Goal: Task Accomplishment & Management: Manage account settings

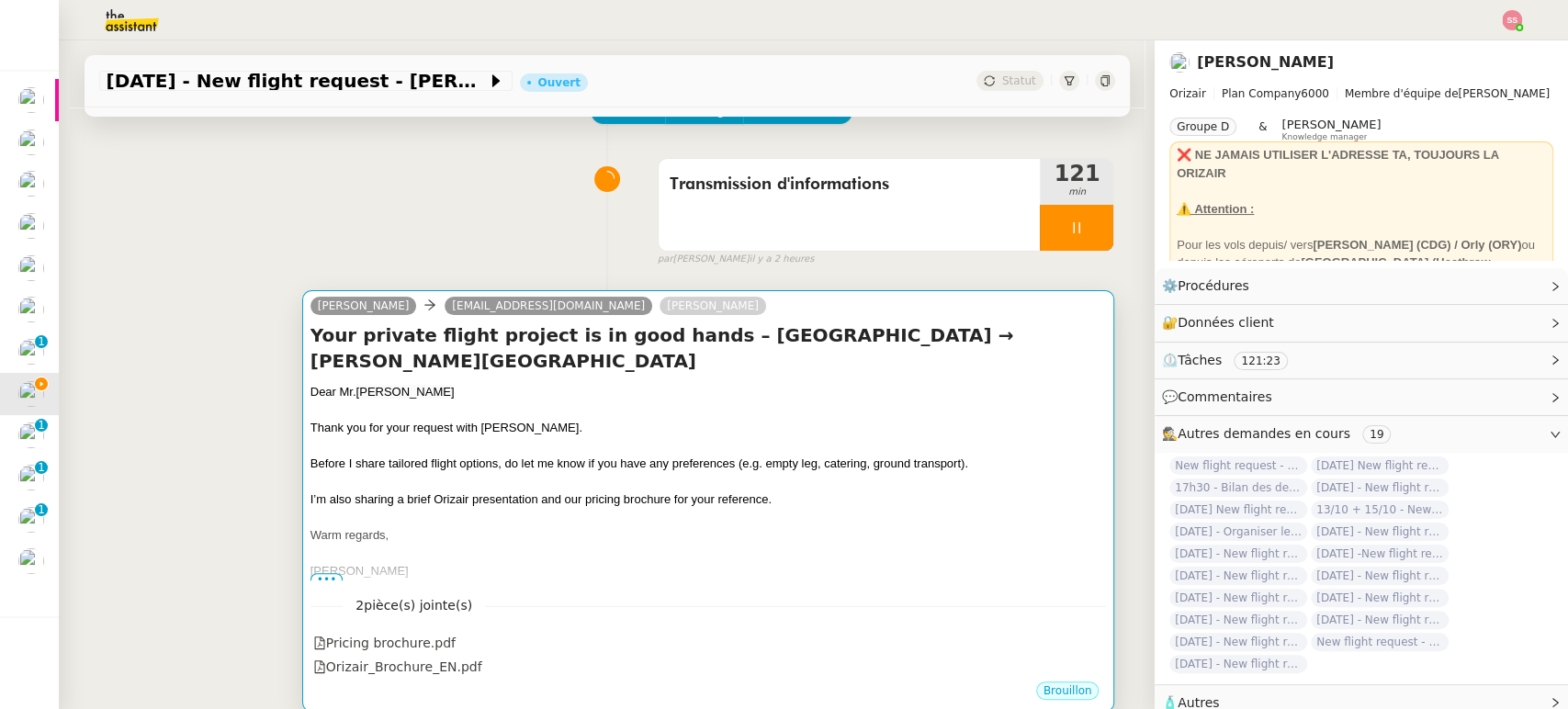
scroll to position [204, 0]
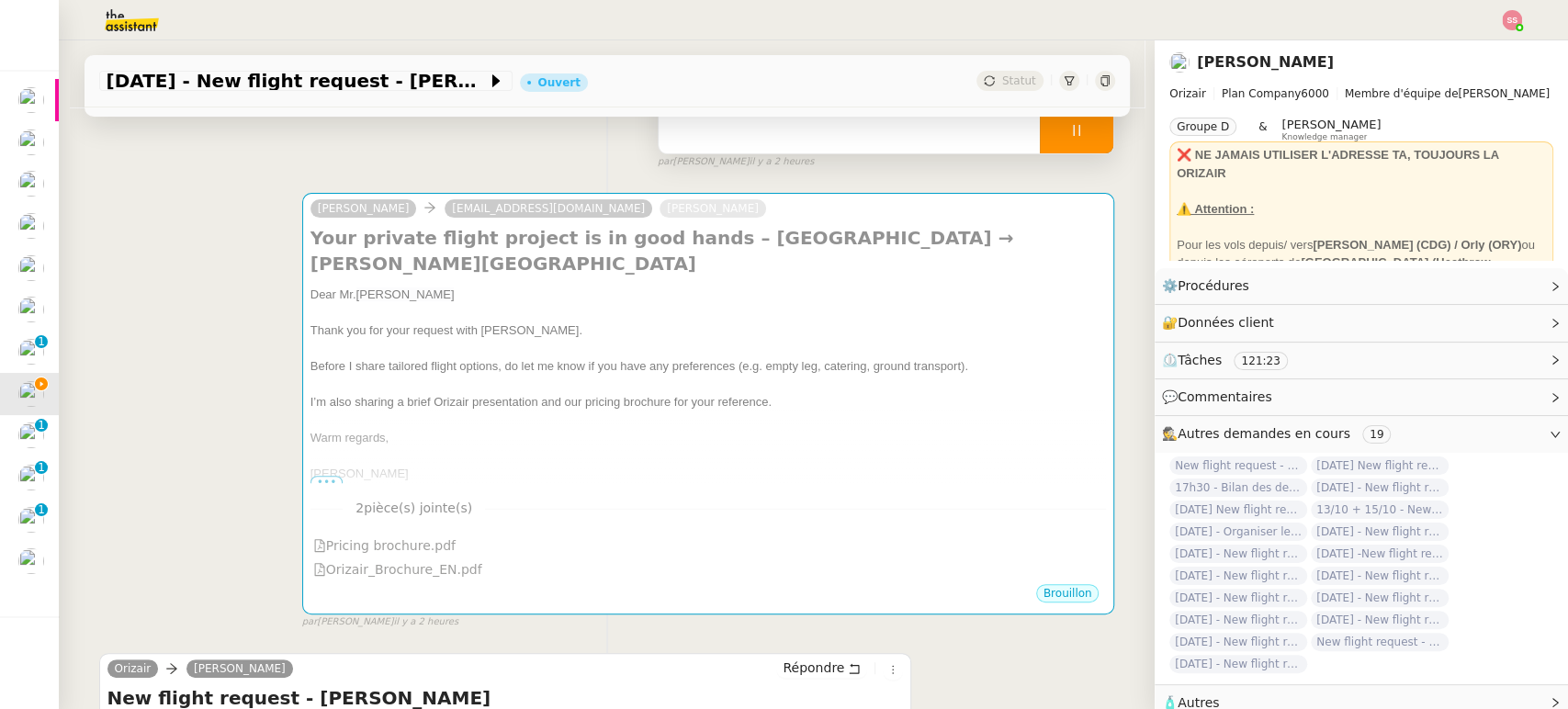
click at [1093, 140] on div at bounding box center [1077, 130] width 73 height 46
click at [1093, 140] on button at bounding box center [1095, 130] width 37 height 46
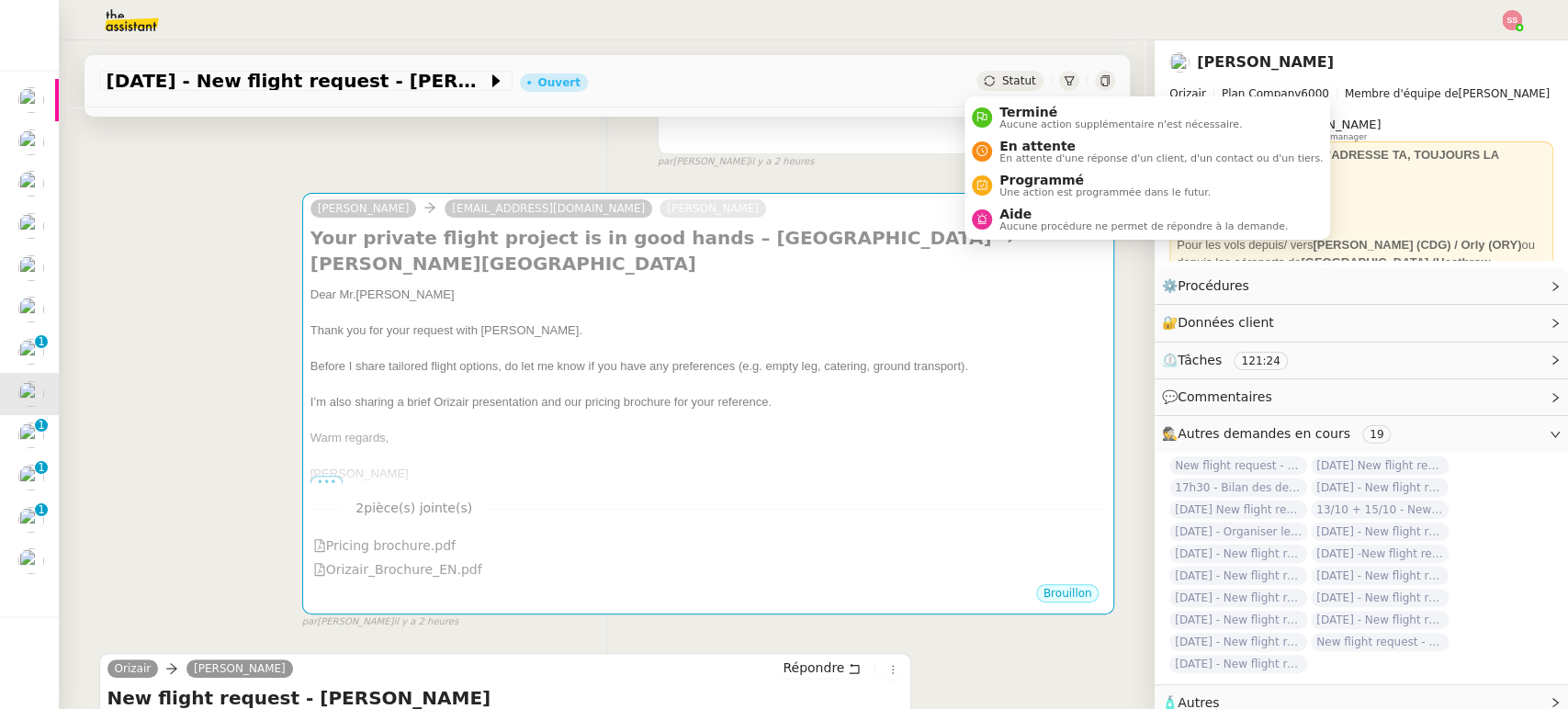
click at [1008, 84] on span "Statut" at bounding box center [1020, 81] width 34 height 13
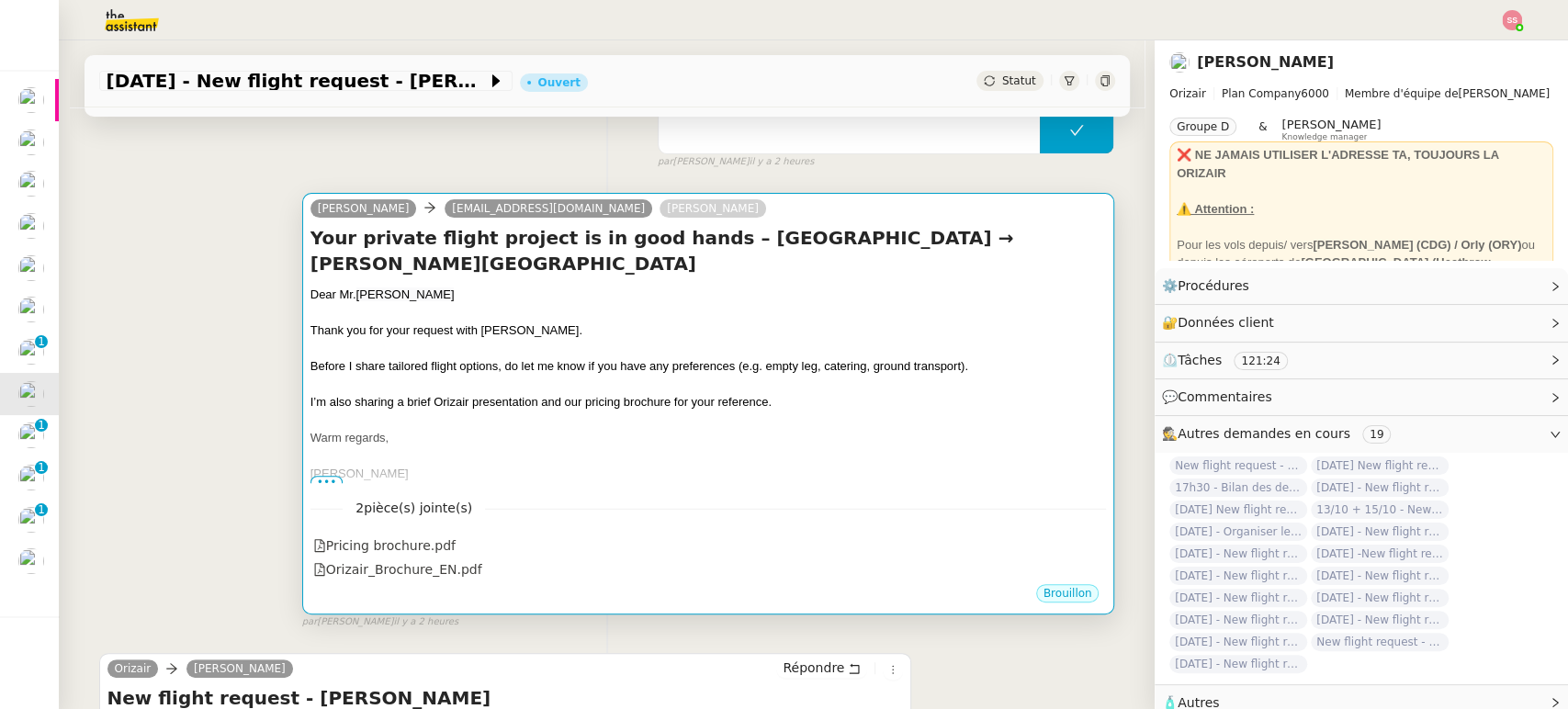
click at [743, 299] on div "Dear [PERSON_NAME]" at bounding box center [709, 295] width 796 height 18
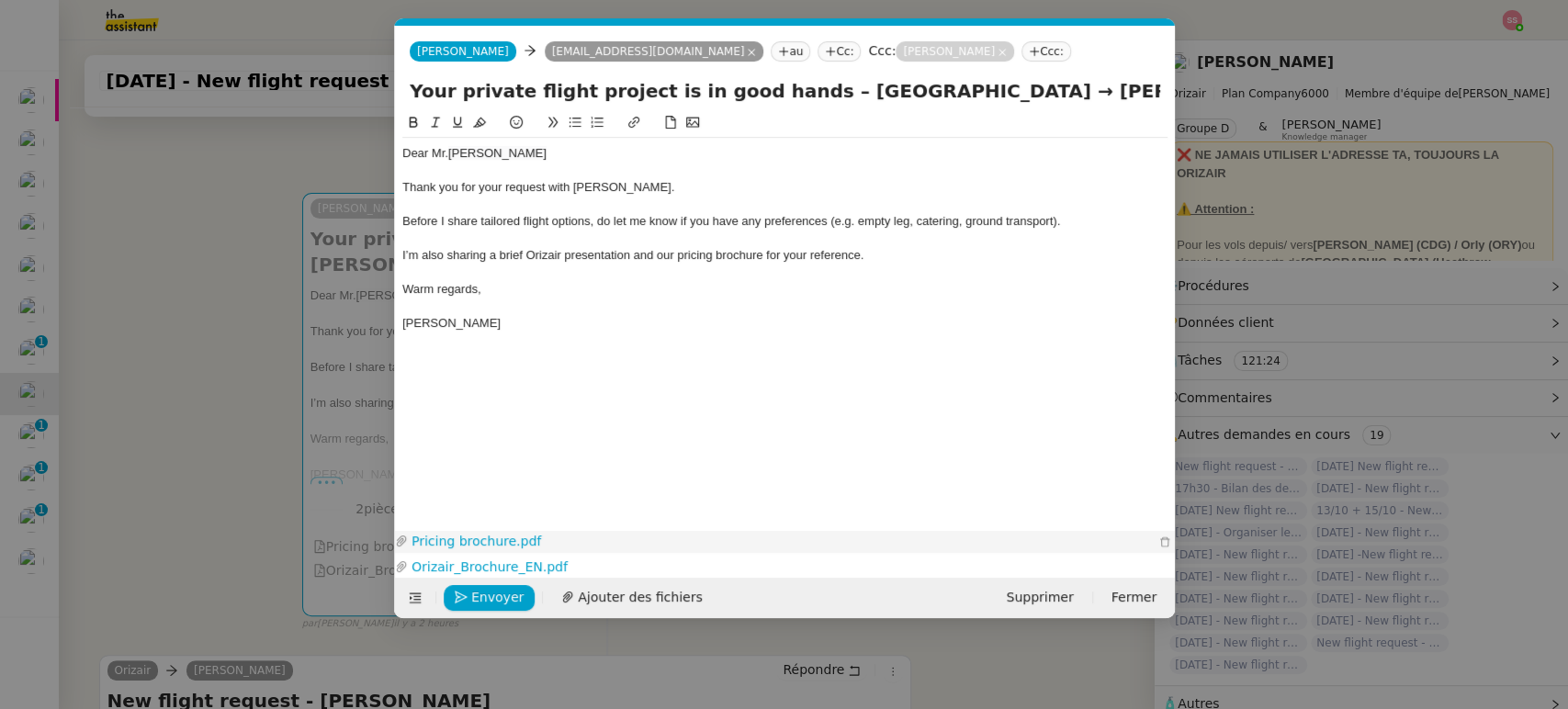
scroll to position [0, 57]
click at [500, 591] on span "Envoyer" at bounding box center [497, 598] width 52 height 21
click at [193, 395] on nz-modal-container "acc Service ✈️Orizair - Acc usé de réception de la demande (FR) - En cours de v…" at bounding box center [784, 354] width 1568 height 709
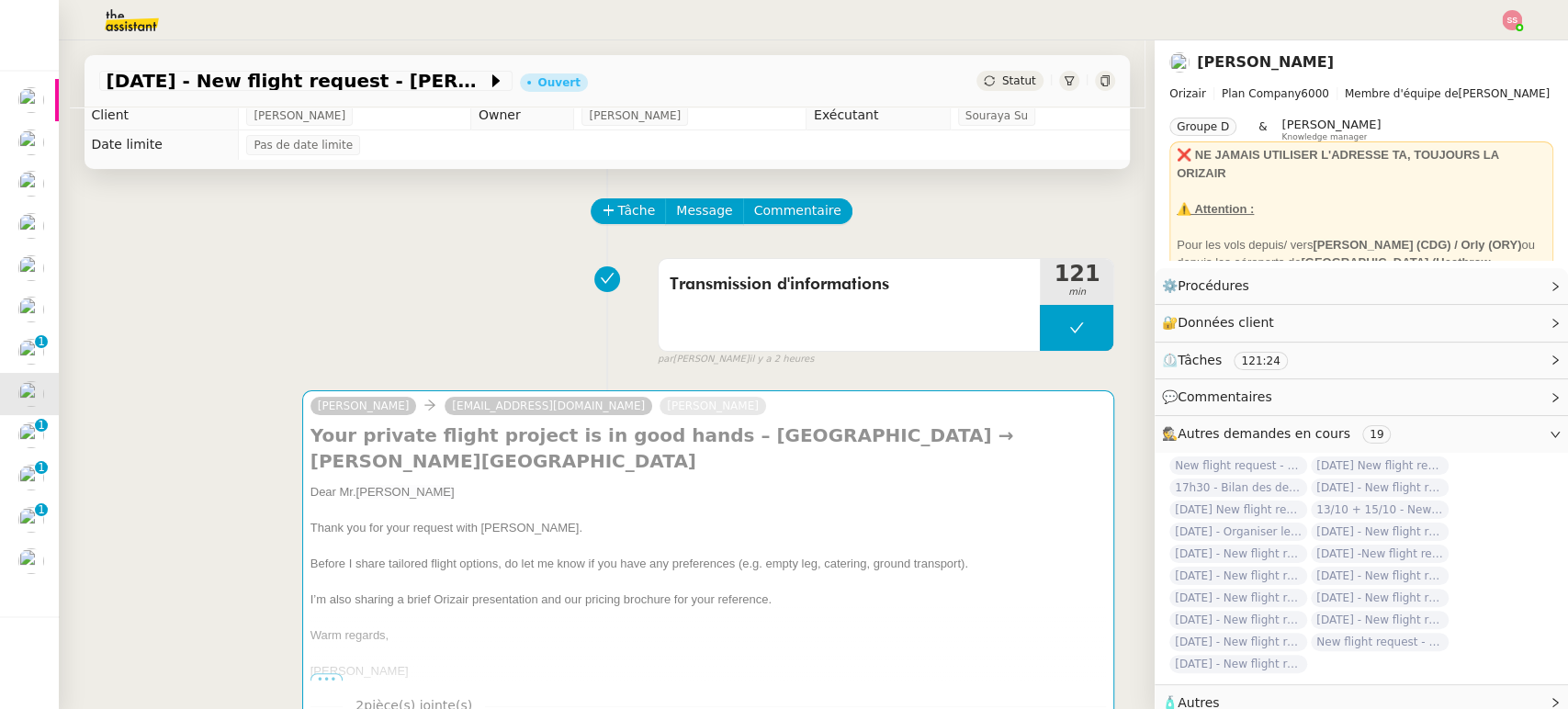
scroll to position [0, 0]
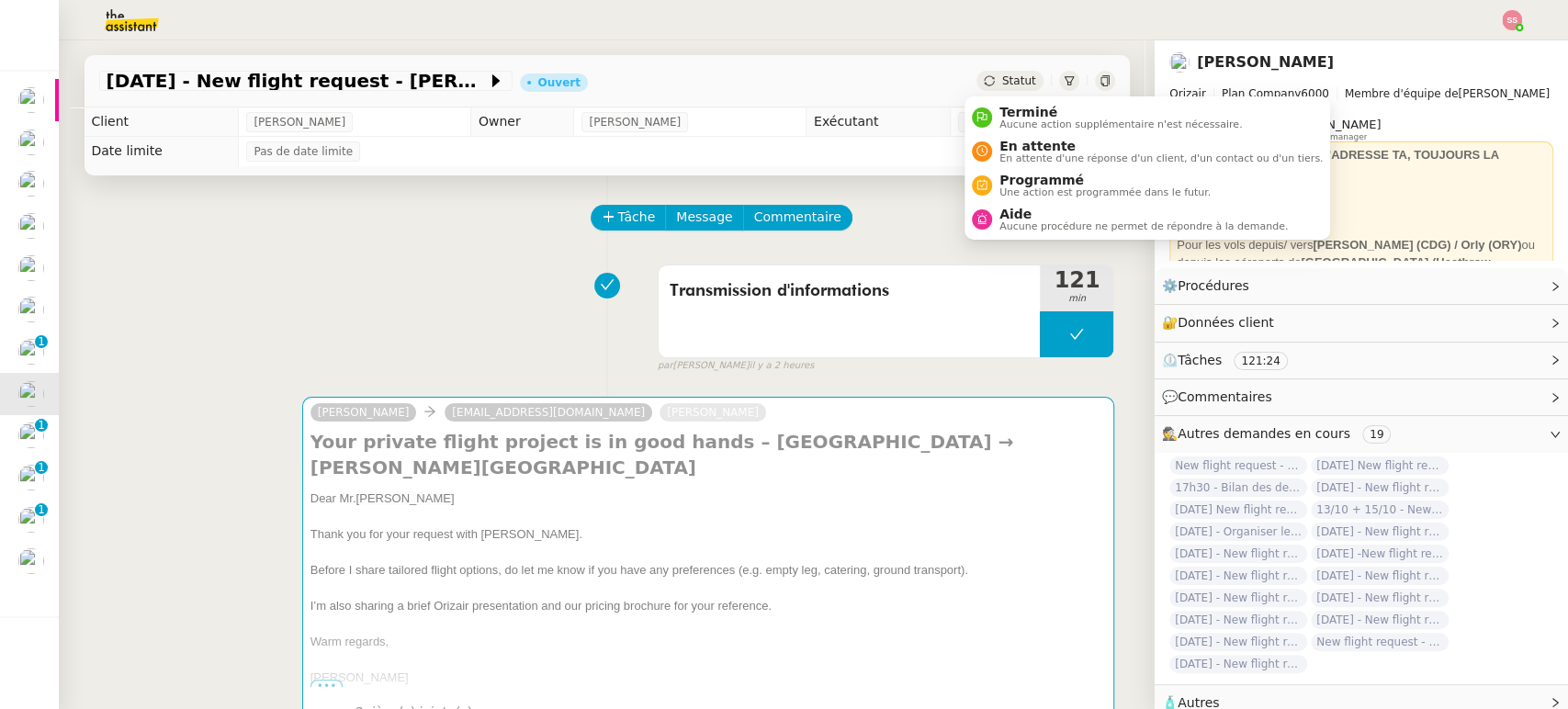
click at [1004, 86] on span "Statut" at bounding box center [1020, 81] width 34 height 13
click at [1010, 226] on span "Aucune procédure ne permet de répondre à la demande." at bounding box center [1144, 226] width 289 height 10
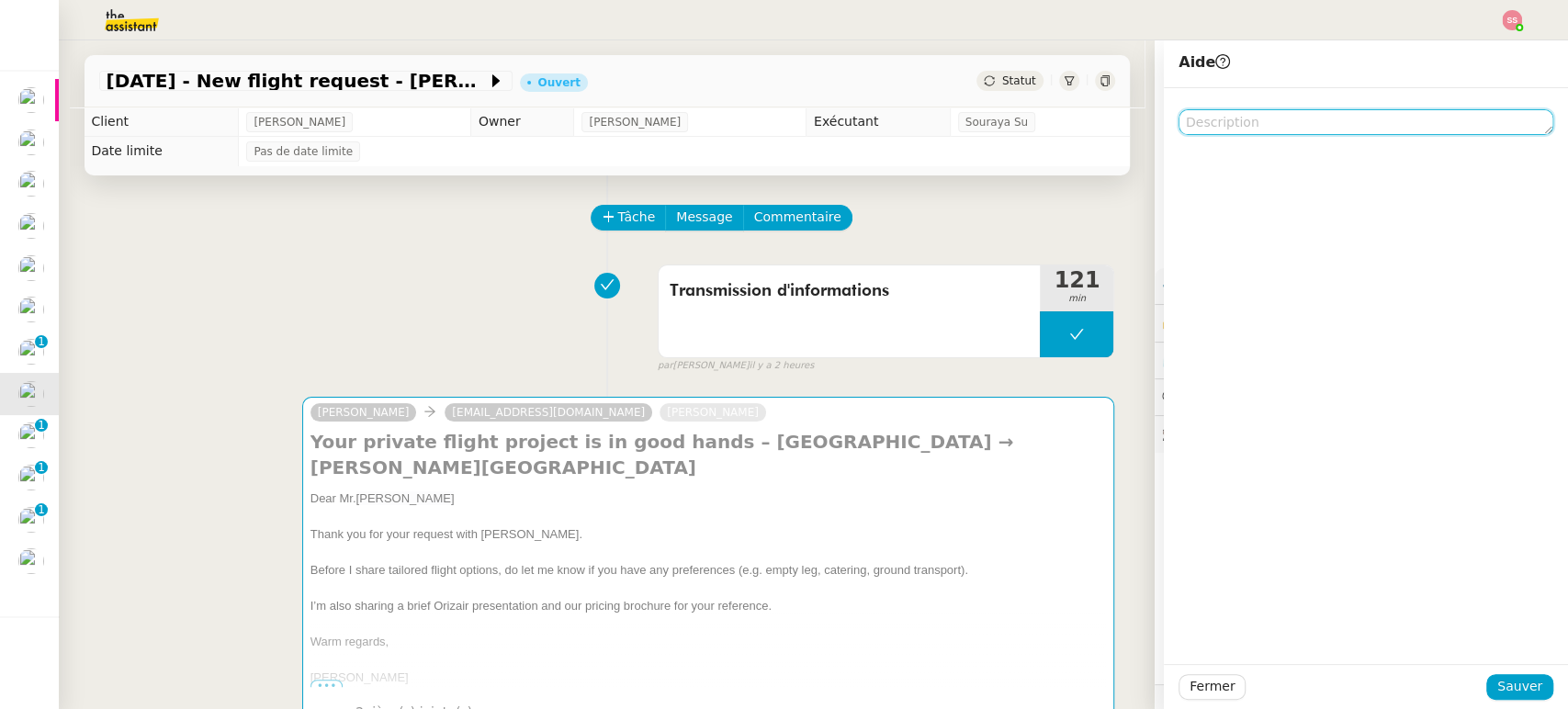
click at [1297, 132] on textarea at bounding box center [1367, 122] width 374 height 26
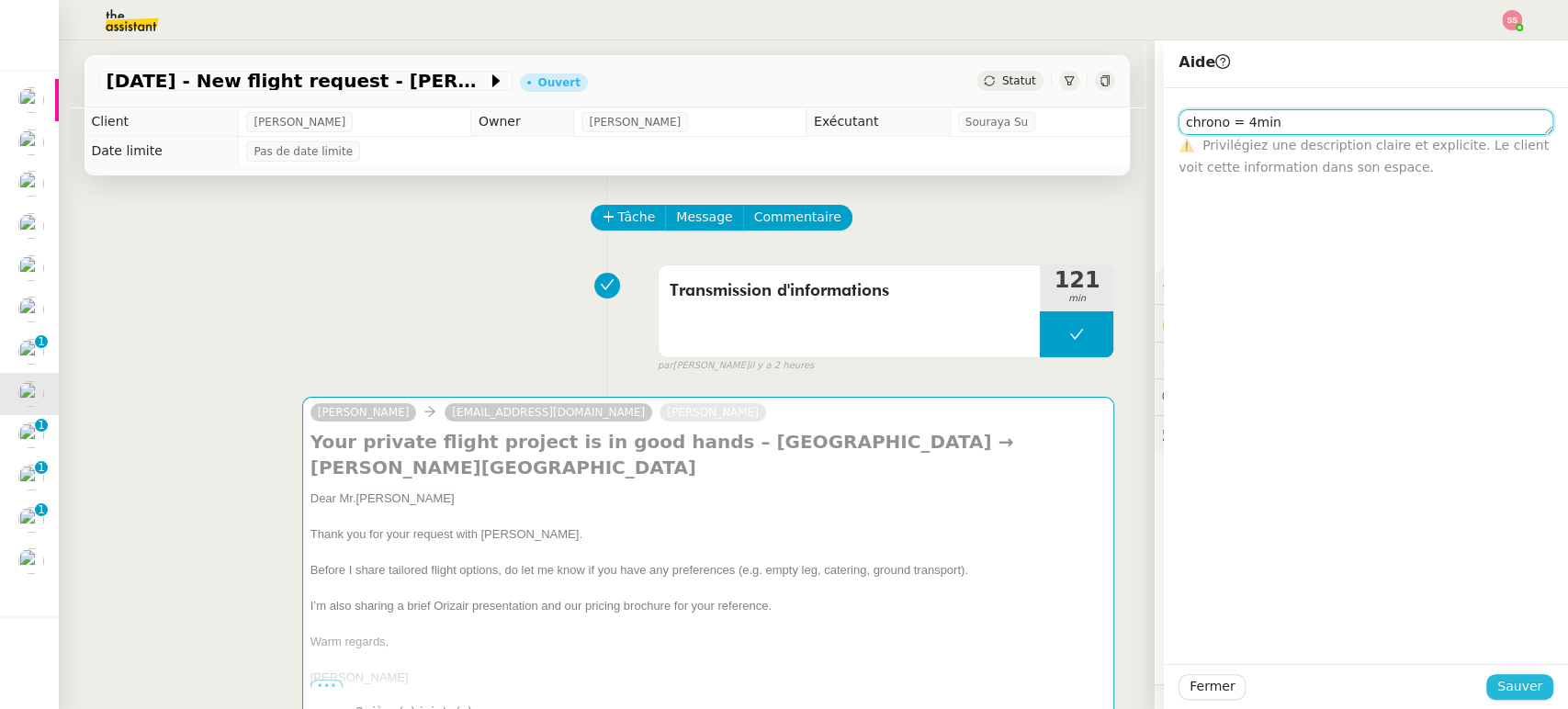
type textarea "chrono = 4min"
click at [1498, 691] on span "Sauver" at bounding box center [1520, 687] width 45 height 21
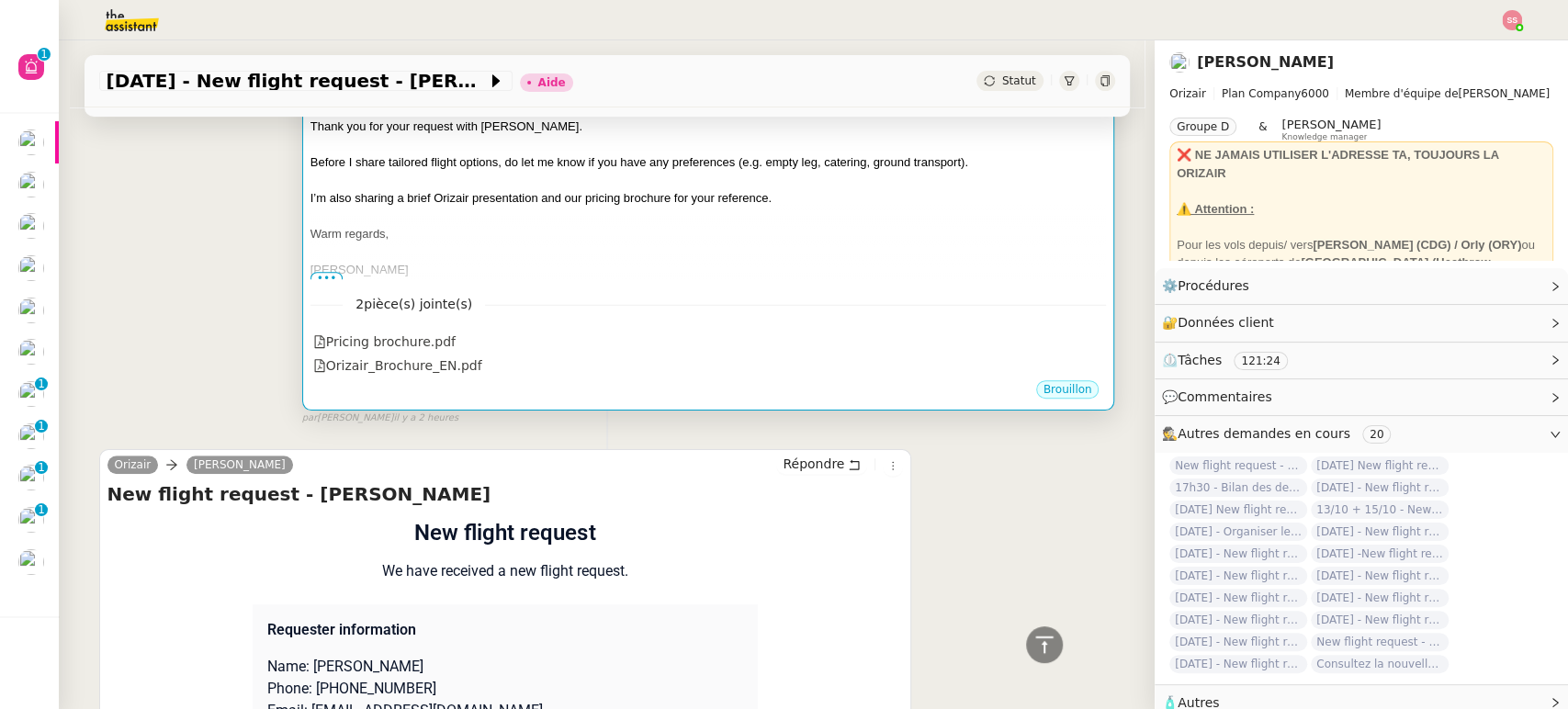
click at [762, 269] on div "[PERSON_NAME]" at bounding box center [709, 270] width 796 height 18
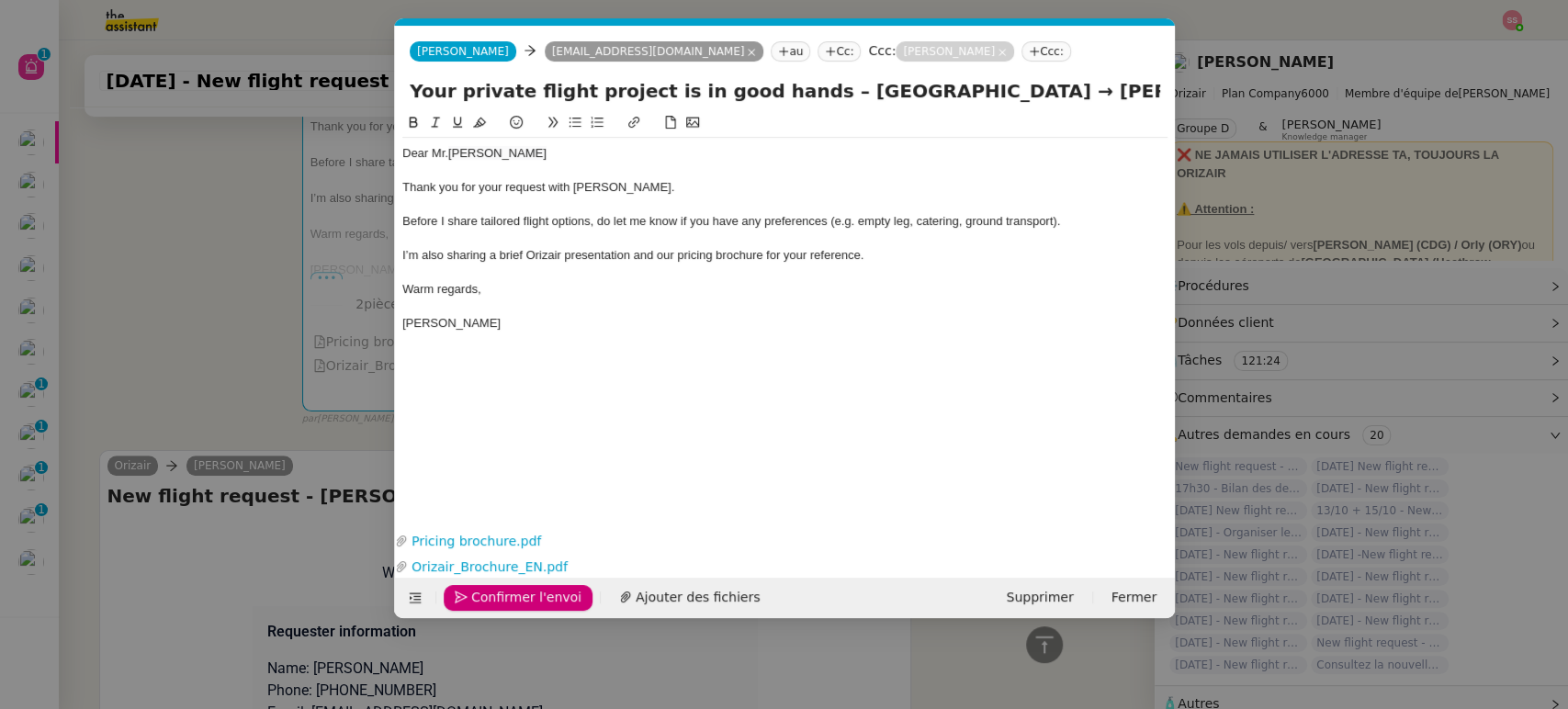
scroll to position [0, 57]
click at [558, 590] on span "Confirmer l'envoi" at bounding box center [526, 598] width 110 height 21
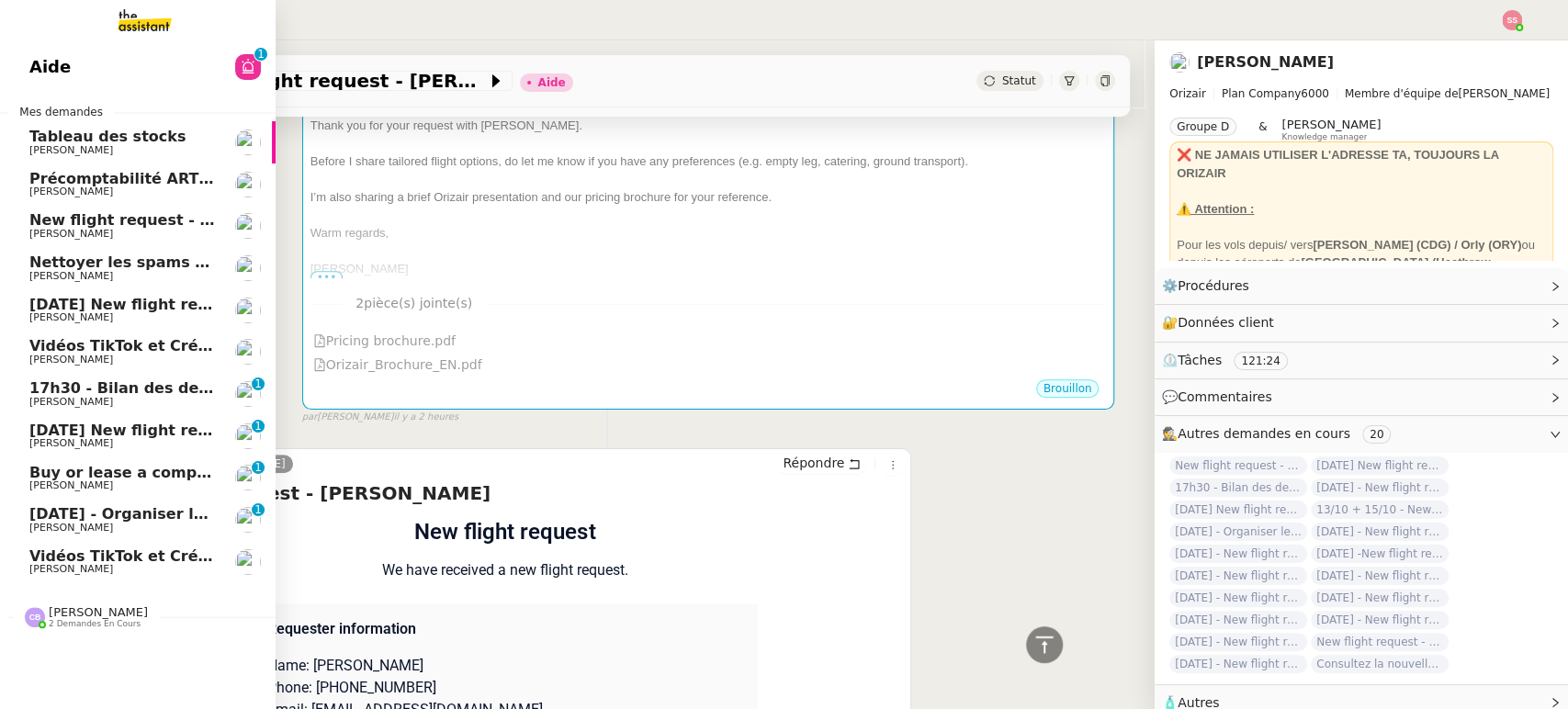
scroll to position [510, 0]
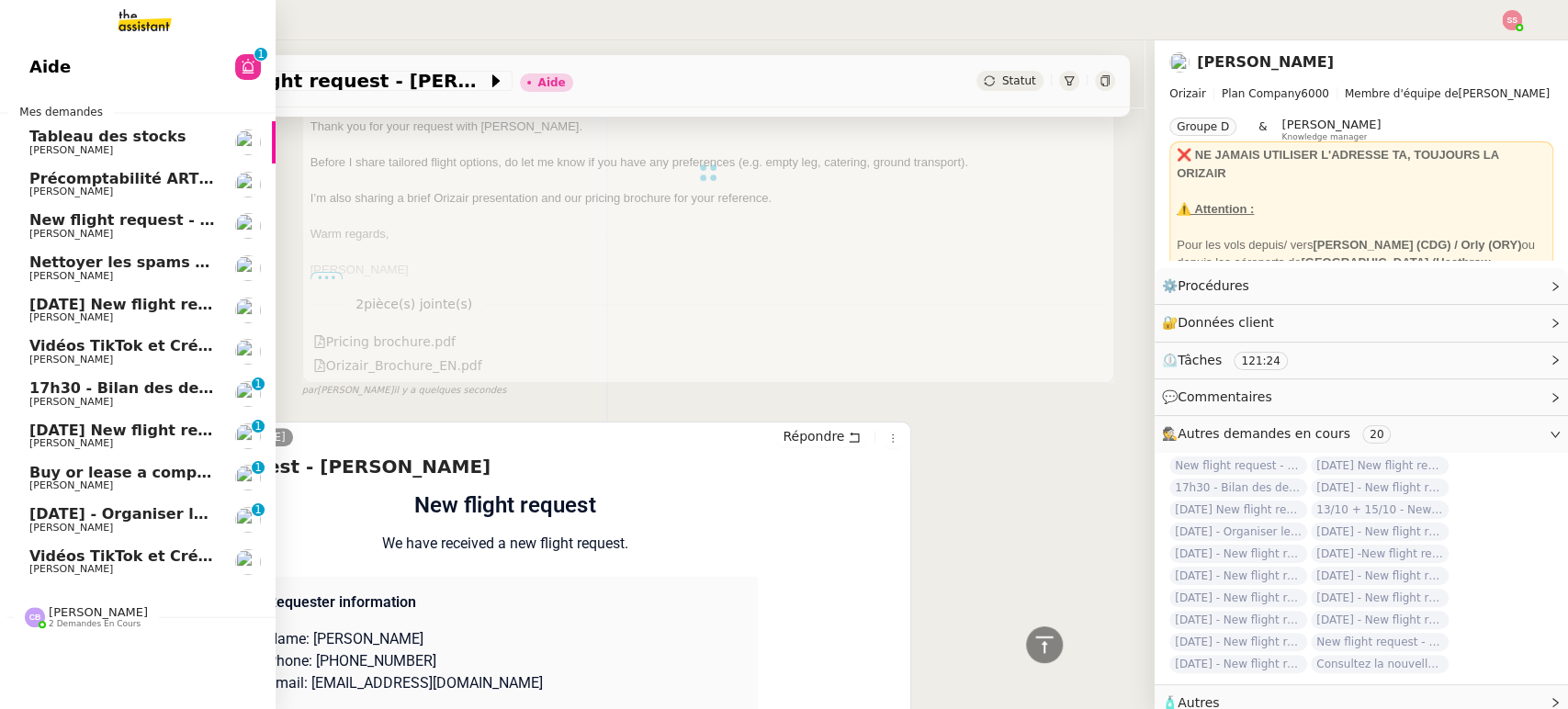
click at [152, 399] on span "[PERSON_NAME]" at bounding box center [122, 403] width 185 height 11
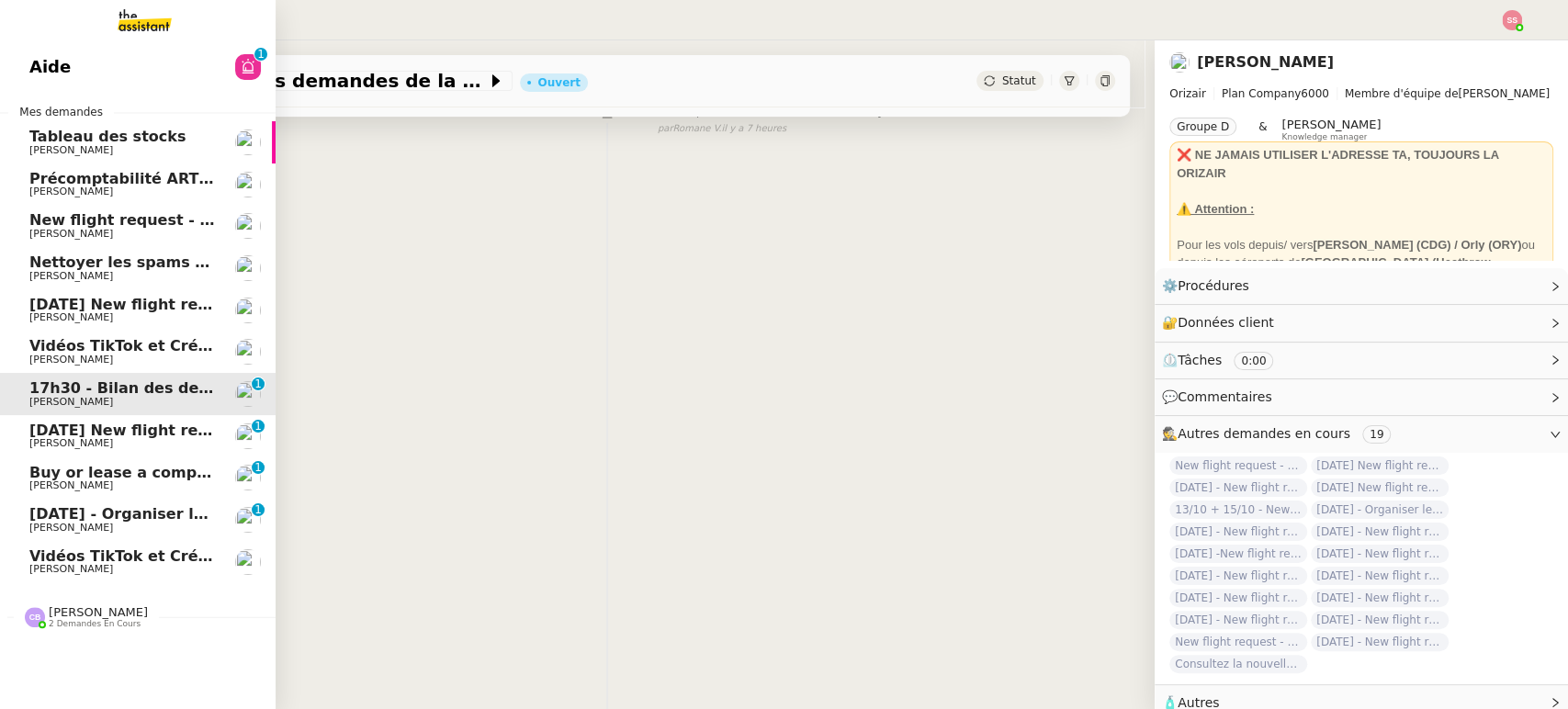
click at [166, 461] on link "Buy or lease a company car [PERSON_NAME] 0 1 2 3 4 5 6 7 8 9" at bounding box center [138, 479] width 276 height 42
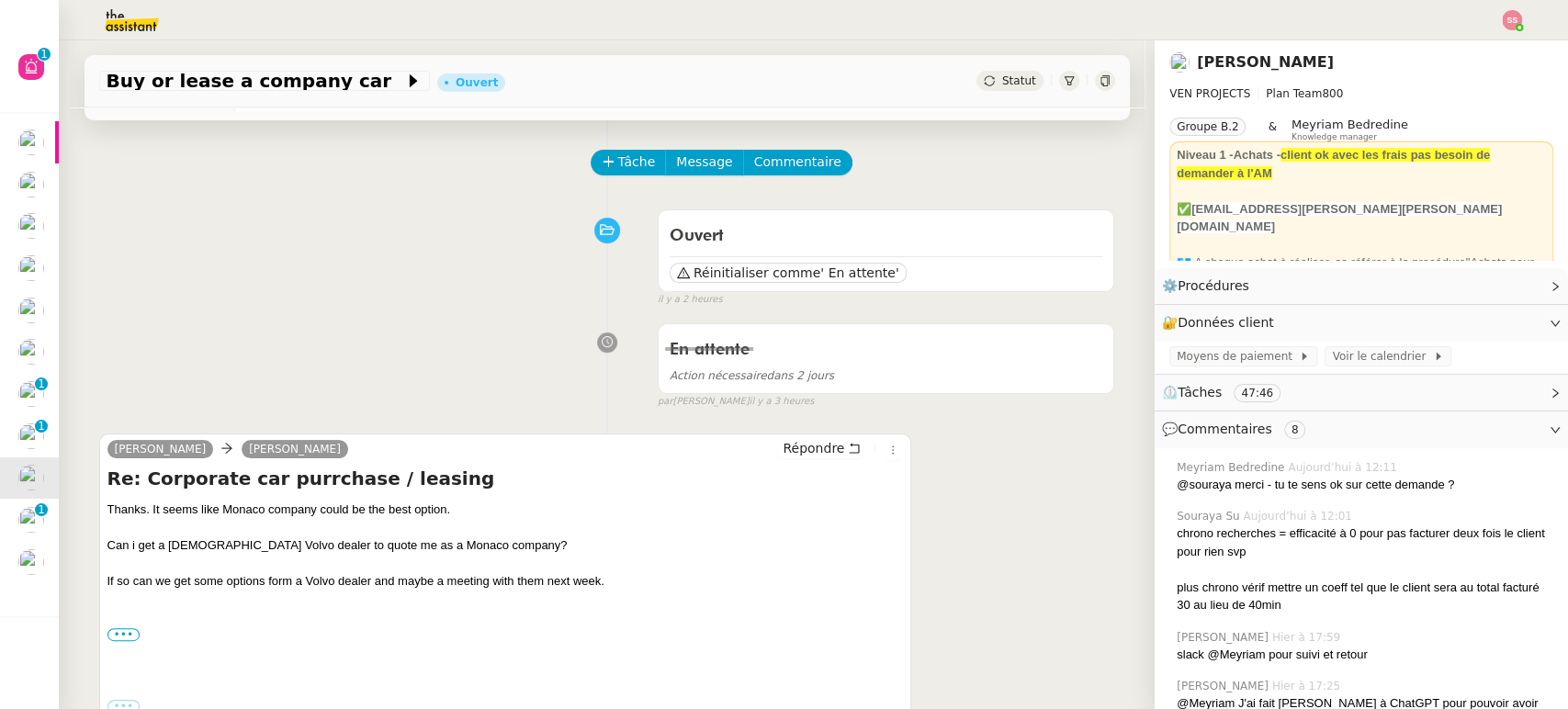
scroll to position [102, 0]
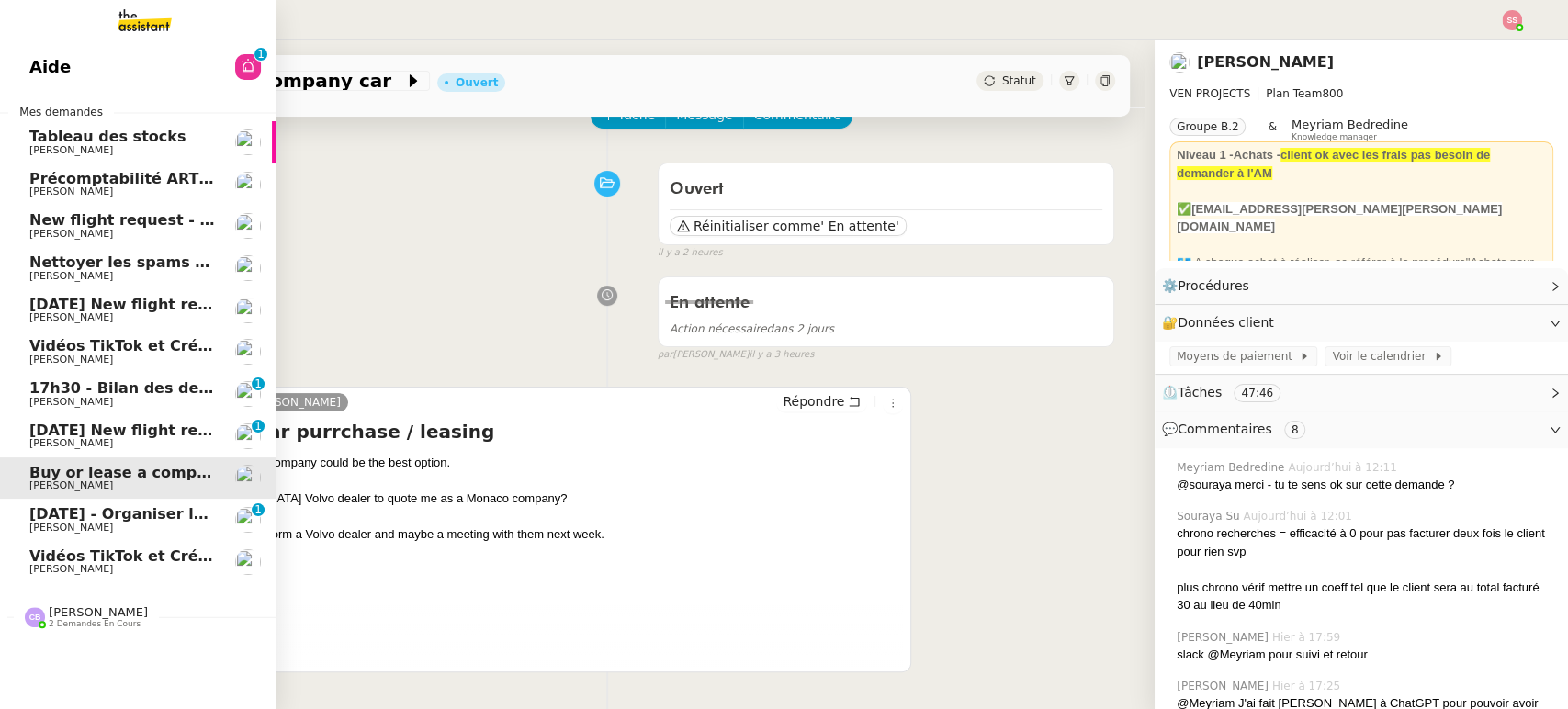
click at [131, 524] on span "[PERSON_NAME]" at bounding box center [122, 528] width 185 height 11
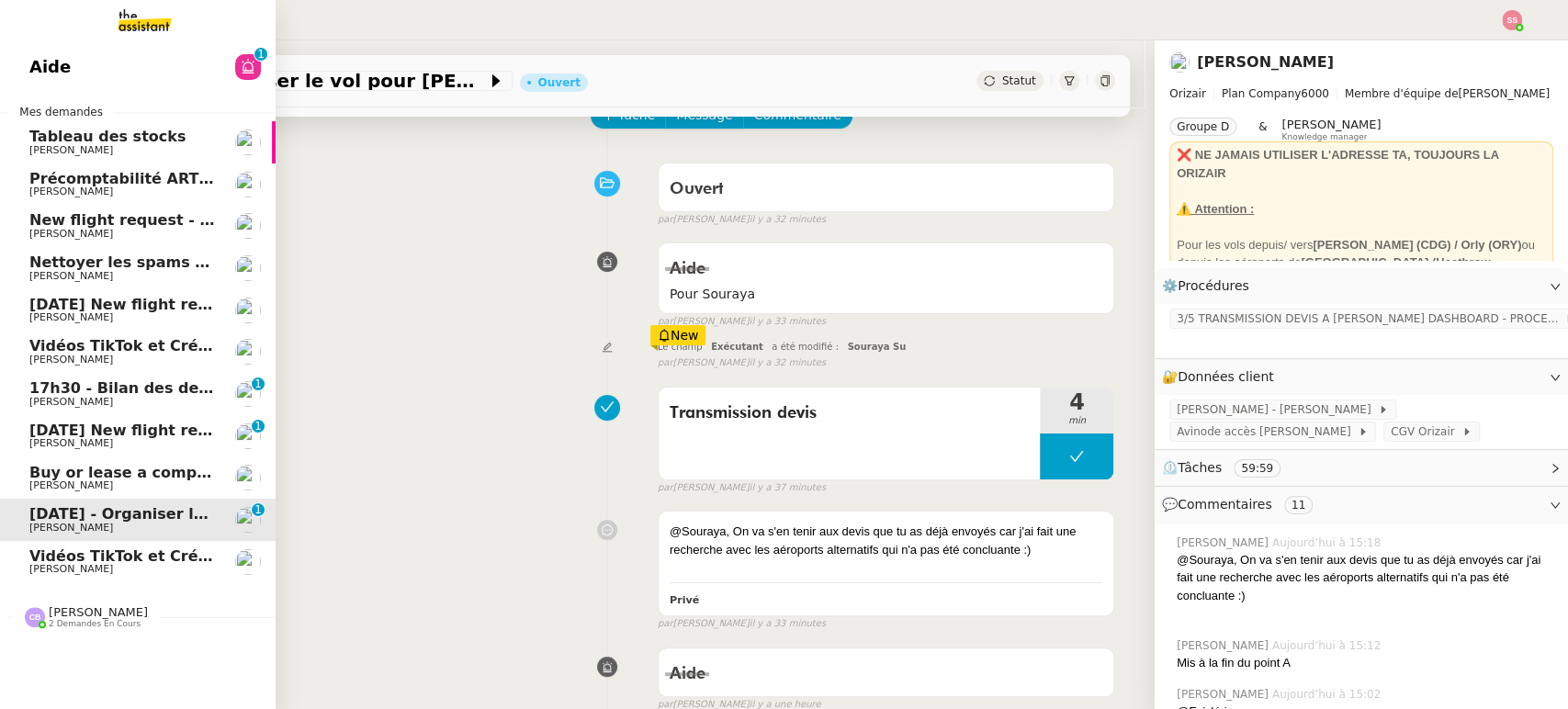
click at [157, 458] on link "Buy or lease a company car [PERSON_NAME]" at bounding box center [138, 479] width 276 height 42
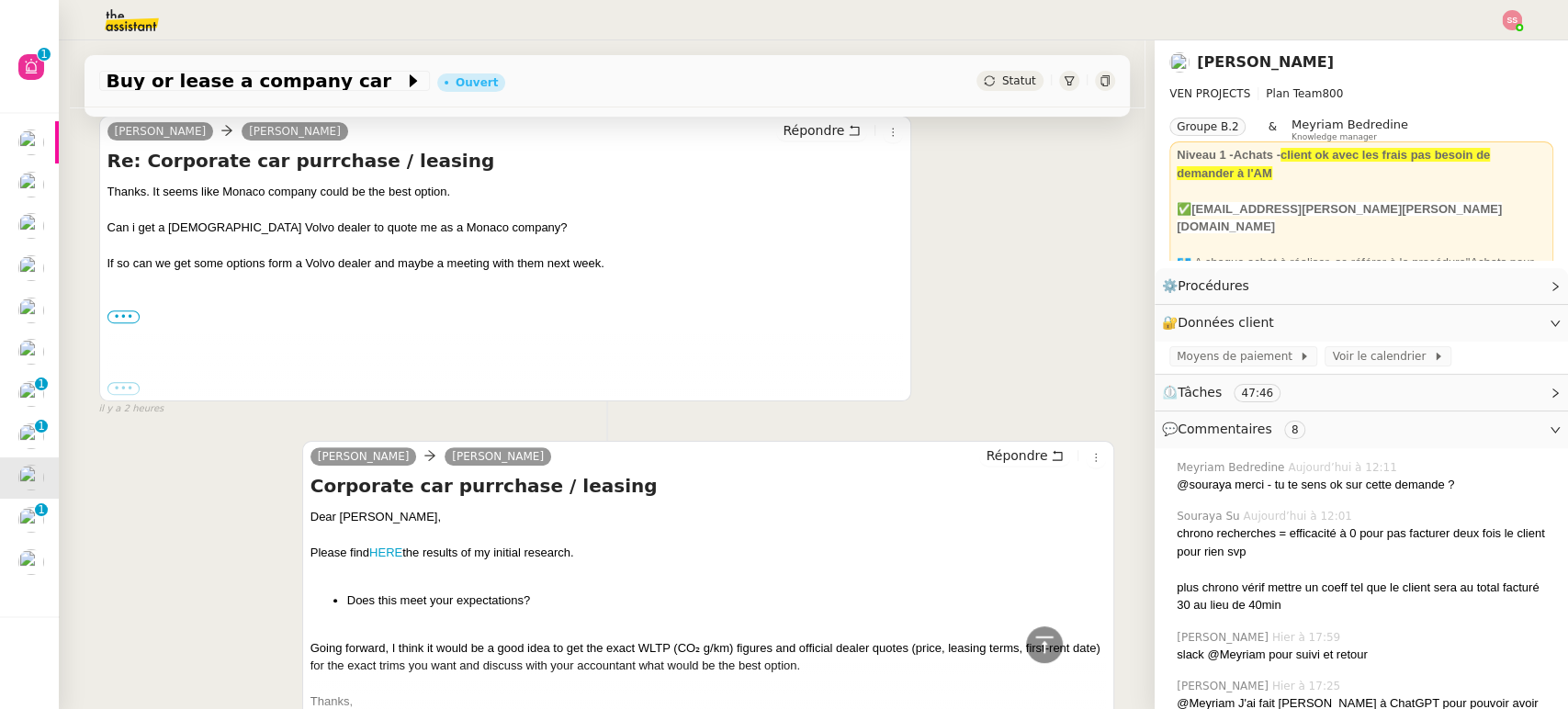
scroll to position [339, 0]
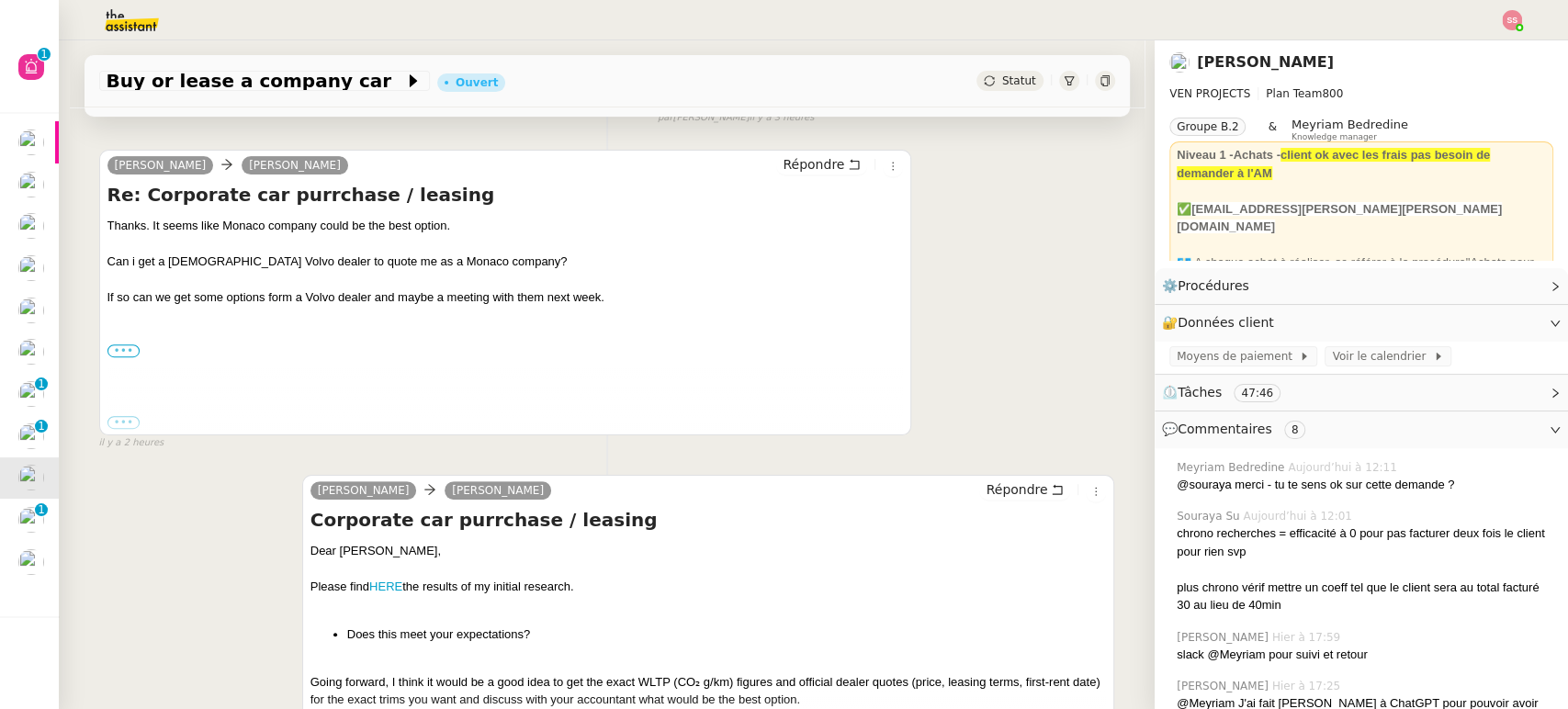
click at [120, 346] on label "•••" at bounding box center [124, 352] width 33 height 13
click at [0, 0] on input "•••" at bounding box center [0, 0] width 0 height 0
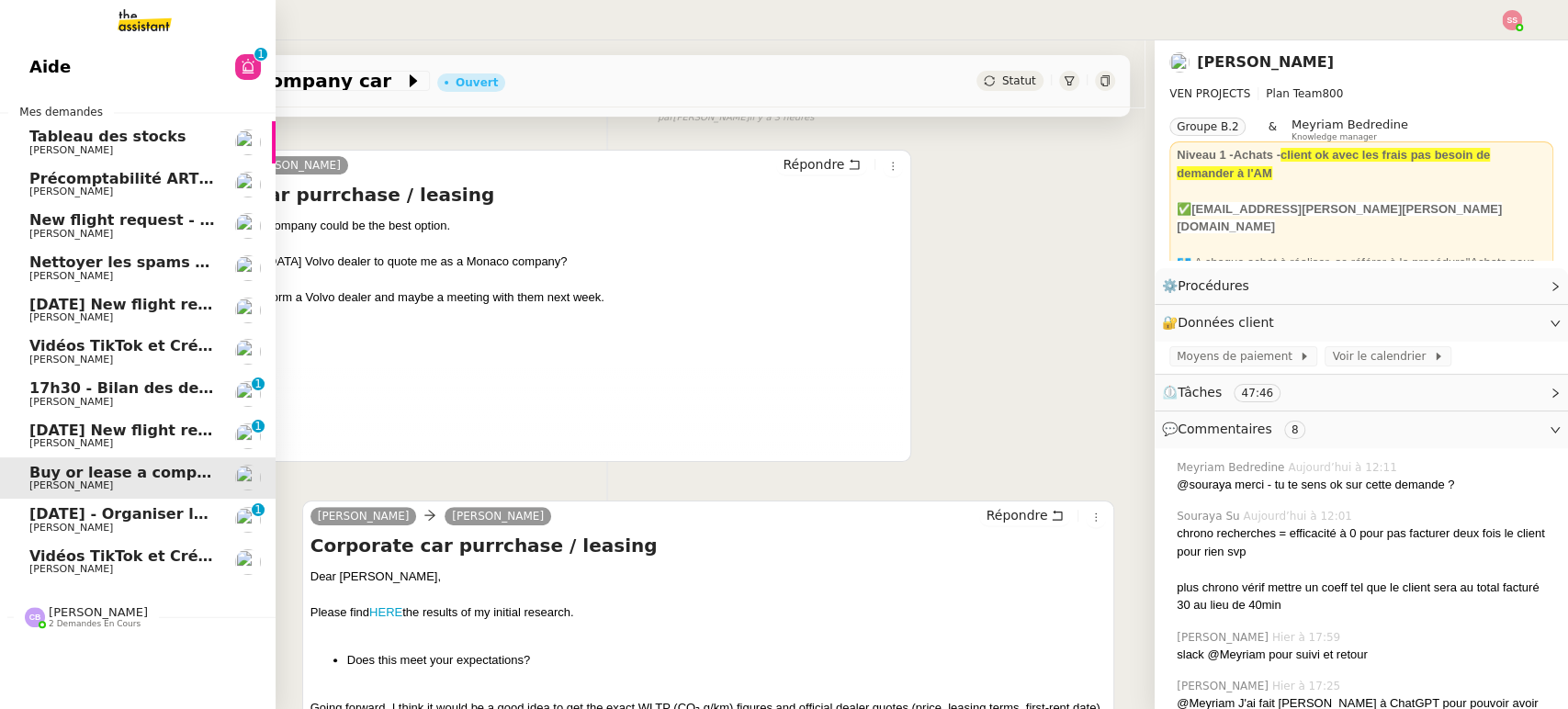
click at [140, 516] on span "[DATE] - Organiser le vol pour [PERSON_NAME]" at bounding box center [224, 514] width 390 height 17
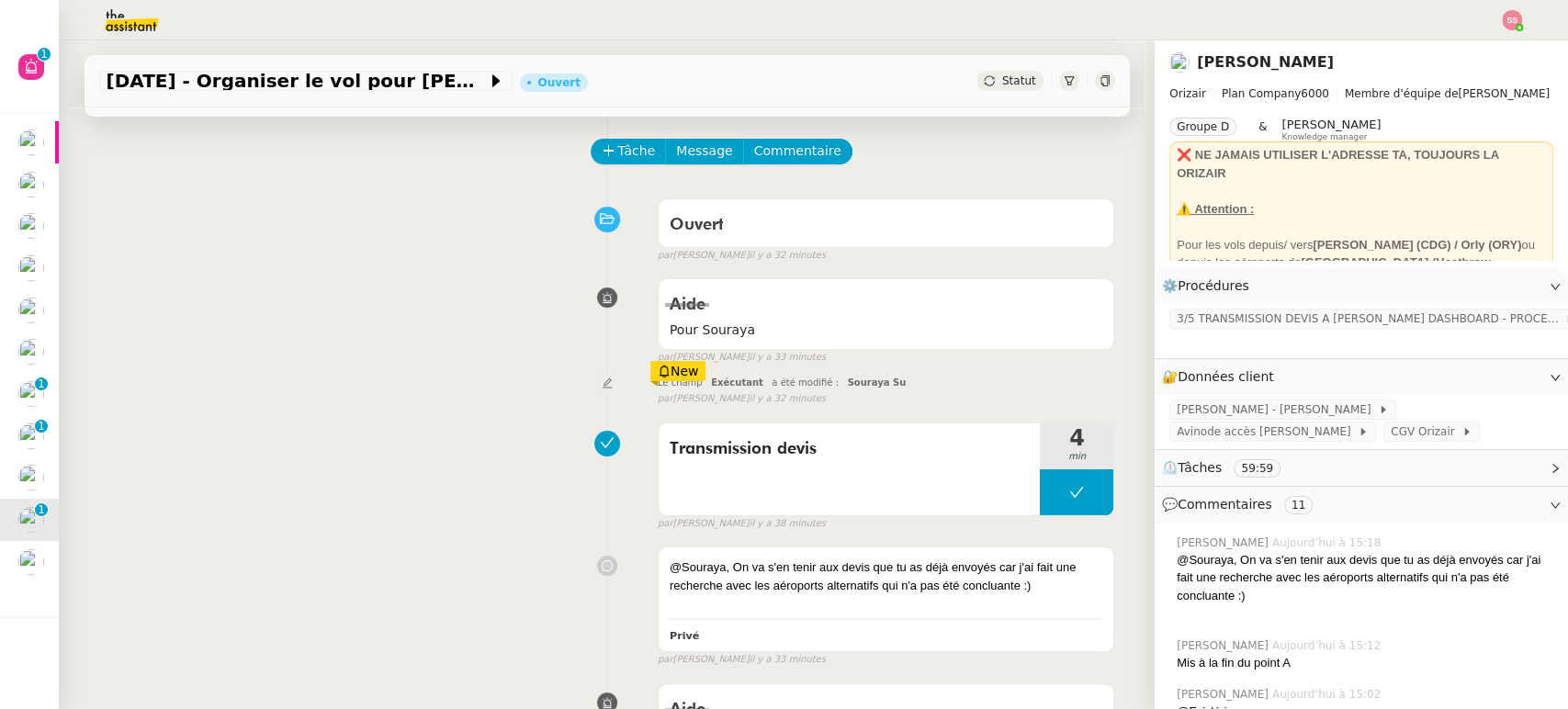
scroll to position [102, 0]
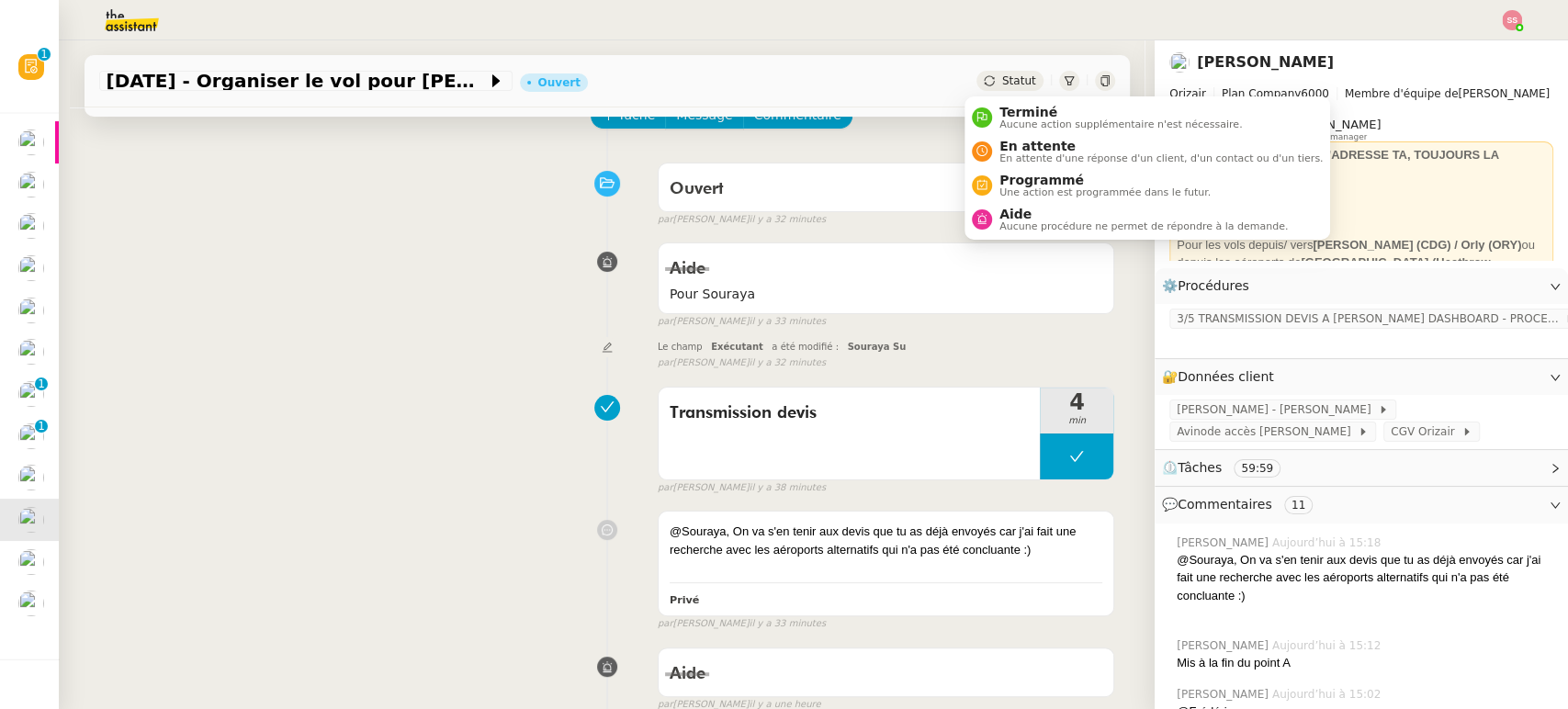
click at [1006, 74] on span "Statut" at bounding box center [1020, 81] width 34 height 13
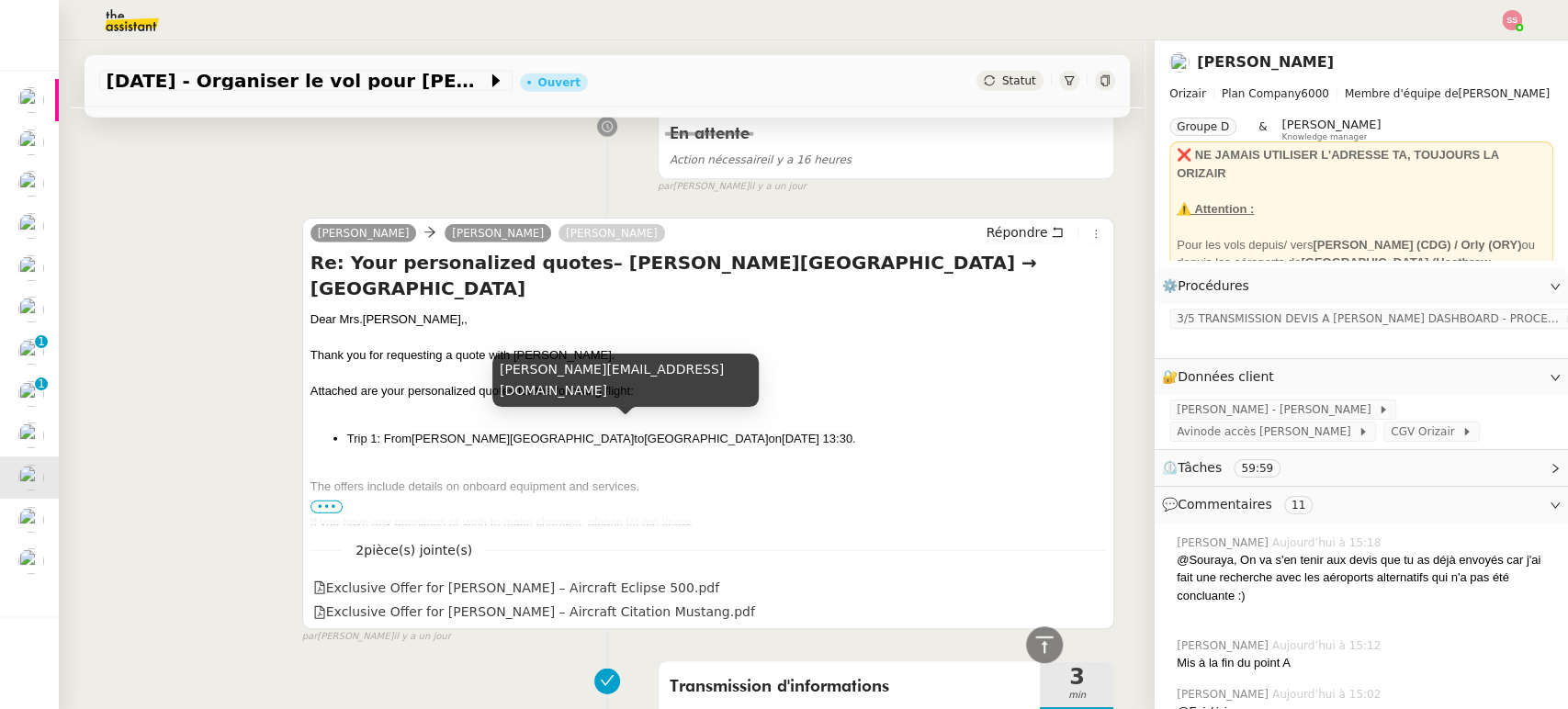
scroll to position [3471, 0]
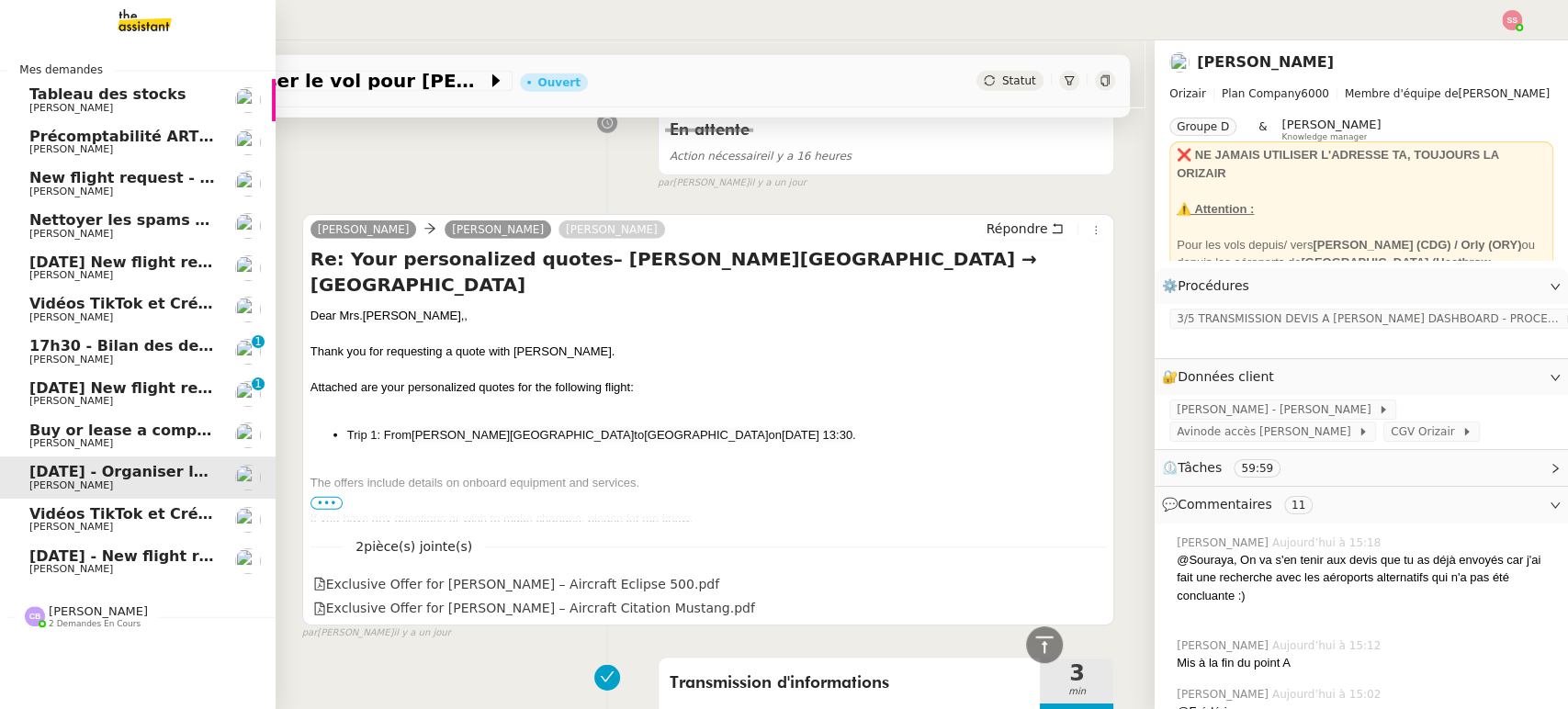
click at [128, 386] on span "[DATE] New flight request - [PERSON_NAME]" at bounding box center [214, 388] width 369 height 17
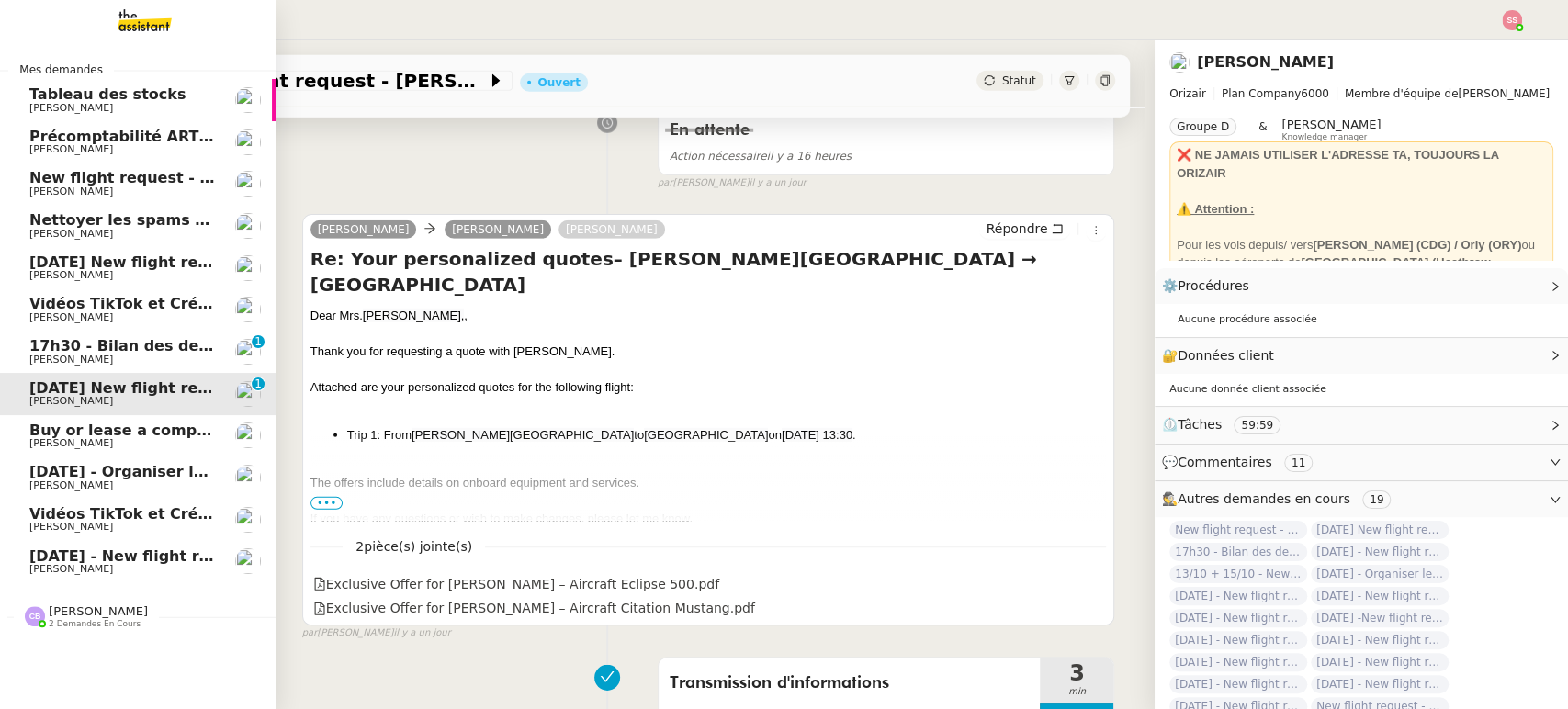
scroll to position [245, 0]
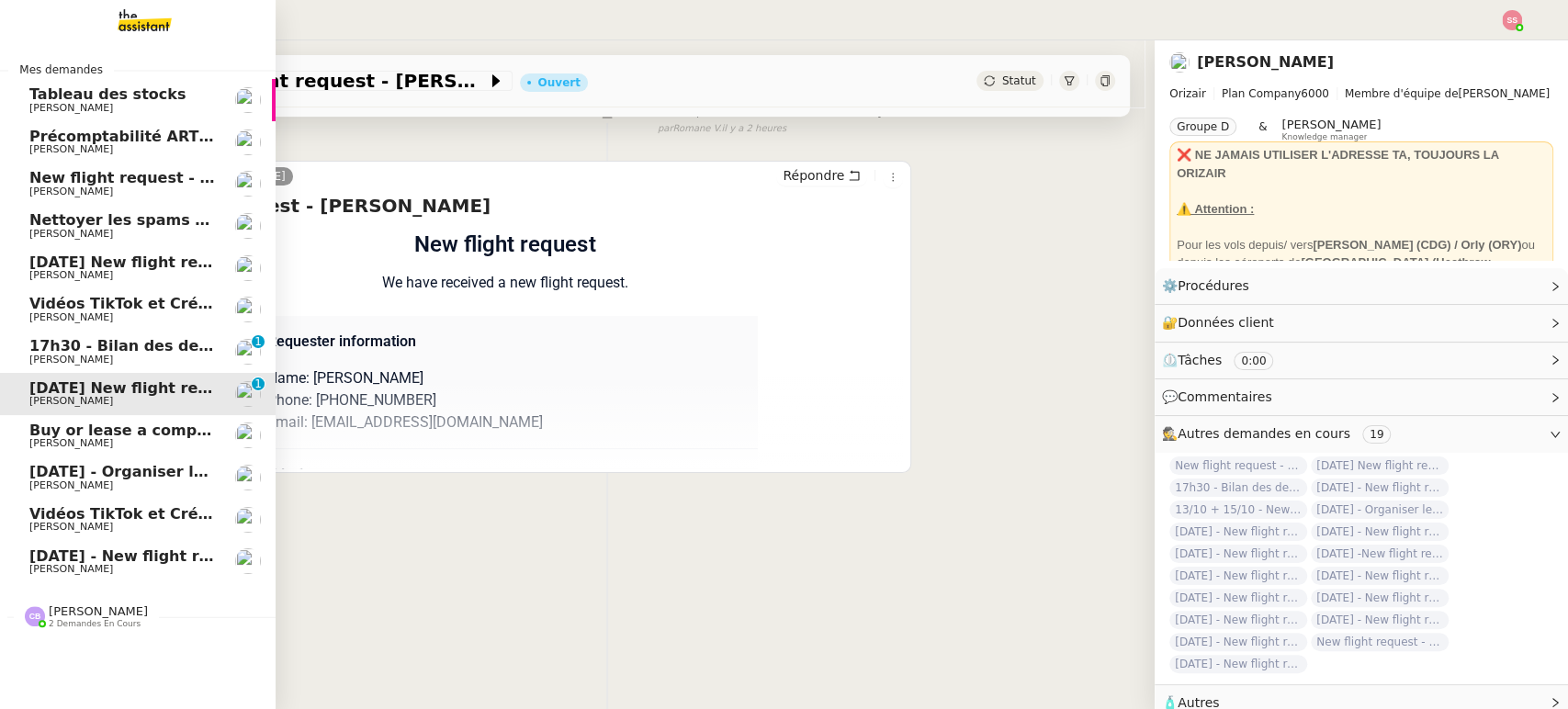
click at [138, 433] on span "Buy or lease a company car" at bounding box center [143, 431] width 228 height 17
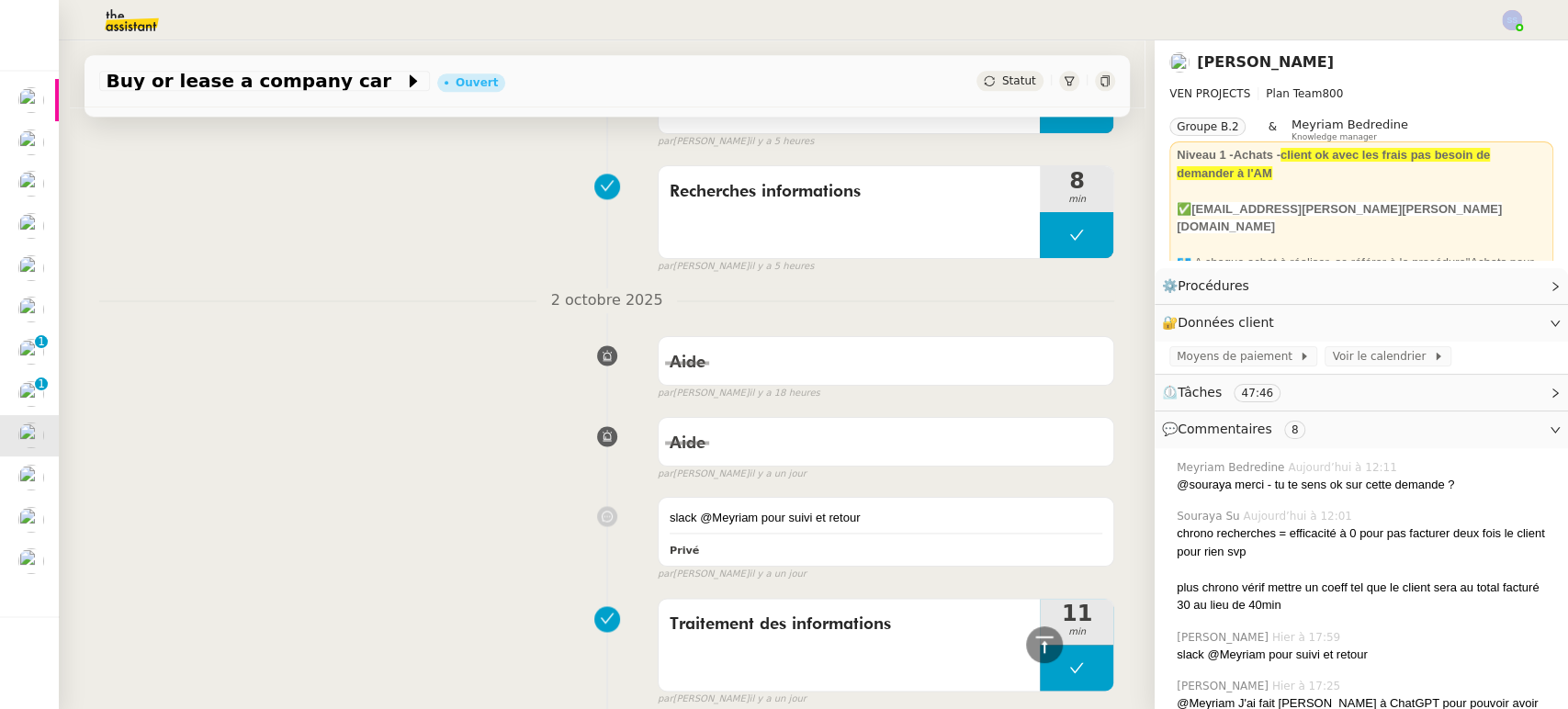
drag, startPoint x: 1137, startPoint y: 226, endPoint x: 1127, endPoint y: 6, distance: 220.2
click at [1127, 6] on nz-layout "Buy or lease a company car Ouvert Statut Client [PERSON_NAME] Owner Meyriam Bed…" at bounding box center [784, 354] width 1568 height 709
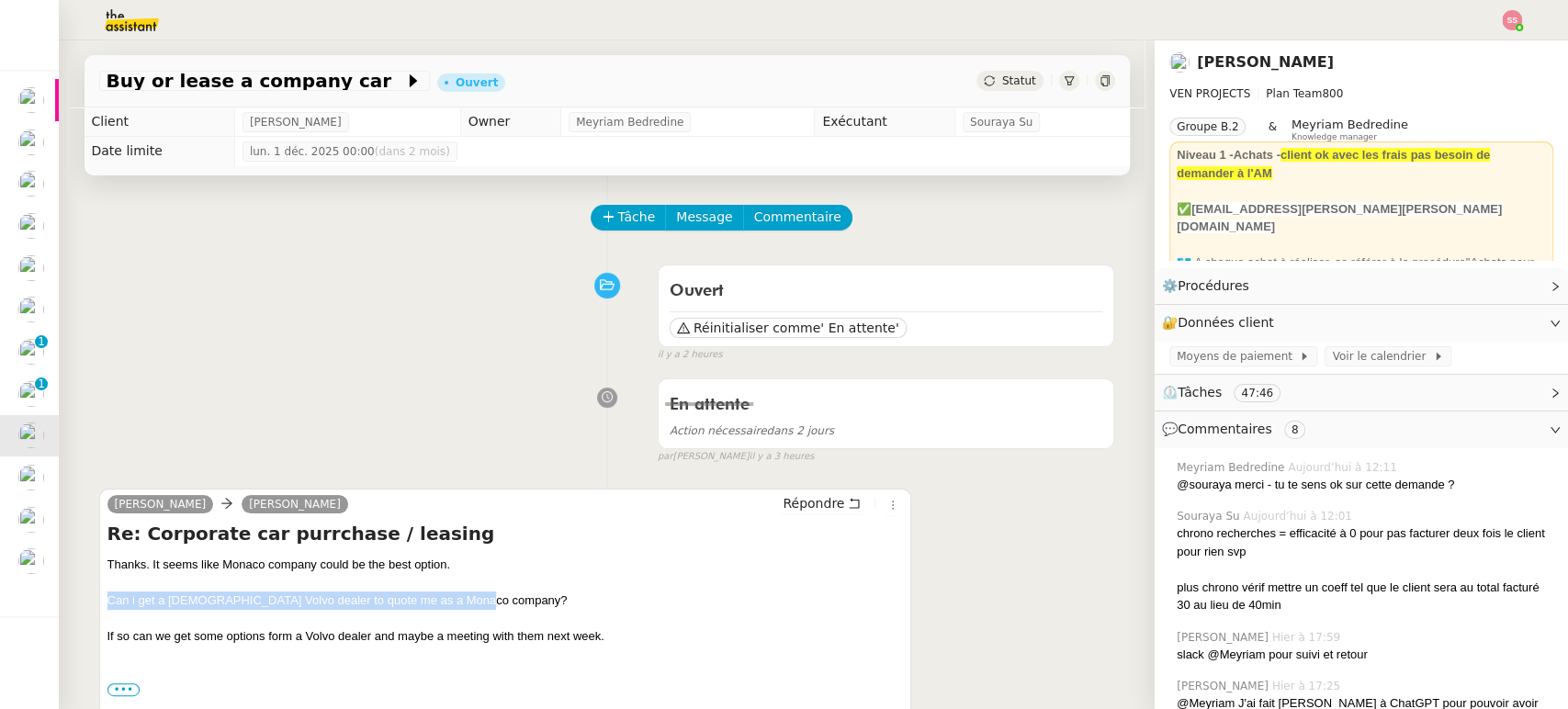
drag, startPoint x: 101, startPoint y: 598, endPoint x: 468, endPoint y: 597, distance: 367.0
click at [468, 597] on div "Can i get a [DEMOGRAPHIC_DATA] Volvo dealer to quote me as a Monaco company?" at bounding box center [506, 601] width 796 height 18
copy div "Can i get a [DEMOGRAPHIC_DATA] Volvo dealer to quote me as a Monaco company?"
click at [619, 219] on span "Tâche" at bounding box center [638, 218] width 38 height 21
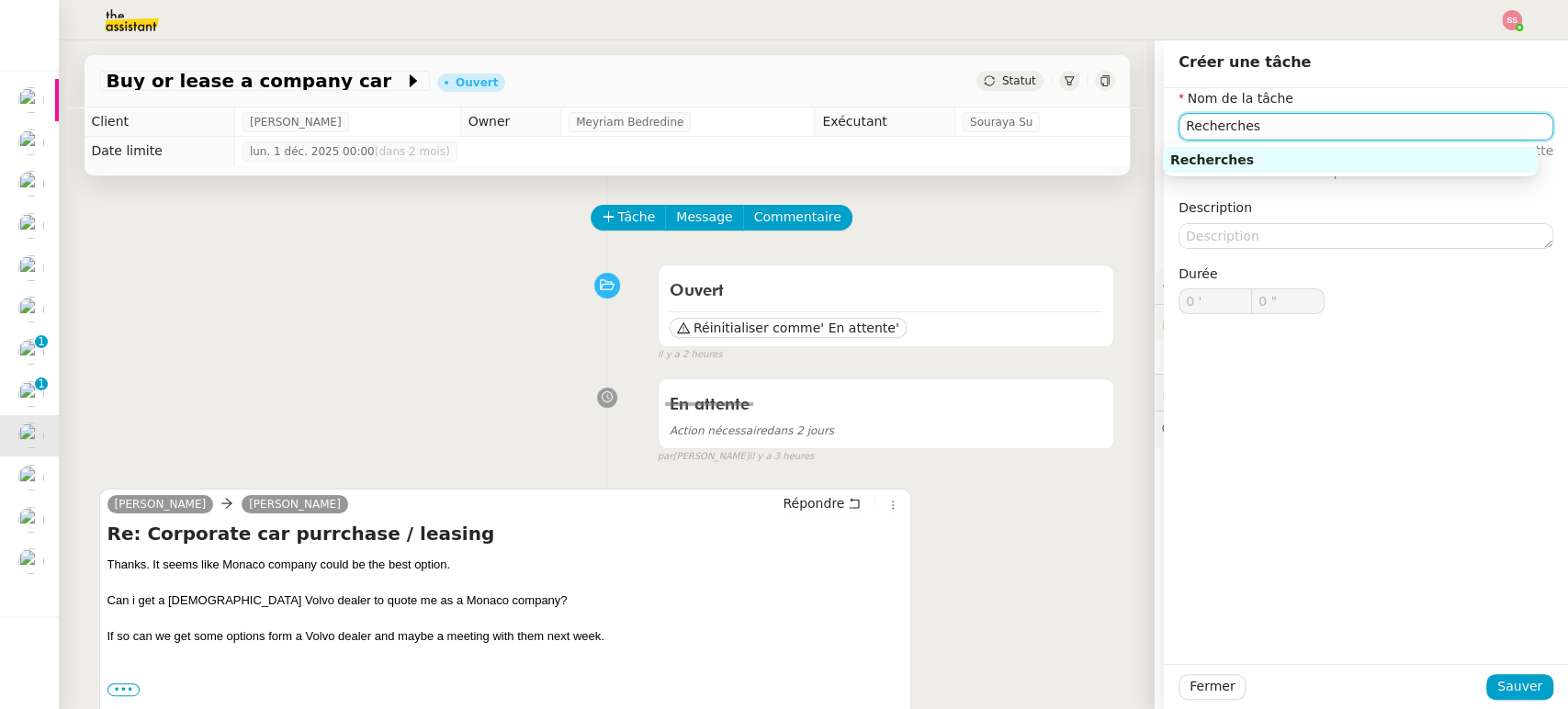
click at [1291, 156] on div "Recherches" at bounding box center [1350, 160] width 360 height 16
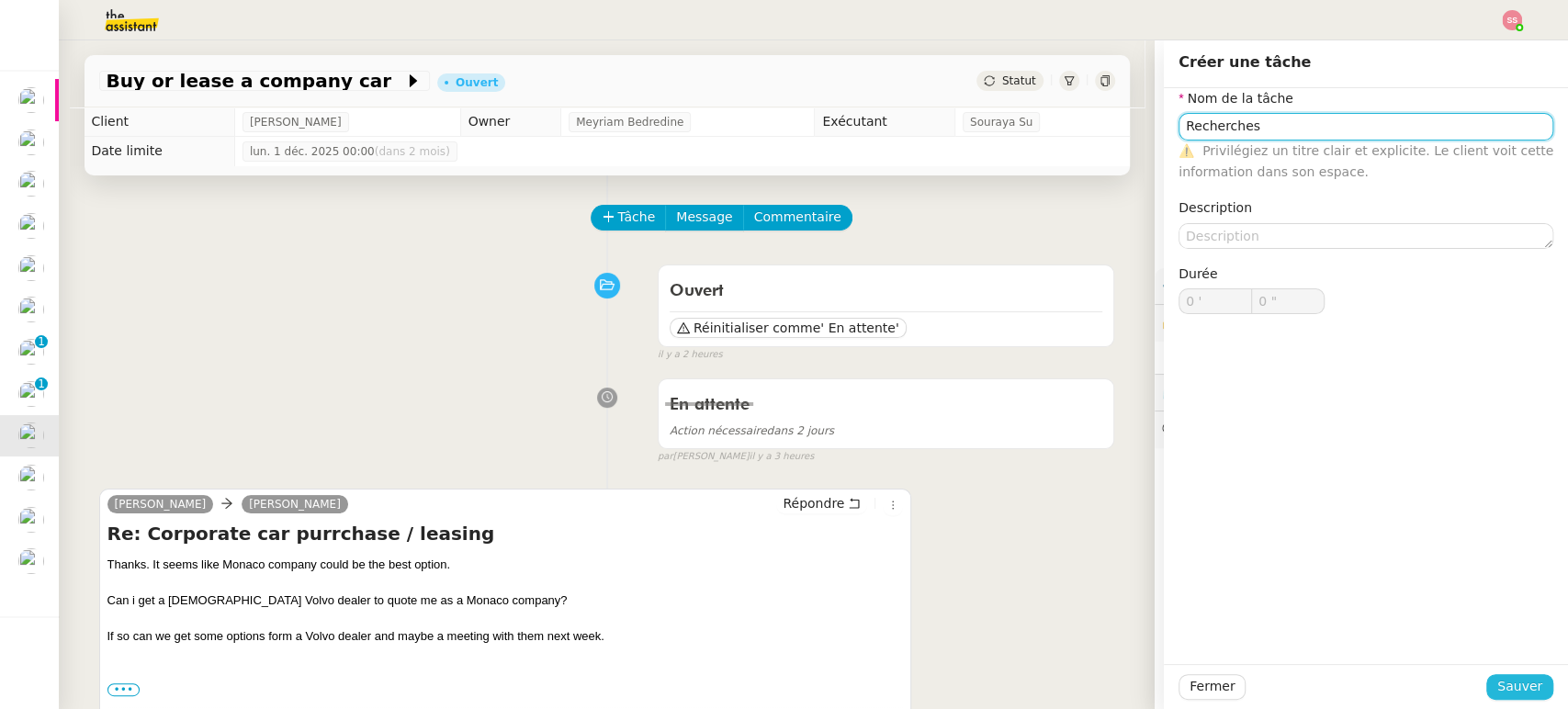
type input "Recherches"
click at [1525, 693] on span "Sauver" at bounding box center [1520, 687] width 45 height 21
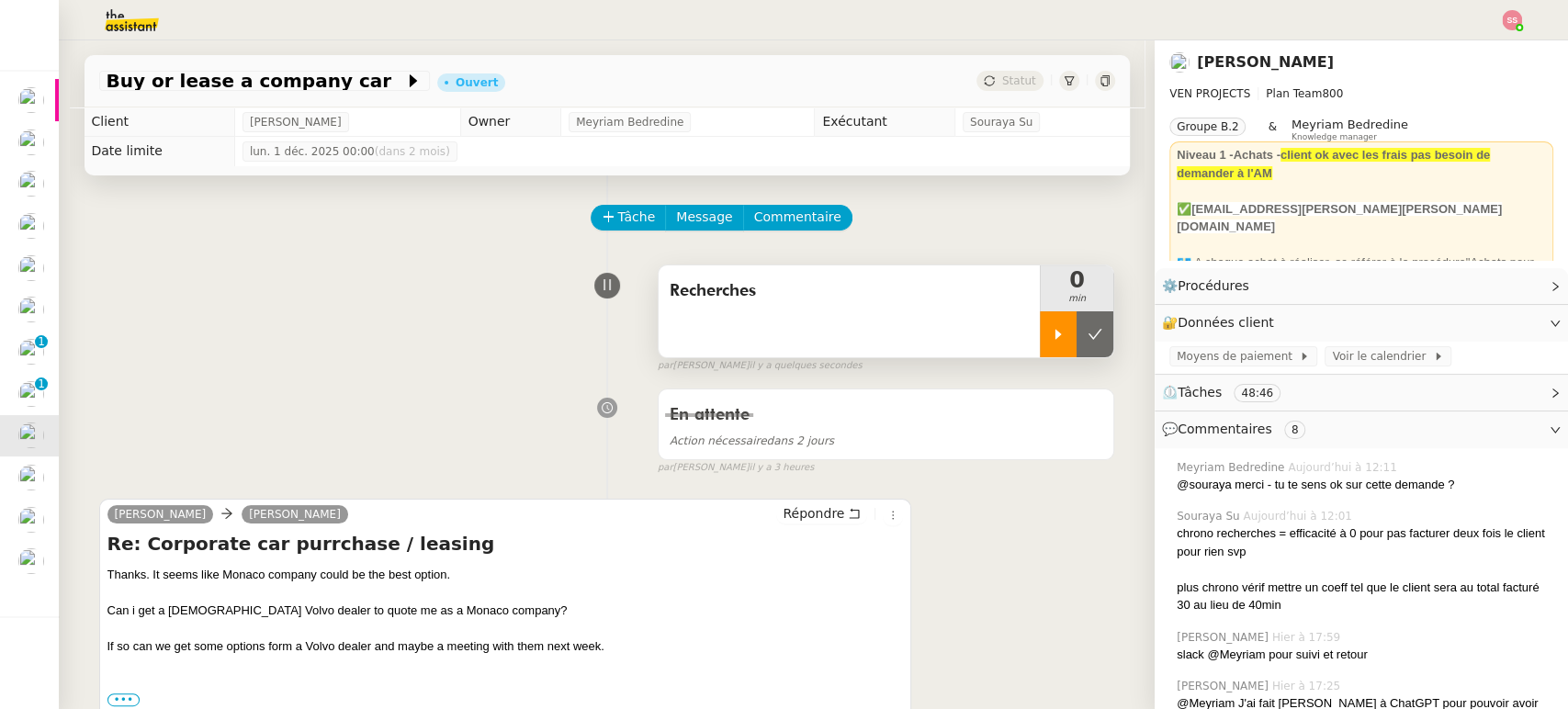
click at [1021, 321] on div "Recherches" at bounding box center [850, 311] width 382 height 92
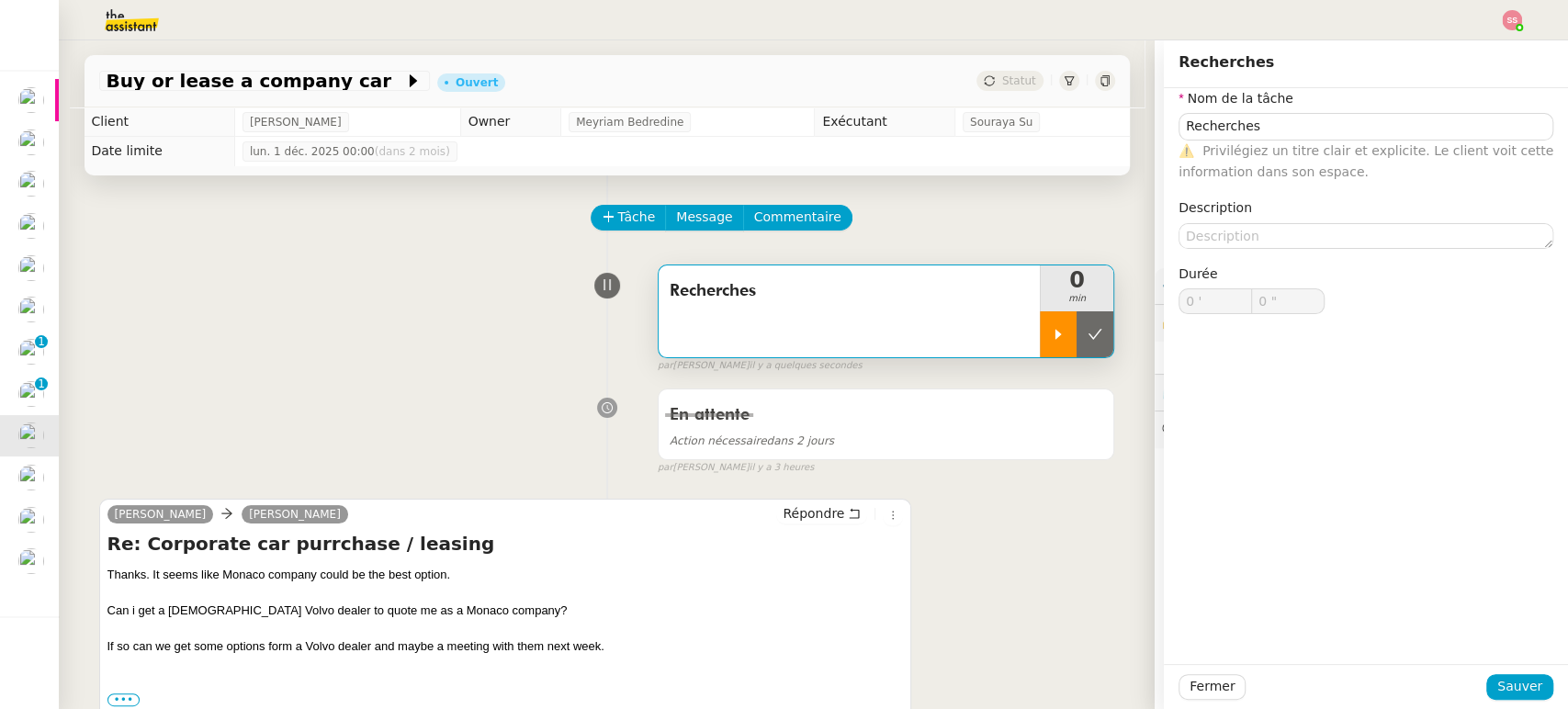
click at [1051, 341] on icon at bounding box center [1058, 334] width 14 height 14
type input "Recherches"
type input "0 '"
type input "0 ""
type input "Recherches"
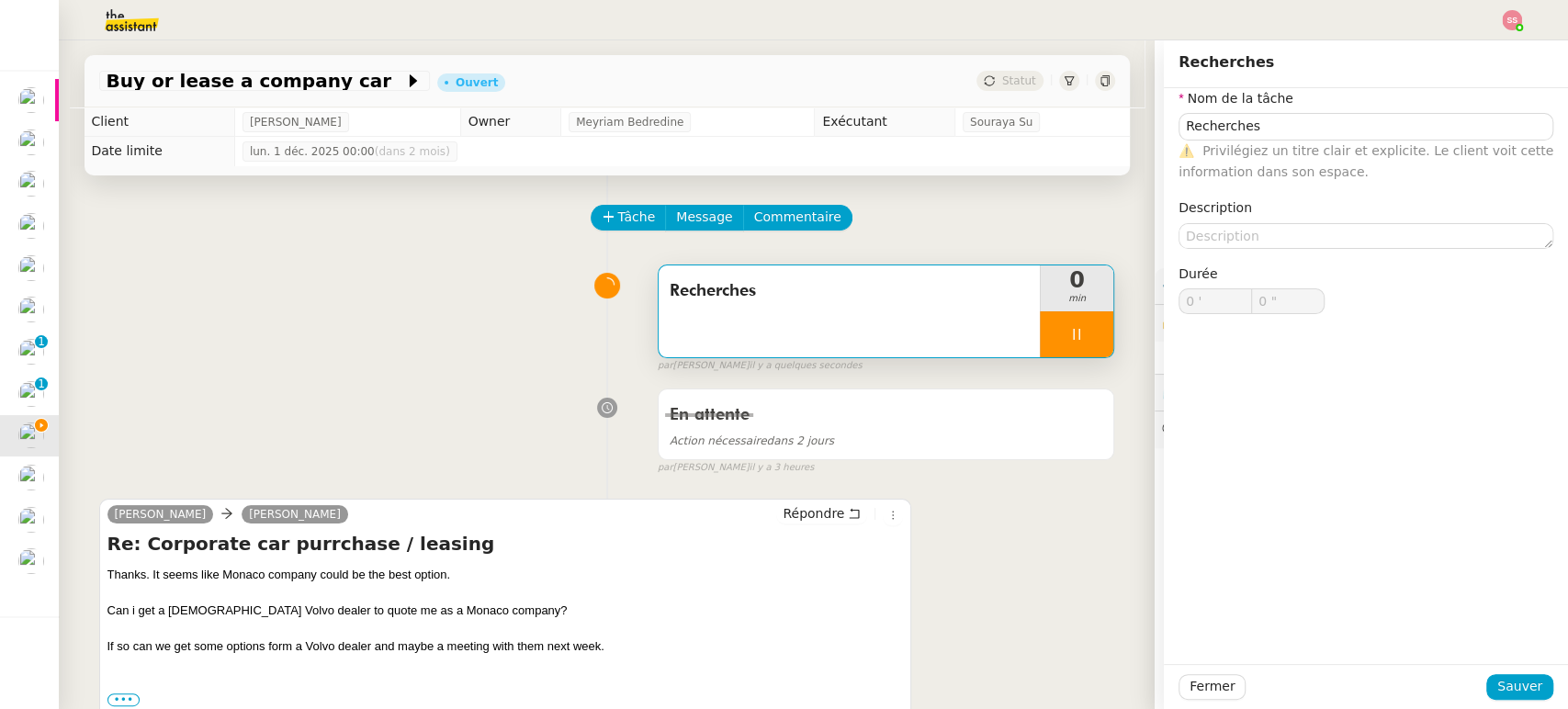
type input "0 '"
type input "59 ""
type input "1 '"
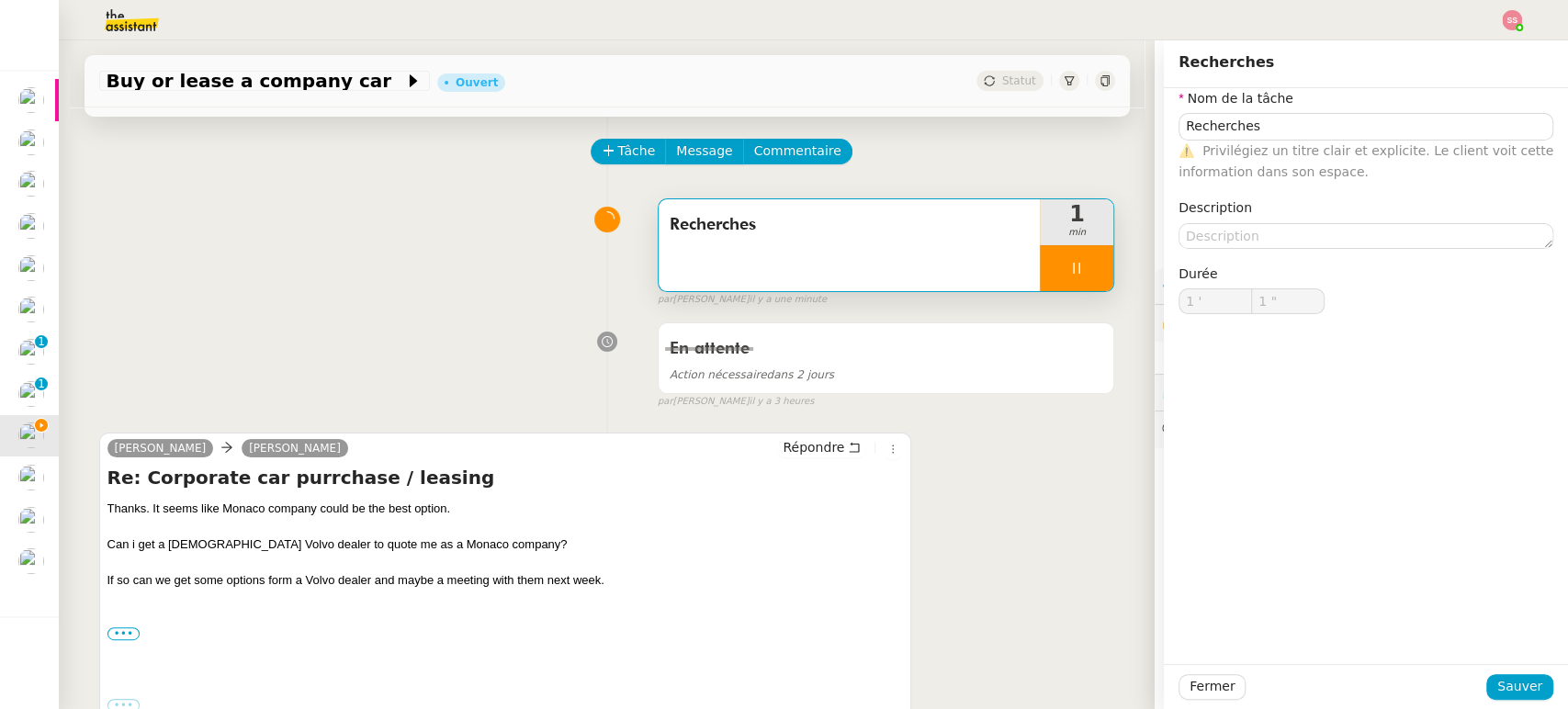
scroll to position [102, 0]
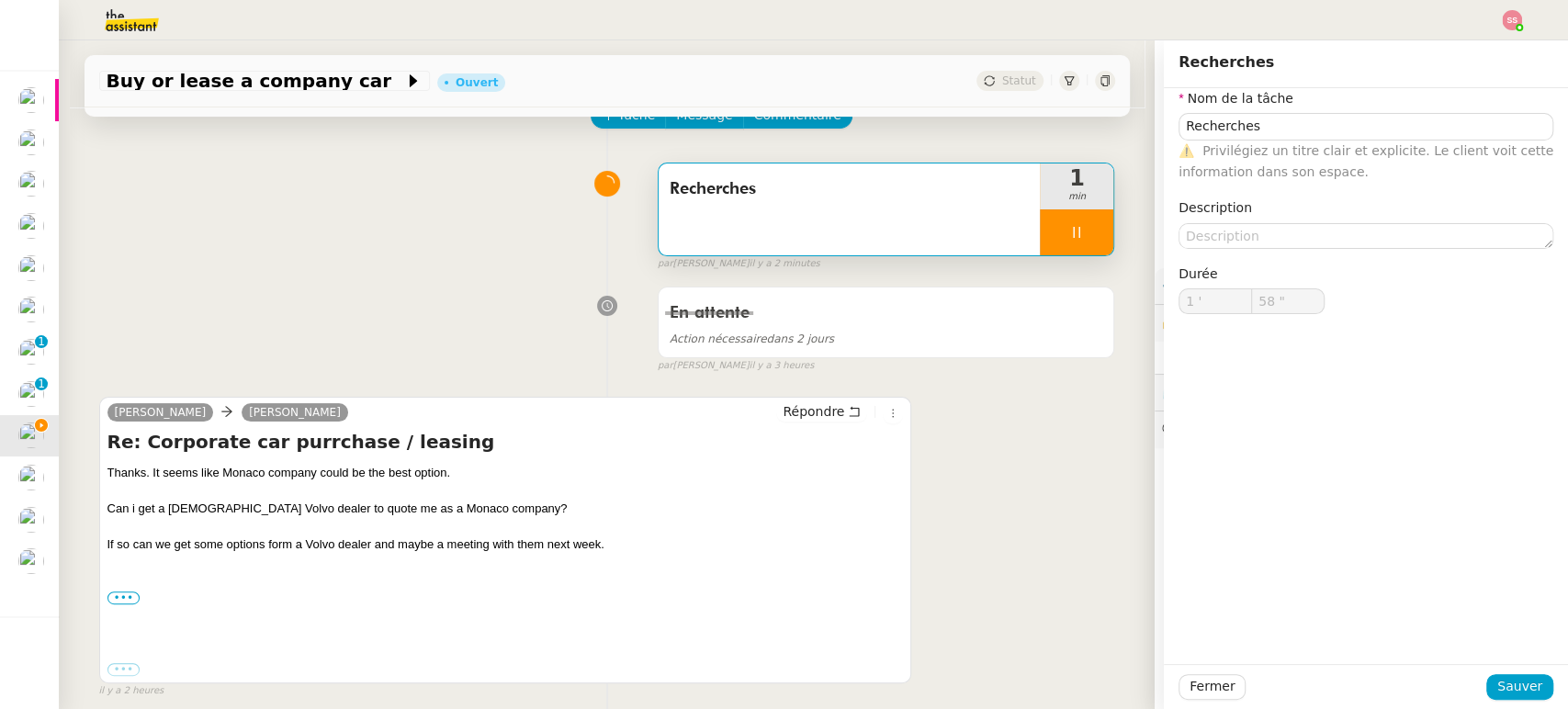
type input "59 ""
type input "2 '"
click at [121, 593] on label "•••" at bounding box center [124, 599] width 33 height 13
click at [0, 0] on input "•••" at bounding box center [0, 0] width 0 height 0
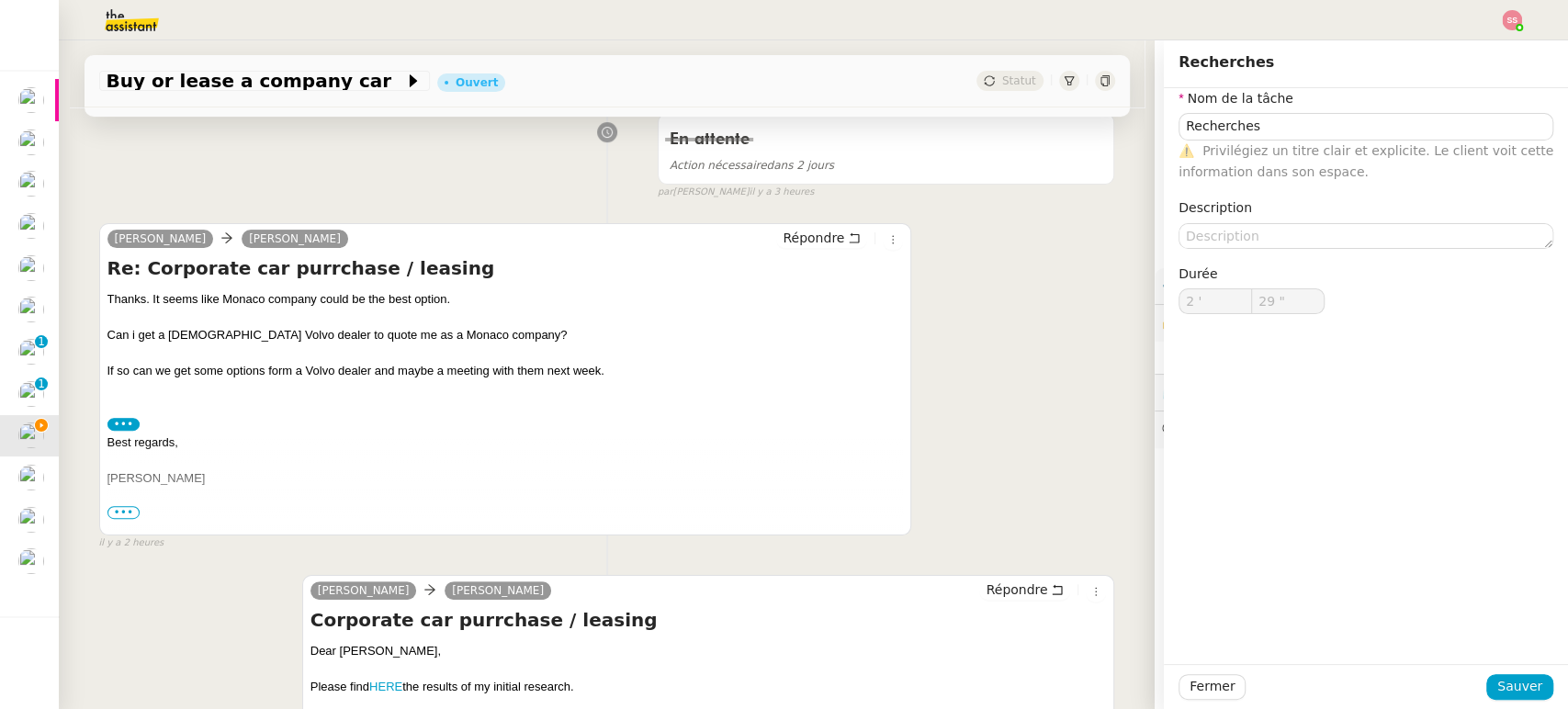
scroll to position [306, 0]
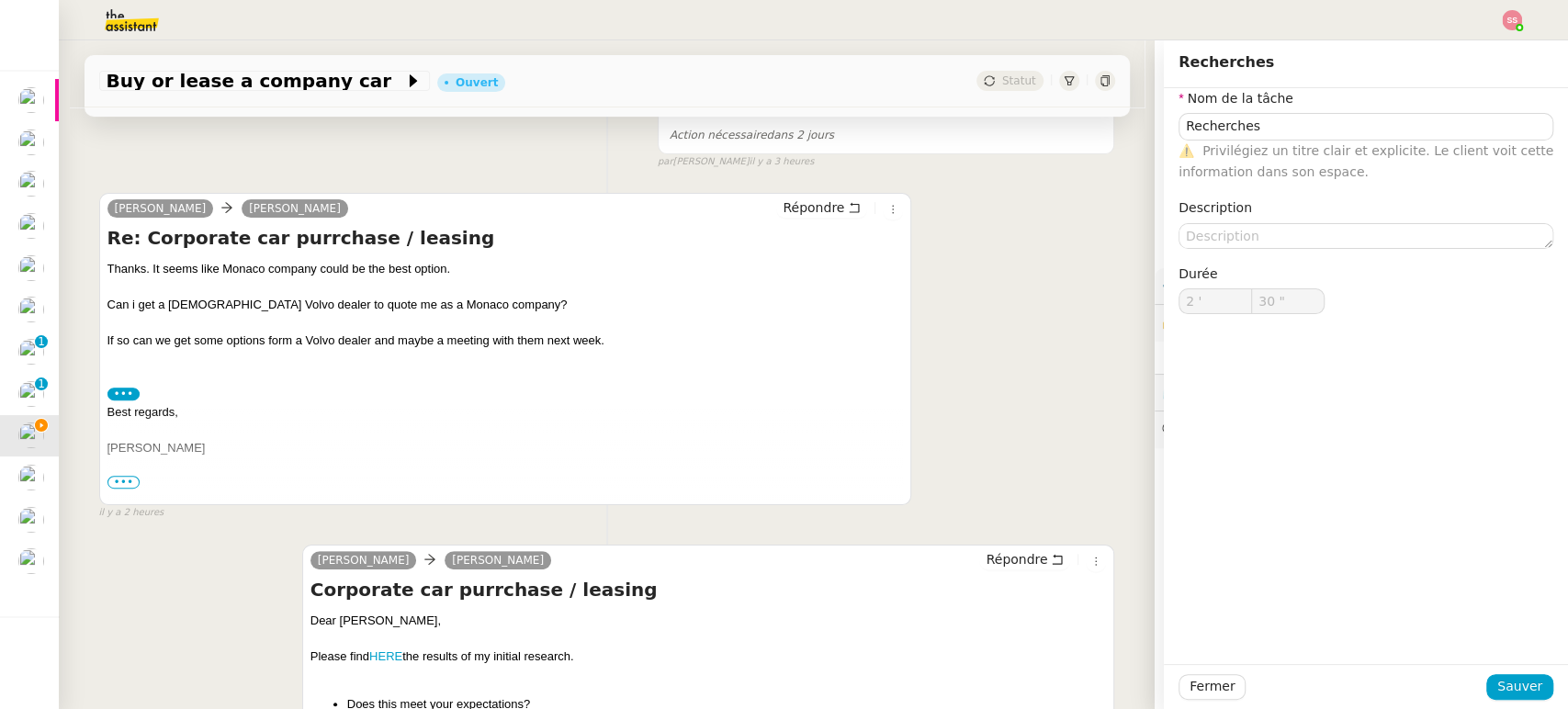
click at [119, 479] on span "•••" at bounding box center [124, 483] width 33 height 13
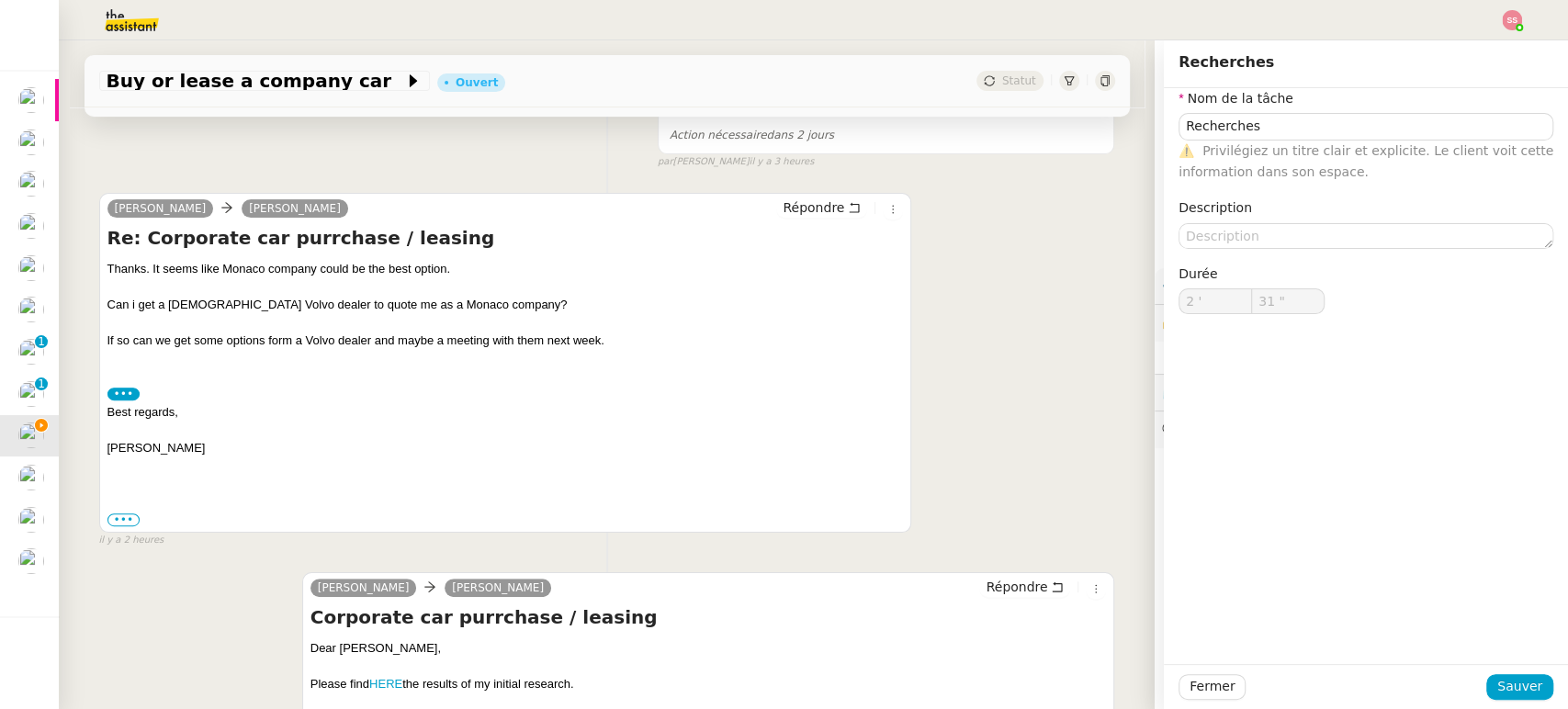
type input "32 ""
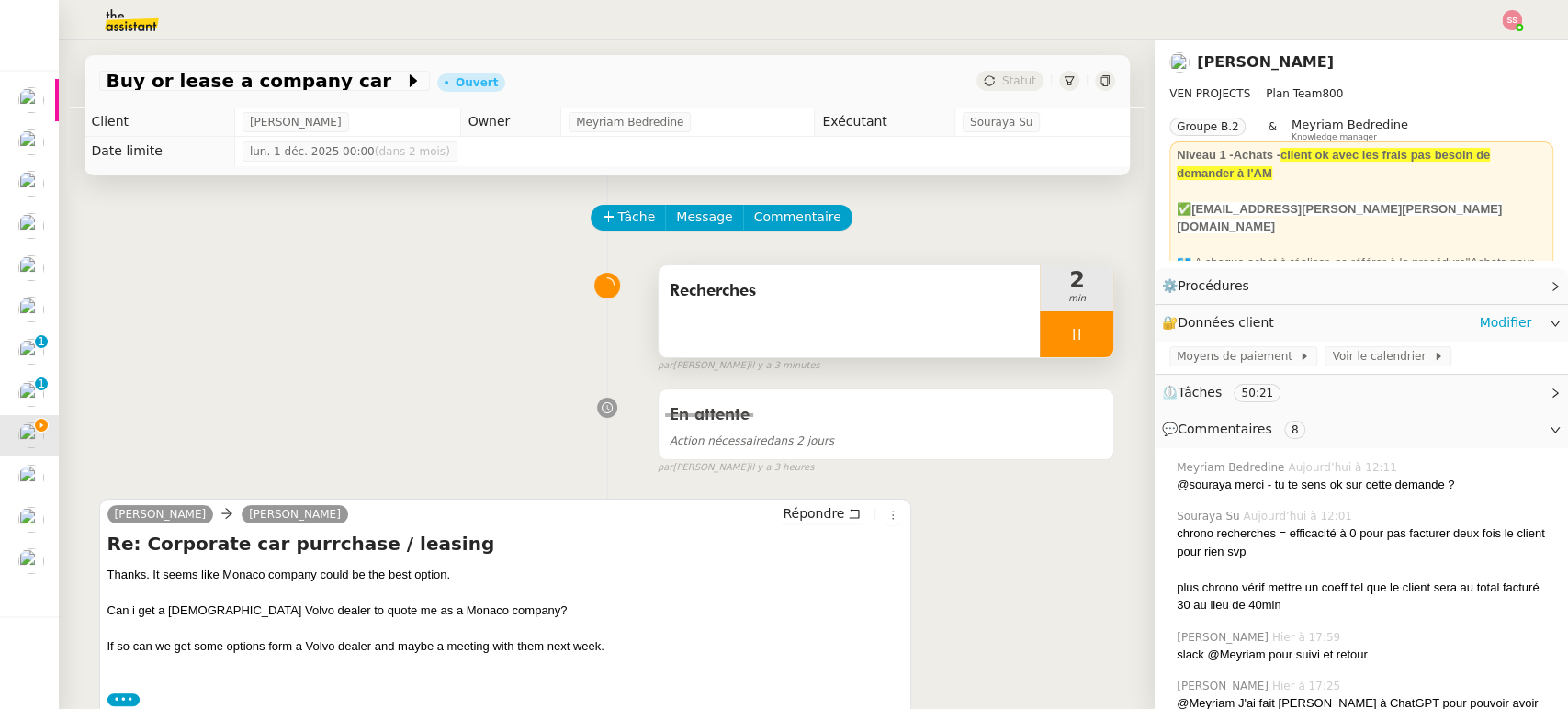
click at [1509, 309] on div "🔐 Données client Modifier" at bounding box center [1361, 323] width 413 height 36
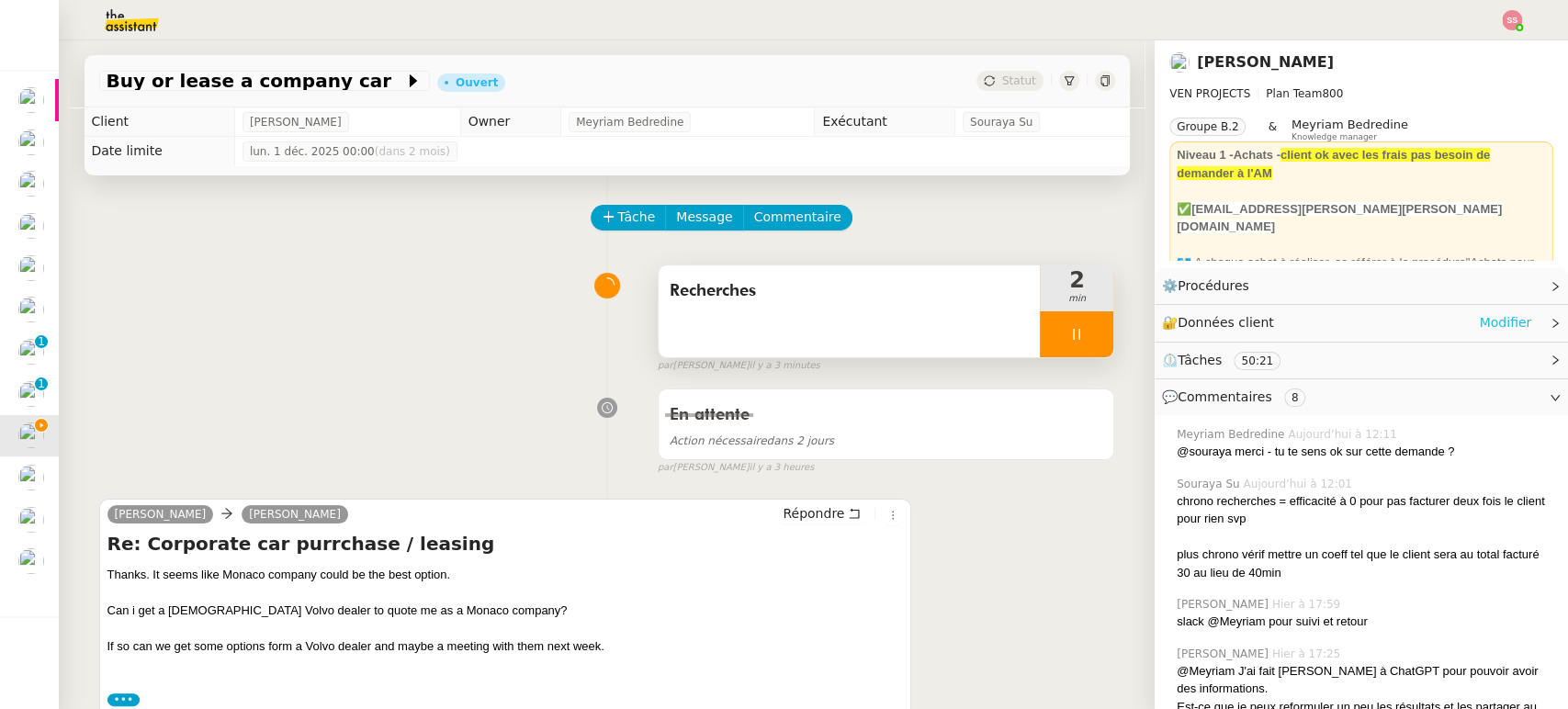
click at [1502, 314] on link "Modifier" at bounding box center [1505, 323] width 52 height 21
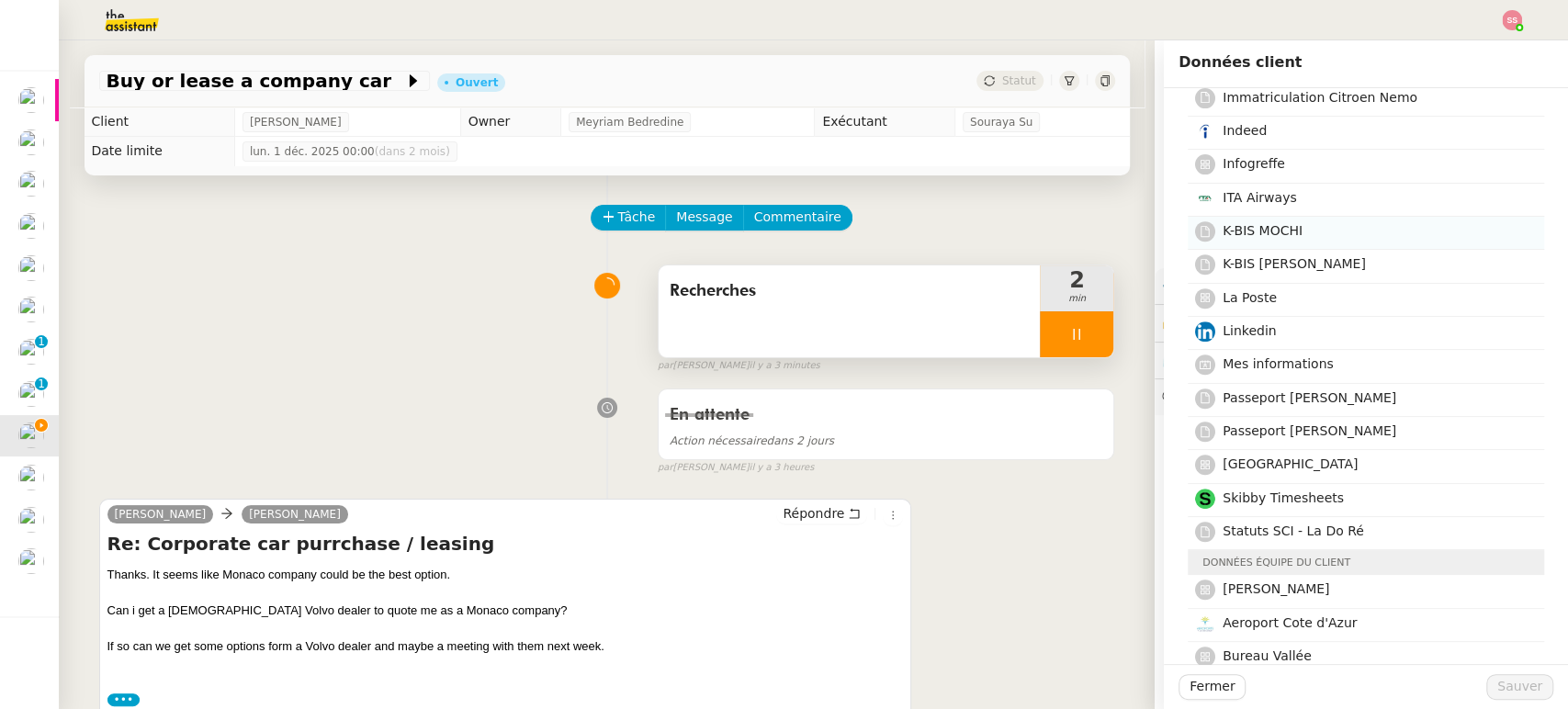
scroll to position [510, 0]
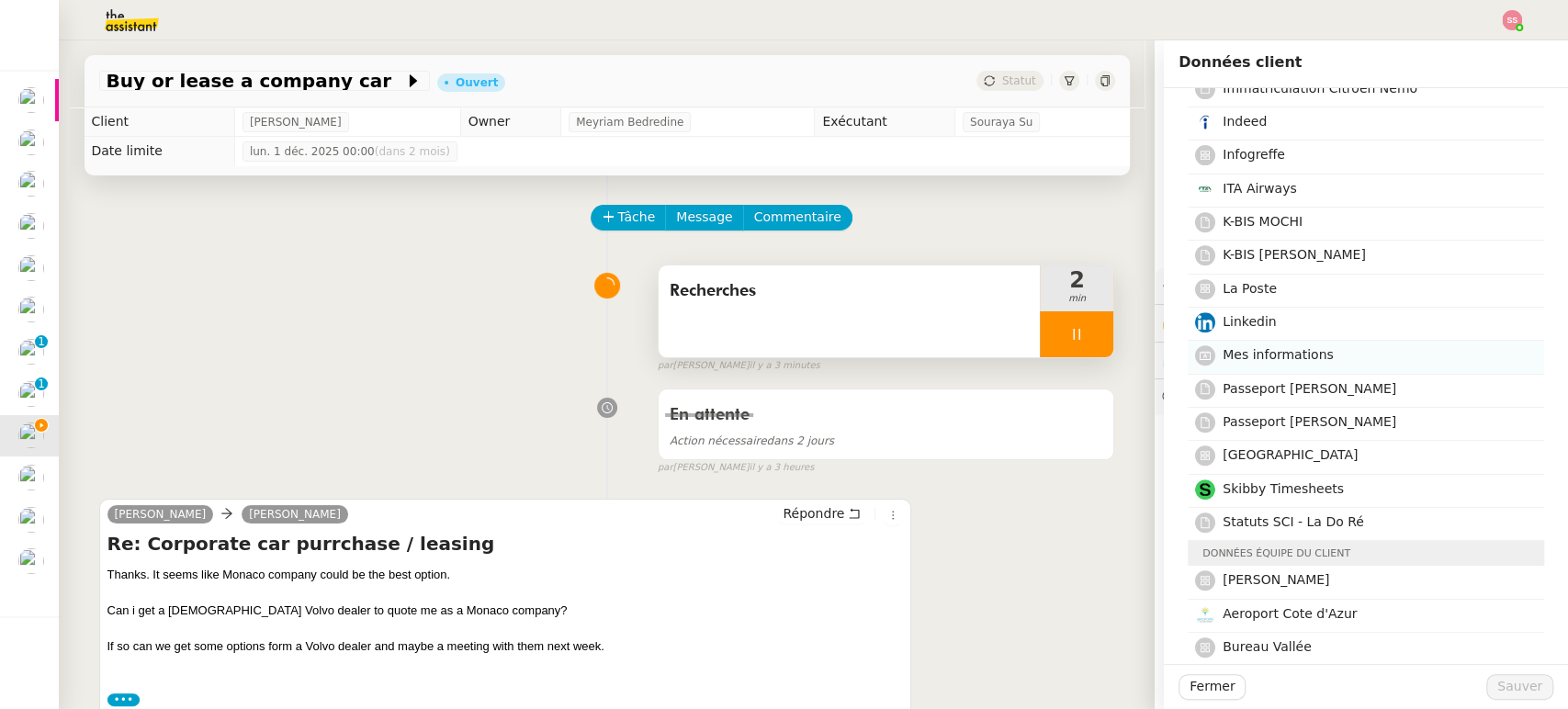
click at [1316, 345] on h4 "Mes informations" at bounding box center [1378, 355] width 311 height 21
click at [1508, 677] on button "Sauver" at bounding box center [1520, 687] width 67 height 26
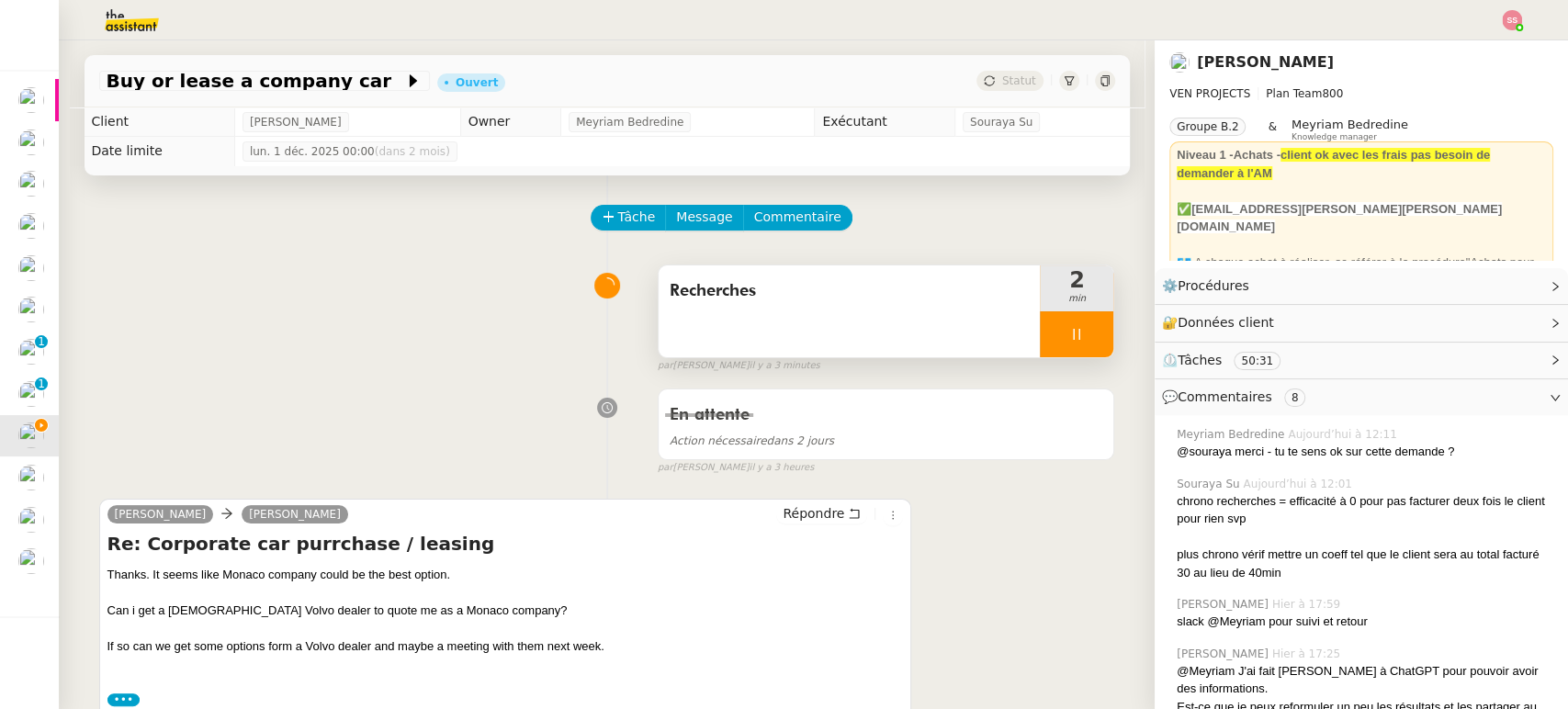
click at [980, 498] on div "[PERSON_NAME] [PERSON_NAME] Re: Corporate car purrchase / leasing Thanks. It se…" at bounding box center [606, 669] width 1016 height 373
click at [1282, 315] on div "🔐 Données client Modifier" at bounding box center [1347, 323] width 370 height 21
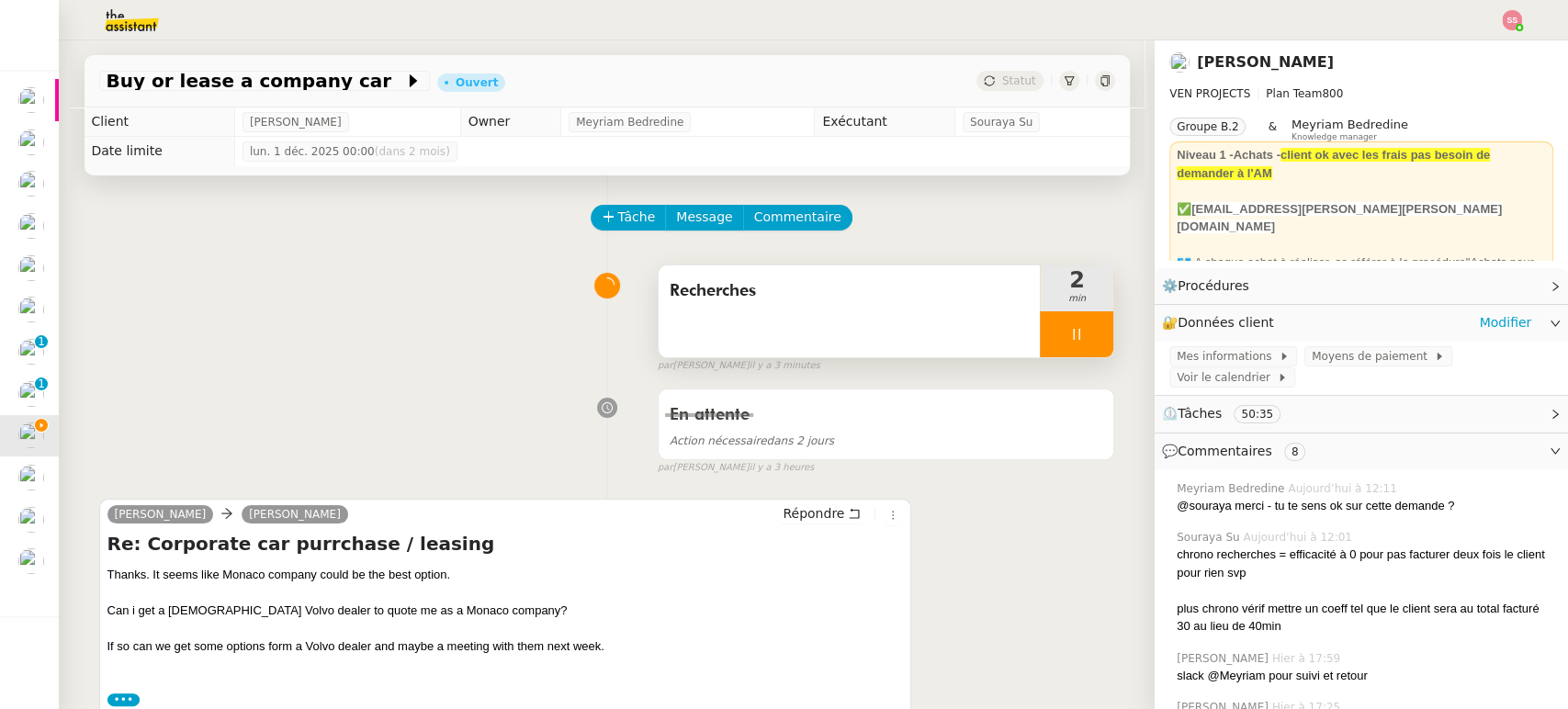
click at [1206, 367] on div "Mes informations Moyens de paiement Voir le calendrier" at bounding box center [1361, 369] width 413 height 54
click at [1210, 358] on span "Mes informations" at bounding box center [1228, 355] width 102 height 18
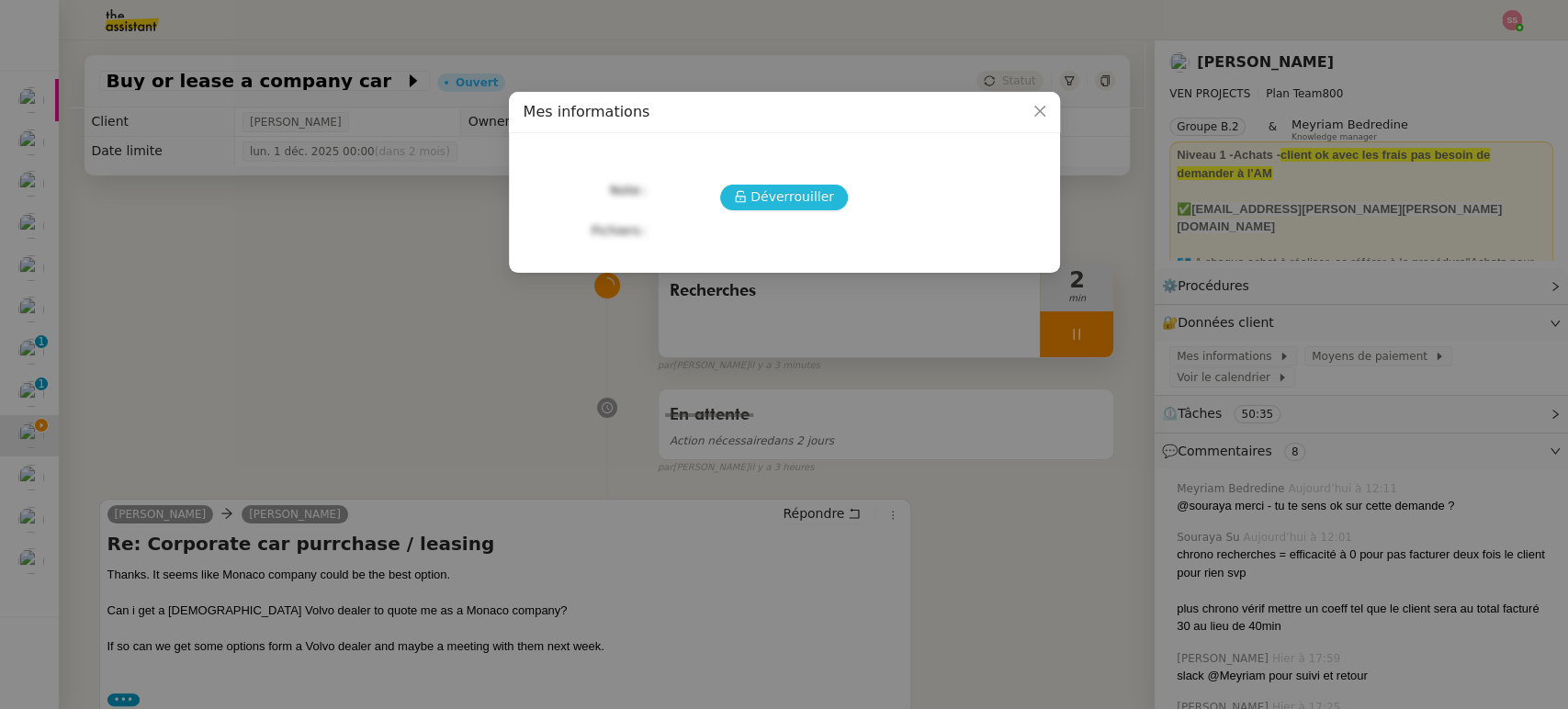
click at [815, 193] on span "Déverrouiller" at bounding box center [793, 197] width 84 height 21
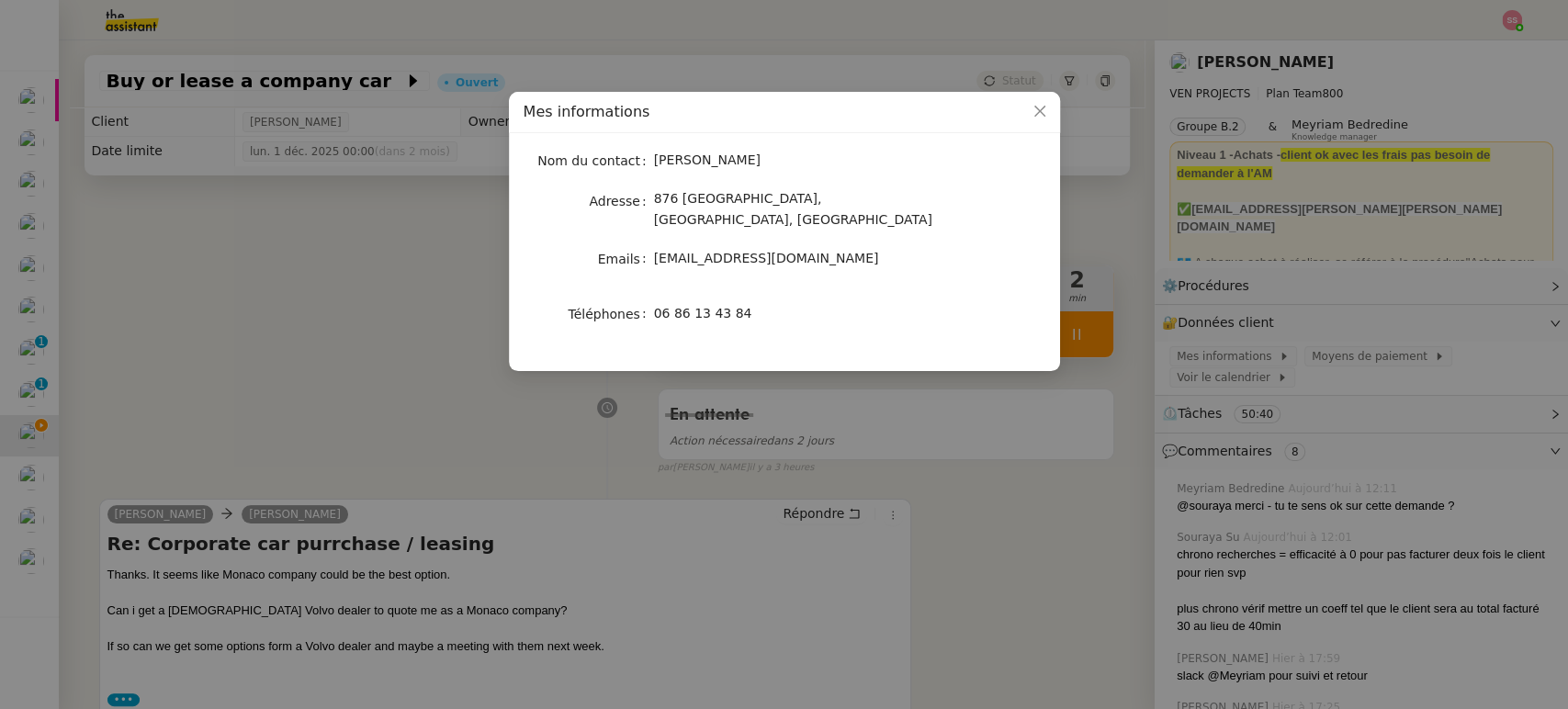
click at [770, 202] on span "876 [GEOGRAPHIC_DATA], [GEOGRAPHIC_DATA], [GEOGRAPHIC_DATA]" at bounding box center [793, 209] width 278 height 36
click at [397, 374] on nz-modal-container "Mes informations Nom du contact [PERSON_NAME] Adresse 876 [GEOGRAPHIC_DATA], [G…" at bounding box center [784, 354] width 1568 height 709
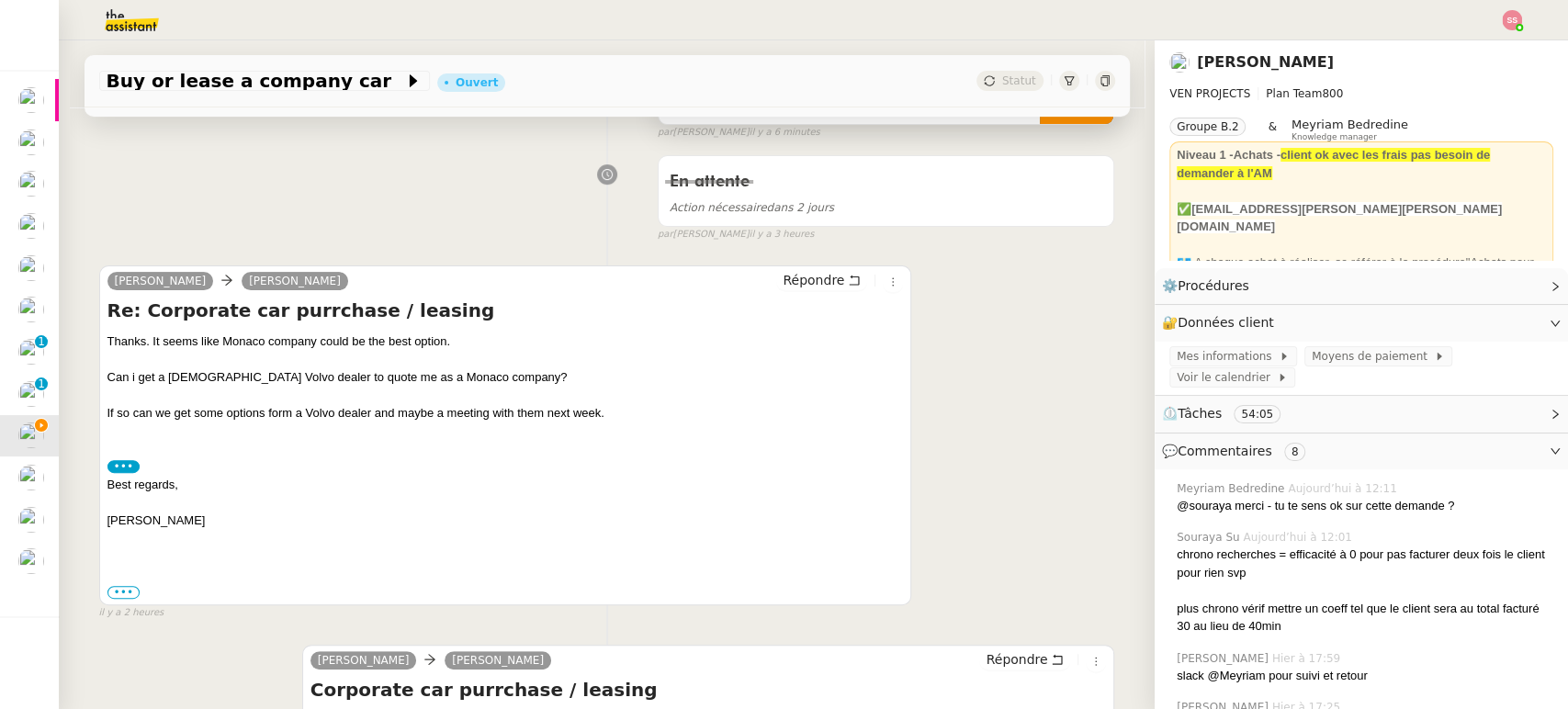
scroll to position [263, 0]
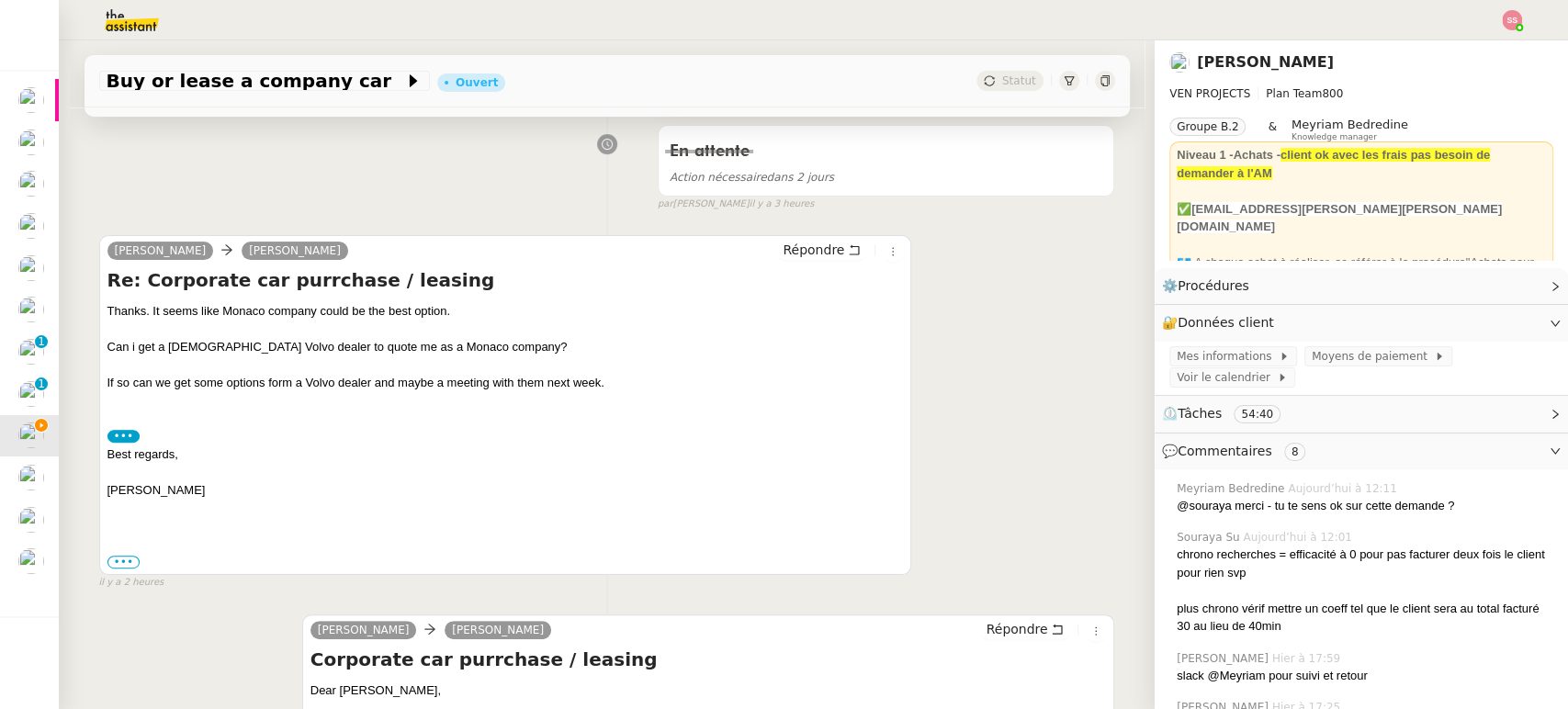
drag, startPoint x: 1303, startPoint y: 59, endPoint x: 1168, endPoint y: 68, distance: 135.3
click at [1170, 68] on div "[PERSON_NAME]" at bounding box center [1362, 62] width 384 height 29
click at [1226, 55] on link "[PERSON_NAME]" at bounding box center [1266, 62] width 137 height 17
drag, startPoint x: 1298, startPoint y: 57, endPoint x: 1237, endPoint y: 59, distance: 61.0
click at [1237, 59] on div "[PERSON_NAME]" at bounding box center [1255, 62] width 172 height 26
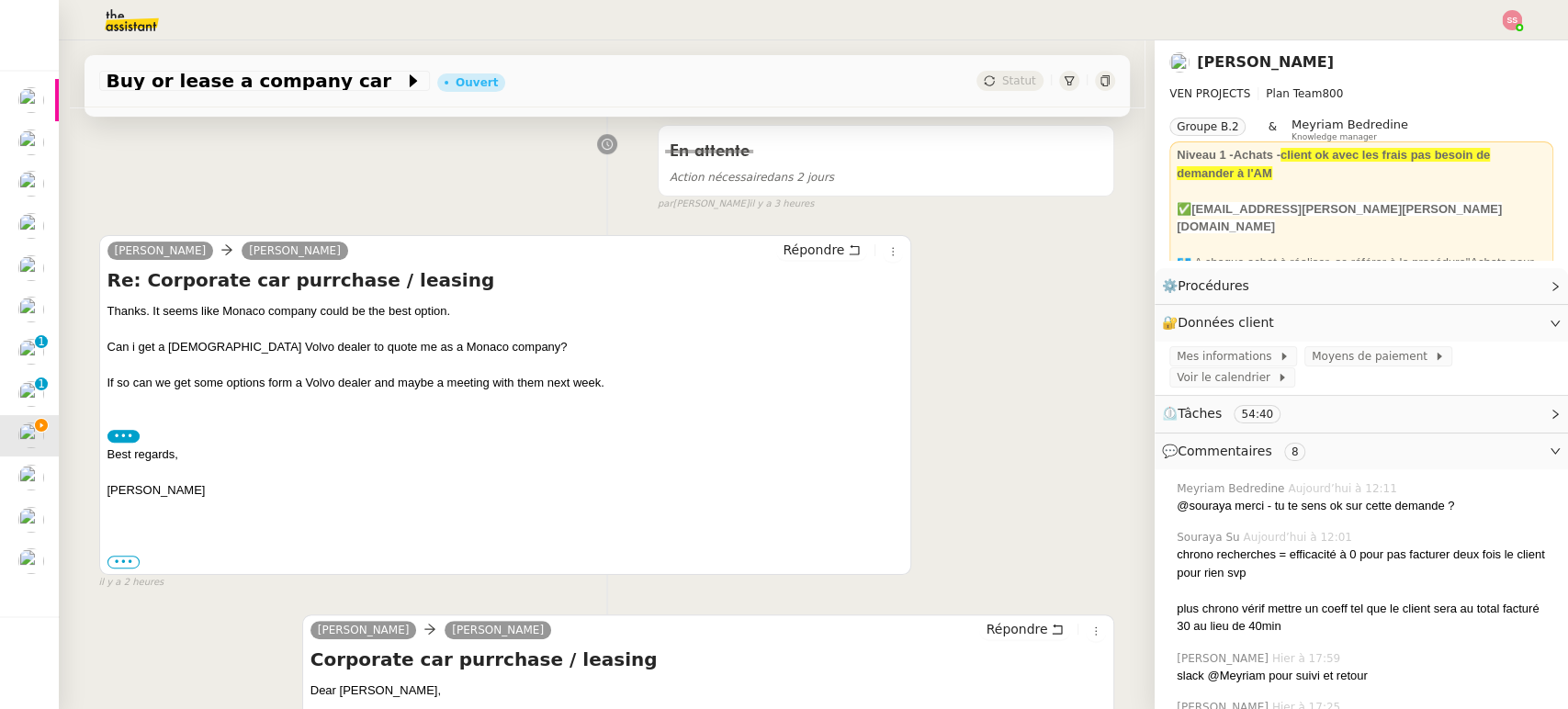
copy link "Medlicott"
drag, startPoint x: 1227, startPoint y: 58, endPoint x: 1183, endPoint y: 65, distance: 44.6
click at [1197, 65] on link "[PERSON_NAME]" at bounding box center [1266, 62] width 137 height 17
click at [852, 286] on h4 "Re: Corporate car purrchase / leasing" at bounding box center [506, 279] width 796 height 26
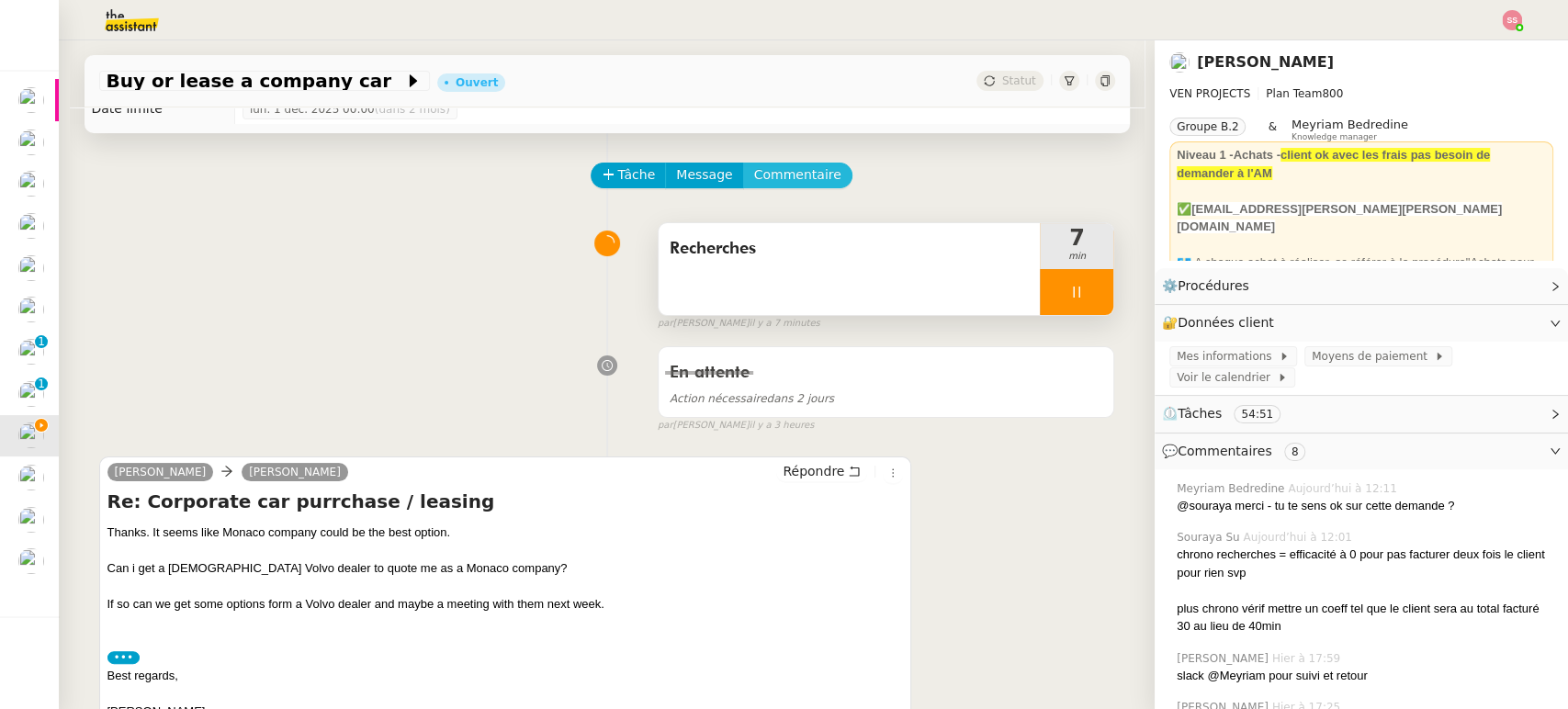
scroll to position [0, 0]
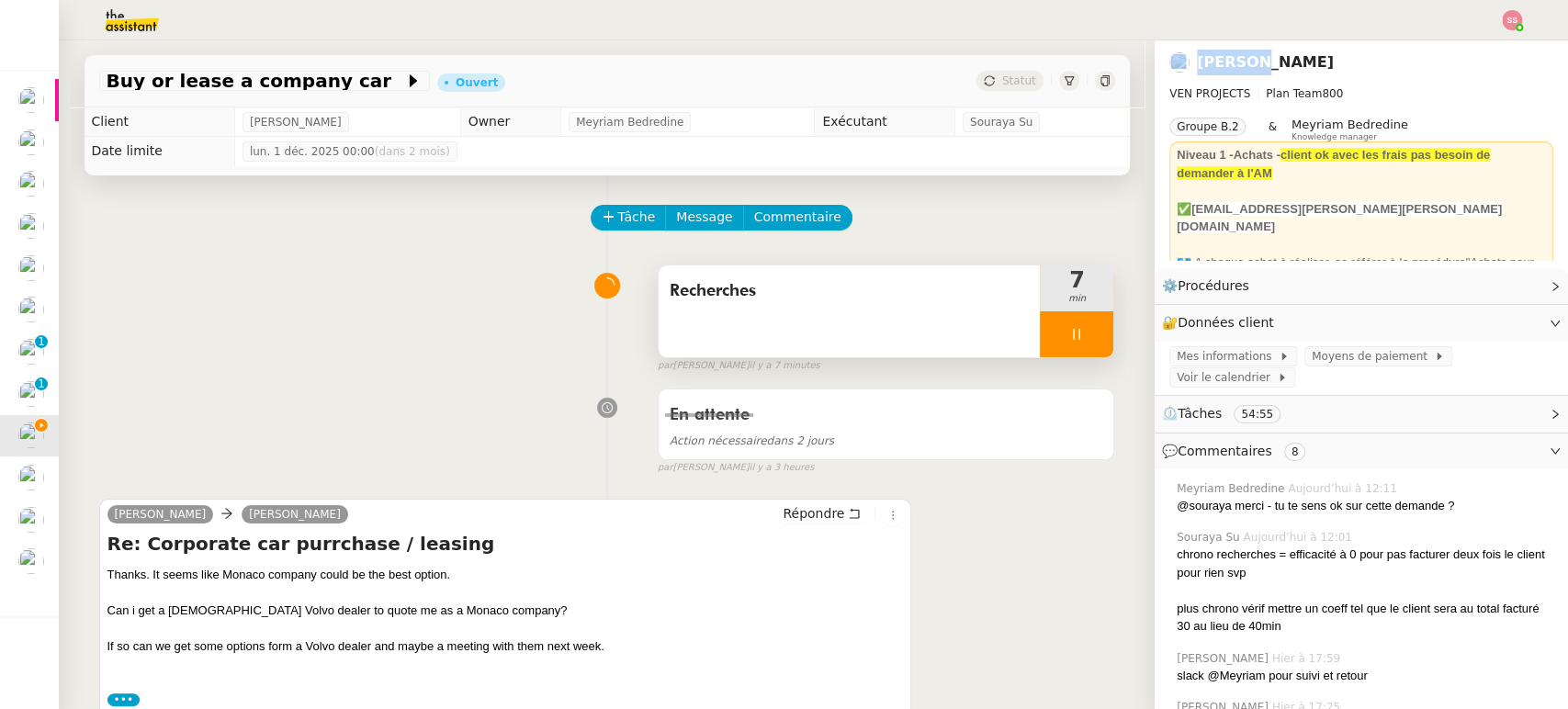
drag, startPoint x: 1232, startPoint y: 68, endPoint x: 1176, endPoint y: 64, distance: 56.1
click at [1176, 64] on div "[PERSON_NAME]" at bounding box center [1255, 62] width 172 height 26
copy div "[PERSON_NAME]"
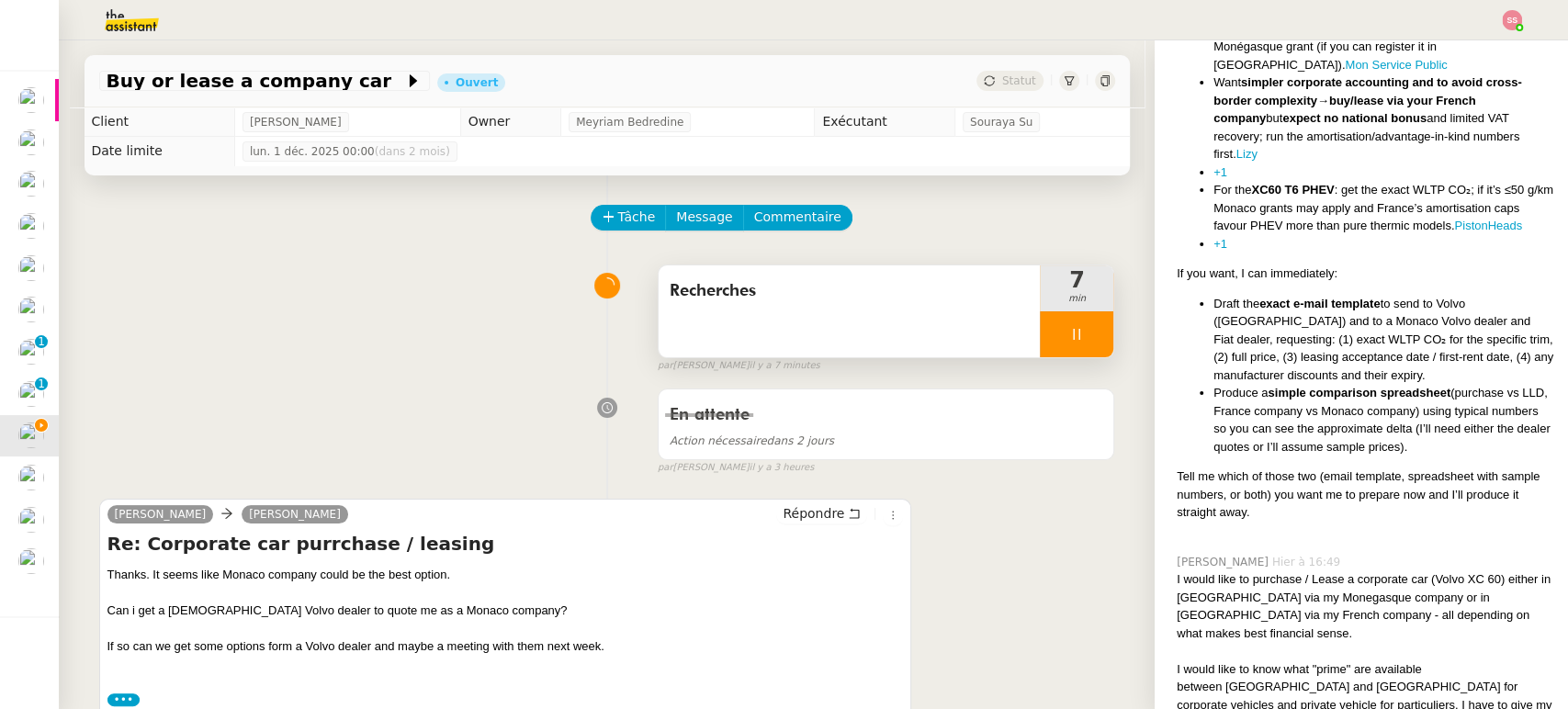
scroll to position [5029, 0]
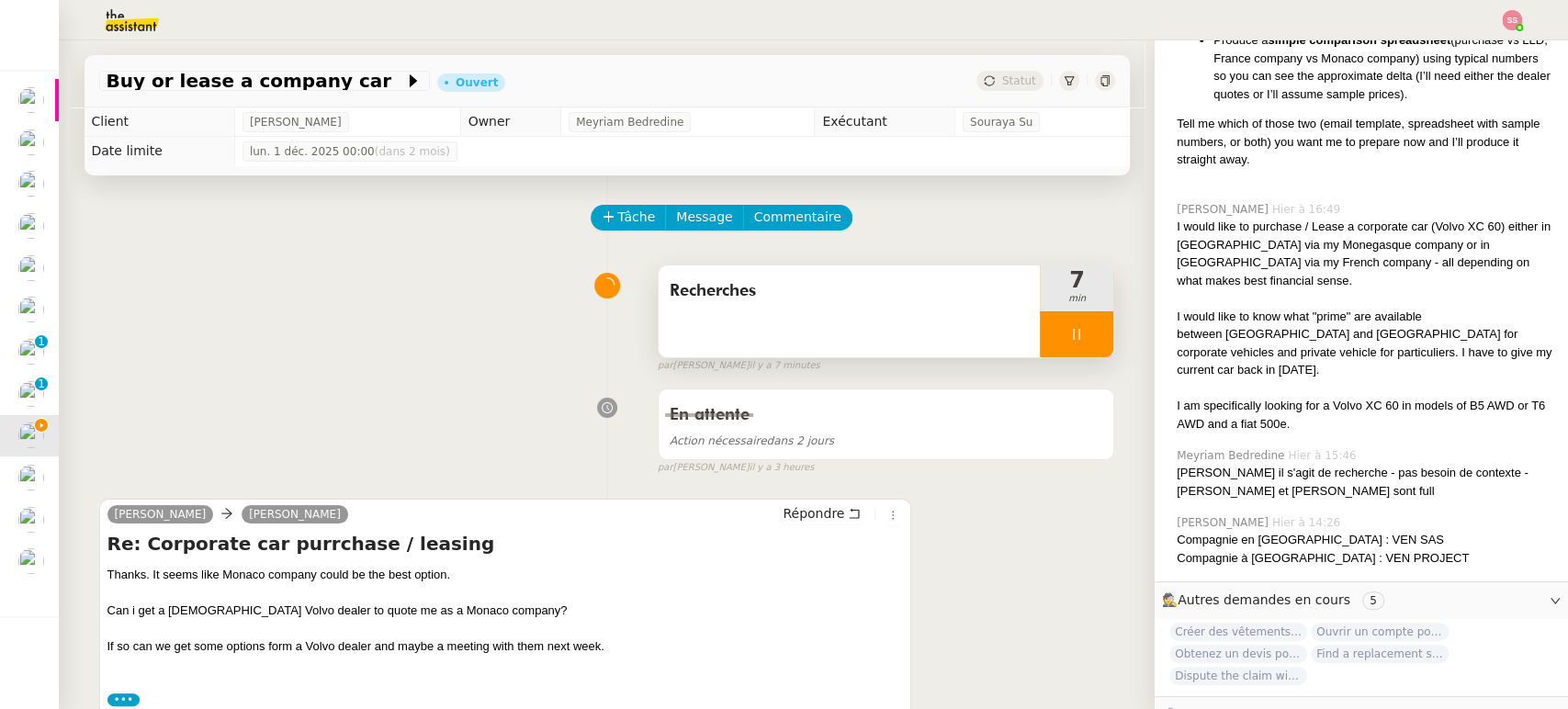
click at [1191, 707] on span "Autres" at bounding box center [1199, 714] width 42 height 14
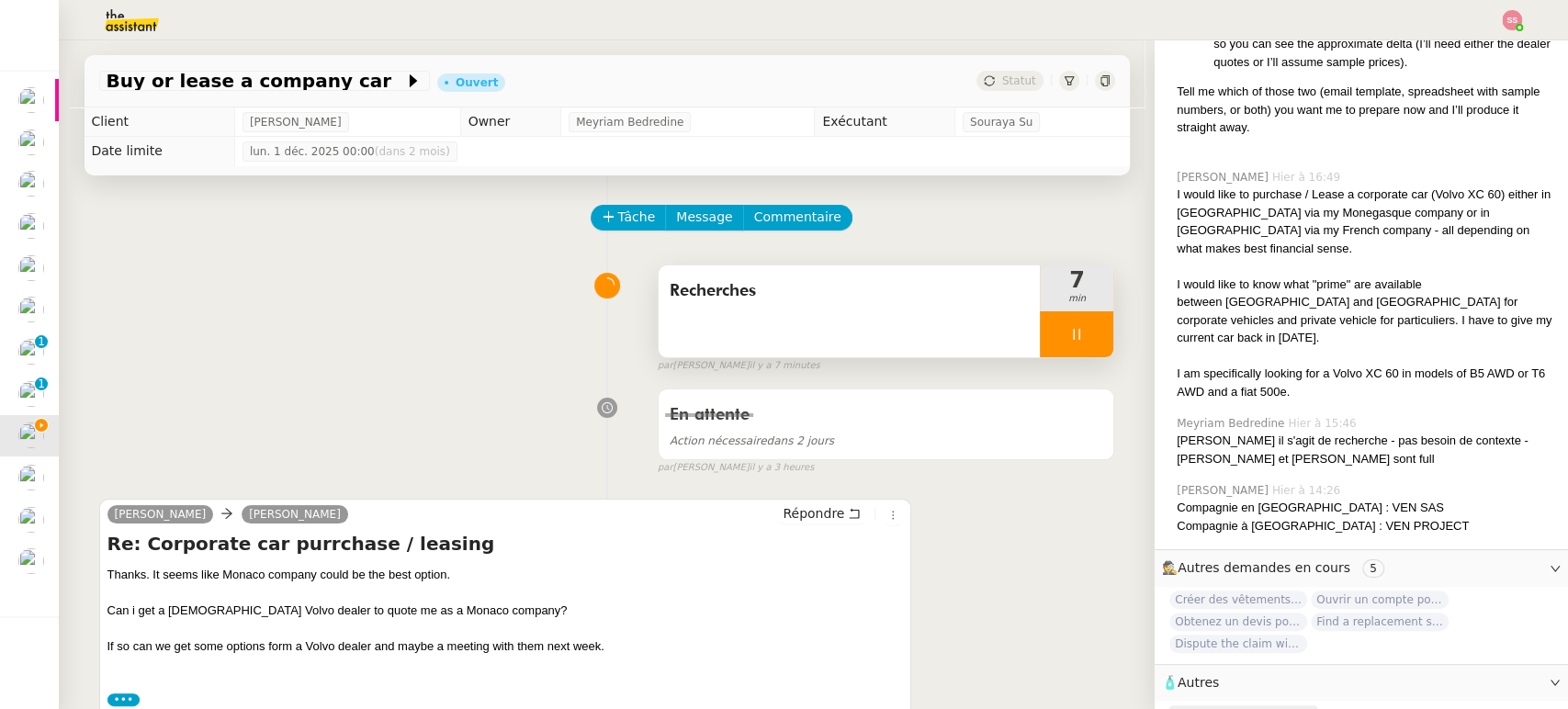
click at [1234, 708] on span "Créer un email dédié" at bounding box center [1235, 716] width 116 height 13
click at [1214, 708] on icon "button" at bounding box center [1220, 716] width 11 height 11
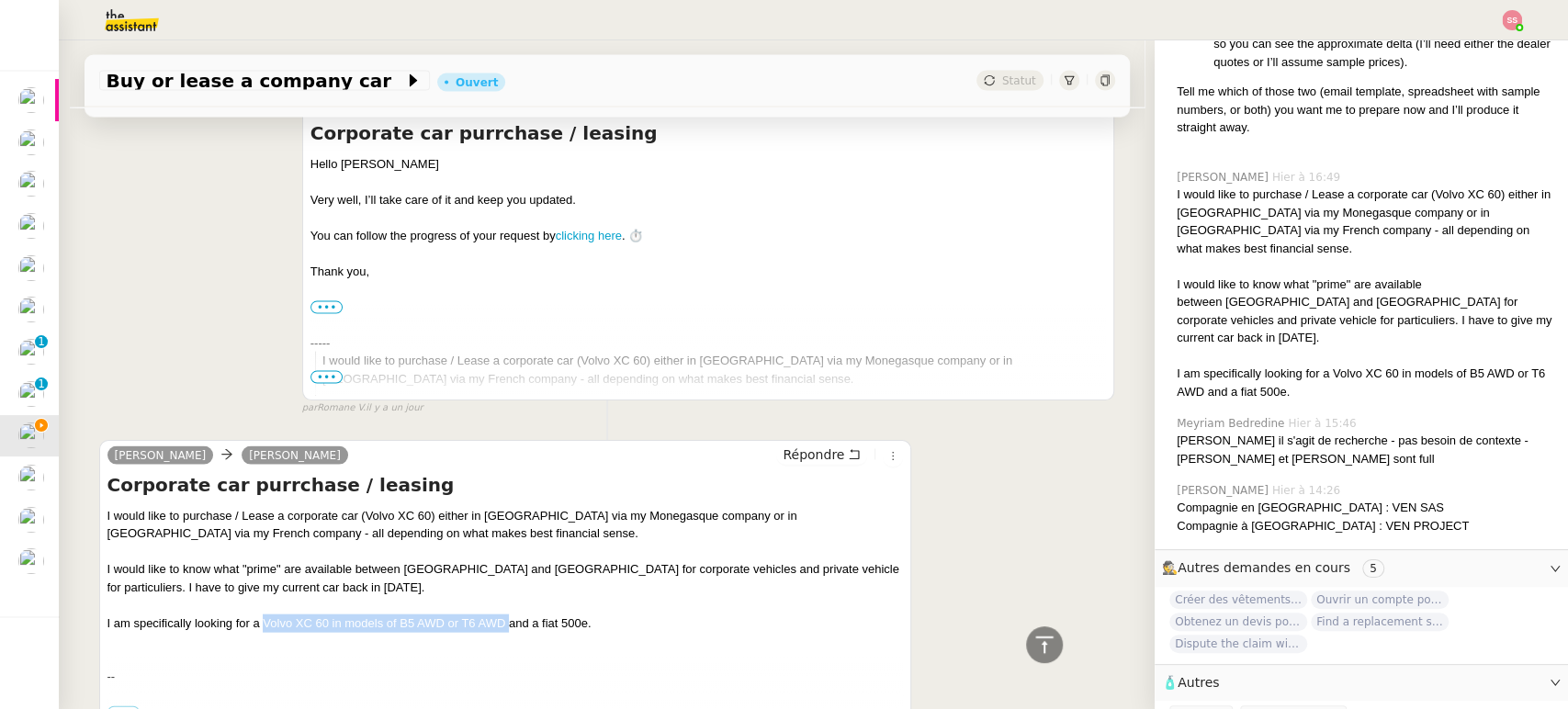
drag, startPoint x: 254, startPoint y: 493, endPoint x: 501, endPoint y: 488, distance: 247.1
click at [501, 615] on div "I am specifically looking for a Volvo XC 60 in models of B5 AWD or T6 AWD and a…" at bounding box center [506, 623] width 796 height 18
copy div "Volvo XC 60 in models of B5 AWD or T6 AWD"
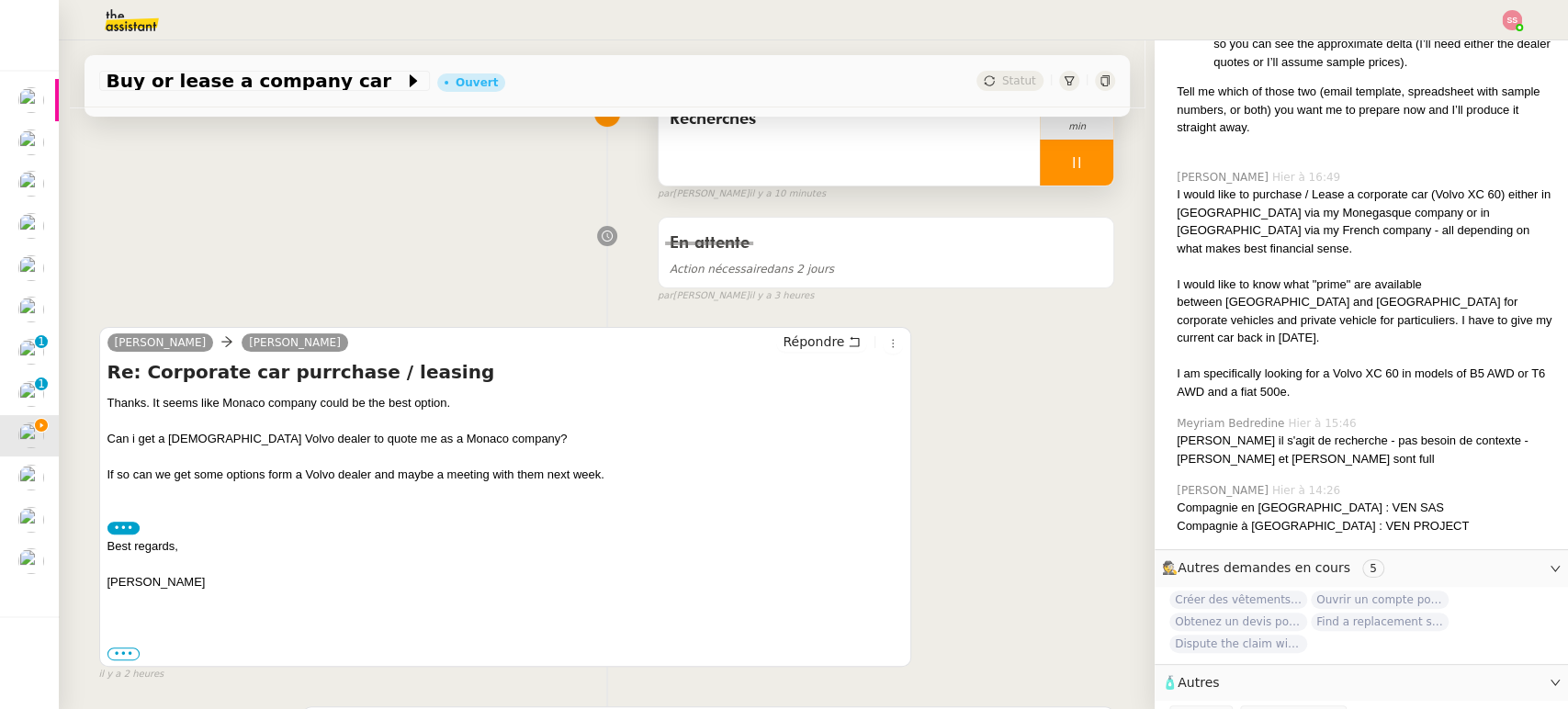
scroll to position [102, 0]
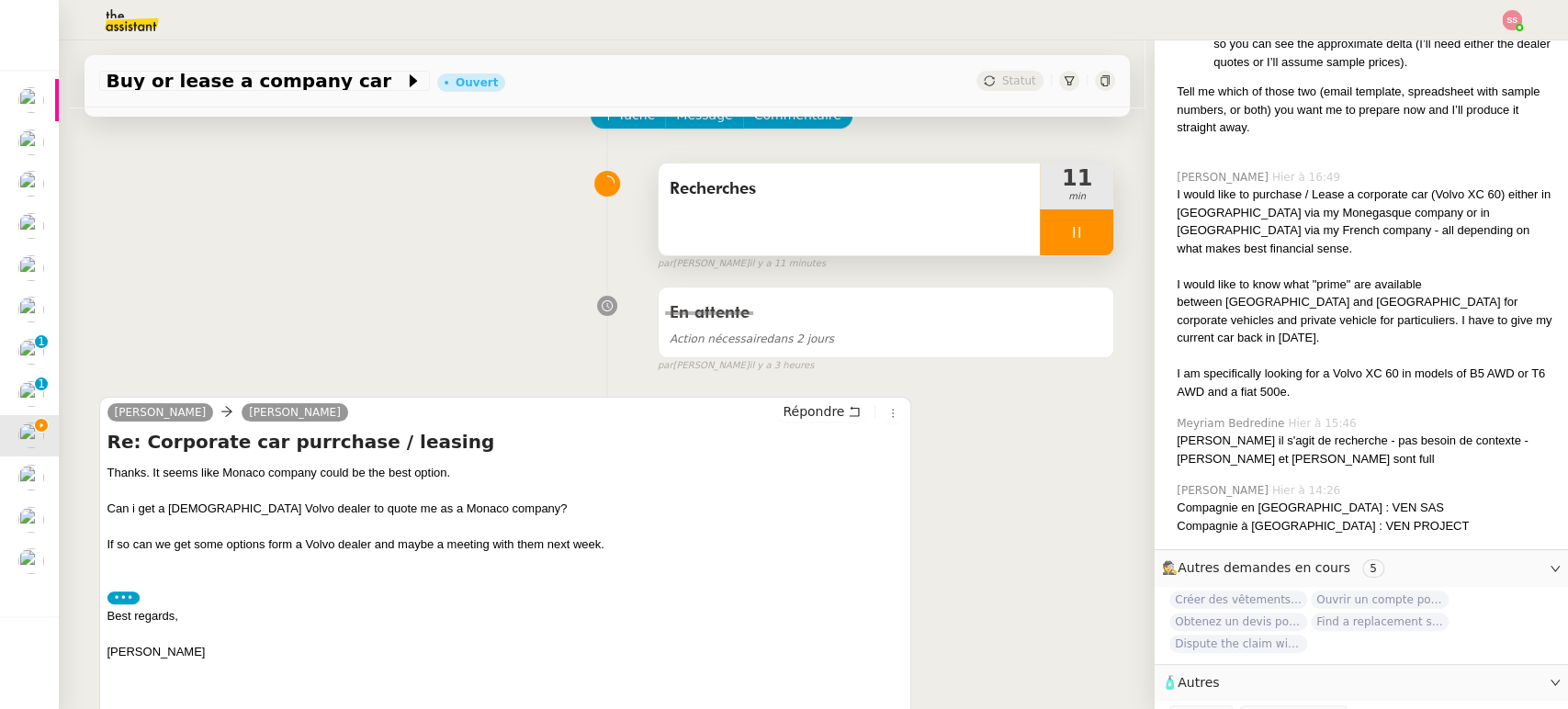
click at [1077, 233] on div at bounding box center [1077, 232] width 73 height 46
click at [1096, 242] on div "Recherches 11 min" at bounding box center [887, 209] width 458 height 94
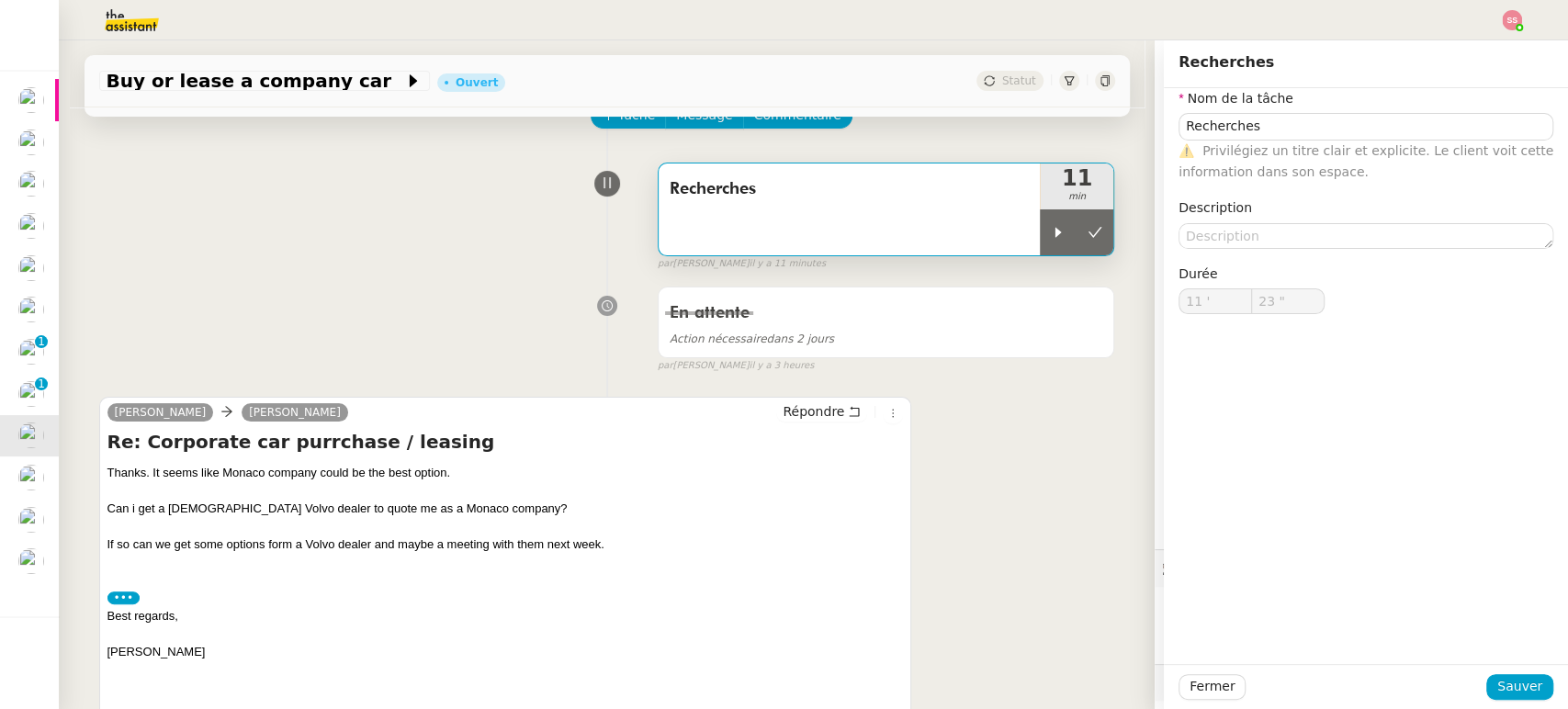
click at [1080, 259] on div "par [PERSON_NAME] il y a 11 minutes" at bounding box center [887, 264] width 458 height 15
click at [1084, 236] on button at bounding box center [1095, 232] width 37 height 46
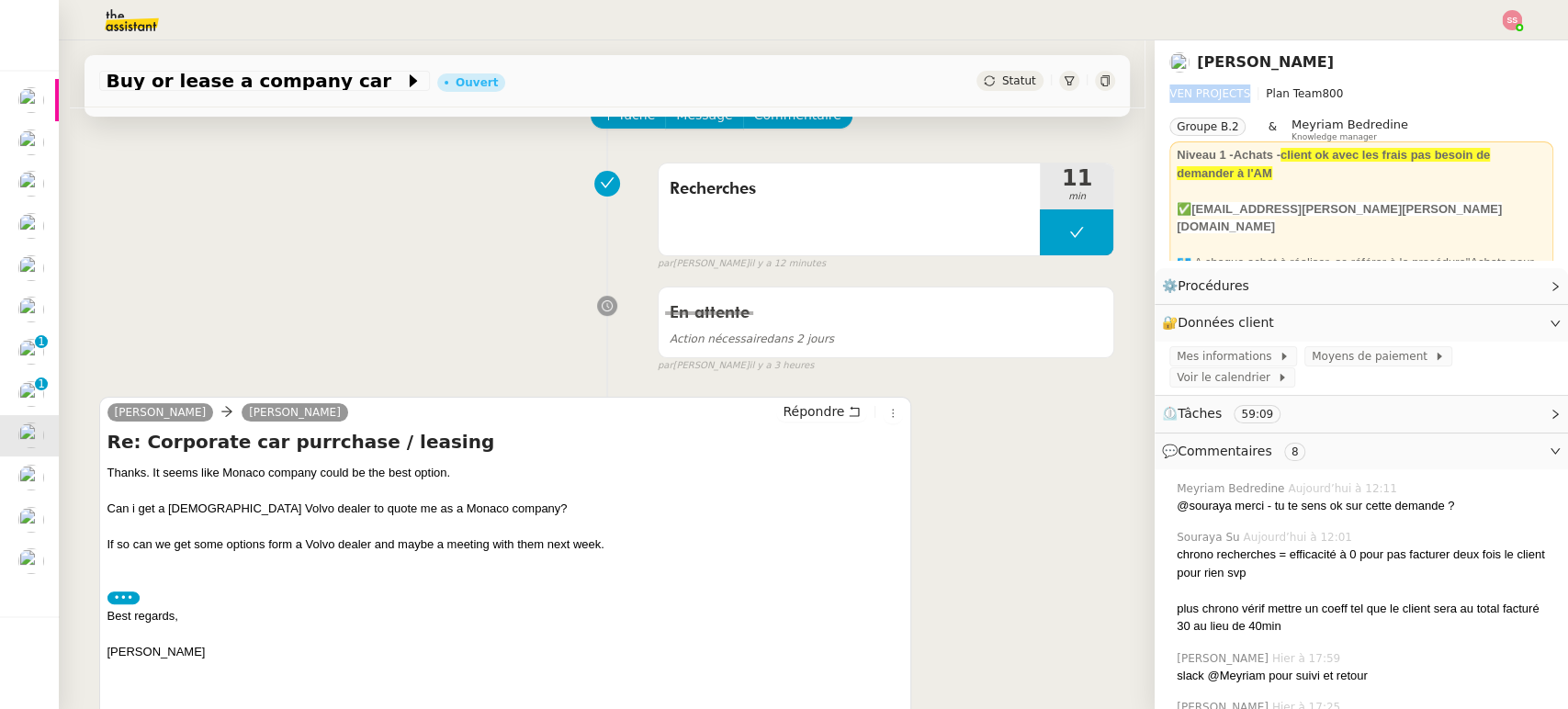
drag, startPoint x: 1227, startPoint y: 94, endPoint x: 1150, endPoint y: 90, distance: 77.1
click at [1155, 90] on nz-page-header "[PERSON_NAME] VEN PROJECTS Plan Team 800 Groupe B.2 & Meyriam Bedredine Knowled…" at bounding box center [1361, 155] width 413 height 228
copy span "VEN PROJECTS"
click at [1177, 356] on span "Mes informations" at bounding box center [1228, 355] width 102 height 18
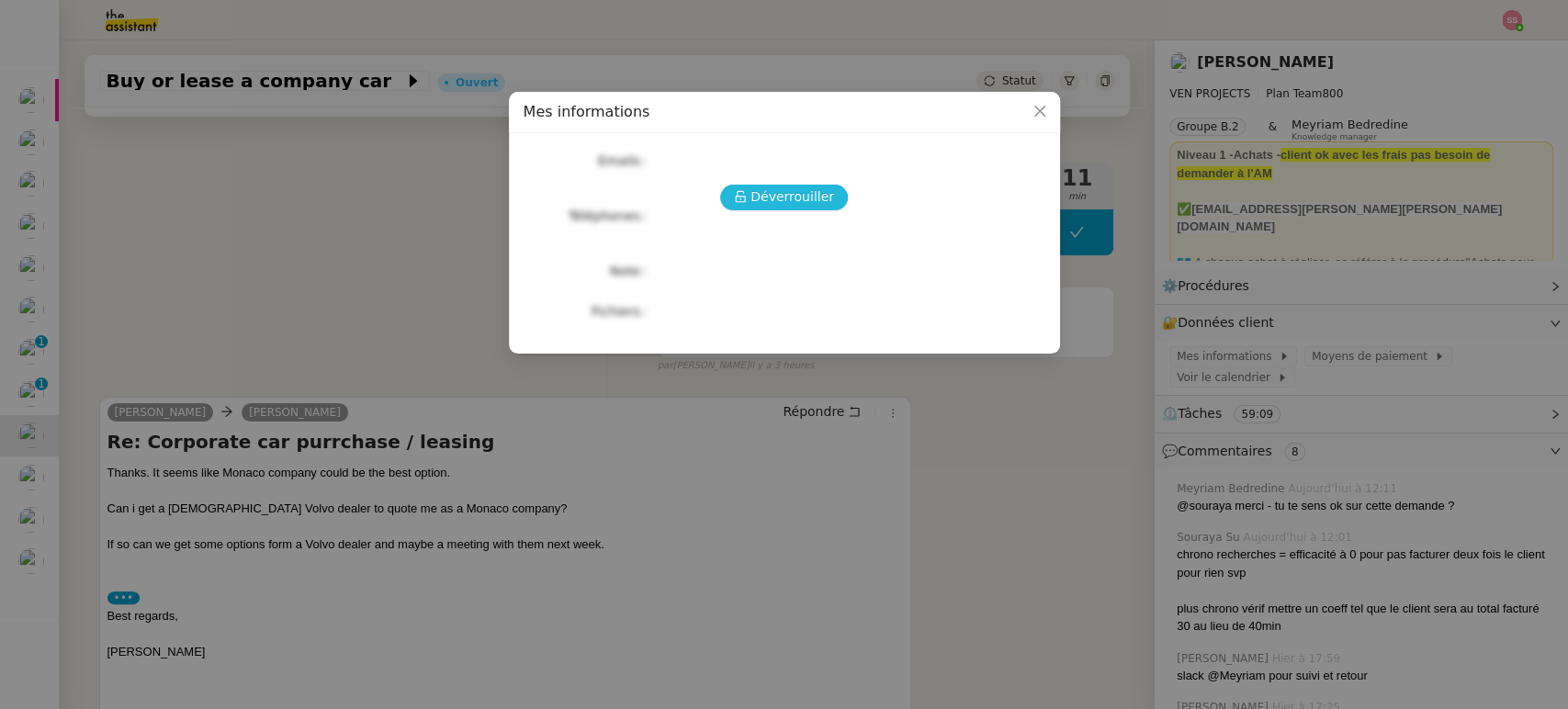
click at [830, 203] on button "Déverrouiller" at bounding box center [784, 197] width 127 height 26
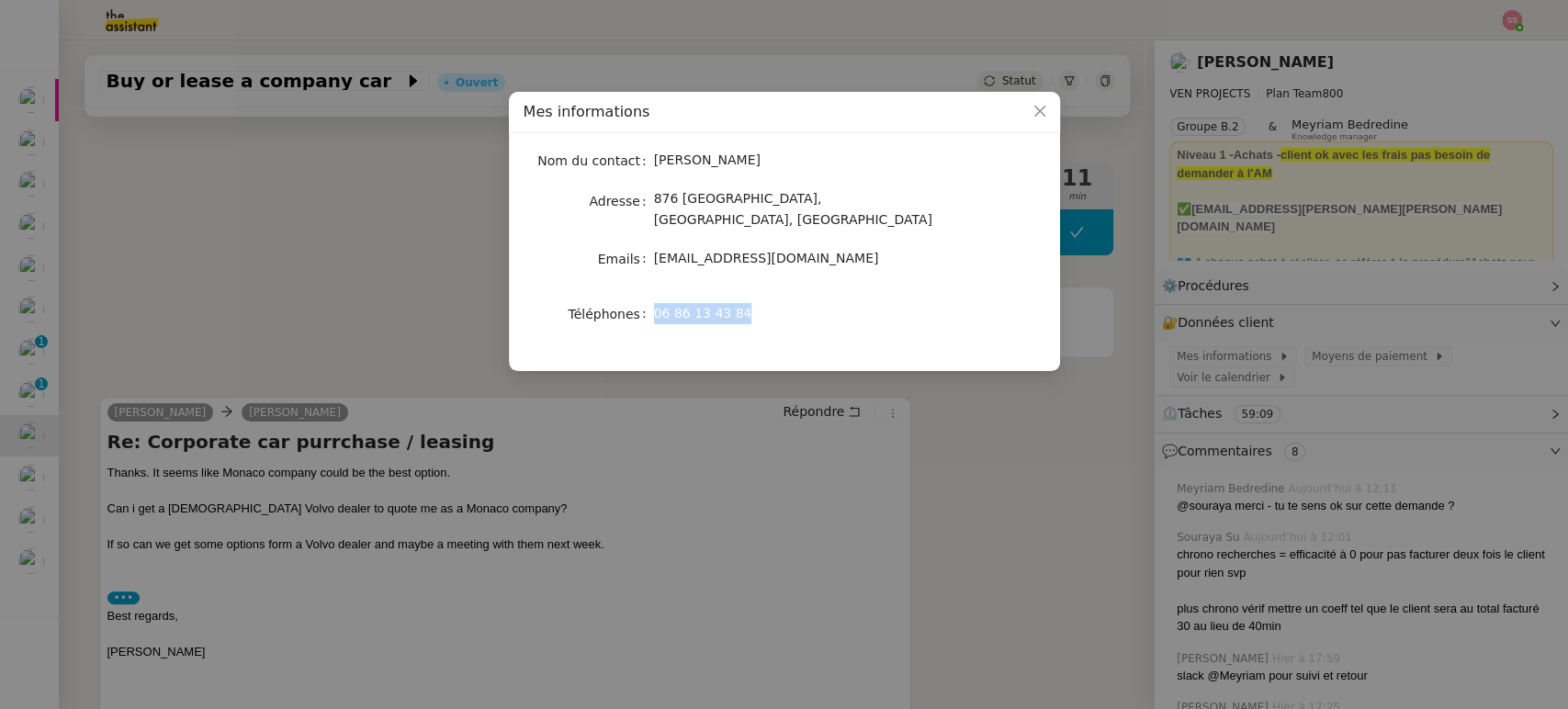
drag, startPoint x: 654, startPoint y: 294, endPoint x: 754, endPoint y: 292, distance: 100.0
click at [754, 303] on div "06 86 13 43 84" at bounding box center [806, 314] width 304 height 21
copy span "06 86 13 43 84"
click at [1036, 107] on icon "Close" at bounding box center [1040, 111] width 11 height 11
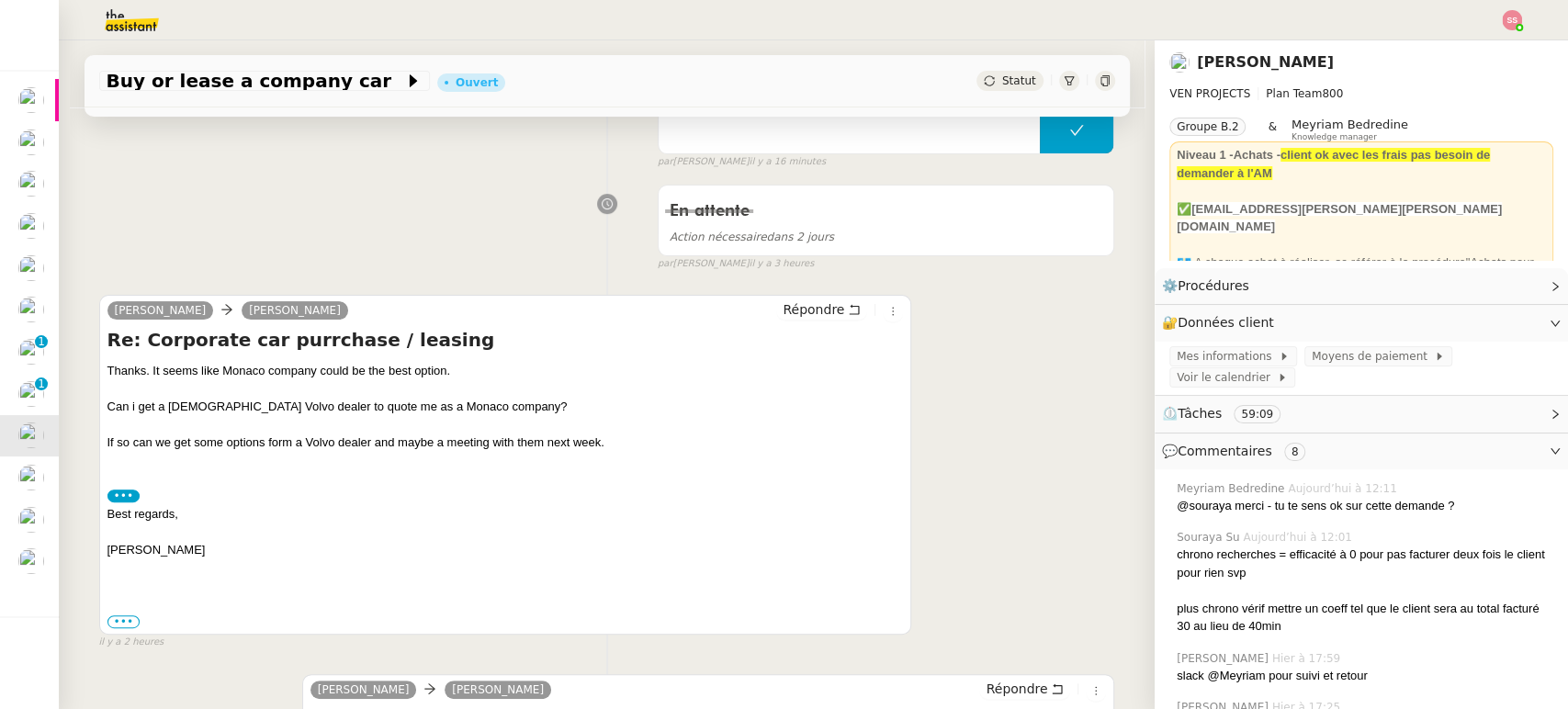
scroll to position [102, 0]
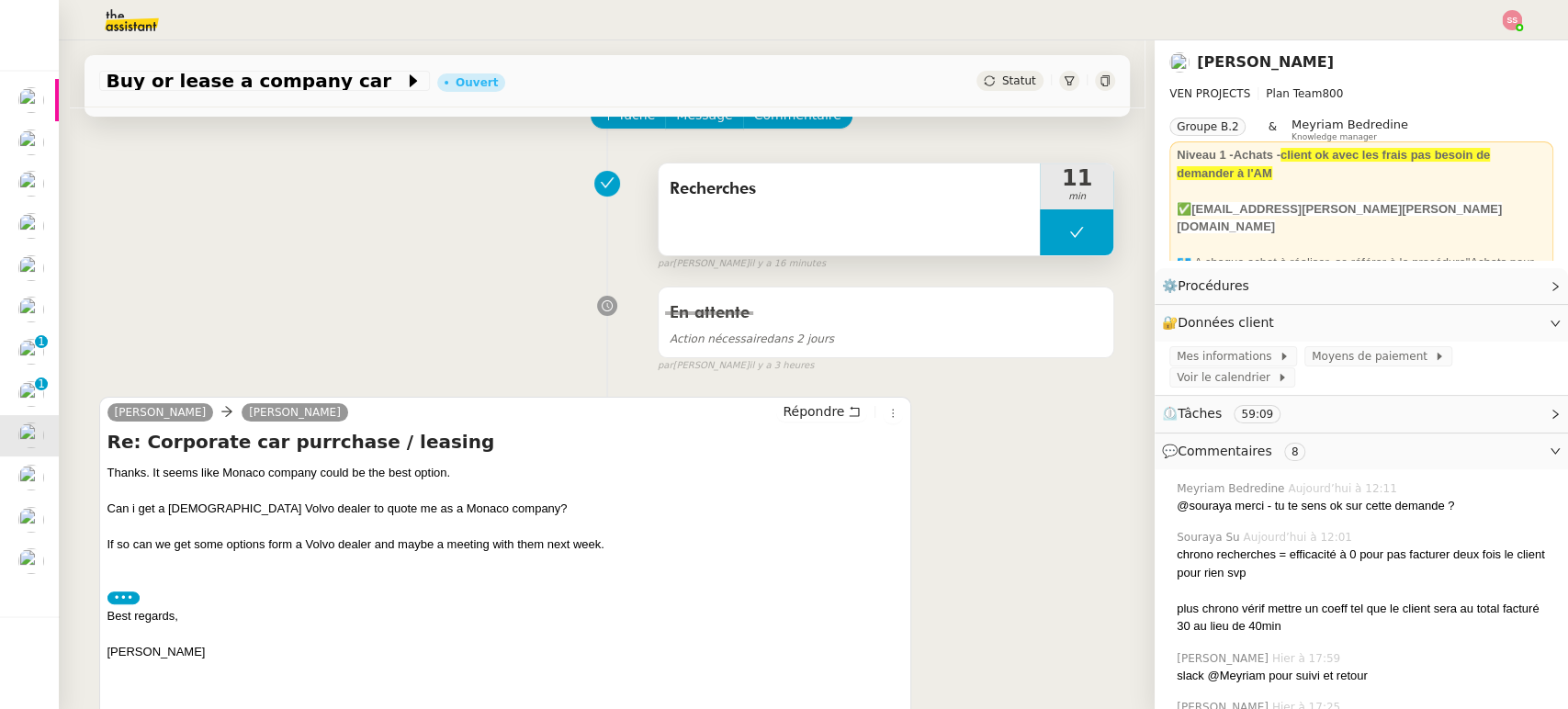
click at [1041, 232] on button at bounding box center [1077, 232] width 73 height 46
click at [1041, 235] on div at bounding box center [1059, 232] width 37 height 46
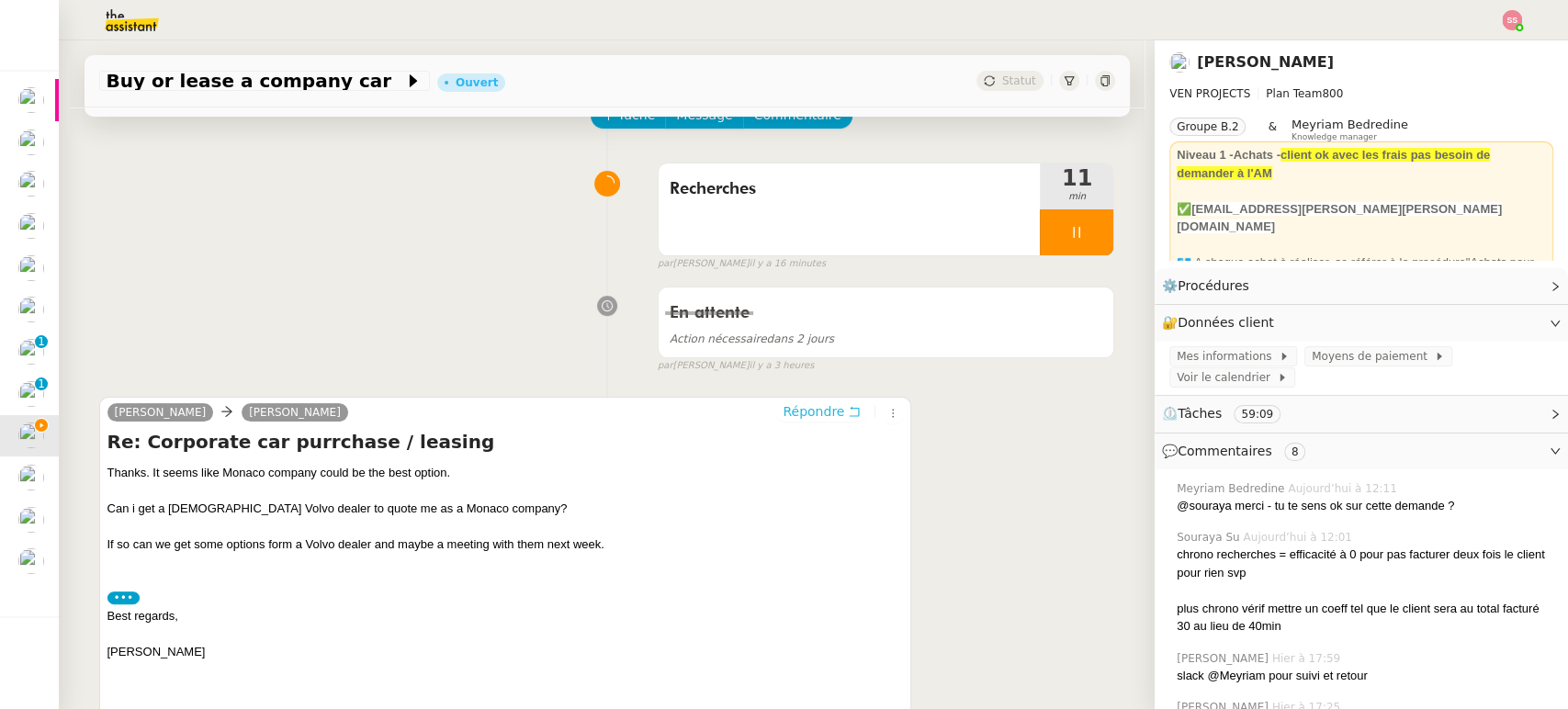
click at [803, 421] on span "Répondre" at bounding box center [813, 411] width 62 height 18
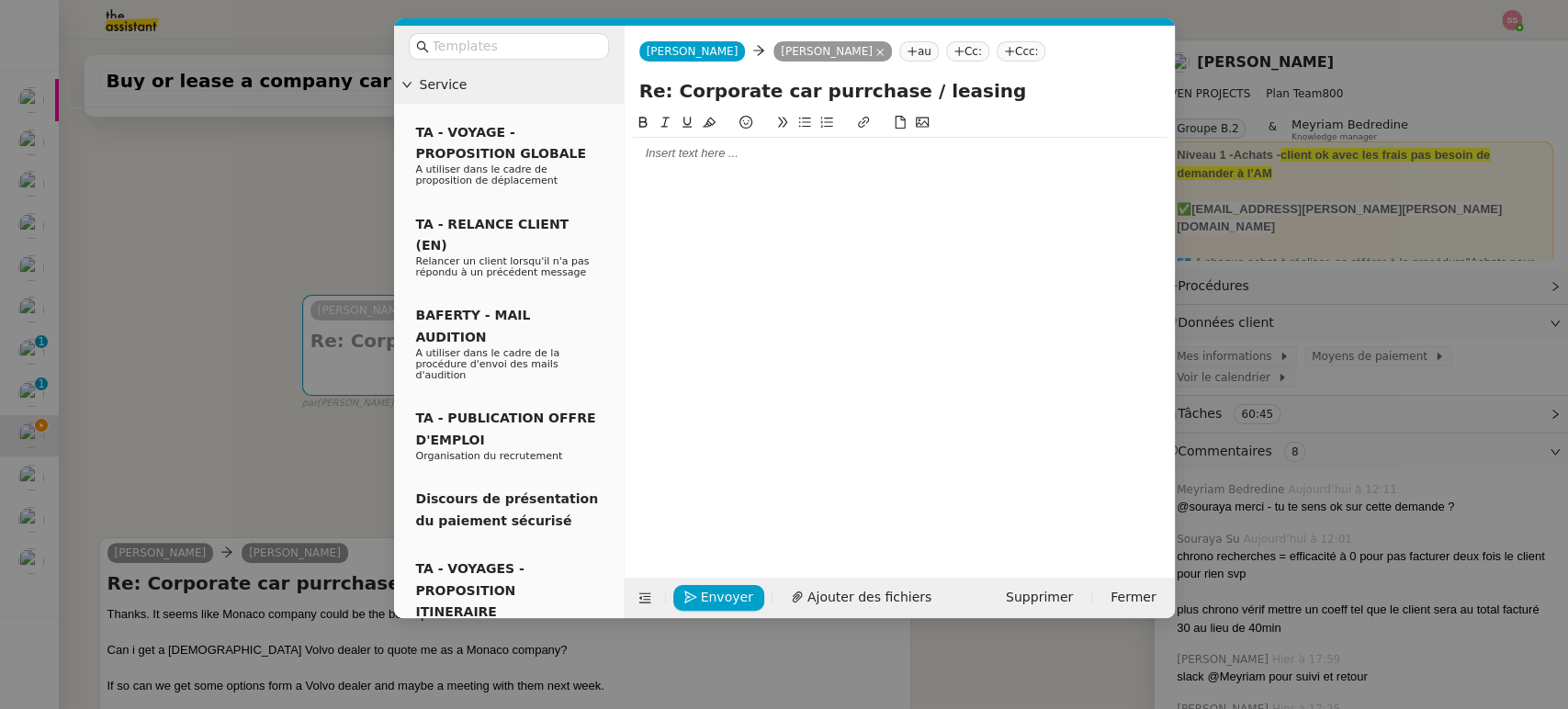
click at [696, 137] on div at bounding box center [900, 125] width 536 height 26
click at [702, 138] on div at bounding box center [900, 153] width 536 height 31
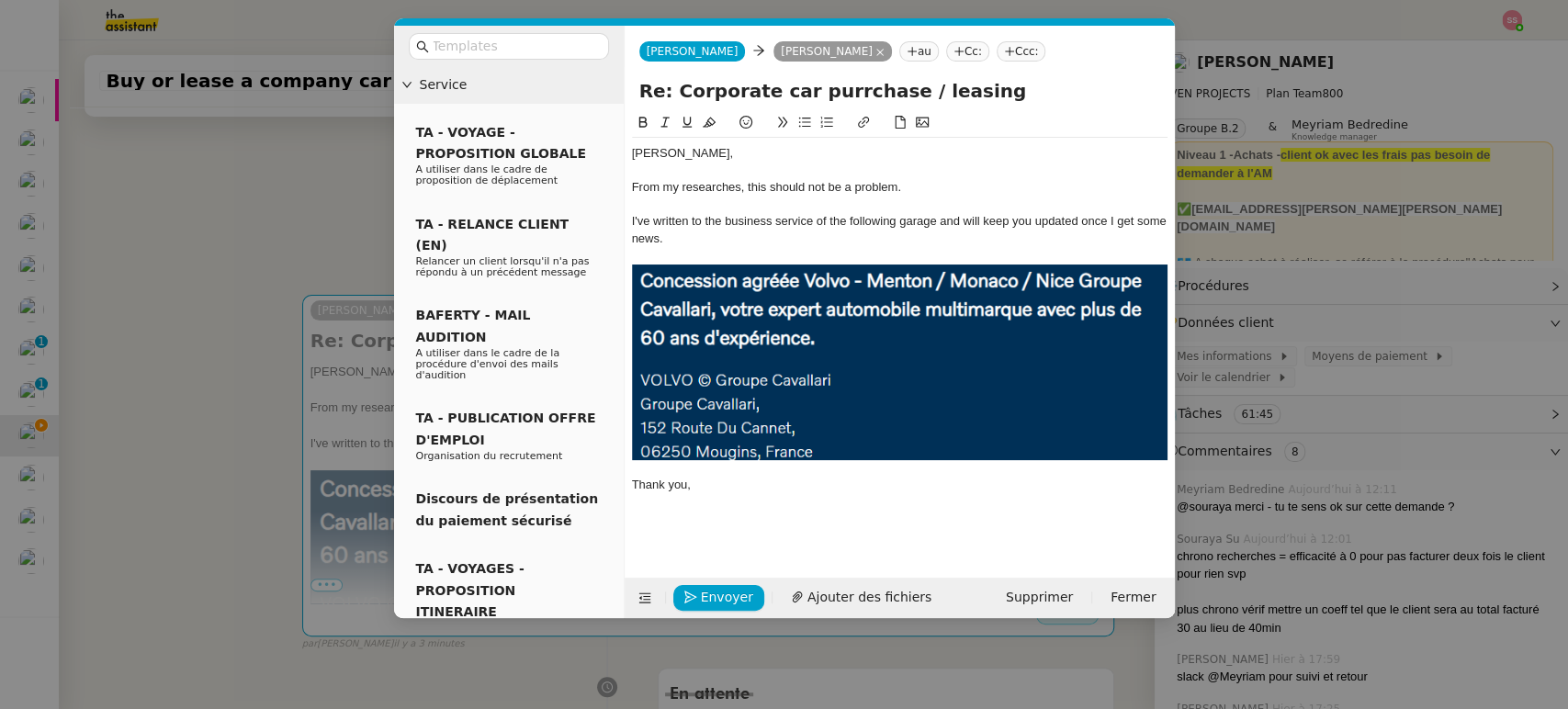
click at [795, 241] on div "I've written to the business service of the following garage and will keep you …" at bounding box center [900, 230] width 536 height 34
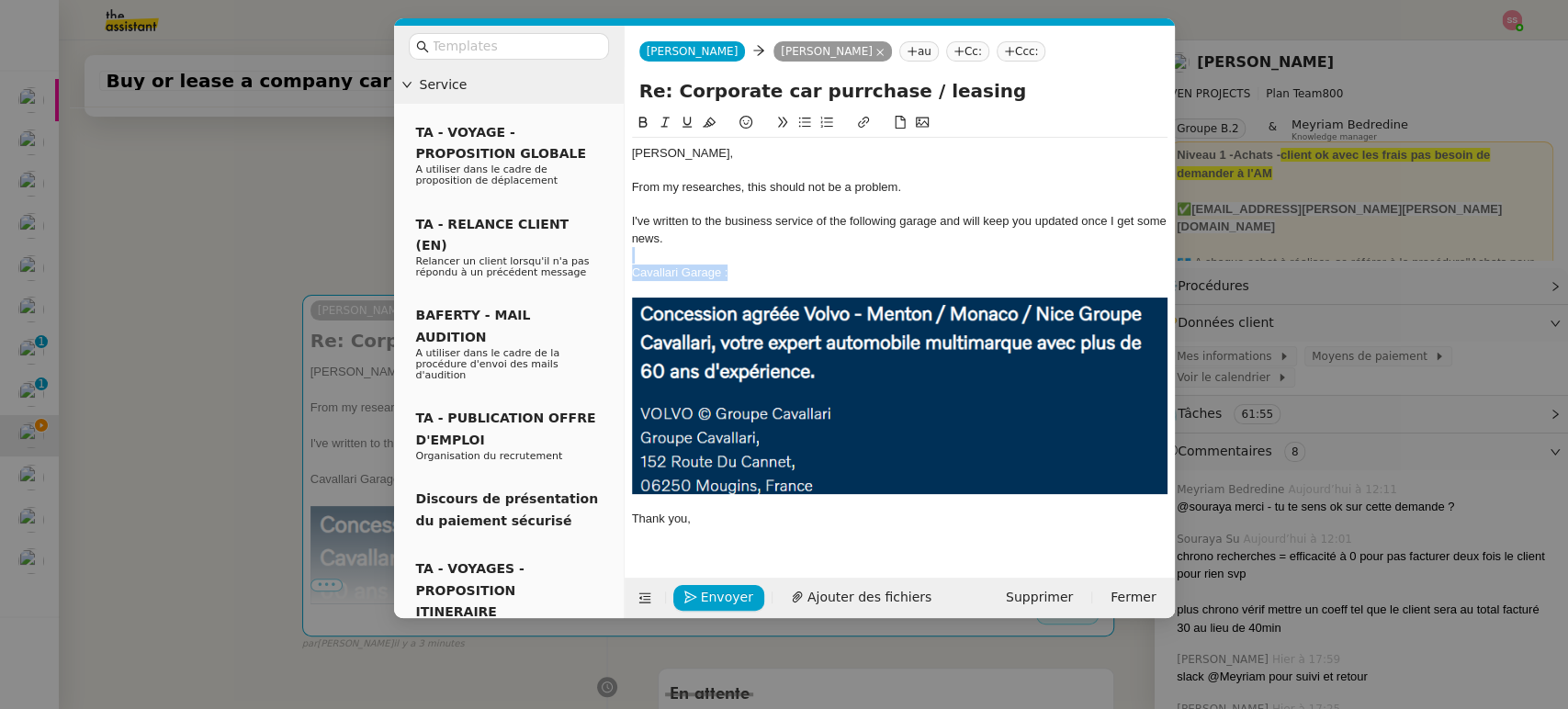
drag, startPoint x: 794, startPoint y: 269, endPoint x: 616, endPoint y: 262, distance: 178.1
click at [616, 262] on nz-layout "Service TA - VOYAGE - PROPOSITION GLOBALE A utiliser dans le cadre de propositi…" at bounding box center [785, 322] width 781 height 593
click at [871, 125] on button at bounding box center [863, 123] width 22 height 21
paste input "[URL][DOMAIN_NAME]"
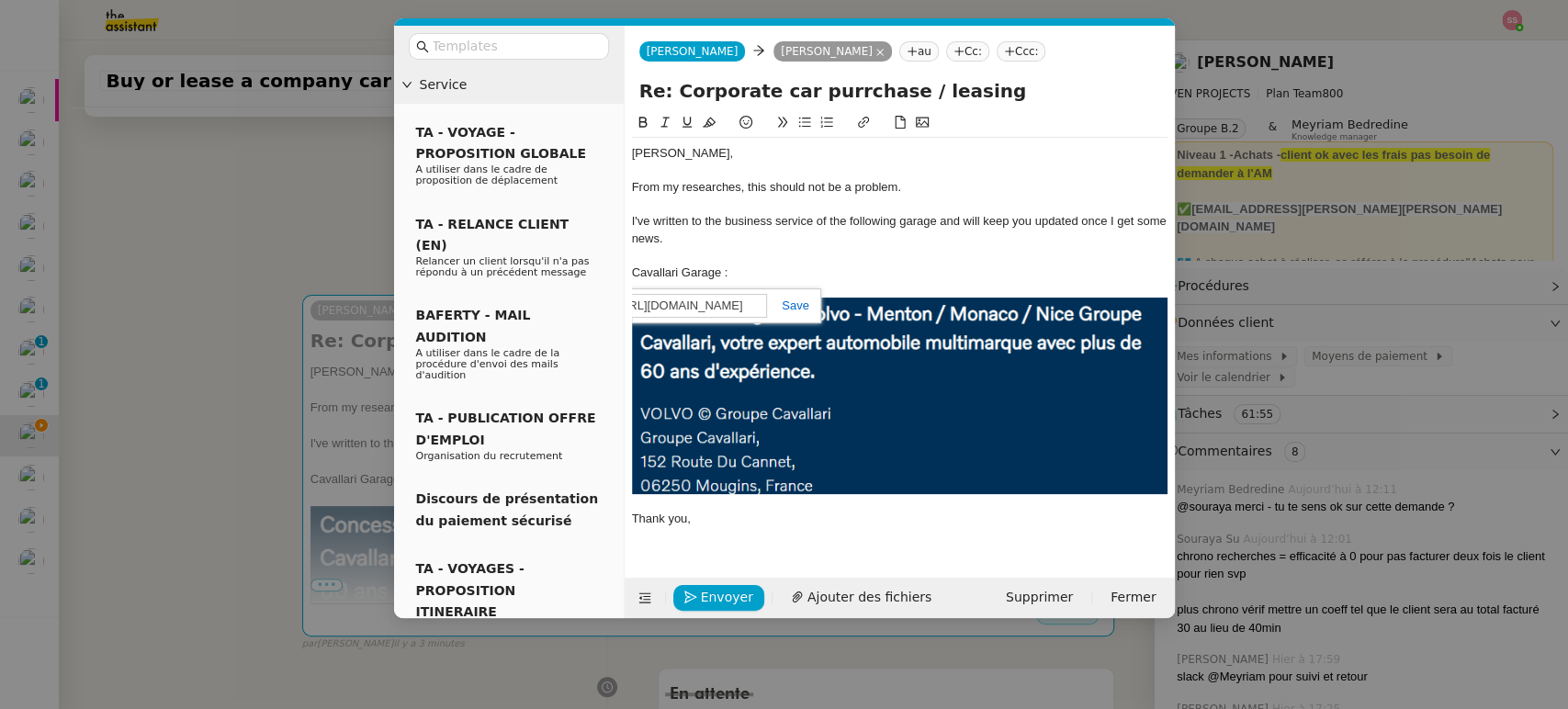
type input "[URL][DOMAIN_NAME]"
click at [793, 305] on link at bounding box center [788, 305] width 42 height 14
click at [803, 272] on div "Cavallari Garage :" at bounding box center [900, 272] width 536 height 16
click at [736, 610] on div "Envoyer Ajouter des fichiers" at bounding box center [788, 598] width 312 height 26
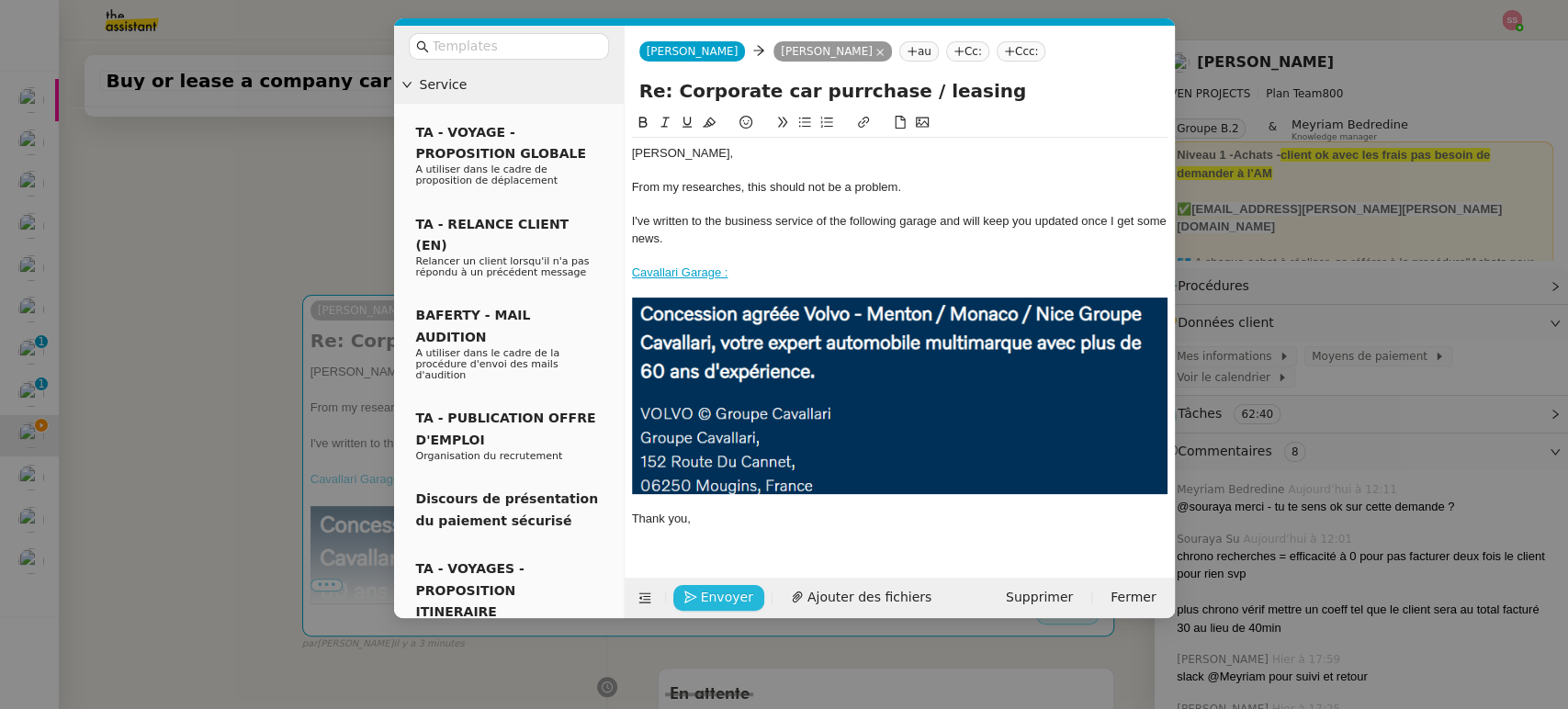
click at [733, 597] on span "Envoyer" at bounding box center [727, 598] width 52 height 21
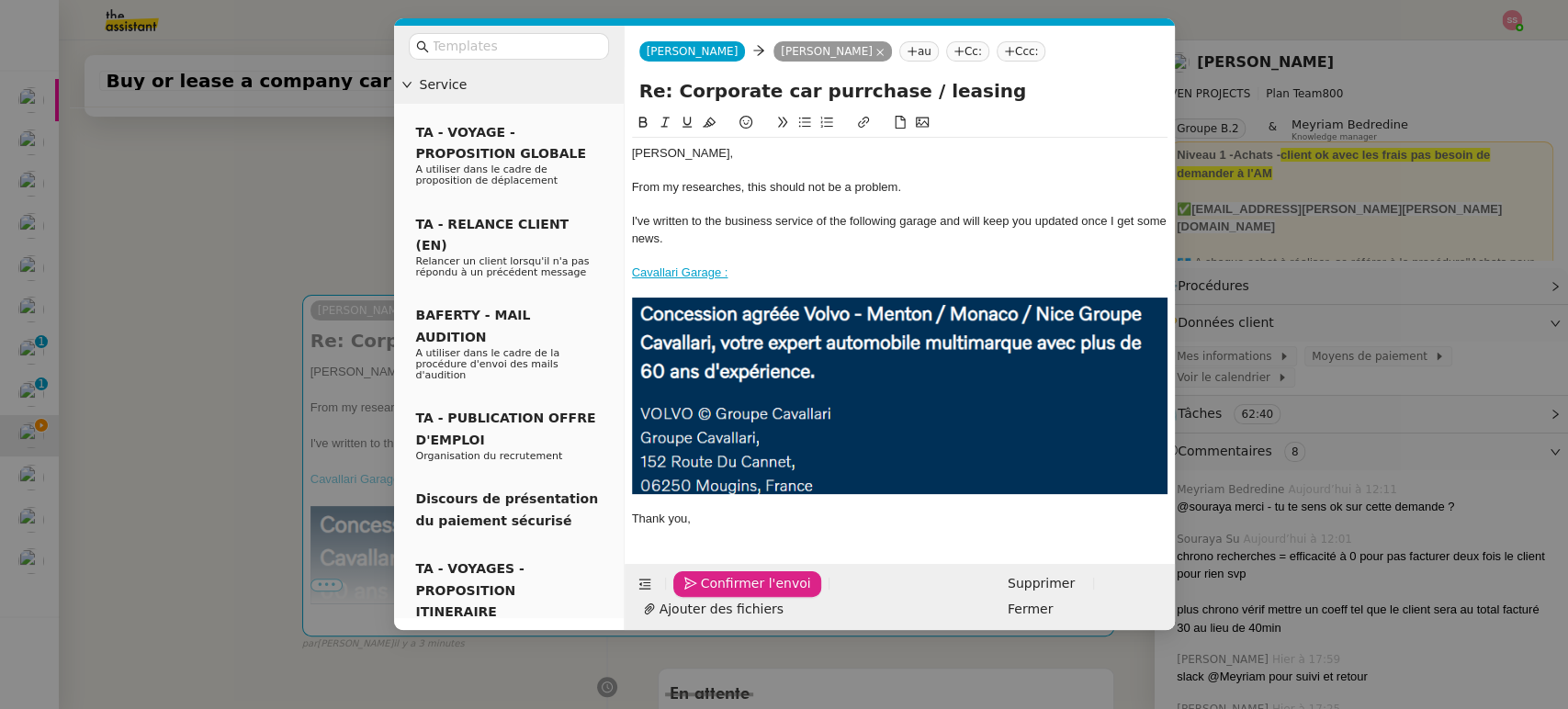
click at [733, 595] on span "Confirmer l'envoi" at bounding box center [756, 584] width 110 height 21
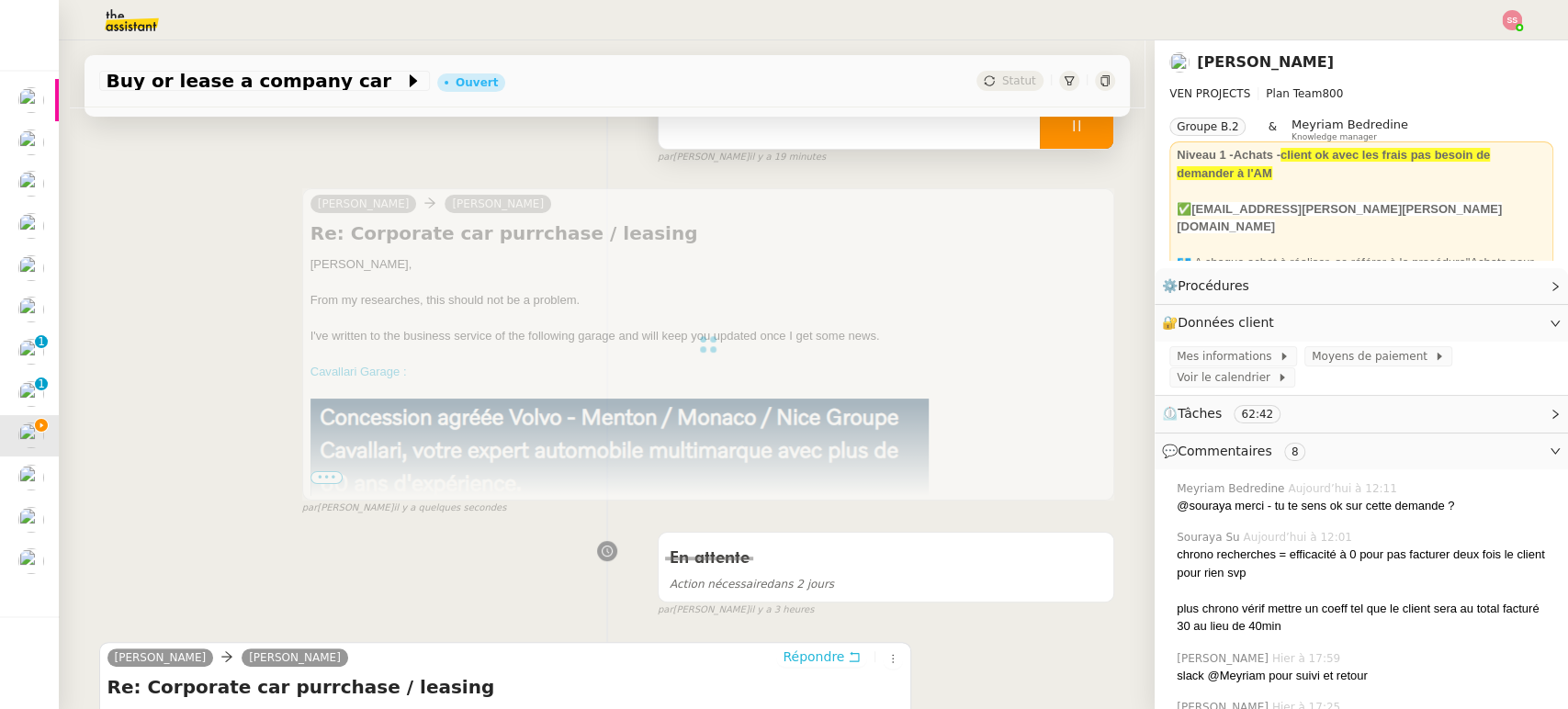
scroll to position [14, 0]
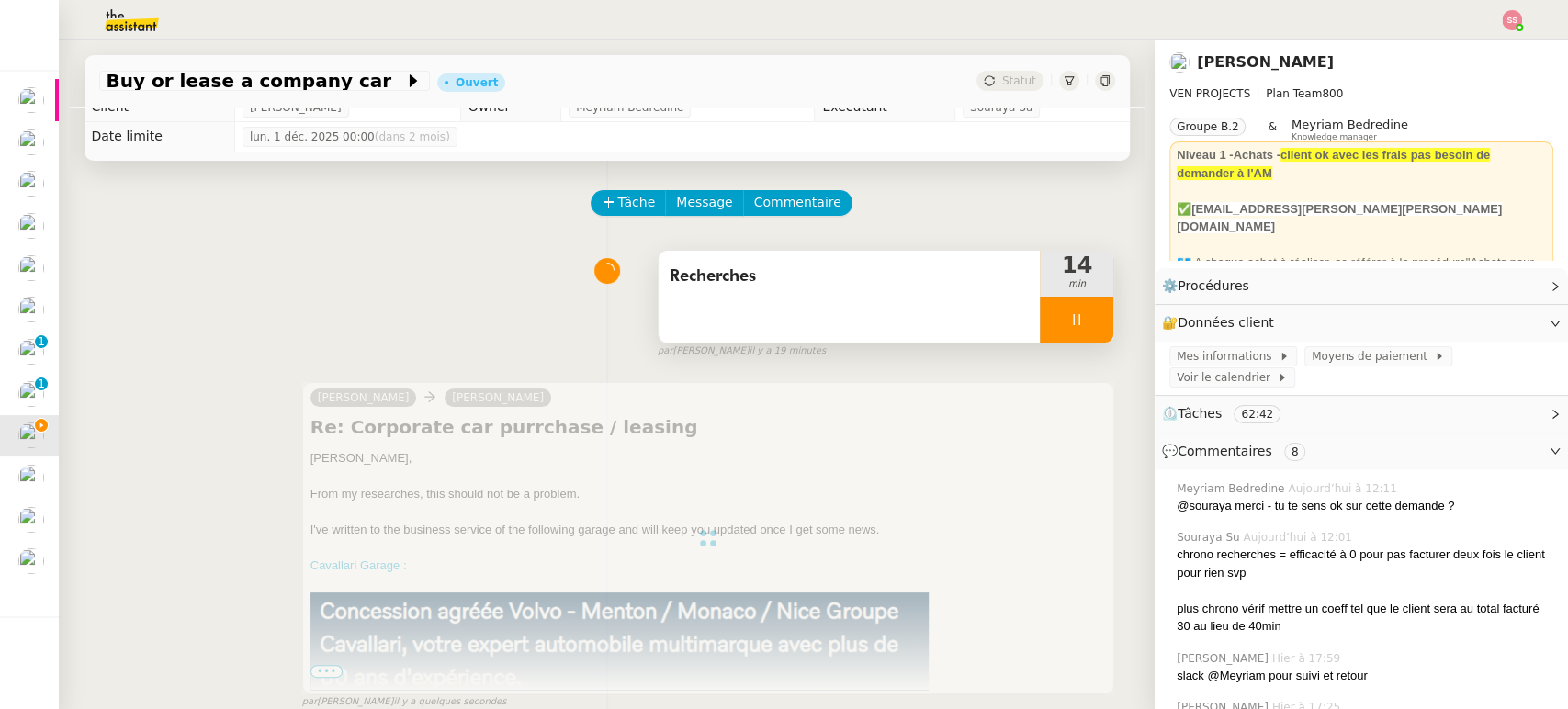
click at [1060, 334] on div at bounding box center [1077, 319] width 73 height 46
click at [1088, 320] on icon at bounding box center [1095, 319] width 14 height 14
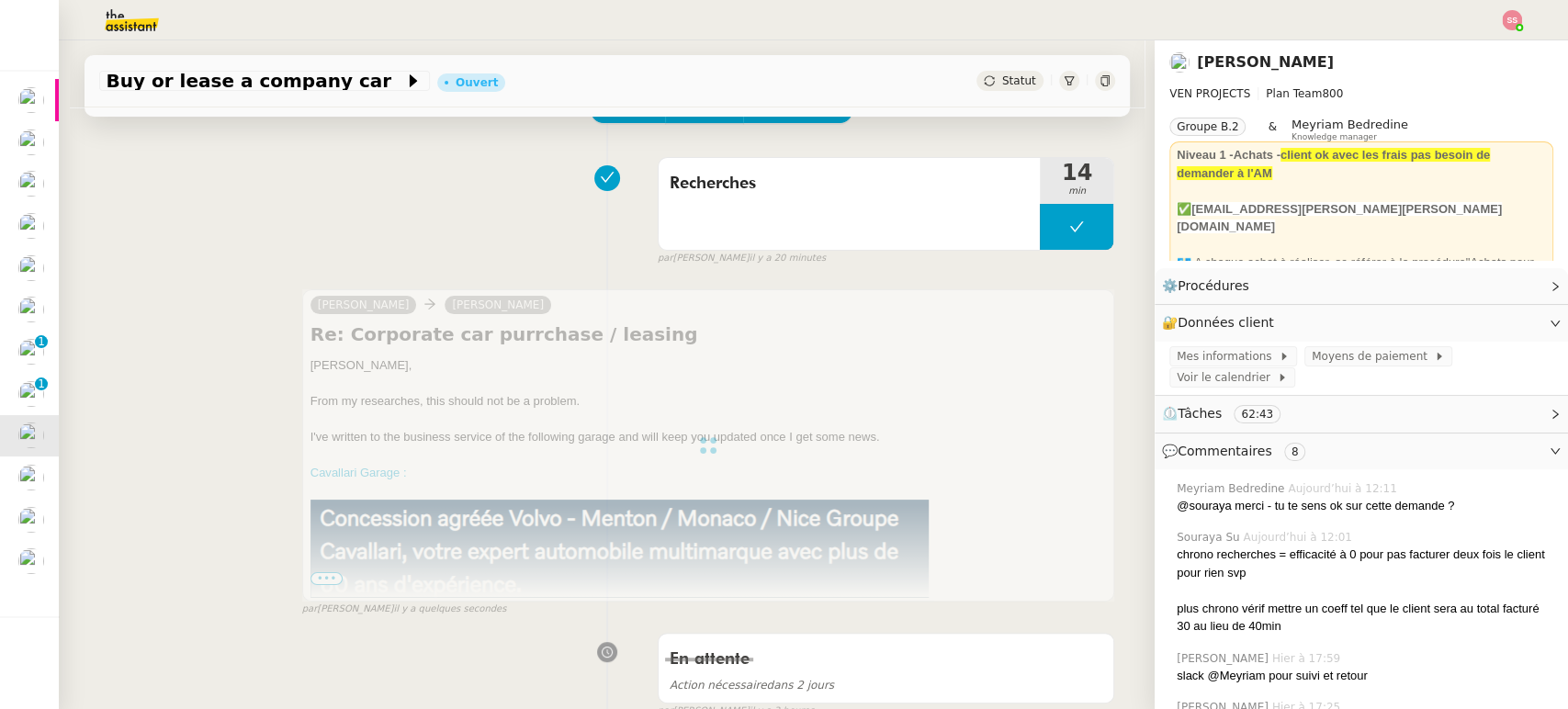
scroll to position [321, 0]
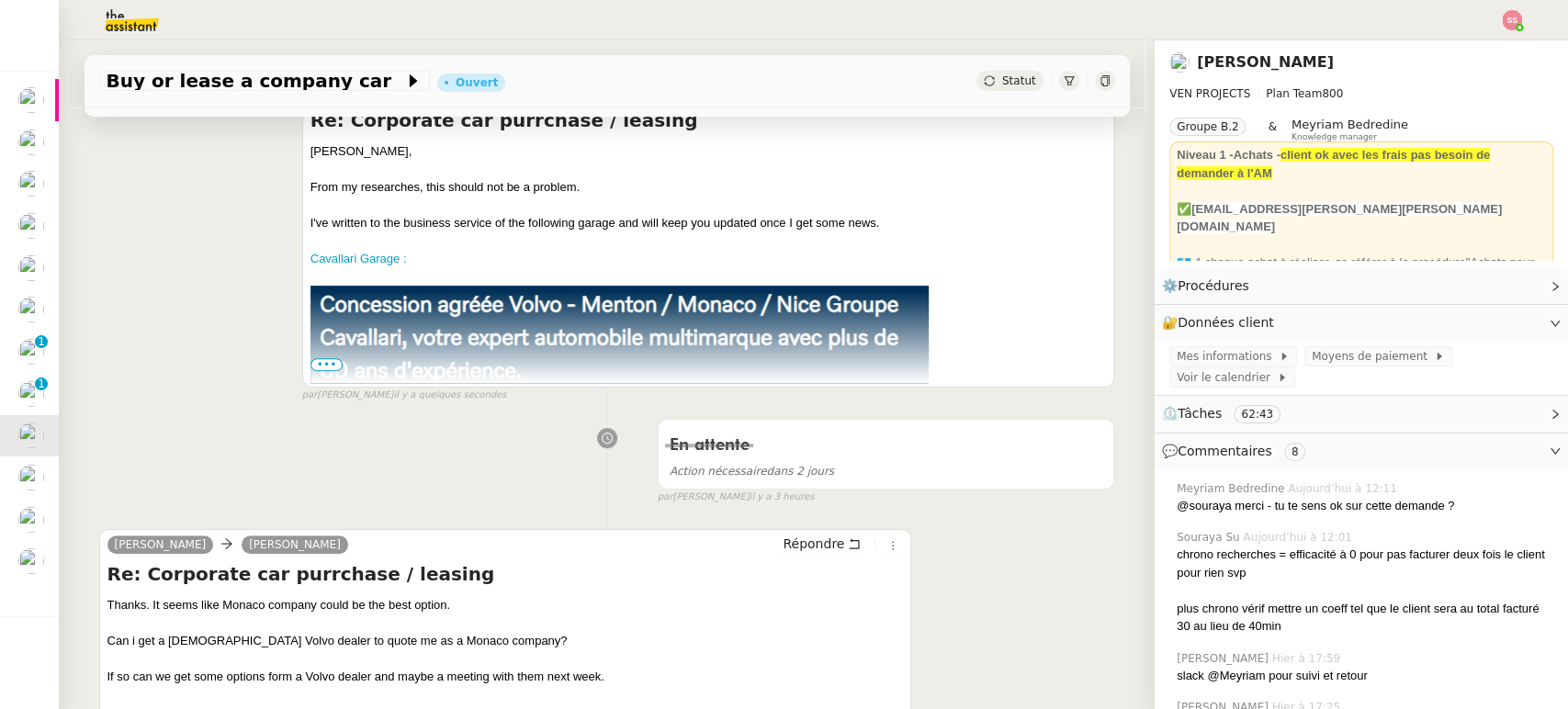
click at [323, 364] on span "•••" at bounding box center [327, 365] width 33 height 13
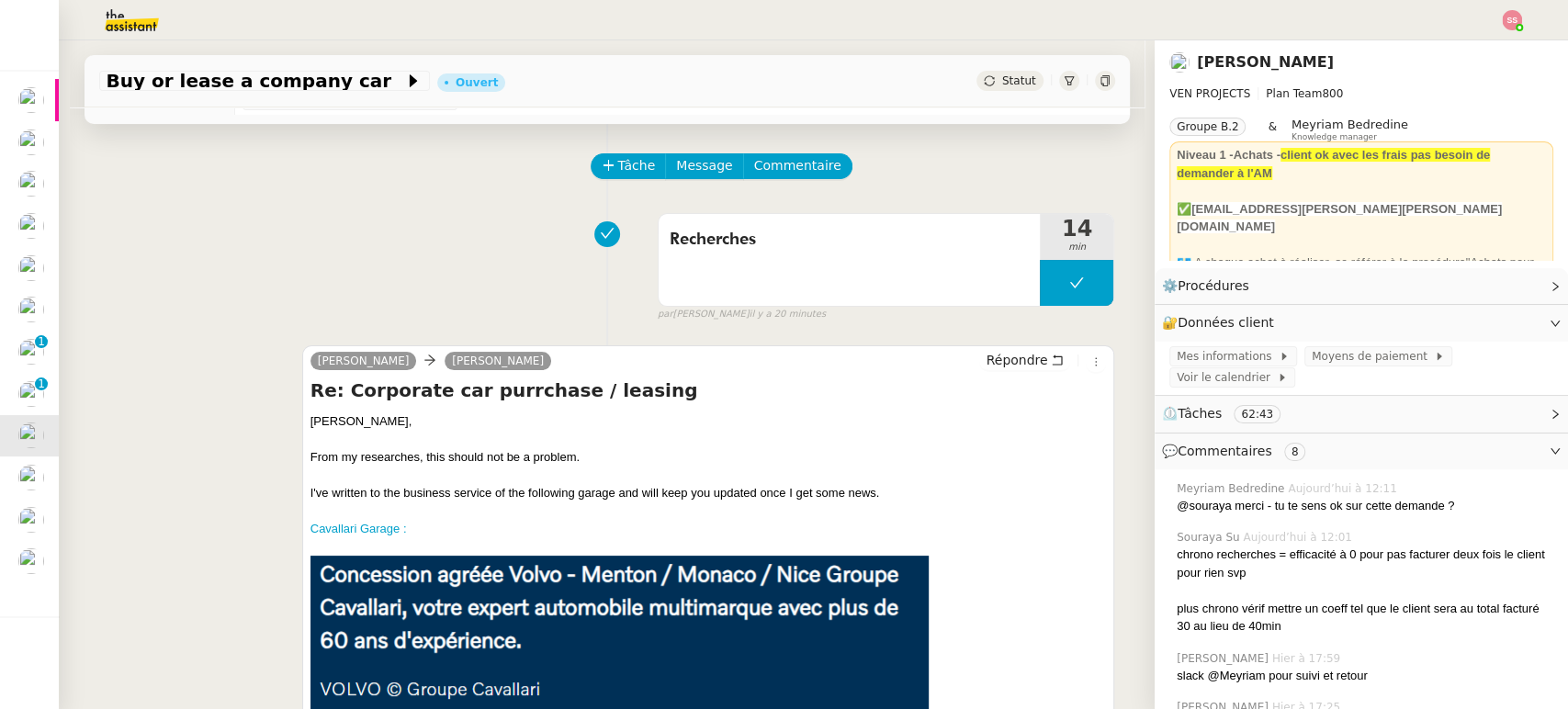
scroll to position [0, 0]
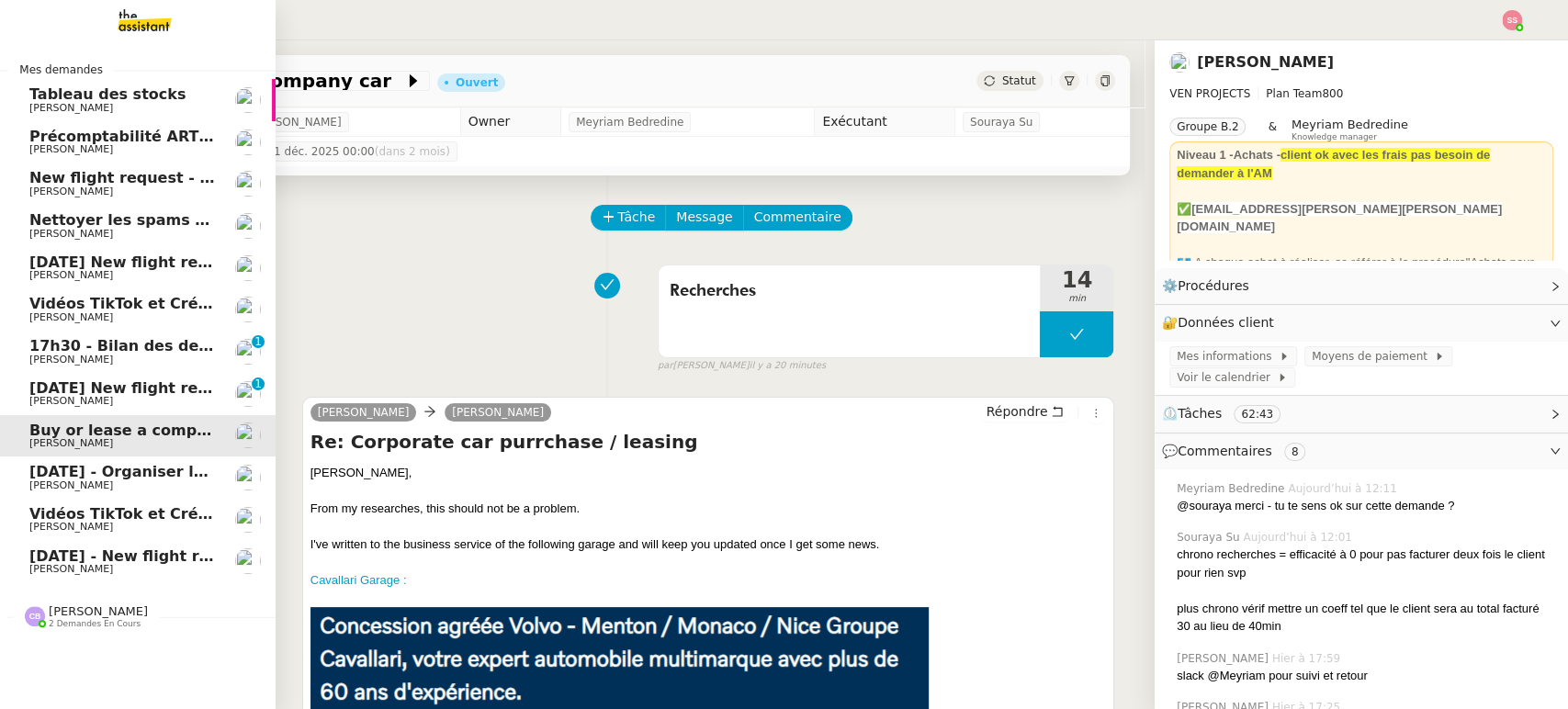
click at [45, 469] on span "[DATE] - Organiser le vol pour [PERSON_NAME]" at bounding box center [224, 471] width 390 height 17
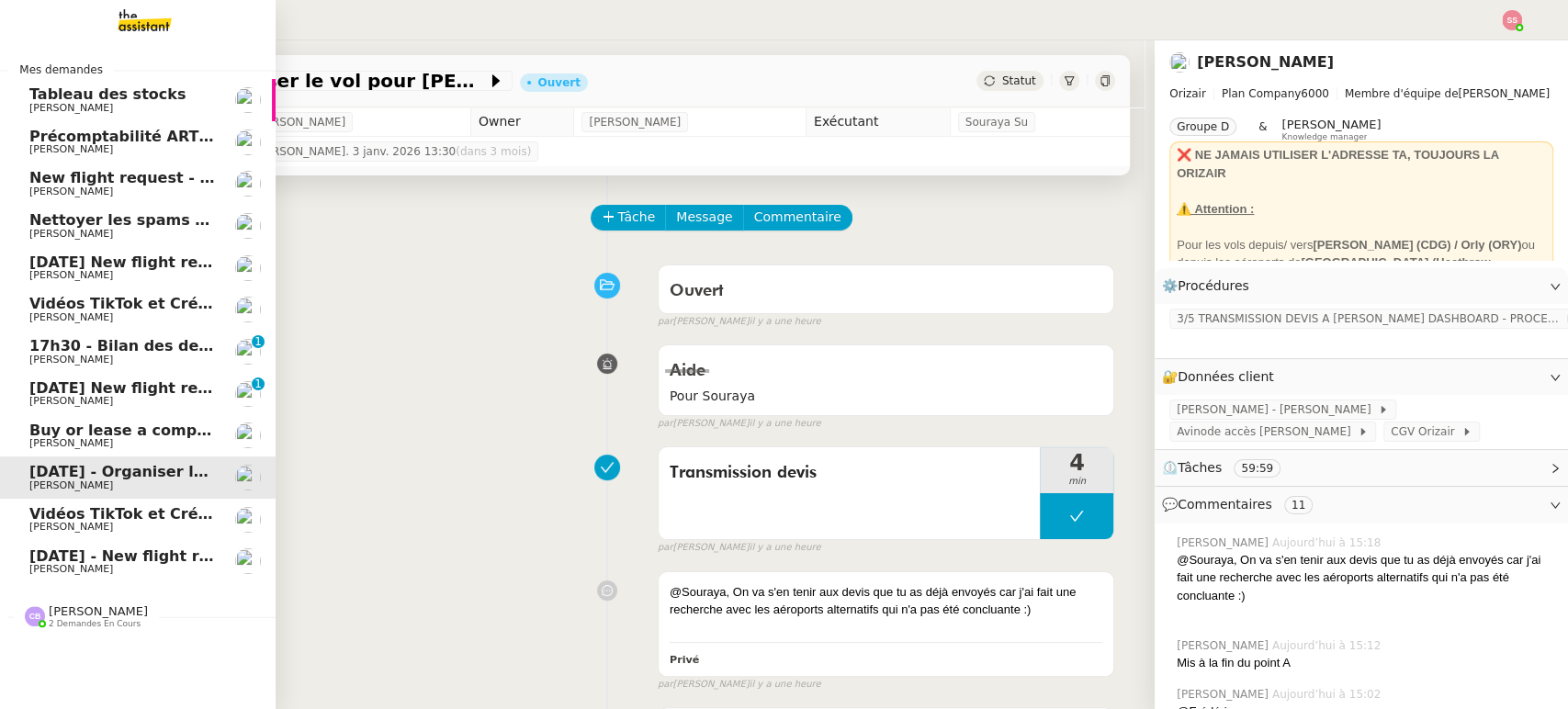
click at [165, 553] on span "[DATE] - New flight request - [PERSON_NAME]" at bounding box center [219, 556] width 379 height 17
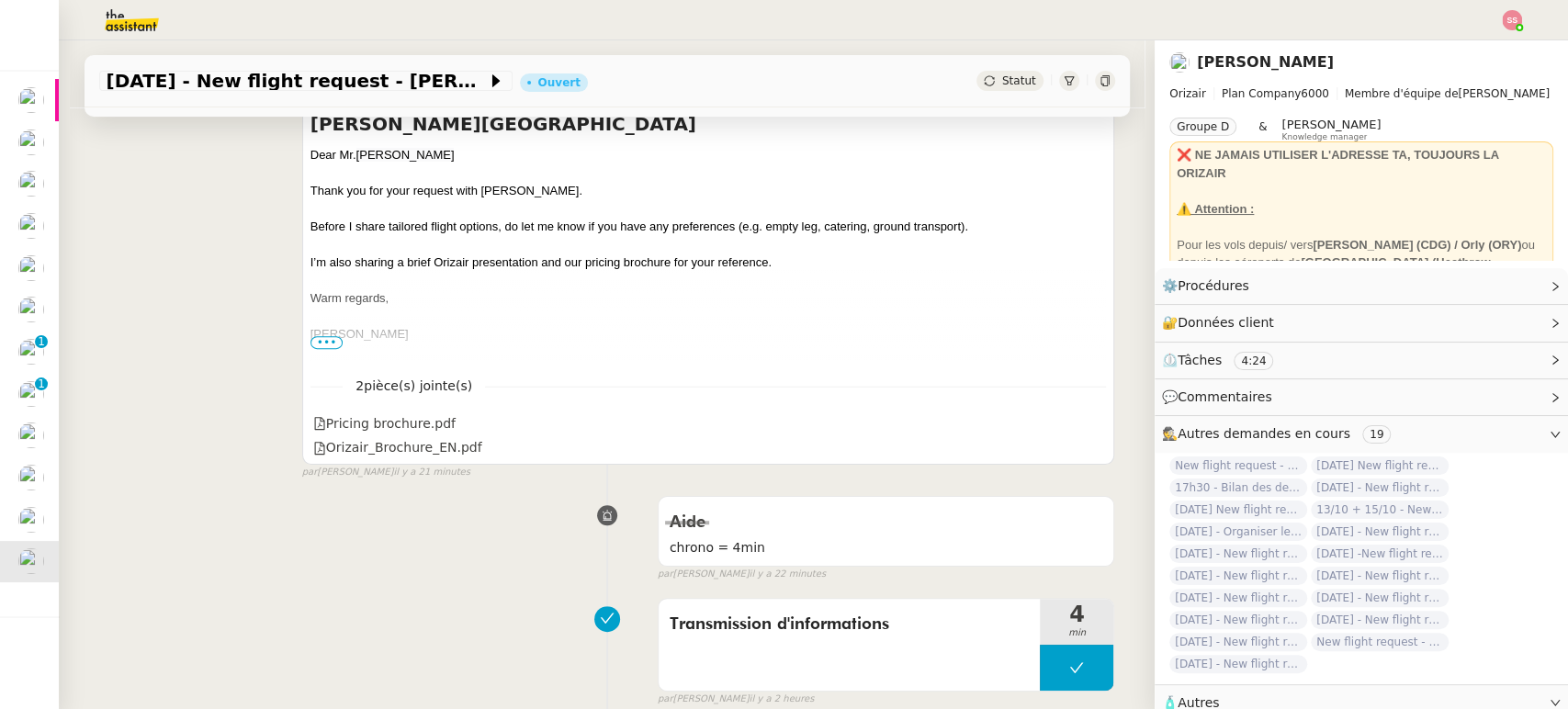
scroll to position [306, 0]
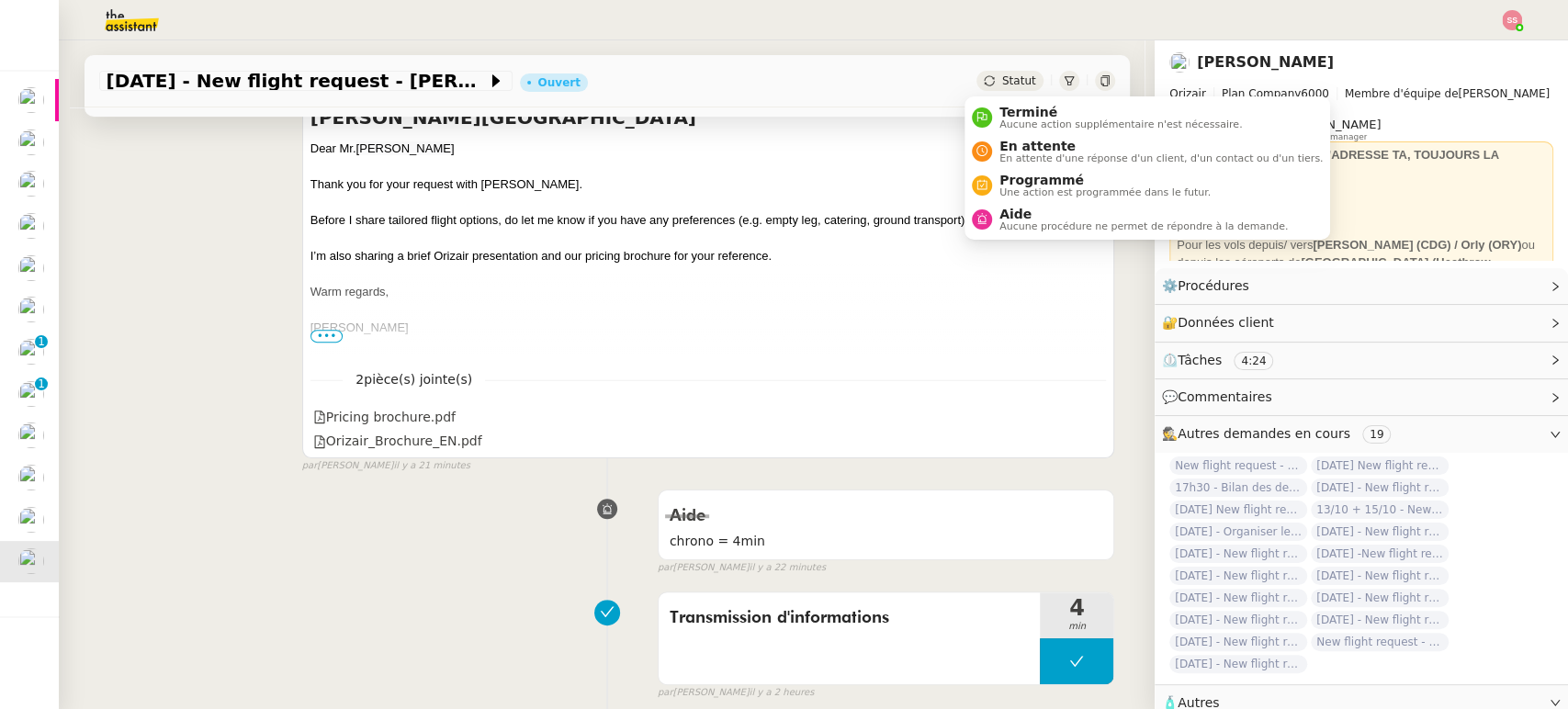
click at [1011, 84] on span "Statut" at bounding box center [1020, 81] width 34 height 13
click at [1012, 140] on span "En attente" at bounding box center [1161, 145] width 323 height 14
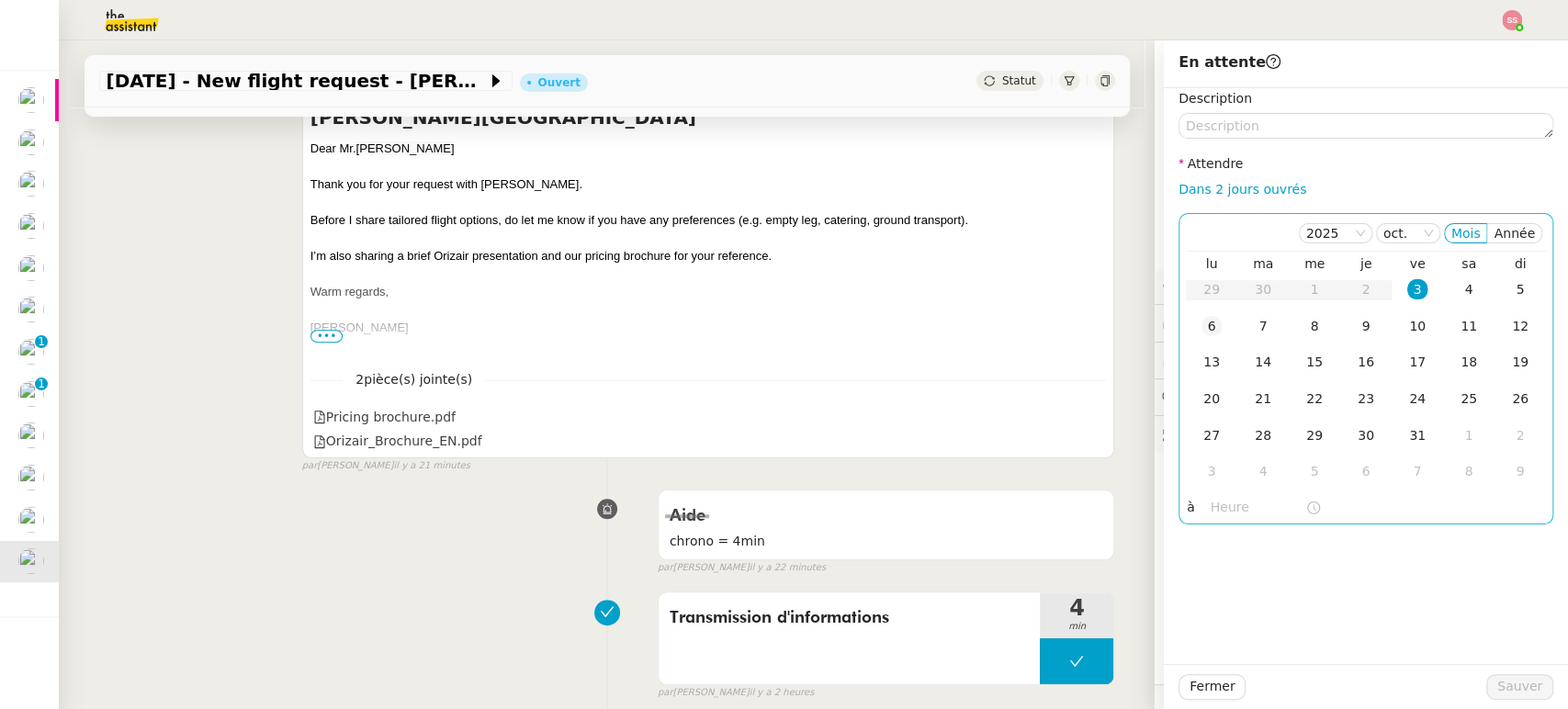
click at [1203, 321] on div "6" at bounding box center [1212, 326] width 20 height 20
click at [1498, 681] on span "Sauver" at bounding box center [1520, 687] width 45 height 21
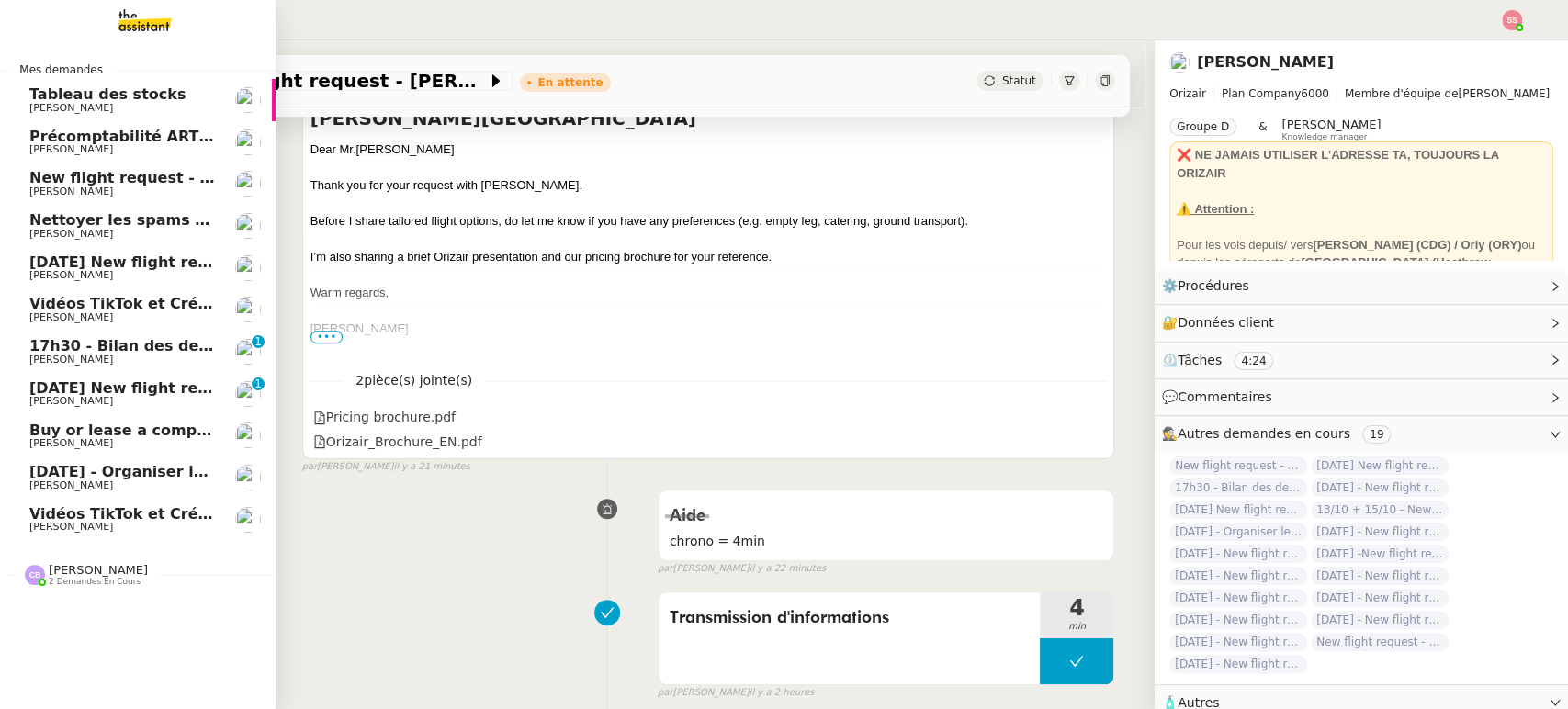
click at [124, 511] on span "Vidéos TikTok et Créatives META - septembre 2025" at bounding box center [239, 514] width 421 height 17
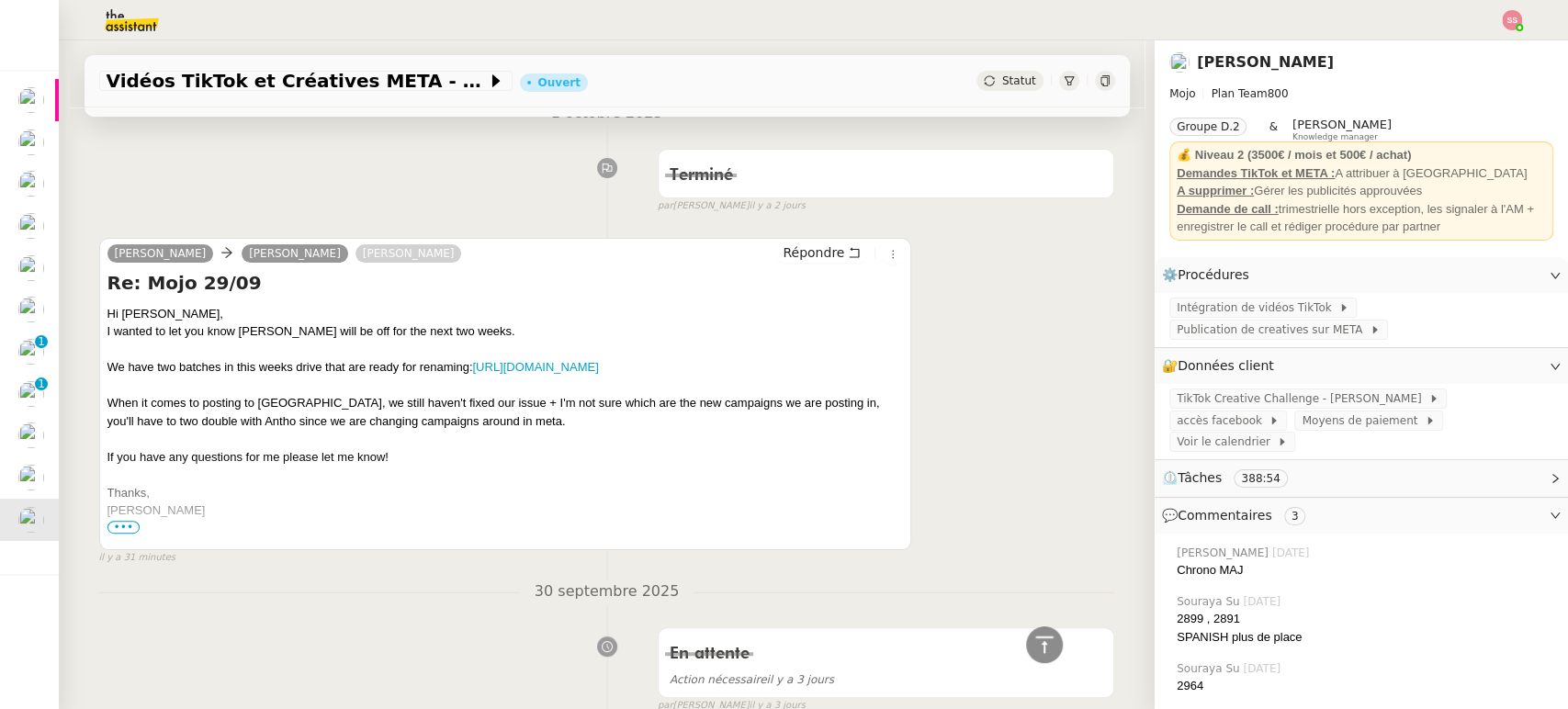
scroll to position [102, 0]
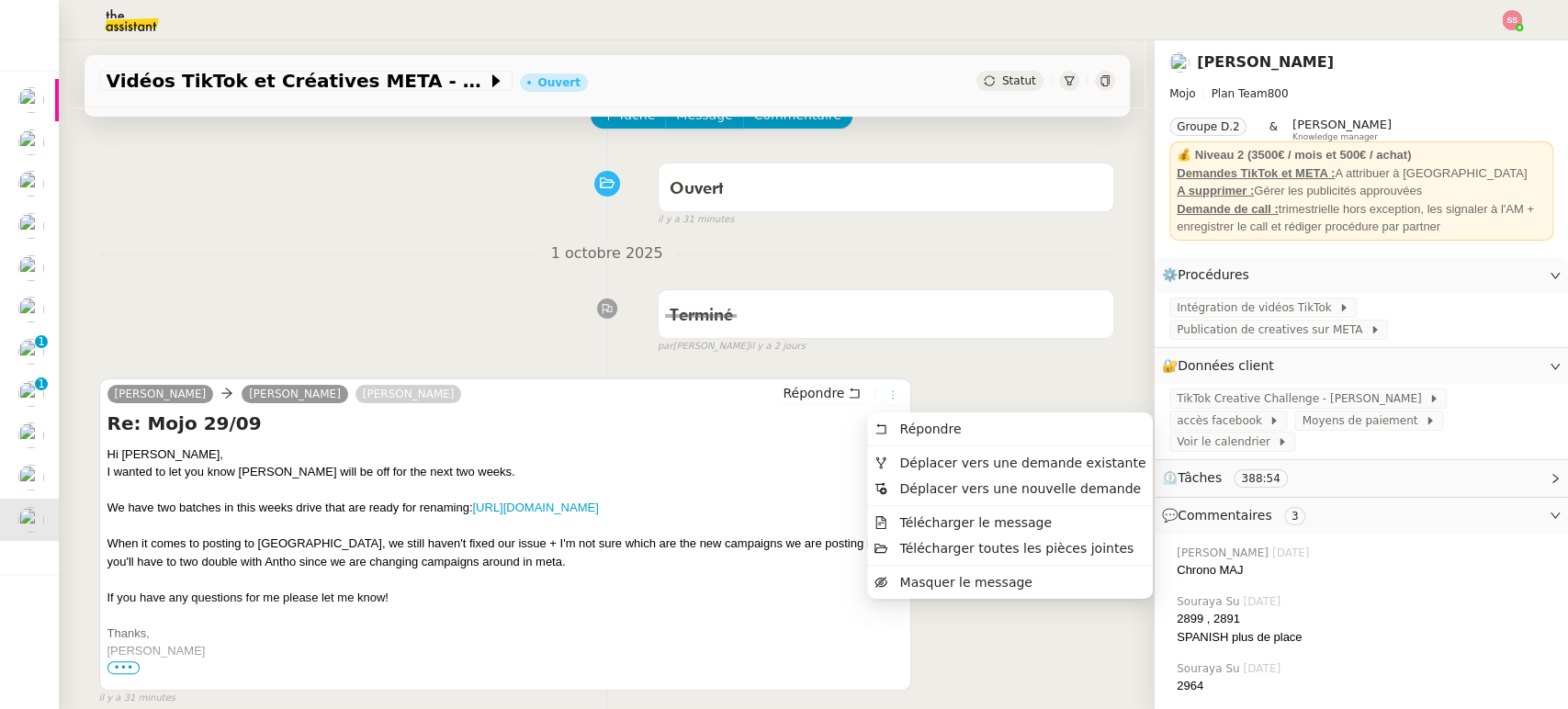
click at [888, 394] on icon at bounding box center [893, 395] width 11 height 11
click at [897, 460] on span "Déplacer vers une demande existante" at bounding box center [1009, 463] width 271 height 16
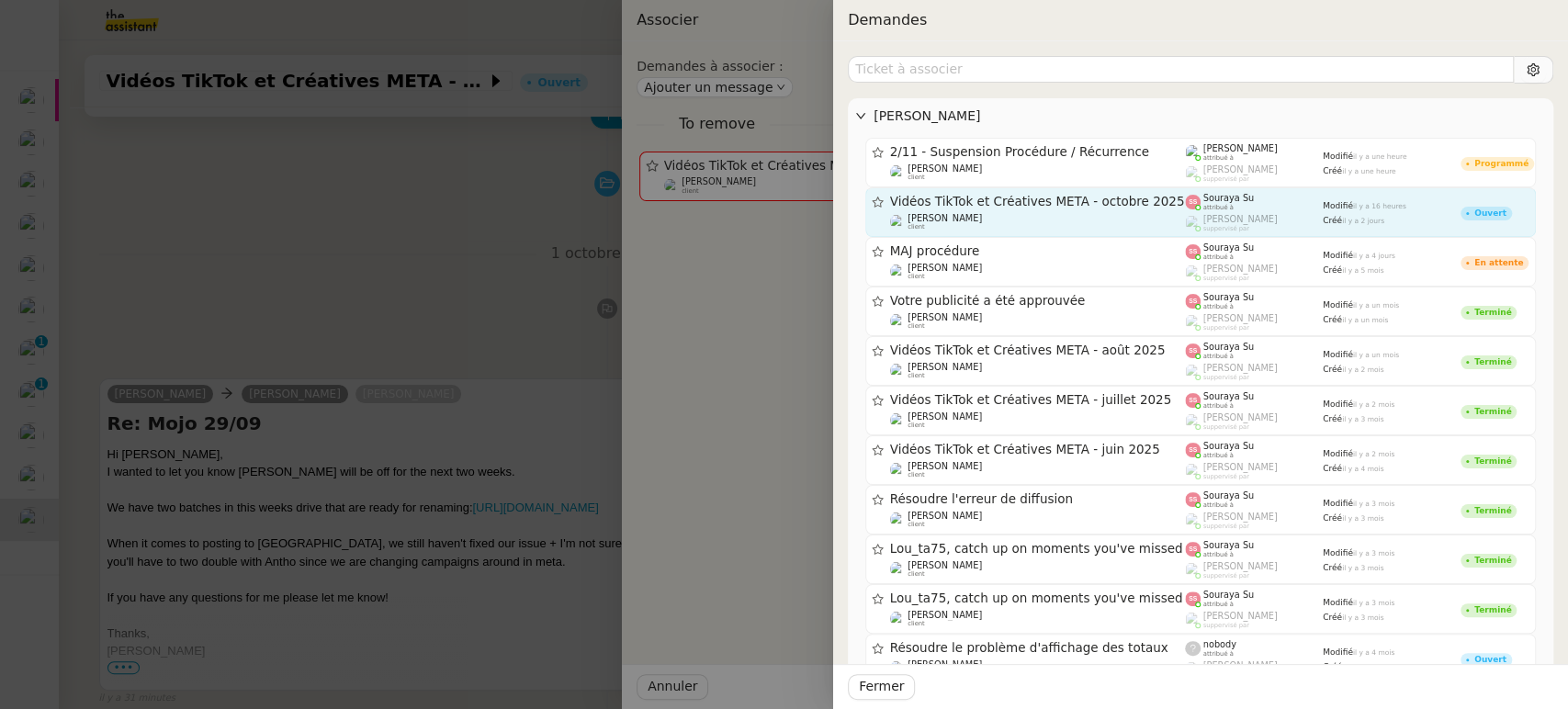
click at [1043, 196] on span "Vidéos TikTok et Créatives META - octobre 2025" at bounding box center [1038, 202] width 296 height 13
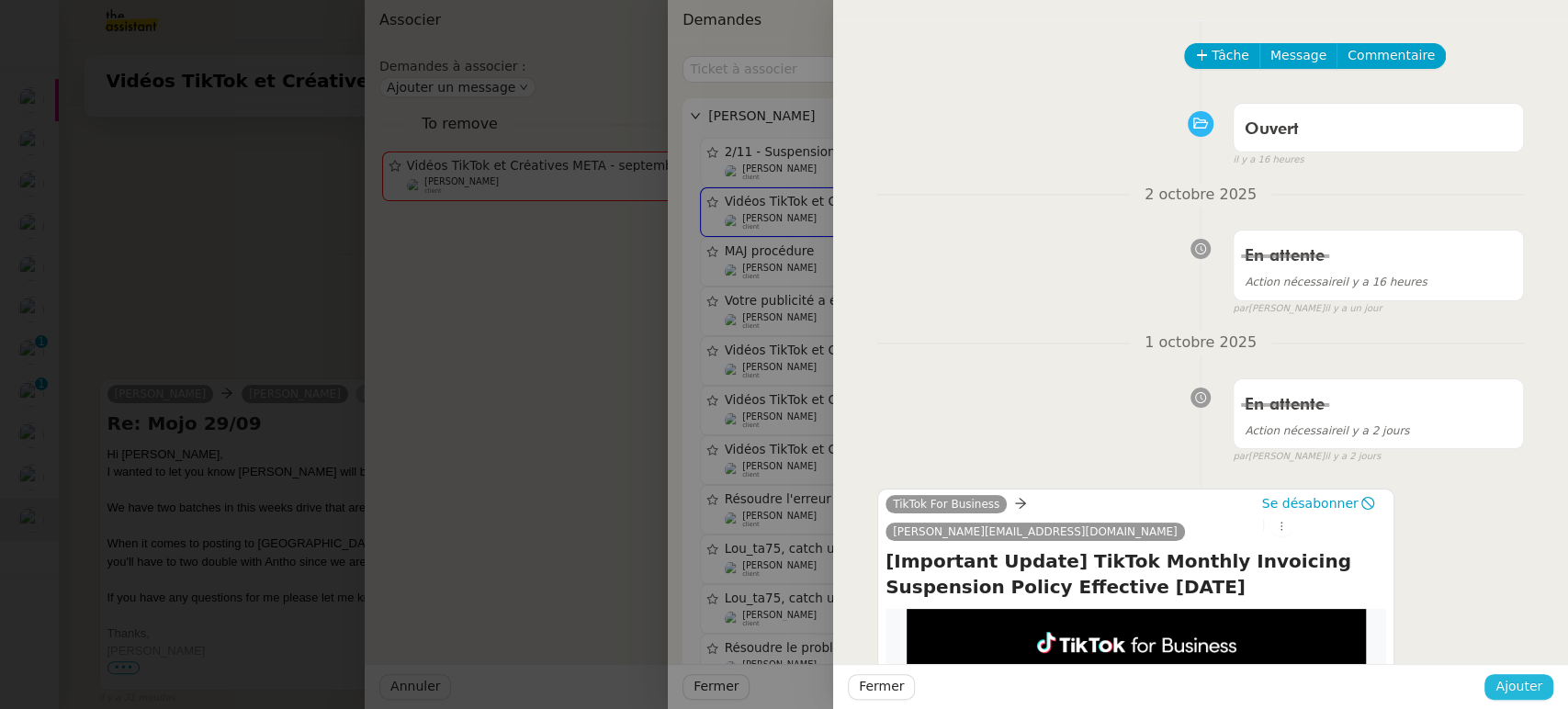
click at [1504, 687] on span "Ajouter" at bounding box center [1519, 687] width 47 height 21
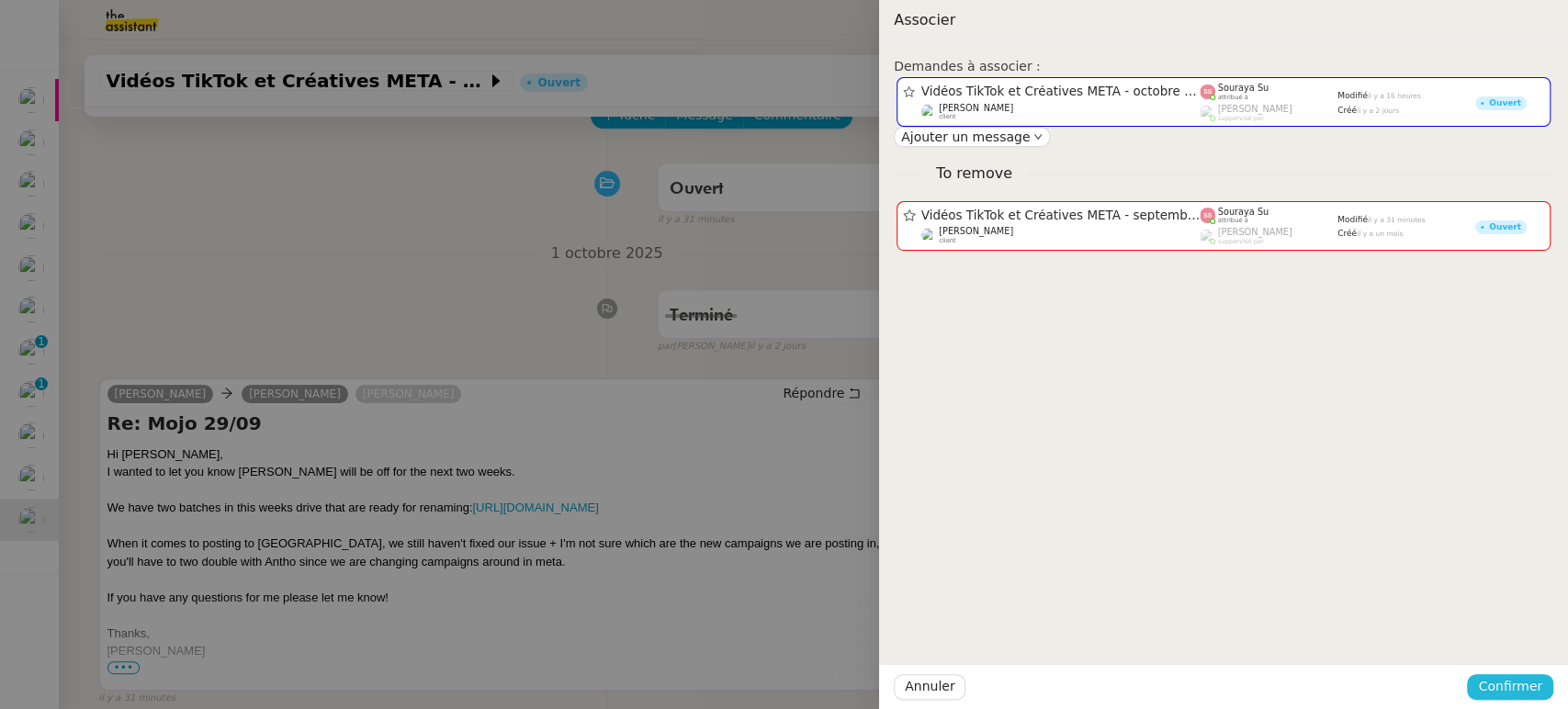
click at [1497, 680] on span "Confirmer" at bounding box center [1511, 687] width 65 height 21
click at [1500, 645] on span "Ajouter" at bounding box center [1511, 638] width 47 height 18
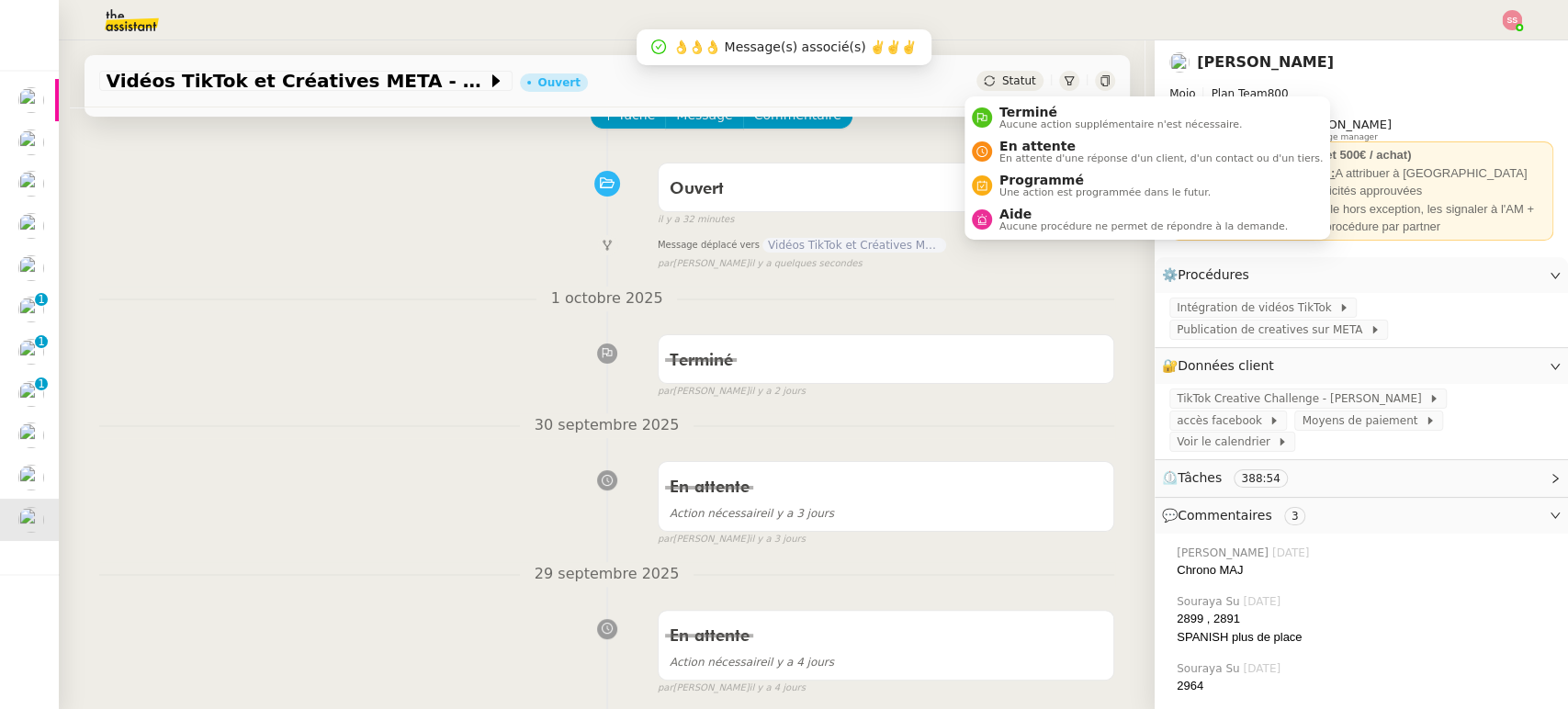
click at [1007, 82] on span "Statut" at bounding box center [1020, 81] width 34 height 13
click at [1008, 116] on span "Terminé" at bounding box center [1120, 111] width 242 height 14
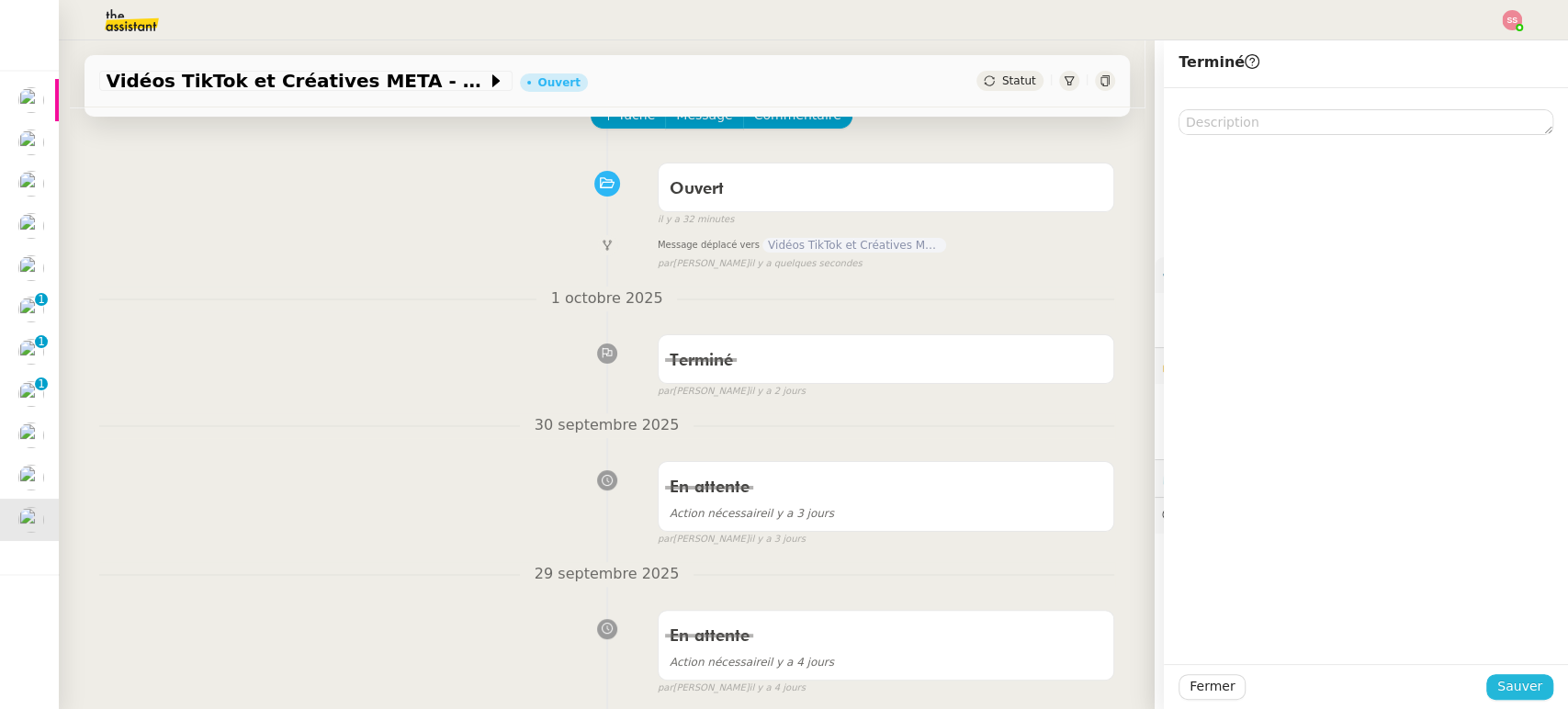
click at [1503, 691] on span "Sauver" at bounding box center [1520, 687] width 45 height 21
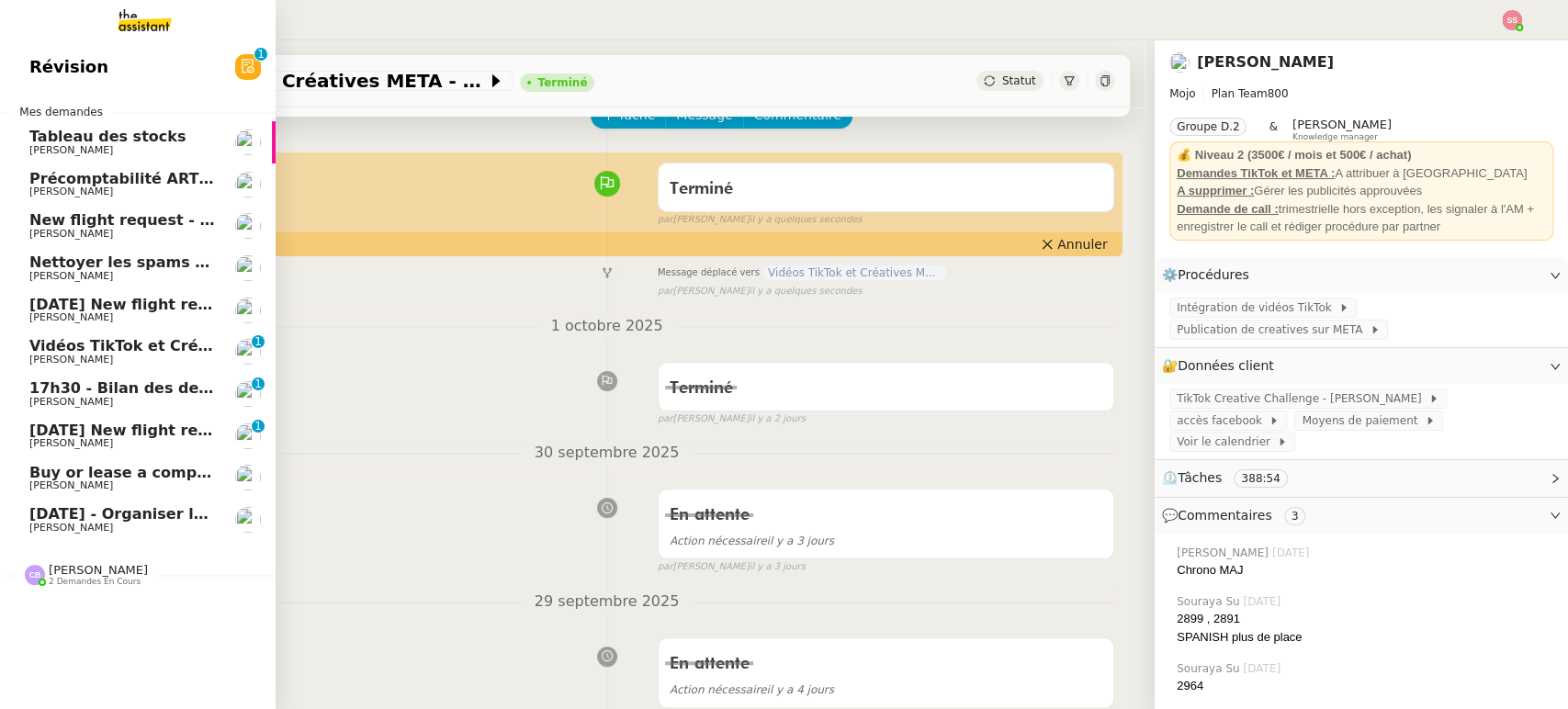
click at [164, 352] on span "Vidéos TikTok et Créatives META - octobre 2025" at bounding box center [227, 346] width 395 height 17
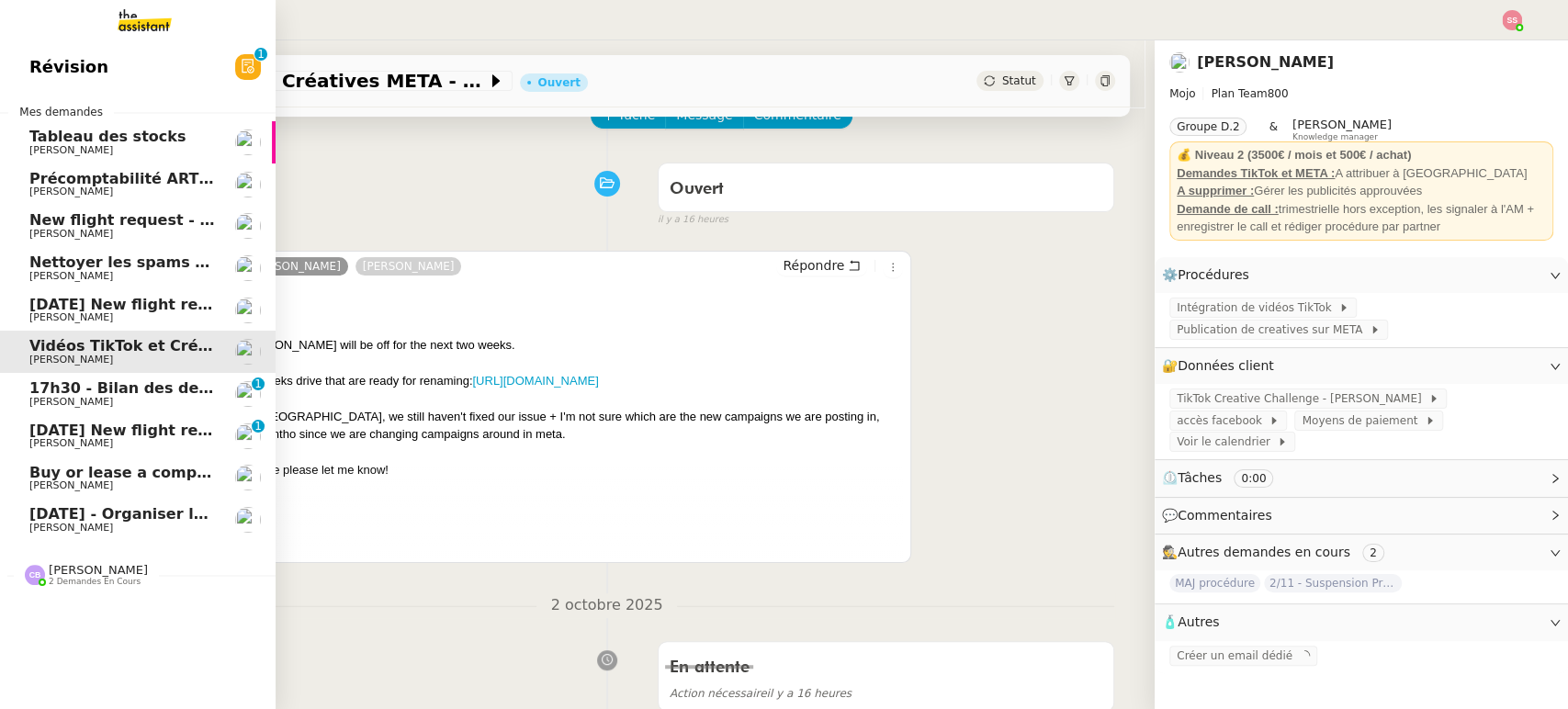
click at [102, 386] on span "17h30 - Bilan des demandes de la journée : en cours et restant à traiter - 3 oc…" at bounding box center [398, 388] width 737 height 17
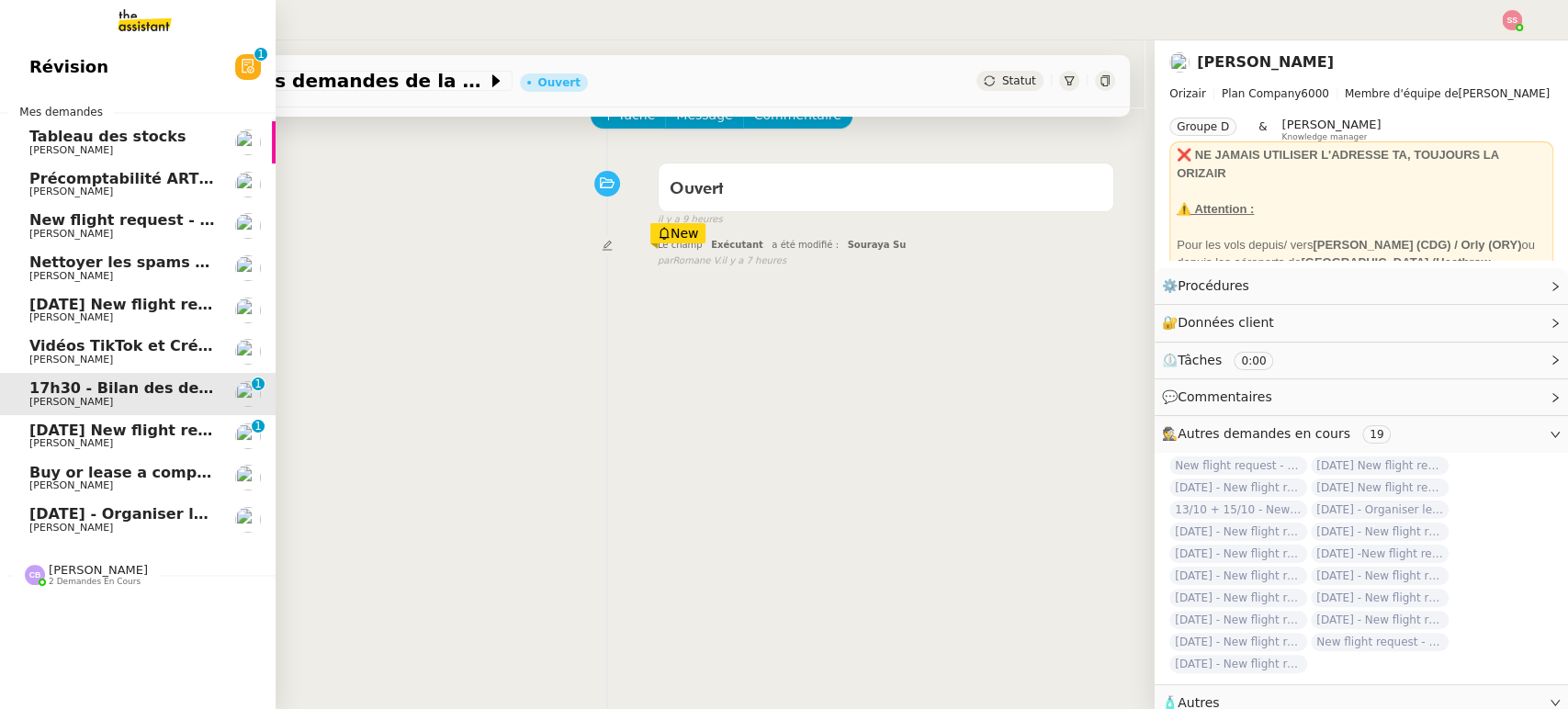
click at [125, 419] on link "[DATE] New flight request - [PERSON_NAME] [PERSON_NAME] 0 1 2 3 4 5 6 7 8 9" at bounding box center [138, 436] width 276 height 42
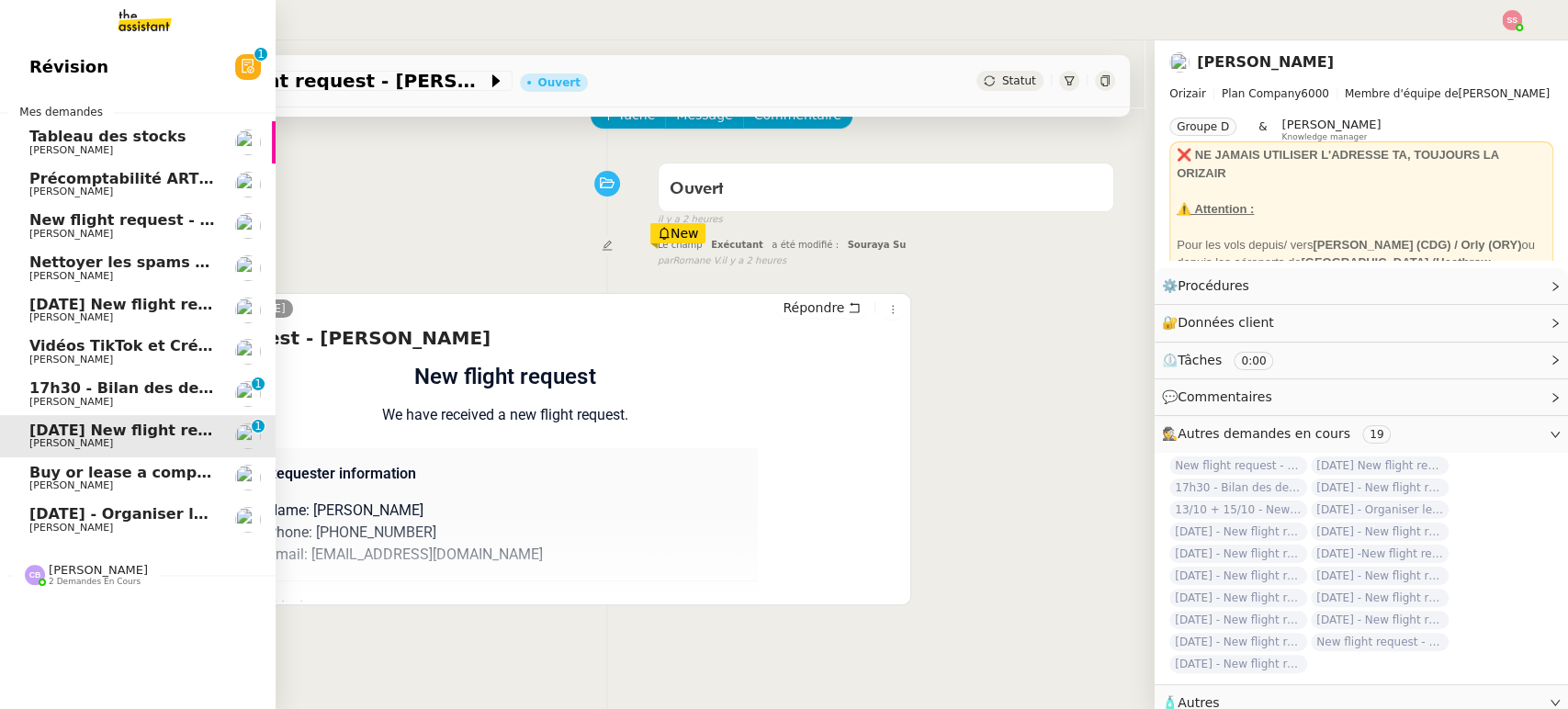
click at [73, 519] on span "[DATE] - Organiser le vol pour [PERSON_NAME]" at bounding box center [224, 514] width 390 height 17
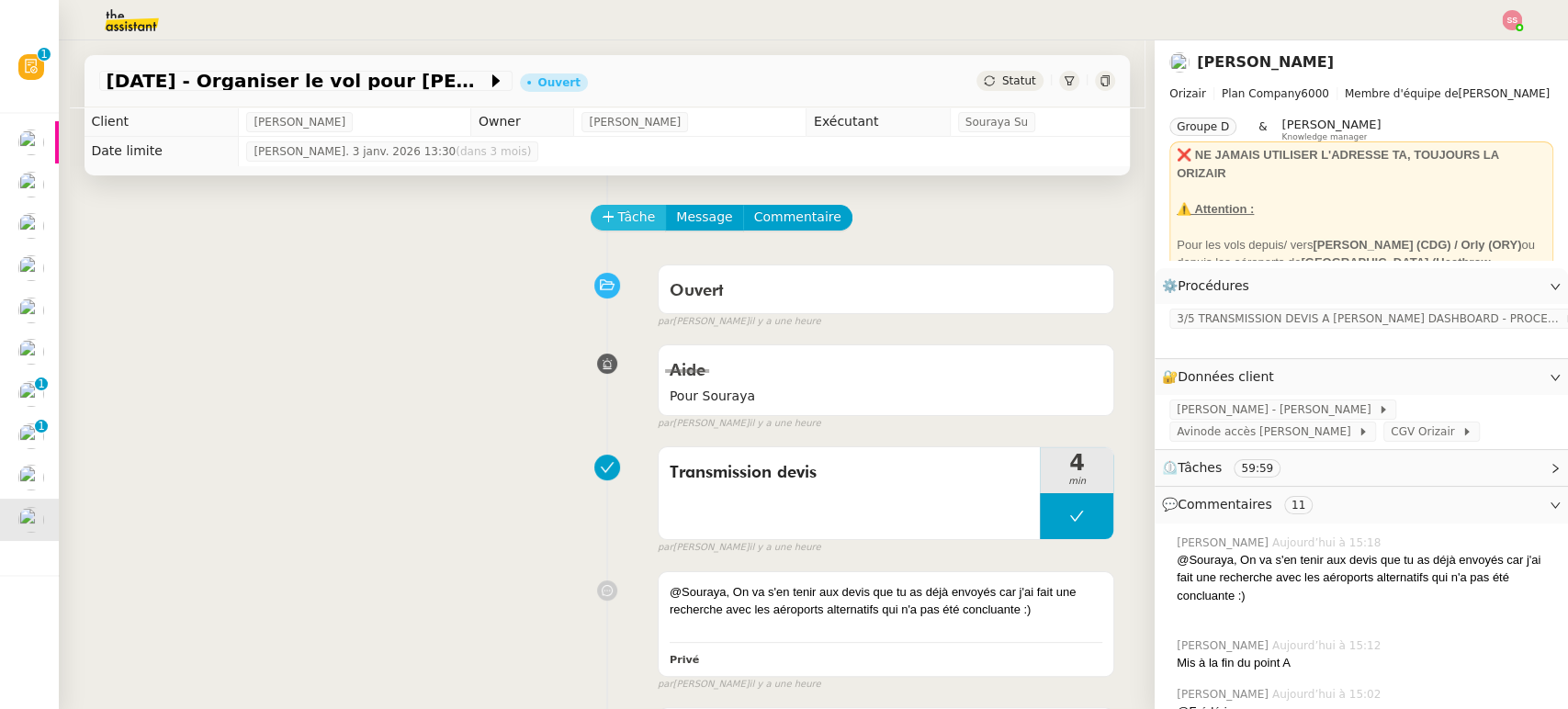
click at [619, 222] on span "Tâche" at bounding box center [638, 218] width 38 height 21
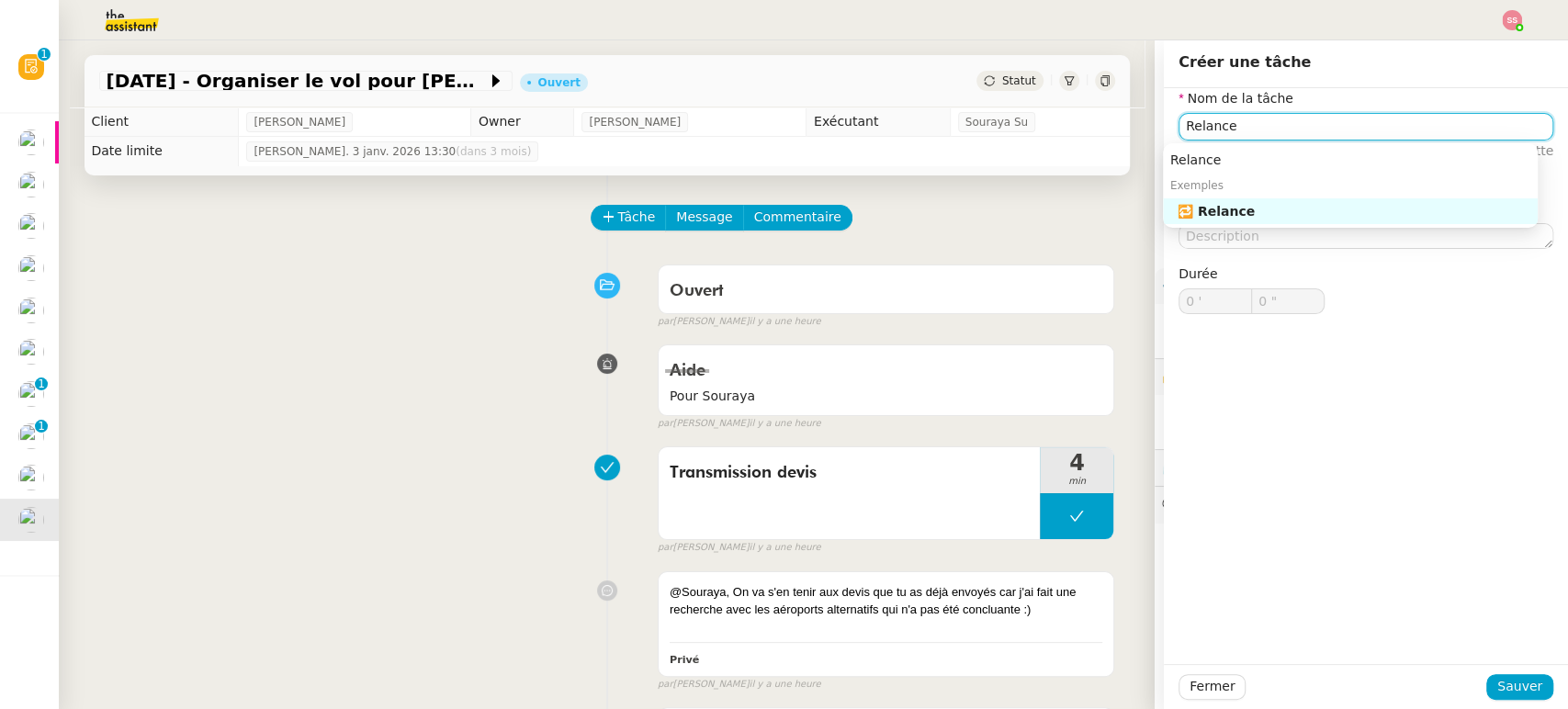
click at [1178, 218] on div "🔁 Relance" at bounding box center [1354, 211] width 353 height 16
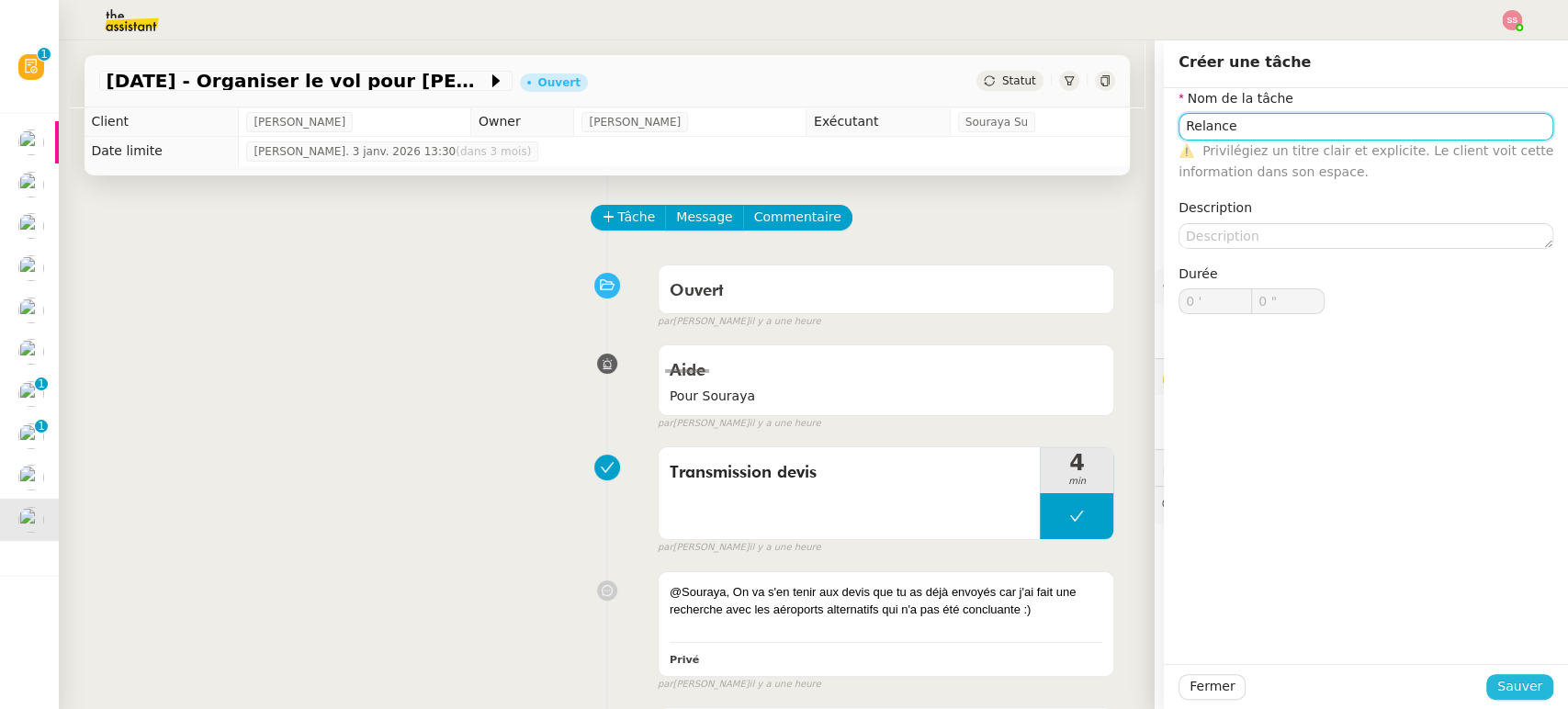
type input "Relance"
click at [1486, 682] on button "Sauver" at bounding box center [1520, 687] width 67 height 26
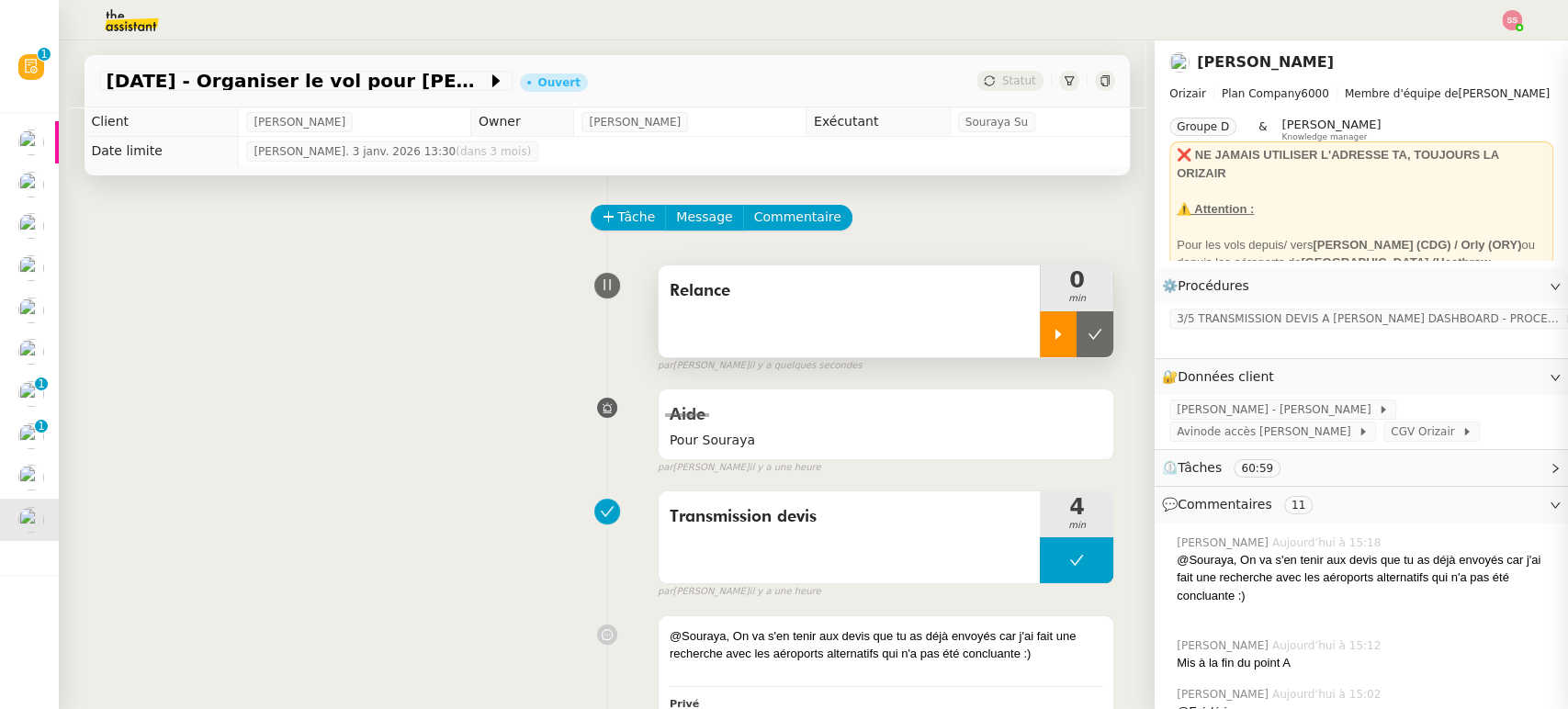
click at [1041, 321] on div at bounding box center [1059, 335] width 37 height 46
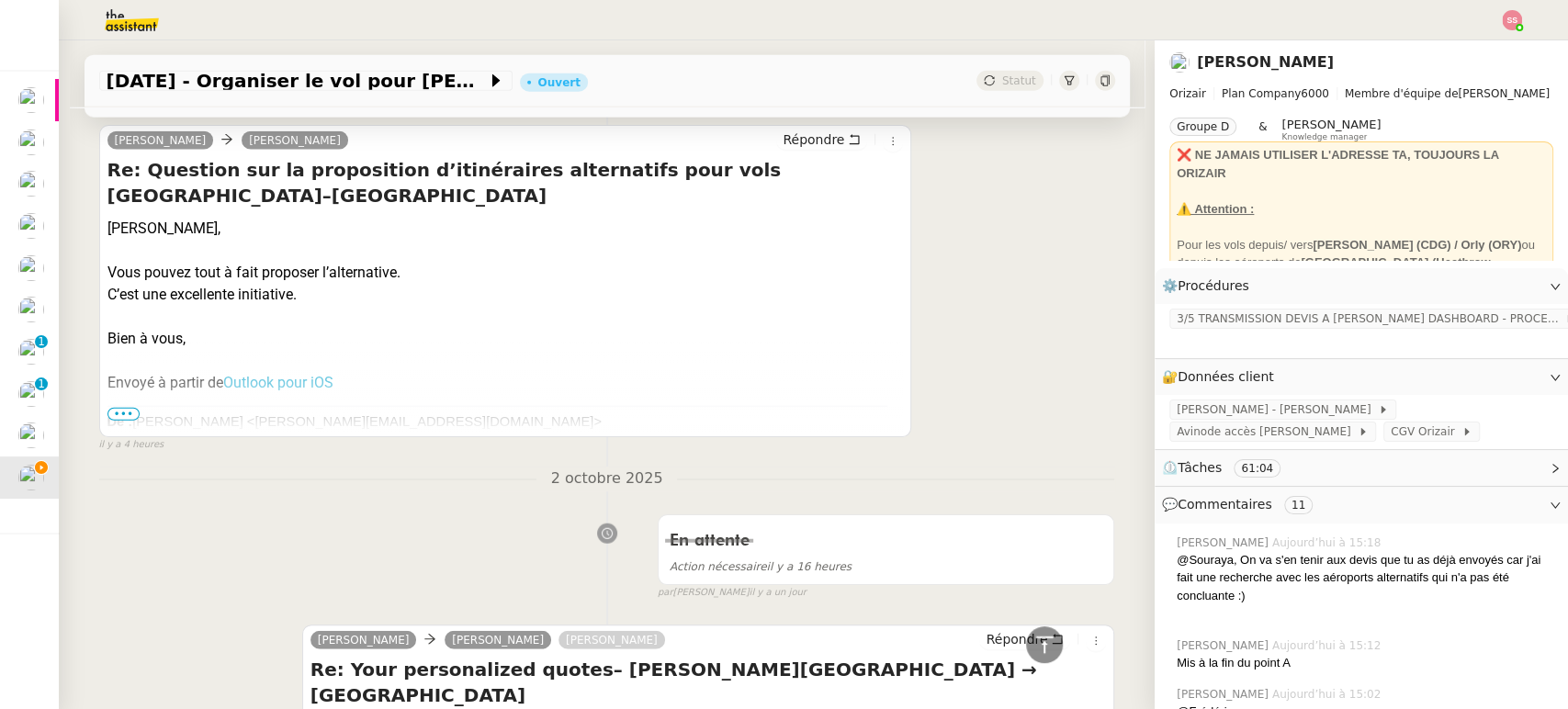
scroll to position [3573, 0]
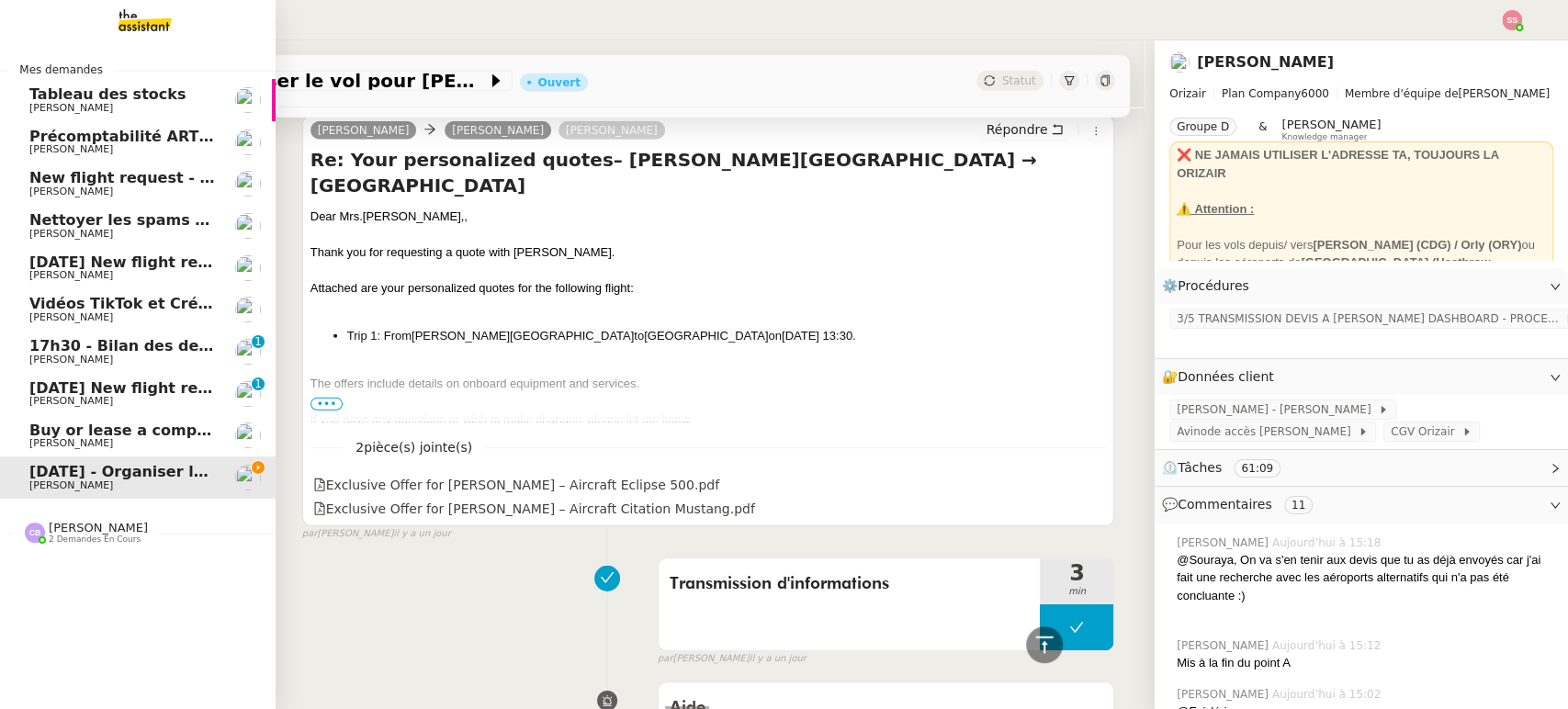
click at [169, 435] on span "Buy or lease a company car" at bounding box center [143, 431] width 228 height 17
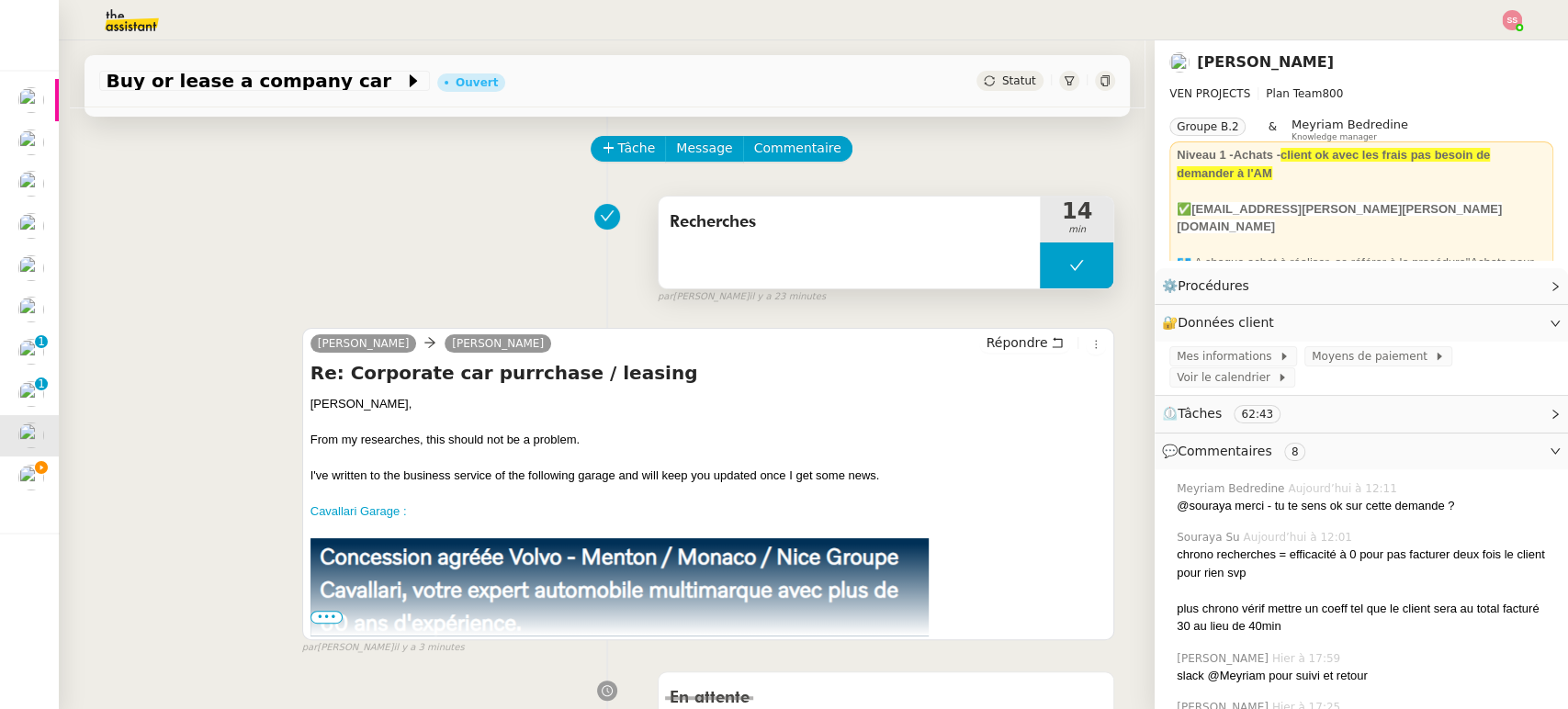
scroll to position [102, 0]
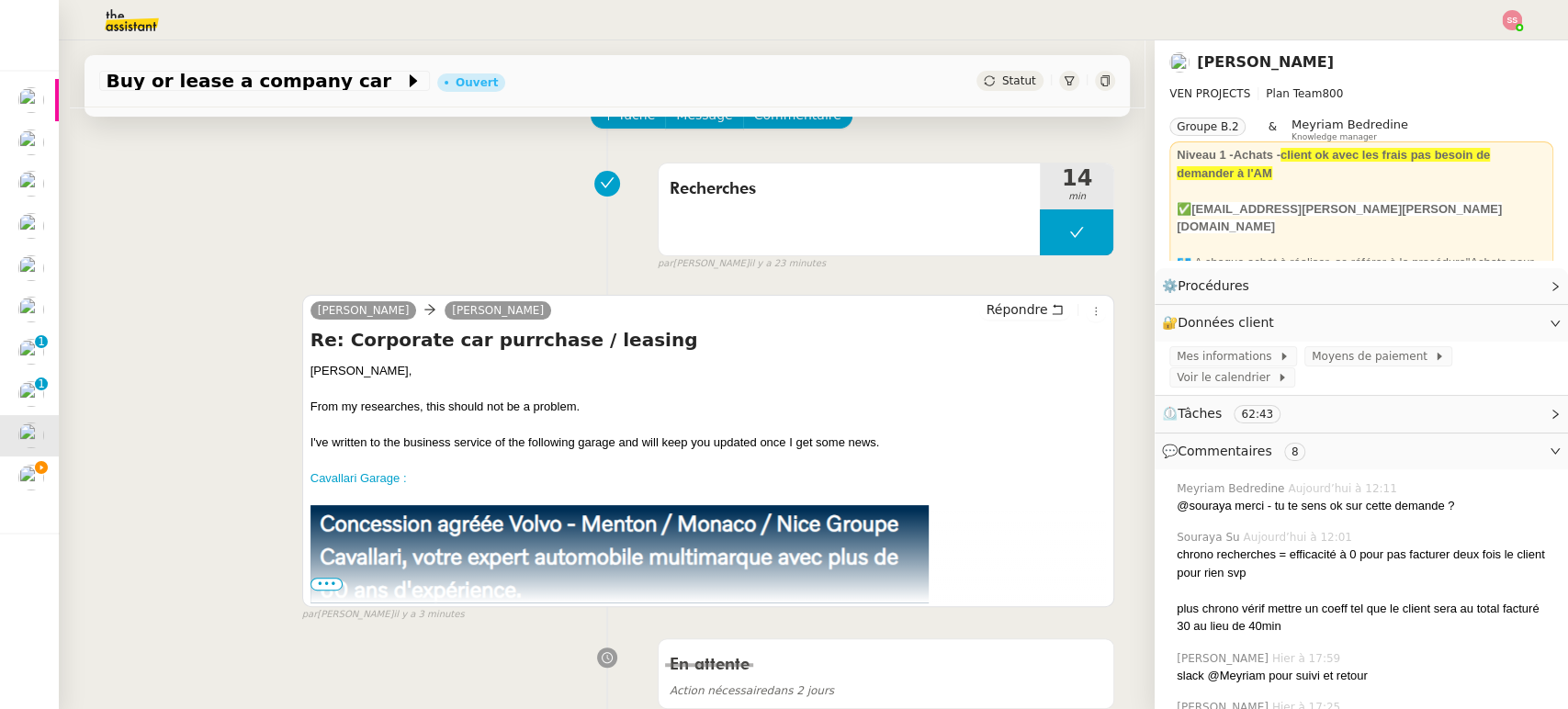
click at [314, 584] on span "•••" at bounding box center [327, 584] width 33 height 13
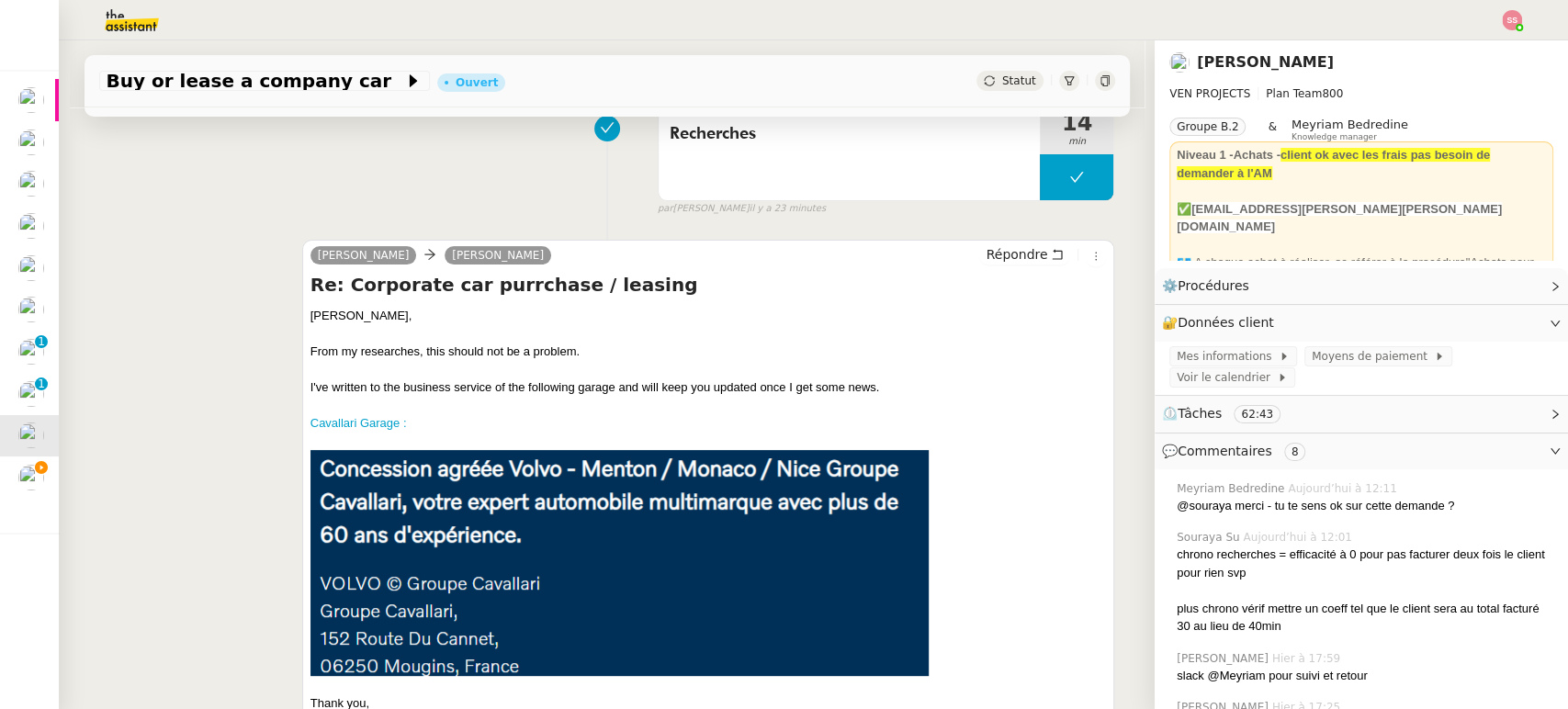
scroll to position [0, 0]
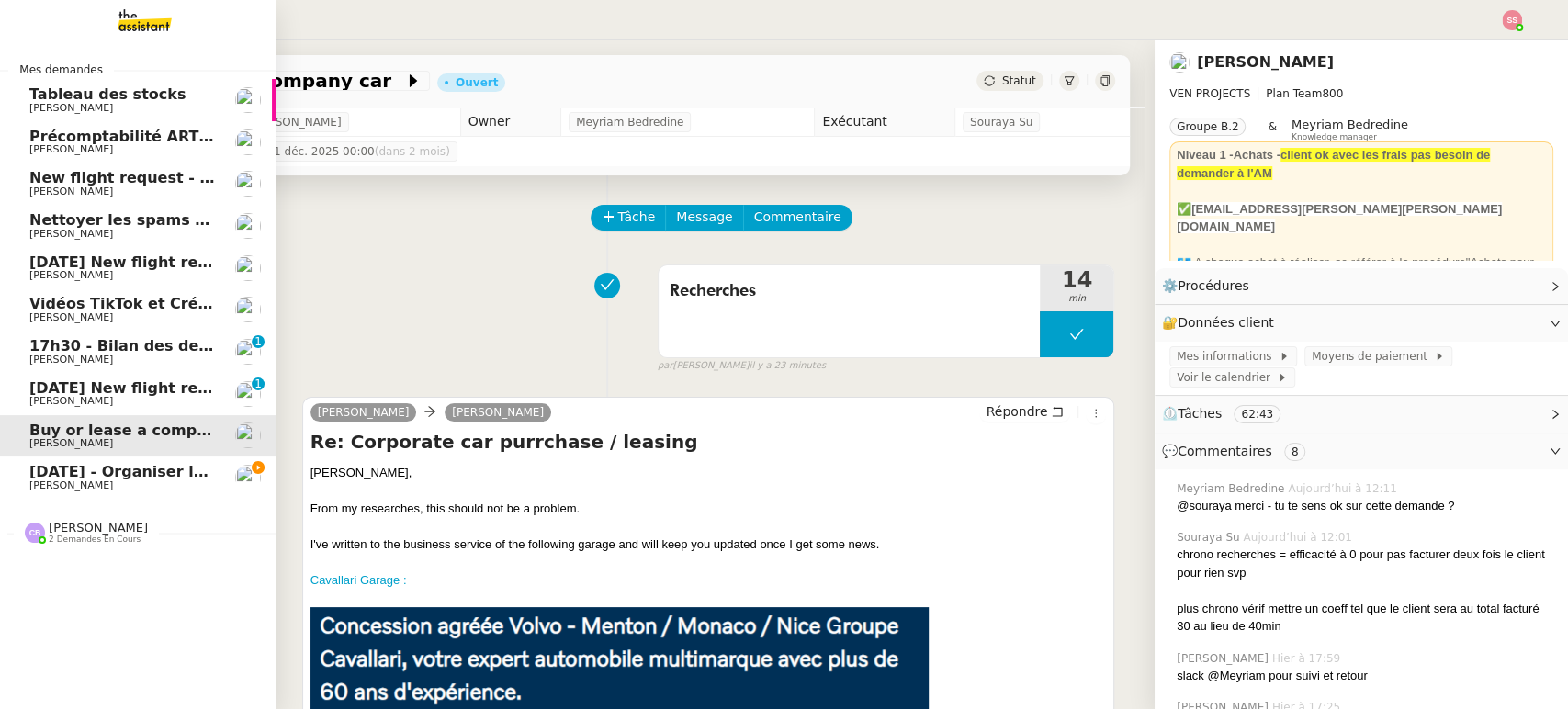
click at [89, 465] on span "[DATE] - Organiser le vol pour [PERSON_NAME]" at bounding box center [224, 471] width 390 height 17
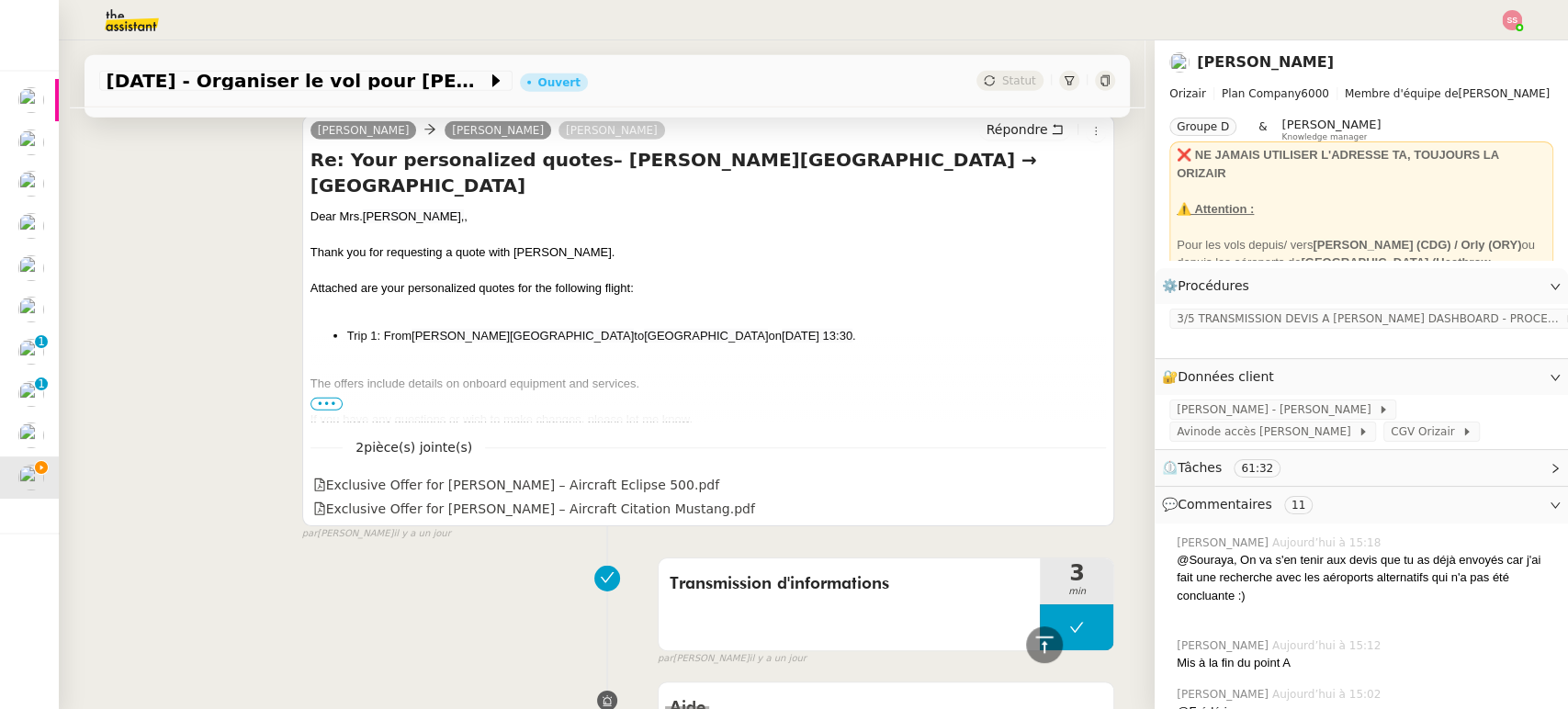
scroll to position [3471, 0]
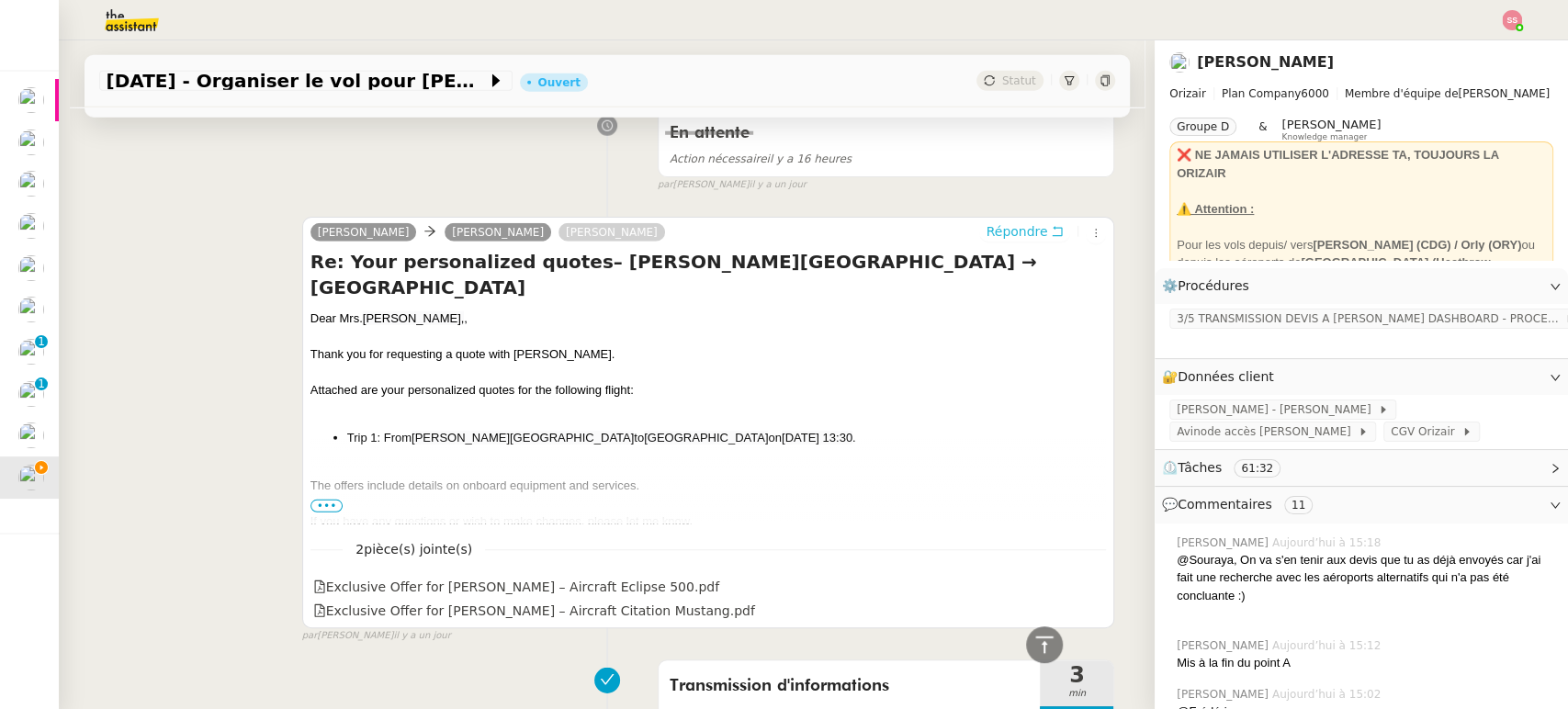
click at [985, 226] on span "Répondre" at bounding box center [1016, 231] width 62 height 18
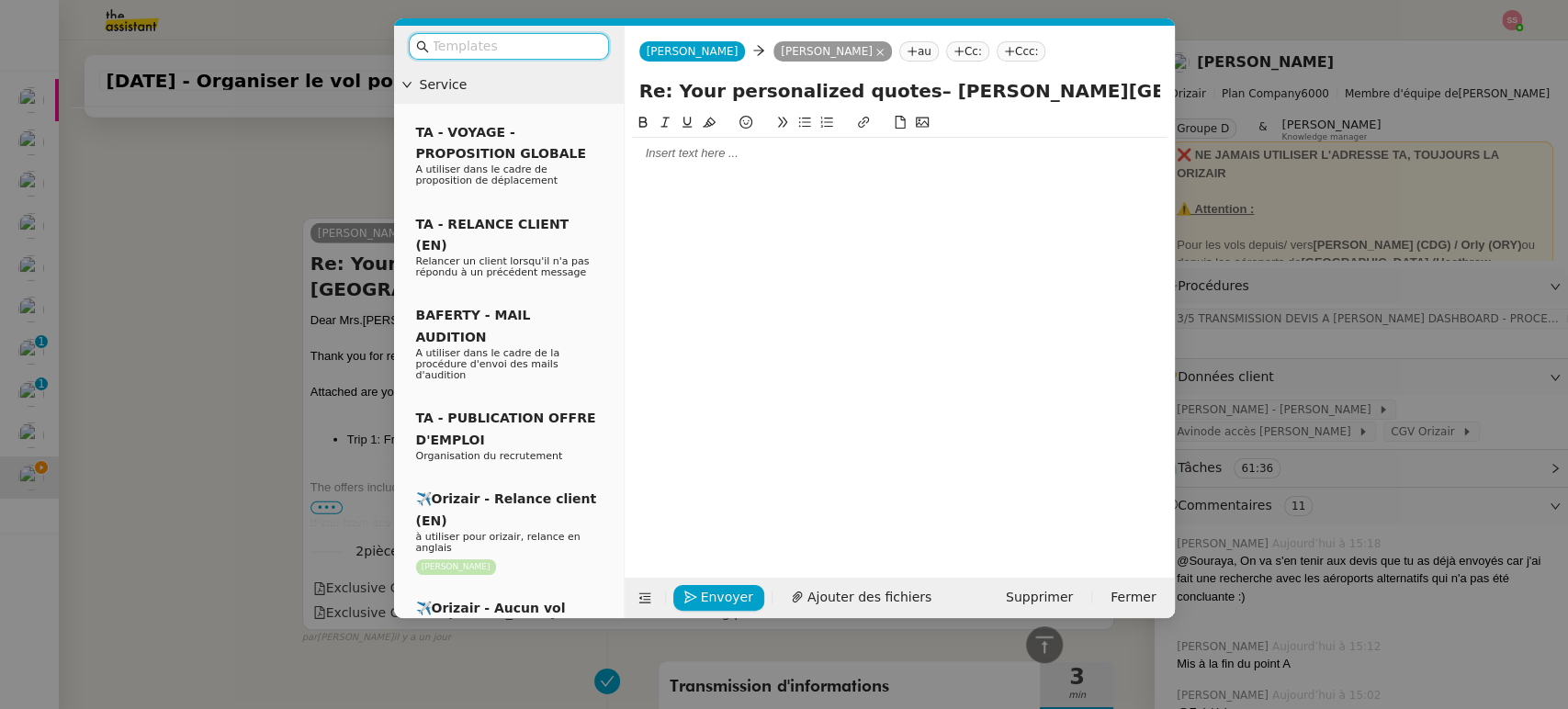
scroll to position [3639, 0]
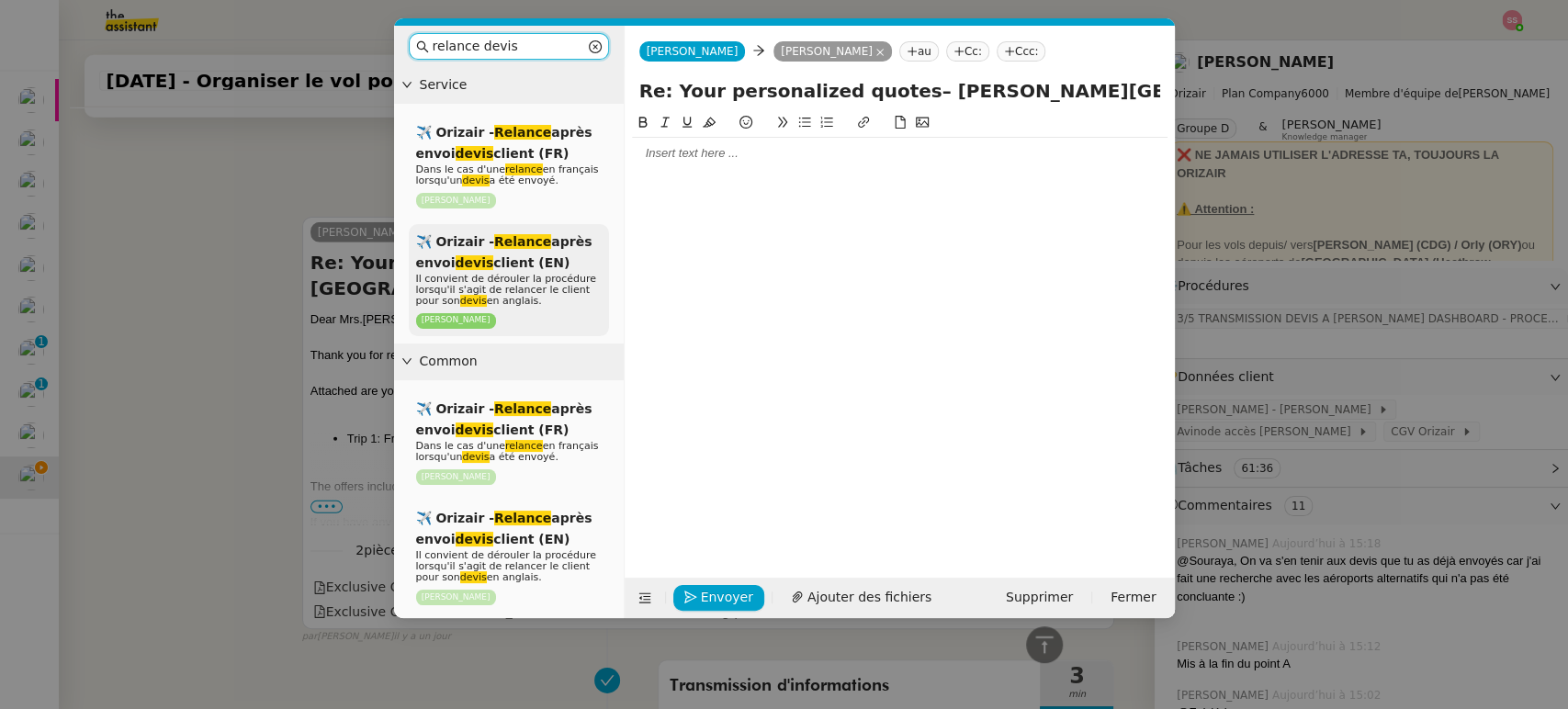
type input "relance devis"
click at [539, 304] on p "Il convient de dérouler la procédure lorsqu'il s'agit de relancer le client pou…" at bounding box center [508, 290] width 185 height 33
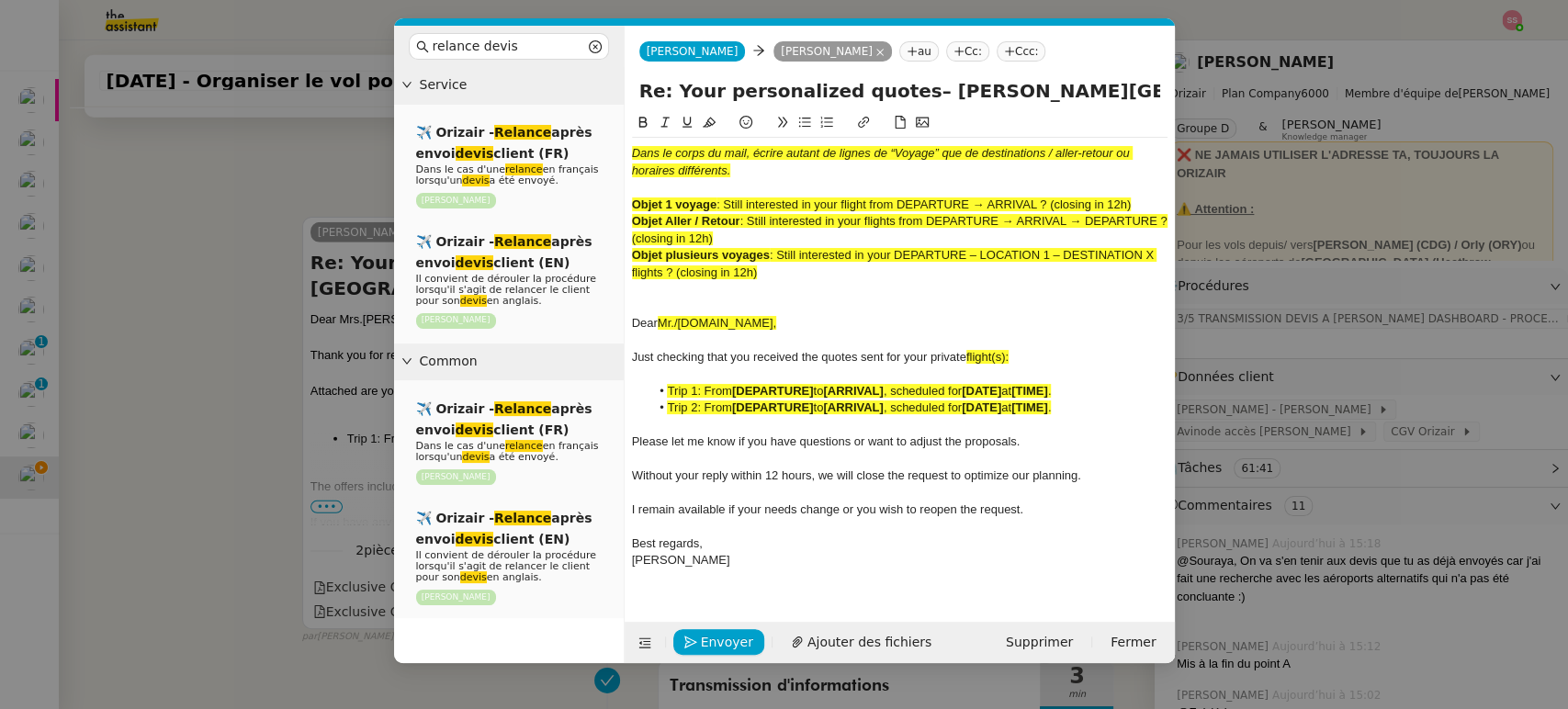
scroll to position [3854, 0]
drag, startPoint x: 728, startPoint y: 204, endPoint x: 901, endPoint y: 201, distance: 173.0
click at [901, 201] on span ": Still interested in your flight from DEPARTURE → ARRIVAL ? (closing in 12h)" at bounding box center [924, 204] width 414 height 14
copy span "Still interested in your flight from"
drag, startPoint x: 899, startPoint y: 91, endPoint x: 675, endPoint y: 86, distance: 224.1
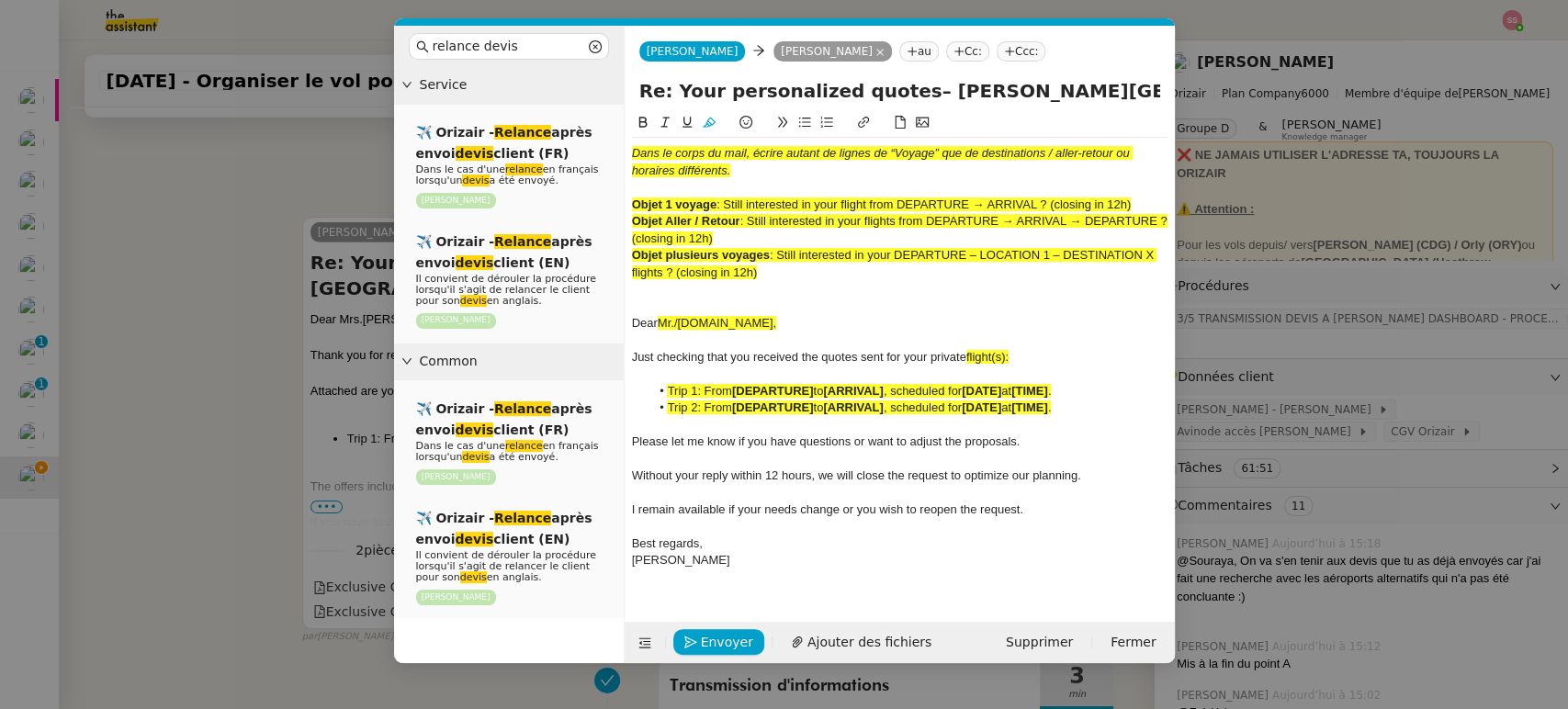
click at [675, 86] on input "Re: Your personalized quotes– [PERSON_NAME][GEOGRAPHIC_DATA] → [GEOGRAPHIC_DATA]" at bounding box center [900, 90] width 521 height 28
paste input "Still interested in your flight from"
drag, startPoint x: 1066, startPoint y: 90, endPoint x: 1096, endPoint y: 123, distance: 44.6
click at [1096, 123] on form "[PERSON_NAME] [PERSON_NAME] yasmeena makhzoumi au Cc: Ccc: Re: Still interested…" at bounding box center [900, 344] width 551 height 638
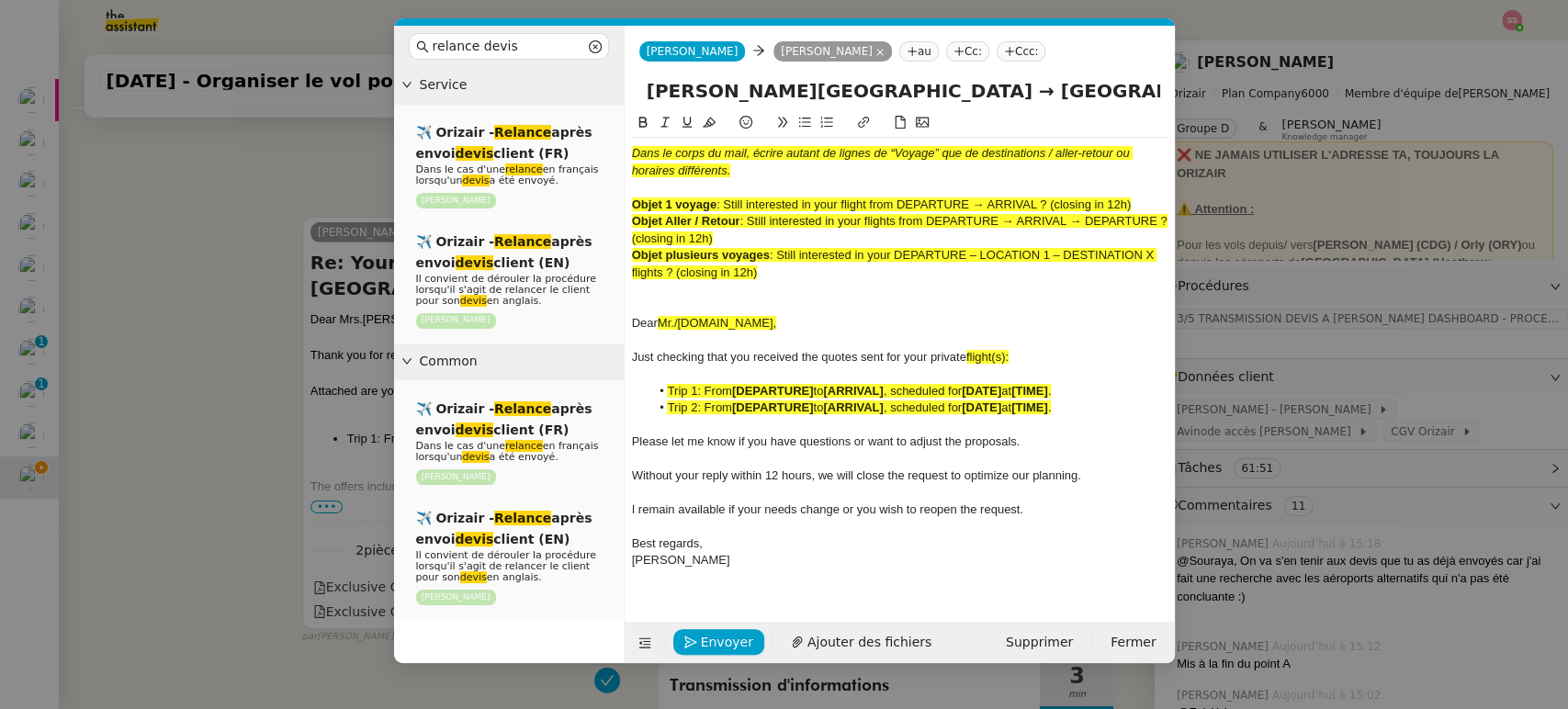
type input "Re: Still interested in your flight from [PERSON_NAME][GEOGRAPHIC_DATA] → [GEOG…"
click at [1003, 192] on div at bounding box center [900, 187] width 536 height 16
drag, startPoint x: 779, startPoint y: 270, endPoint x: 620, endPoint y: 97, distance: 235.0
click at [620, 97] on nz-layout "relance devis Service ✈️ Orizair - Relance après envoi devis client (FR) Dans l…" at bounding box center [785, 344] width 781 height 638
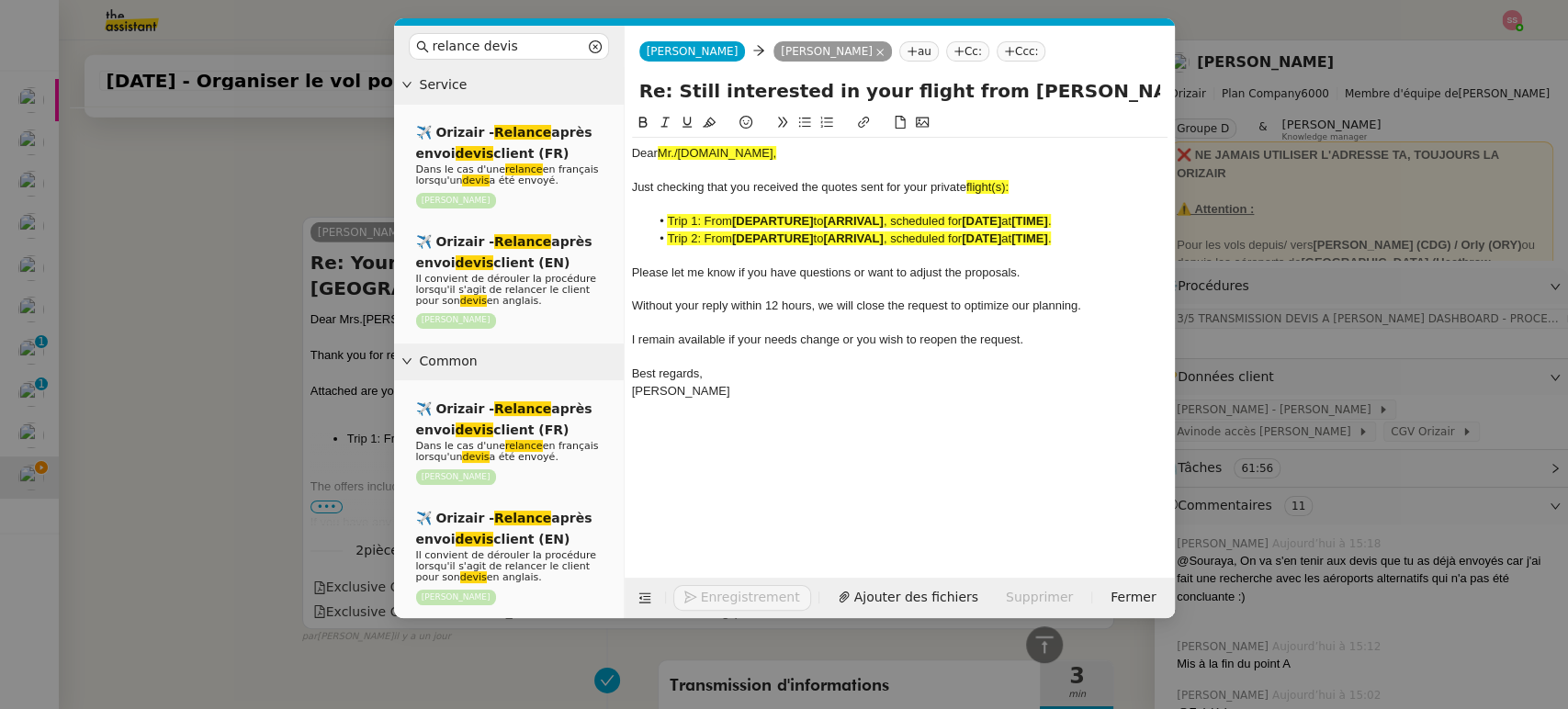
click at [250, 299] on nz-modal-container "relance devis Service ✈️ Orizair - Relance après envoi devis client (FR) Dans l…" at bounding box center [784, 354] width 1568 height 709
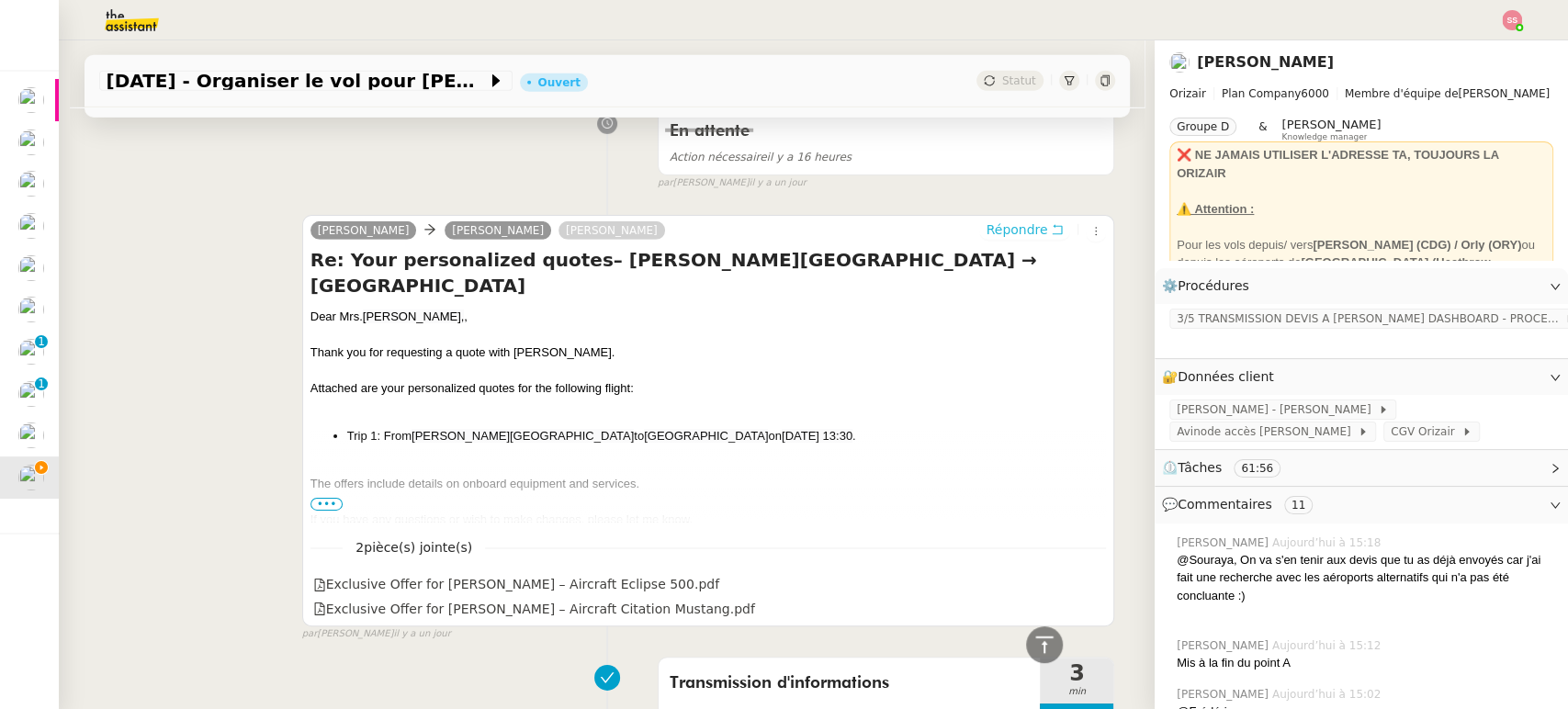
scroll to position [3849, 0]
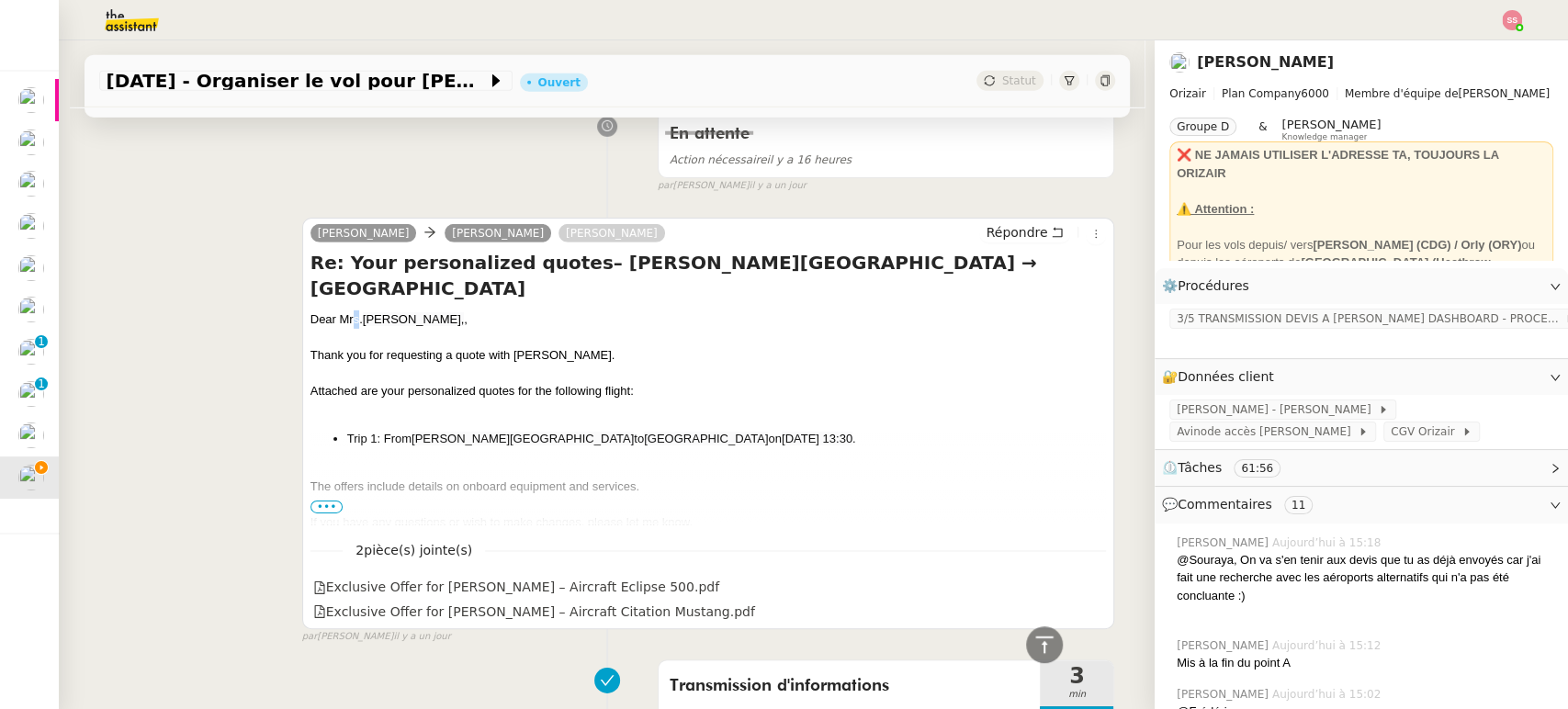
click at [347, 315] on div "Dear [PERSON_NAME], ," at bounding box center [709, 319] width 796 height 18
copy div "Dear [PERSON_NAME], ,"
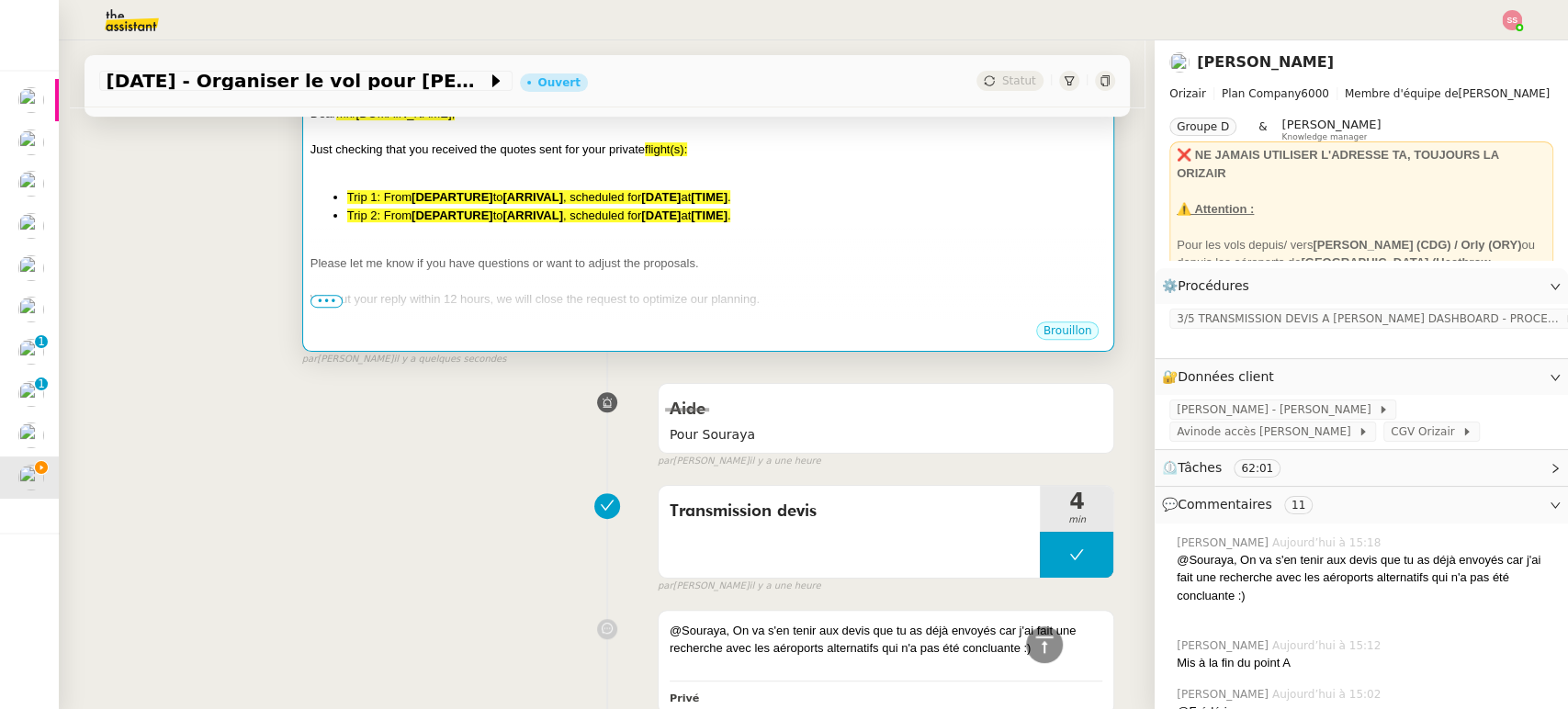
scroll to position [377, 0]
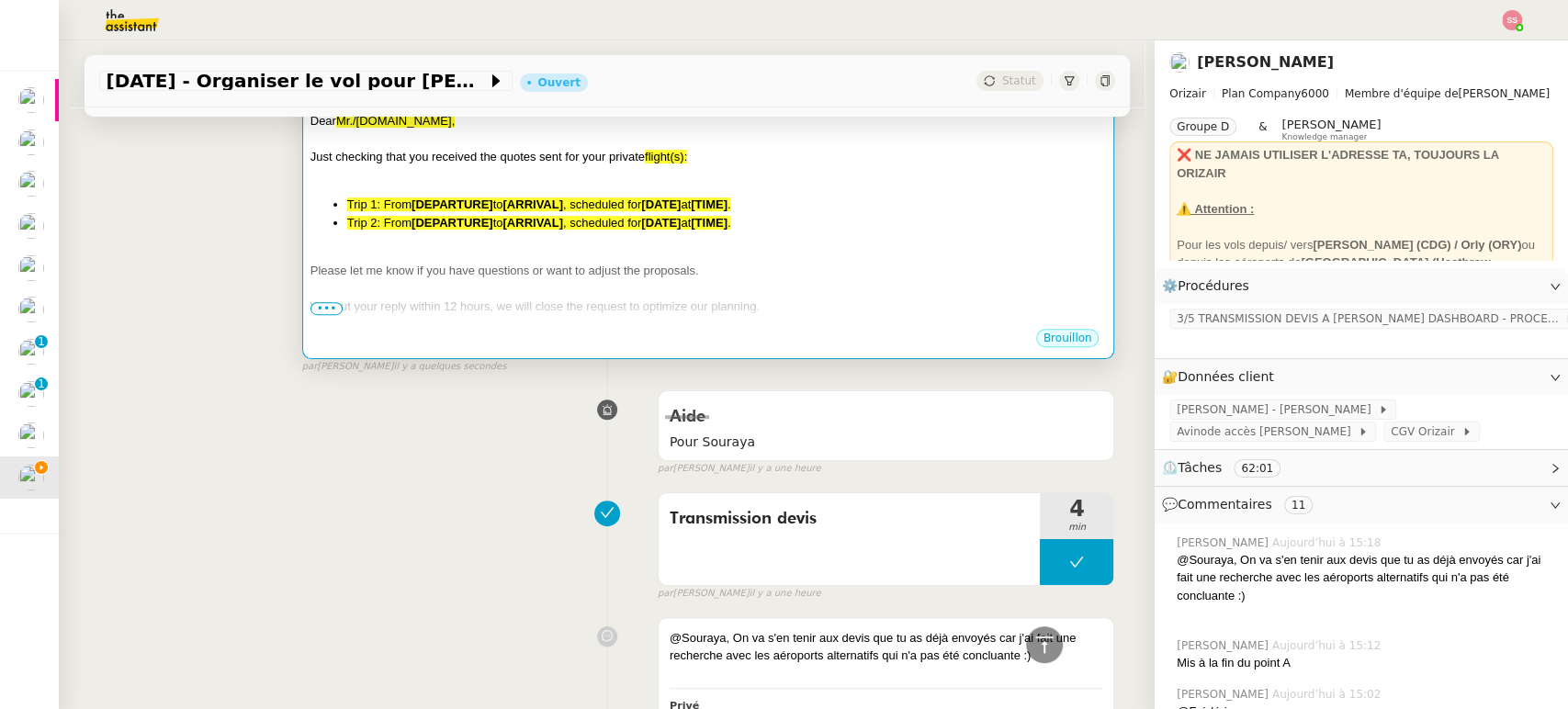
click at [616, 227] on span ", scheduled for" at bounding box center [602, 222] width 78 height 14
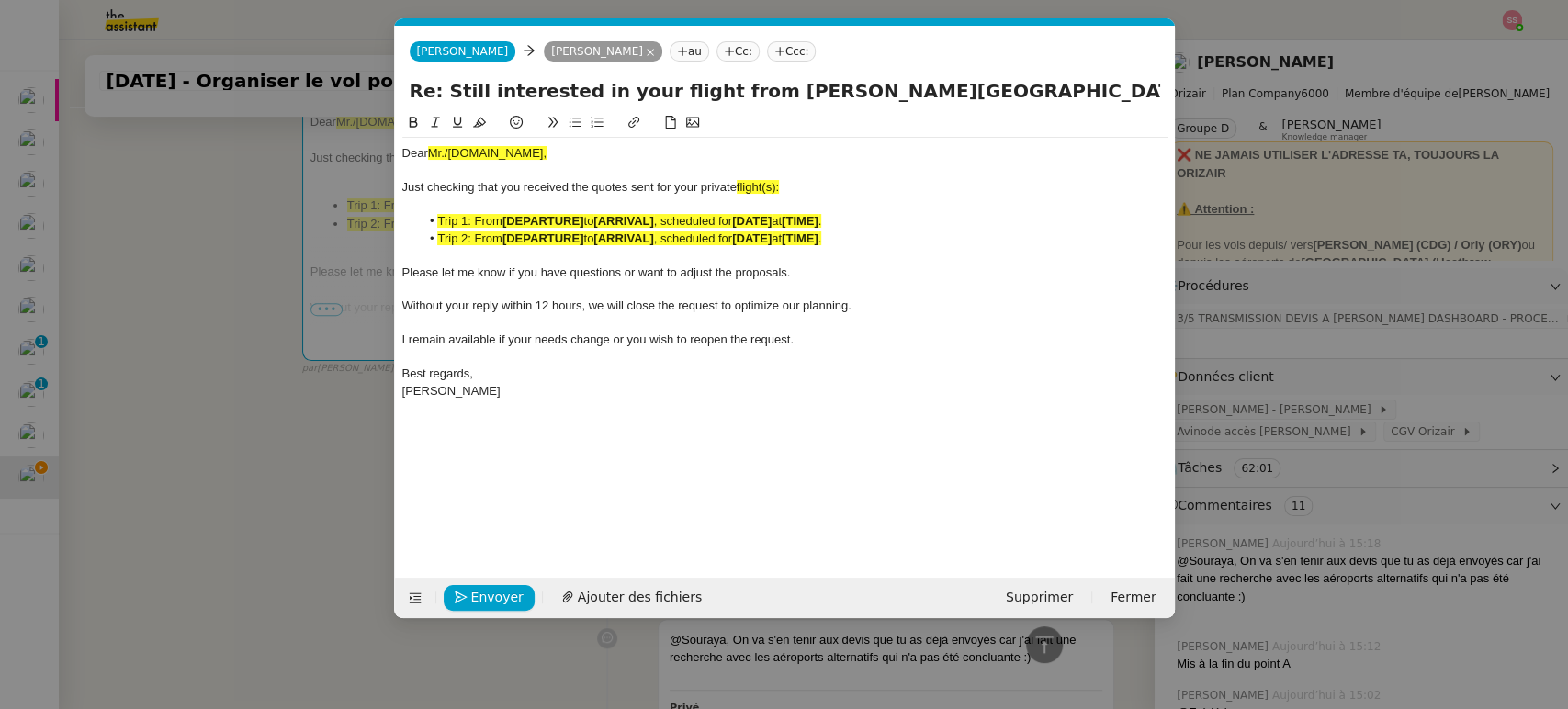
scroll to position [0, 111]
drag, startPoint x: 501, startPoint y: 151, endPoint x: 397, endPoint y: 151, distance: 104.0
click at [397, 151] on nz-spin "Dear Mr./[DOMAIN_NAME], Just checking that you received the quotes sent for you…" at bounding box center [785, 335] width 780 height 445
click at [801, 189] on div "Just checking that you received the quotes sent for your private flight(s):" at bounding box center [784, 187] width 765 height 16
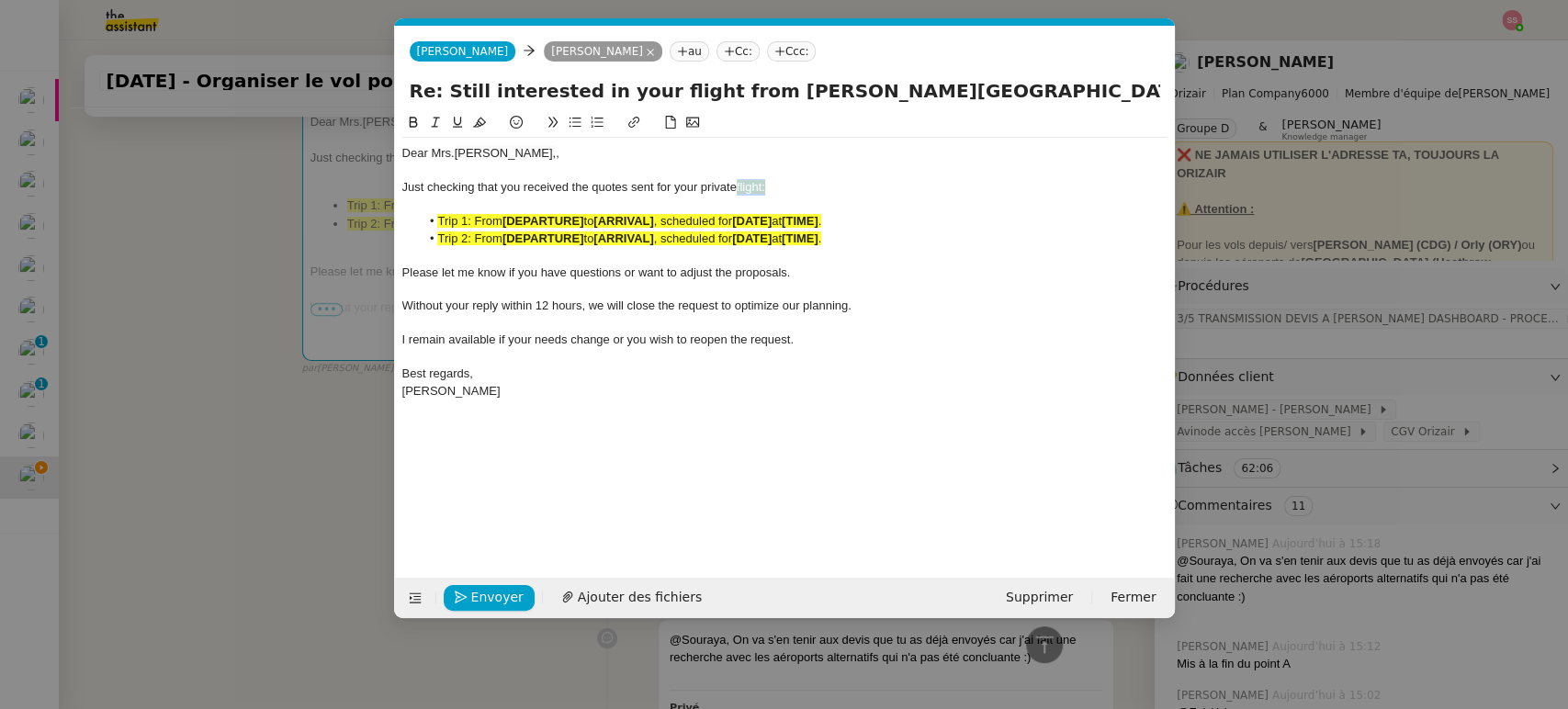
drag, startPoint x: 791, startPoint y: 182, endPoint x: 736, endPoint y: 186, distance: 55.1
click at [736, 186] on div "Just checking that you received the quotes sent for your private flight:" at bounding box center [784, 187] width 765 height 16
click at [475, 122] on icon at bounding box center [480, 123] width 13 height 13
drag, startPoint x: 596, startPoint y: 219, endPoint x: 645, endPoint y: 208, distance: 50.2
click at [594, 220] on span "to" at bounding box center [588, 220] width 10 height 14
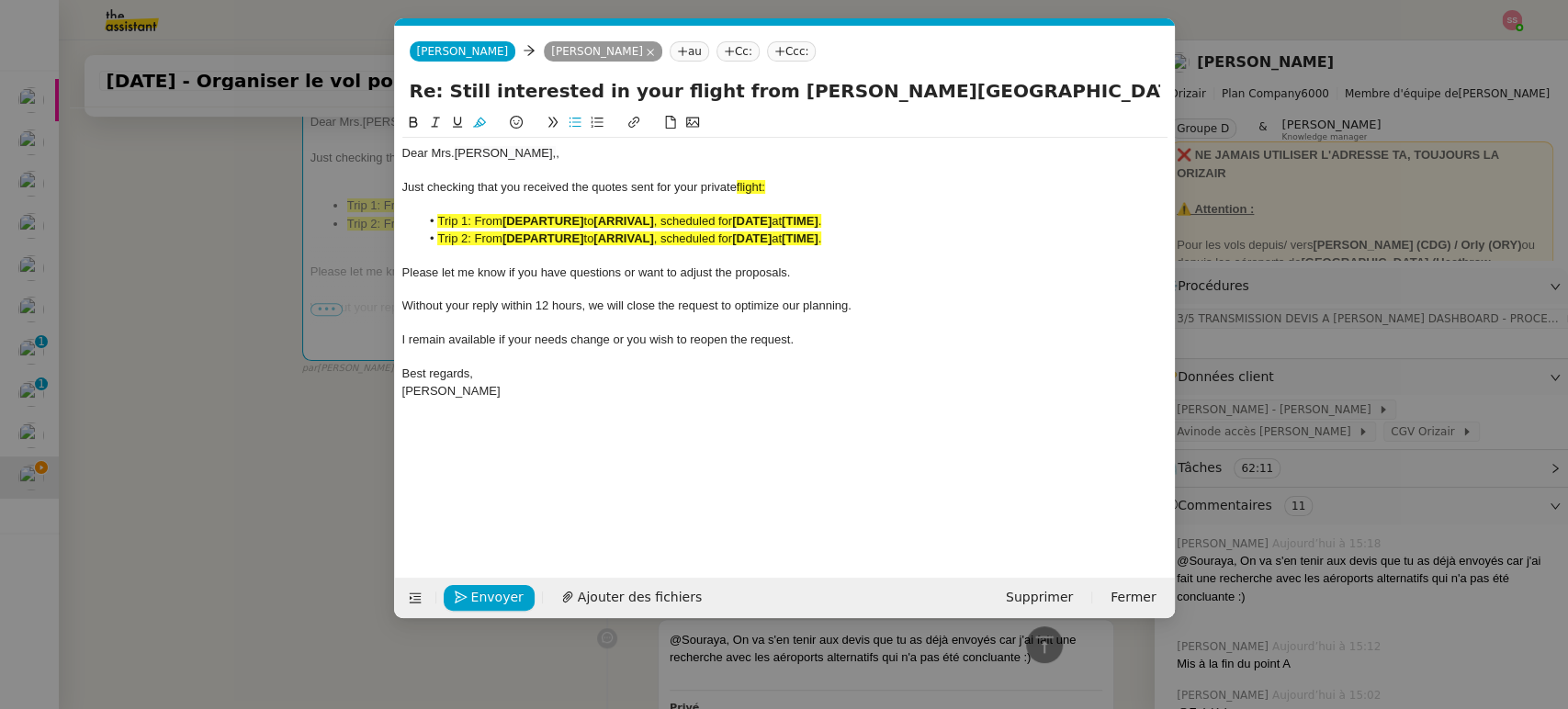
drag, startPoint x: 774, startPoint y: 185, endPoint x: 736, endPoint y: 185, distance: 38.0
click at [736, 185] on div "Just checking that you received the quotes sent for your private flight:" at bounding box center [784, 187] width 765 height 16
click at [487, 120] on button at bounding box center [479, 123] width 22 height 21
click at [516, 238] on strong "[DEPARTURE]" at bounding box center [544, 239] width 82 height 14
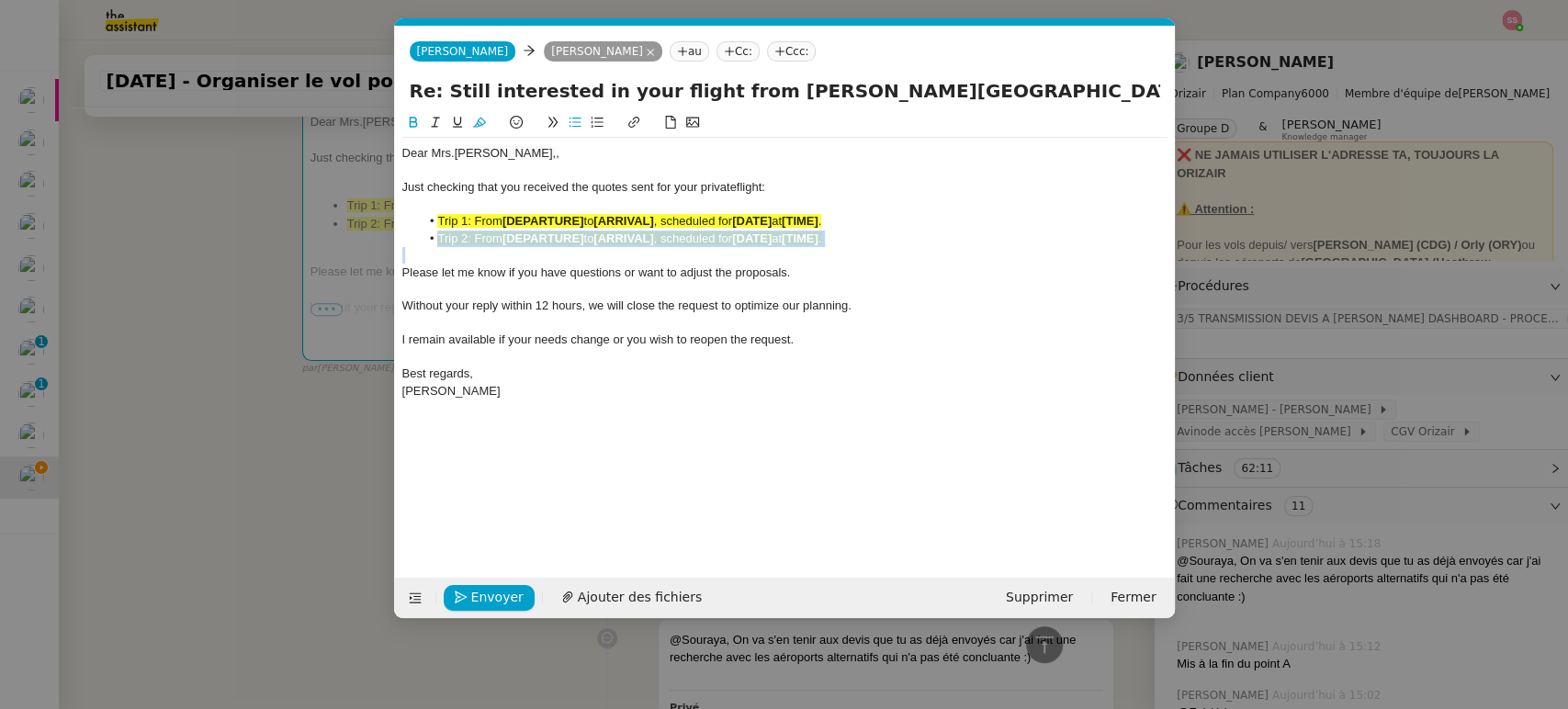
click at [516, 238] on strong "[DEPARTURE]" at bounding box center [544, 239] width 82 height 14
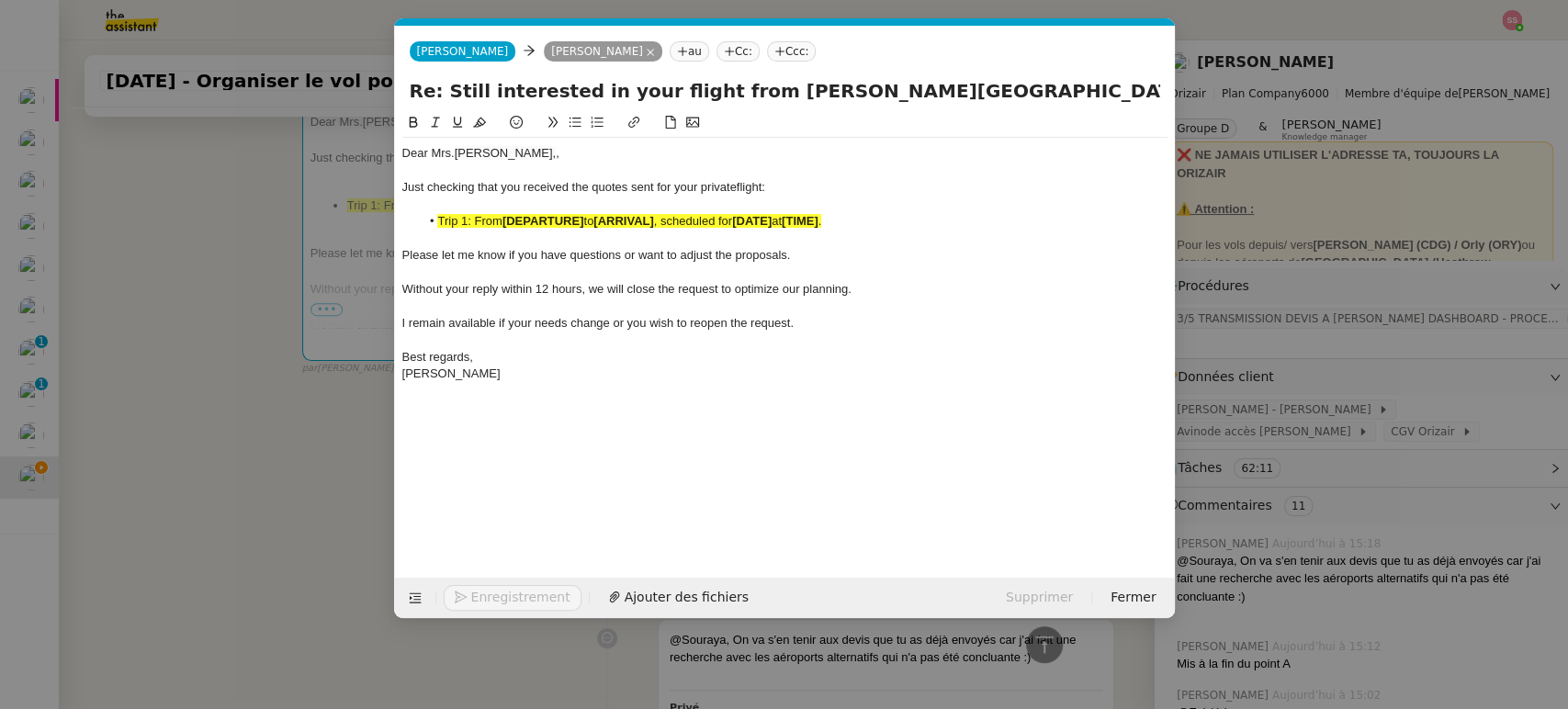
click at [265, 327] on nz-modal-container "relance devis Service ✈️ Orizair - Relance après envoi devis client (FR) Dans l…" at bounding box center [784, 354] width 1568 height 709
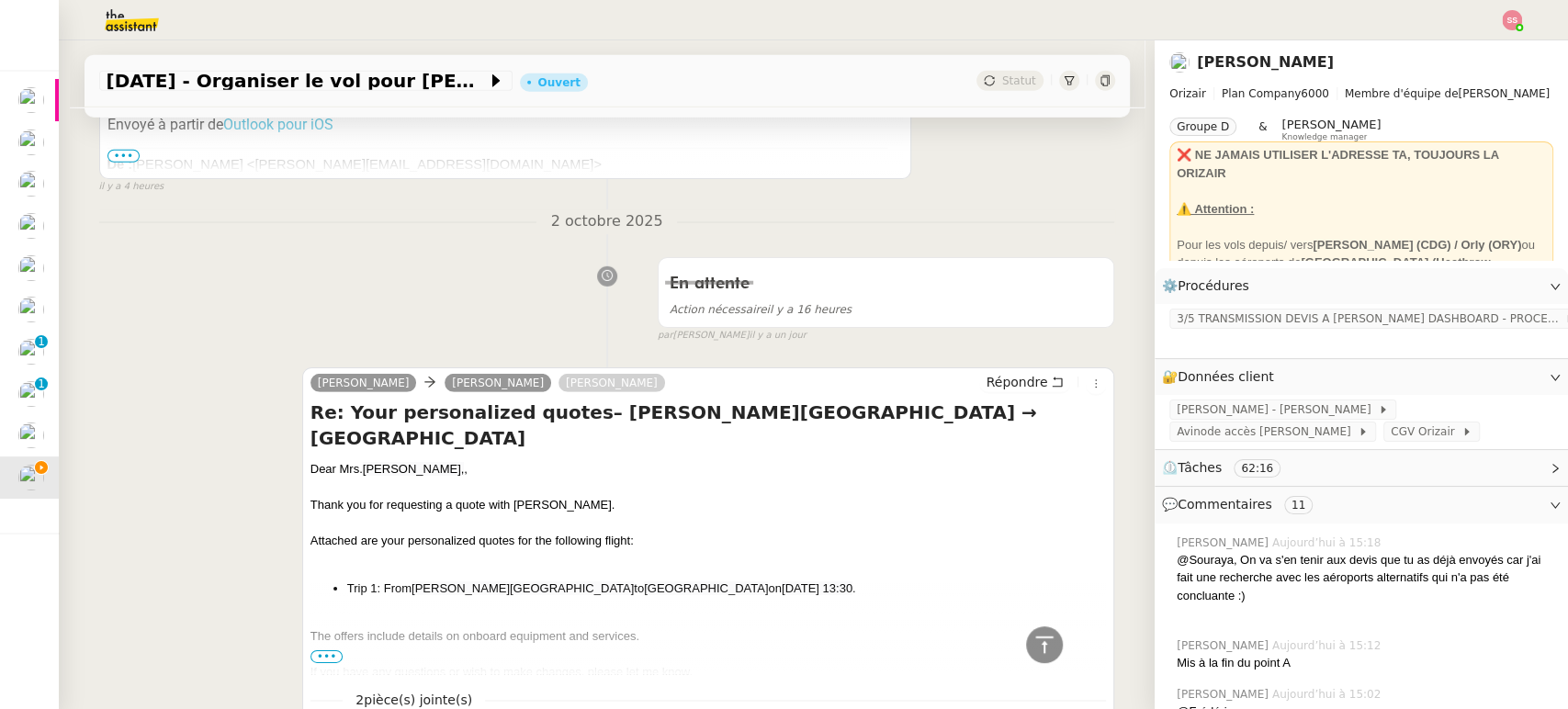
scroll to position [3848, 0]
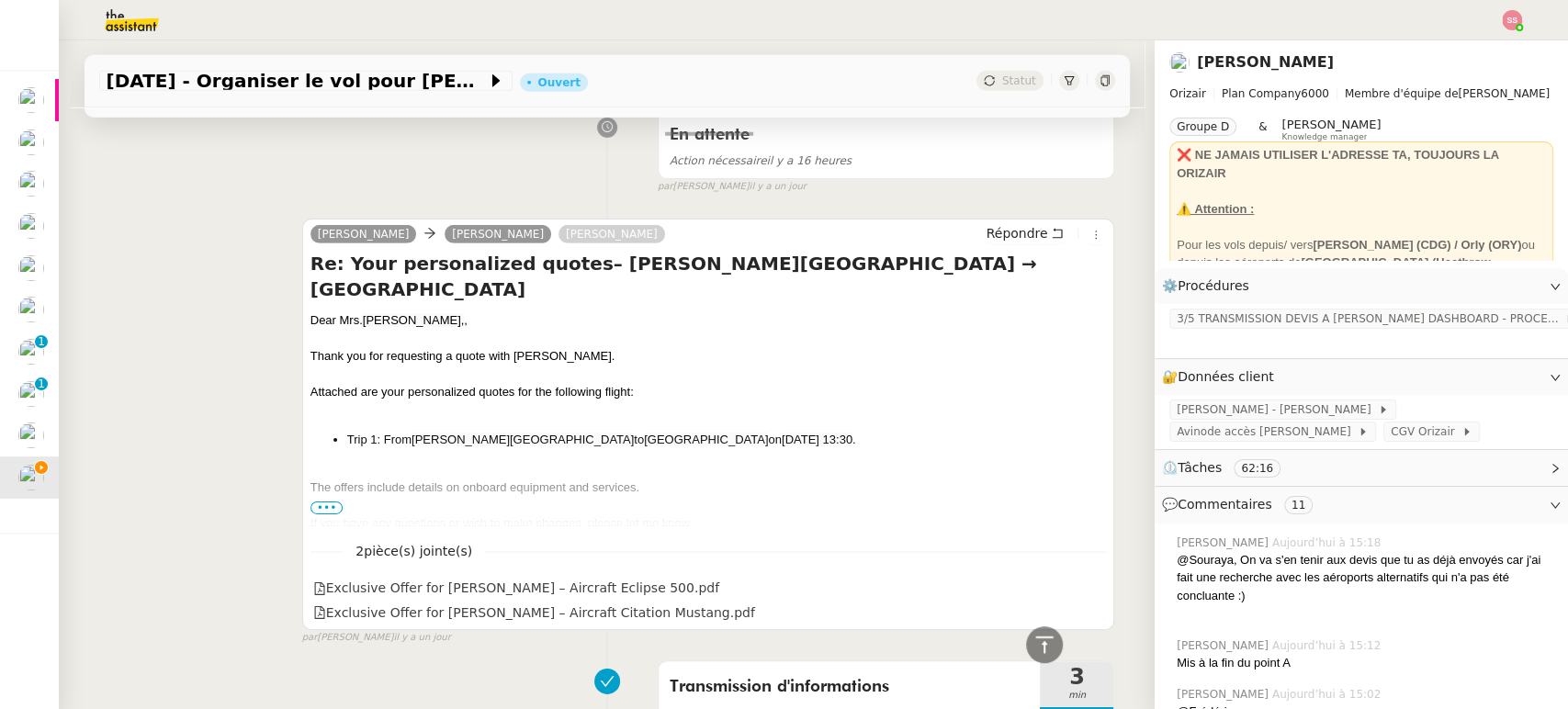
click at [438, 432] on span "[PERSON_NAME][GEOGRAPHIC_DATA]" at bounding box center [523, 439] width 222 height 14
click at [434, 432] on span "[PERSON_NAME][GEOGRAPHIC_DATA]" at bounding box center [523, 439] width 222 height 14
click at [433, 432] on span "[PERSON_NAME][GEOGRAPHIC_DATA]" at bounding box center [523, 439] width 222 height 14
click at [432, 432] on span "[PERSON_NAME][GEOGRAPHIC_DATA]" at bounding box center [523, 439] width 222 height 14
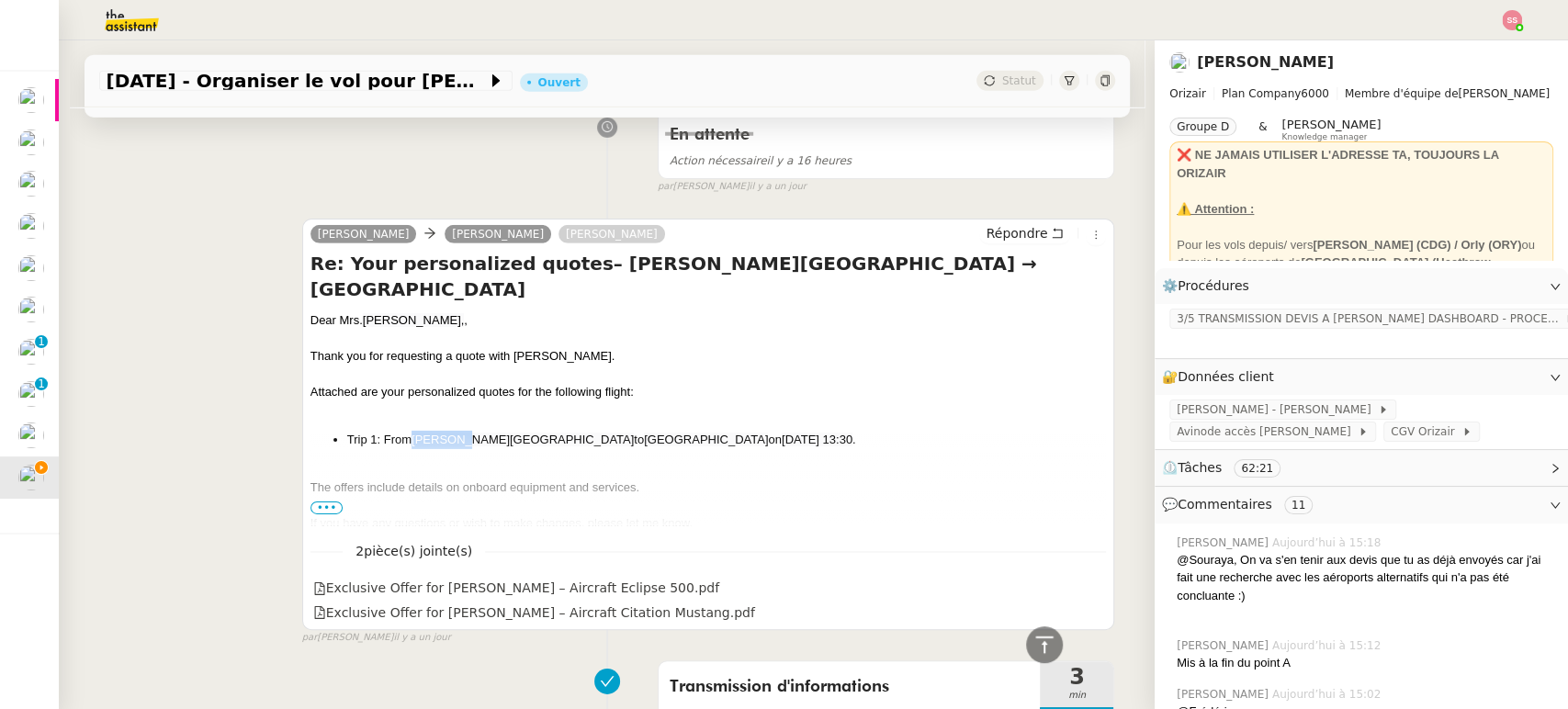
click at [432, 432] on span "[PERSON_NAME][GEOGRAPHIC_DATA]" at bounding box center [523, 439] width 222 height 14
copy li "Trip 1: From [PERSON_NAME][GEOGRAPHIC_DATA] to [GEOGRAPHIC_DATA] on [DATE] 13:3…"
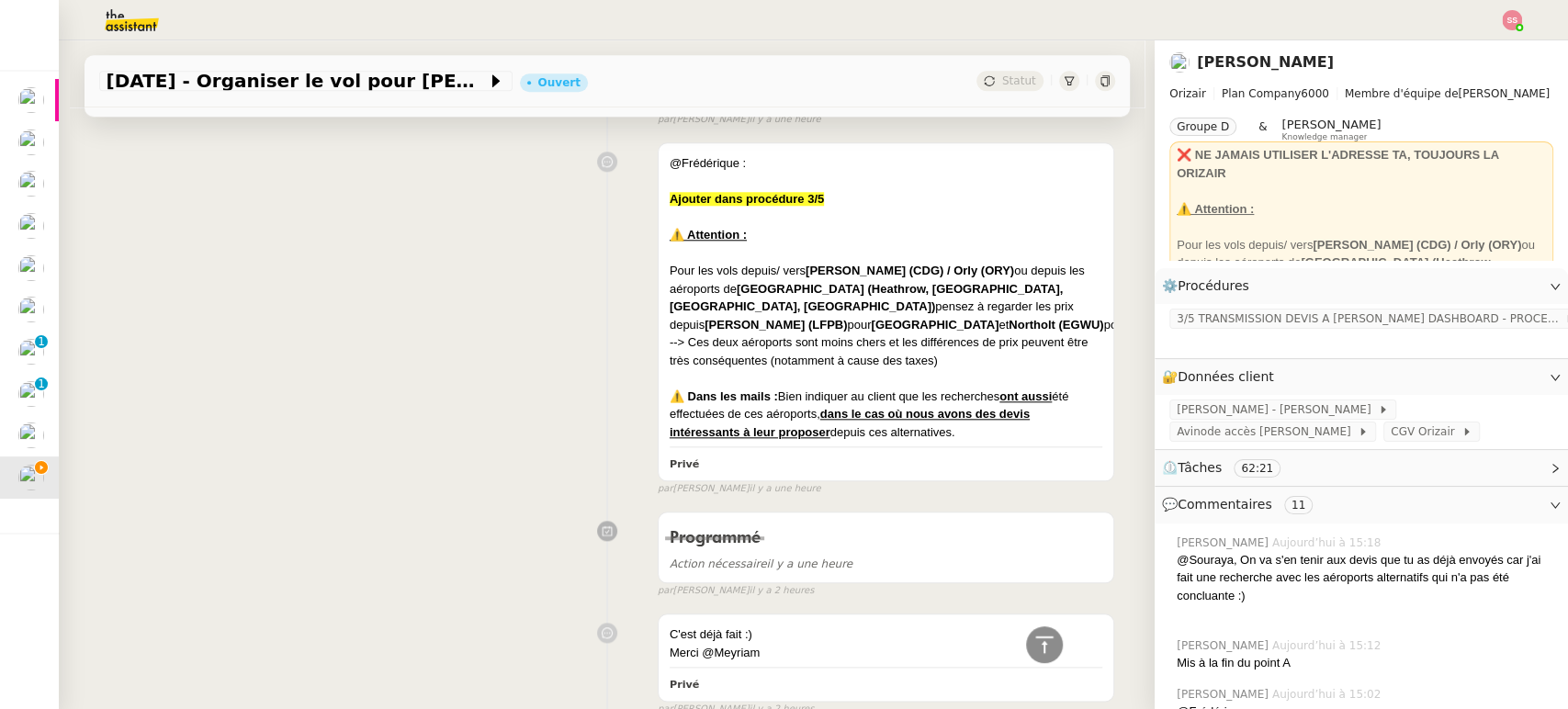
scroll to position [0, 0]
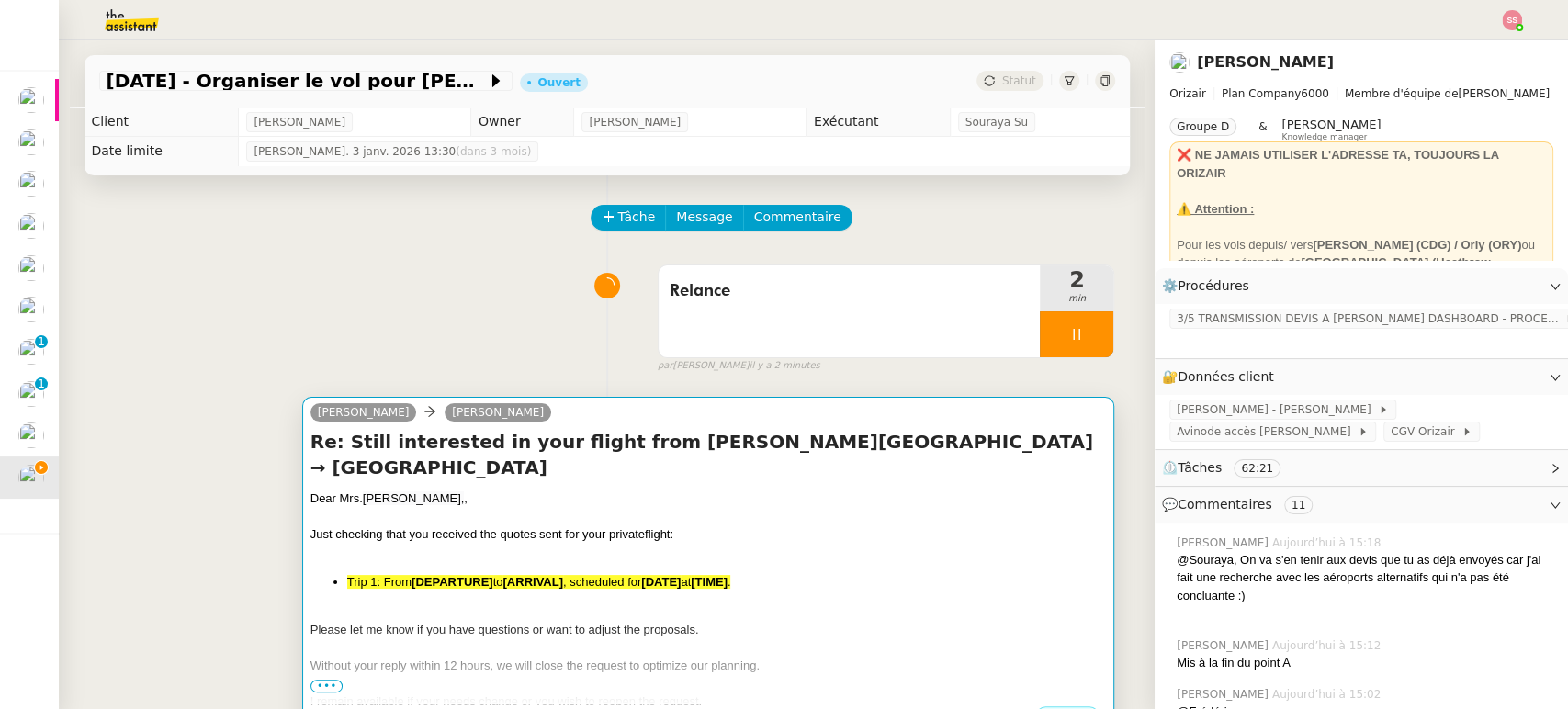
click at [590, 508] on div "Dear [PERSON_NAME], , Just checking that you received the quotes sent for your …" at bounding box center [709, 626] width 796 height 275
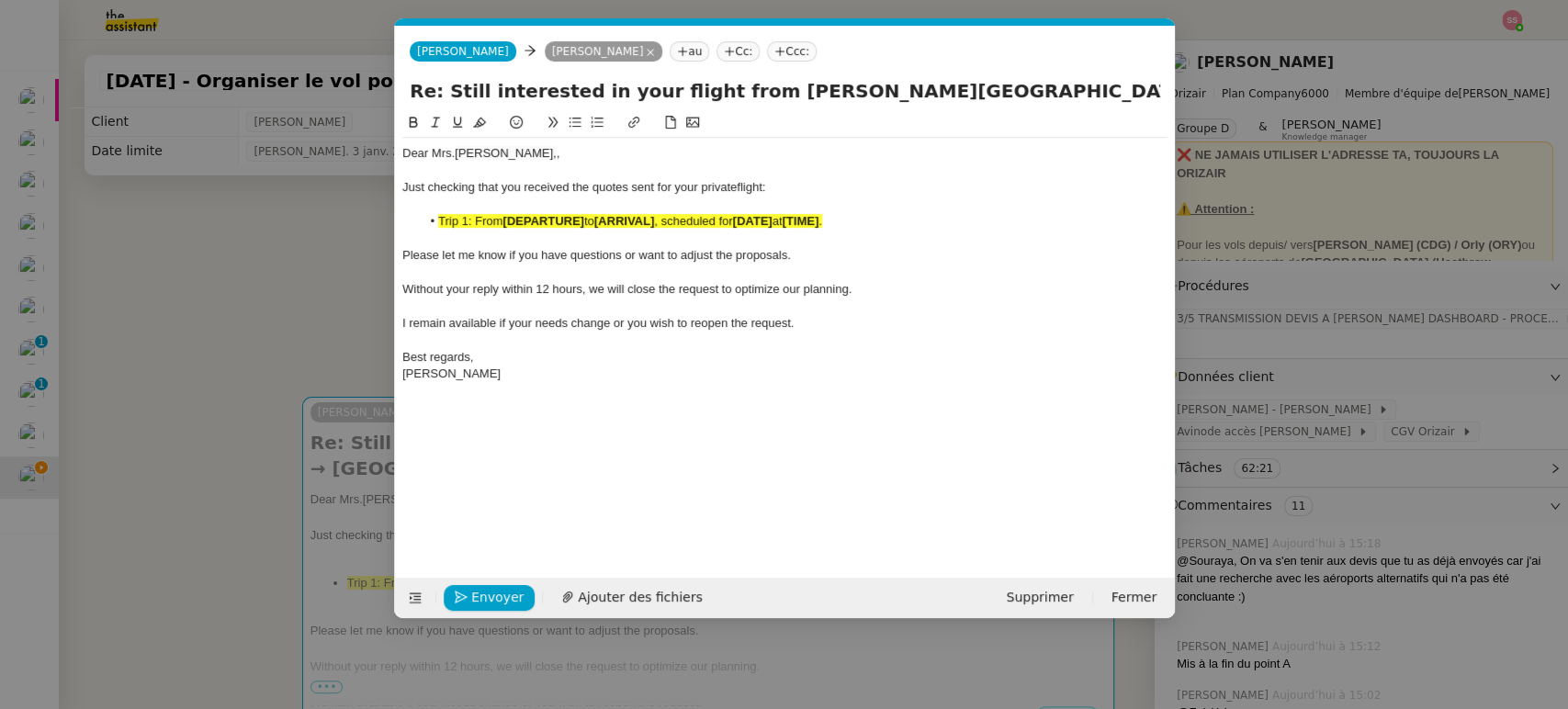
scroll to position [0, 111]
drag, startPoint x: 846, startPoint y: 219, endPoint x: 439, endPoint y: 219, distance: 407.0
click at [439, 219] on li "Trip 1: From [DEPARTURE] to [ARRIVAL] , scheduled for [DATE] at [TIME] ." at bounding box center [794, 220] width 748 height 16
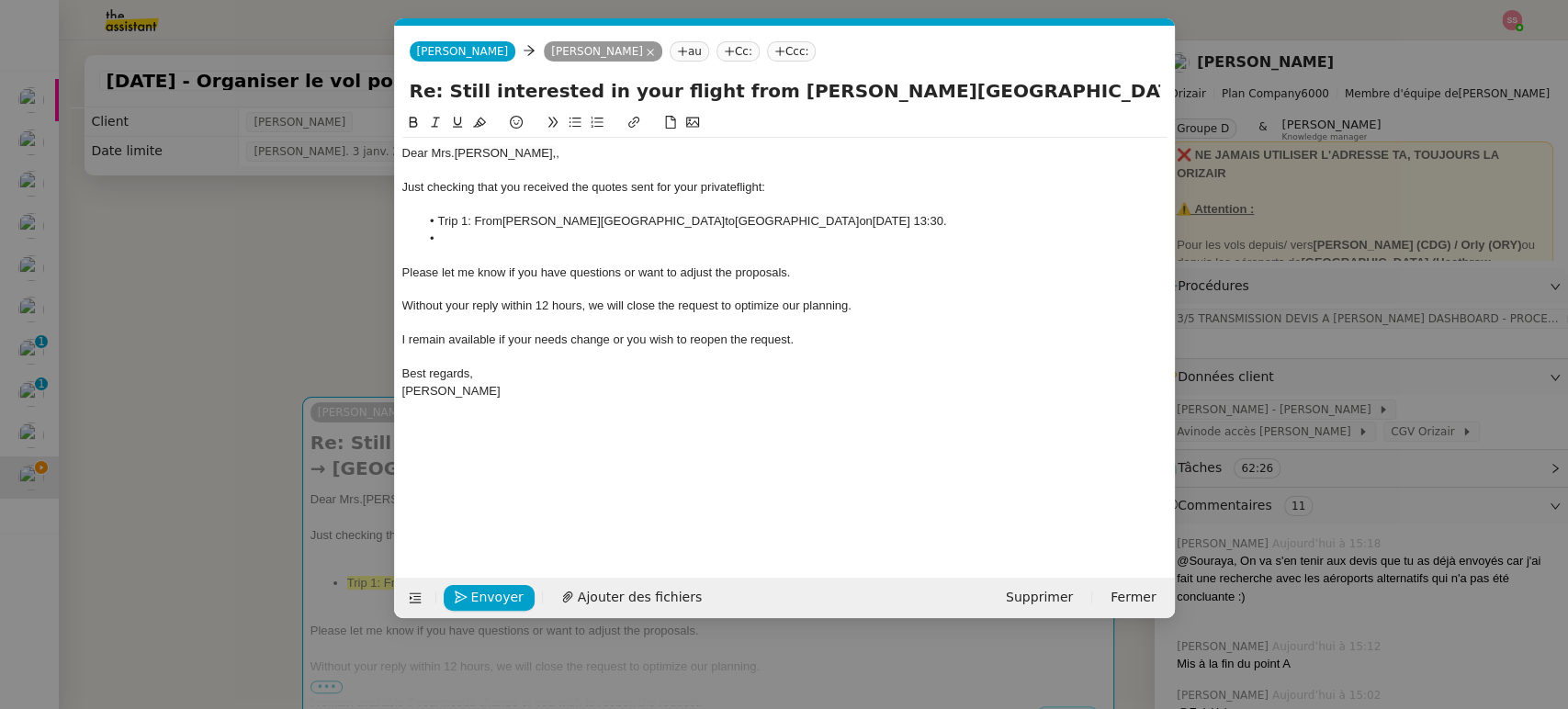
scroll to position [0, 0]
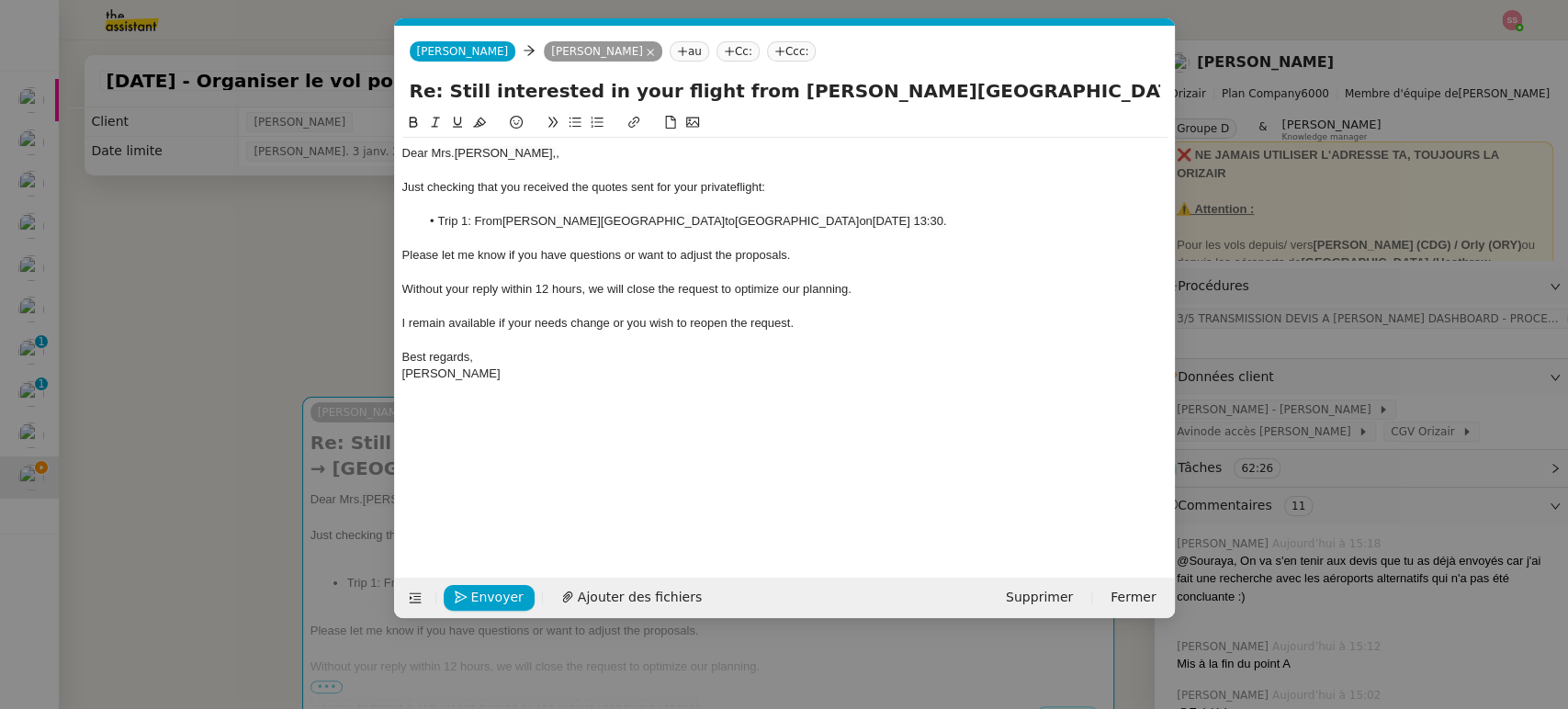
click at [516, 155] on span "[PERSON_NAME]," at bounding box center [506, 153] width 102 height 14
click at [0, 0] on lt-span "," at bounding box center [0, 0] width 0 height 0
click at [507, 332] on div at bounding box center [784, 339] width 765 height 16
click at [794, 53] on nz-tag "Ccc:" at bounding box center [792, 51] width 49 height 20
type input "[PERSON_NAME]"
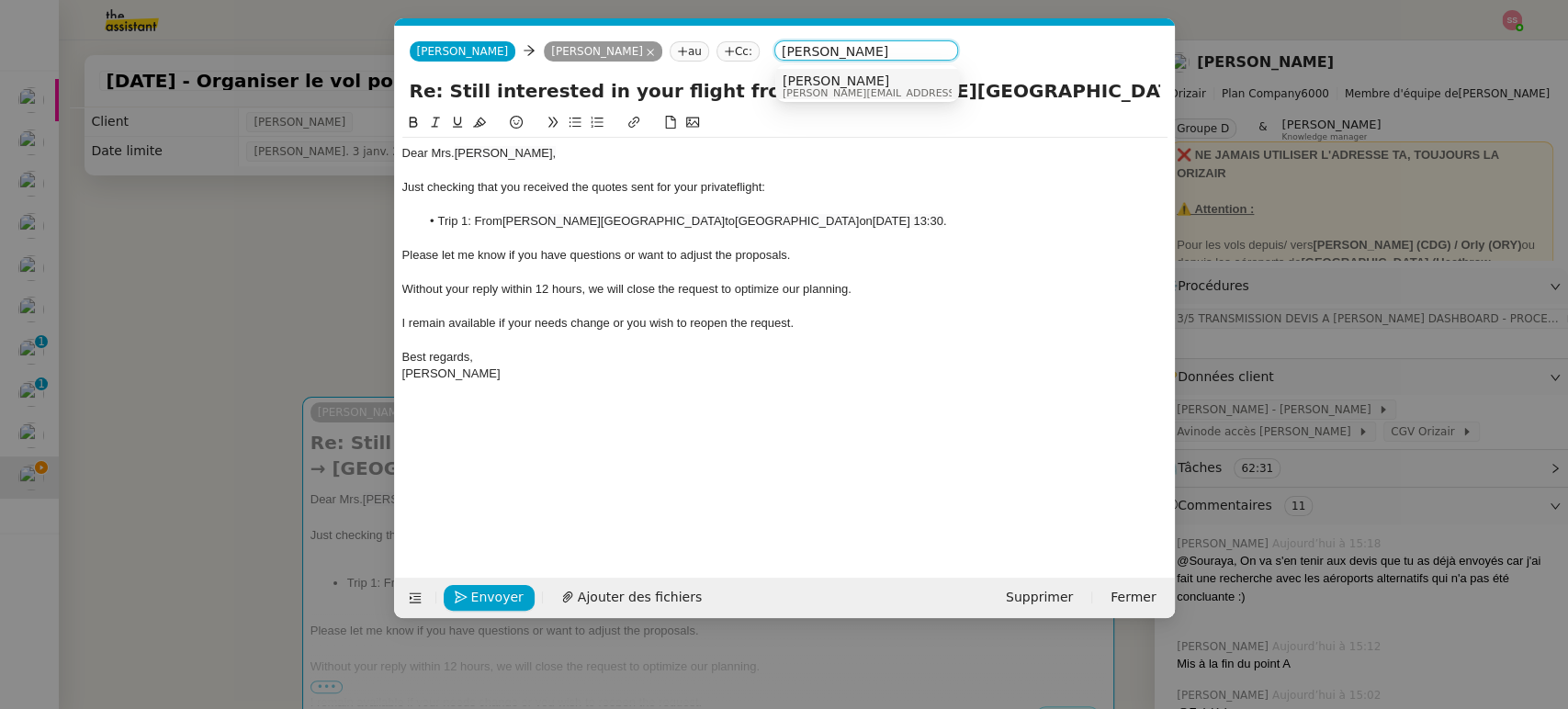
drag, startPoint x: 849, startPoint y: 87, endPoint x: 832, endPoint y: 141, distance: 56.6
click at [850, 88] on span "[PERSON_NAME][EMAIL_ADDRESS][DOMAIN_NAME]" at bounding box center [913, 93] width 261 height 10
click at [738, 308] on div at bounding box center [784, 305] width 765 height 16
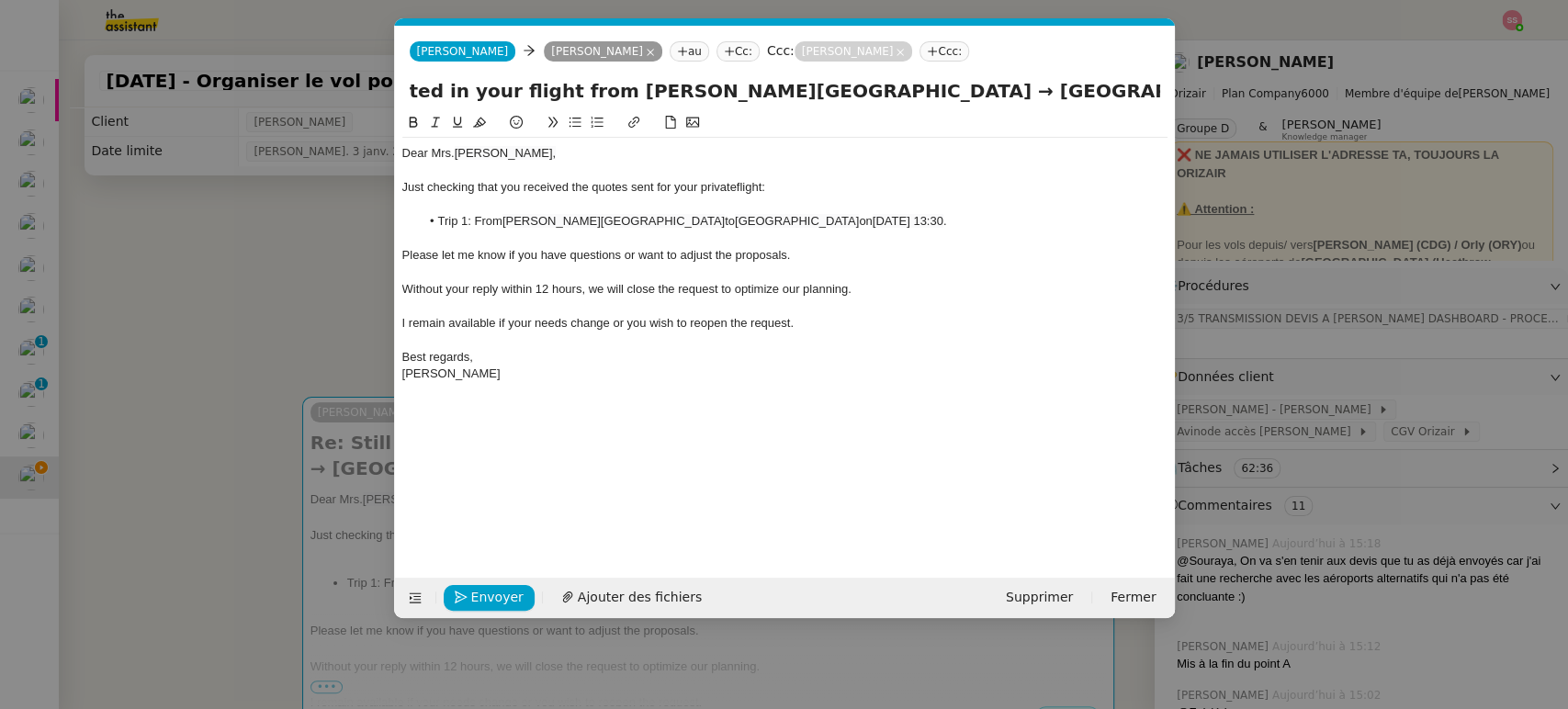
drag, startPoint x: 1105, startPoint y: 86, endPoint x: 1185, endPoint y: 101, distance: 81.4
click at [1185, 101] on nz-modal-container "relance devis Service ✈️ Orizair - Relance après envoi devis client (FR) Dans l…" at bounding box center [784, 354] width 1568 height 709
click at [1157, 90] on input "Re: Still interested in your flight from [PERSON_NAME][GEOGRAPHIC_DATA] → [GEOG…" at bounding box center [785, 90] width 751 height 28
type input "Re: Still interested in your flight from [PERSON_NAME][GEOGRAPHIC_DATA] → [GEOG…"
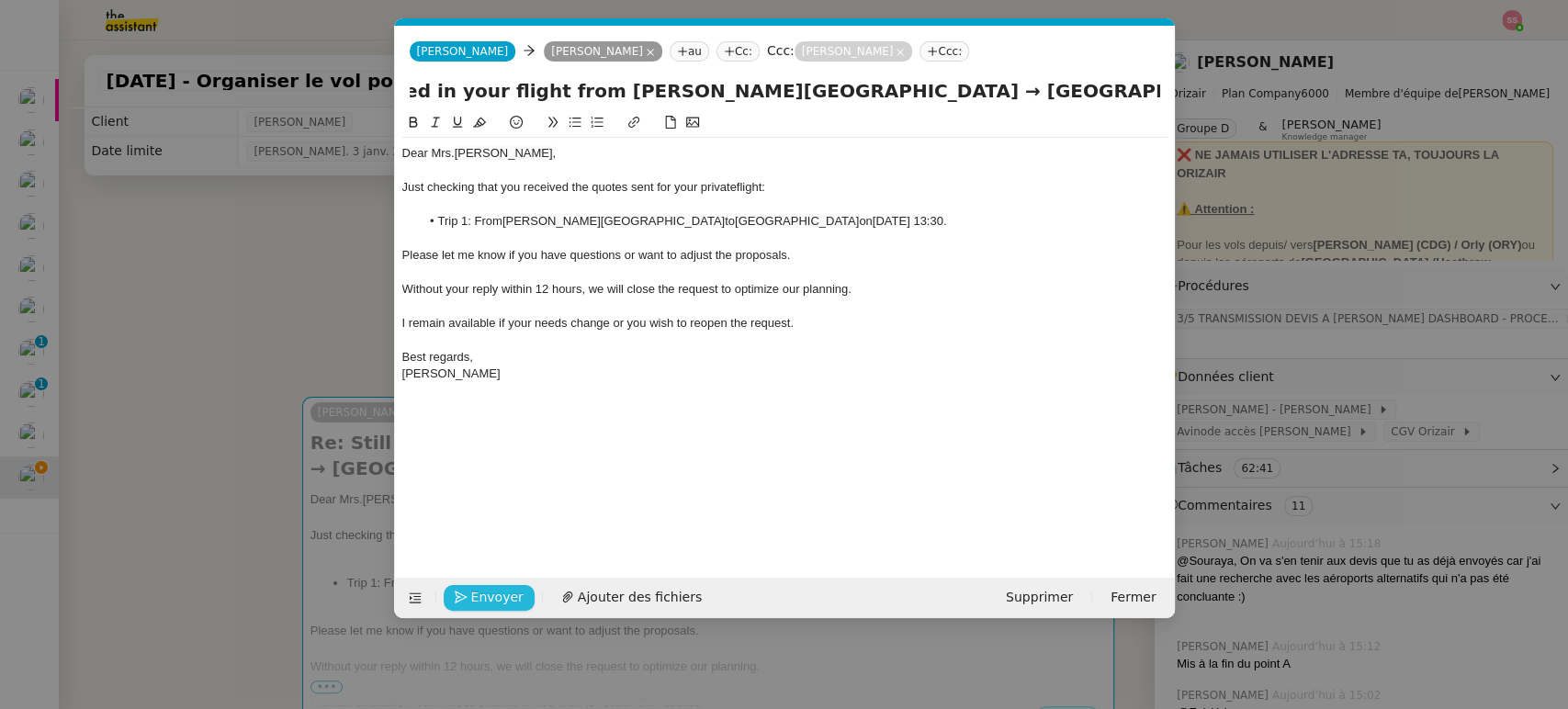
click at [487, 595] on span "Envoyer" at bounding box center [497, 598] width 52 height 21
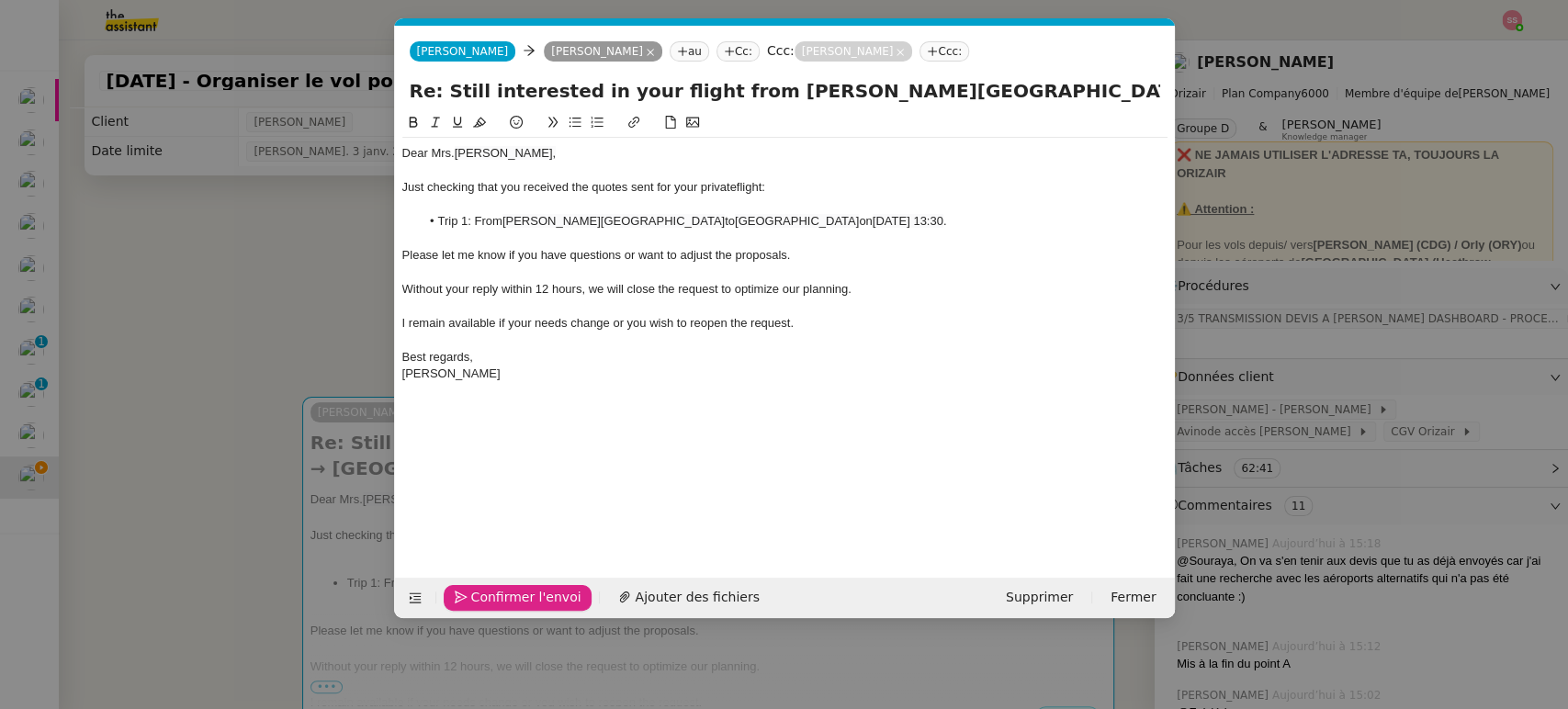
click at [488, 595] on span "Confirmer l'envoi" at bounding box center [526, 598] width 110 height 21
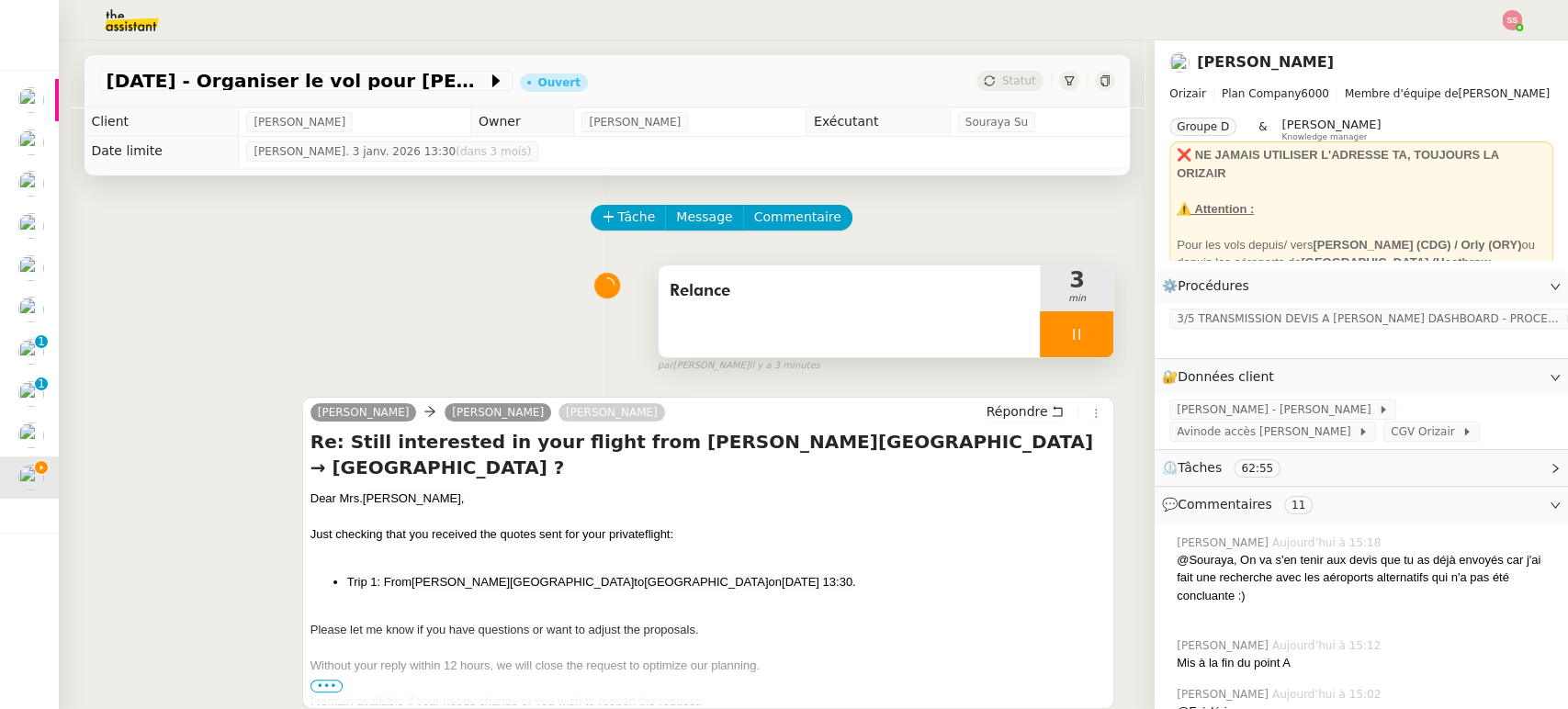
click at [1080, 341] on div at bounding box center [1077, 335] width 73 height 46
click at [1106, 341] on icon at bounding box center [1113, 334] width 14 height 14
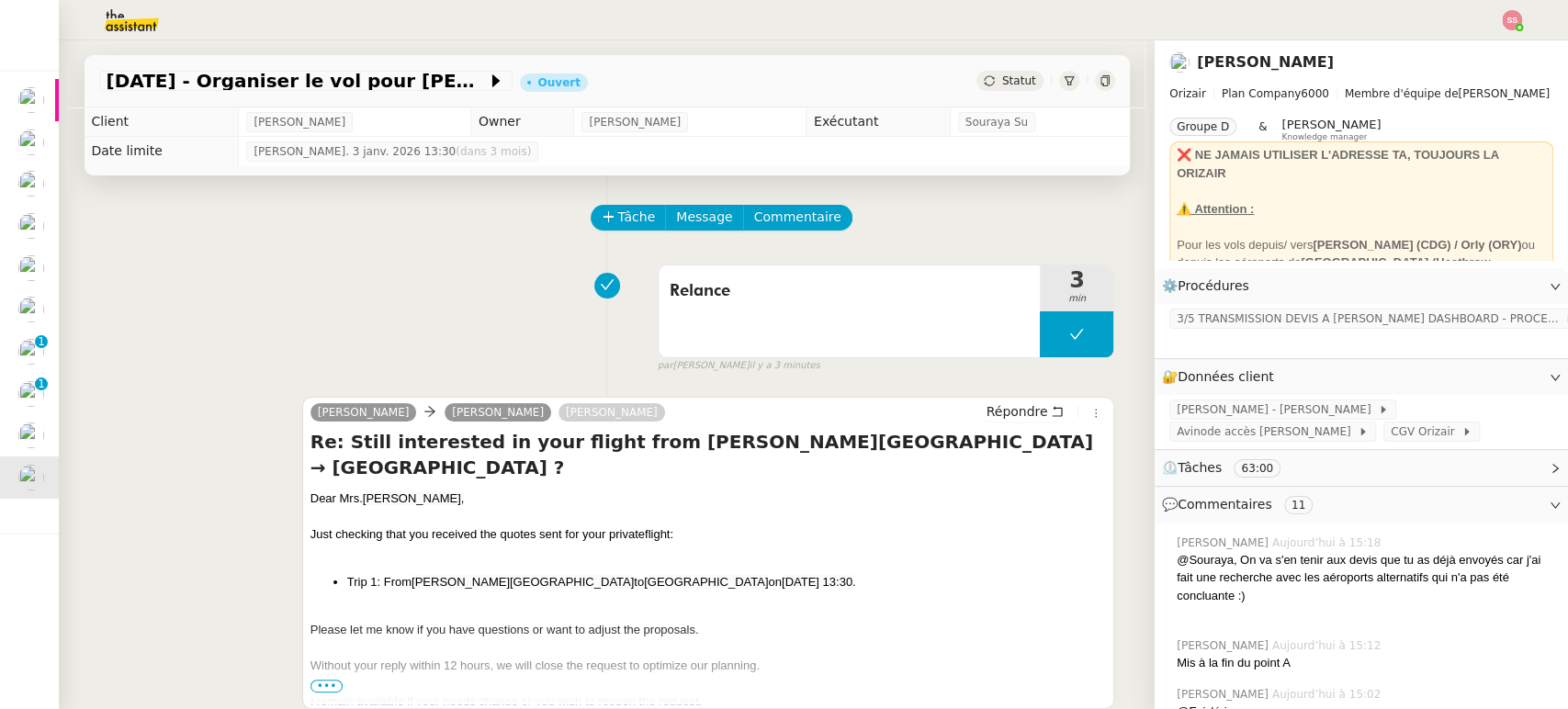
click at [1003, 74] on span "Statut" at bounding box center [1020, 81] width 34 height 13
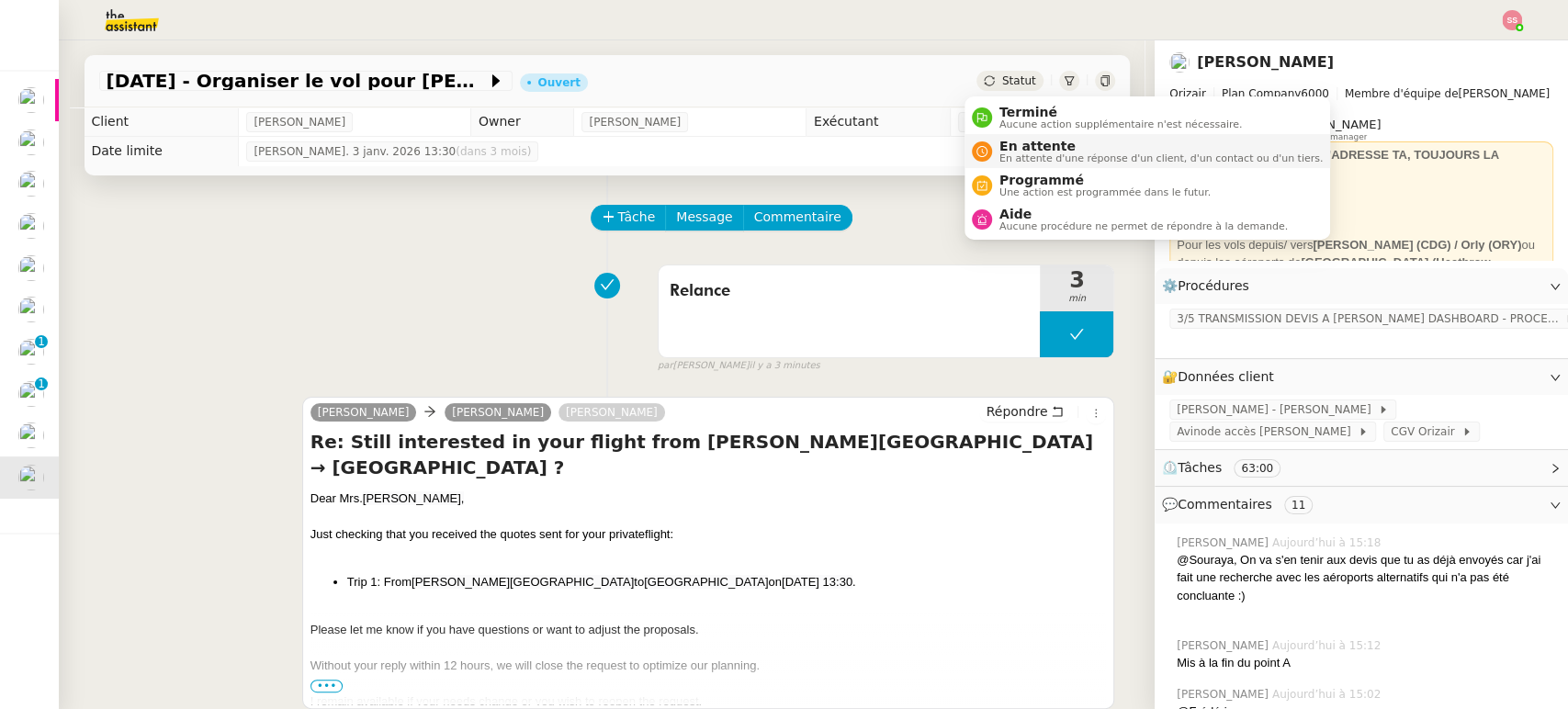
click at [1007, 145] on span "En attente" at bounding box center [1161, 145] width 323 height 14
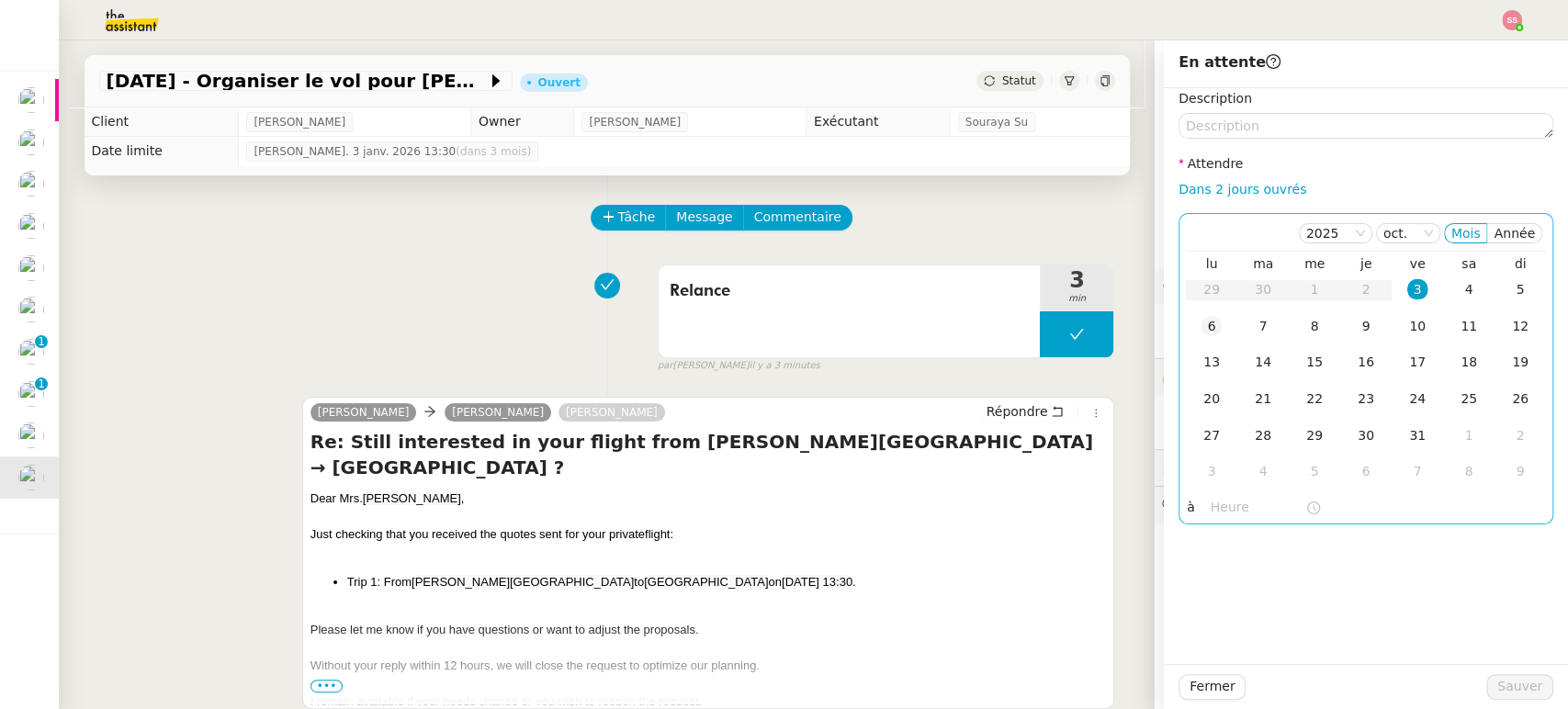
click at [1202, 318] on div "6" at bounding box center [1212, 326] width 20 height 20
click at [1514, 682] on span "Sauver" at bounding box center [1520, 687] width 45 height 21
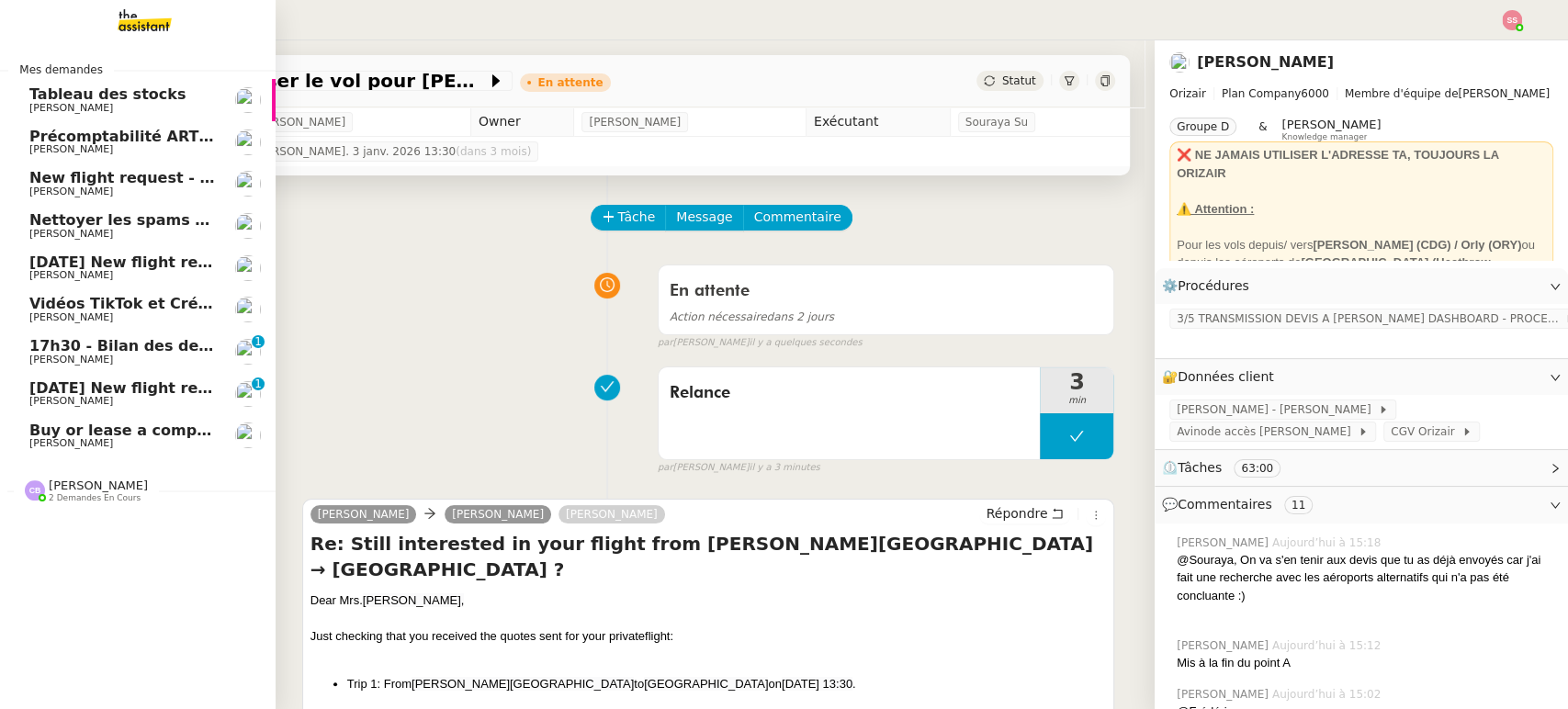
click at [113, 380] on span "[DATE] New flight request - [PERSON_NAME]" at bounding box center [214, 388] width 369 height 17
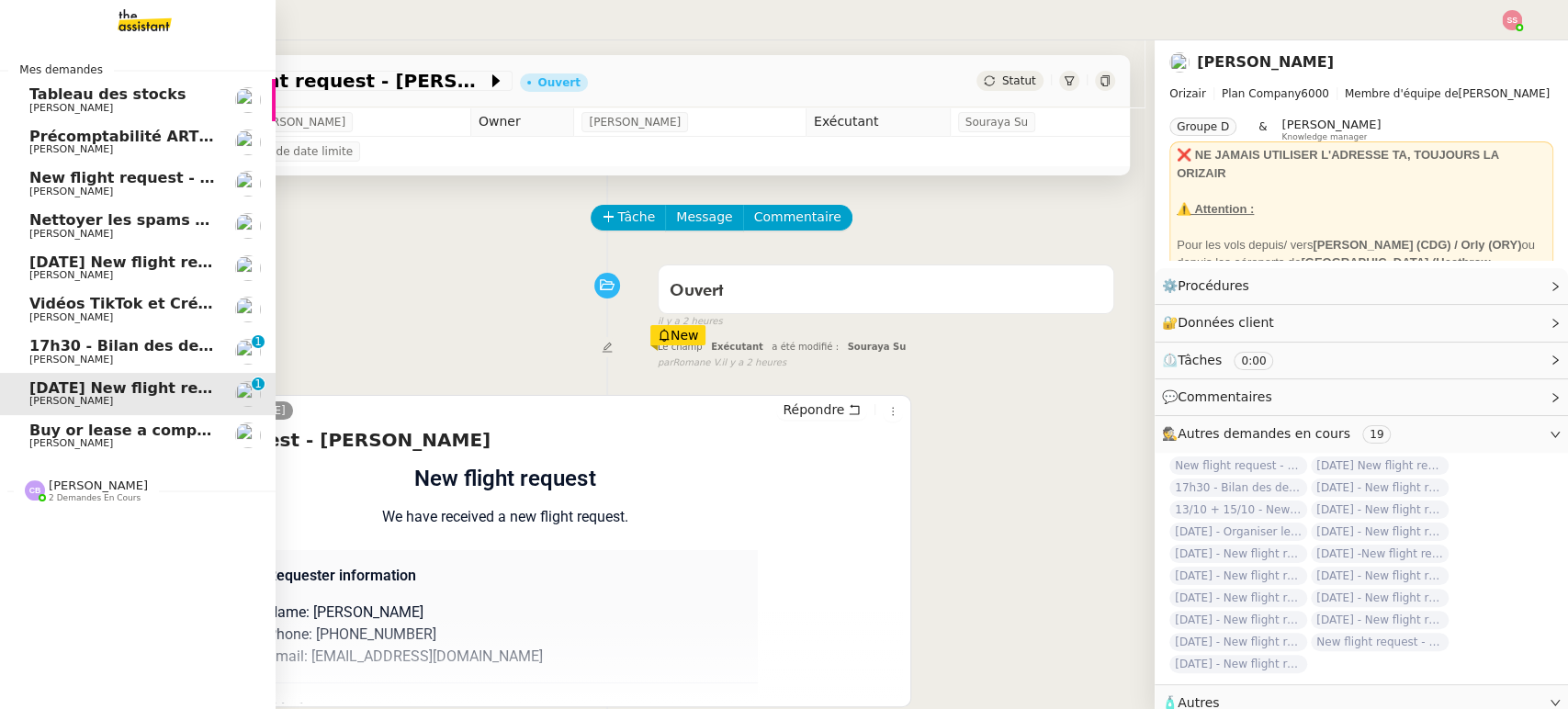
click at [117, 351] on span "17h30 - Bilan des demandes de la journée : en cours et restant à traiter - 3 oc…" at bounding box center [398, 346] width 737 height 17
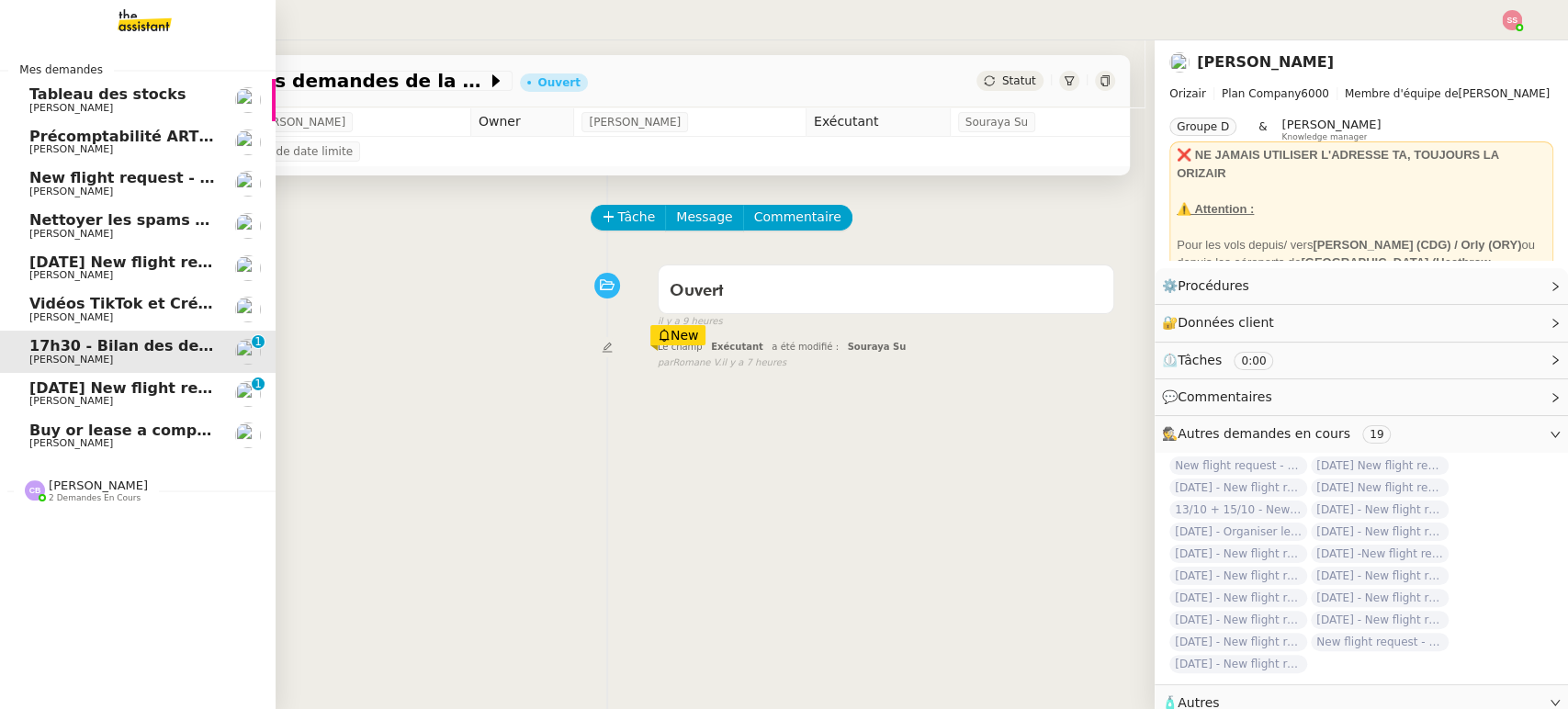
click at [167, 177] on span "New flight request - [PERSON_NAME]" at bounding box center [182, 178] width 307 height 17
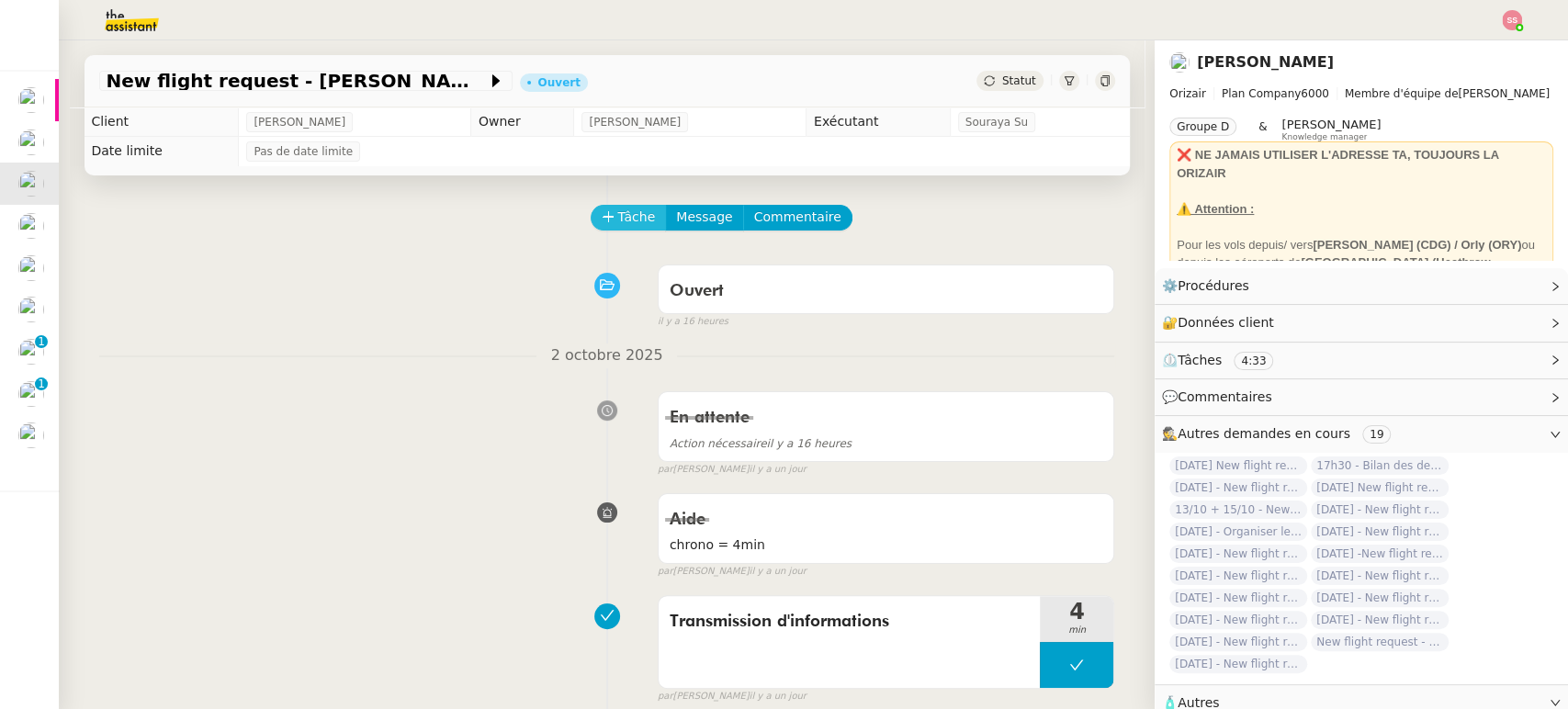
click at [632, 228] on span "Tâche" at bounding box center [638, 218] width 38 height 21
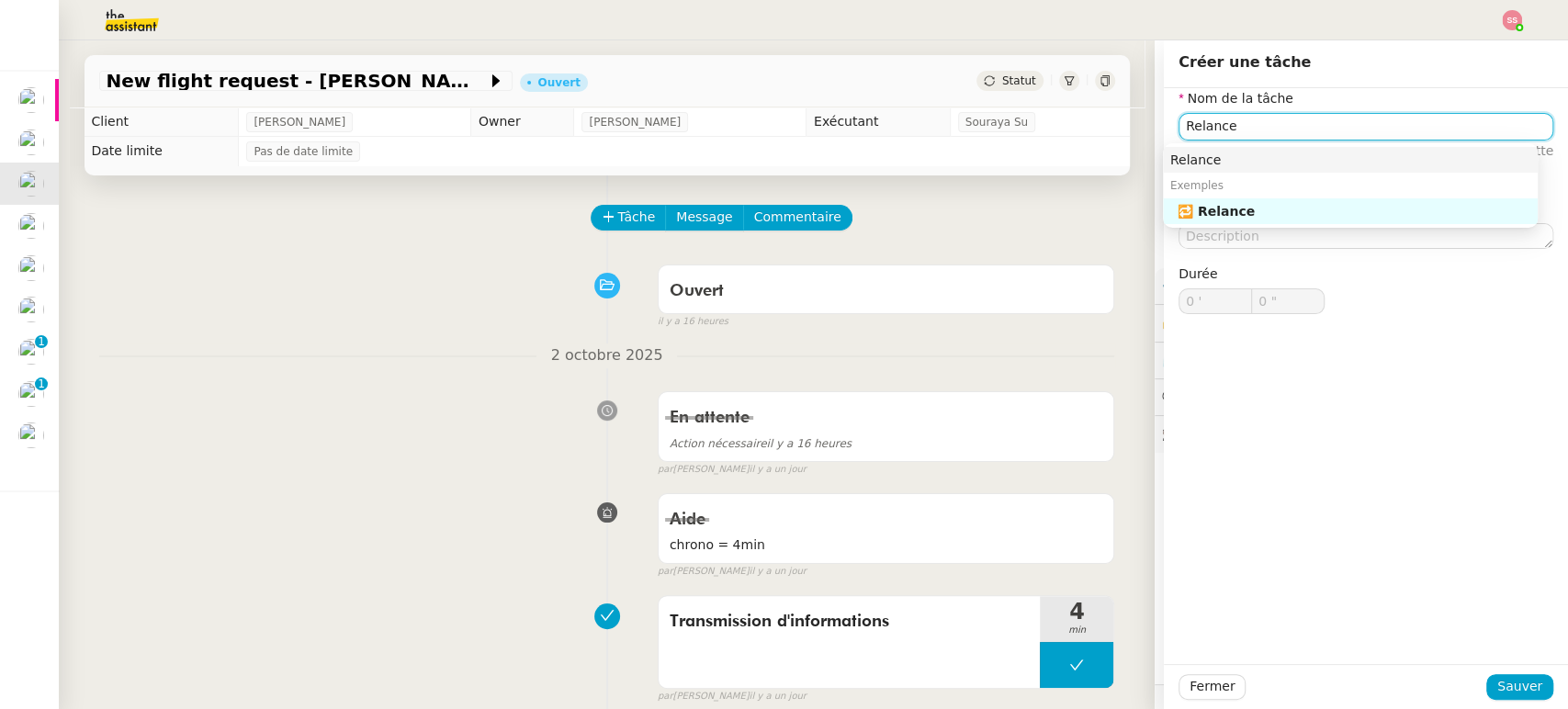
click at [1257, 155] on div "Relance" at bounding box center [1350, 160] width 360 height 16
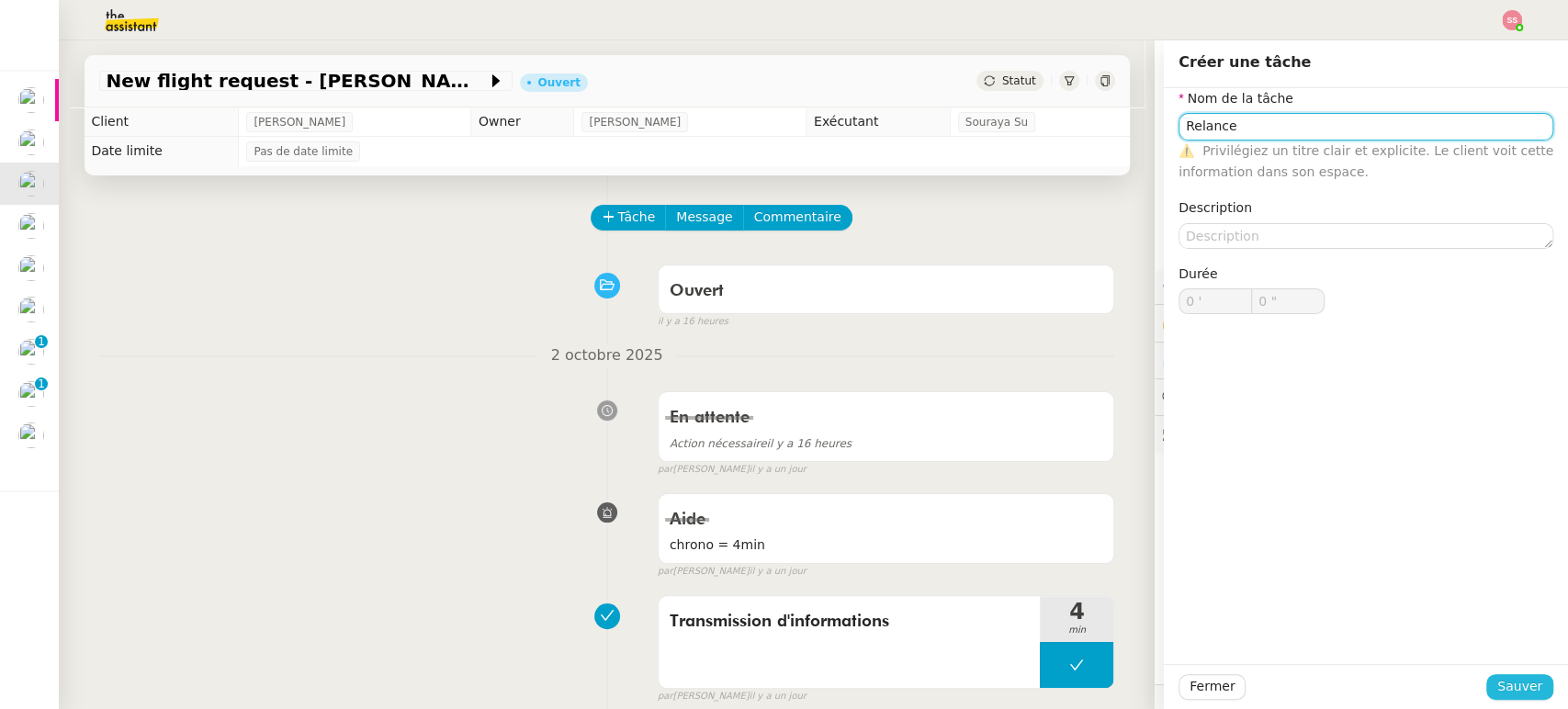
type input "Relance"
click at [1502, 681] on span "Sauver" at bounding box center [1520, 687] width 45 height 21
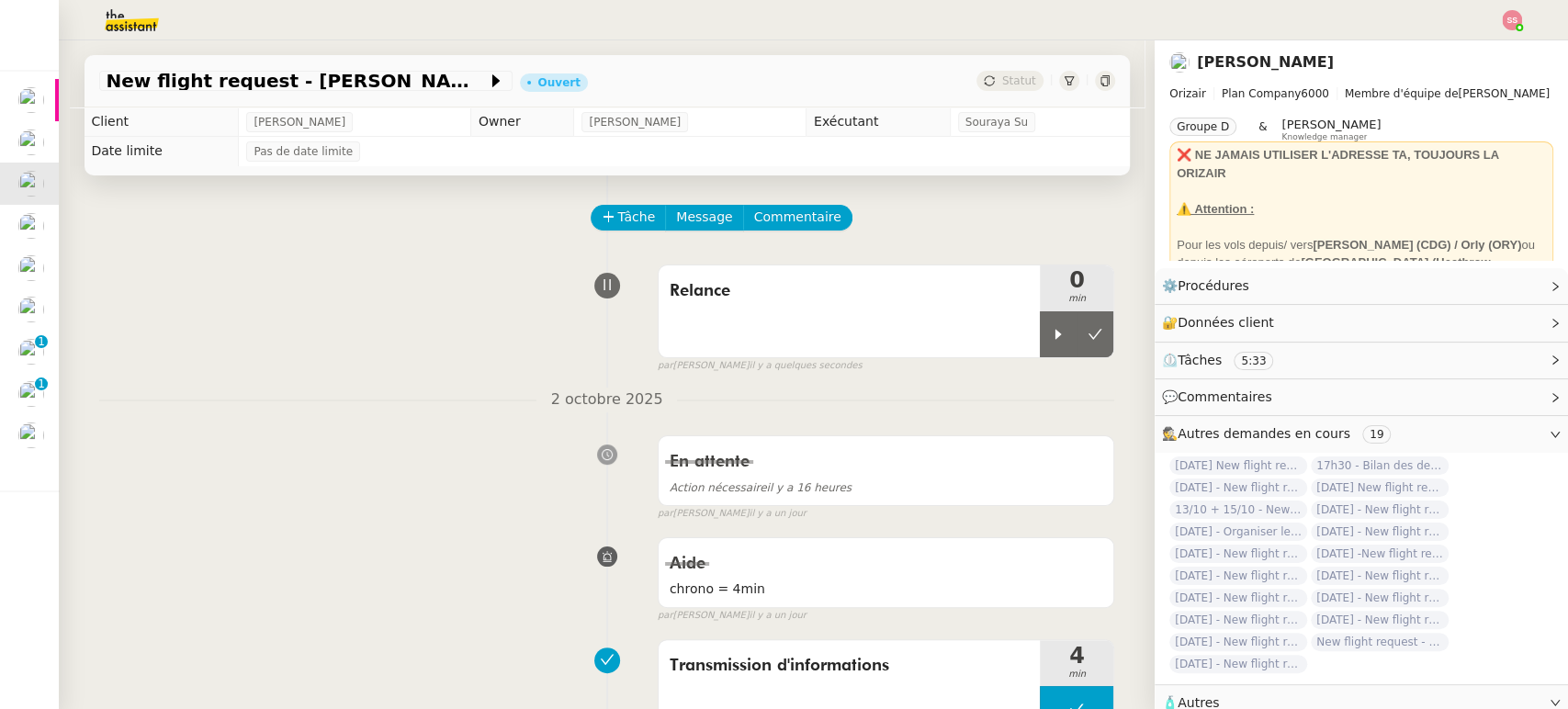
drag, startPoint x: 1030, startPoint y: 329, endPoint x: 1045, endPoint y: 433, distance: 105.1
click at [1041, 329] on div at bounding box center [1059, 335] width 37 height 46
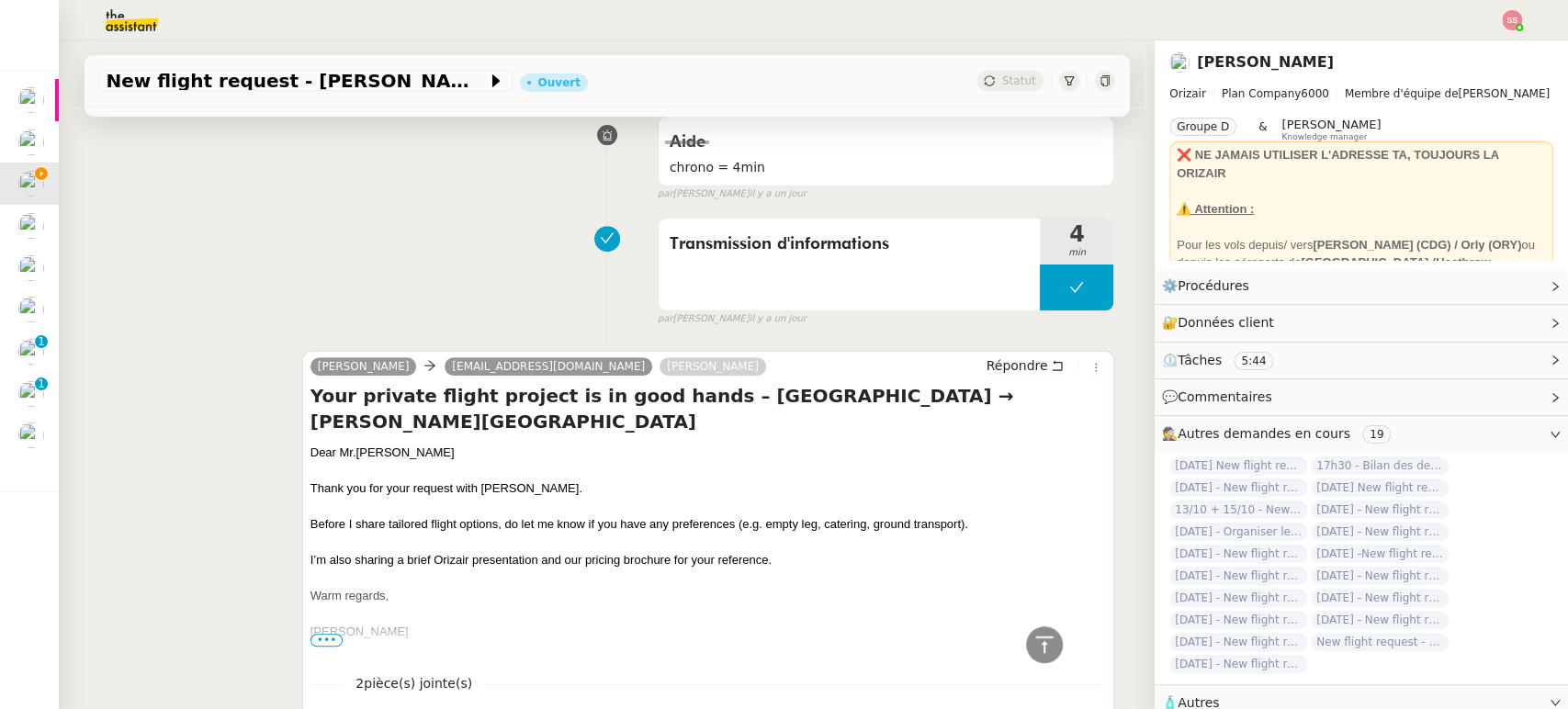
scroll to position [408, 0]
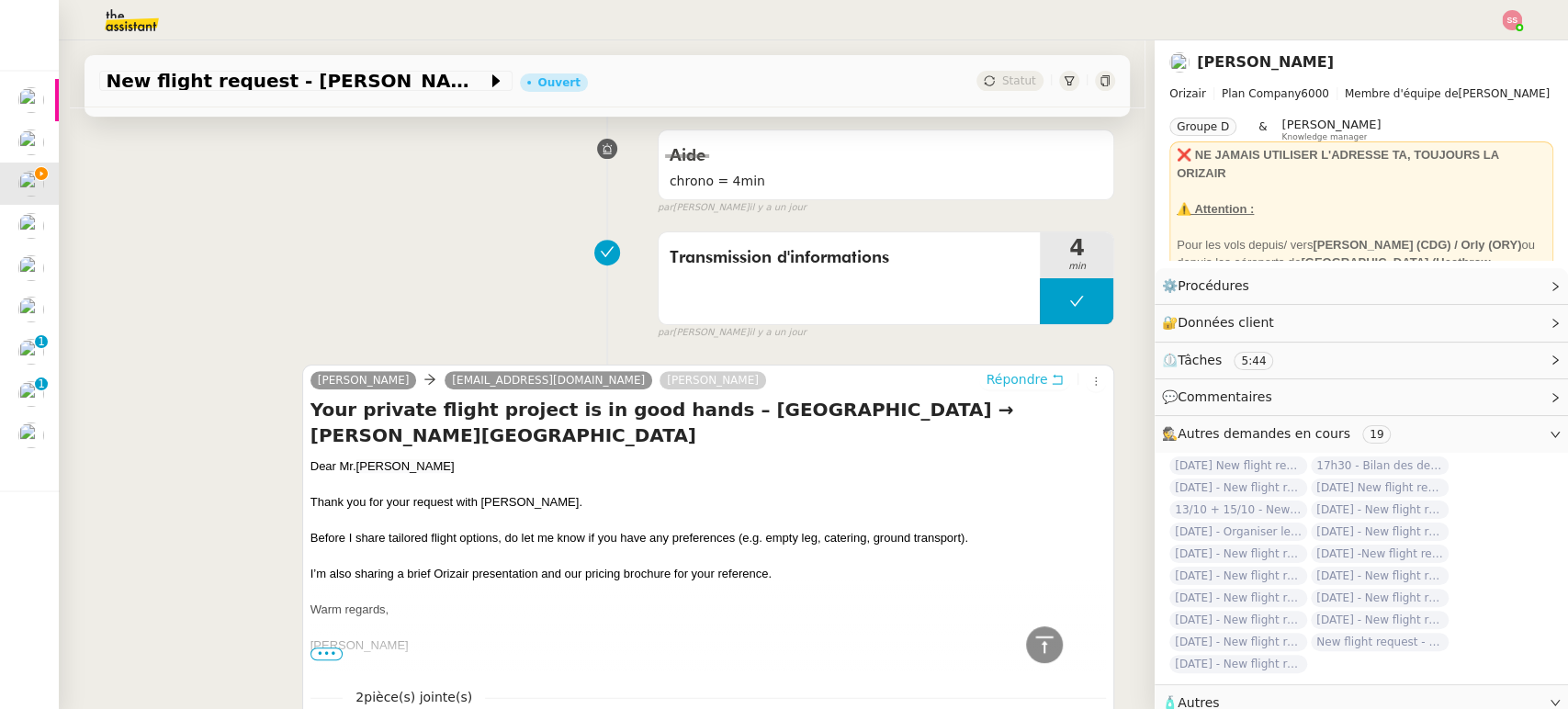
click at [985, 380] on span "Répondre" at bounding box center [1016, 379] width 62 height 18
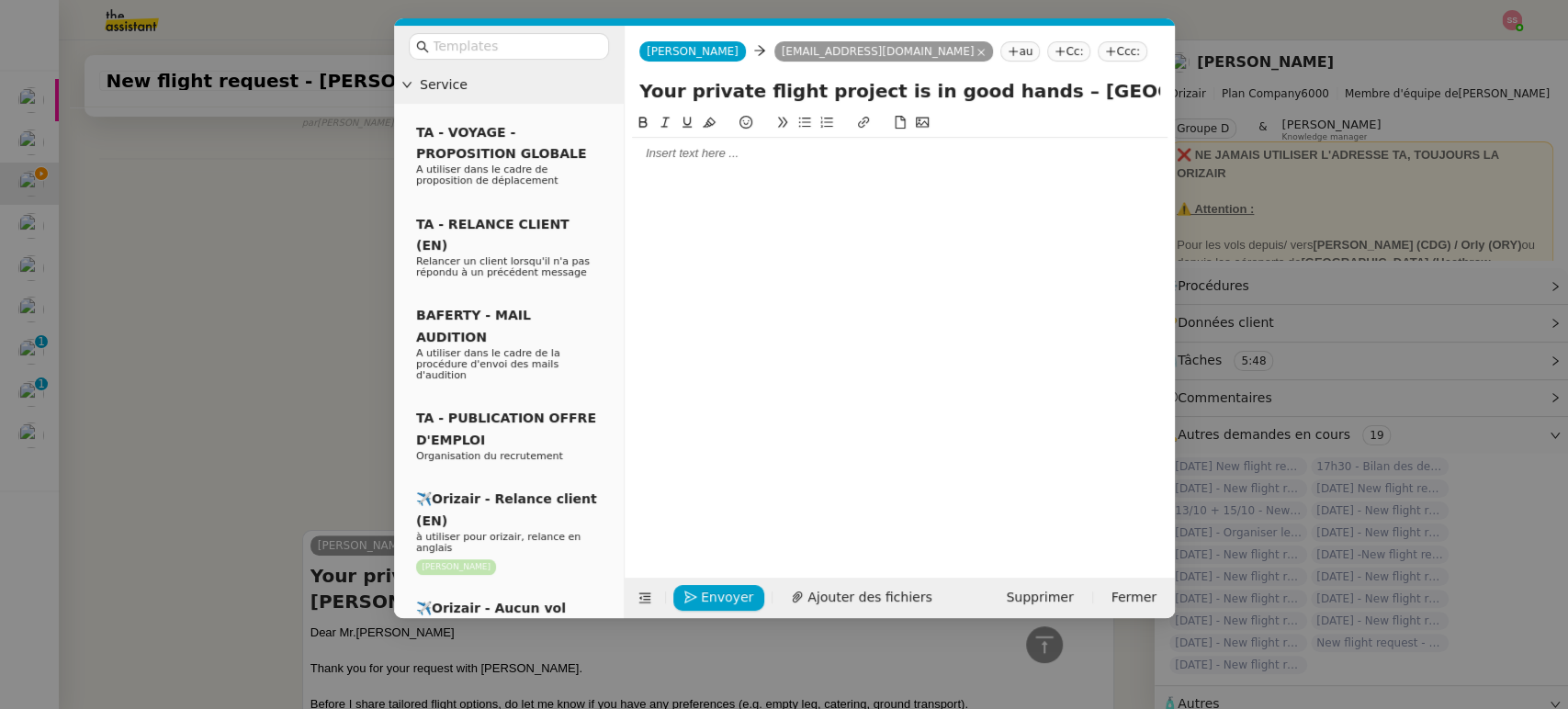
scroll to position [573, 0]
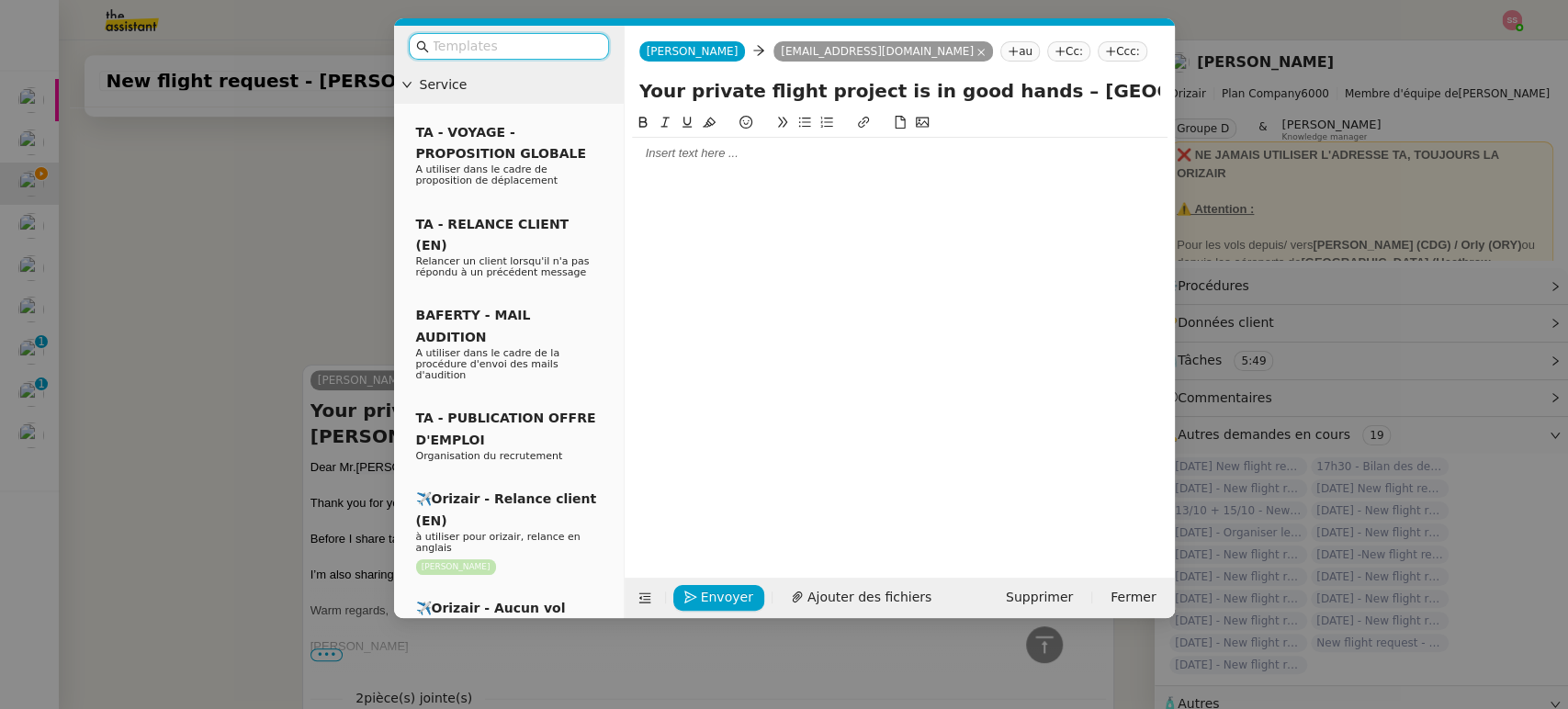
click at [542, 42] on input "text" at bounding box center [515, 47] width 165 height 21
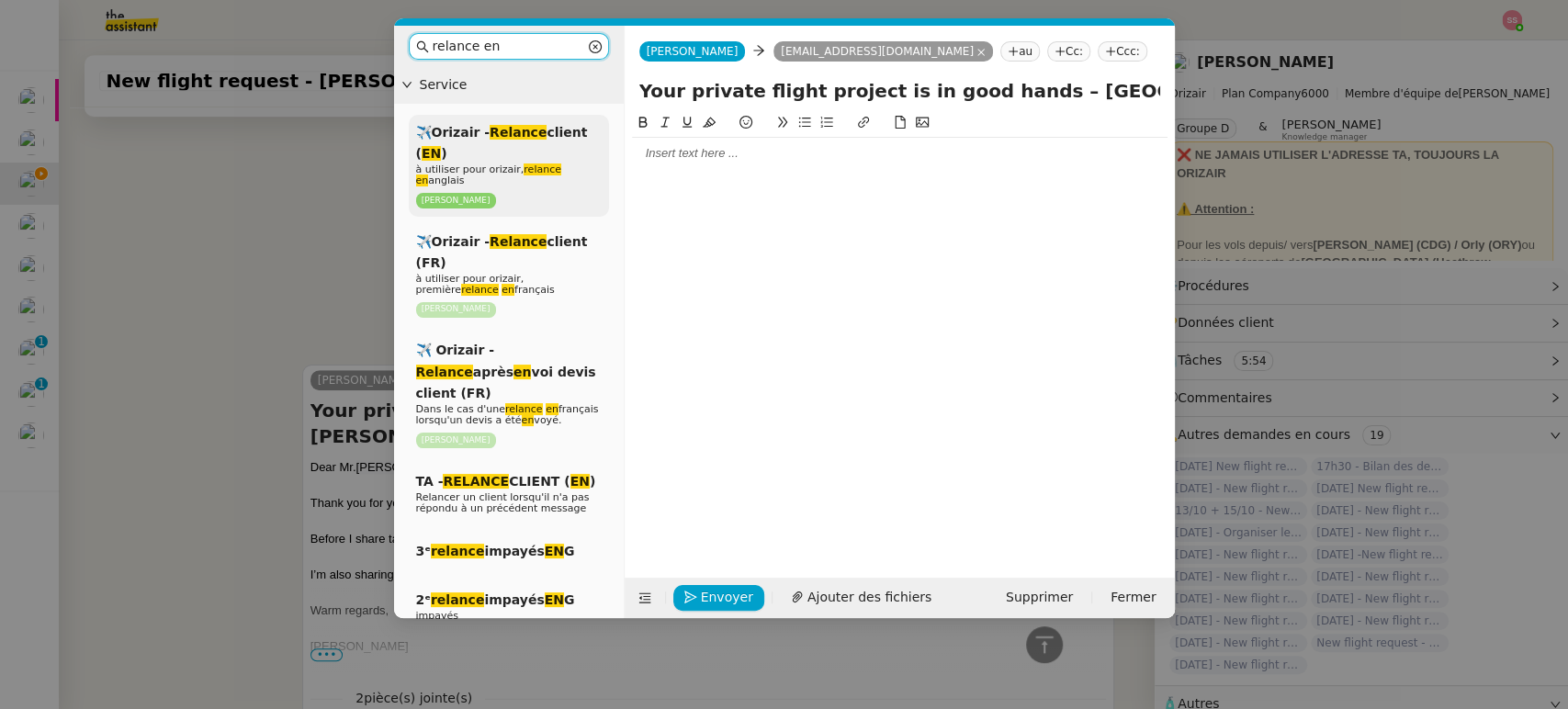
type input "relance en"
click at [544, 166] on span "à utiliser pour orizair, relance en anglais" at bounding box center [488, 175] width 145 height 23
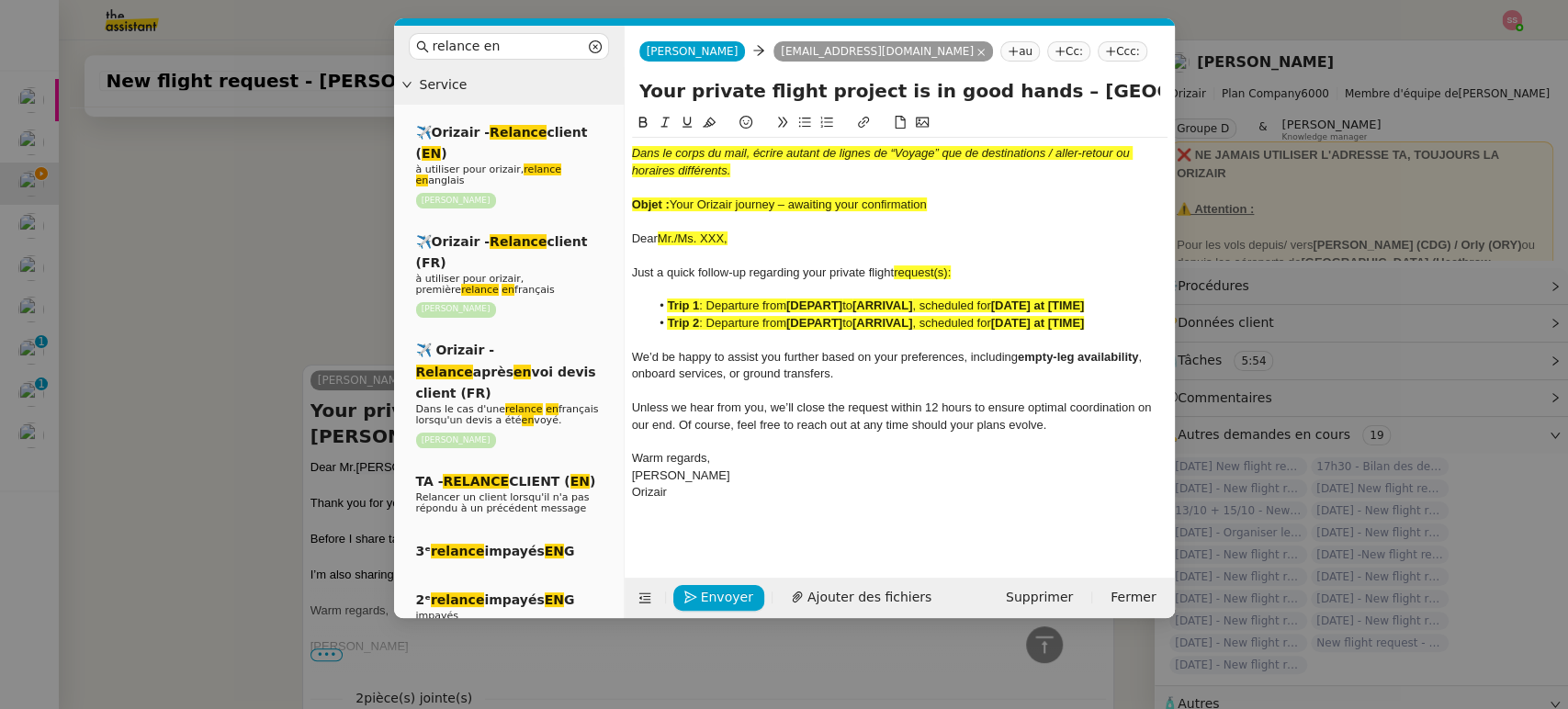
scroll to position [789, 0]
drag, startPoint x: 677, startPoint y: 201, endPoint x: 939, endPoint y: 196, distance: 262.0
click at [939, 197] on div "Objet : Your Orizair journey – awaiting your confirmation" at bounding box center [900, 204] width 536 height 16
copy span "Your Orizair journey – awaiting your confirmation"
drag, startPoint x: 1005, startPoint y: 94, endPoint x: 640, endPoint y: 108, distance: 365.3
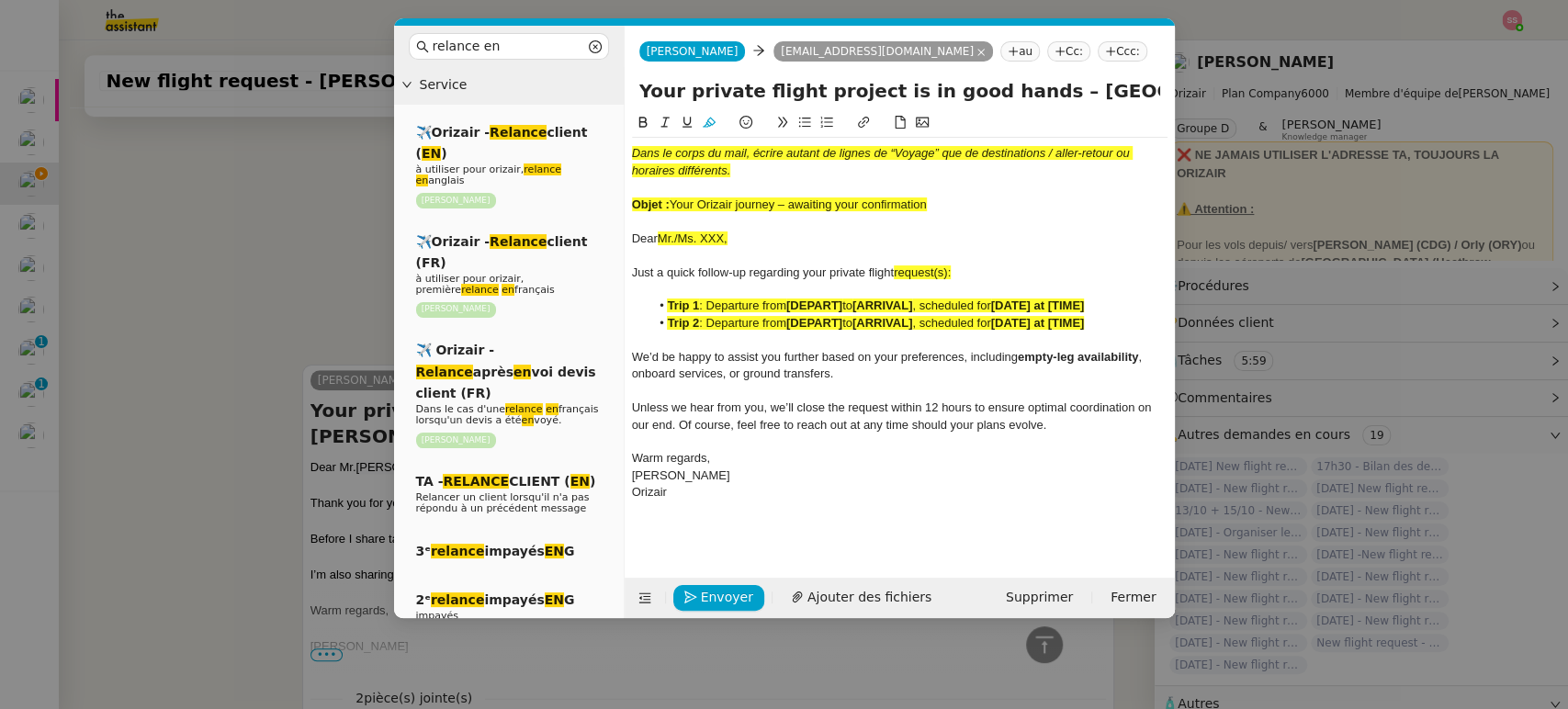
click at [640, 108] on div "Your private flight project is in good hands – [GEOGRAPHIC_DATA] → [PERSON_NAME…" at bounding box center [899, 94] width 550 height 35
paste input "Orizair journey – awaiting your confirmation"
type input "Your Orizair journey – awaiting your confirmation – [GEOGRAPHIC_DATA] → [PERSON…"
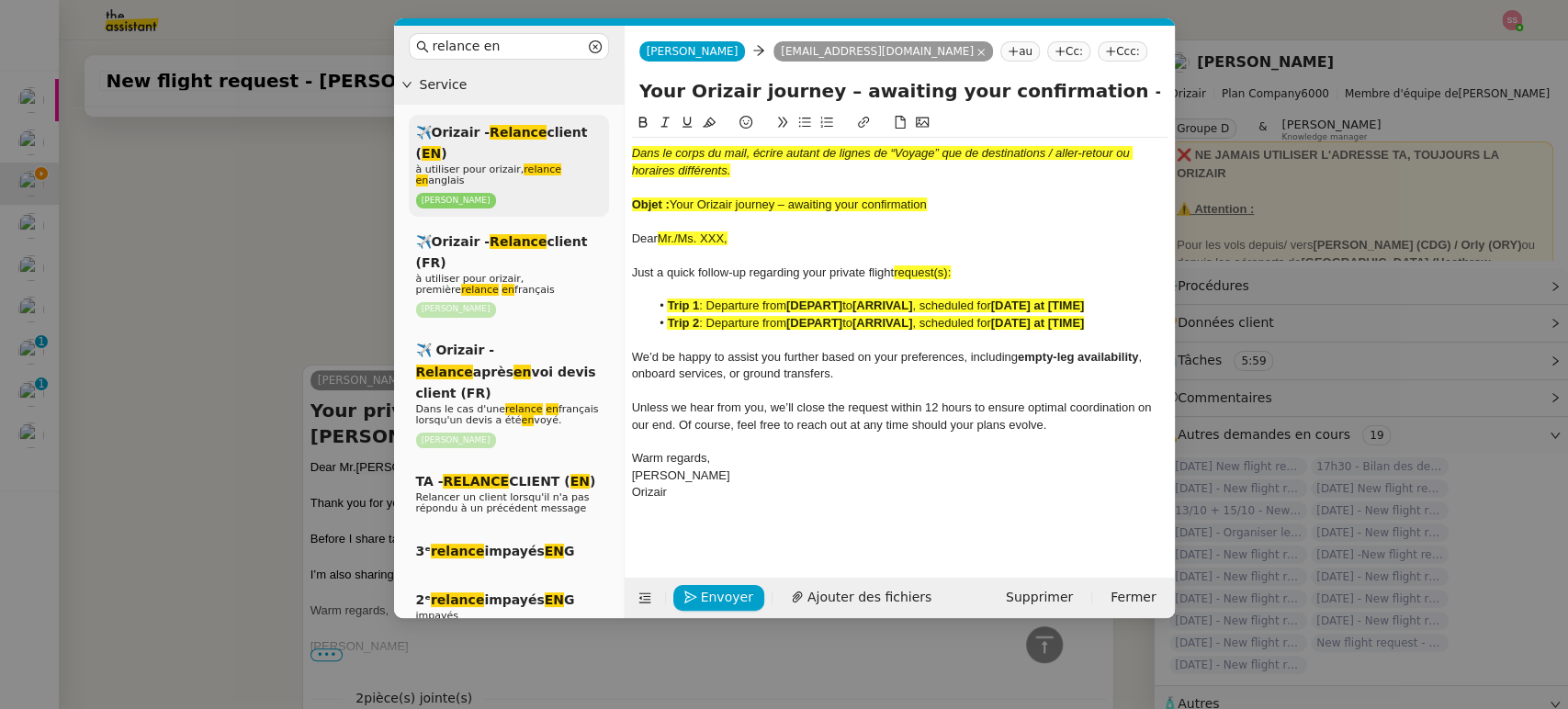
drag, startPoint x: 913, startPoint y: 191, endPoint x: 588, endPoint y: 138, distance: 329.3
click at [588, 138] on nz-layout "relance en Service ✈️Orizair - Relance client ( EN ) à utiliser pour orizair, r…" at bounding box center [785, 322] width 781 height 593
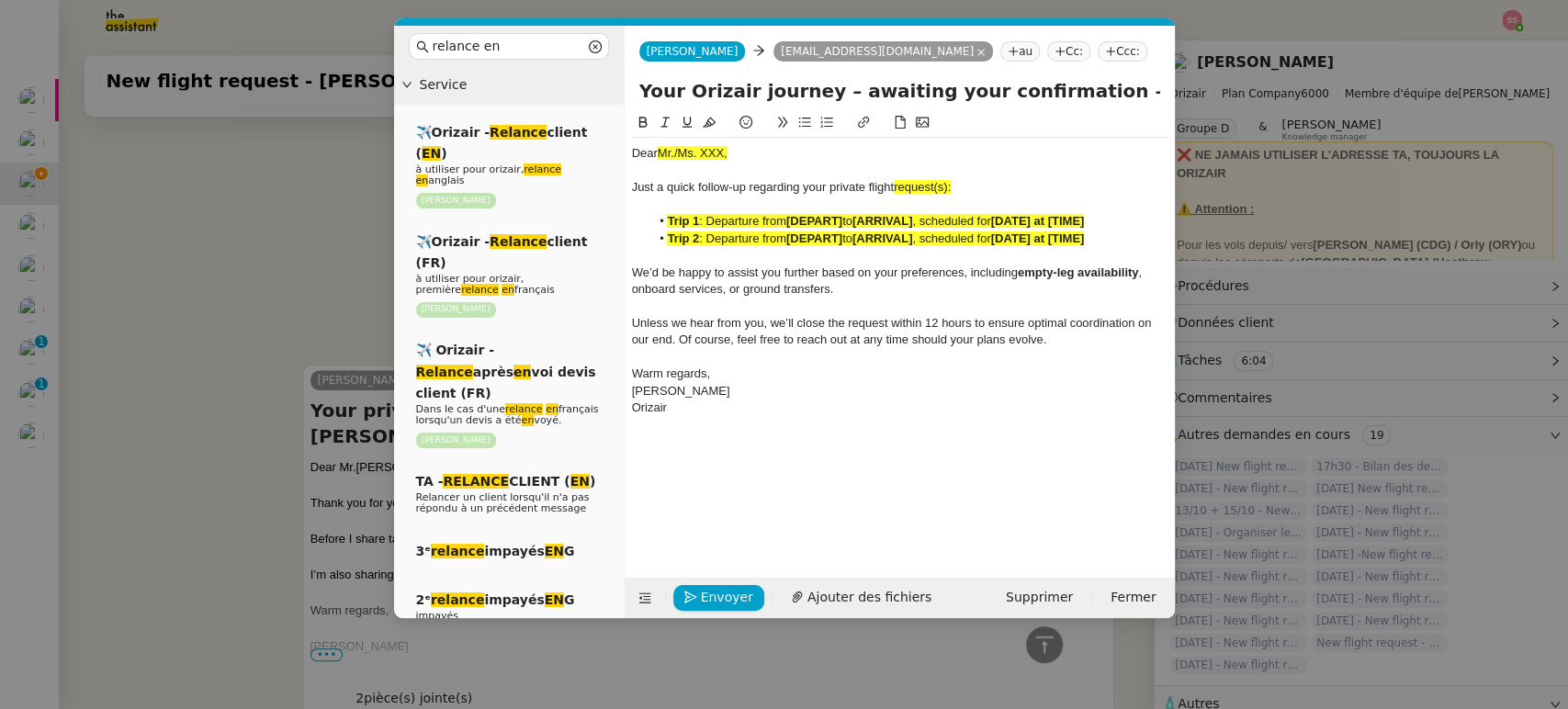
click at [902, 219] on strong "[ARRIVAL]" at bounding box center [882, 220] width 60 height 14
click at [232, 339] on nz-modal-container "relance en Service ✈️Orizair - Relance client ( EN ) à utiliser pour orizair, r…" at bounding box center [784, 354] width 1568 height 709
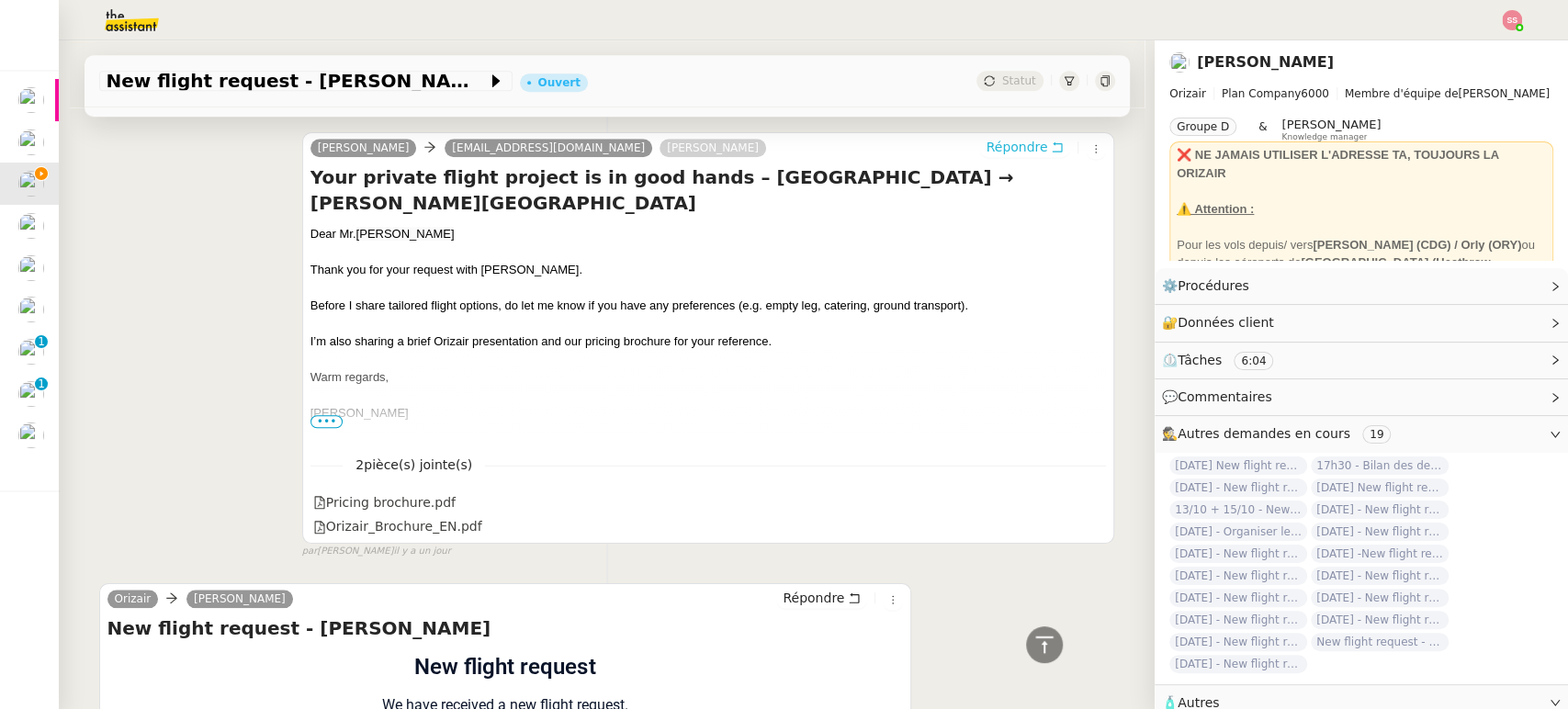
scroll to position [1296, 0]
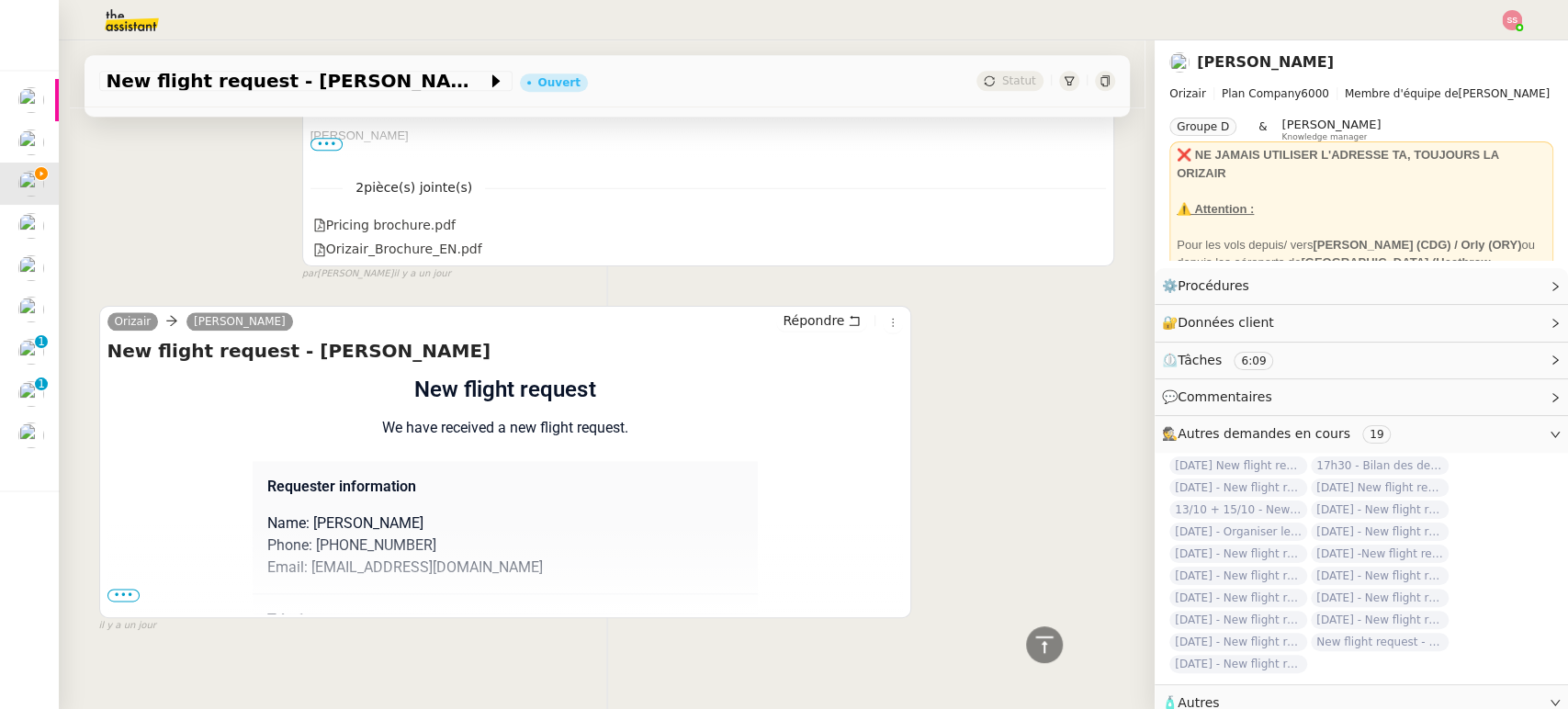
click at [110, 591] on span "•••" at bounding box center [124, 596] width 33 height 13
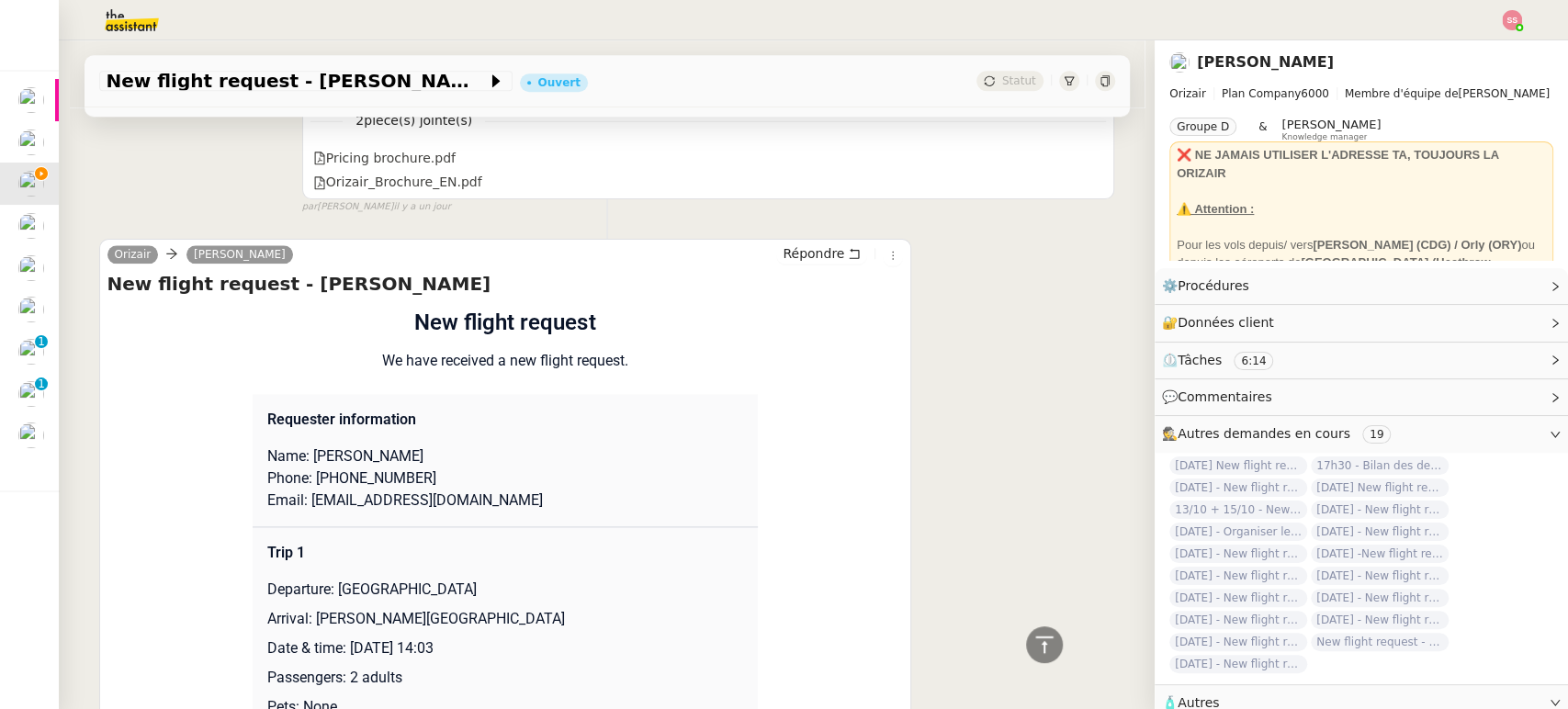
scroll to position [1399, 0]
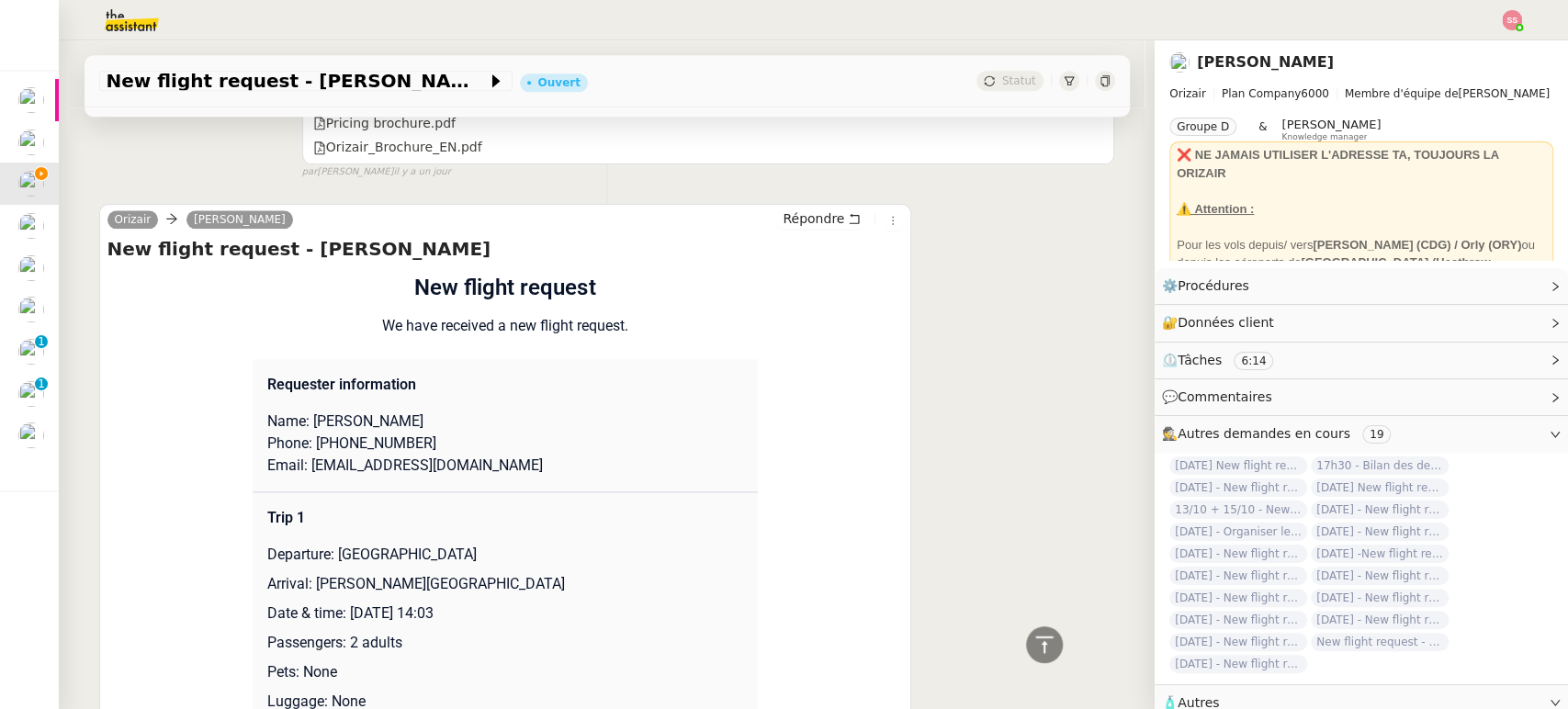
drag, startPoint x: 329, startPoint y: 550, endPoint x: 527, endPoint y: 541, distance: 198.2
click at [527, 544] on p "Departure: [GEOGRAPHIC_DATA]" at bounding box center [505, 554] width 476 height 22
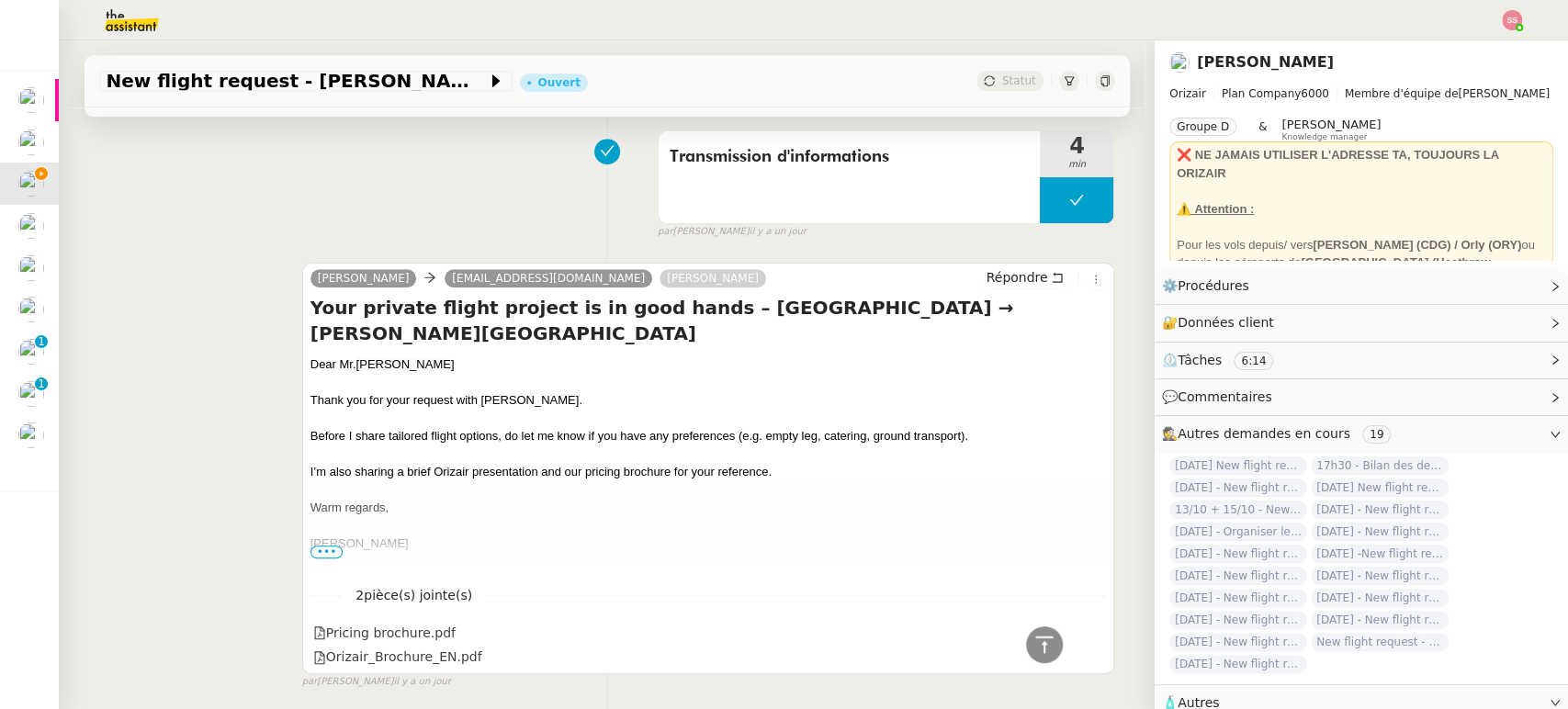
scroll to position [276, 0]
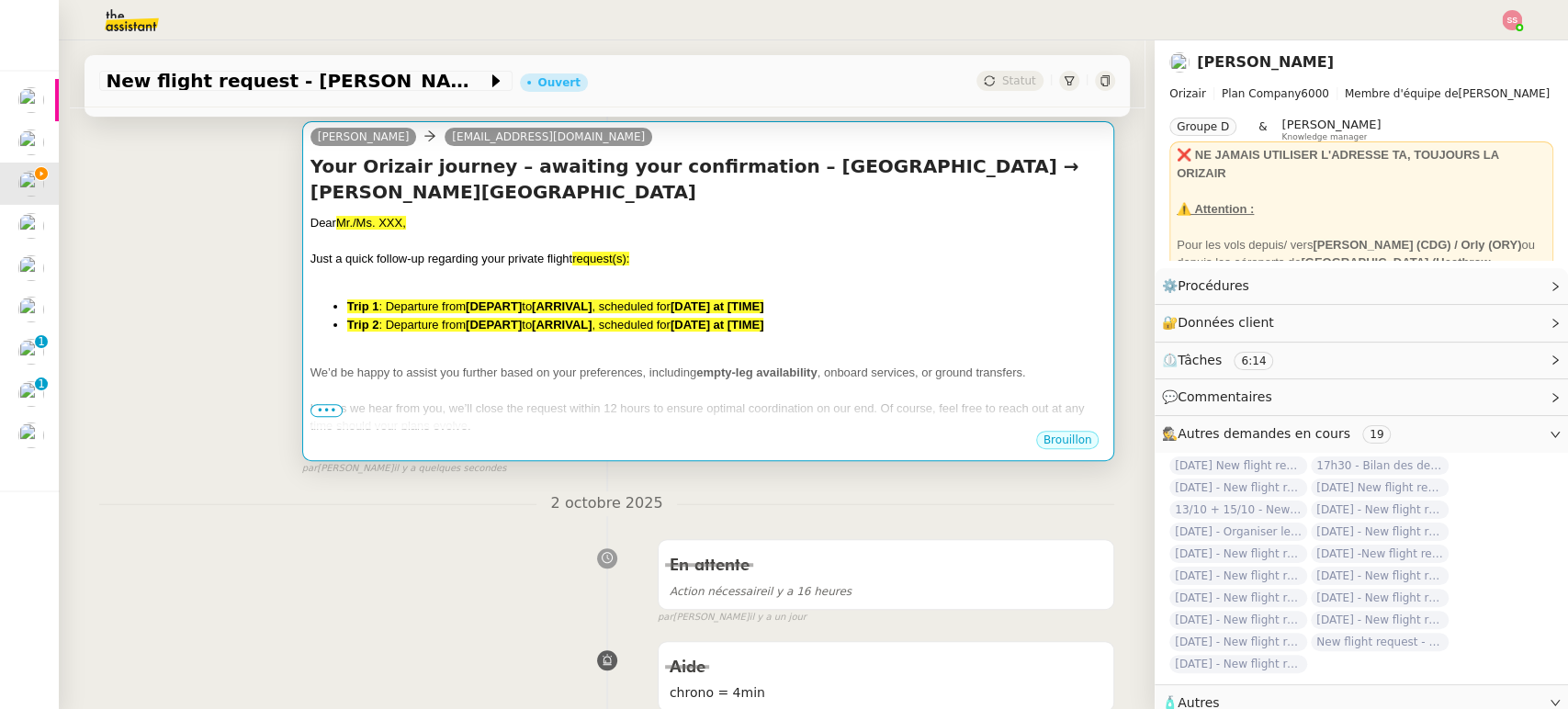
click at [610, 296] on div "Dear Mr./Ms. XXX, Just a quick follow-up regarding your private flight request(…" at bounding box center [709, 360] width 796 height 293
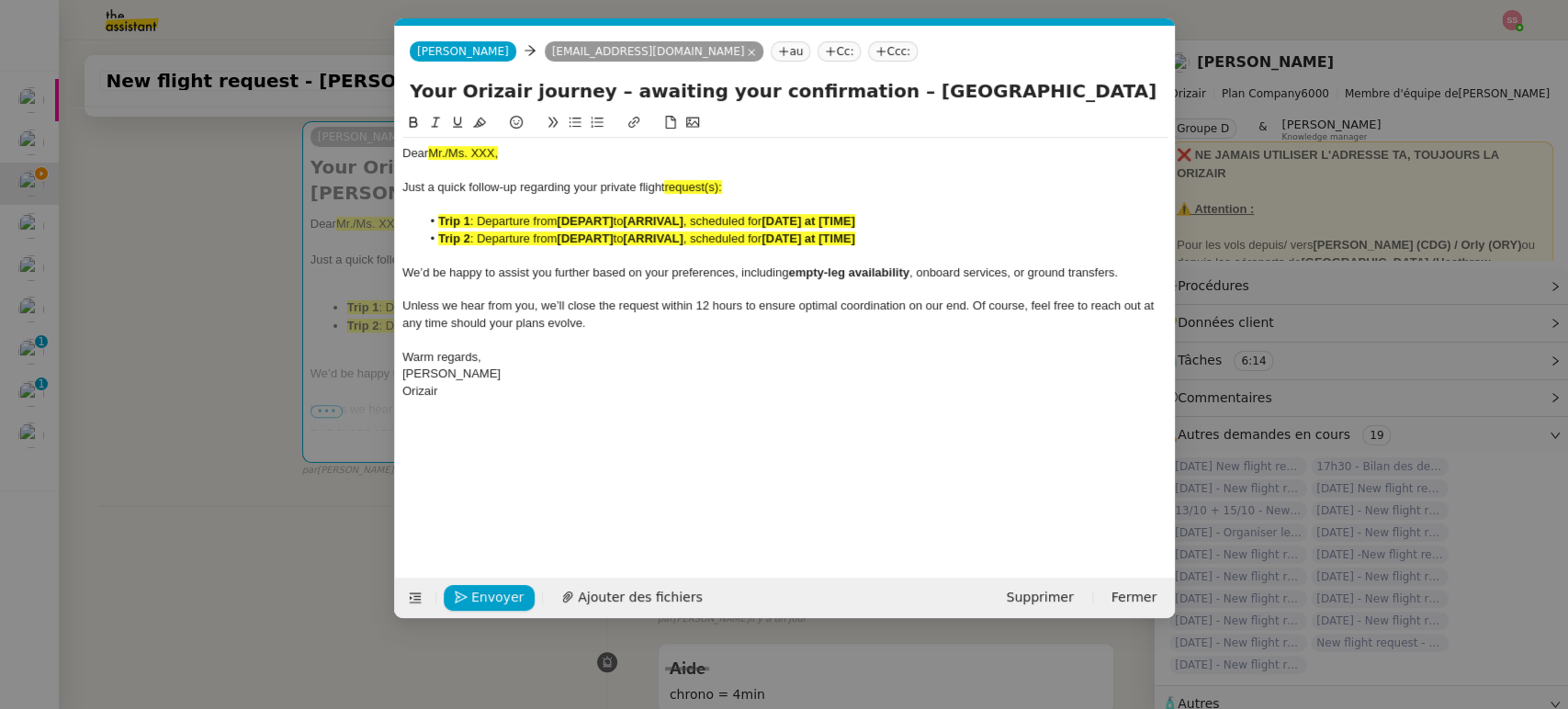
scroll to position [0, 97]
click at [672, 236] on strong "[ARRIVAL]" at bounding box center [653, 239] width 60 height 14
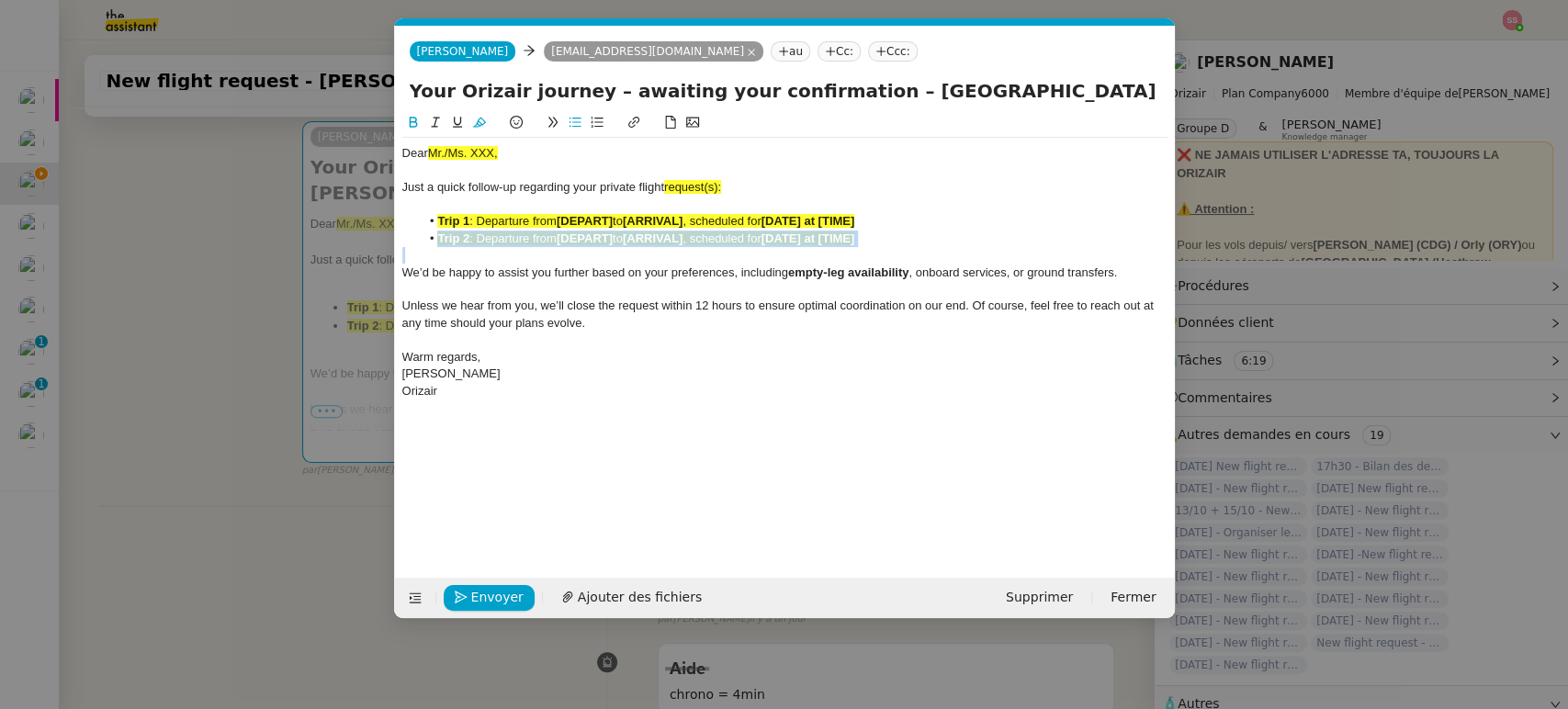
click at [672, 236] on strong "[ARRIVAL]" at bounding box center [653, 239] width 60 height 14
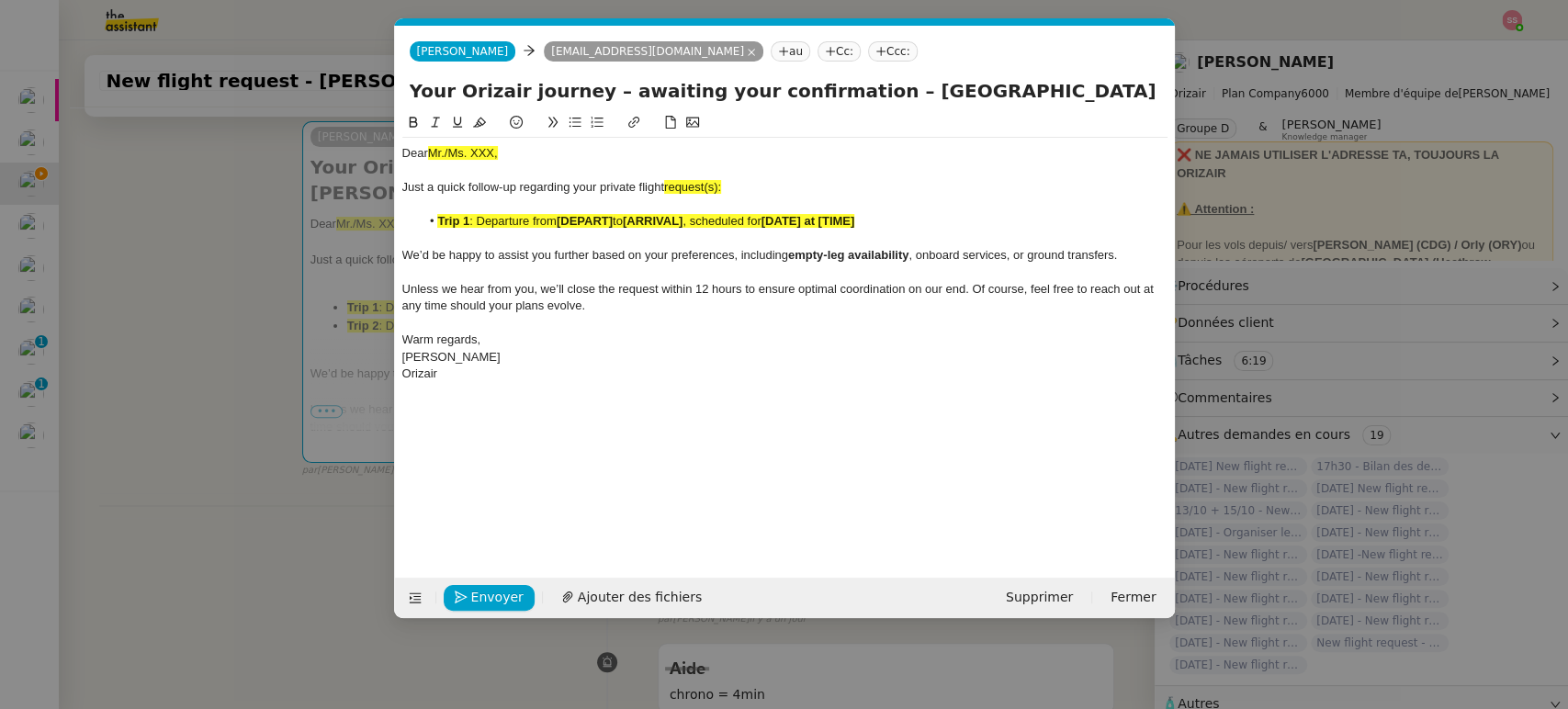
click at [648, 220] on strong "[ARRIVAL]" at bounding box center [653, 220] width 60 height 14
click at [478, 124] on icon at bounding box center [480, 123] width 13 height 13
click at [541, 218] on li "Trip 1 : Departure from [DEPART] to [ARRIVAL] , scheduled for [DATE] at [TIME]" at bounding box center [794, 220] width 748 height 16
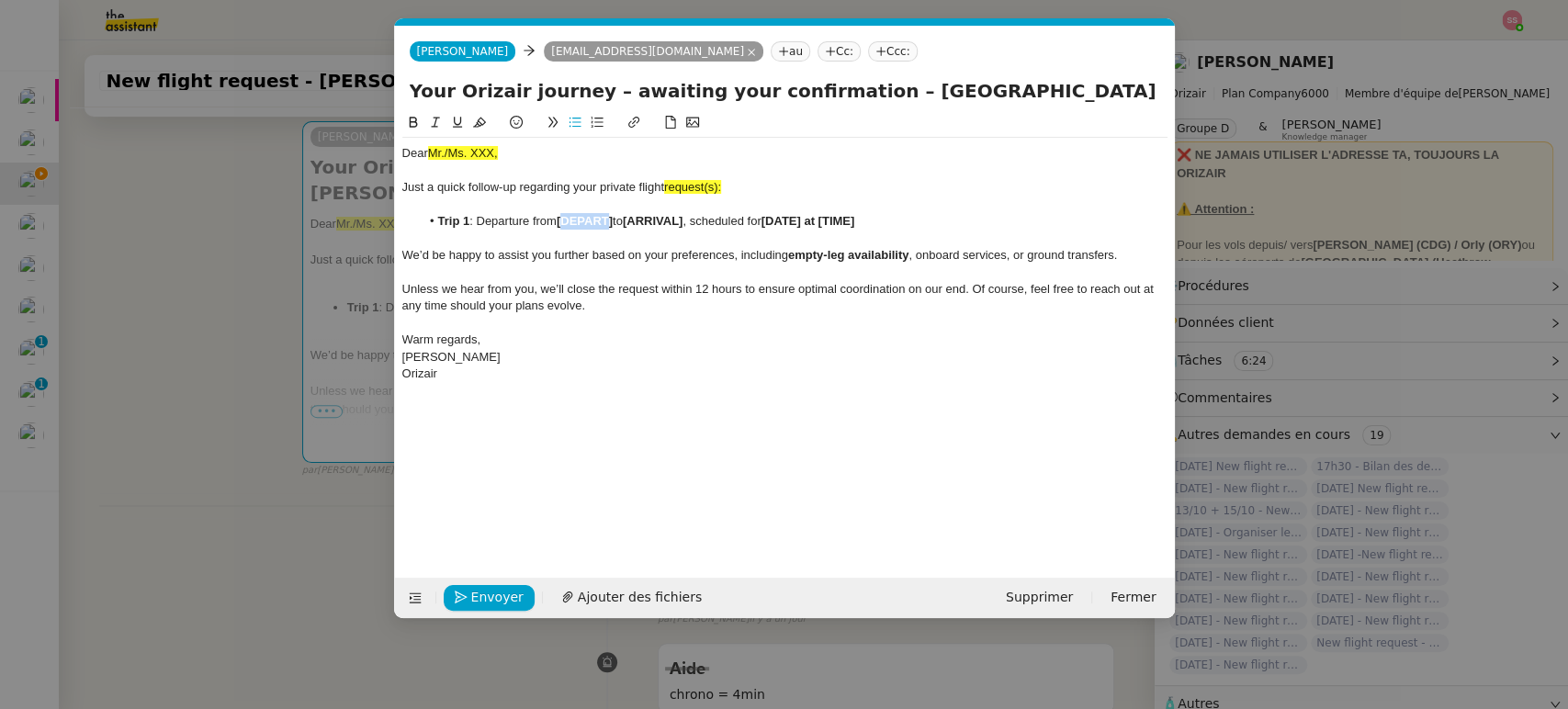
drag, startPoint x: 612, startPoint y: 215, endPoint x: 562, endPoint y: 221, distance: 50.4
click at [562, 221] on strong "[DEPART]" at bounding box center [584, 220] width 56 height 14
paste div
click at [253, 518] on nz-modal-container "relance en Service ✈️Orizair - Relance client ( EN ) à utiliser pour orizair, r…" at bounding box center [784, 354] width 1568 height 709
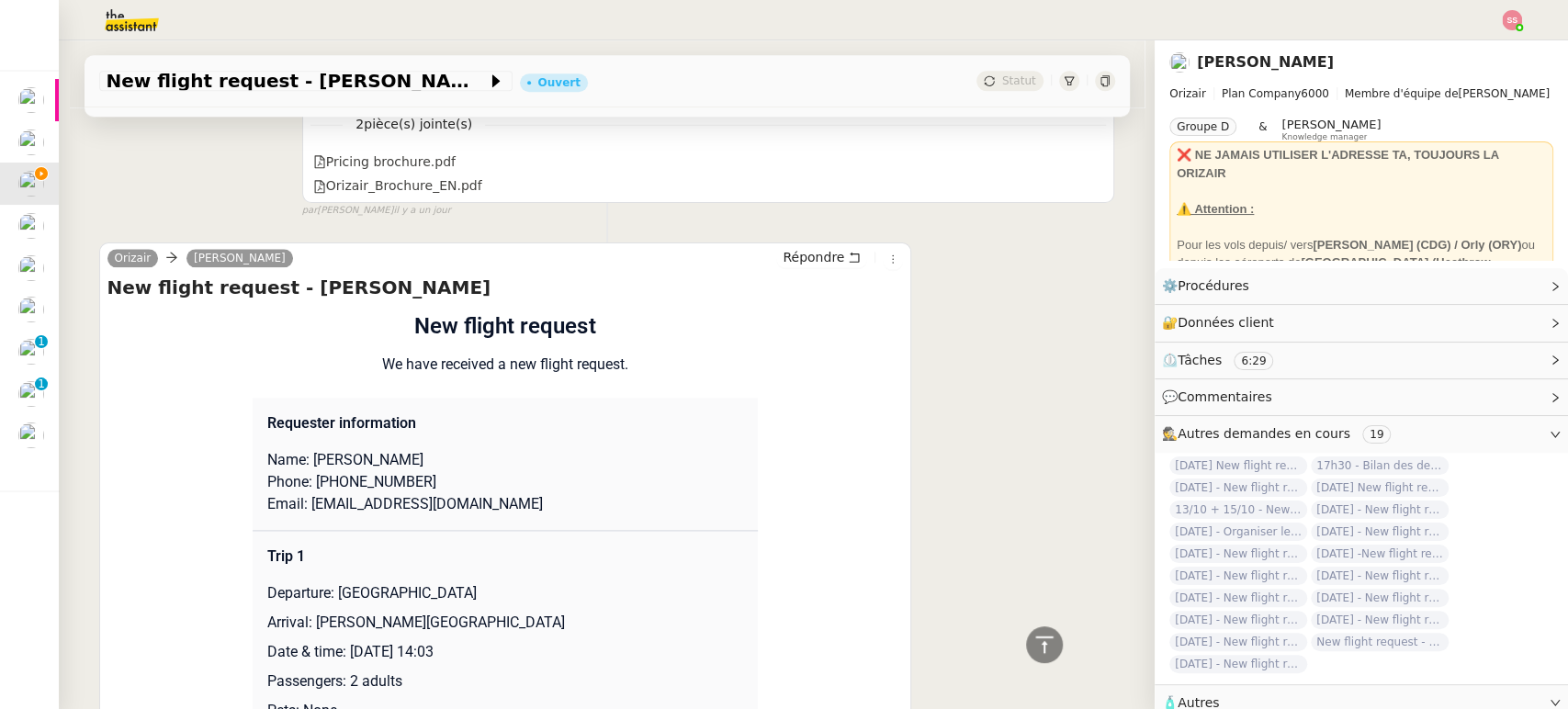
scroll to position [1602, 0]
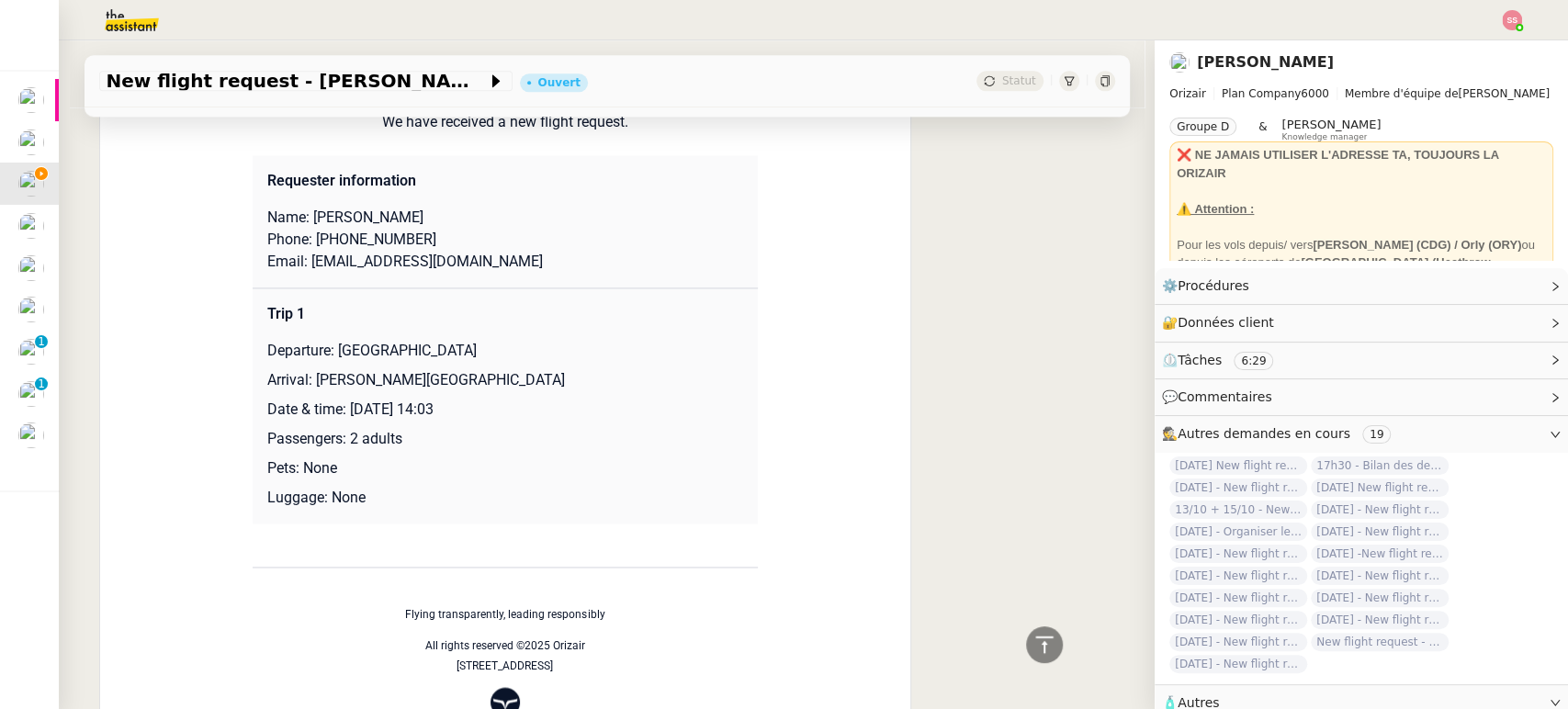
drag, startPoint x: 302, startPoint y: 376, endPoint x: 619, endPoint y: 370, distance: 317.1
click at [619, 370] on p "Arrival: [PERSON_NAME][GEOGRAPHIC_DATA]" at bounding box center [505, 380] width 476 height 22
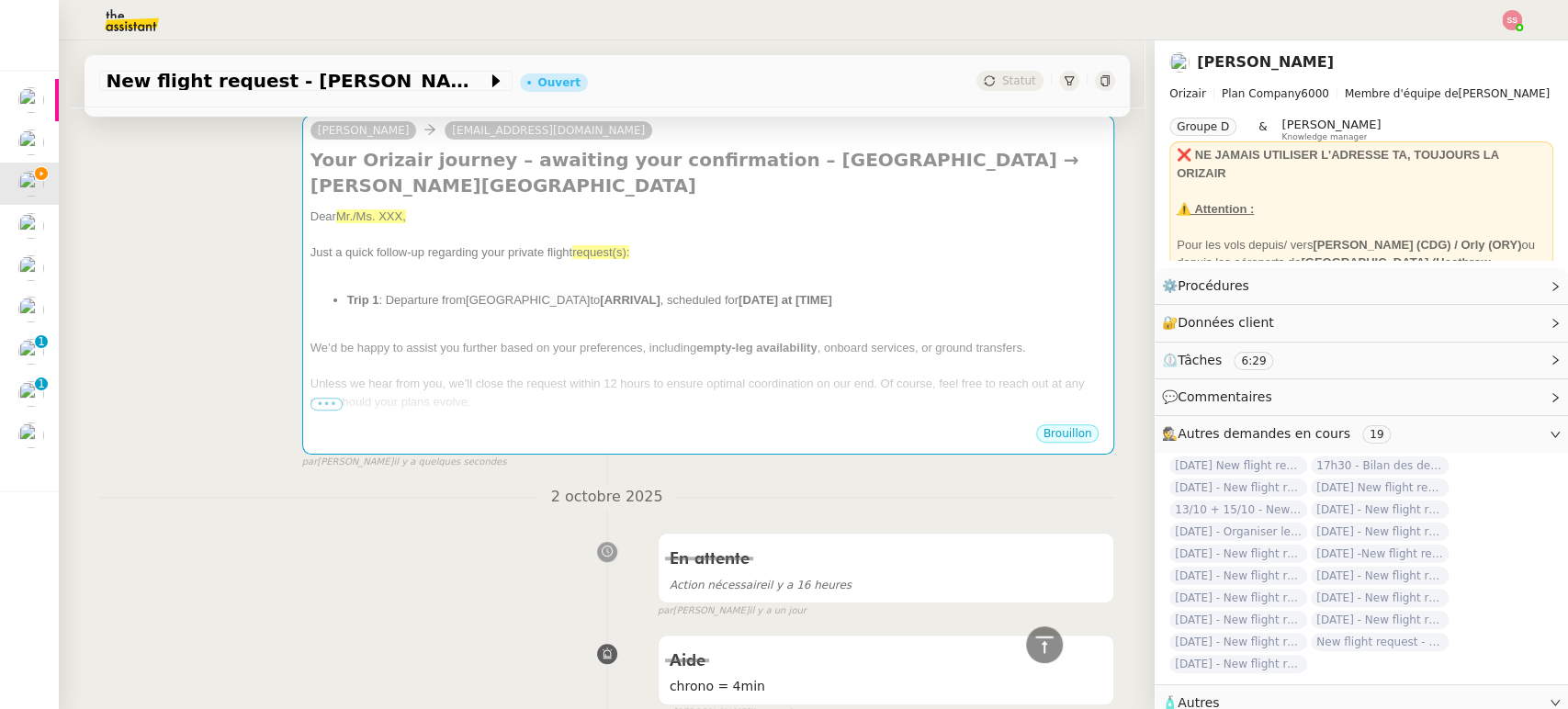
scroll to position [275, 0]
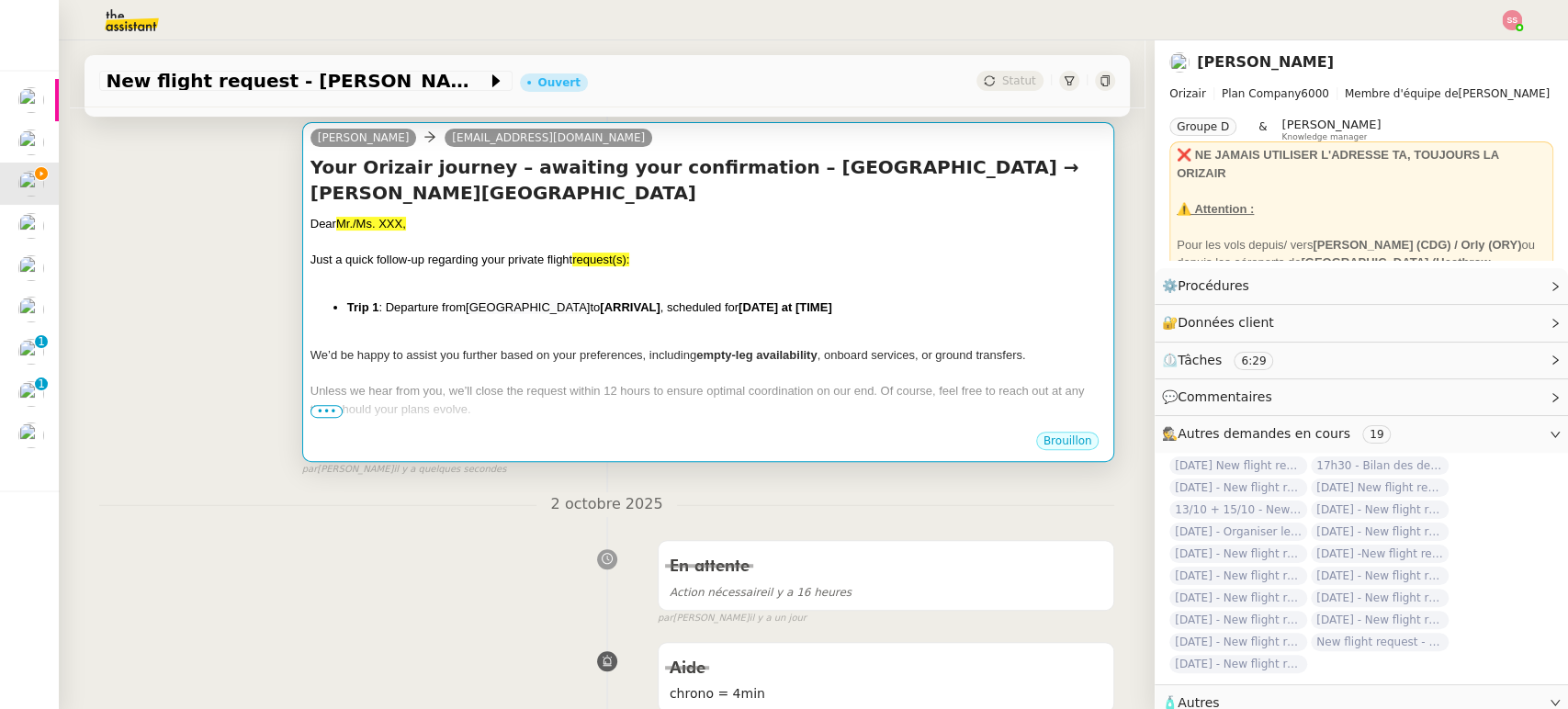
click at [681, 307] on li "Trip 1 : Departure from [GEOGRAPHIC_DATA] to [ARRIVAL] , scheduled for [DATE] a…" at bounding box center [727, 307] width 760 height 18
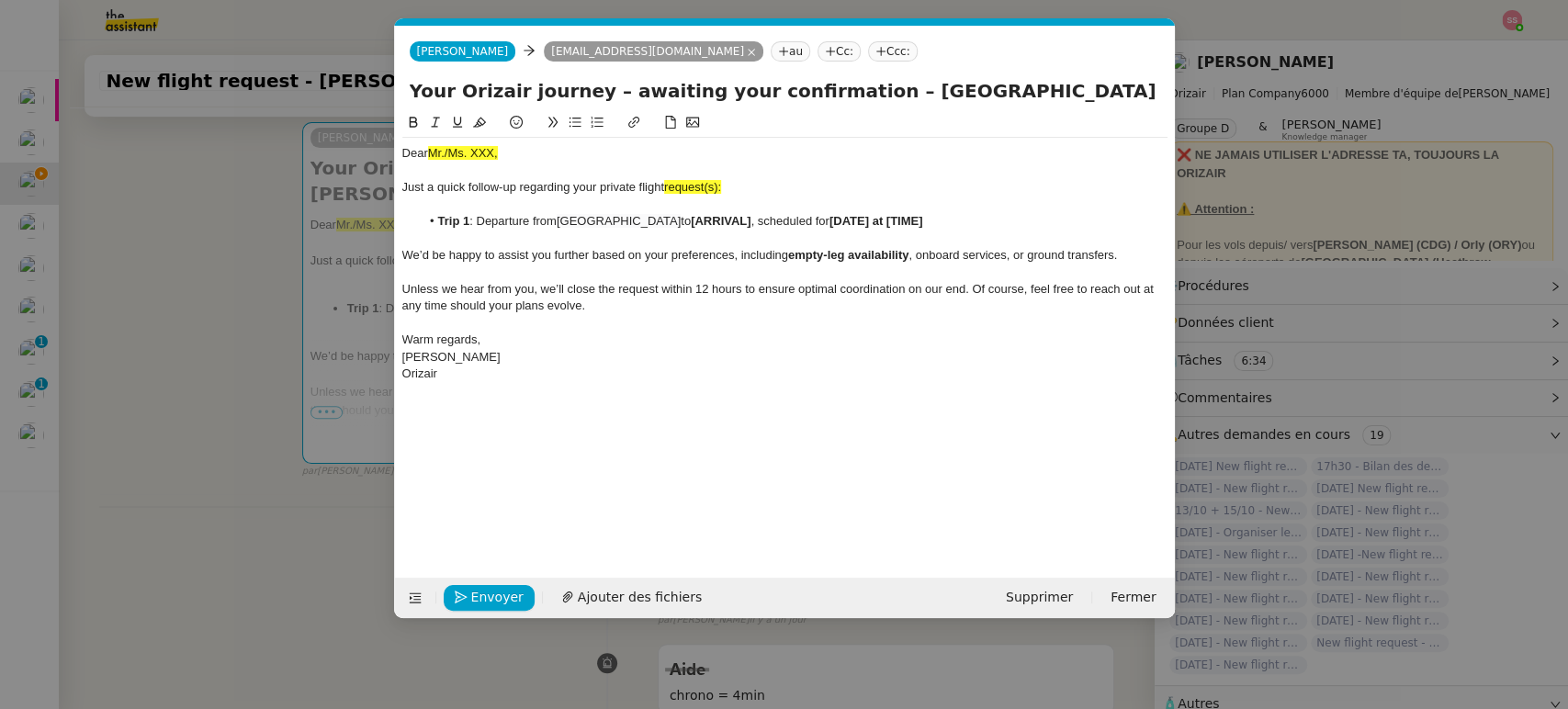
scroll to position [0, 97]
drag, startPoint x: 769, startPoint y: 220, endPoint x: 708, endPoint y: 221, distance: 61.0
click at [708, 221] on li "Trip 1 : Departure from [GEOGRAPHIC_DATA] to [ARRIVAL] , scheduled for [DATE] a…" at bounding box center [794, 220] width 748 height 16
click at [297, 447] on nz-modal-container "relance en Service ✈️Orizair - Relance client ( EN ) à utiliser pour orizair, r…" at bounding box center [784, 354] width 1568 height 709
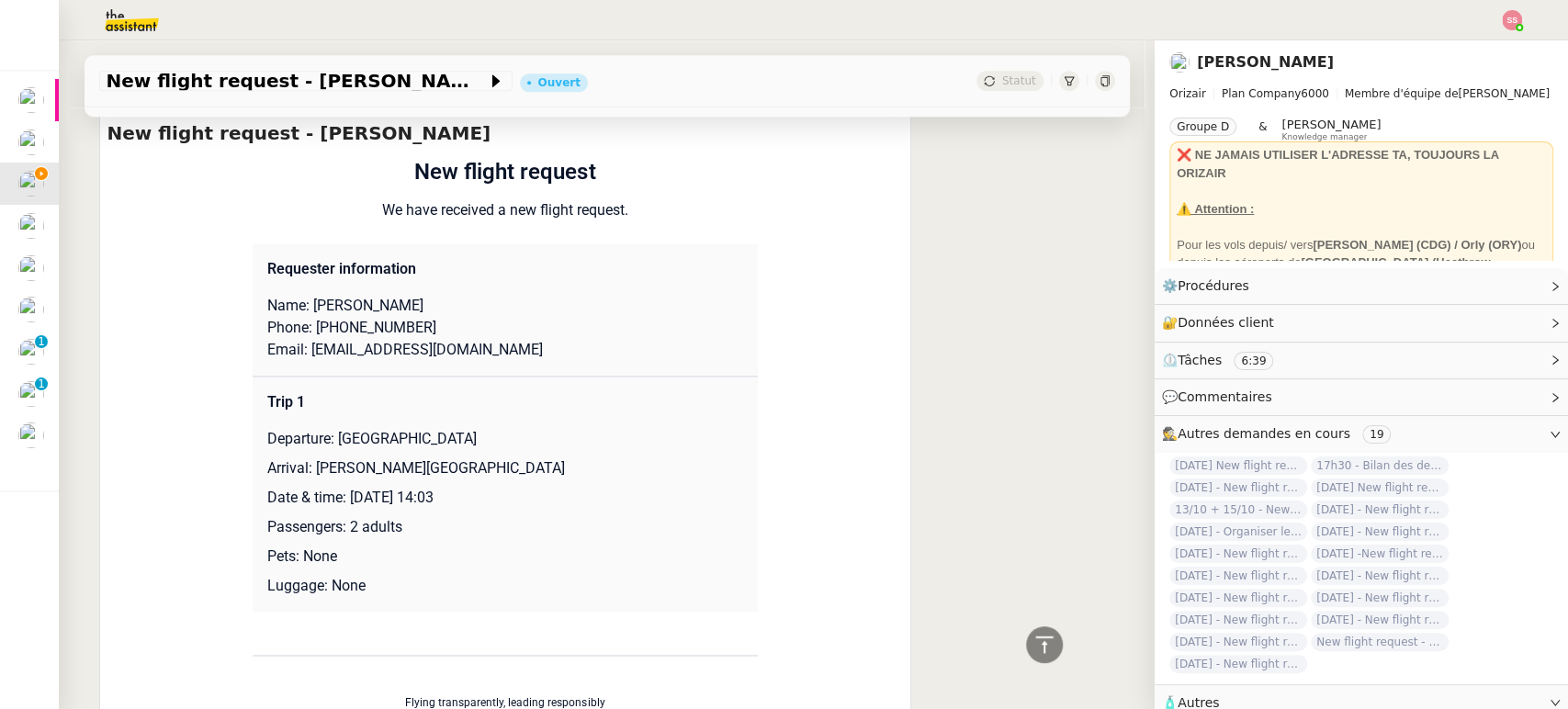
scroll to position [1602, 0]
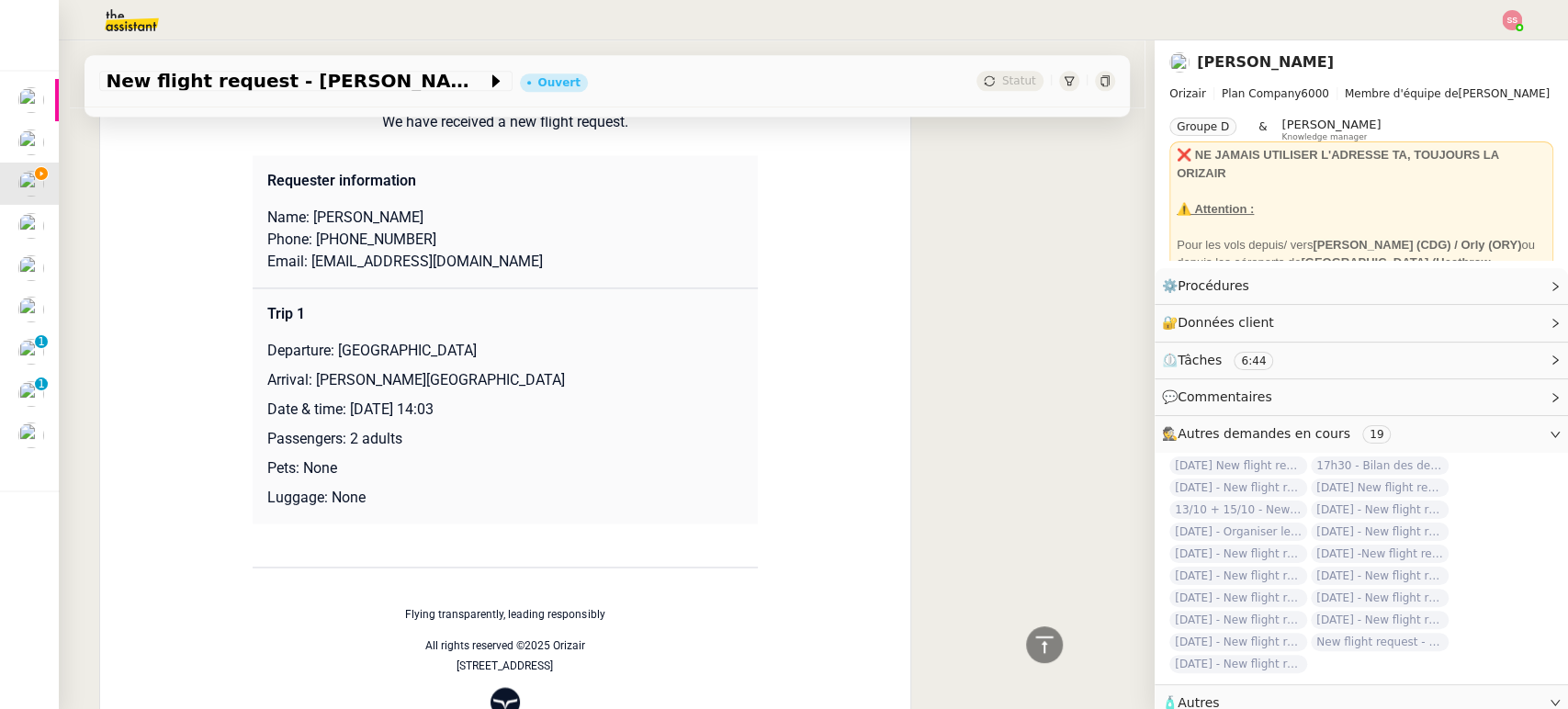
drag, startPoint x: 342, startPoint y: 408, endPoint x: 514, endPoint y: 398, distance: 172.3
click at [514, 399] on p "Date & time: [DATE] 14:03" at bounding box center [505, 410] width 476 height 22
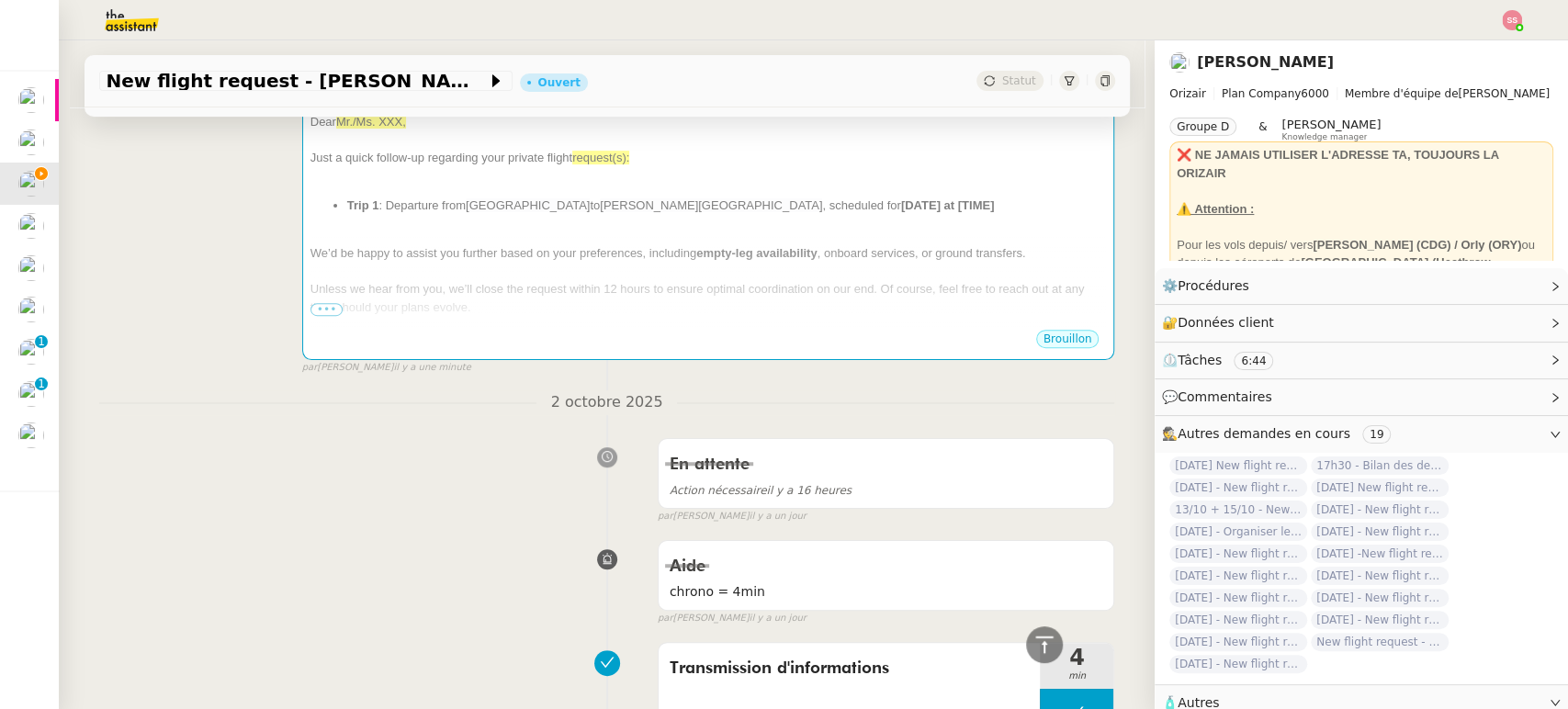
scroll to position [70, 0]
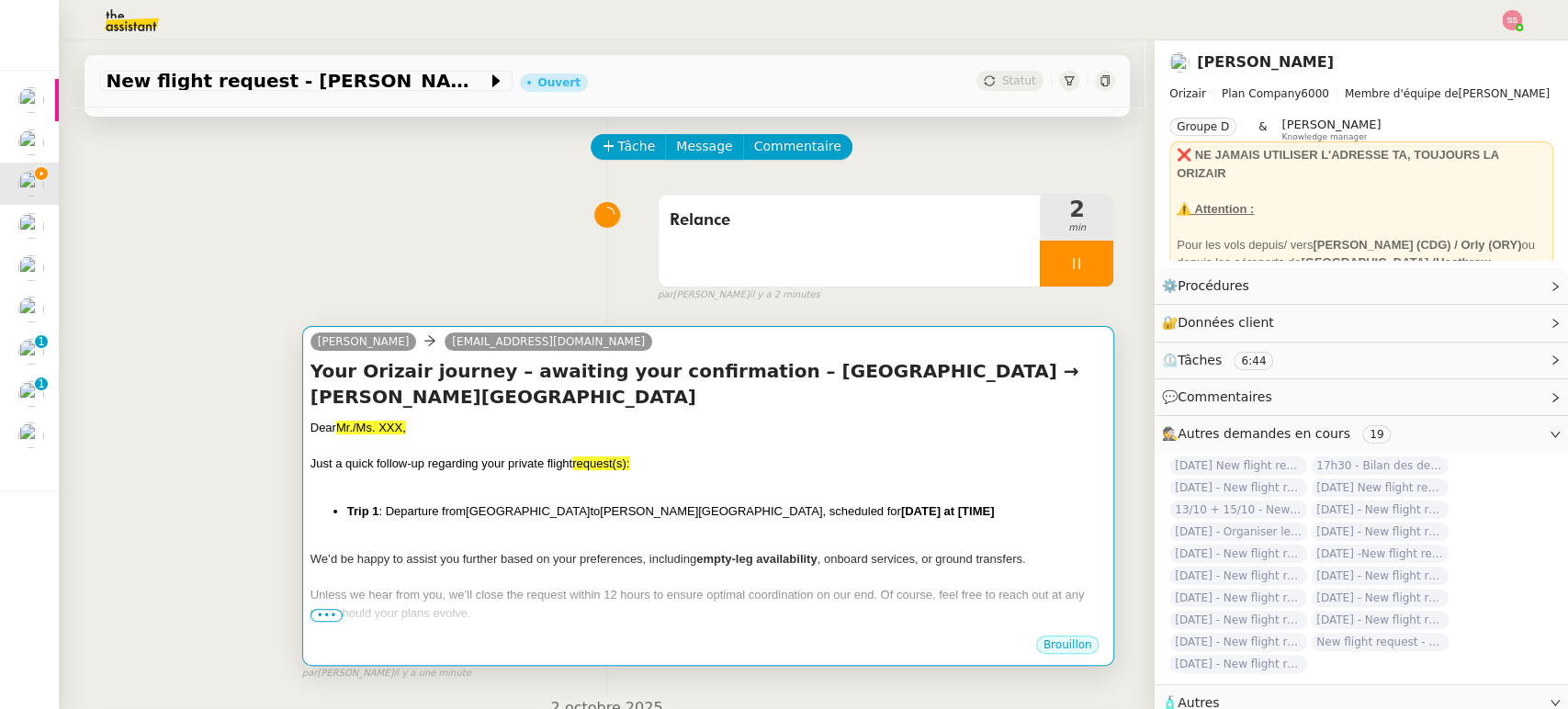
click at [871, 441] on div at bounding box center [709, 446] width 796 height 18
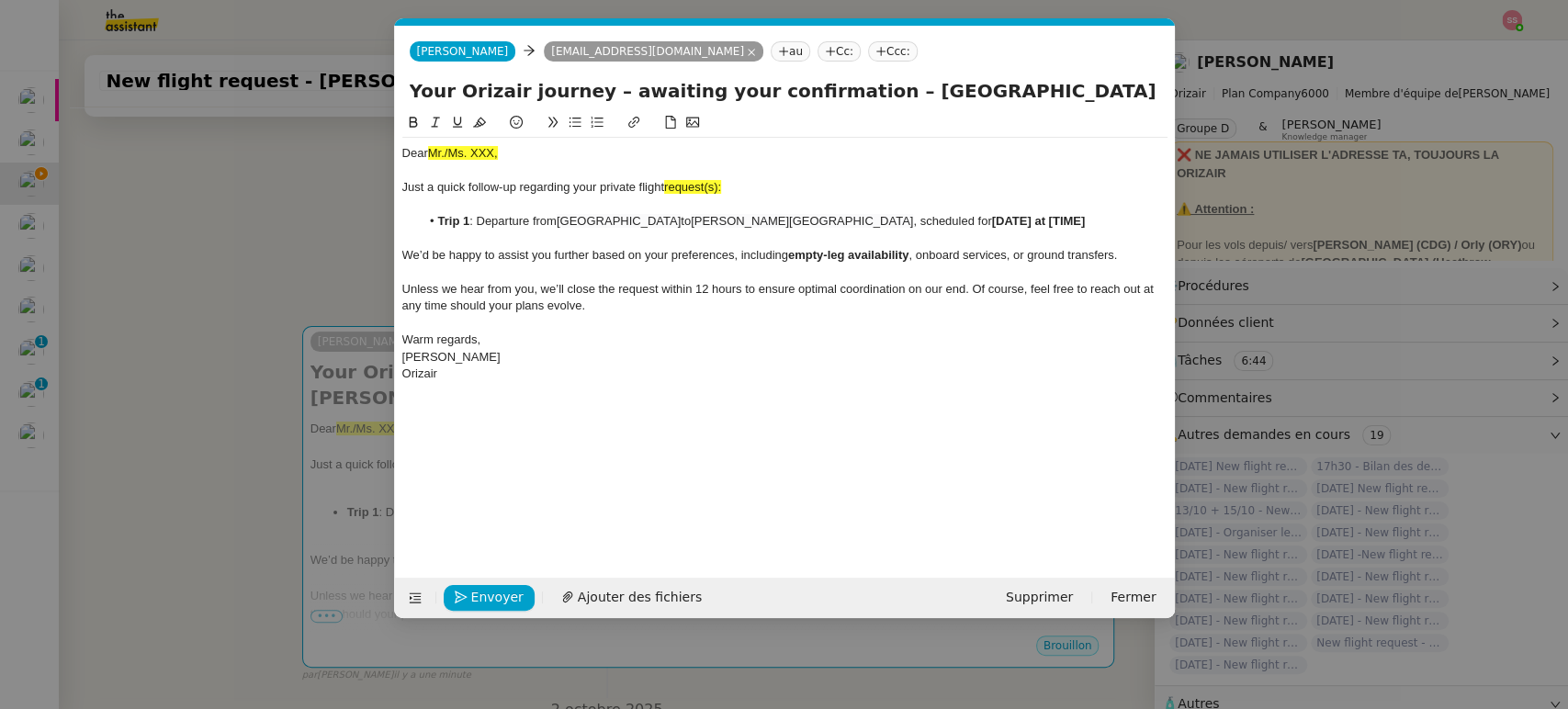
scroll to position [0, 97]
drag, startPoint x: 1097, startPoint y: 222, endPoint x: 994, endPoint y: 220, distance: 103.0
click at [994, 220] on li "Trip 1 : Departure from [GEOGRAPHIC_DATA] to [PERSON_NAME][GEOGRAPHIC_DATA] , s…" at bounding box center [794, 220] width 748 height 16
click at [285, 273] on nz-modal-container "relance en Service ✈️Orizair - Relance client ( EN ) à utiliser pour orizair, r…" at bounding box center [784, 354] width 1568 height 709
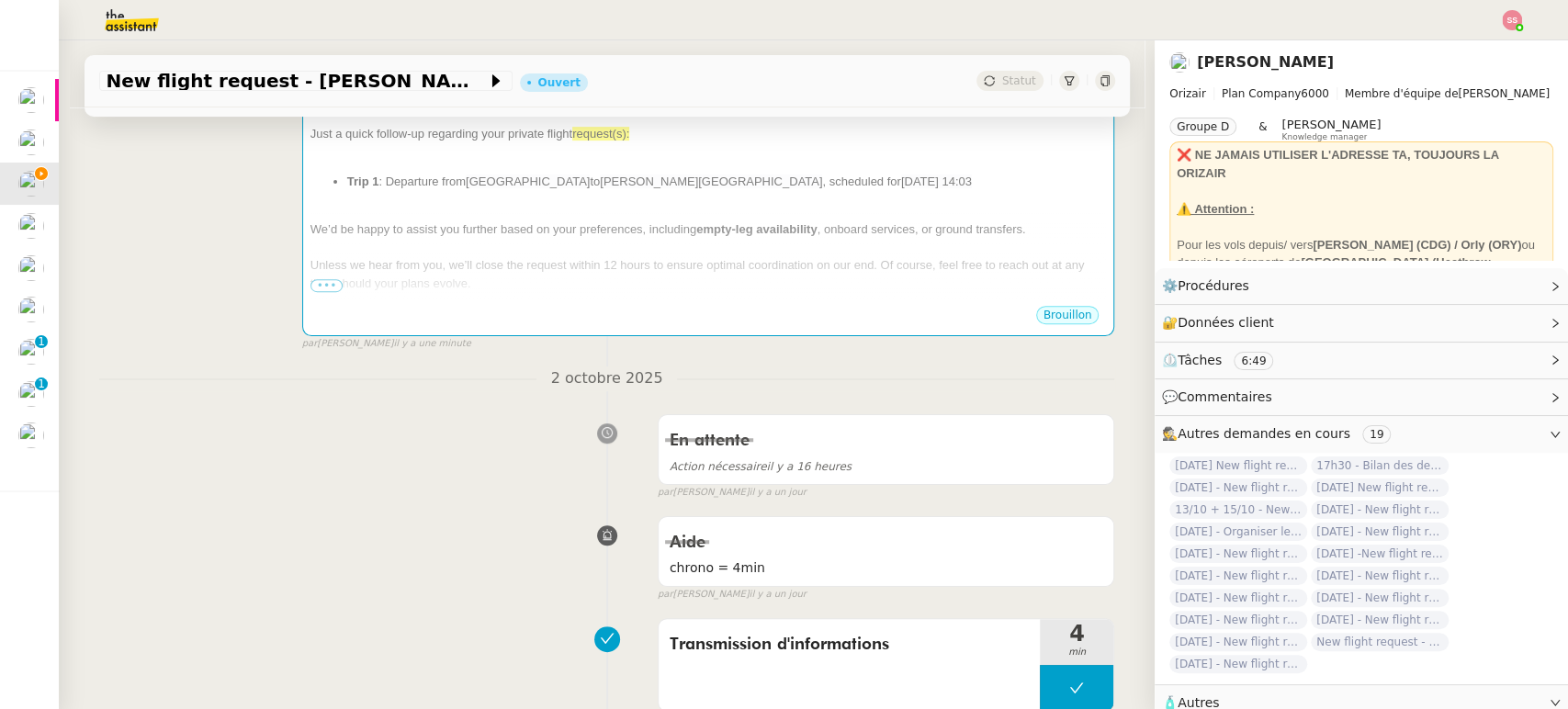
scroll to position [888, 0]
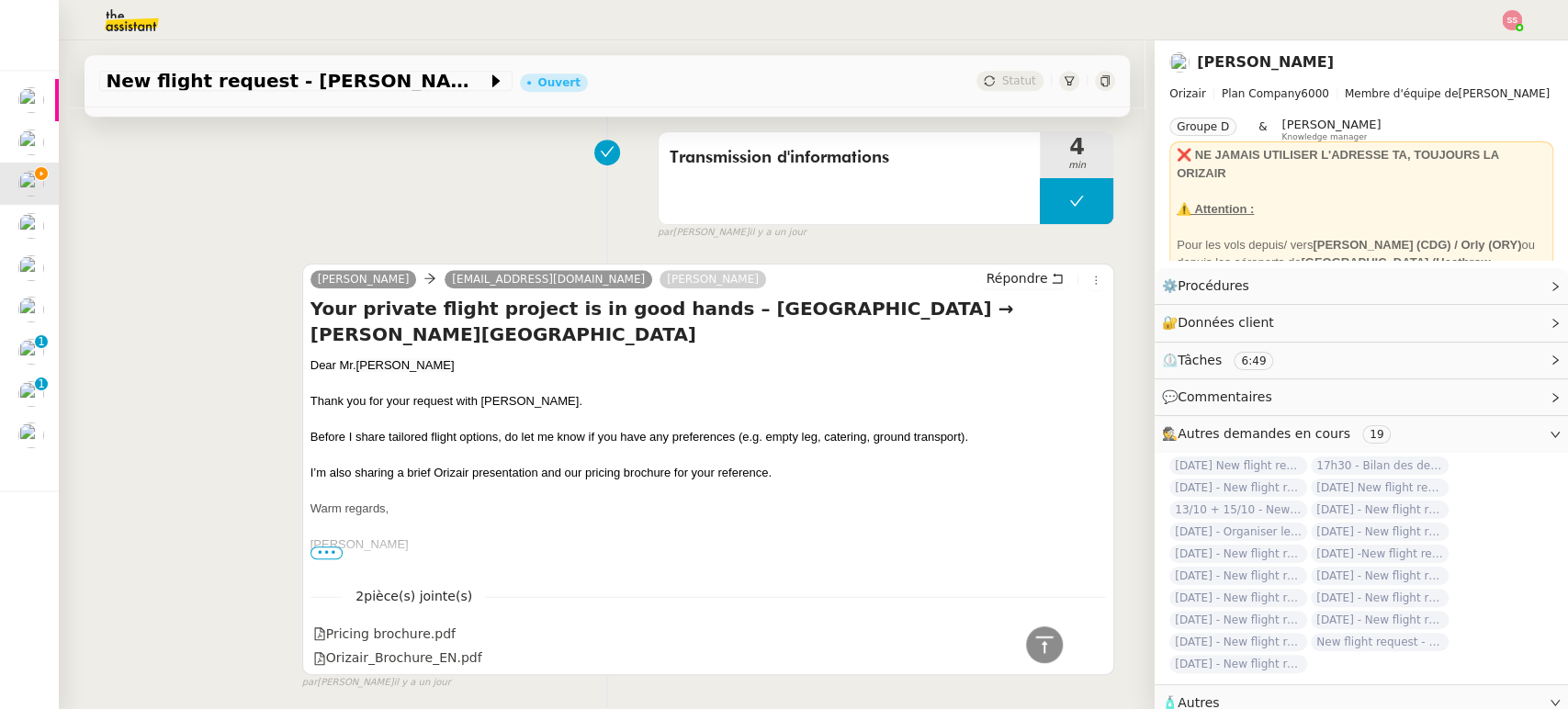
click at [375, 354] on div "Your private flight project is in good hands – [GEOGRAPHIC_DATA] → [PERSON_NAME…" at bounding box center [709, 433] width 796 height 276
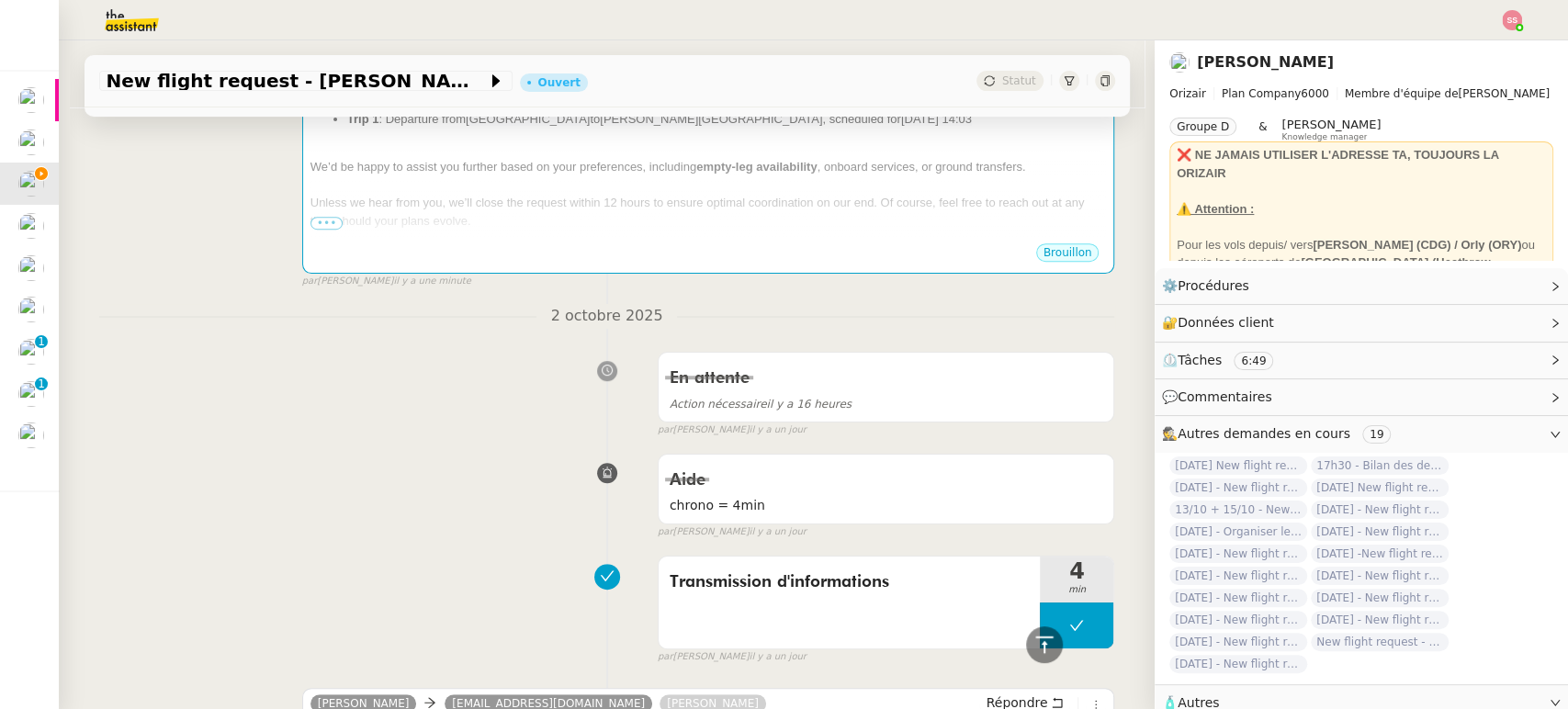
scroll to position [275, 0]
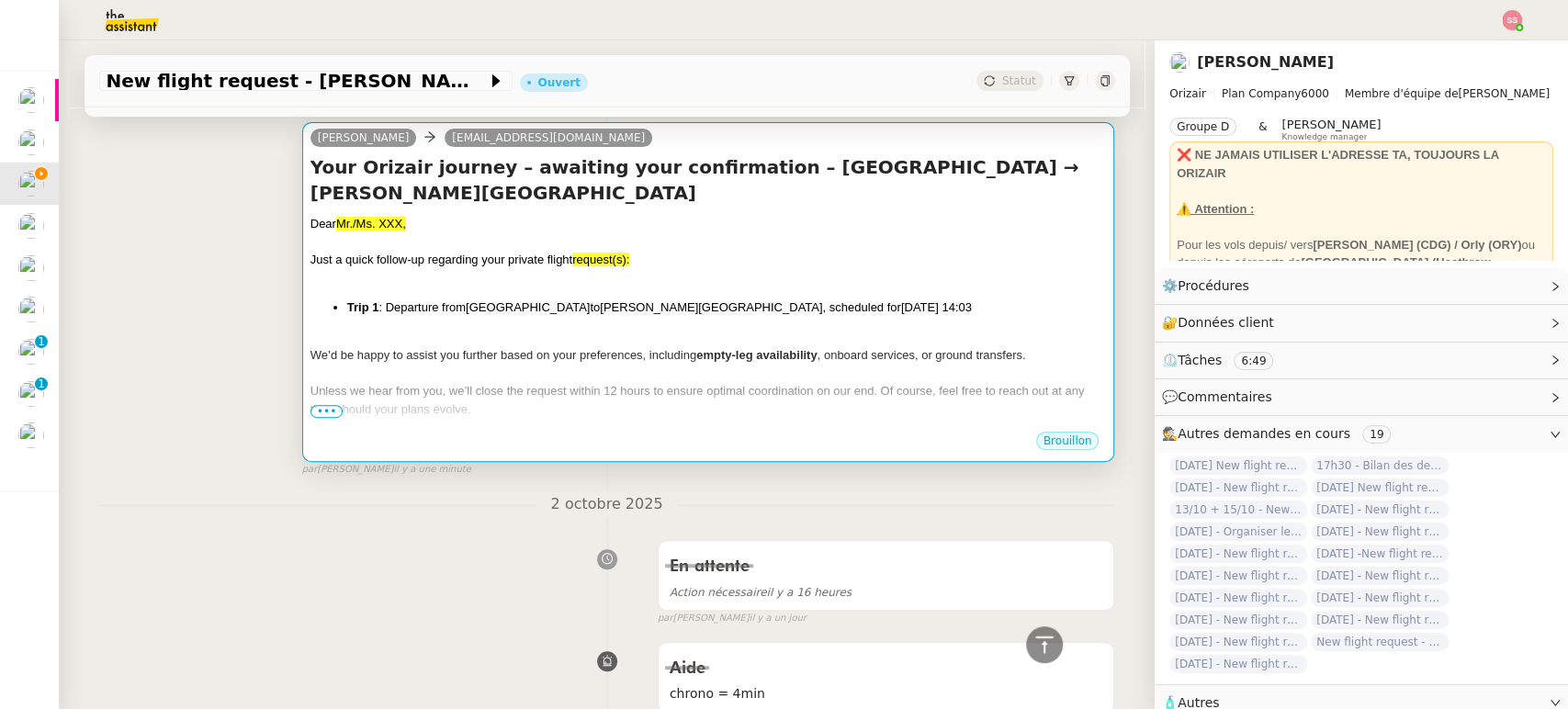
click at [604, 283] on div at bounding box center [709, 278] width 796 height 18
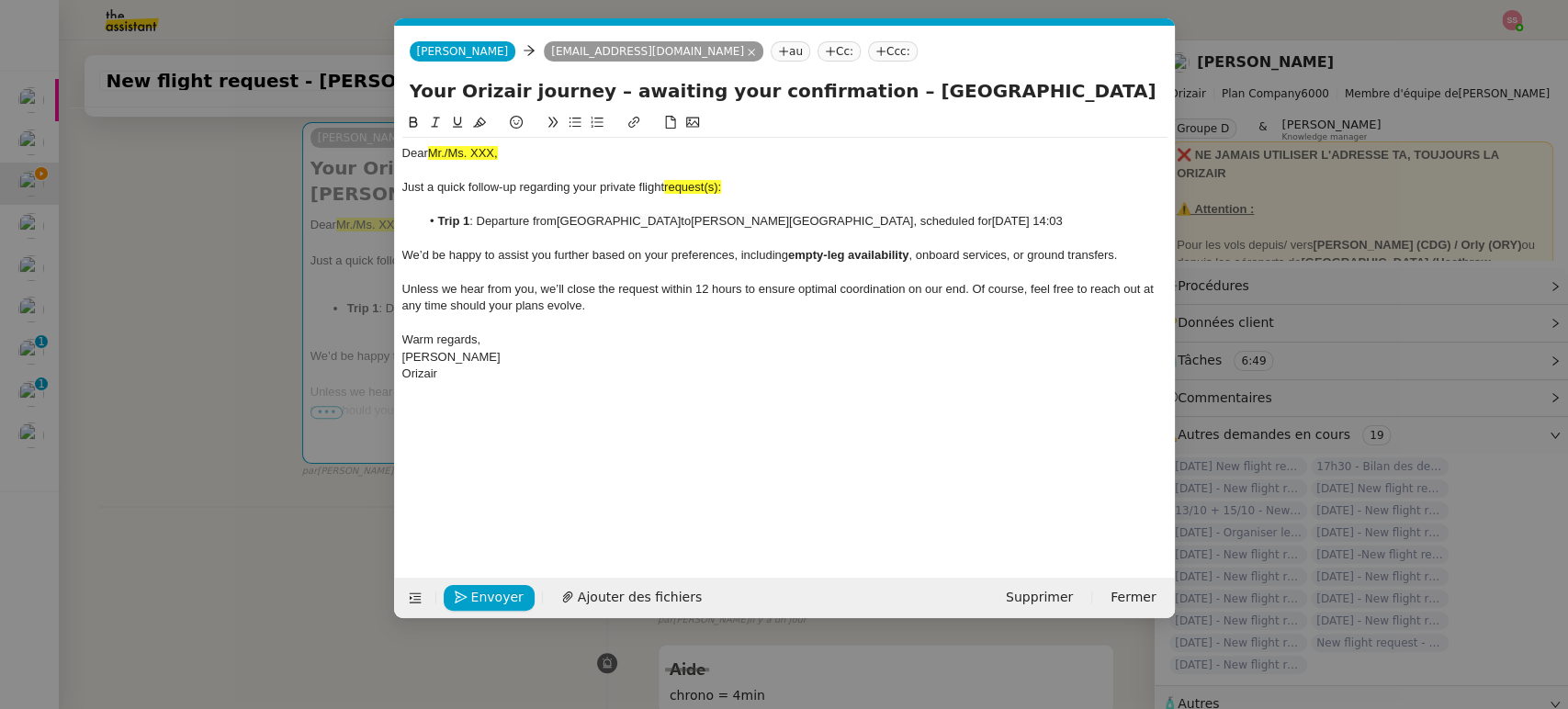
scroll to position [0, 97]
drag, startPoint x: 500, startPoint y: 156, endPoint x: 362, endPoint y: 161, distance: 138.1
click at [362, 161] on nz-modal-container "relance en Service ✈️Orizair - Relance client ( EN ) à utiliser pour orizair, r…" at bounding box center [784, 354] width 1568 height 709
click at [737, 188] on div "Just a quick follow-up regarding your private flight request(s):" at bounding box center [784, 187] width 765 height 16
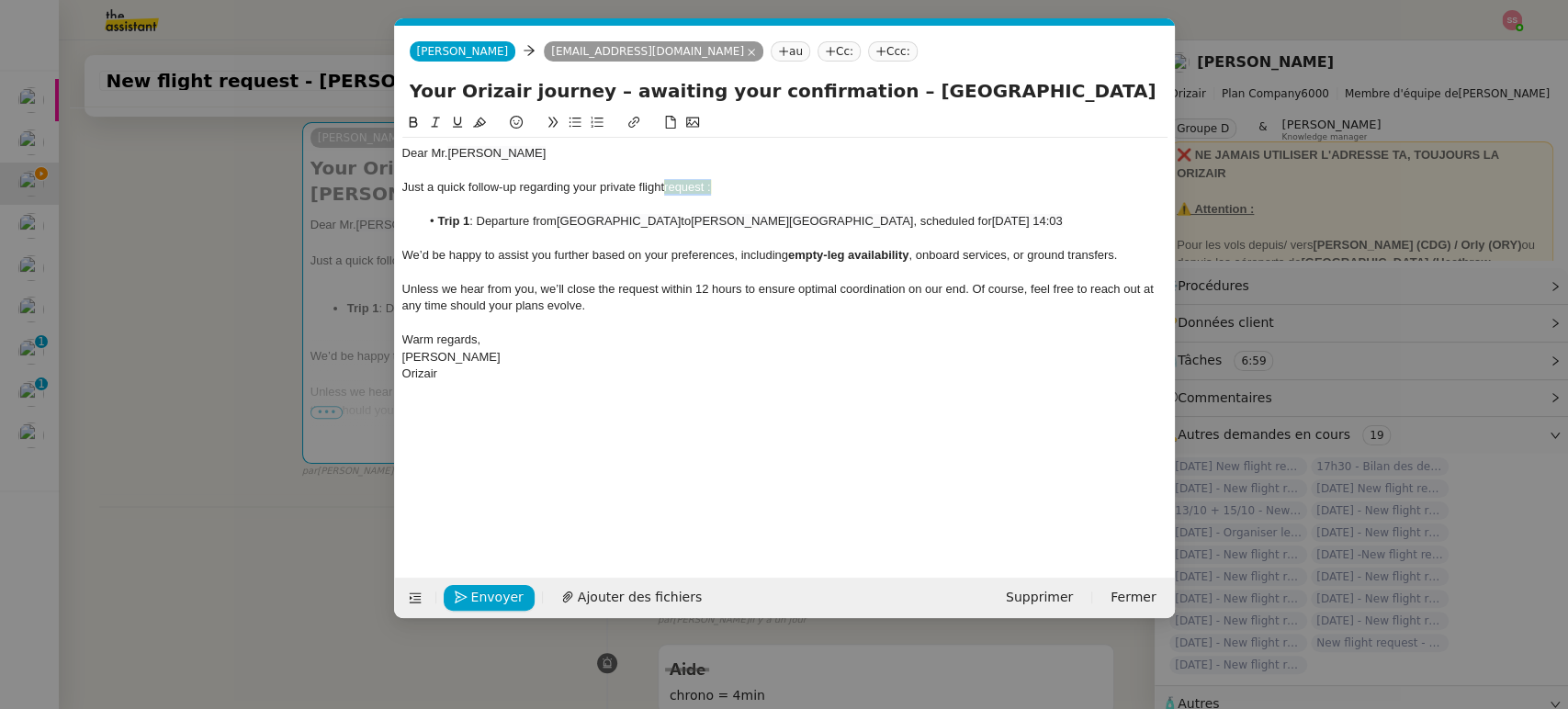
drag, startPoint x: 728, startPoint y: 182, endPoint x: 669, endPoint y: 182, distance: 59.0
click at [669, 182] on div "Just a quick follow-up regarding your private flight request :" at bounding box center [784, 187] width 765 height 16
click at [481, 120] on icon at bounding box center [480, 123] width 13 height 10
click at [764, 36] on div "[PERSON_NAME] [PERSON_NAME] [EMAIL_ADDRESS][DOMAIN_NAME] au Cc: Ccc:" at bounding box center [785, 51] width 780 height 51
click at [869, 49] on nz-tag "Ccc:" at bounding box center [893, 51] width 49 height 20
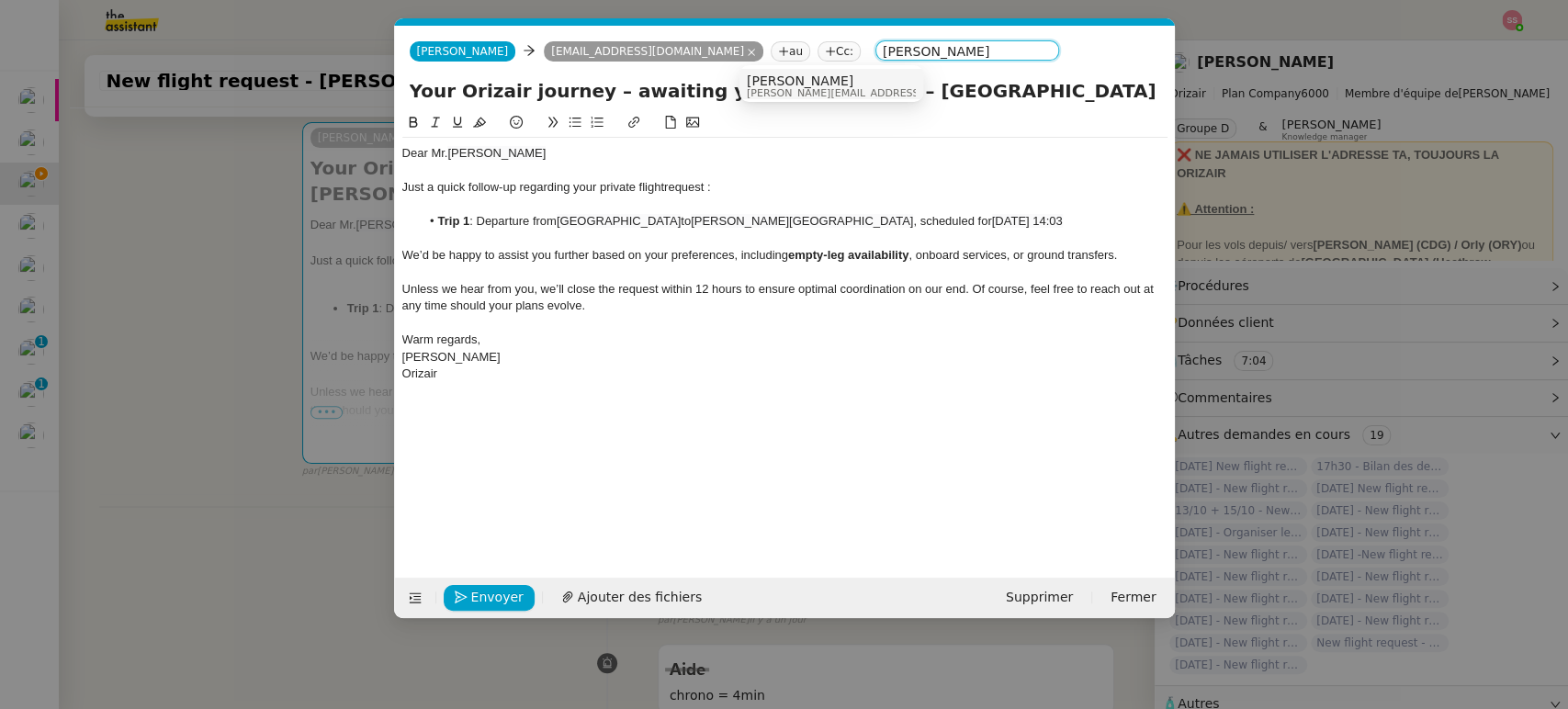
type input "[PERSON_NAME]"
click at [865, 79] on div "[PERSON_NAME] [PERSON_NAME][EMAIL_ADDRESS][DOMAIN_NAME]" at bounding box center [832, 86] width 169 height 25
click at [794, 236] on div at bounding box center [784, 239] width 765 height 16
drag, startPoint x: 781, startPoint y: 73, endPoint x: 973, endPoint y: 69, distance: 192.0
click at [983, 68] on div "[PERSON_NAME] [PERSON_NAME] [EMAIL_ADDRESS][DOMAIN_NAME] au Cc: Ccc: [PERSON_NA…" at bounding box center [785, 51] width 780 height 51
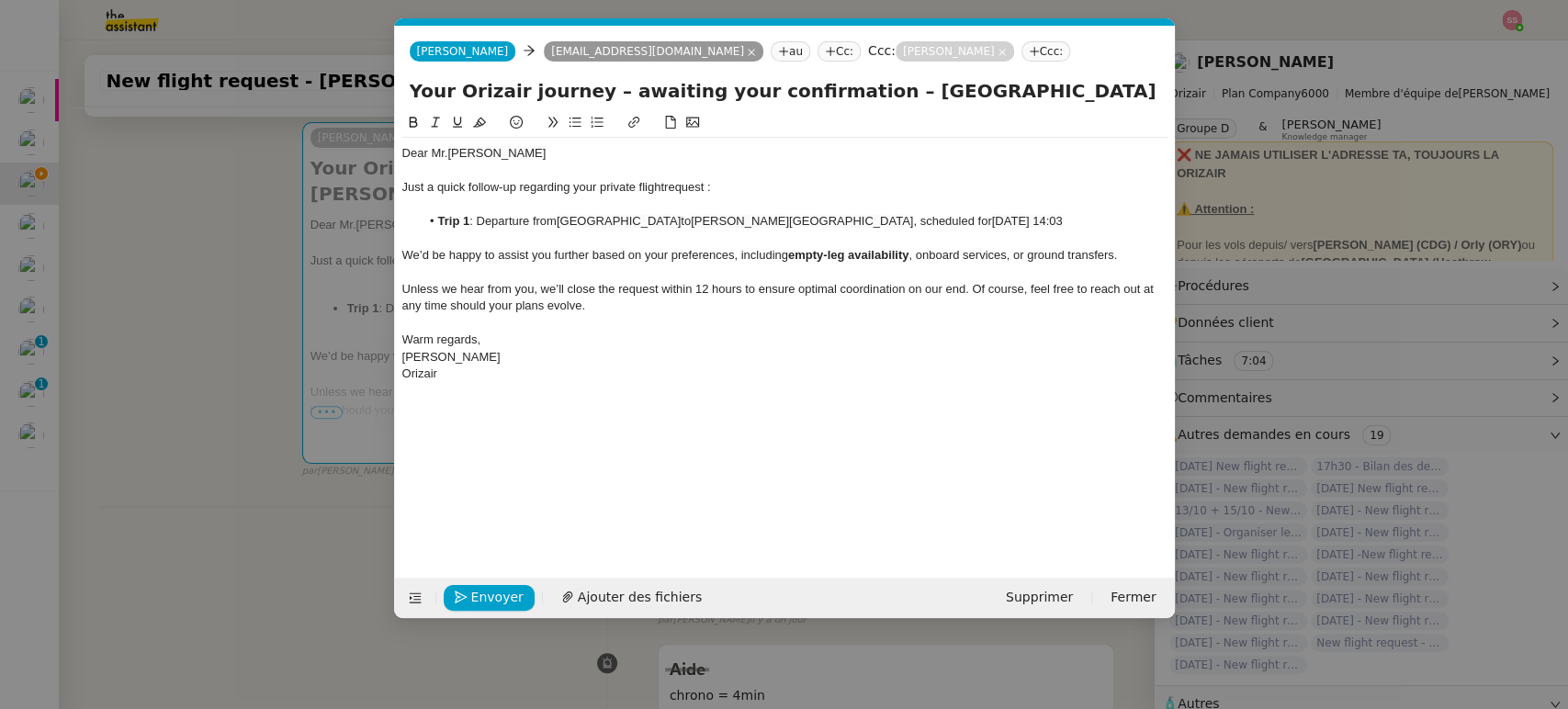
click at [901, 90] on input "Your Orizair journey – awaiting your confirmation – [GEOGRAPHIC_DATA] → [PERSON…" at bounding box center [785, 90] width 751 height 28
drag, startPoint x: 942, startPoint y: 79, endPoint x: 1226, endPoint y: 116, distance: 286.4
click at [1226, 116] on nz-modal-container "relance en Service ✈️Orizair - Relance client ( EN ) à utiliser pour orizair, r…" at bounding box center [784, 354] width 1568 height 709
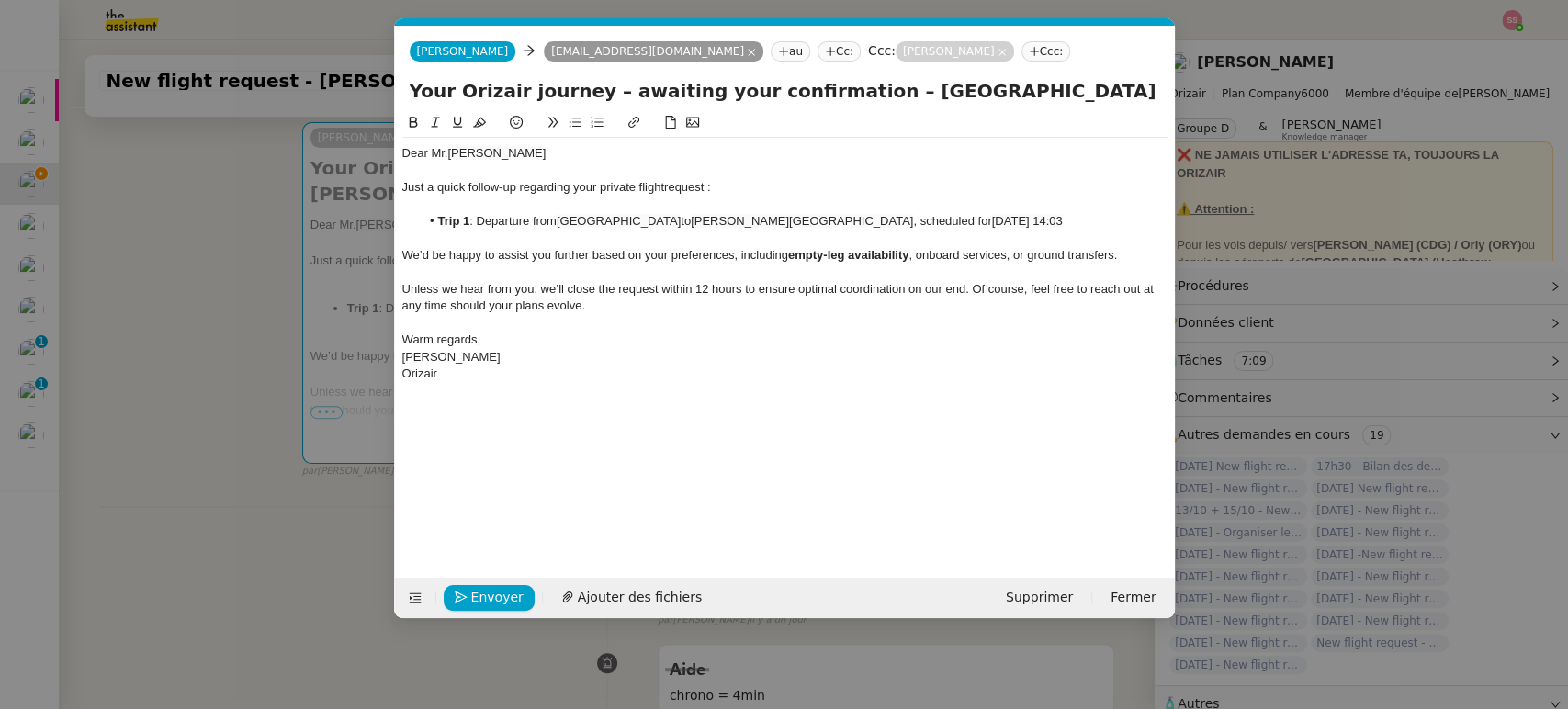
click at [980, 226] on li "Trip 1 : Departure from [GEOGRAPHIC_DATA] to [PERSON_NAME][GEOGRAPHIC_DATA] , s…" at bounding box center [794, 220] width 748 height 16
click at [485, 601] on span "Envoyer" at bounding box center [497, 598] width 52 height 21
click at [485, 601] on span "Confirmer l'envoi" at bounding box center [526, 598] width 110 height 21
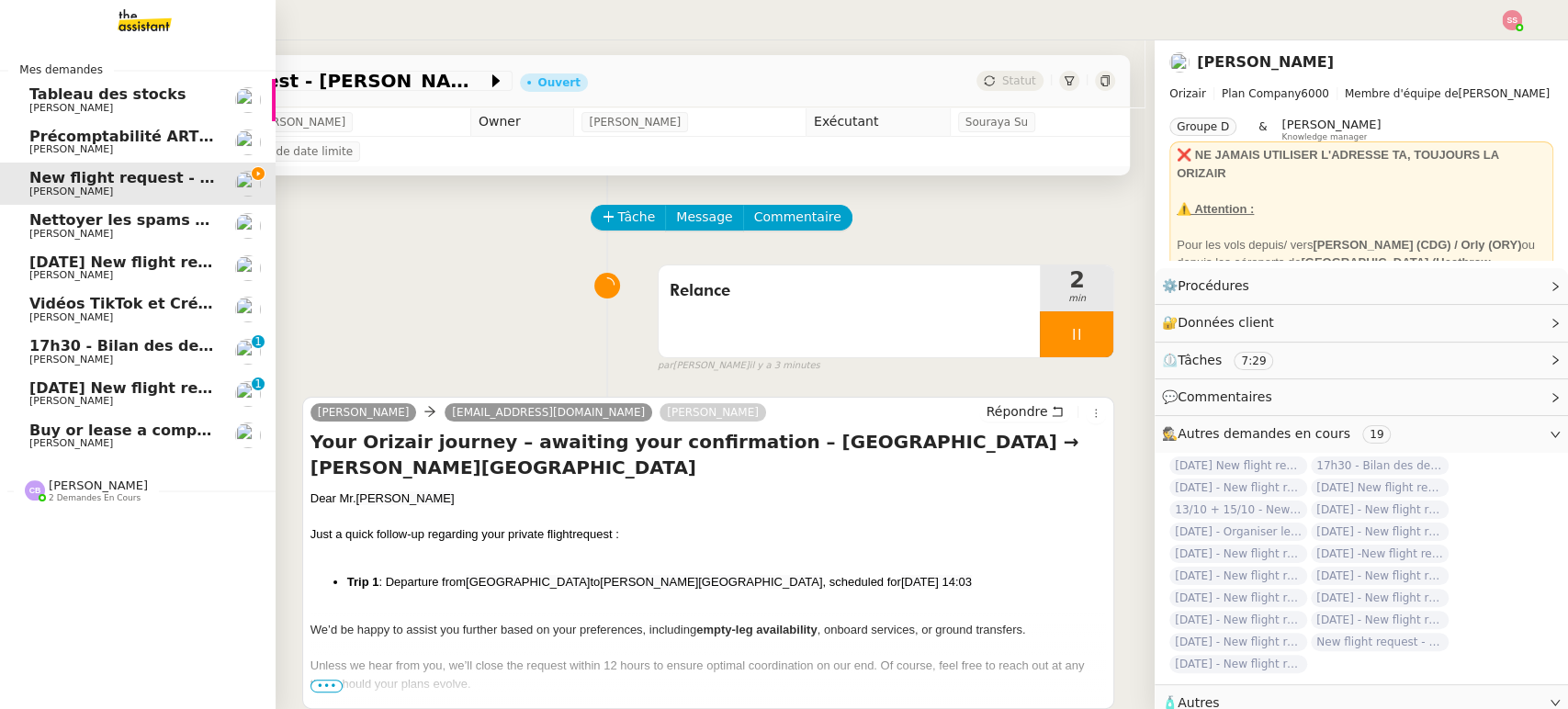
click at [130, 433] on span "Buy or lease a company car" at bounding box center [143, 431] width 228 height 17
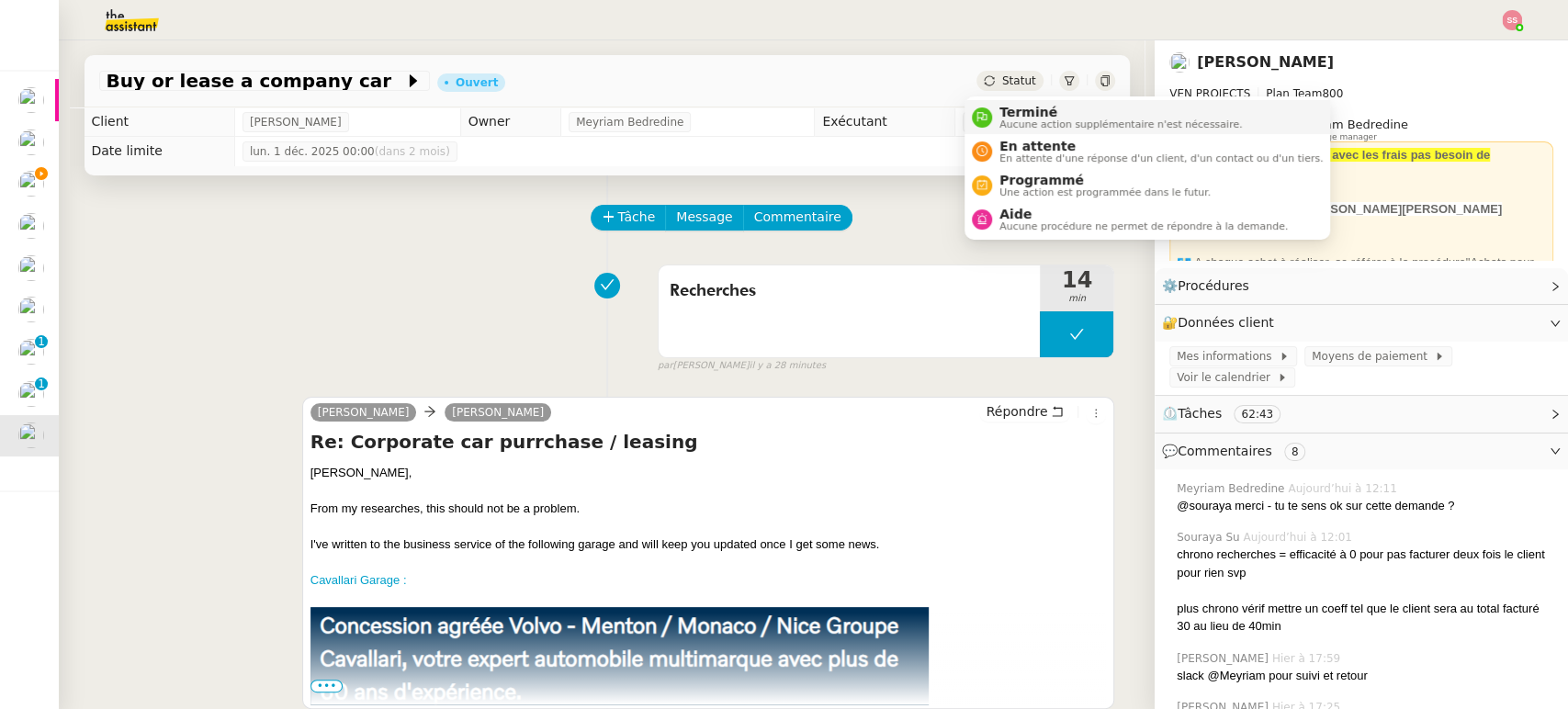
drag, startPoint x: 1003, startPoint y: 75, endPoint x: 1013, endPoint y: 125, distance: 51.0
click at [1004, 76] on span "Statut" at bounding box center [1020, 81] width 34 height 13
click at [1011, 146] on span "En attente" at bounding box center [1161, 145] width 323 height 14
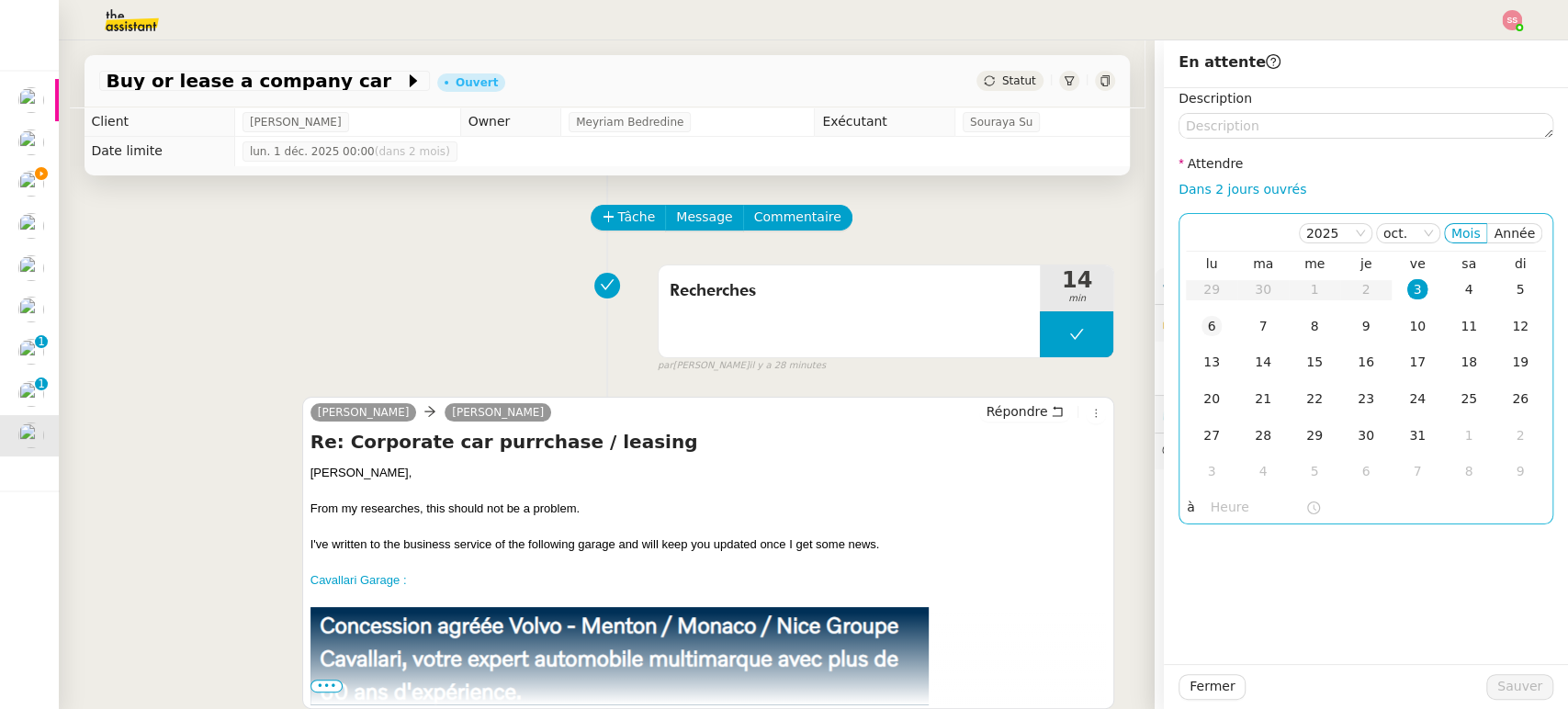
click at [1194, 315] on td "6" at bounding box center [1212, 327] width 51 height 37
click at [1498, 686] on span "Sauver" at bounding box center [1520, 687] width 45 height 21
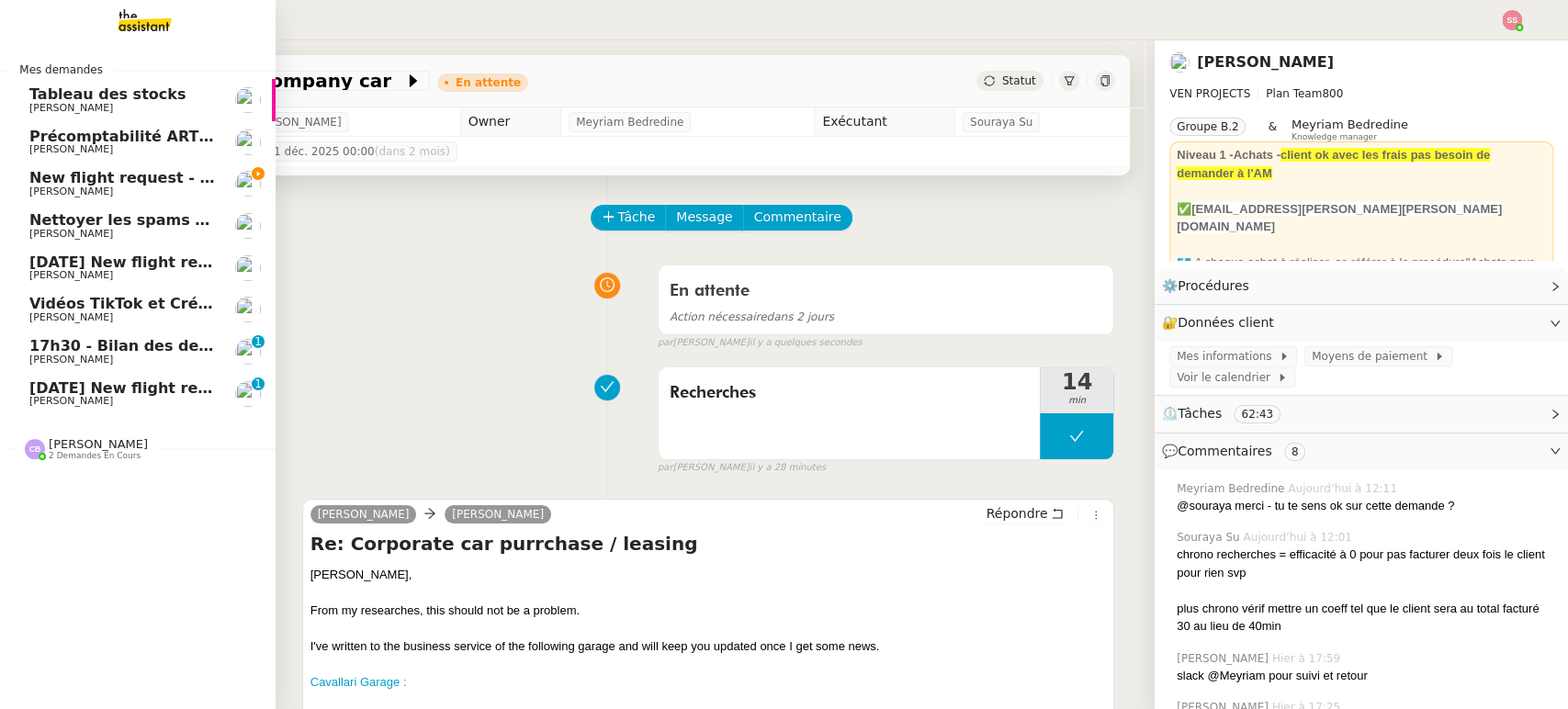
click at [85, 174] on span "New flight request - [PERSON_NAME]" at bounding box center [182, 178] width 307 height 17
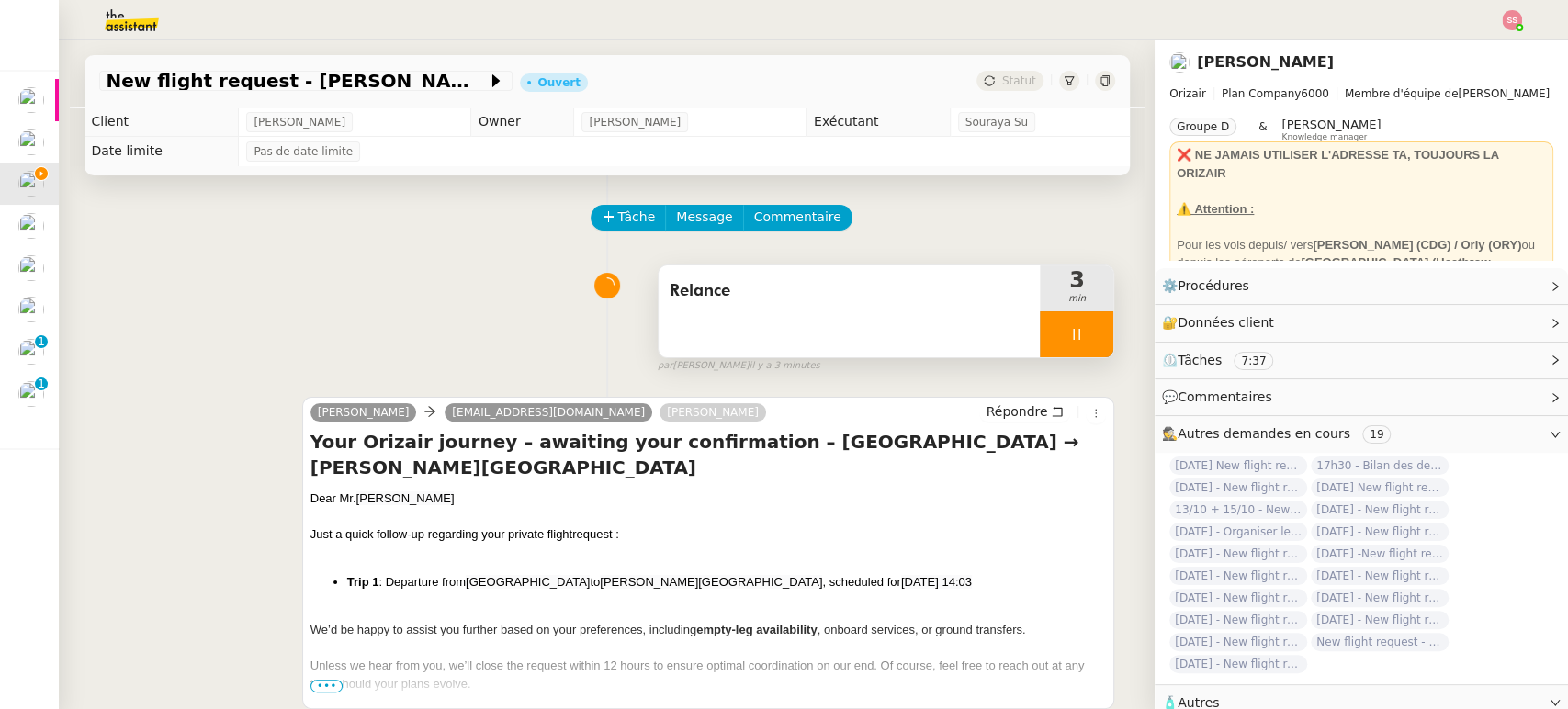
click at [1073, 331] on div at bounding box center [1077, 335] width 73 height 46
click at [1088, 334] on icon at bounding box center [1095, 334] width 14 height 14
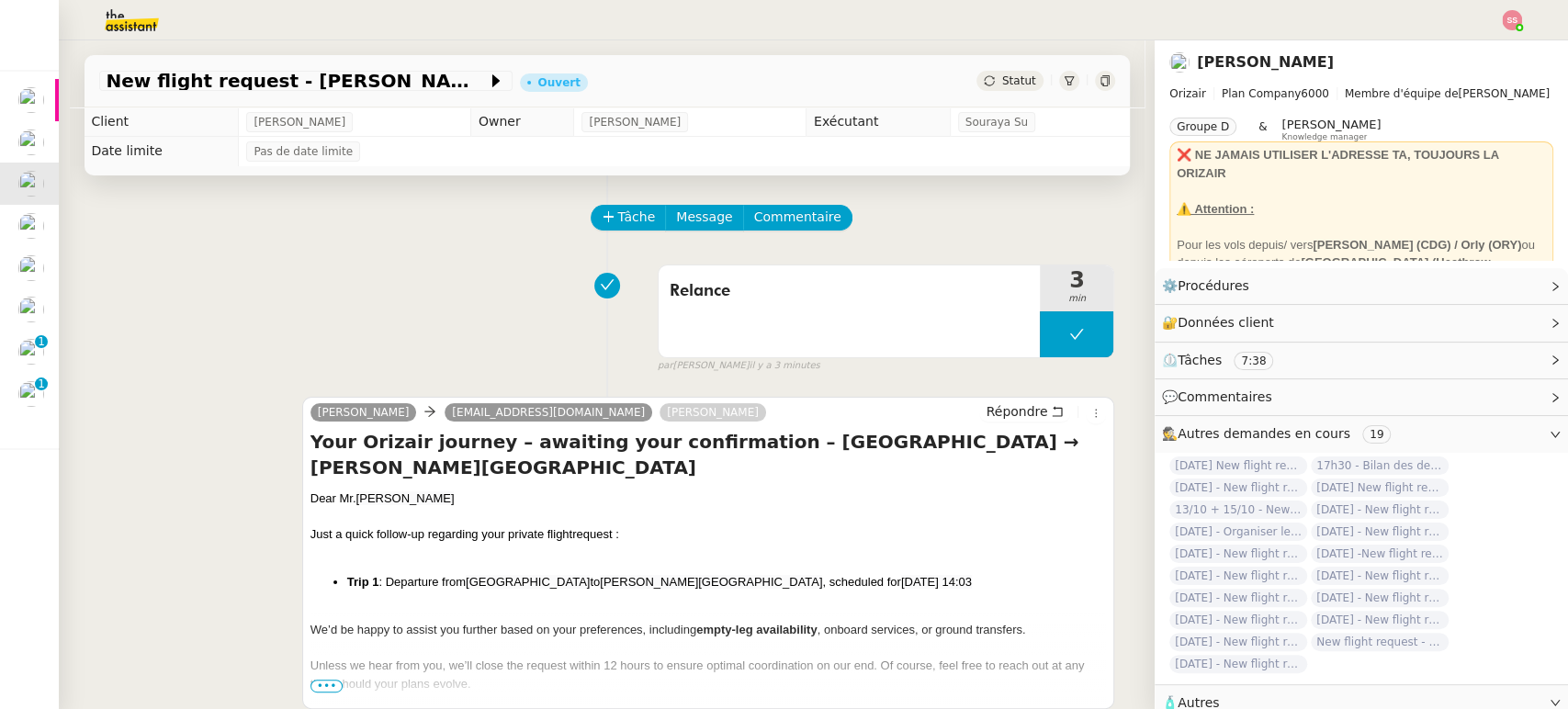
click at [1014, 86] on span "Statut" at bounding box center [1020, 81] width 34 height 13
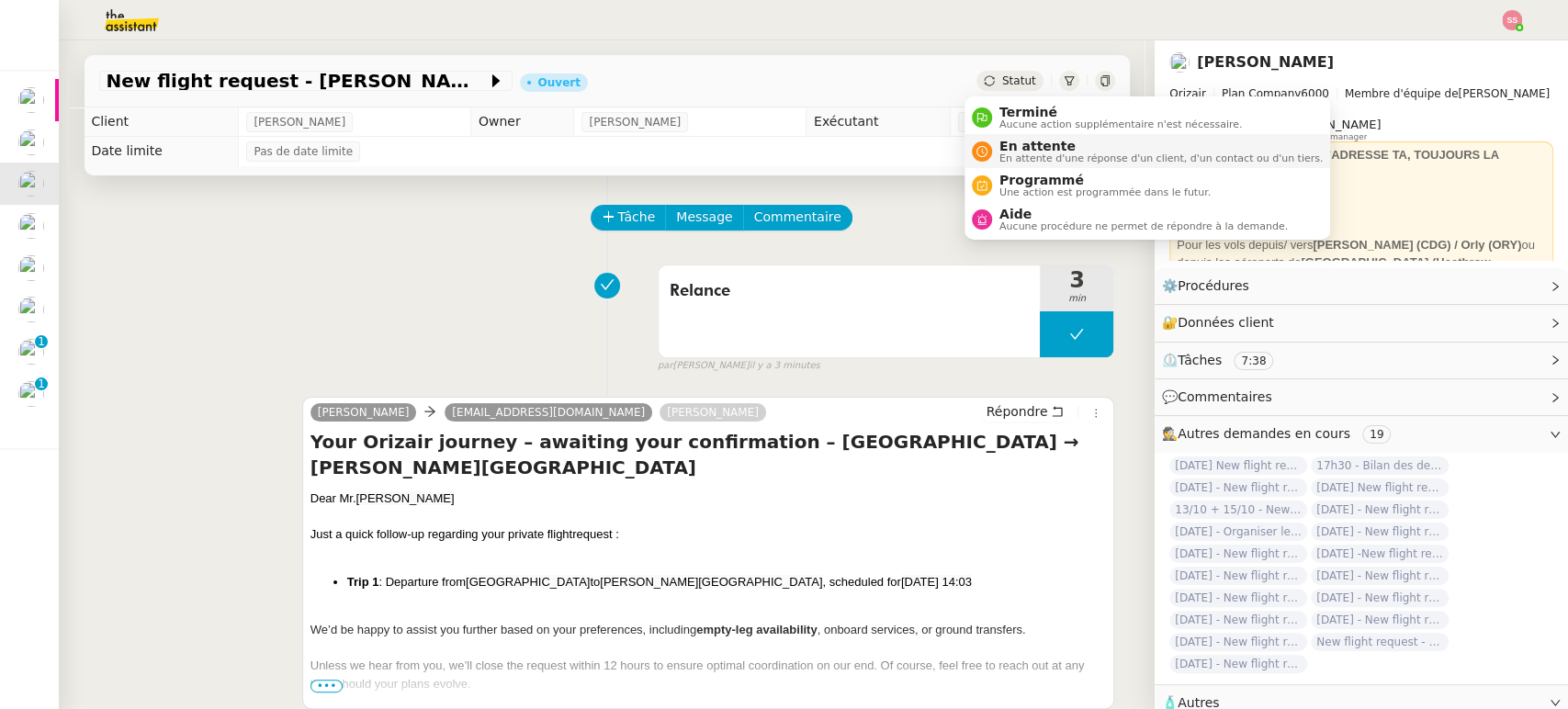
click at [1022, 156] on span "En attente d'une réponse d'un client, d'un contact ou d'un tiers." at bounding box center [1161, 158] width 323 height 10
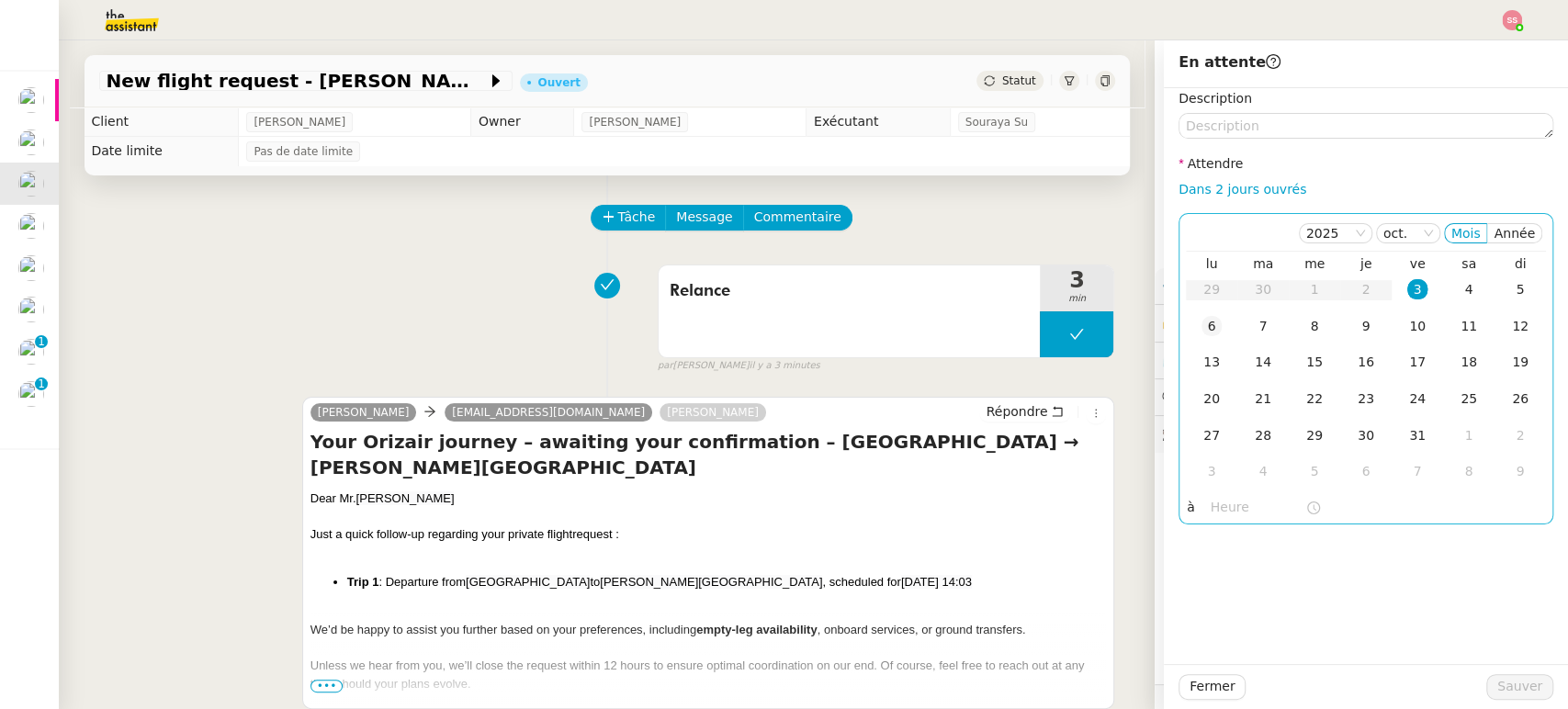
drag, startPoint x: 1204, startPoint y: 323, endPoint x: 1213, endPoint y: 332, distance: 12.7
click at [1204, 323] on div "6" at bounding box center [1212, 326] width 20 height 20
click at [1498, 686] on span "Sauver" at bounding box center [1520, 687] width 45 height 21
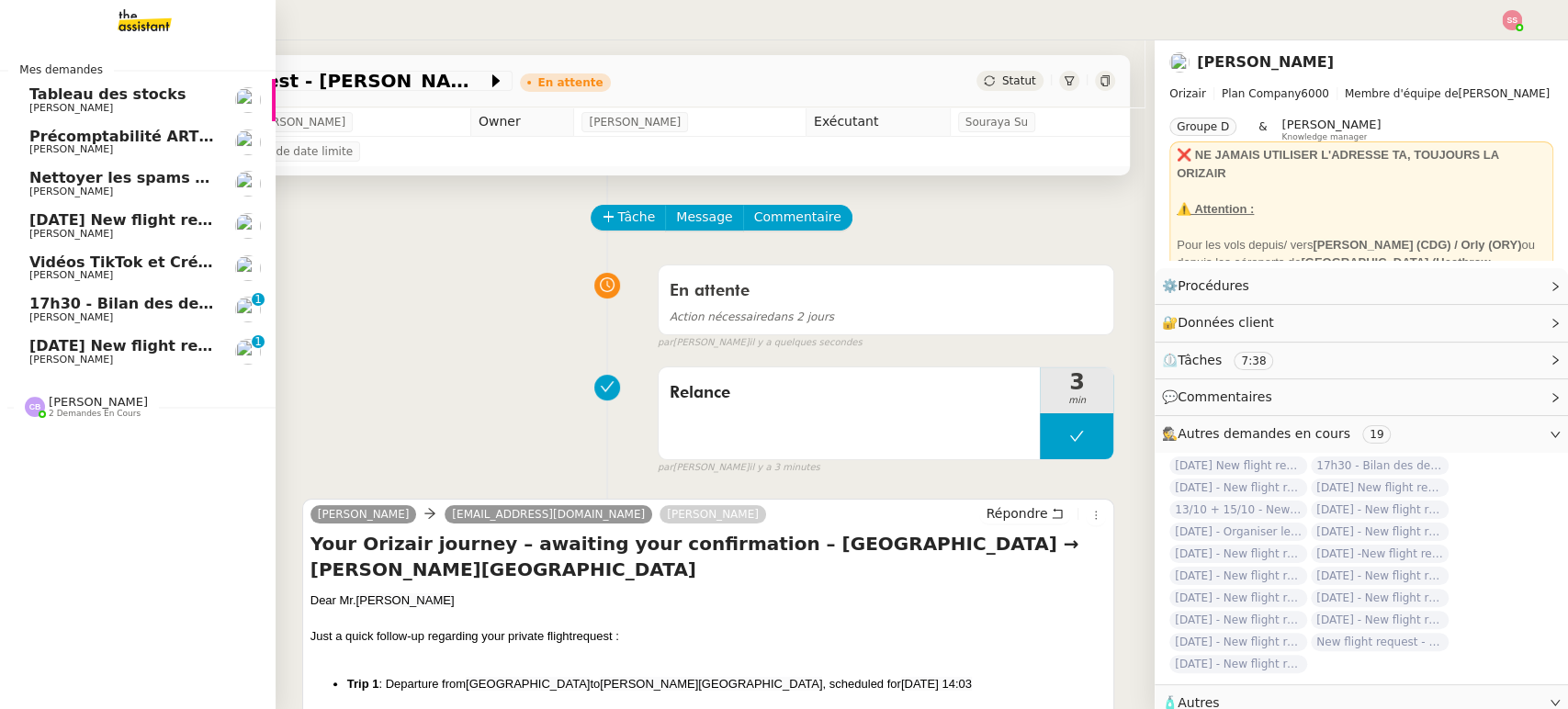
click at [111, 222] on span "[DATE] New flight request - [PERSON_NAME]" at bounding box center [214, 220] width 369 height 17
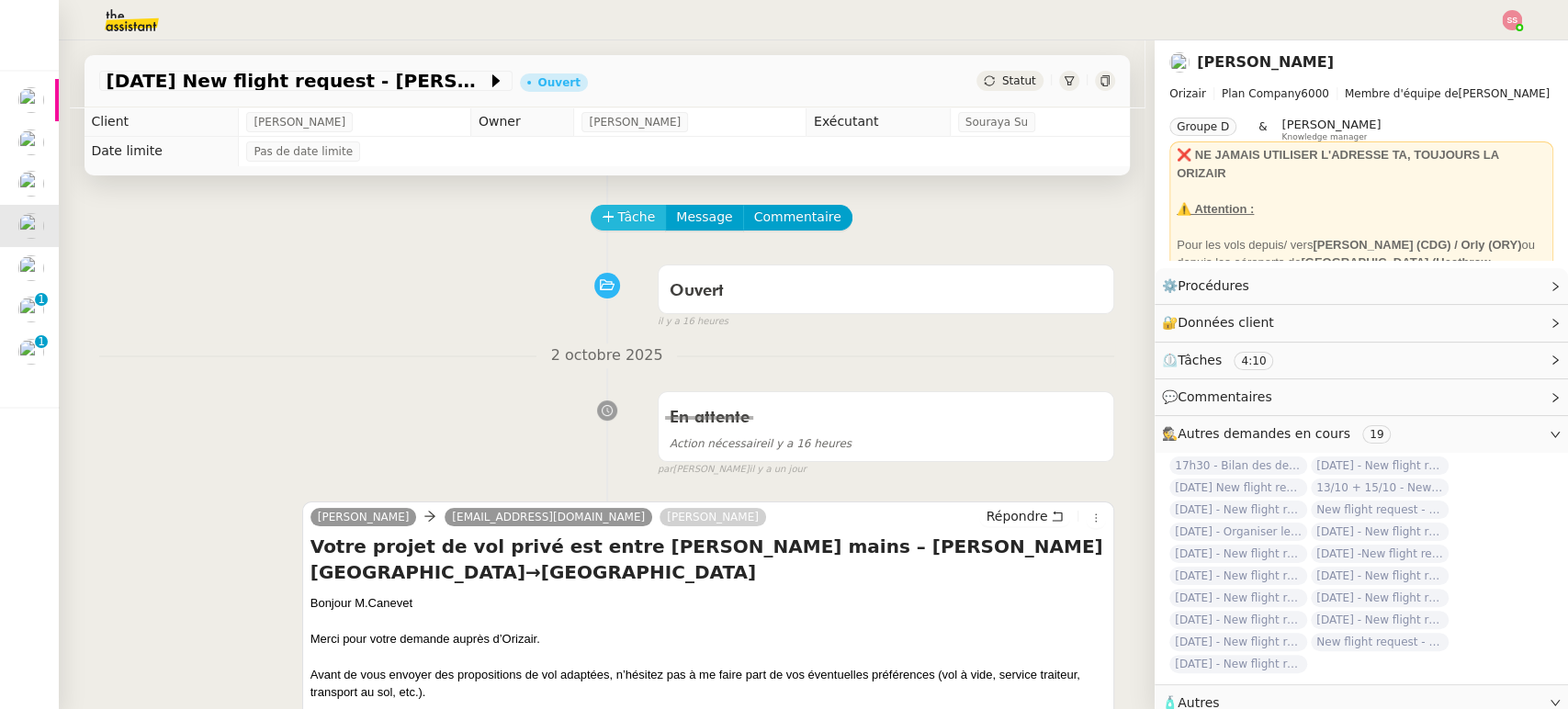
click at [629, 224] on span "Tâche" at bounding box center [638, 218] width 38 height 21
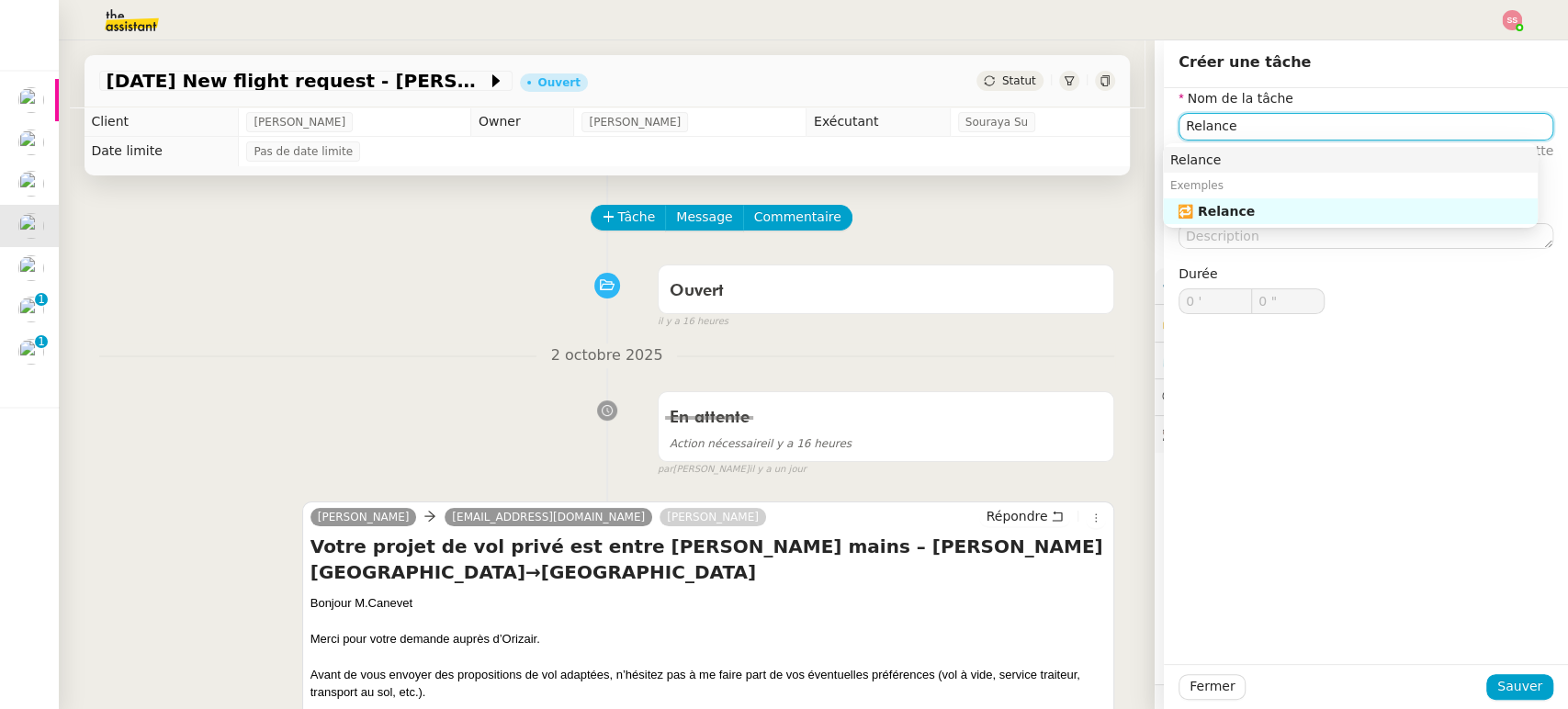
click at [1225, 148] on nz-auto-option "Relance" at bounding box center [1350, 160] width 374 height 26
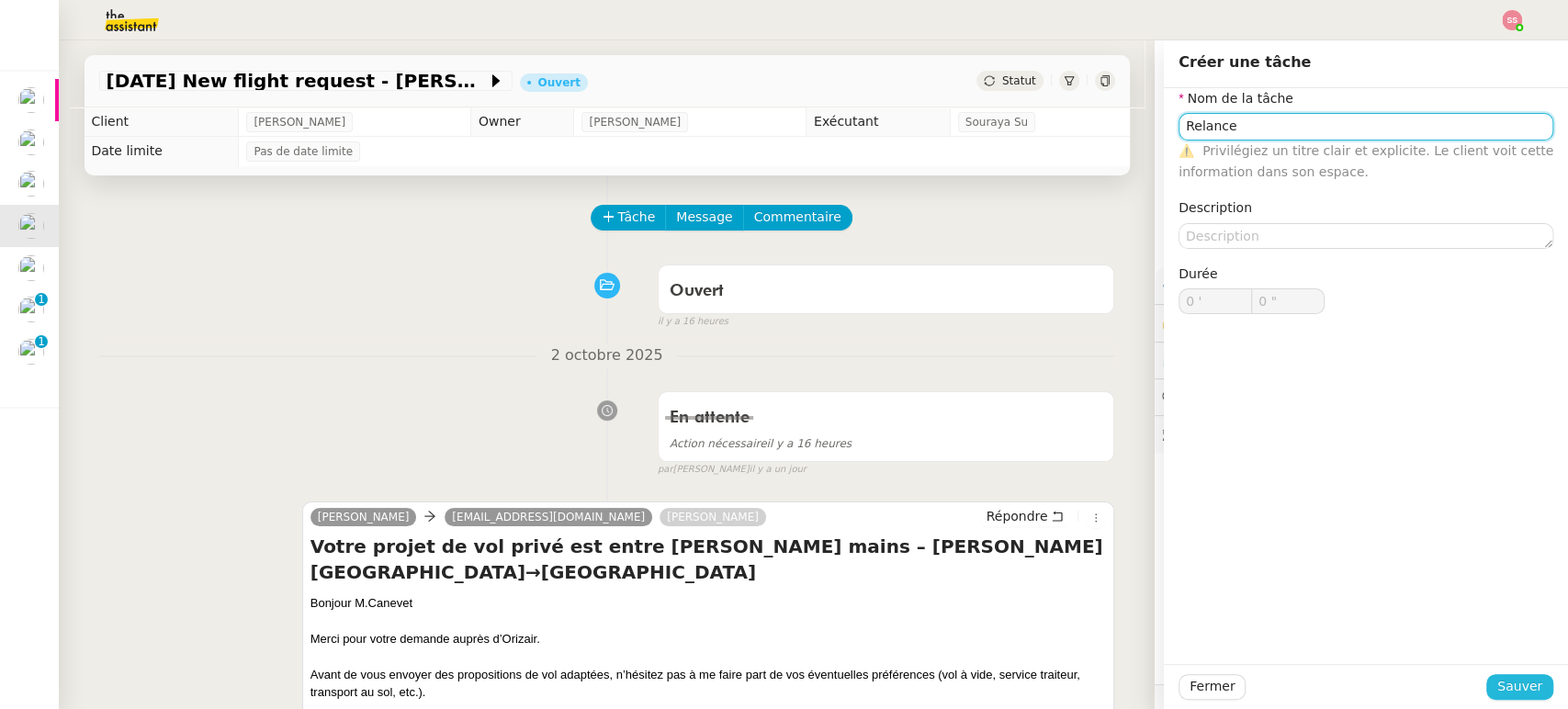
type input "Relance"
click at [1498, 684] on span "Sauver" at bounding box center [1520, 687] width 45 height 21
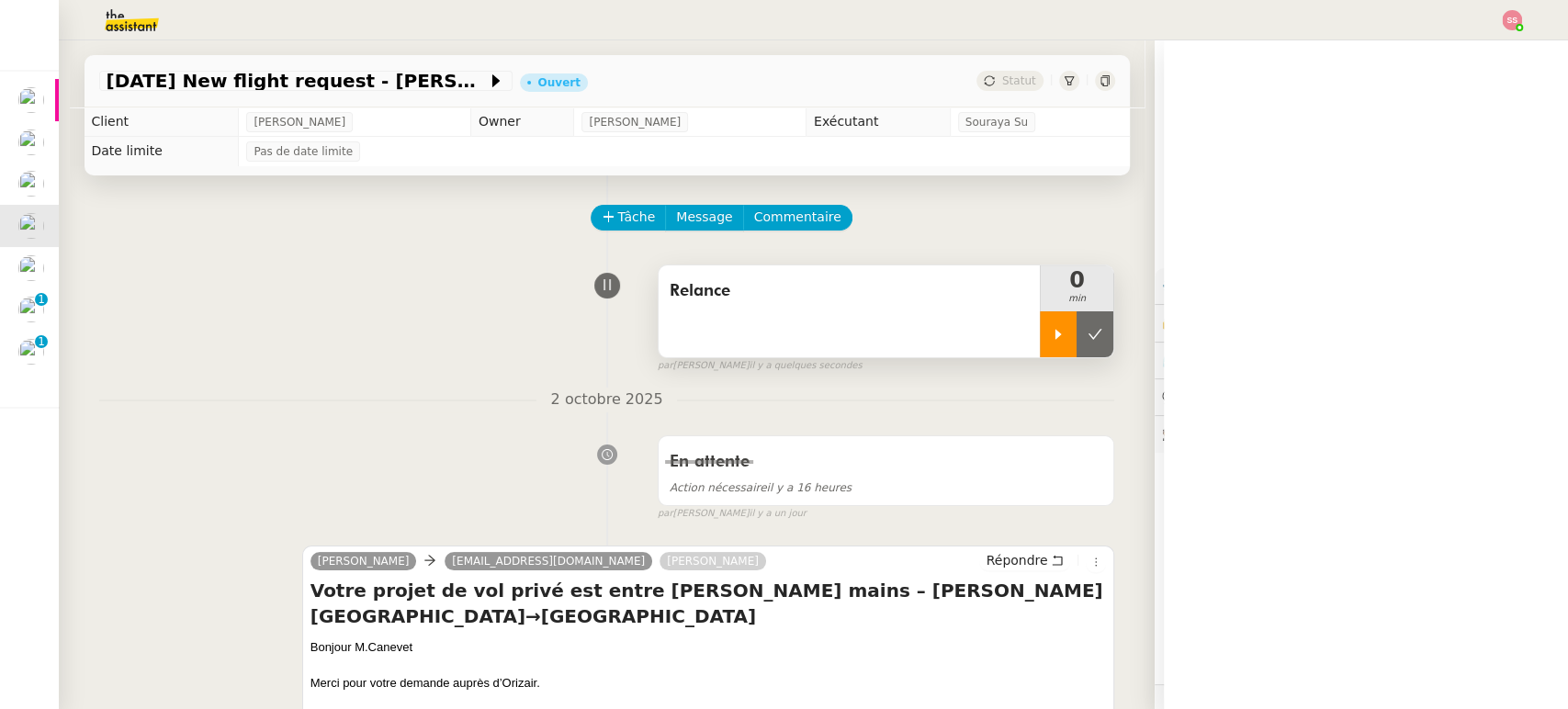
click at [1053, 346] on div at bounding box center [1059, 335] width 37 height 46
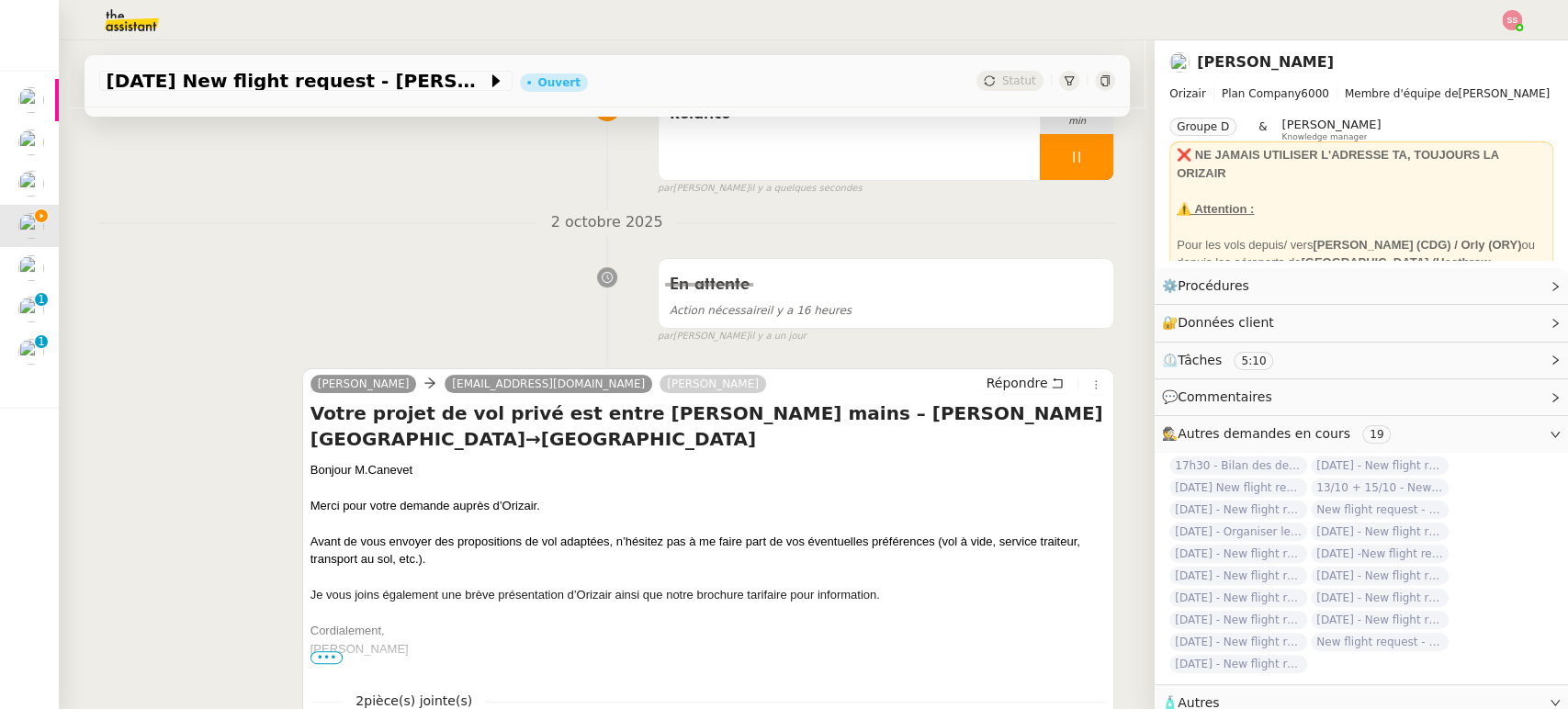
scroll to position [204, 0]
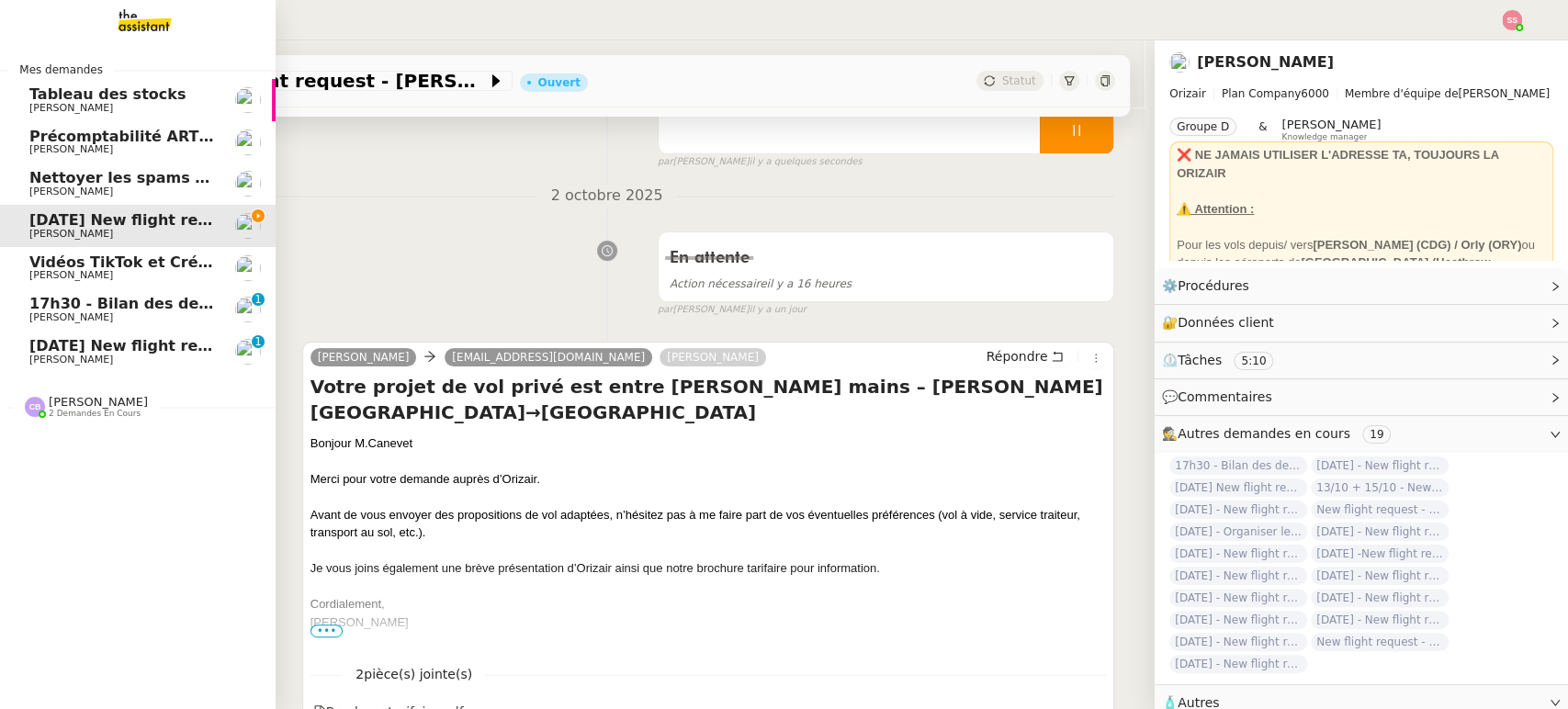
click at [140, 256] on span "Vidéos TikTok et Créatives META - octobre 2025" at bounding box center [227, 262] width 395 height 17
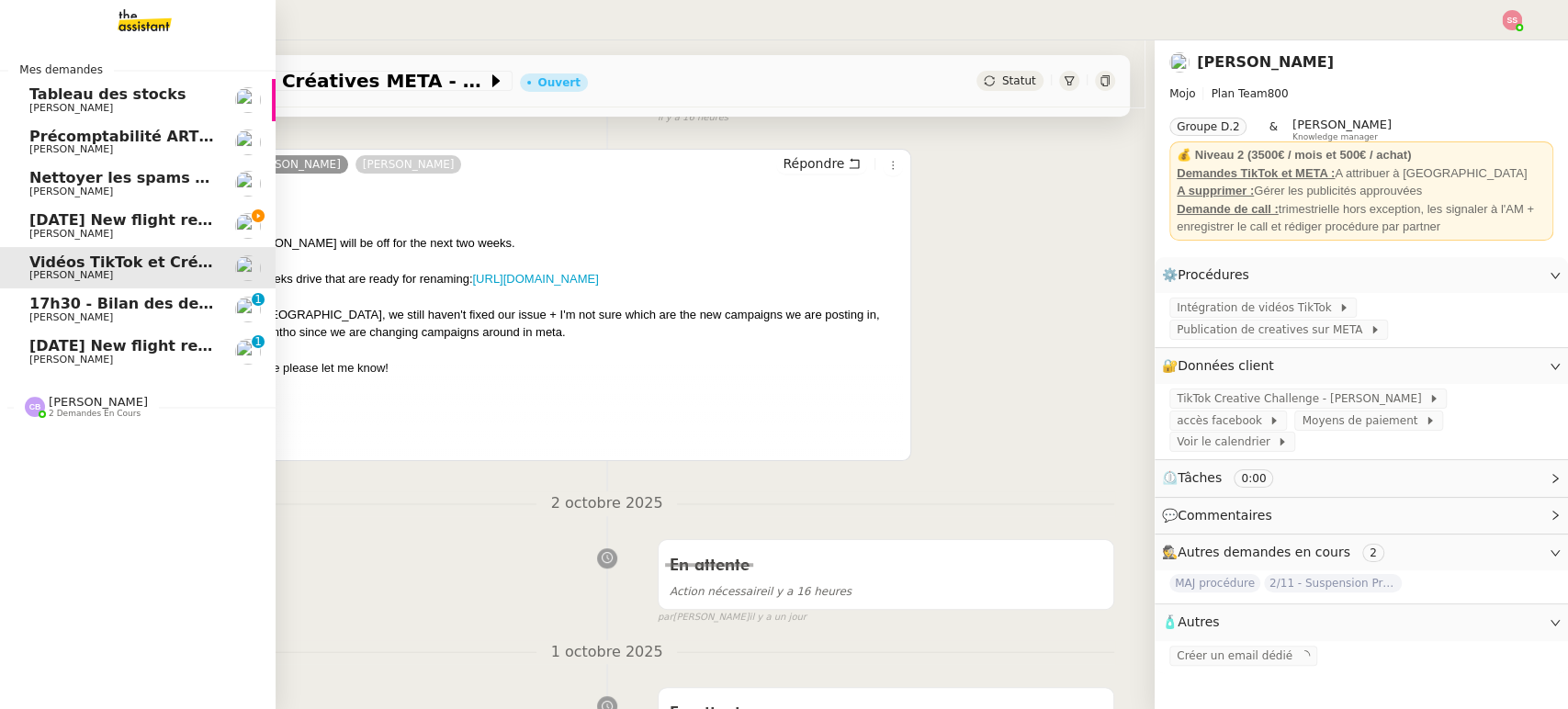
click at [147, 207] on link "[DATE] New flight request - [PERSON_NAME] [PERSON_NAME]" at bounding box center [138, 226] width 276 height 42
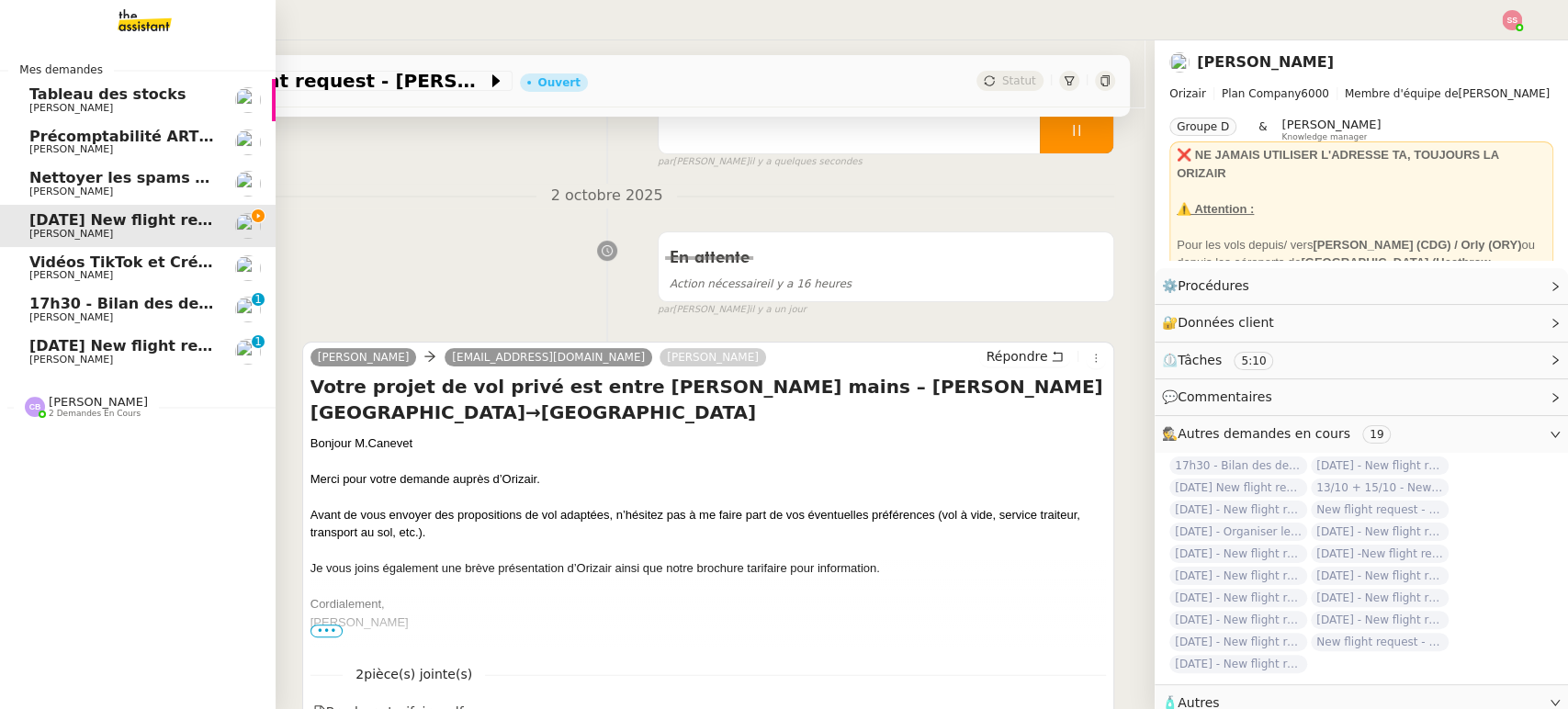
click at [153, 275] on span "[PERSON_NAME]" at bounding box center [122, 276] width 185 height 11
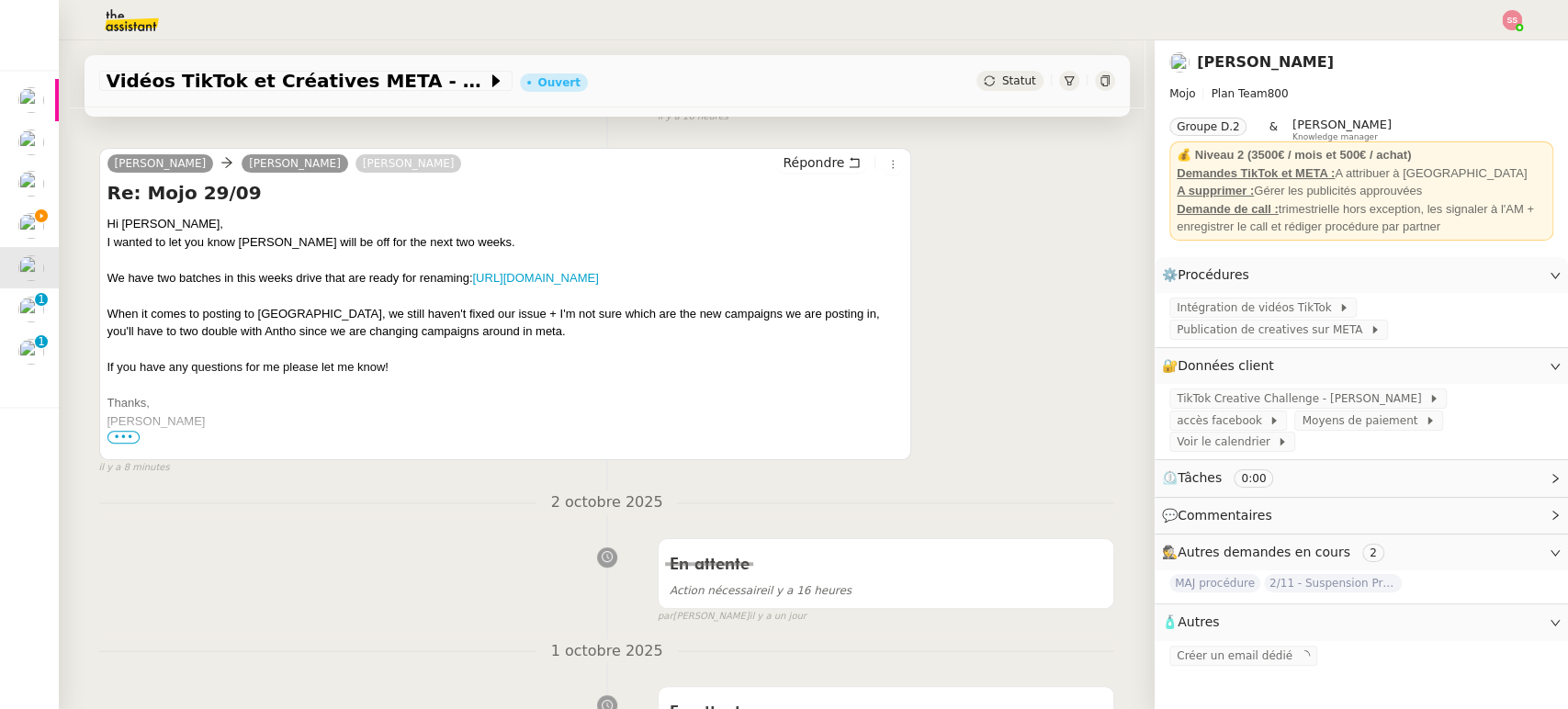
scroll to position [105, 0]
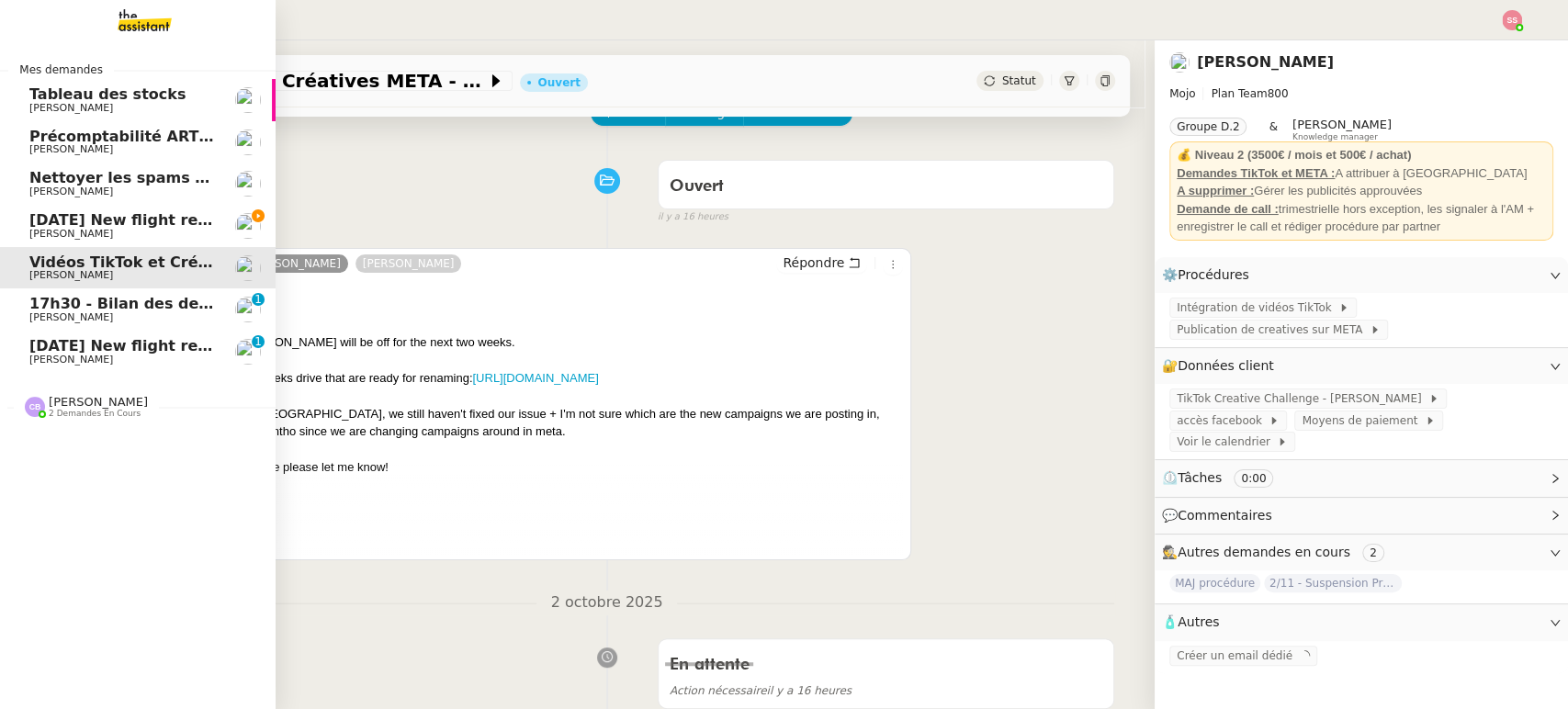
drag, startPoint x: 113, startPoint y: 215, endPoint x: 147, endPoint y: 212, distance: 34.1
click at [113, 215] on span "[DATE] New flight request - [PERSON_NAME]" at bounding box center [214, 220] width 369 height 17
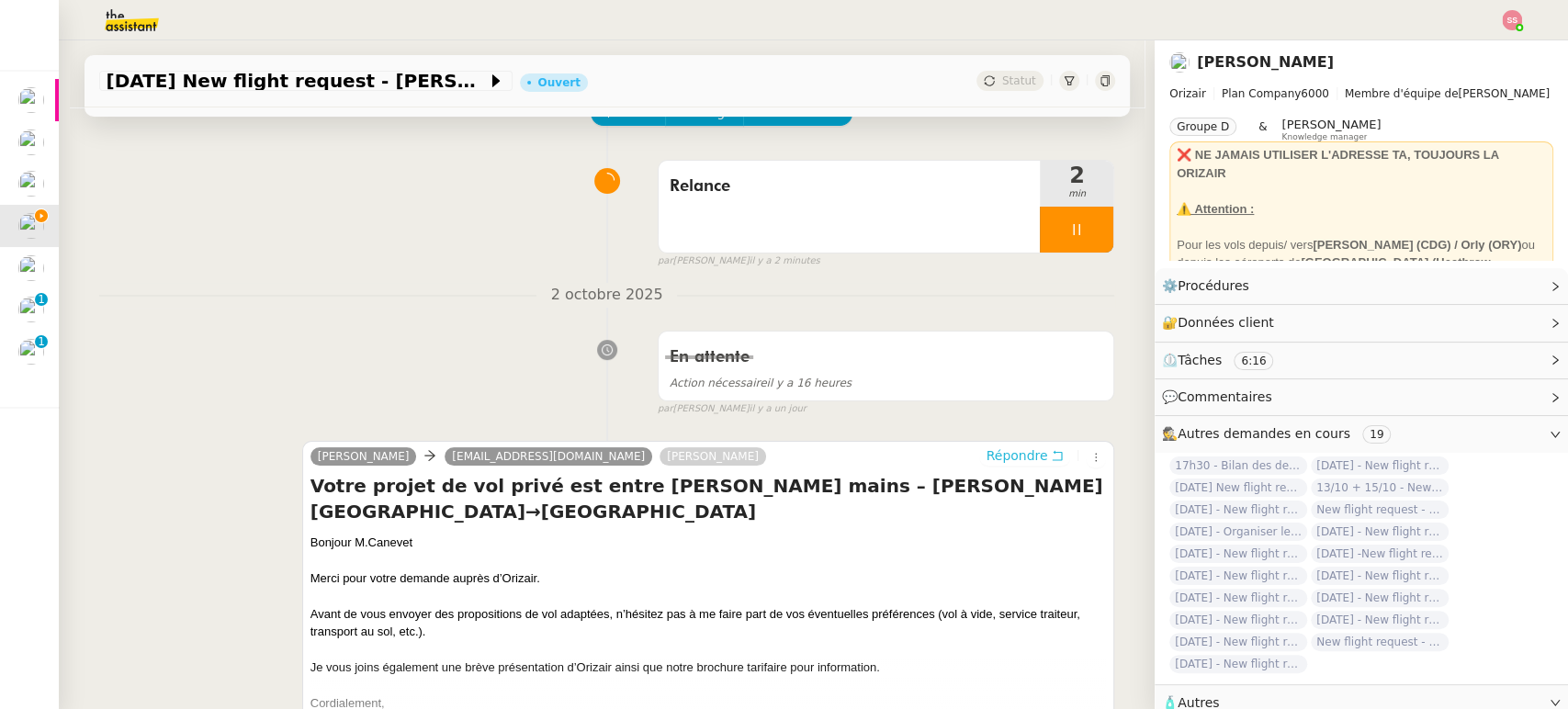
click at [1028, 455] on span "Répondre" at bounding box center [1016, 455] width 62 height 18
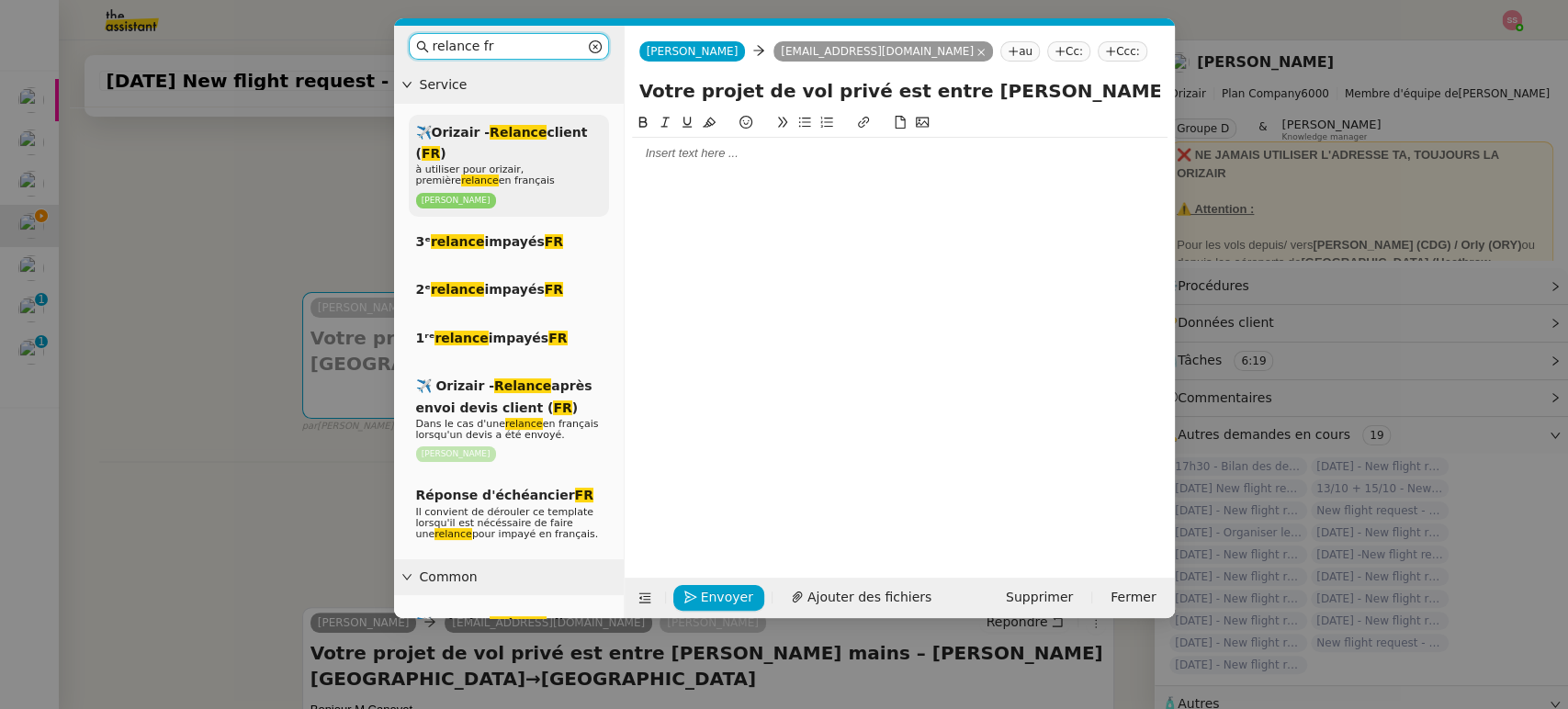
type input "relance fr"
click at [511, 167] on div "✈️Orizair - Relance client ( FR ) à utiliser pour orizair, première relance en …" at bounding box center [508, 165] width 201 height 102
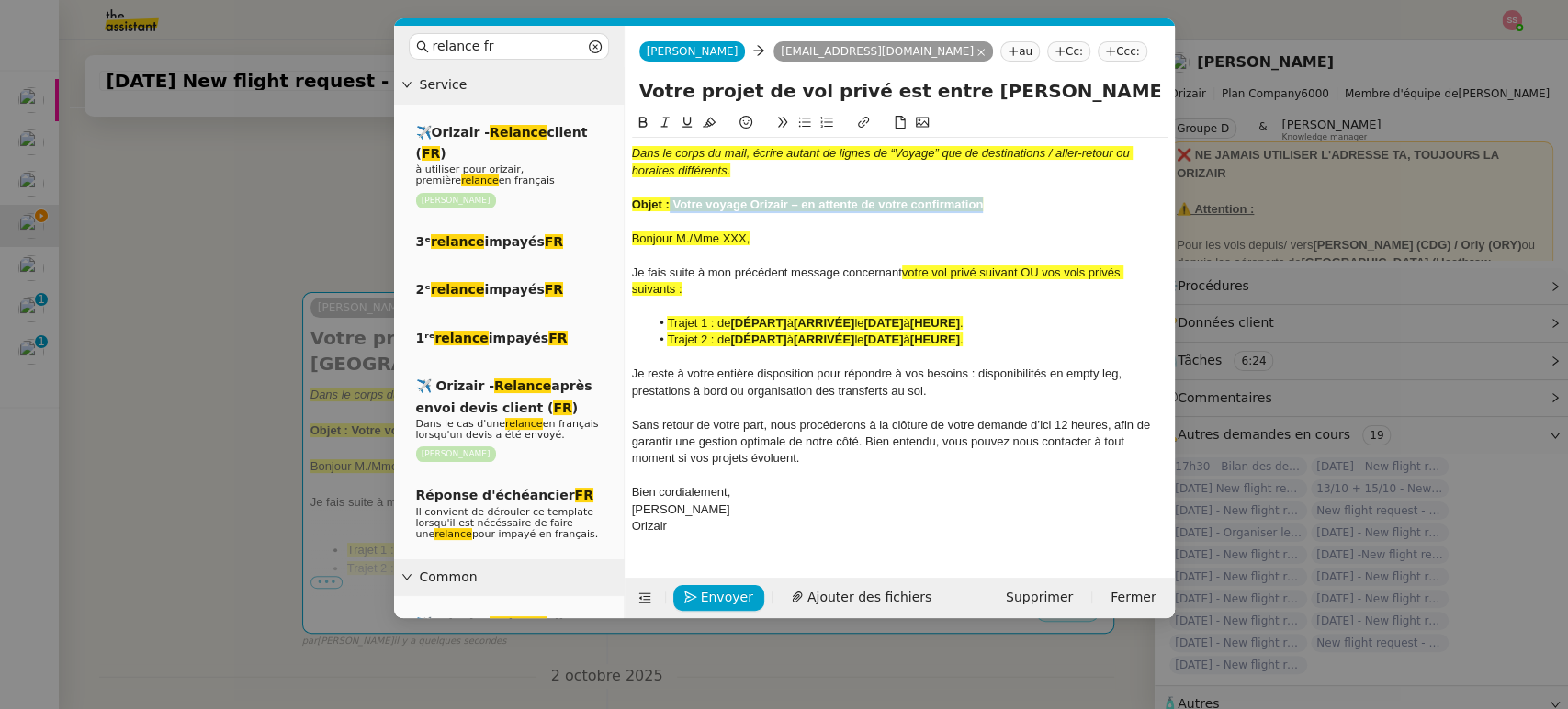
drag, startPoint x: 670, startPoint y: 201, endPoint x: 1001, endPoint y: 210, distance: 331.1
click at [1001, 210] on div "Objet : Votre voyage Orizair – en attente de votre confirmation" at bounding box center [900, 204] width 536 height 16
drag, startPoint x: 1080, startPoint y: 89, endPoint x: 556, endPoint y: 92, distance: 524.0
click at [556, 92] on nz-layout "relance fr Service ✈️Orizair - Relance client ( FR ) à utiliser pour orizair, p…" at bounding box center [785, 322] width 781 height 593
paste input "Votre voyage Orizair – en attente de votre confirmation"
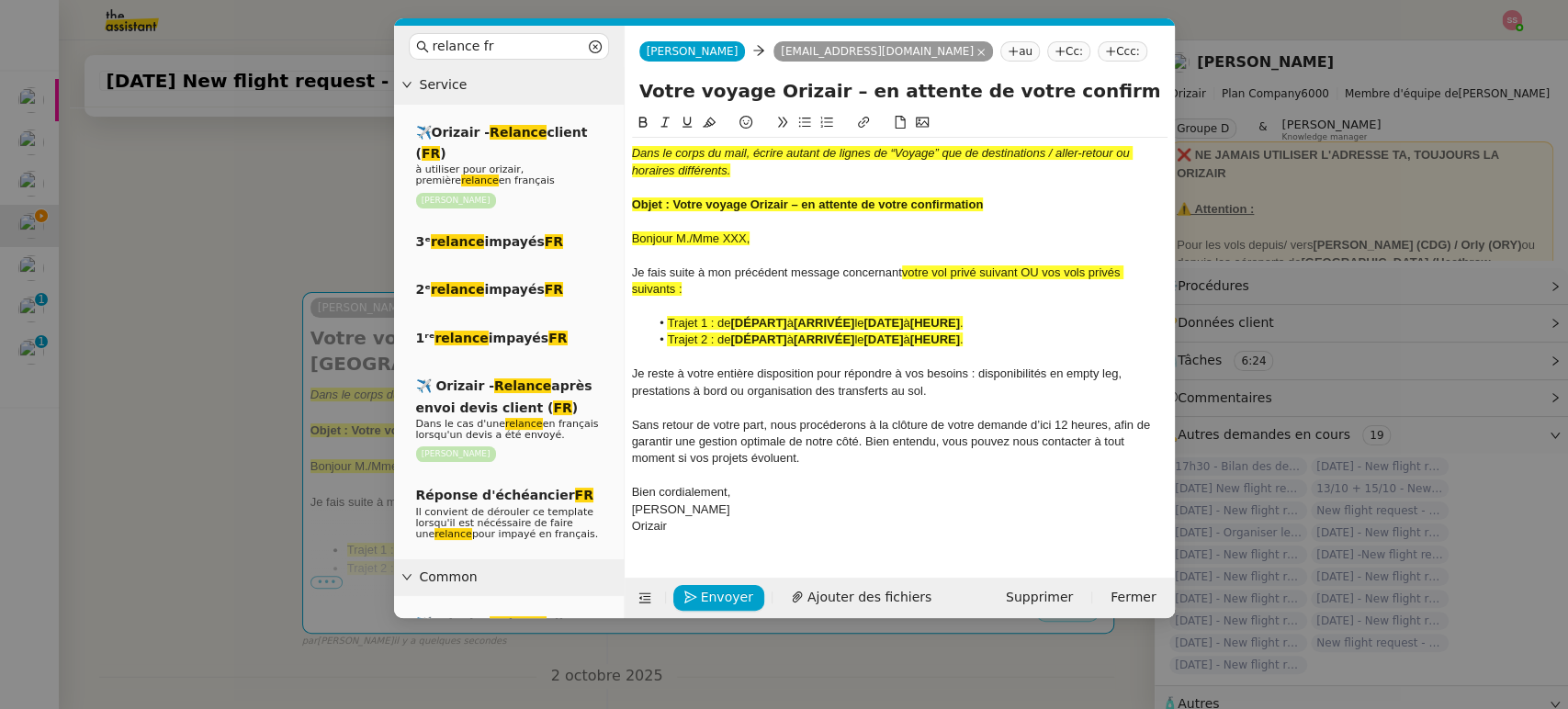
type input "Votre voyage Orizair – en attente de votre confirmation – [PERSON_NAME][GEOGRAP…"
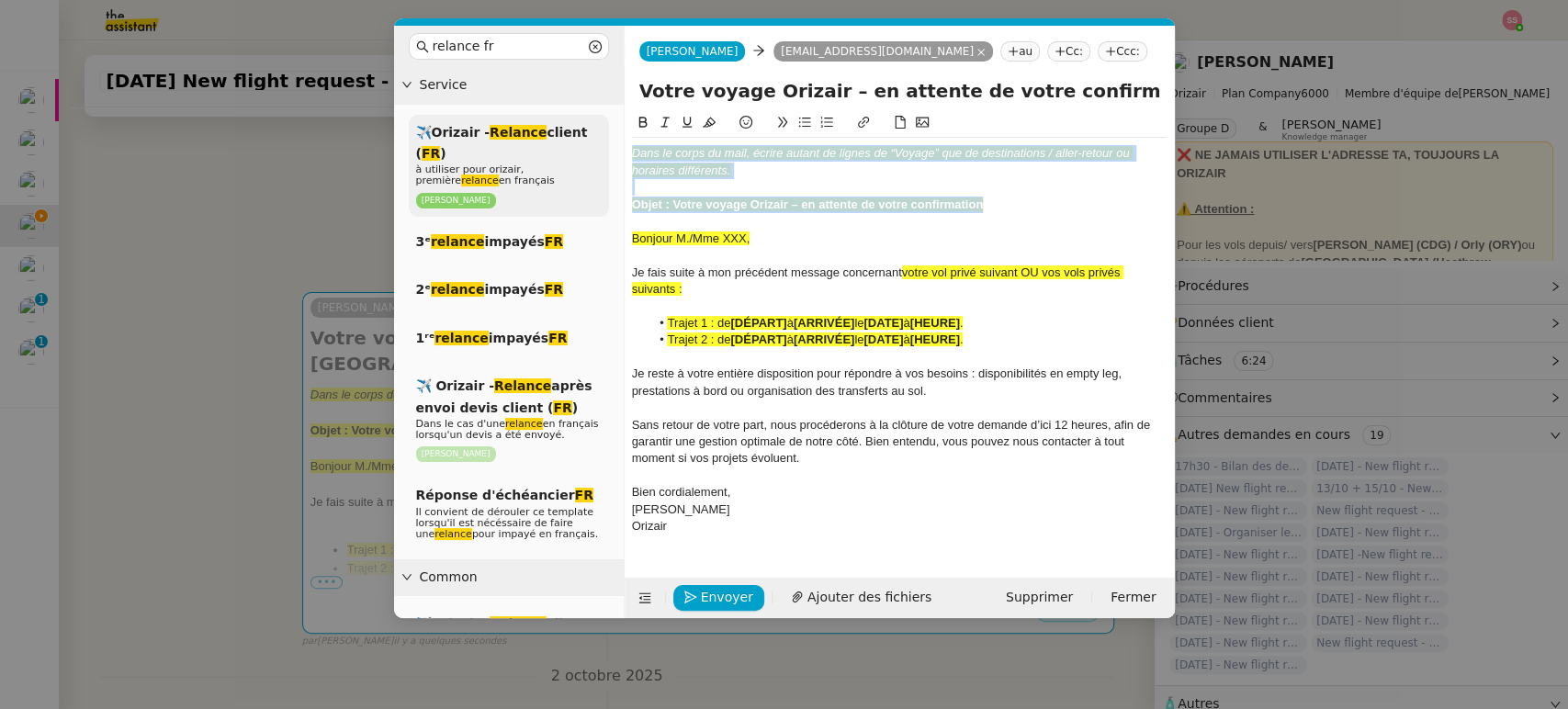
drag, startPoint x: 996, startPoint y: 206, endPoint x: 482, endPoint y: 138, distance: 518.5
click at [482, 138] on nz-layout "relance fr Service ✈️Orizair - Relance client ( FR ) à utiliser pour orizair, p…" at bounding box center [785, 322] width 781 height 593
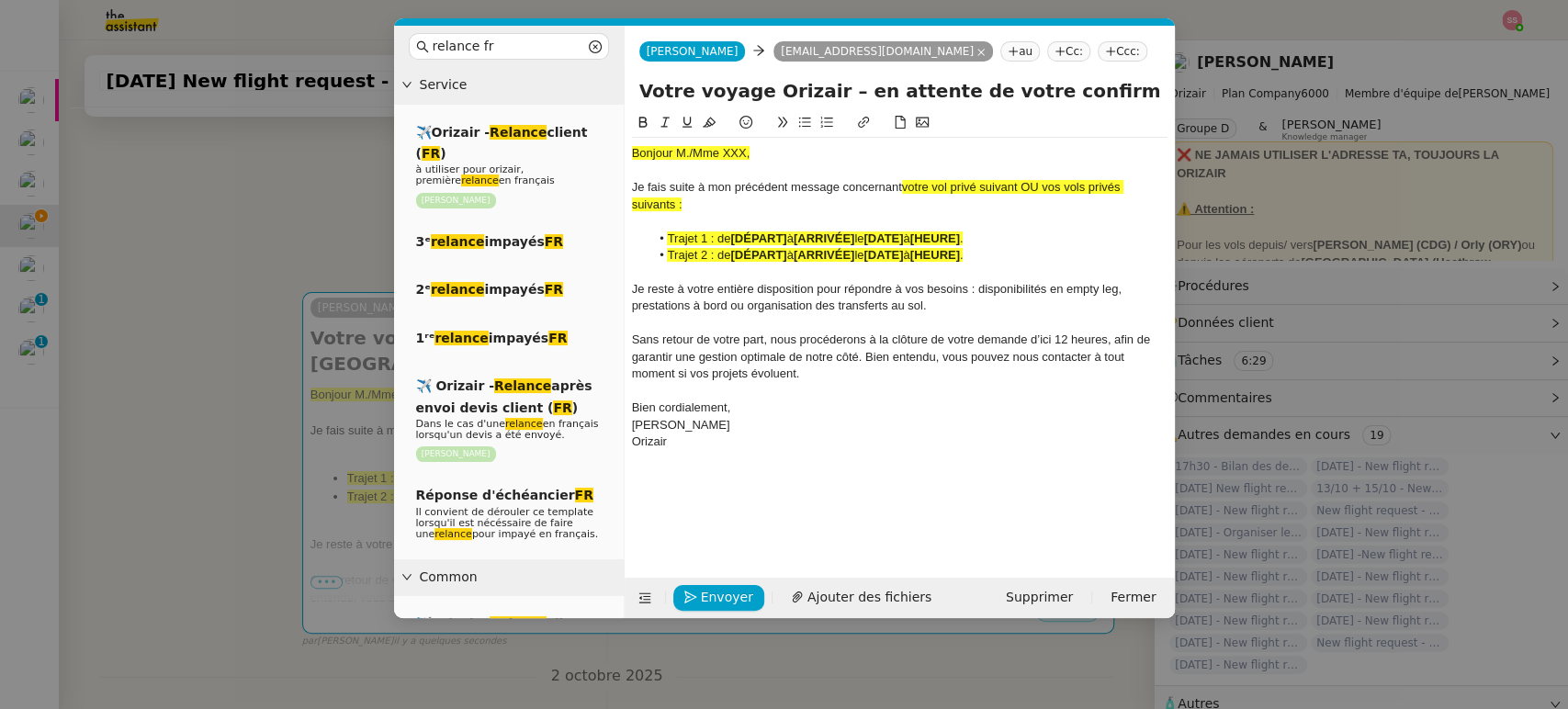
click at [232, 359] on nz-modal-container "relance fr Service ✈️Orizair - Relance client ( FR ) à utiliser pour orizair, p…" at bounding box center [784, 354] width 1568 height 709
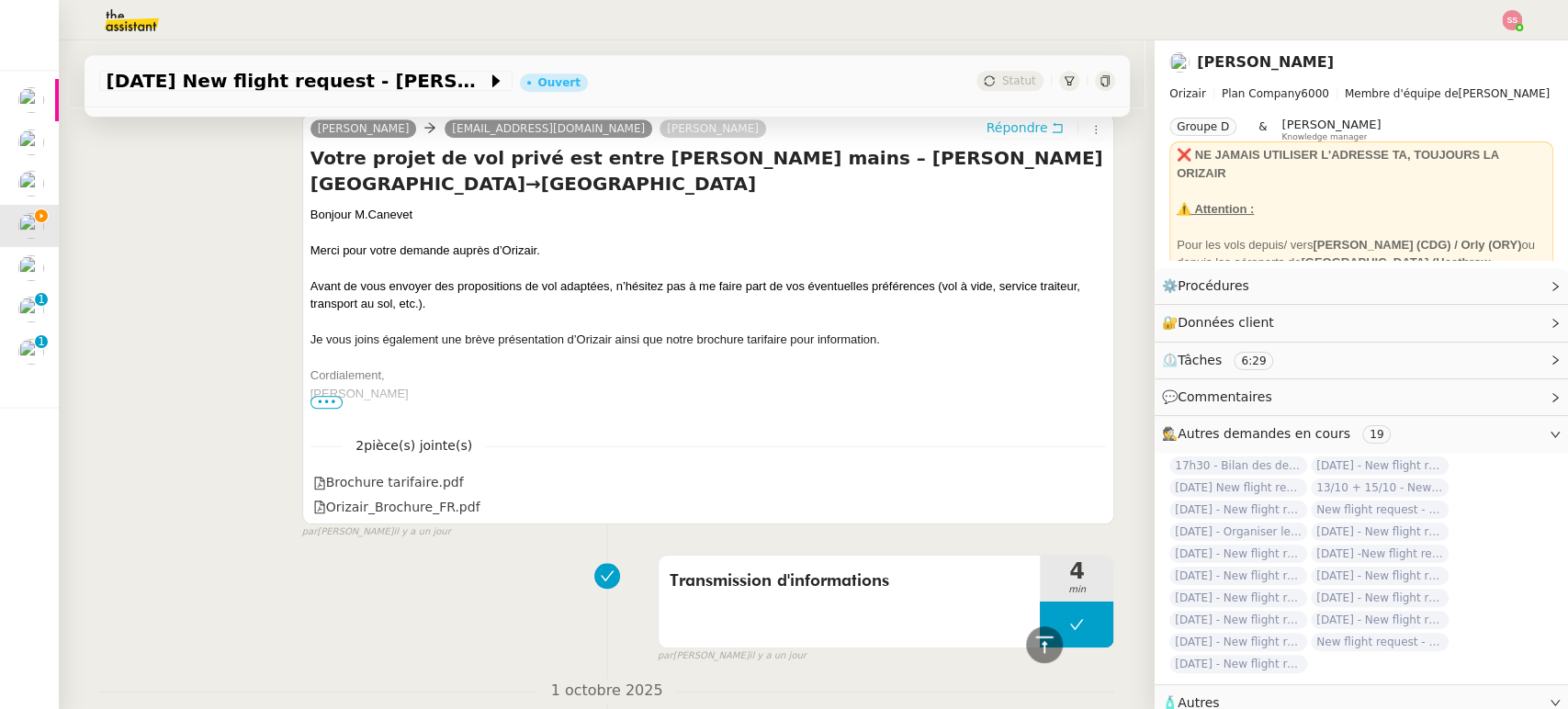
scroll to position [776, 0]
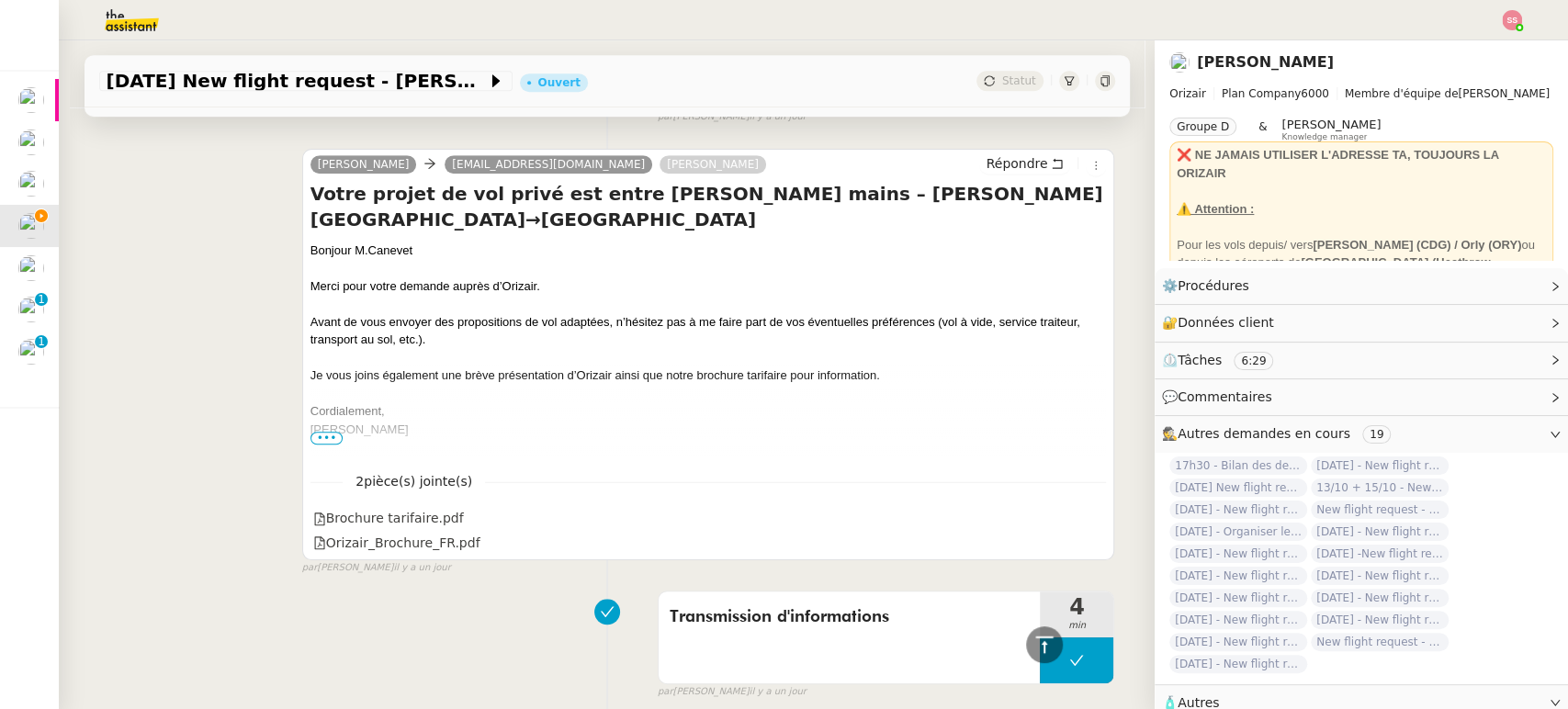
click at [336, 250] on div "Bonjour M.Canevet" at bounding box center [709, 250] width 796 height 18
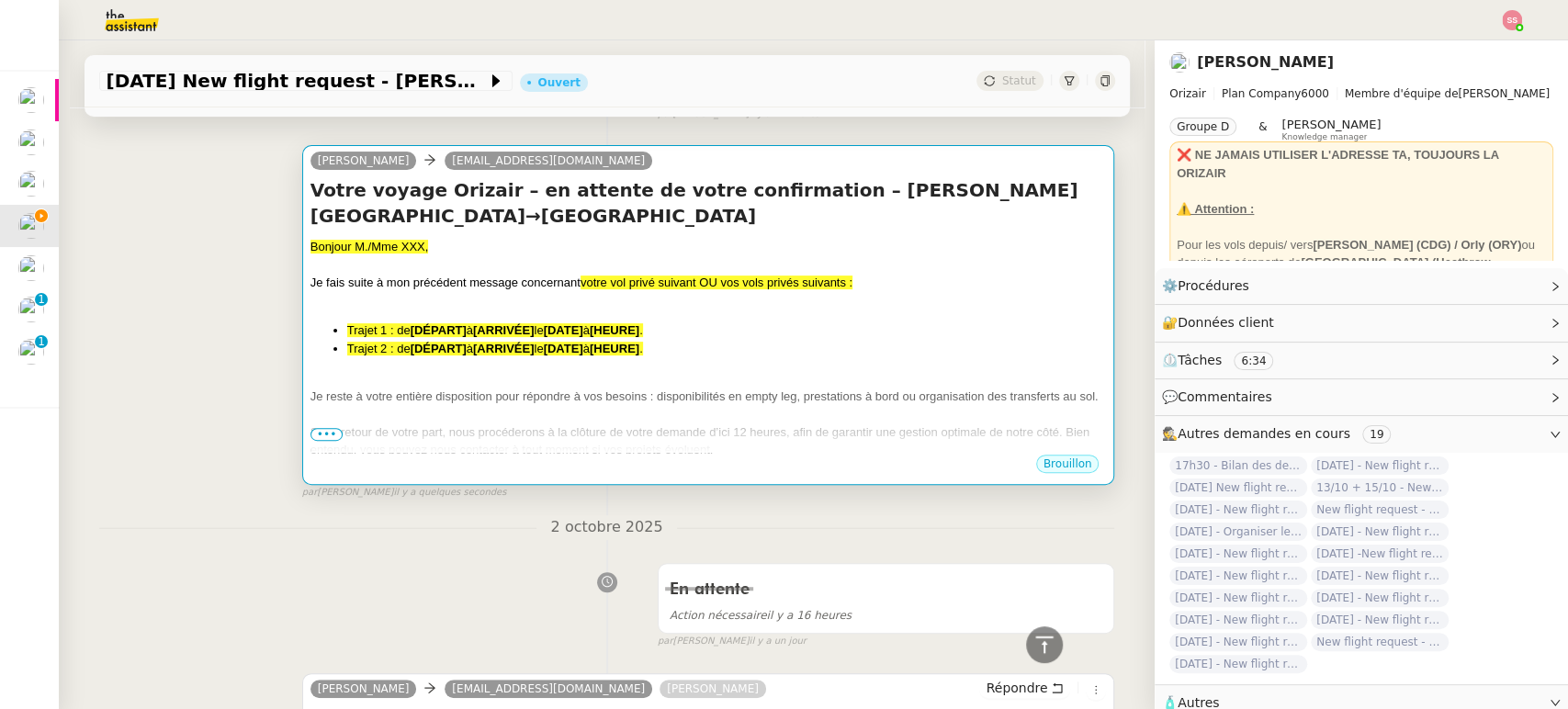
scroll to position [163, 0]
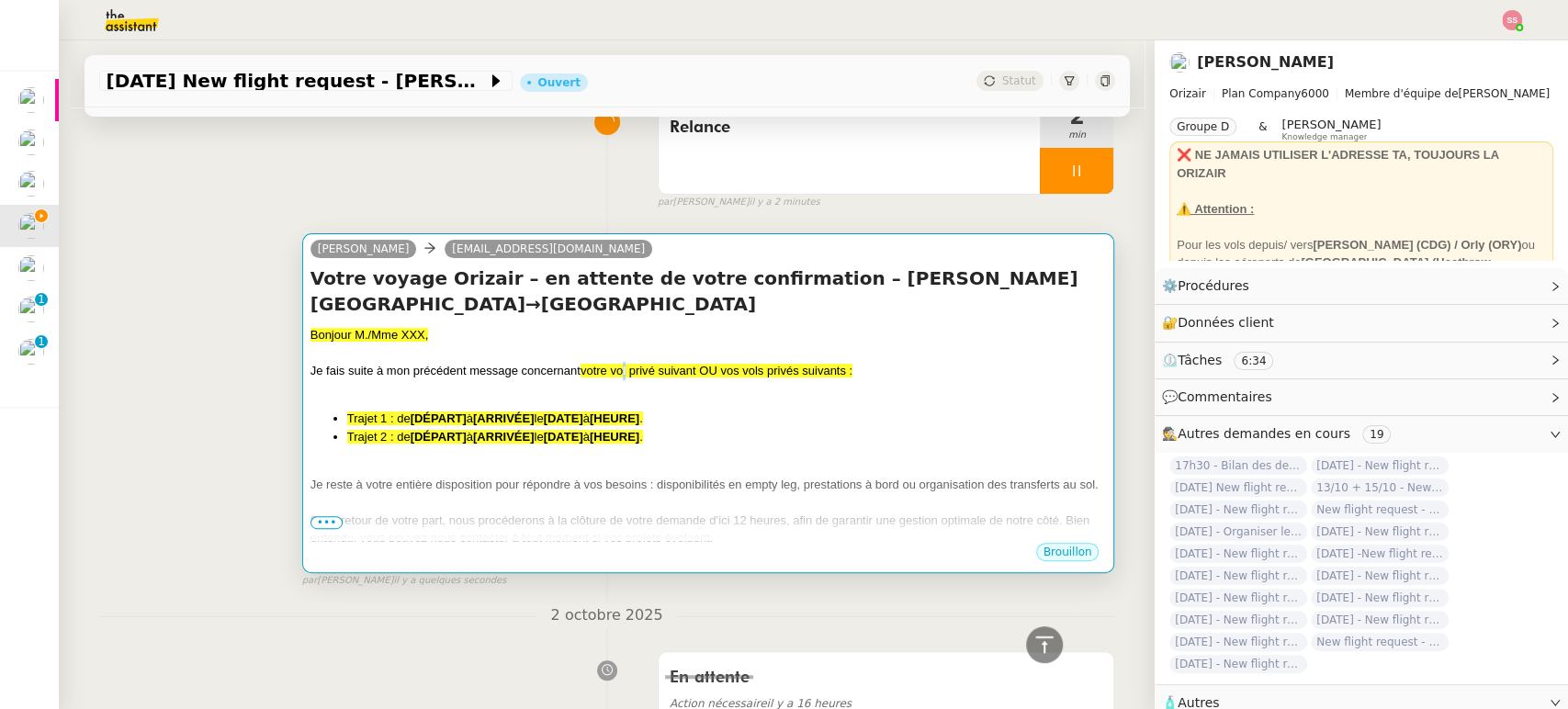
click at [615, 374] on span "votre vol privé suivant OU vos vols privés suivants :" at bounding box center [717, 371] width 272 height 14
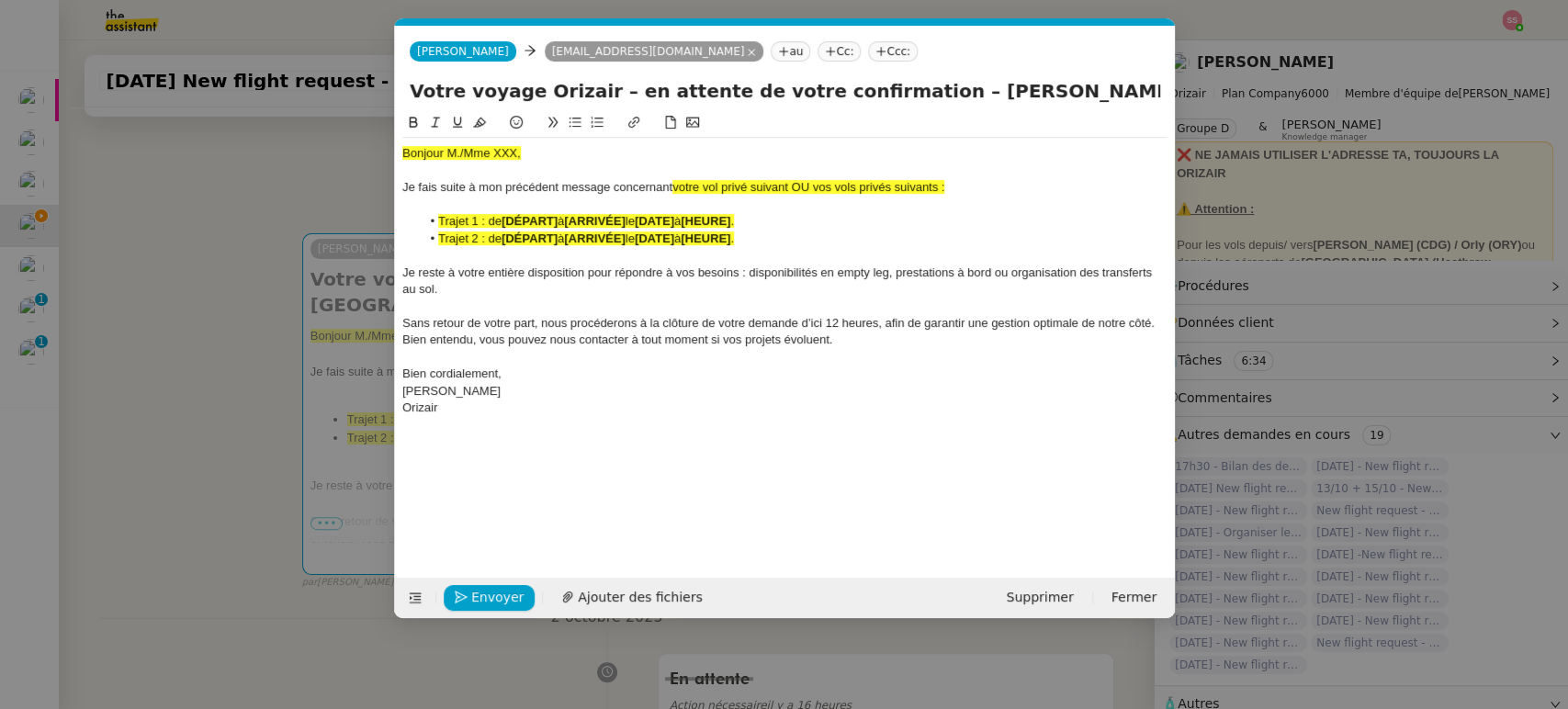
scroll to position [0, 91]
drag, startPoint x: 498, startPoint y: 150, endPoint x: 393, endPoint y: 144, distance: 105.2
click at [395, 144] on nz-spin "Bonjour M./Mme XXX, [PERSON_NAME] suite à mon précédent message concernant votr…" at bounding box center [785, 335] width 780 height 445
drag, startPoint x: 1010, startPoint y: 97, endPoint x: 1306, endPoint y: 142, distance: 299.4
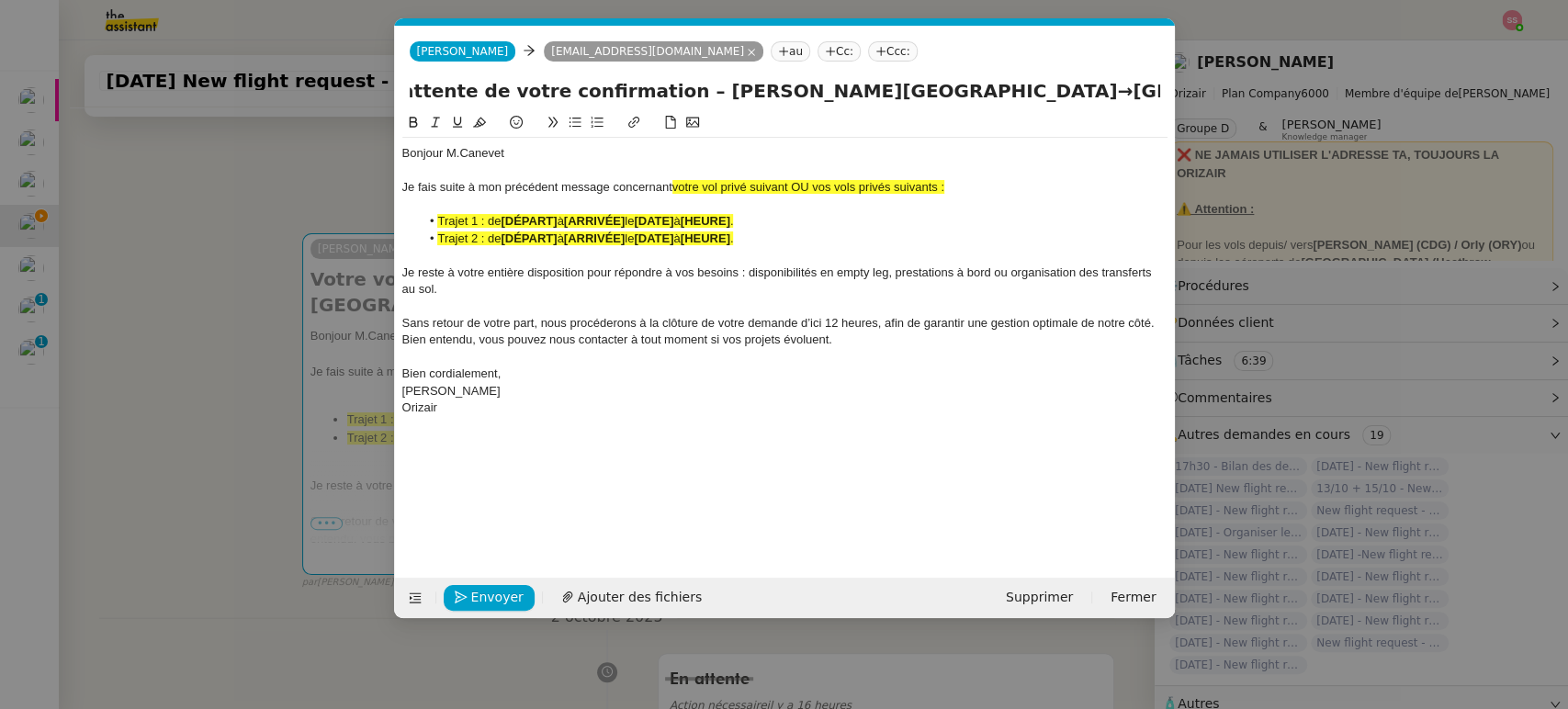
click at [1306, 142] on nz-modal-container "relance fr Service ✈️Orizair - Relance client ( FR ) à utiliser pour orizair, p…" at bounding box center [784, 354] width 1568 height 709
drag, startPoint x: 992, startPoint y: 188, endPoint x: 791, endPoint y: 181, distance: 201.1
click at [791, 181] on div "Je fais suite à mon précédent message concernant votre vol privé suivant OU vos…" at bounding box center [784, 187] width 765 height 16
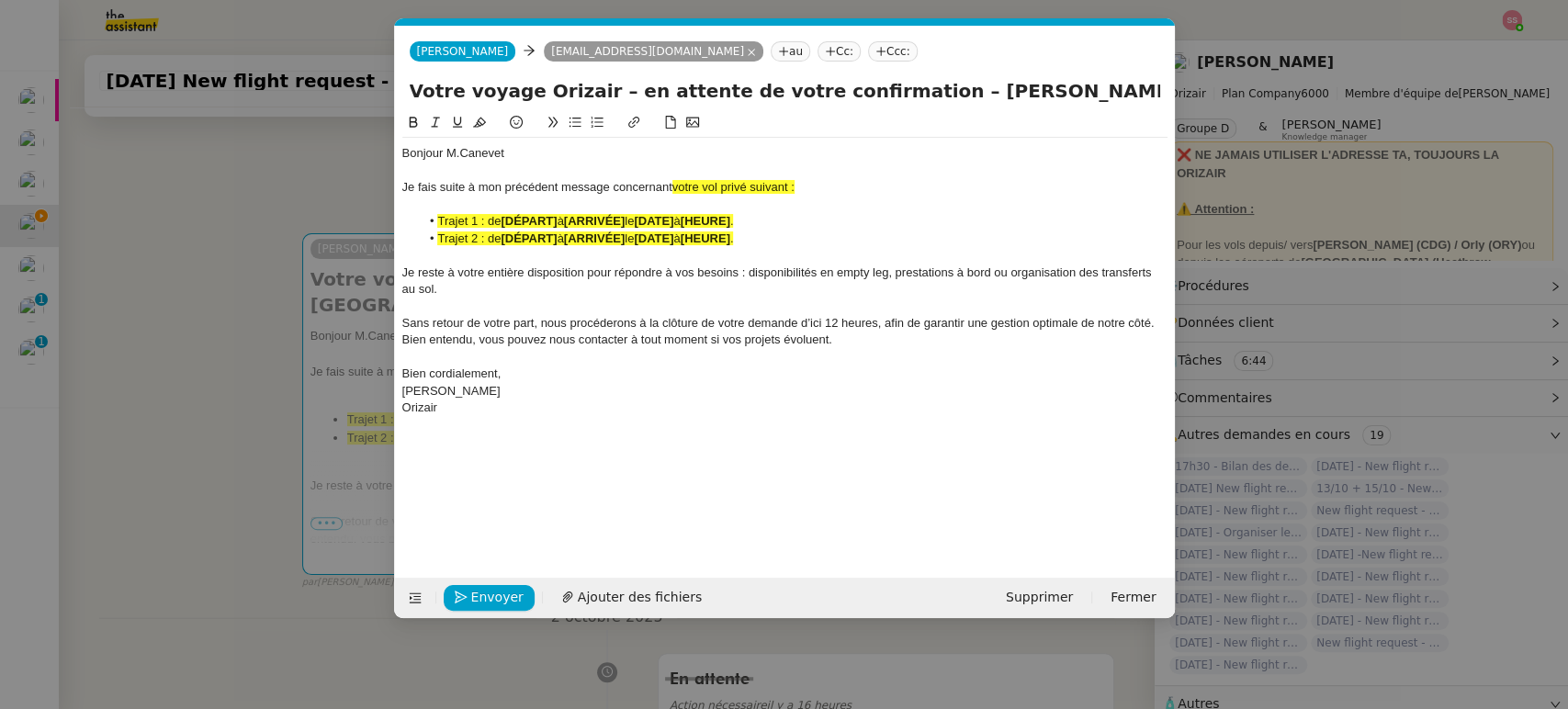
drag, startPoint x: 809, startPoint y: 183, endPoint x: 673, endPoint y: 183, distance: 136.0
click at [673, 183] on div "[PERSON_NAME] suite à mon précédent message concernant votre vol privé suivant :" at bounding box center [784, 187] width 765 height 16
click at [481, 125] on icon at bounding box center [480, 123] width 13 height 10
click at [500, 213] on li "Trajet 1 : de [DÉPART] à [ARRIVÉE] le [DATE] à [HEURE] ." at bounding box center [794, 220] width 748 height 16
click at [731, 237] on strong "[HEURE]" at bounding box center [705, 239] width 49 height 14
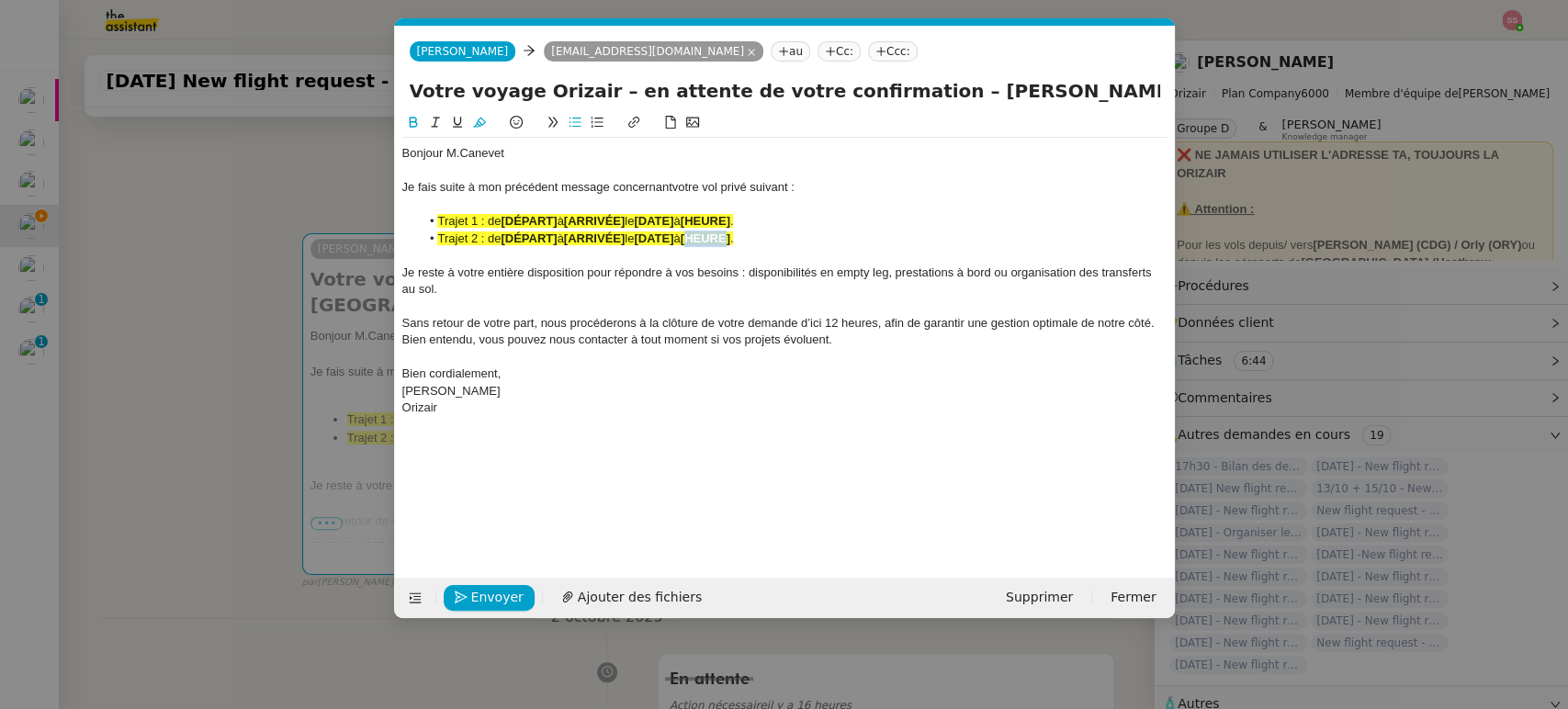
click at [731, 237] on strong "[HEURE]" at bounding box center [705, 239] width 49 height 14
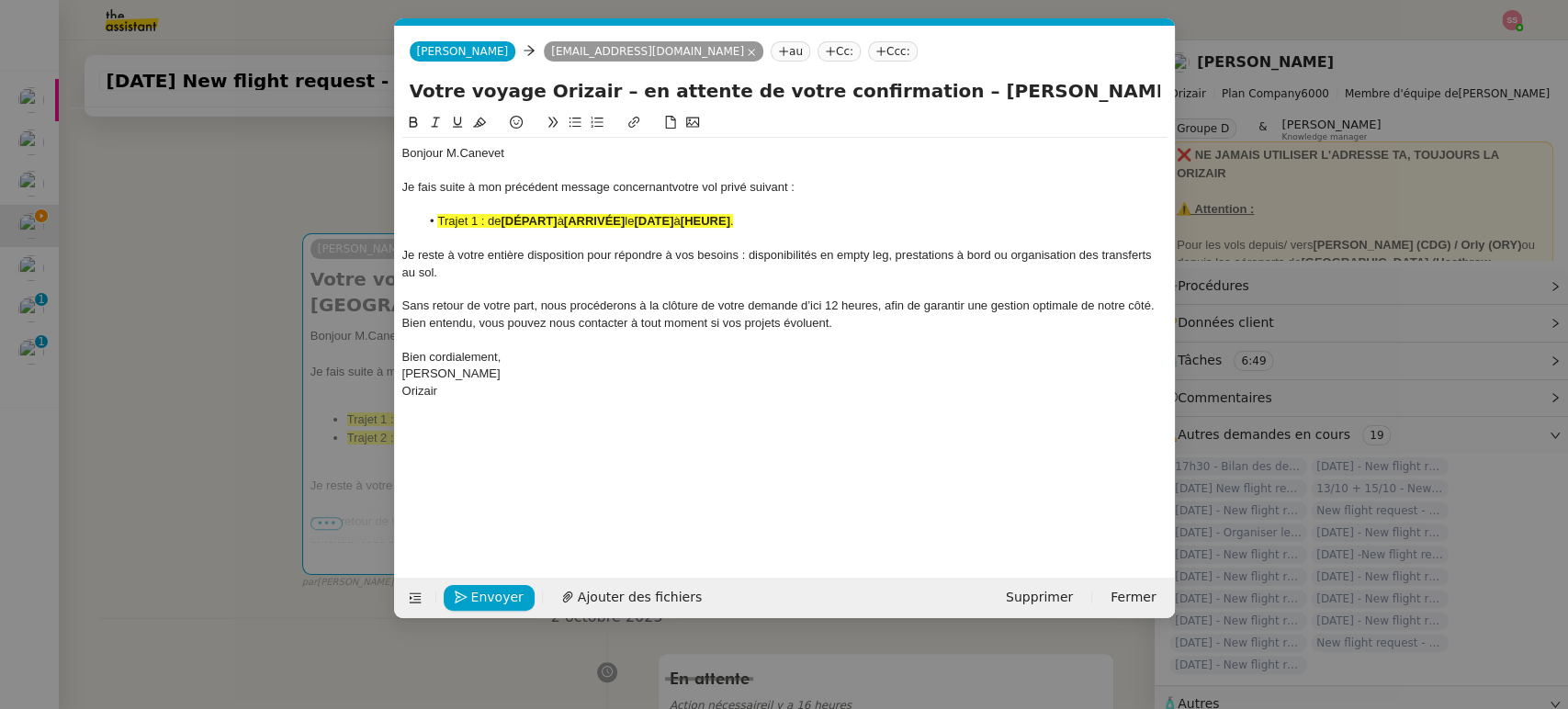
click at [667, 220] on strong "[DATE]" at bounding box center [654, 220] width 40 height 14
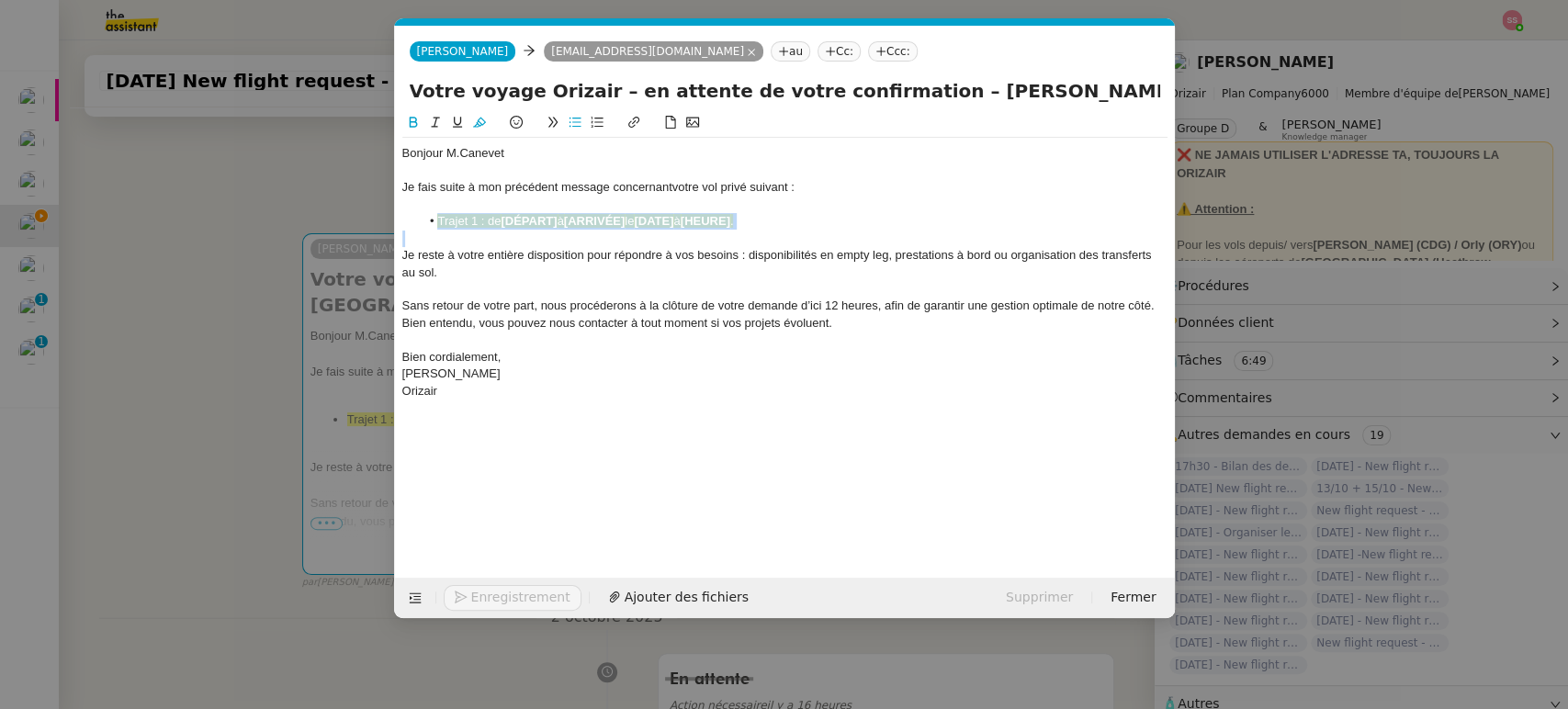
click at [667, 220] on strong "[DATE]" at bounding box center [654, 220] width 40 height 14
click at [486, 124] on button at bounding box center [479, 123] width 22 height 21
click at [869, 54] on nz-tag "Ccc:" at bounding box center [893, 51] width 49 height 20
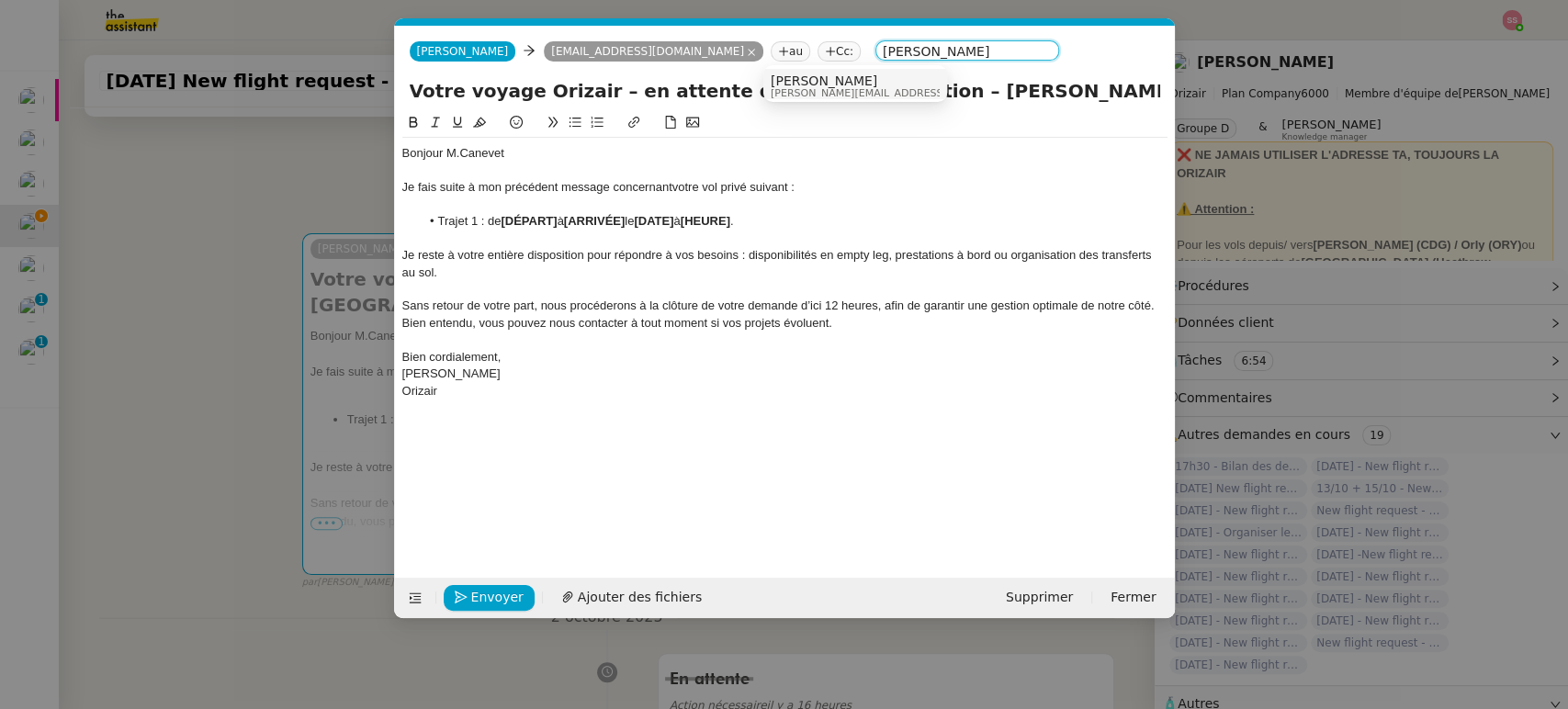
type input "[PERSON_NAME]"
click at [794, 84] on span "[PERSON_NAME]" at bounding box center [901, 80] width 261 height 14
click at [296, 303] on nz-modal-container "relance fr Service ✈️Orizair - Relance client ( FR ) à utiliser pour orizair, p…" at bounding box center [784, 354] width 1568 height 709
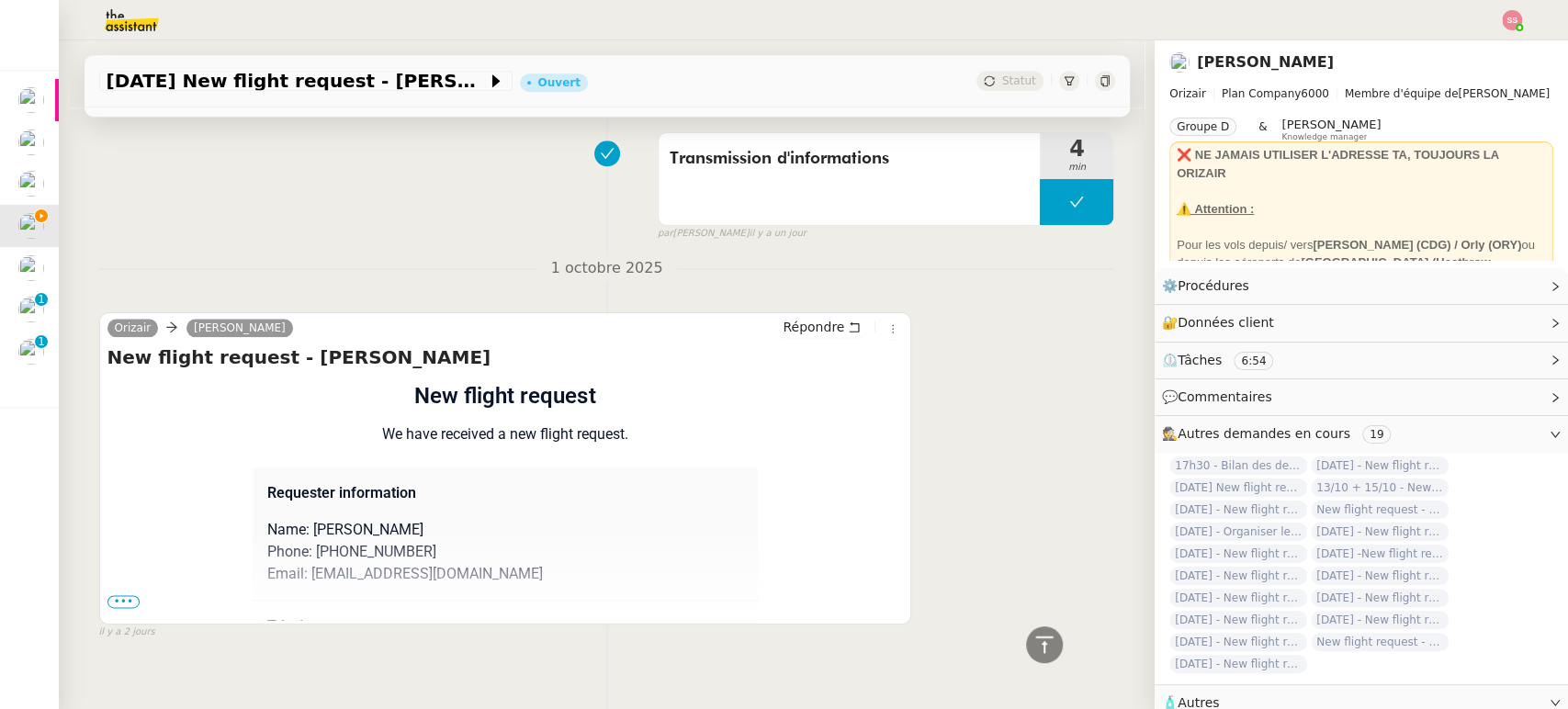
scroll to position [1262, 0]
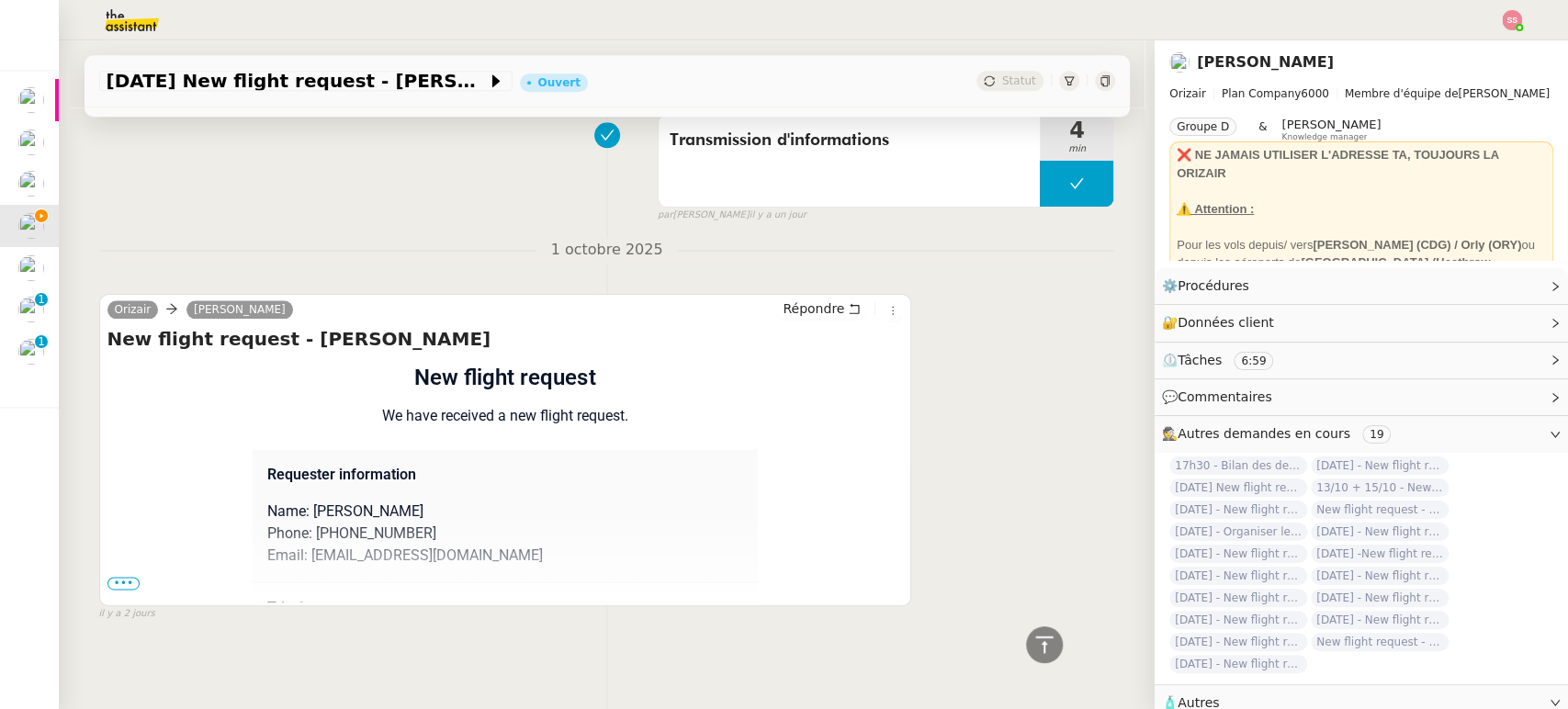
click at [107, 579] on div "Flight request created by [PERSON_NAME] New flight request We have received a n…" at bounding box center [506, 687] width 796 height 652
click at [128, 577] on span "•••" at bounding box center [124, 584] width 33 height 13
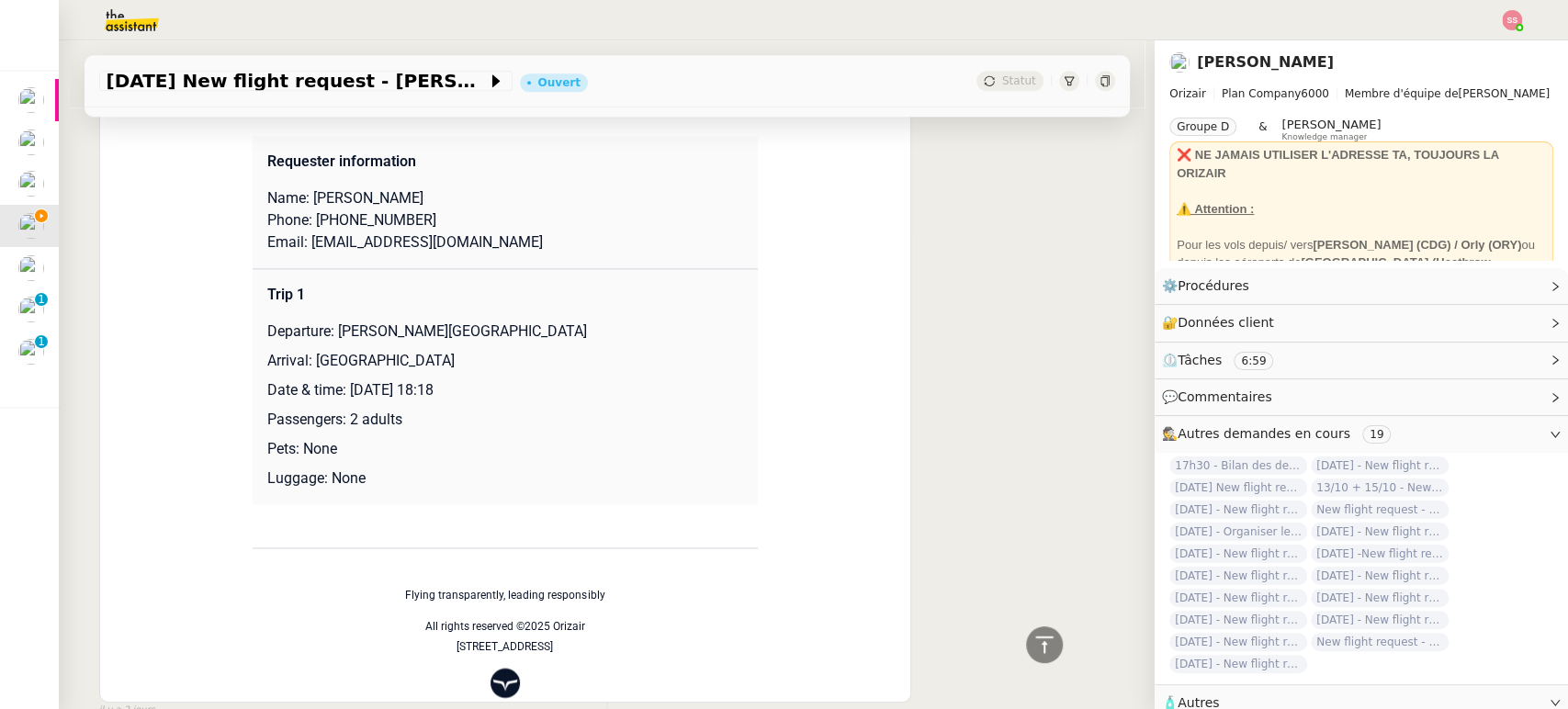
scroll to position [1568, 0]
drag, startPoint x: 328, startPoint y: 325, endPoint x: 583, endPoint y: 322, distance: 255.0
click at [581, 322] on p "Departure: [PERSON_NAME][GEOGRAPHIC_DATA]" at bounding box center [505, 330] width 476 height 22
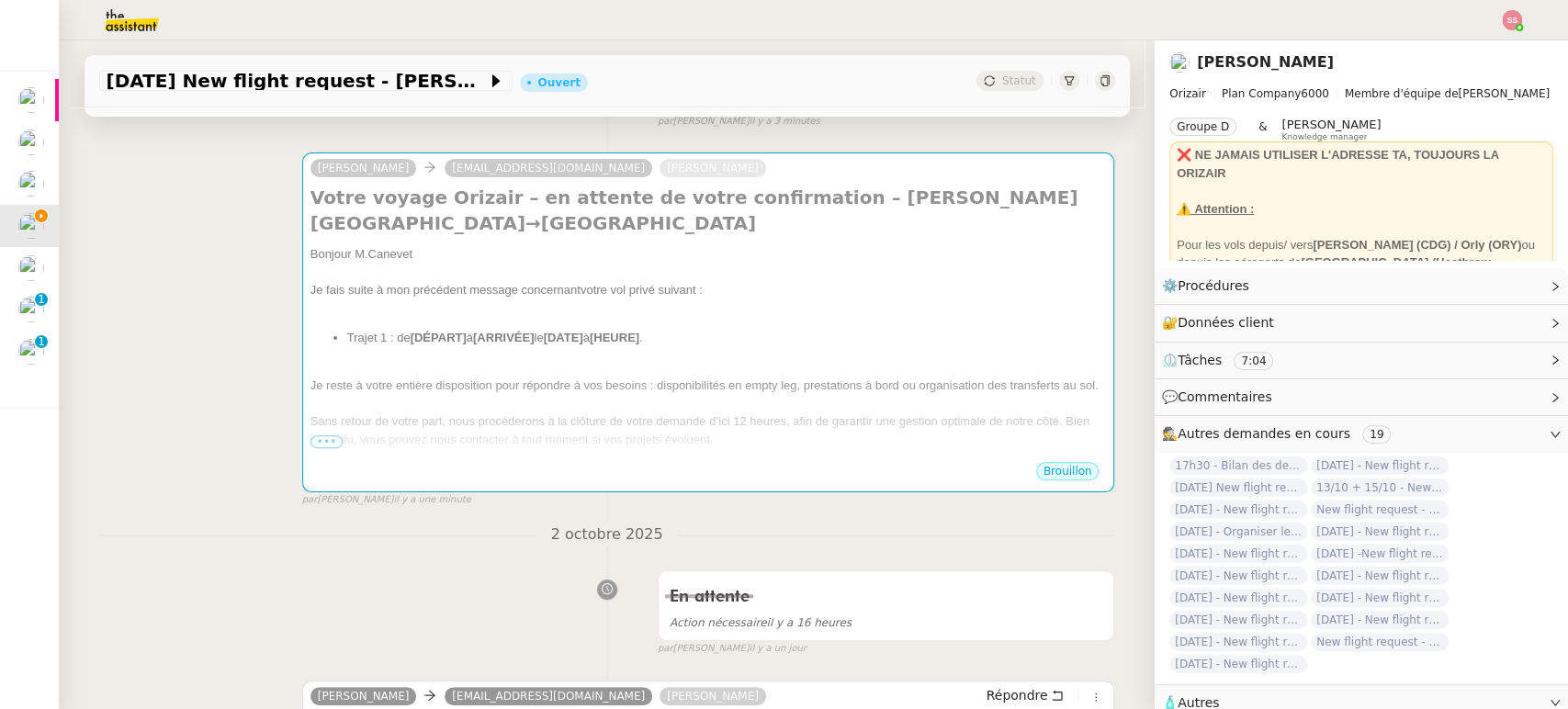
scroll to position [240, 0]
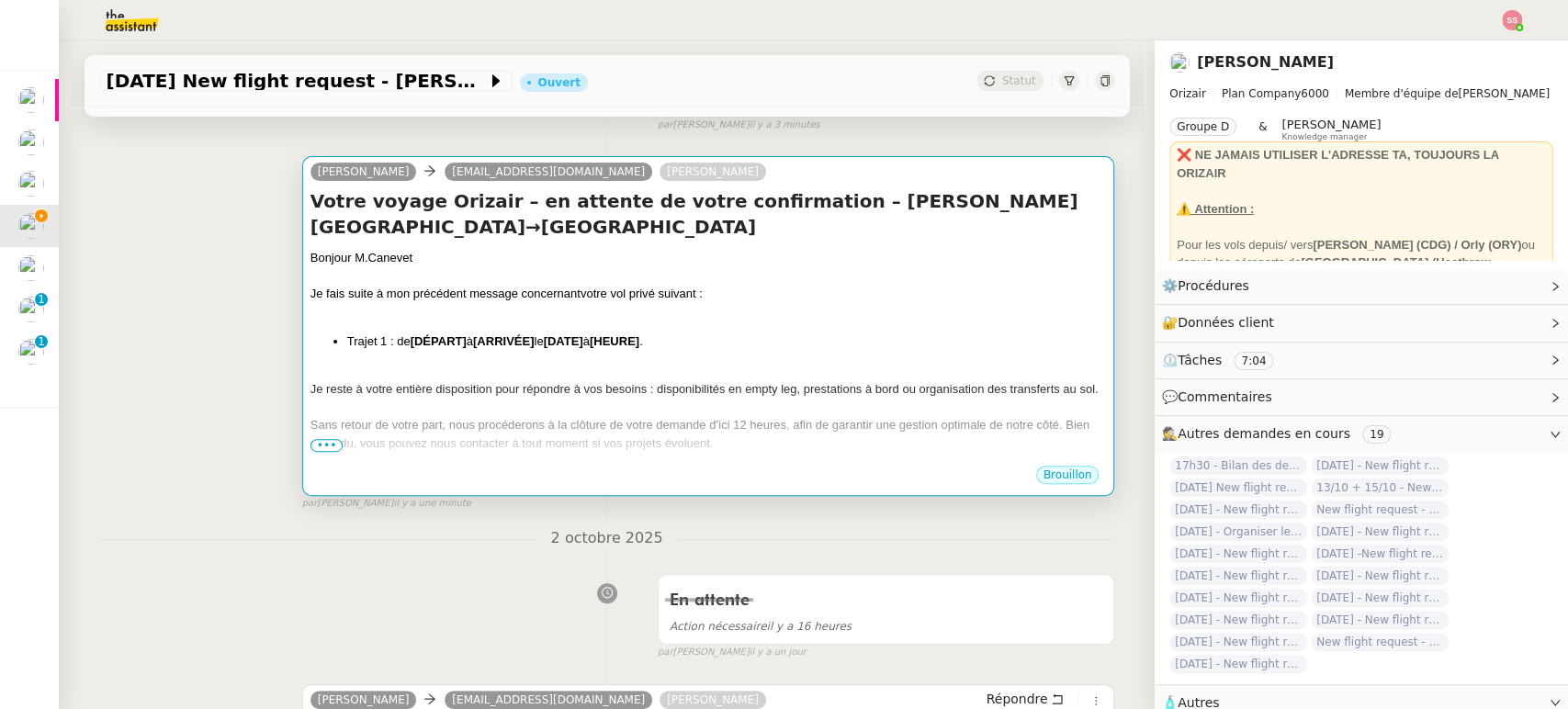
click at [683, 319] on div at bounding box center [709, 312] width 796 height 18
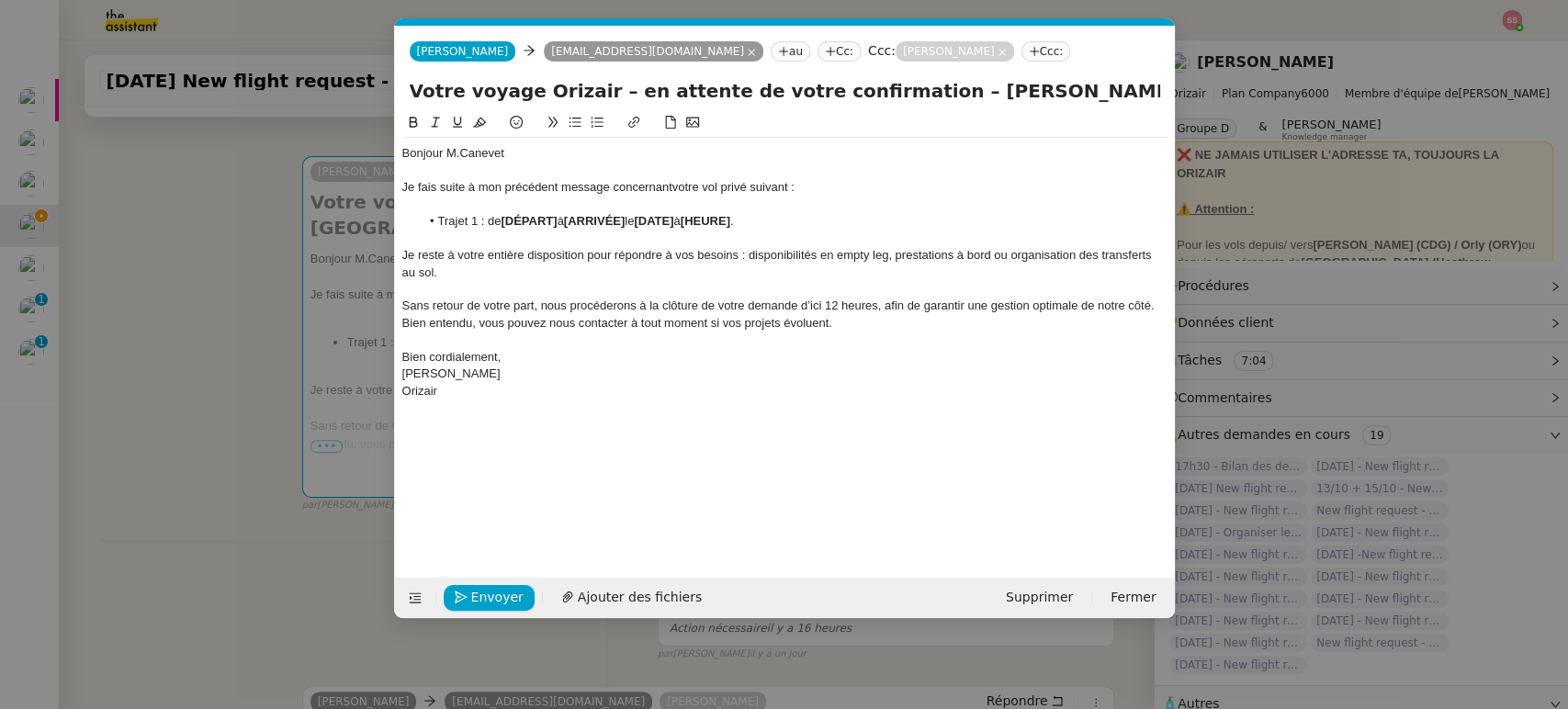
scroll to position [0, 91]
drag, startPoint x: 562, startPoint y: 220, endPoint x: 505, endPoint y: 221, distance: 57.0
click at [505, 221] on li "Trajet 1 : de [DÉPART] à [ARRIVÉE] le [DATE] à [HEURE] ." at bounding box center [794, 220] width 748 height 16
click at [268, 336] on nz-modal-container "relance fr Service ✈️Orizair - Relance client ( FR ) à utiliser pour orizair, p…" at bounding box center [784, 354] width 1568 height 709
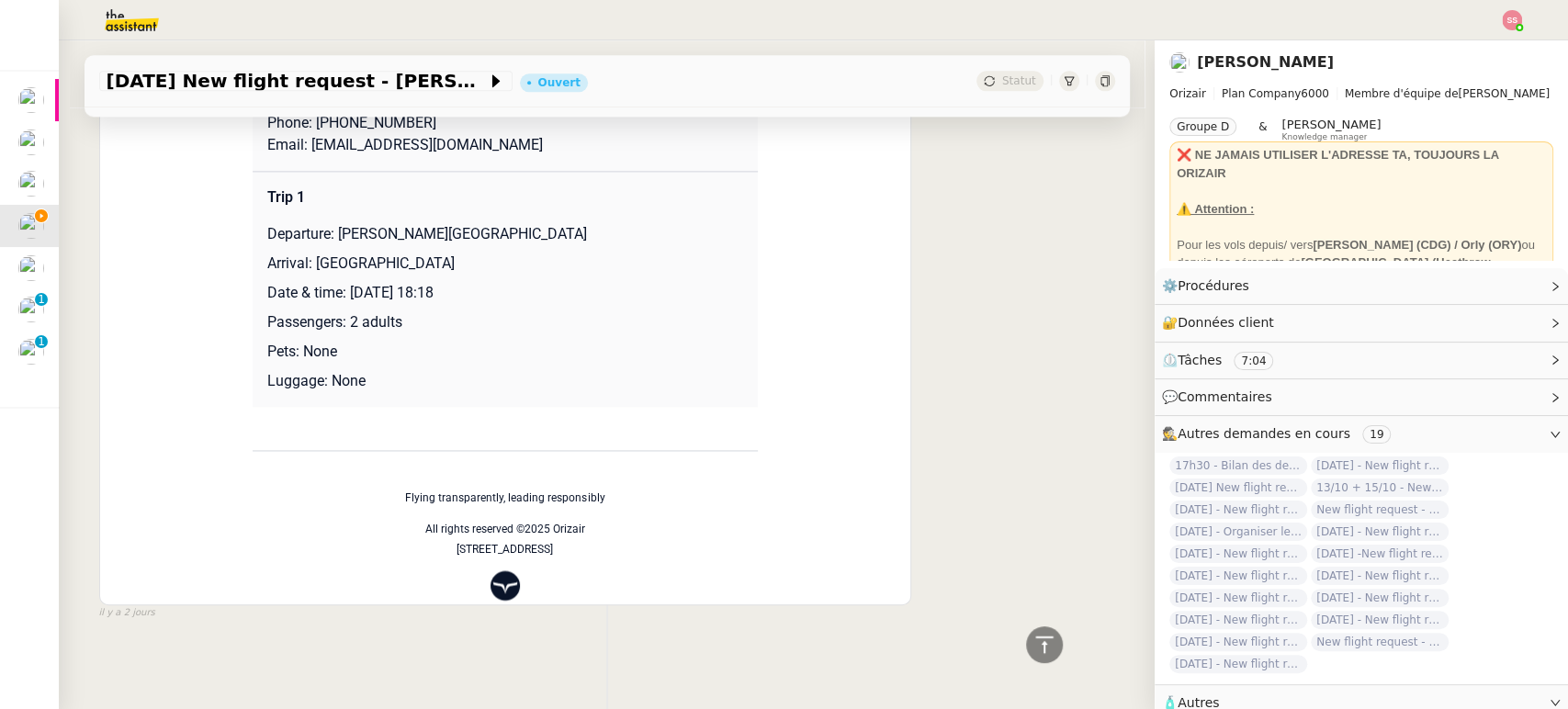
scroll to position [1673, 0]
drag, startPoint x: 302, startPoint y: 257, endPoint x: 488, endPoint y: 236, distance: 187.2
click at [488, 236] on td "Trip 1 Departure: [PERSON_NAME][GEOGRAPHIC_DATA] Arrival: [GEOGRAPHIC_DATA] Dat…" at bounding box center [506, 289] width 506 height 236
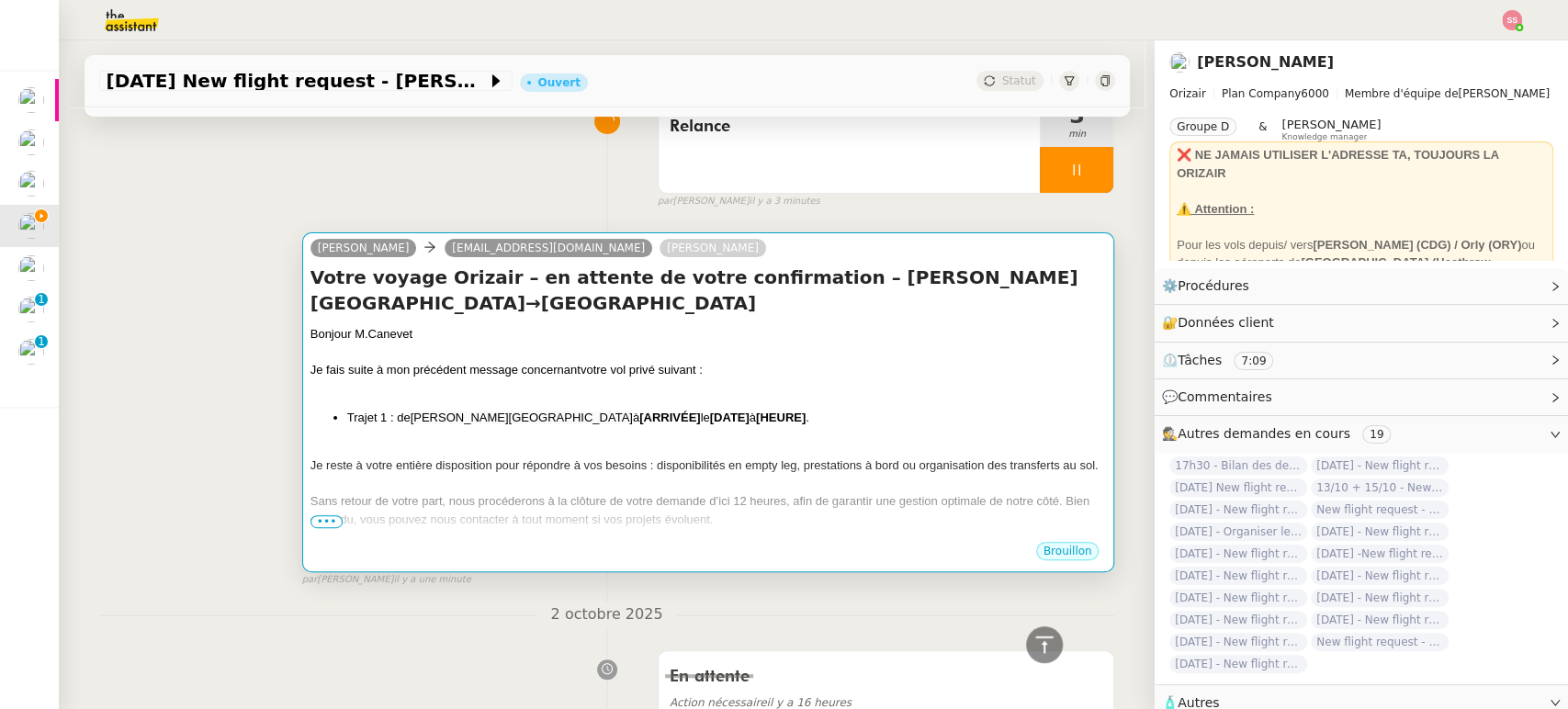
scroll to position [39, 0]
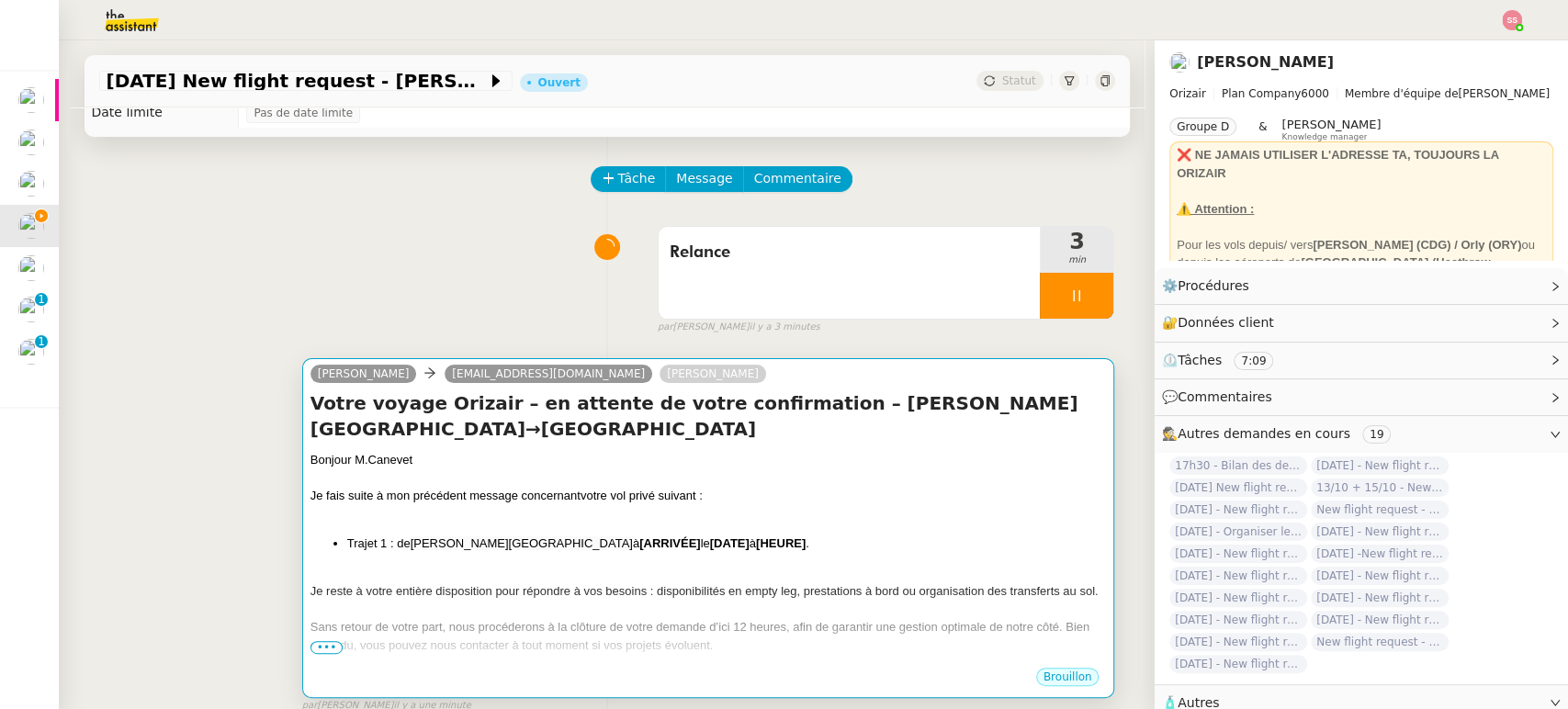
click at [581, 471] on div at bounding box center [709, 478] width 796 height 18
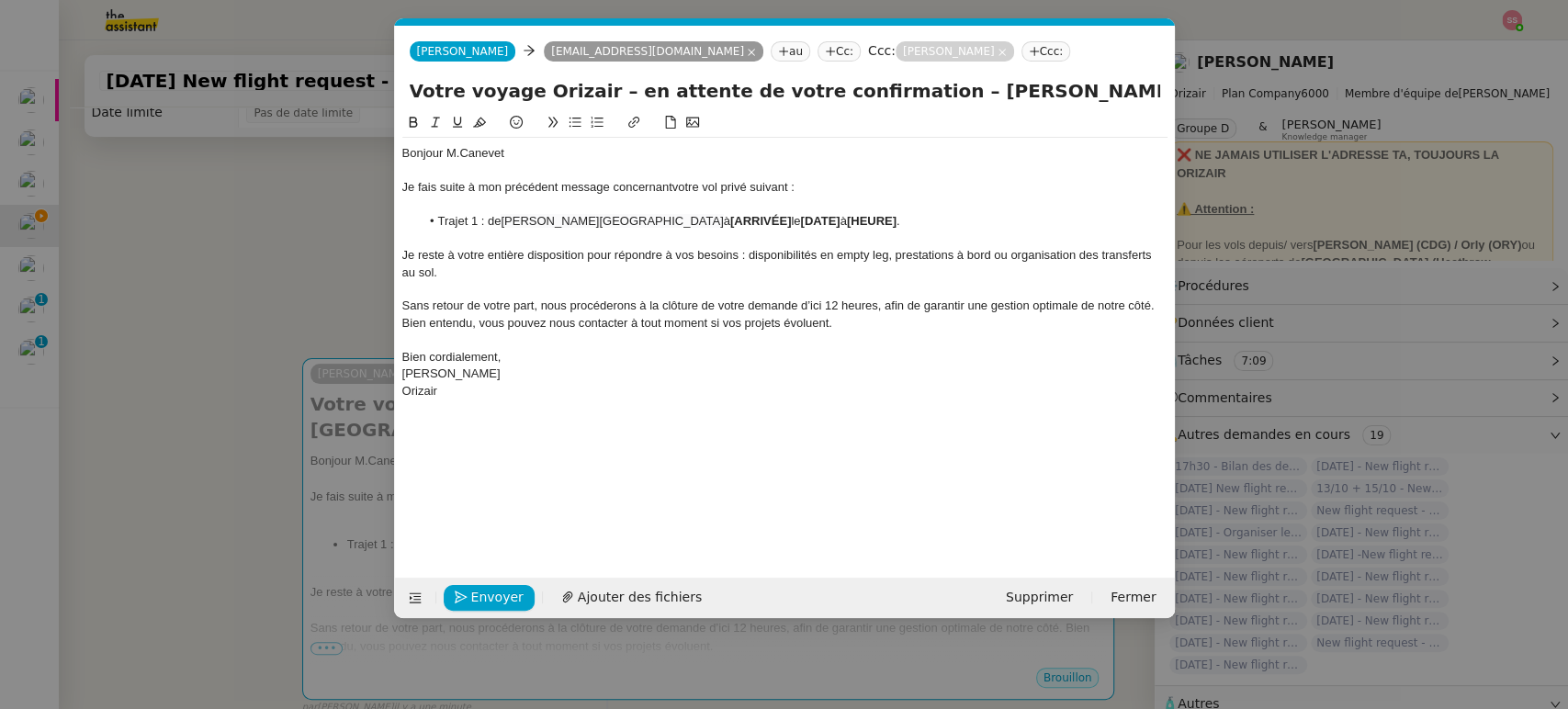
scroll to position [0, 91]
drag, startPoint x: 780, startPoint y: 219, endPoint x: 720, endPoint y: 219, distance: 60.0
click at [720, 219] on li "Trajet 1 : [PERSON_NAME][GEOGRAPHIC_DATA] à [ARRIVÉE] le [DATE] à [HEURE] ." at bounding box center [794, 220] width 748 height 16
click at [334, 299] on nz-modal-container "relance fr Service ✈️Orizair - Relance client ( FR ) à utiliser pour orizair, p…" at bounding box center [784, 354] width 1568 height 709
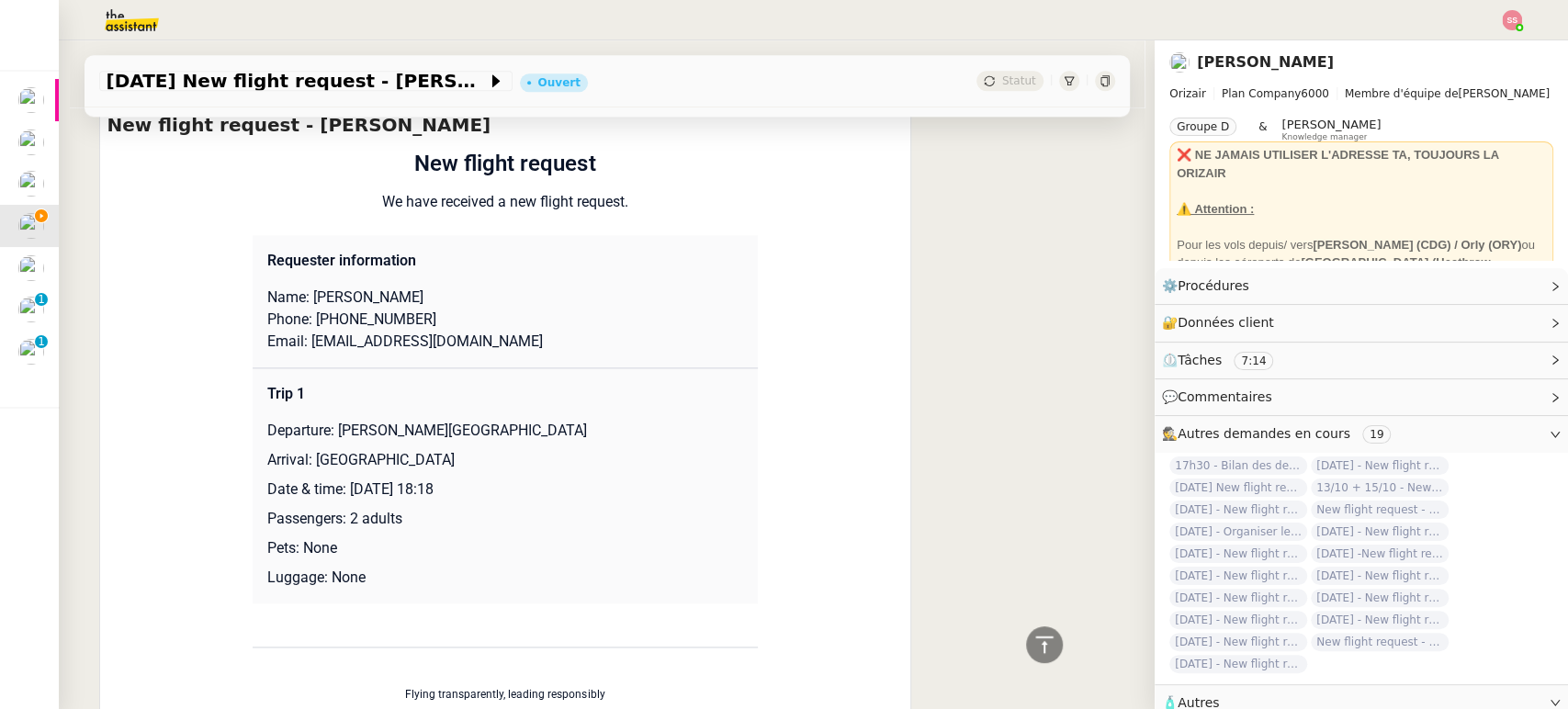
scroll to position [1468, 0]
drag, startPoint x: 338, startPoint y: 487, endPoint x: 579, endPoint y: 461, distance: 242.4
click at [578, 461] on td "Trip 1 Departure: [PERSON_NAME][GEOGRAPHIC_DATA] Arrival: [GEOGRAPHIC_DATA] Dat…" at bounding box center [506, 485] width 506 height 236
drag, startPoint x: 569, startPoint y: 468, endPoint x: 535, endPoint y: 489, distance: 40.0
click at [569, 469] on p "Arrival: [GEOGRAPHIC_DATA]" at bounding box center [505, 459] width 476 height 22
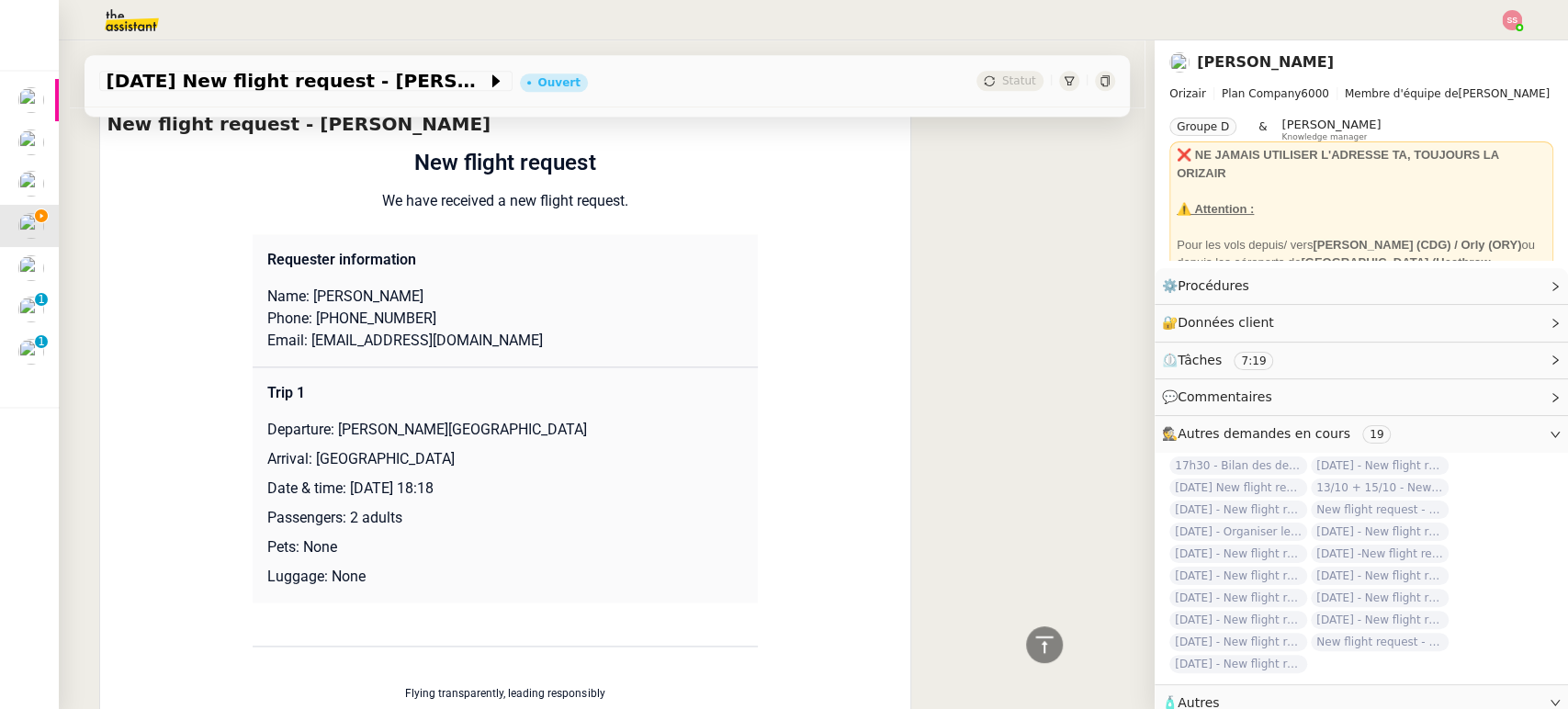
drag, startPoint x: 500, startPoint y: 488, endPoint x: 340, endPoint y: 478, distance: 160.3
click at [340, 478] on p "Date & time: [DATE] 18:18" at bounding box center [505, 489] width 476 height 22
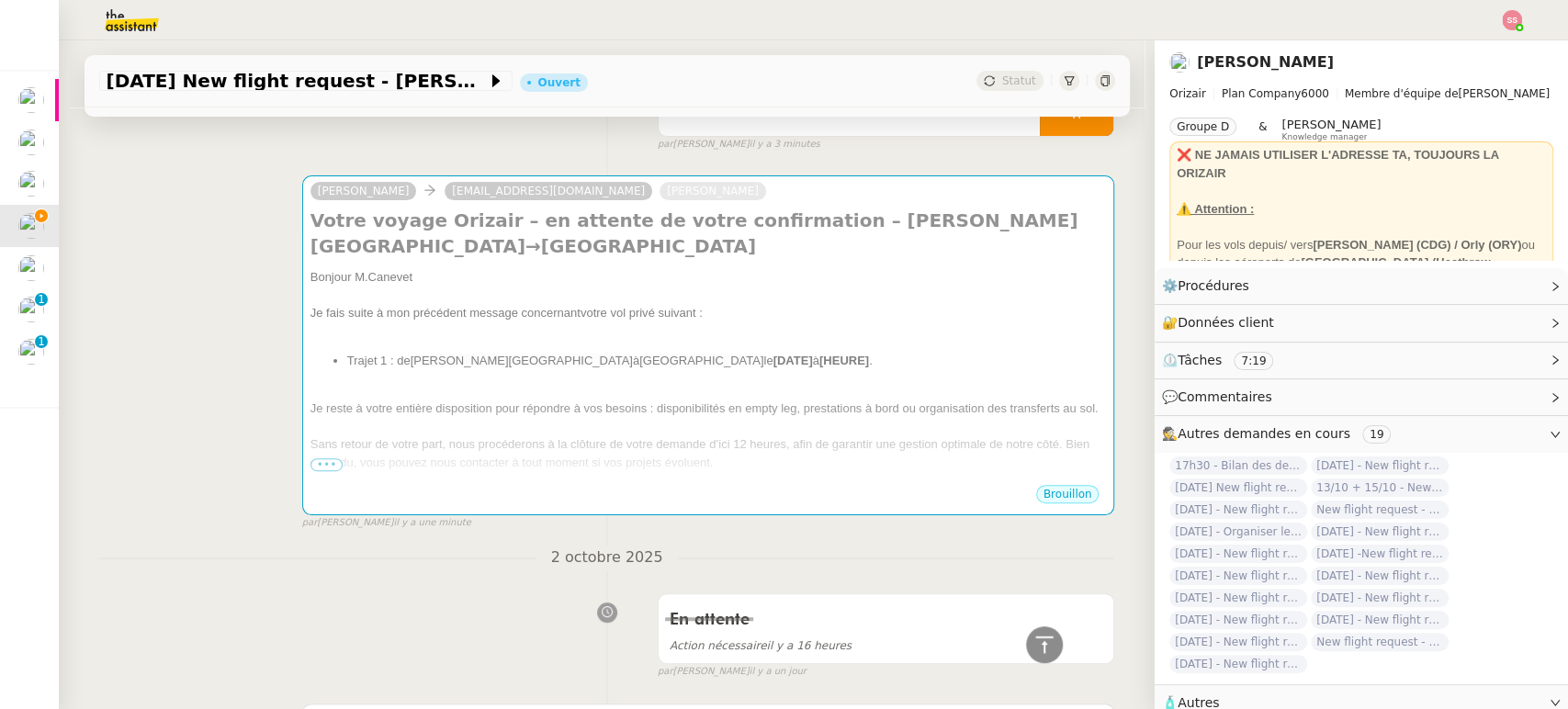
scroll to position [141, 0]
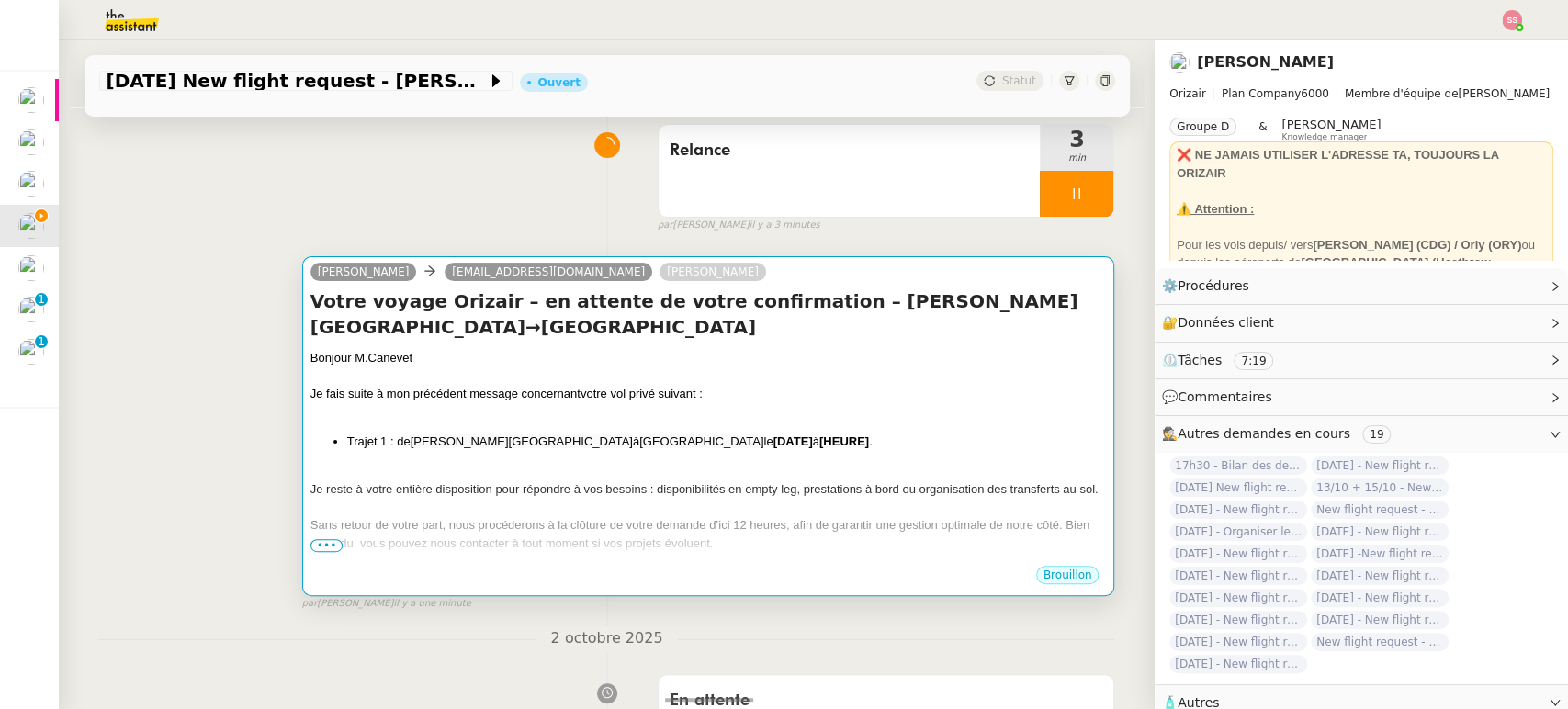
click at [764, 374] on div at bounding box center [709, 376] width 796 height 18
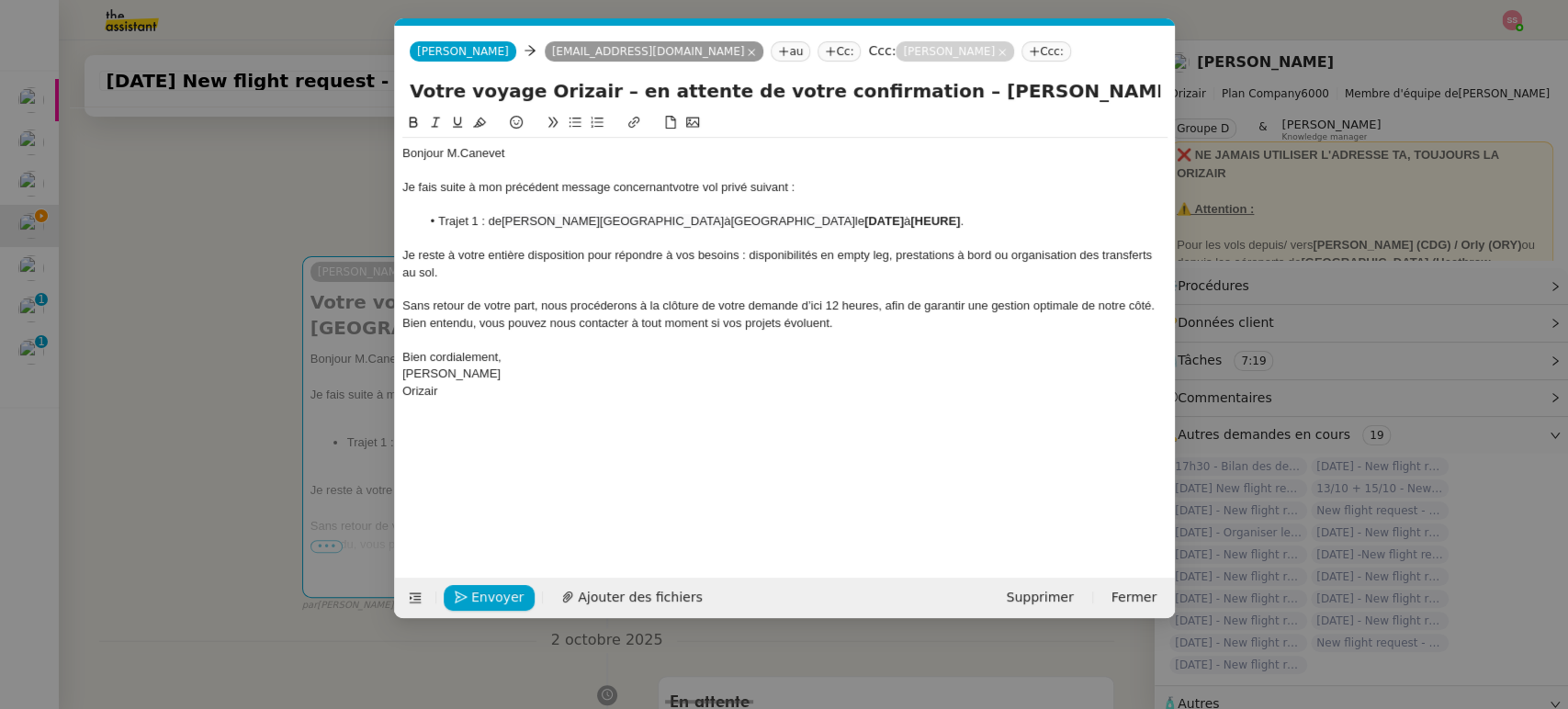
scroll to position [0, 91]
drag, startPoint x: 956, startPoint y: 222, endPoint x: 836, endPoint y: 218, distance: 120.1
click at [836, 218] on li "Trajet 1 : [PERSON_NAME][GEOGRAPHIC_DATA] à [GEOGRAPHIC_DATA] le [DATE] à [HEUR…" at bounding box center [794, 220] width 748 height 16
click at [864, 214] on span "[DATE] 18:18" at bounding box center [899, 220] width 70 height 14
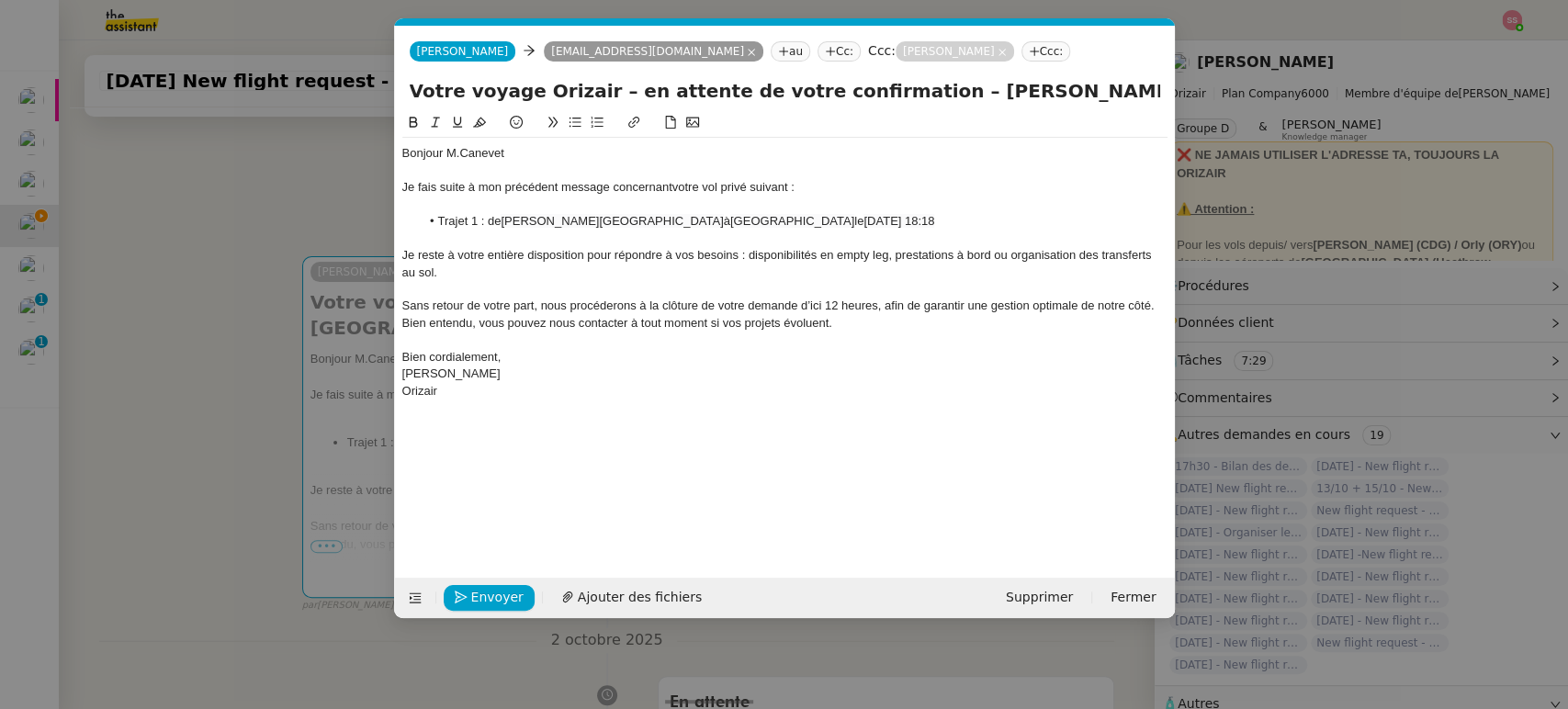
click at [877, 218] on span "[DATE] 18:18" at bounding box center [899, 220] width 70 height 14
click at [873, 219] on span "[DATE] 18:18" at bounding box center [899, 220] width 70 height 14
click at [0, 0] on lt-span "Octob re" at bounding box center [0, 0] width 0 height 0
click at [917, 217] on span "8 Octobre 2025 18:18" at bounding box center [922, 220] width 116 height 14
click at [512, 590] on span "Envoyer" at bounding box center [497, 598] width 52 height 21
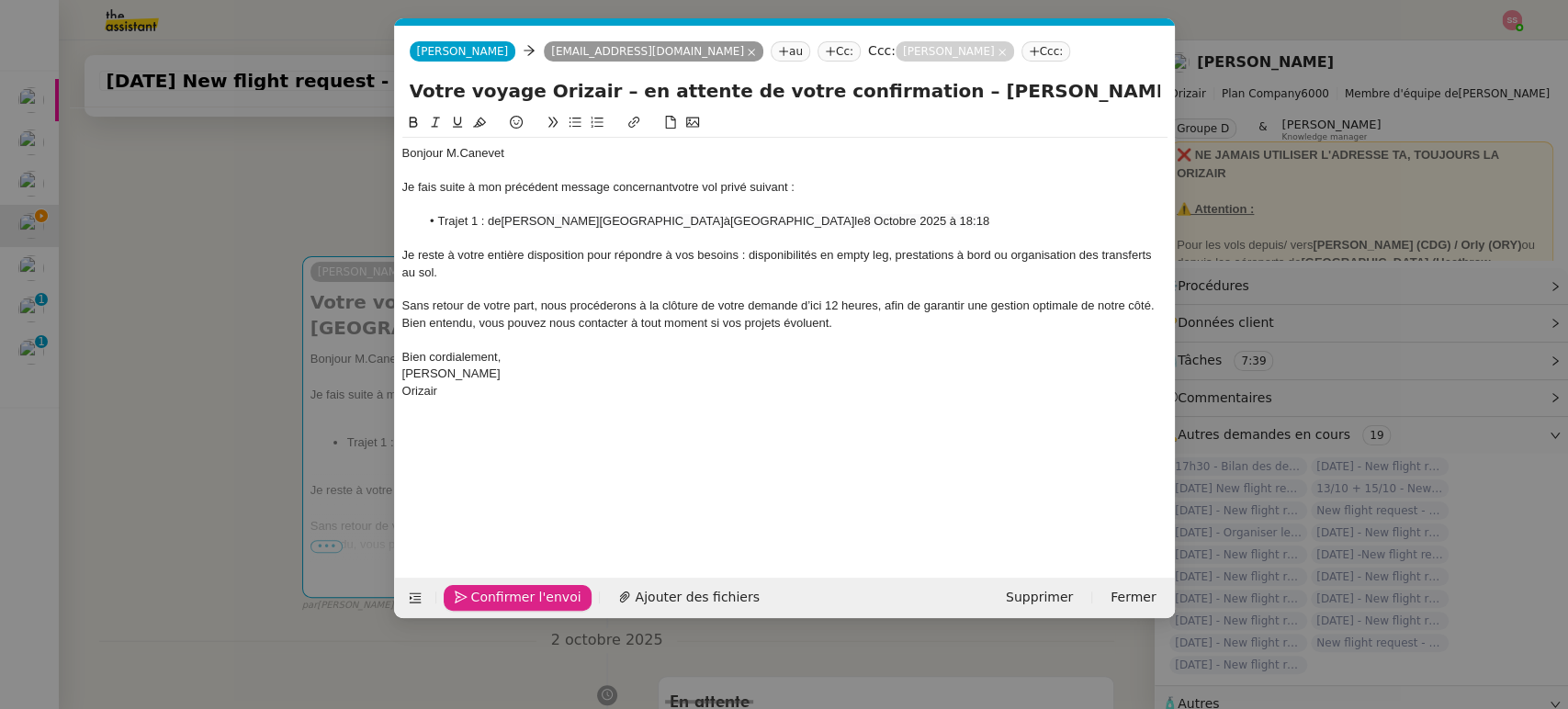
click at [510, 590] on span "Confirmer l'envoi" at bounding box center [526, 598] width 110 height 21
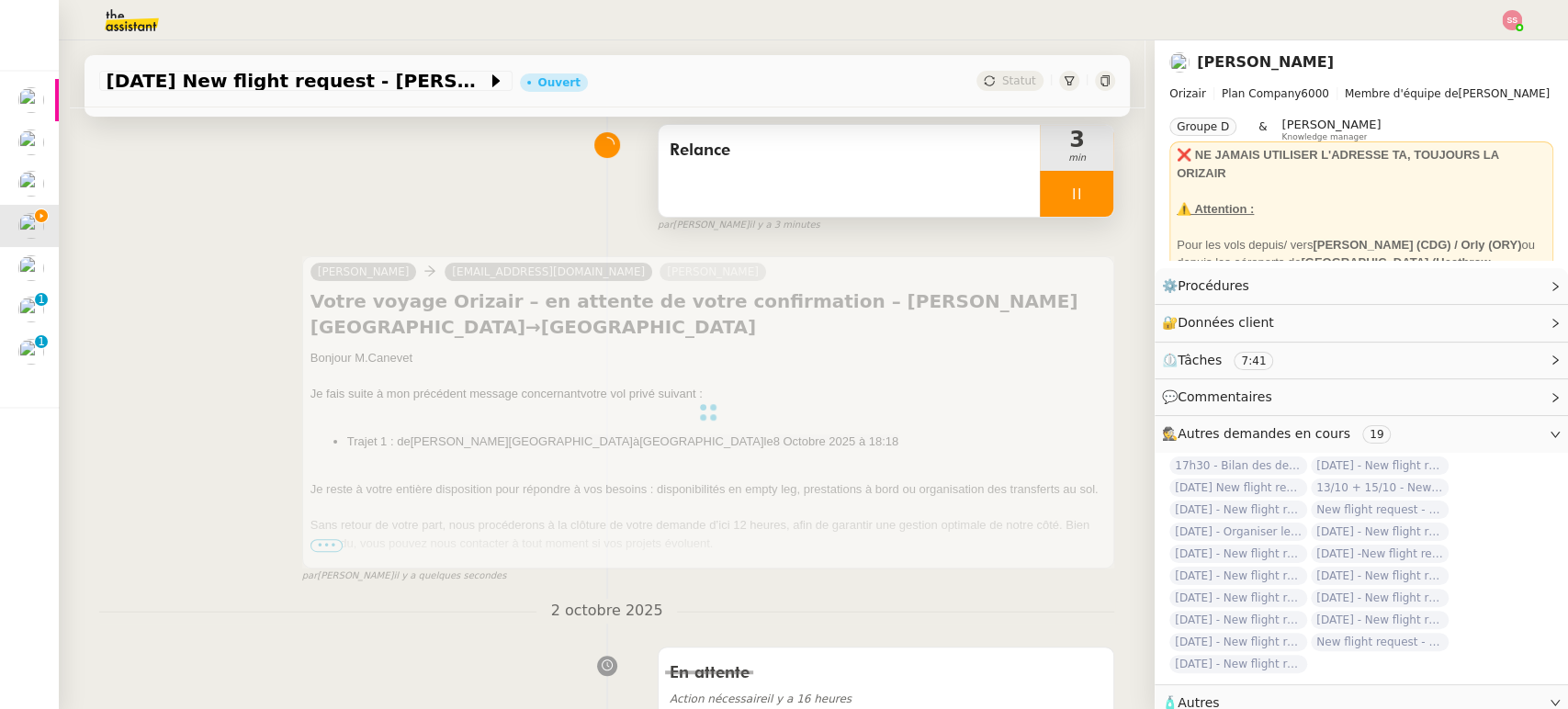
click at [1069, 182] on div at bounding box center [1077, 194] width 73 height 46
click at [1088, 190] on icon at bounding box center [1095, 193] width 14 height 14
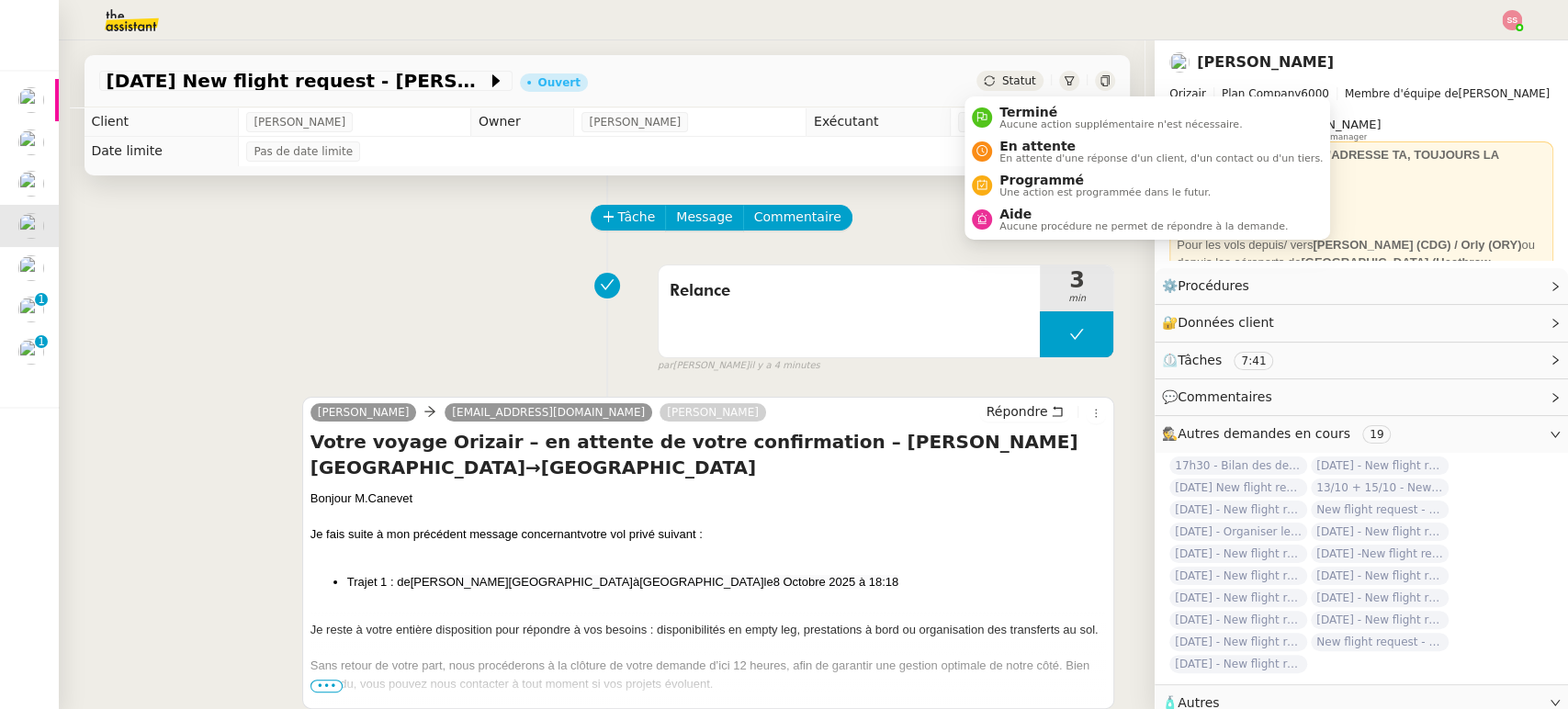
click at [1007, 81] on span "Statut" at bounding box center [1020, 81] width 34 height 13
click at [1027, 150] on span "En attente" at bounding box center [1161, 145] width 323 height 14
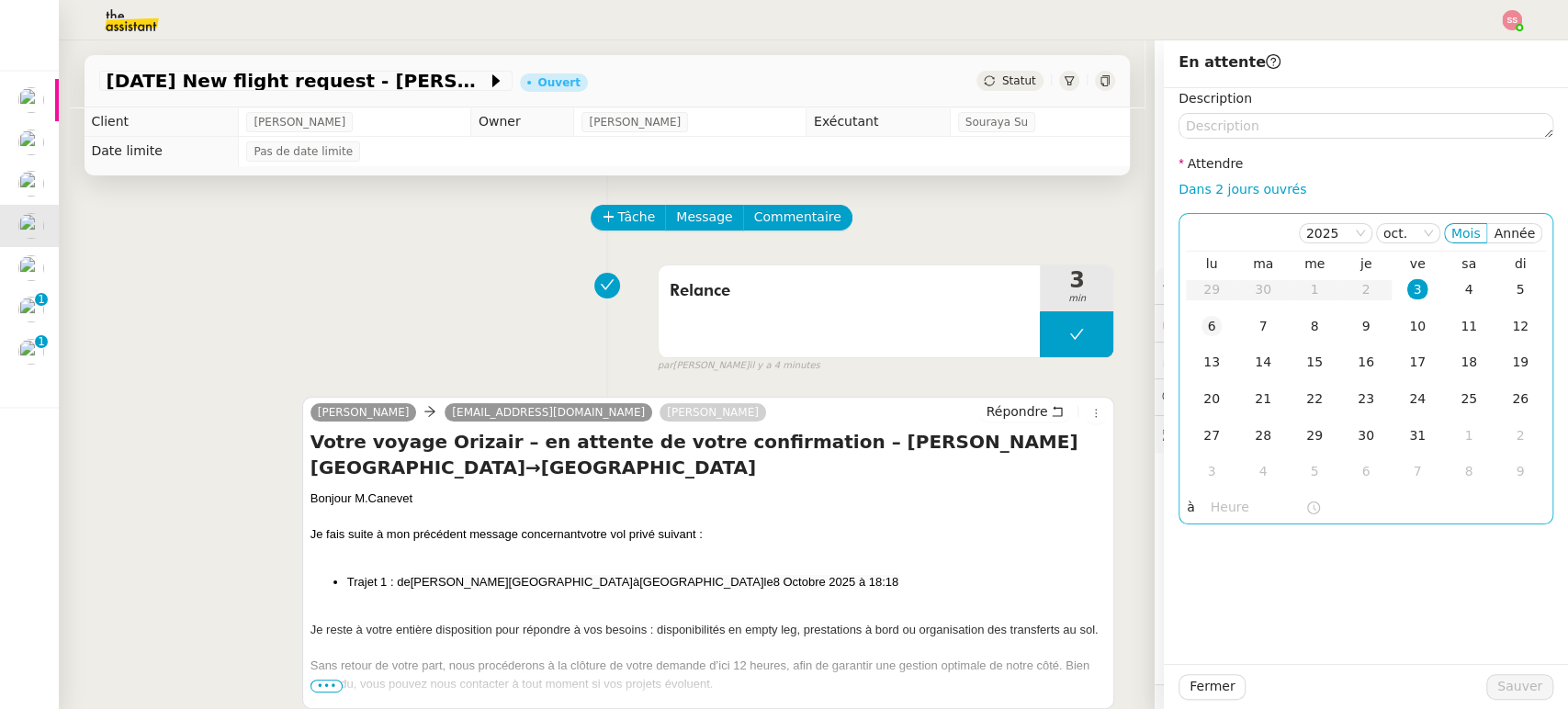
click at [1202, 335] on div "6" at bounding box center [1212, 326] width 20 height 20
click at [1522, 681] on span "Sauver" at bounding box center [1520, 687] width 45 height 21
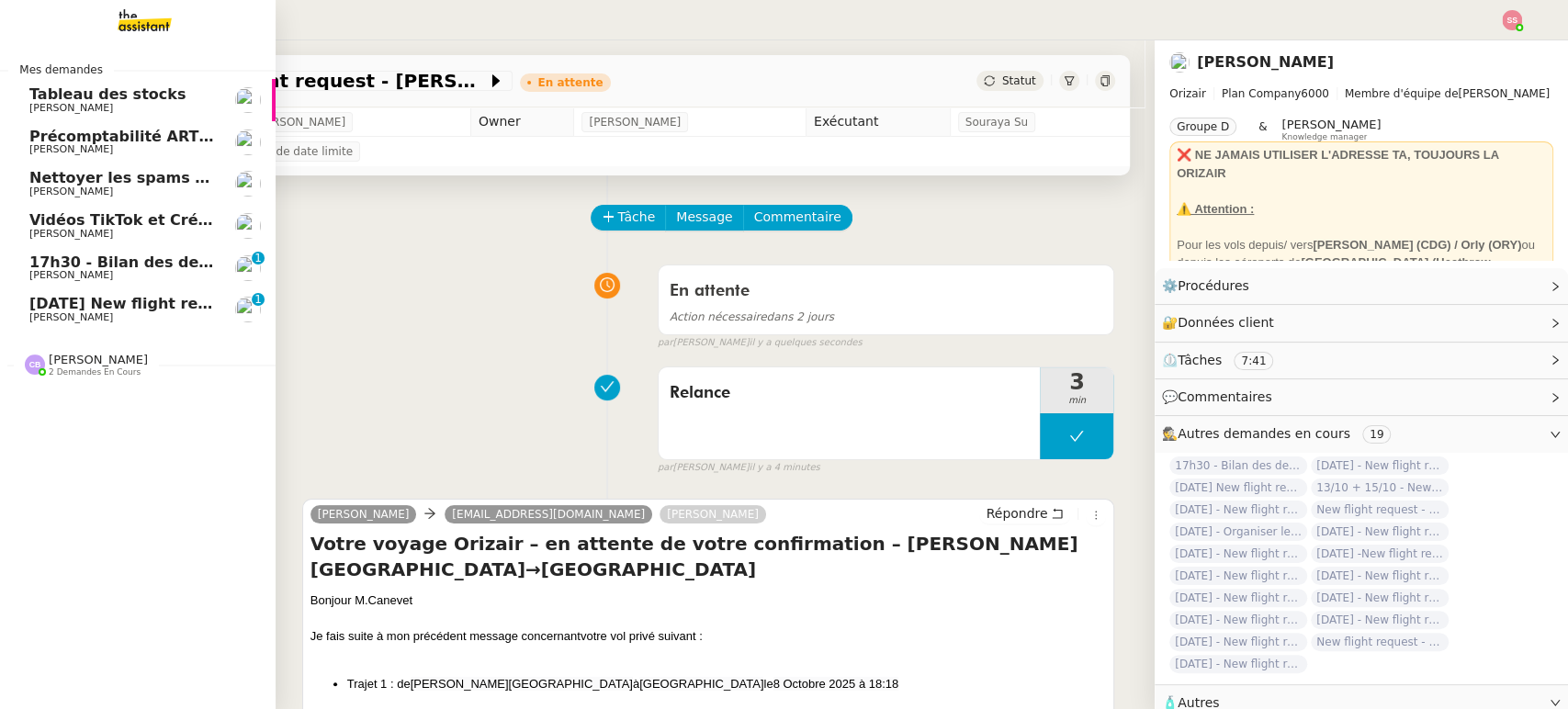
click at [138, 302] on span "[DATE] New flight request - [PERSON_NAME]" at bounding box center [214, 303] width 369 height 17
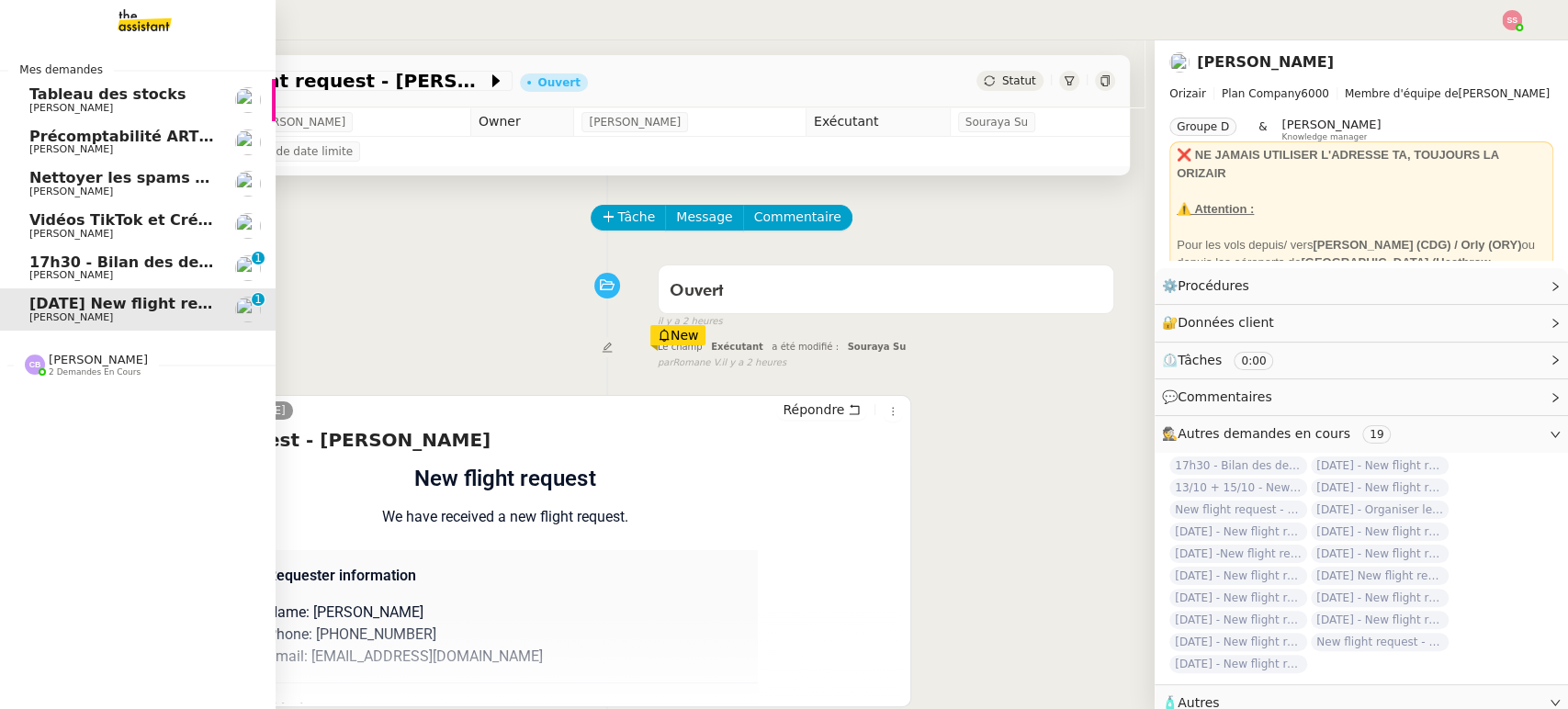
click at [48, 229] on span "[PERSON_NAME]" at bounding box center [71, 234] width 84 height 12
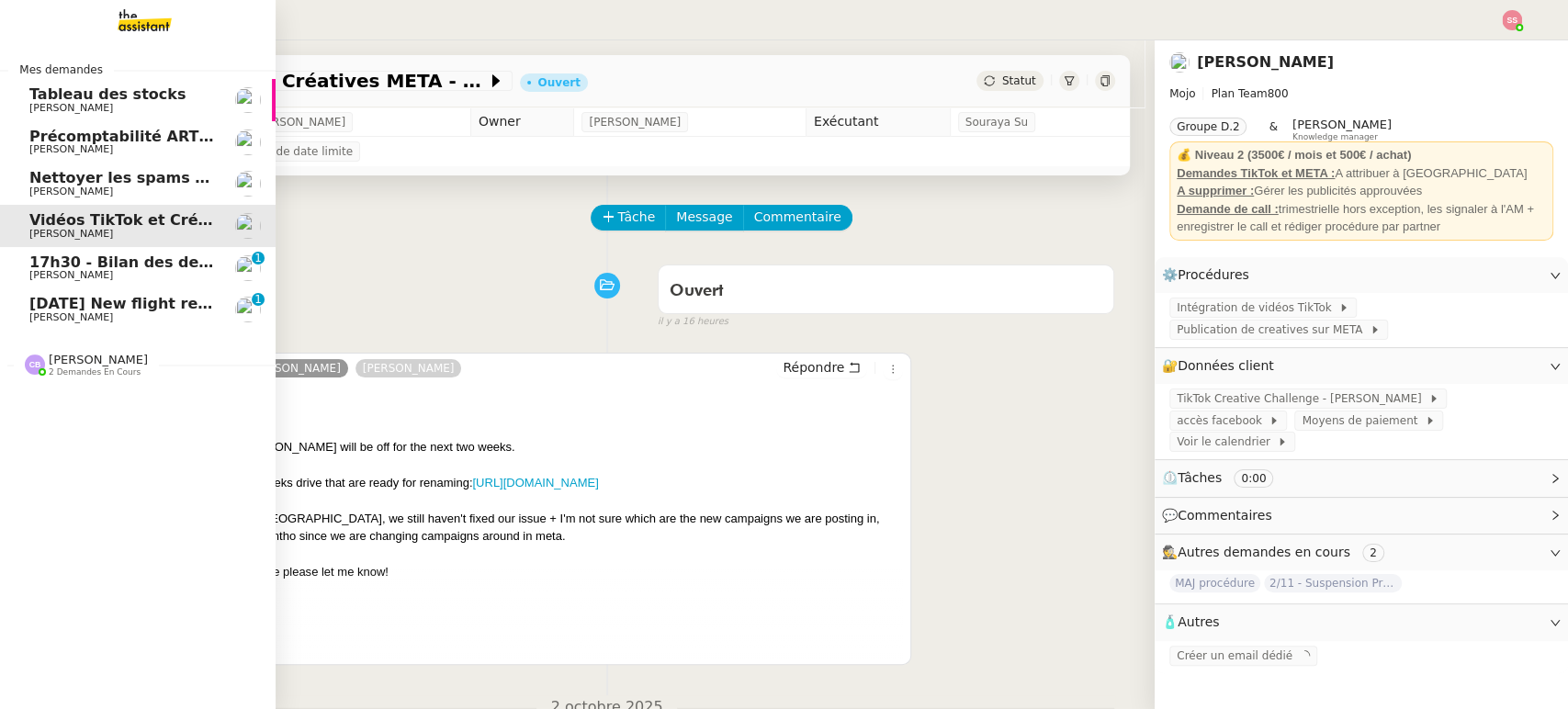
click at [83, 259] on span "17h30 - Bilan des demandes de la journée : en cours et restant à traiter - 3 oc…" at bounding box center [398, 262] width 737 height 17
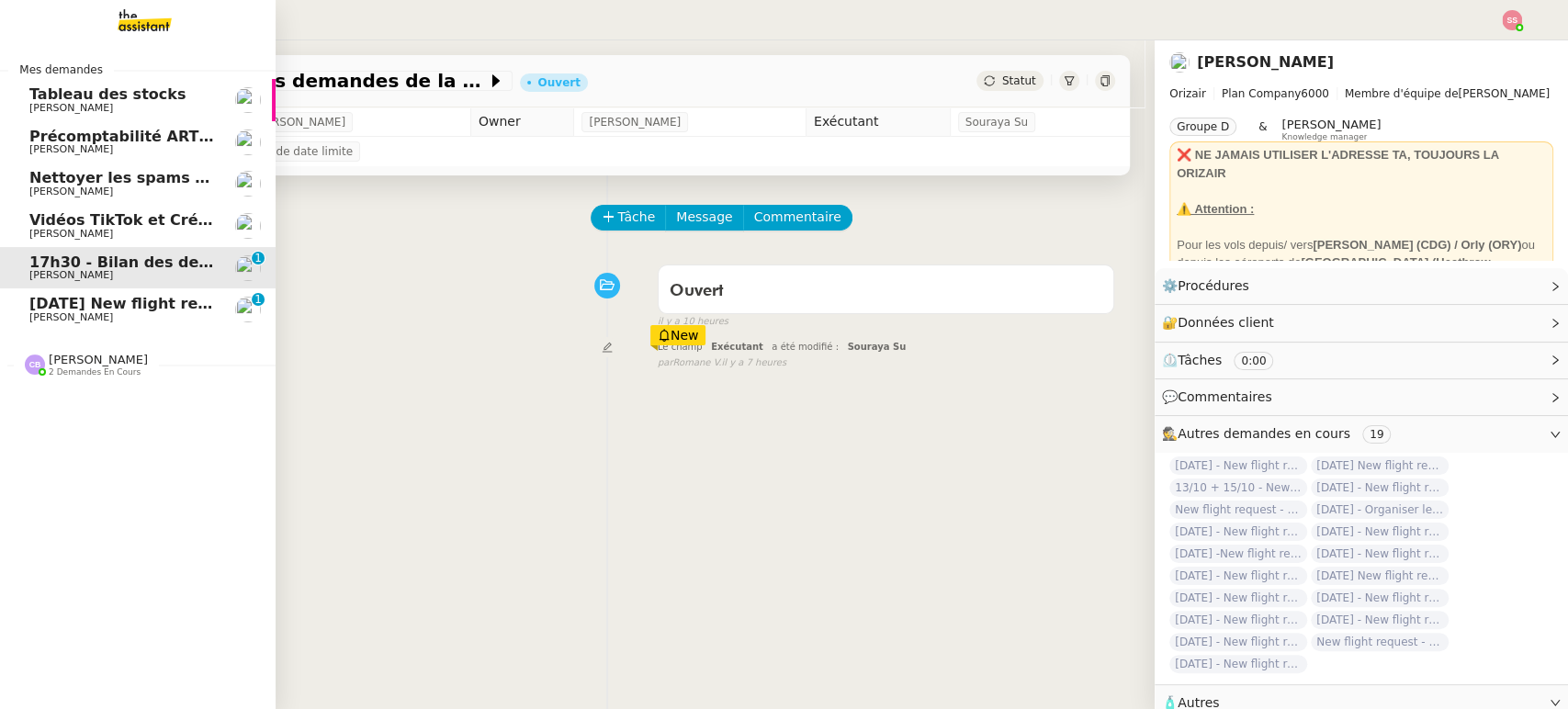
click at [73, 179] on span "Nettoyer les spams des emails - octobre 2025" at bounding box center [220, 178] width 380 height 17
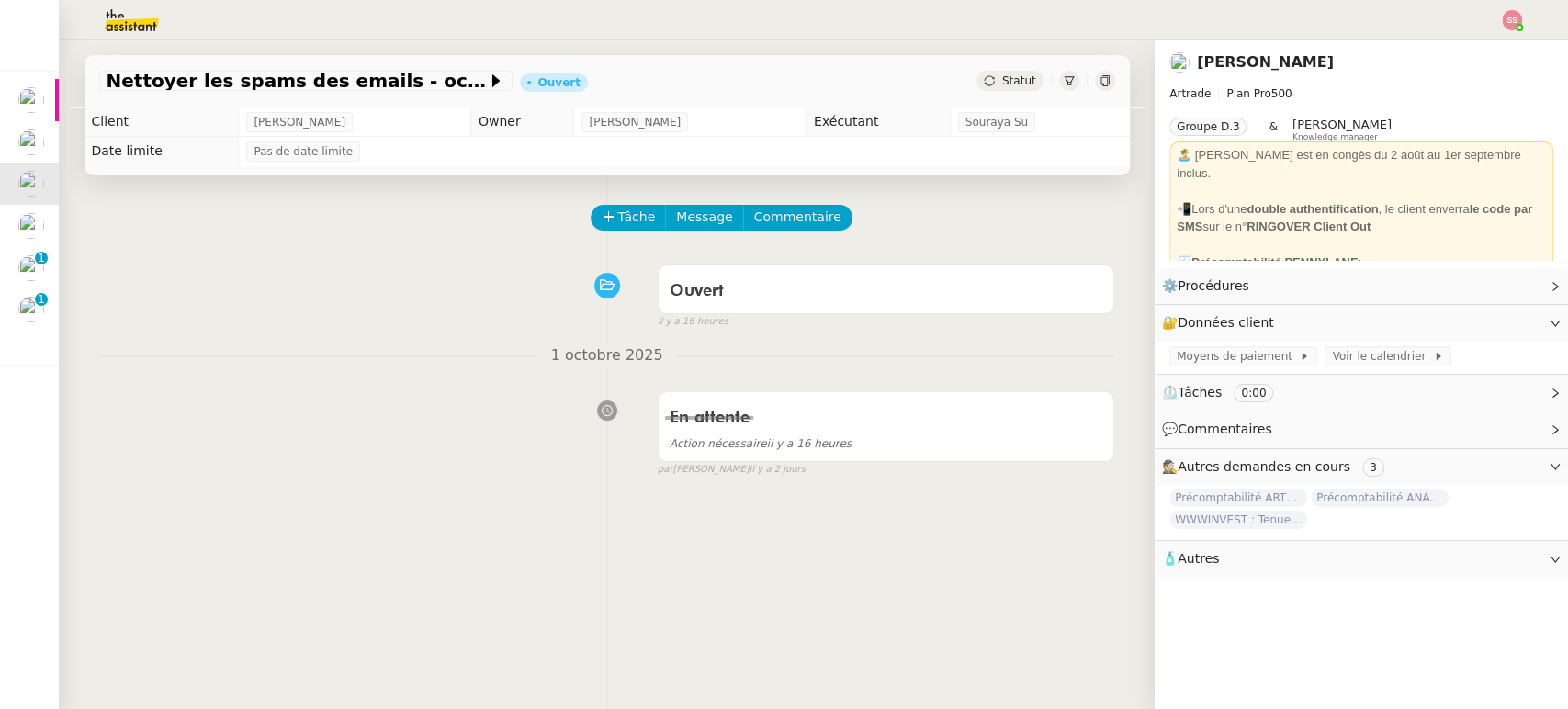
click at [1018, 72] on div "Statut" at bounding box center [1010, 80] width 67 height 20
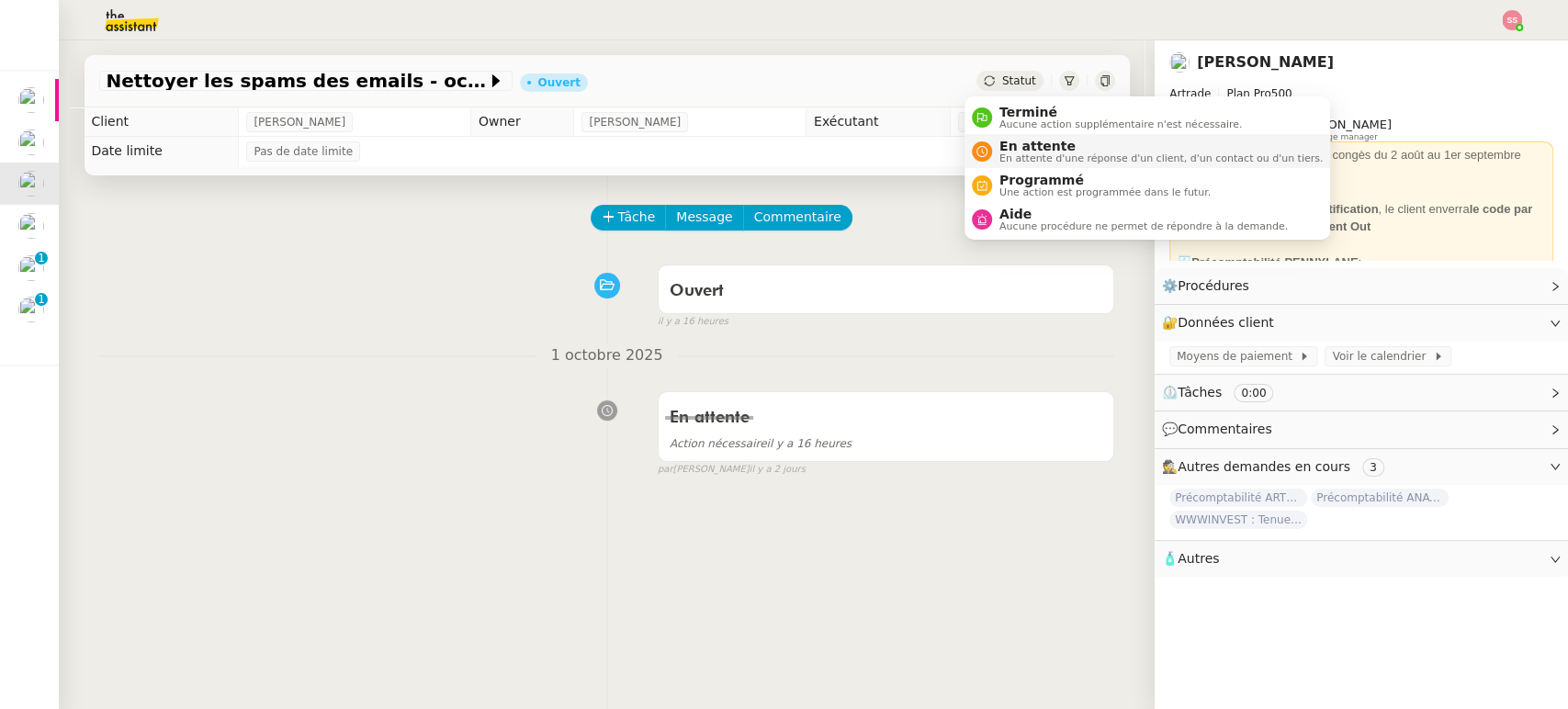
click at [1023, 145] on span "En attente" at bounding box center [1161, 145] width 323 height 14
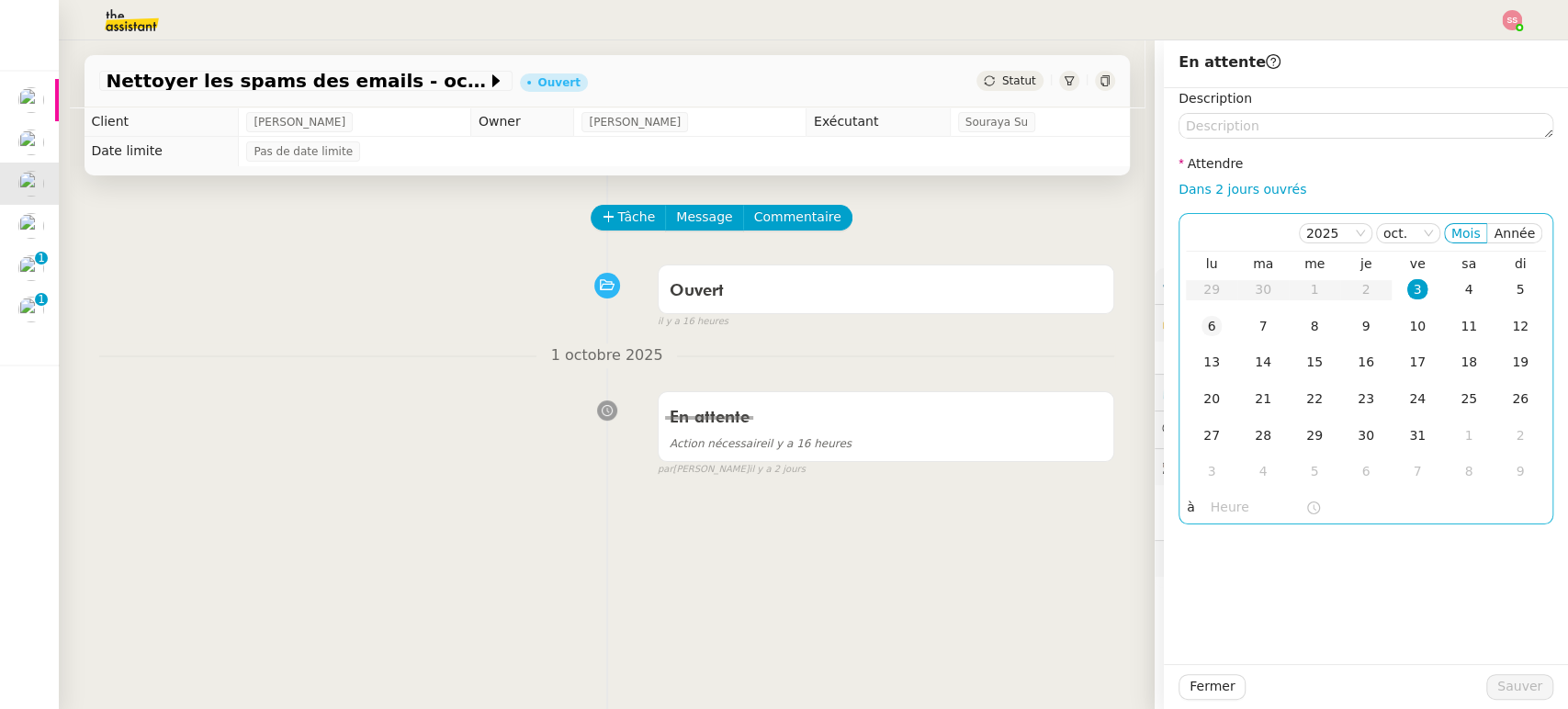
click at [1202, 336] on td "6" at bounding box center [1212, 327] width 51 height 37
click at [1407, 326] on div "10" at bounding box center [1417, 326] width 20 height 20
click at [1498, 694] on span "Sauver" at bounding box center [1520, 687] width 45 height 21
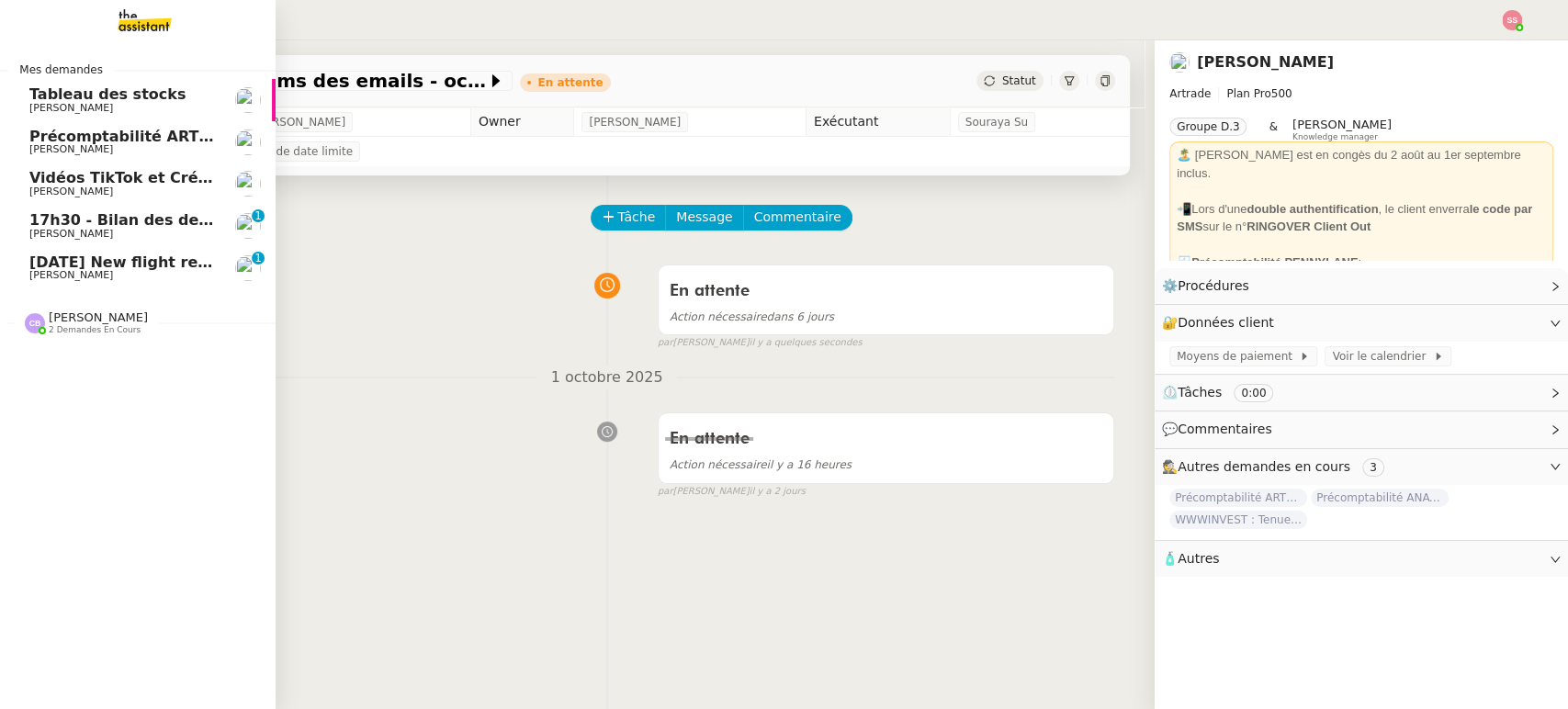
click at [132, 269] on span "[DATE] New flight request - [PERSON_NAME]" at bounding box center [214, 262] width 369 height 17
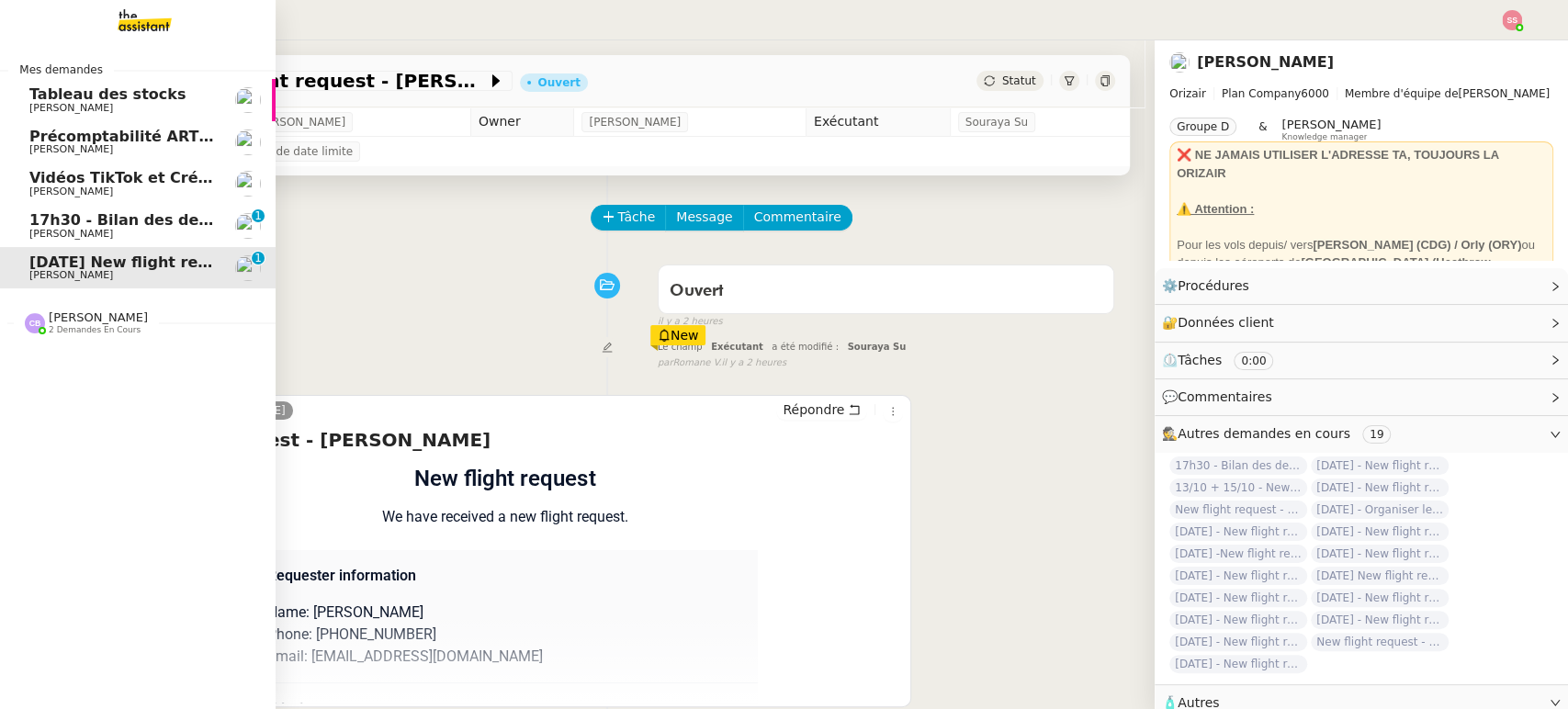
click at [154, 329] on nz-divider "[PERSON_NAME] 2 demandes en cours" at bounding box center [145, 322] width 276 height 24
click at [184, 256] on span "[DATE] New flight request - [PERSON_NAME]" at bounding box center [214, 262] width 369 height 17
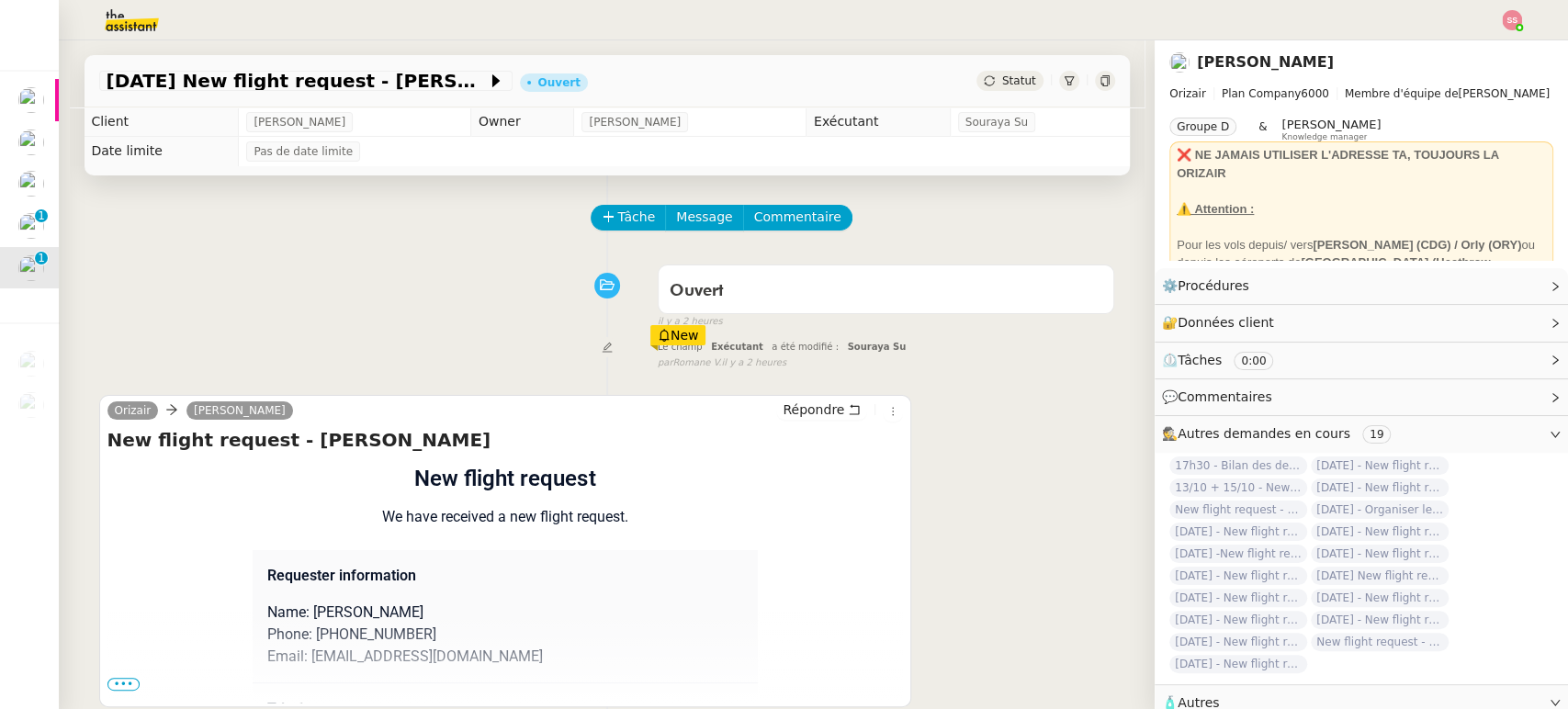
click at [502, 223] on div "Tâche Message Commentaire" at bounding box center [606, 227] width 1016 height 44
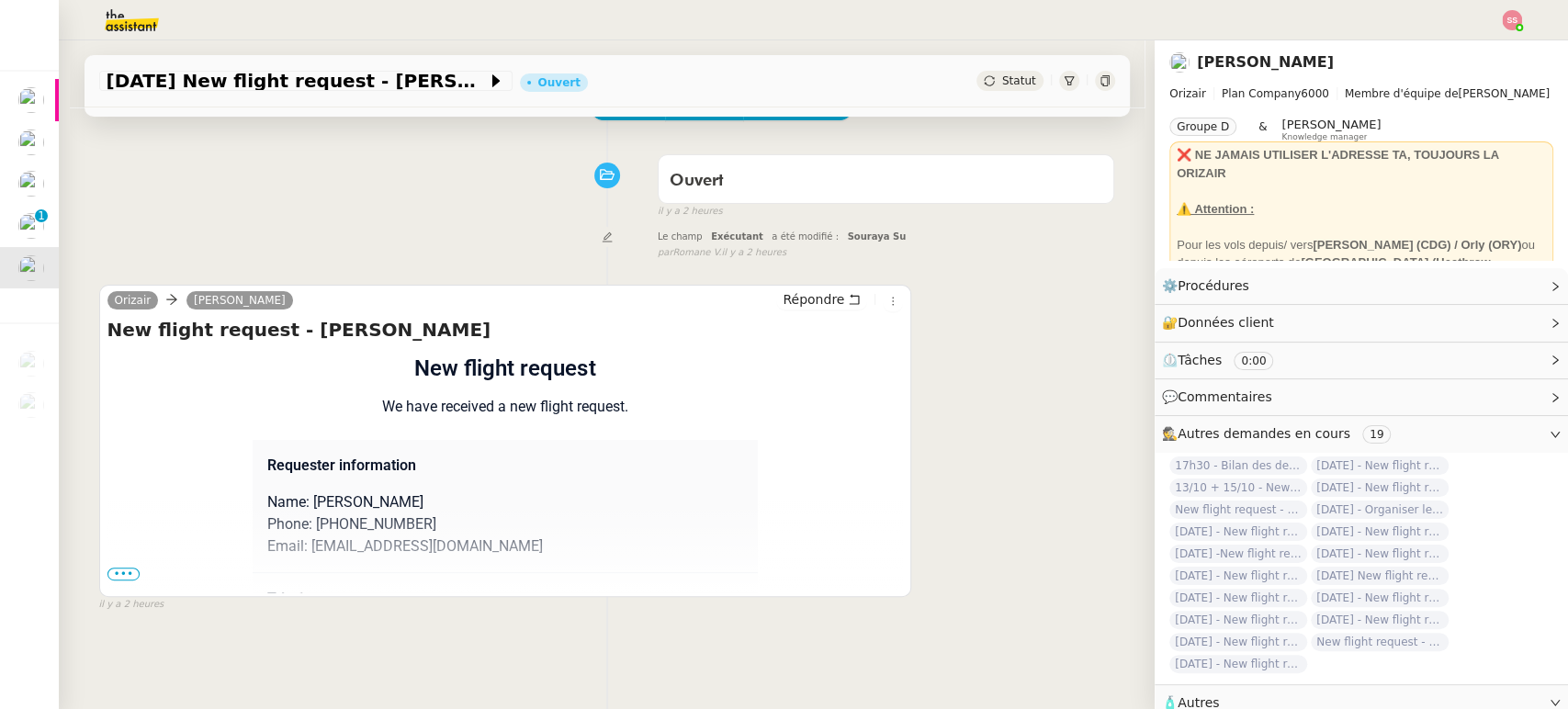
scroll to position [204, 0]
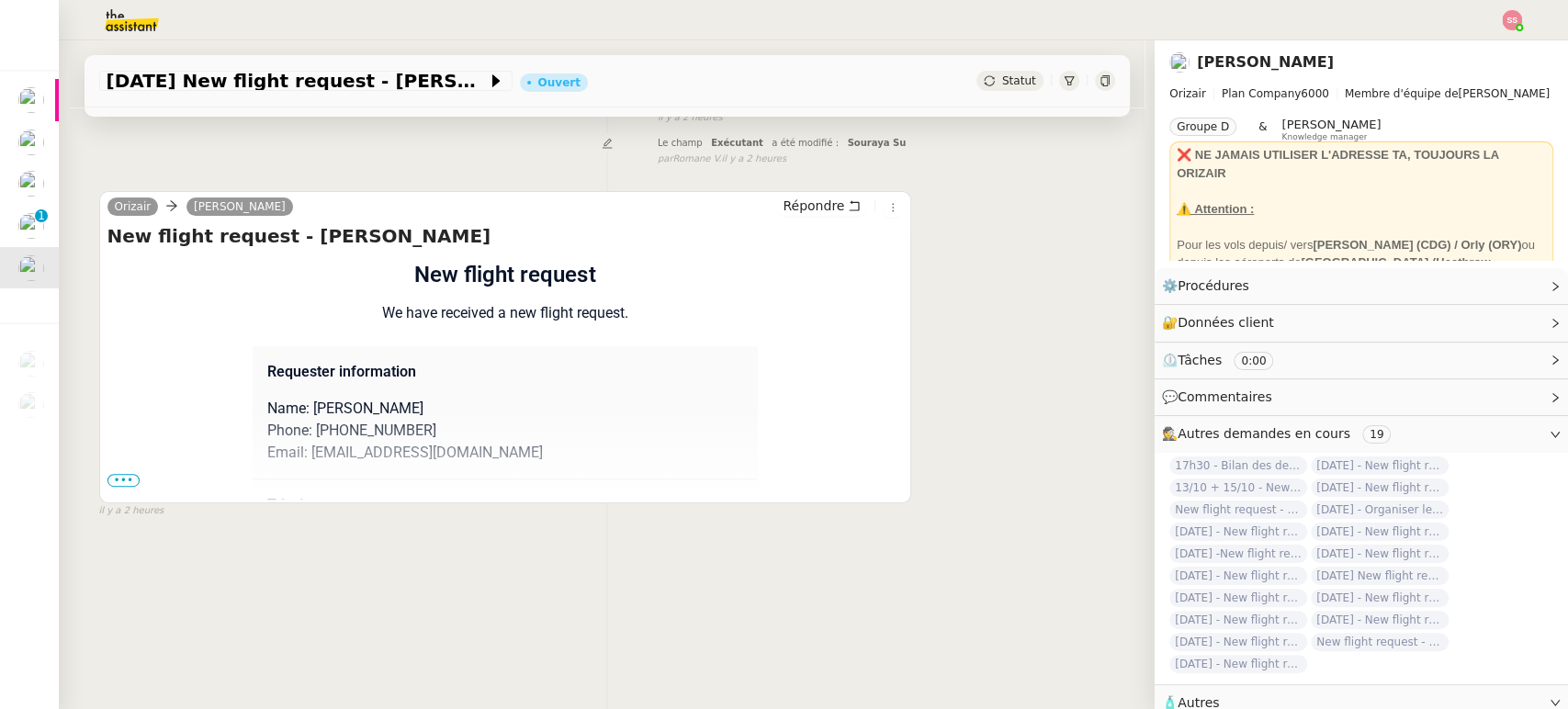
click at [117, 482] on span "•••" at bounding box center [124, 481] width 33 height 13
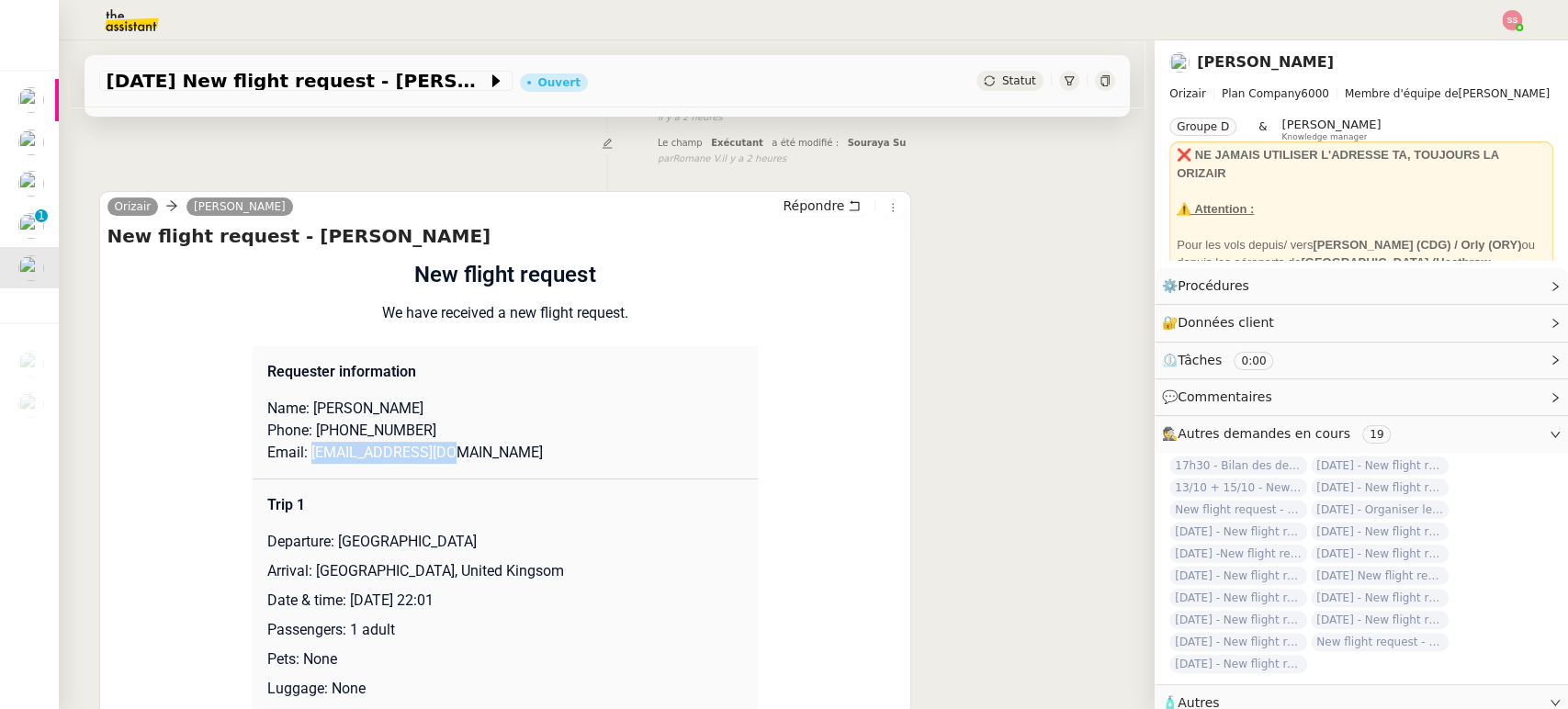
drag, startPoint x: 445, startPoint y: 453, endPoint x: 299, endPoint y: 452, distance: 146.0
click at [299, 452] on p "Email: [EMAIL_ADDRESS][DOMAIN_NAME]" at bounding box center [505, 452] width 476 height 22
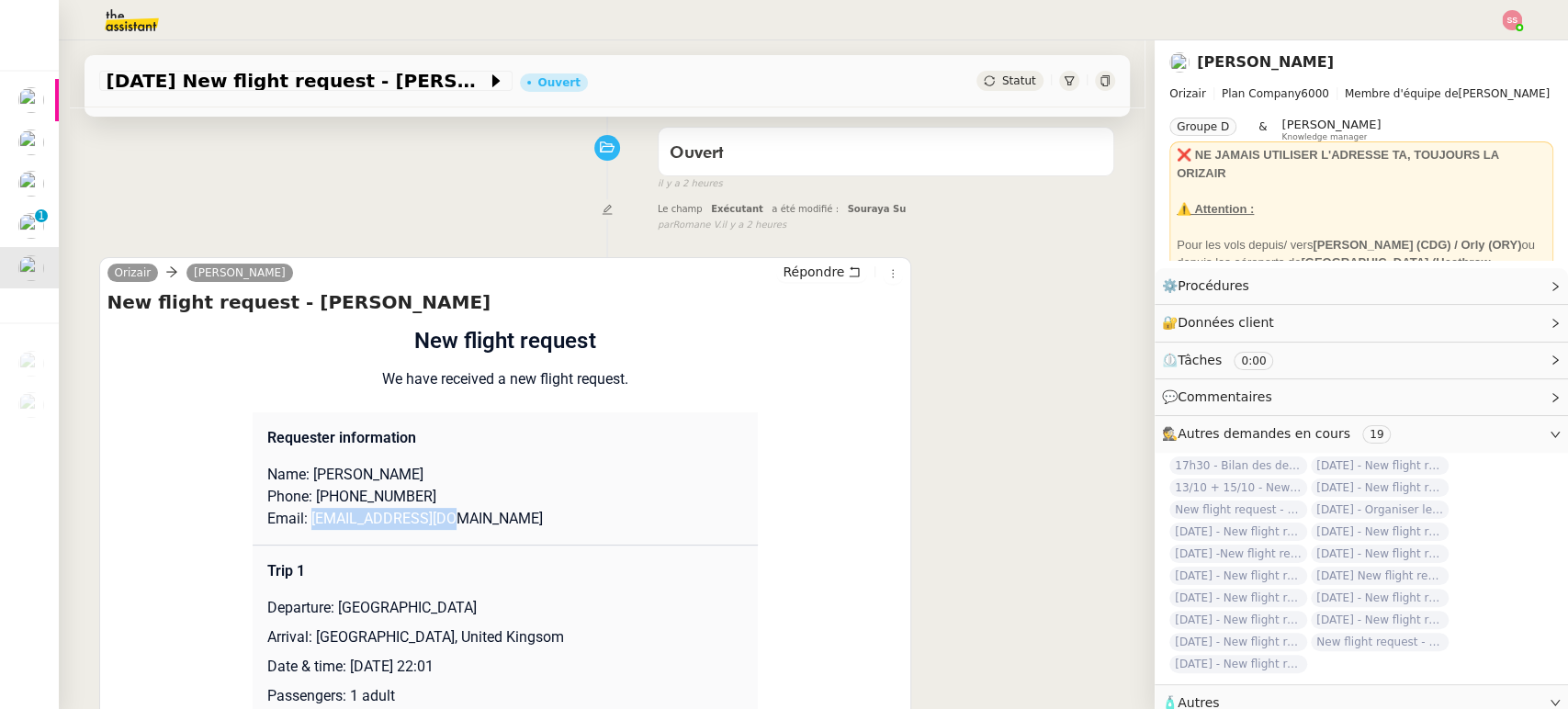
scroll to position [0, 0]
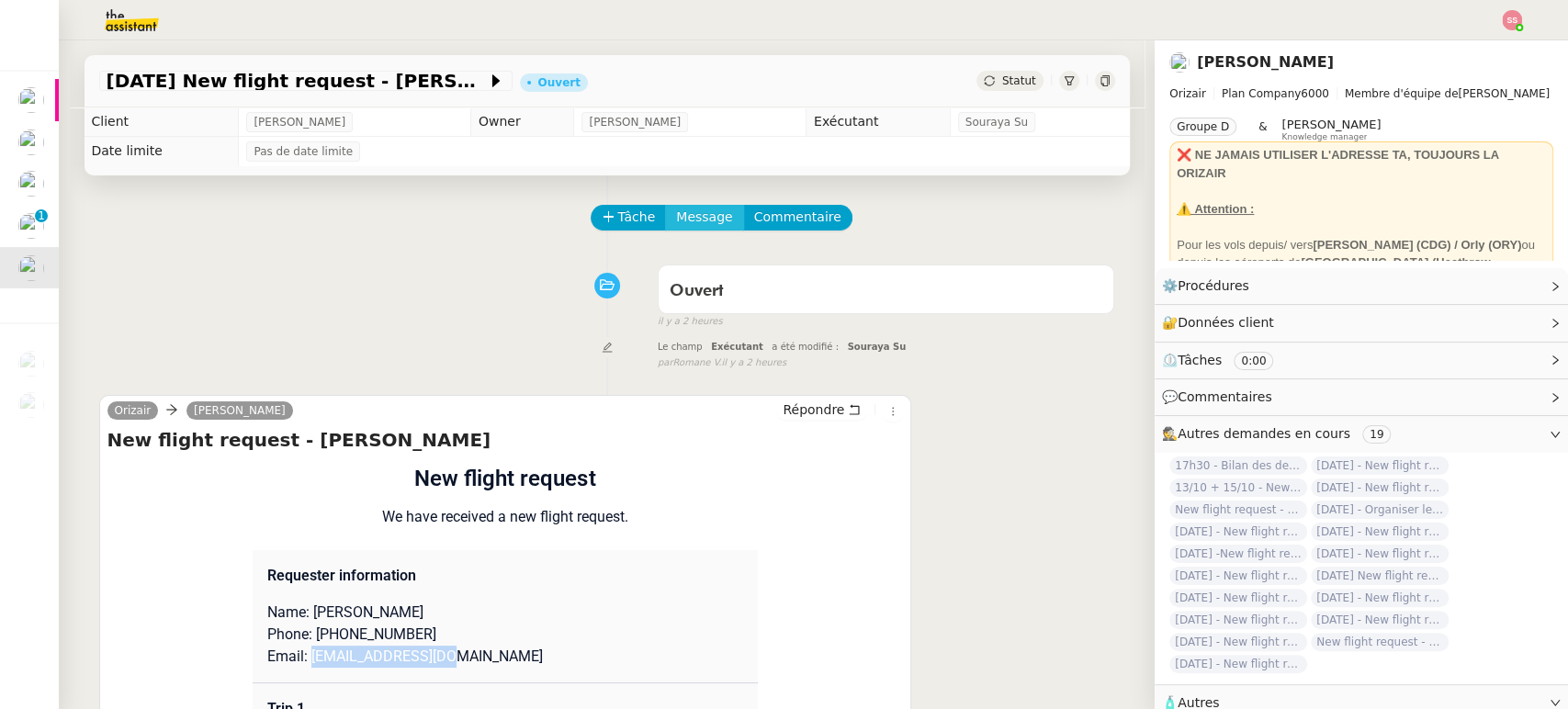
click at [677, 209] on span "Message" at bounding box center [704, 218] width 56 height 21
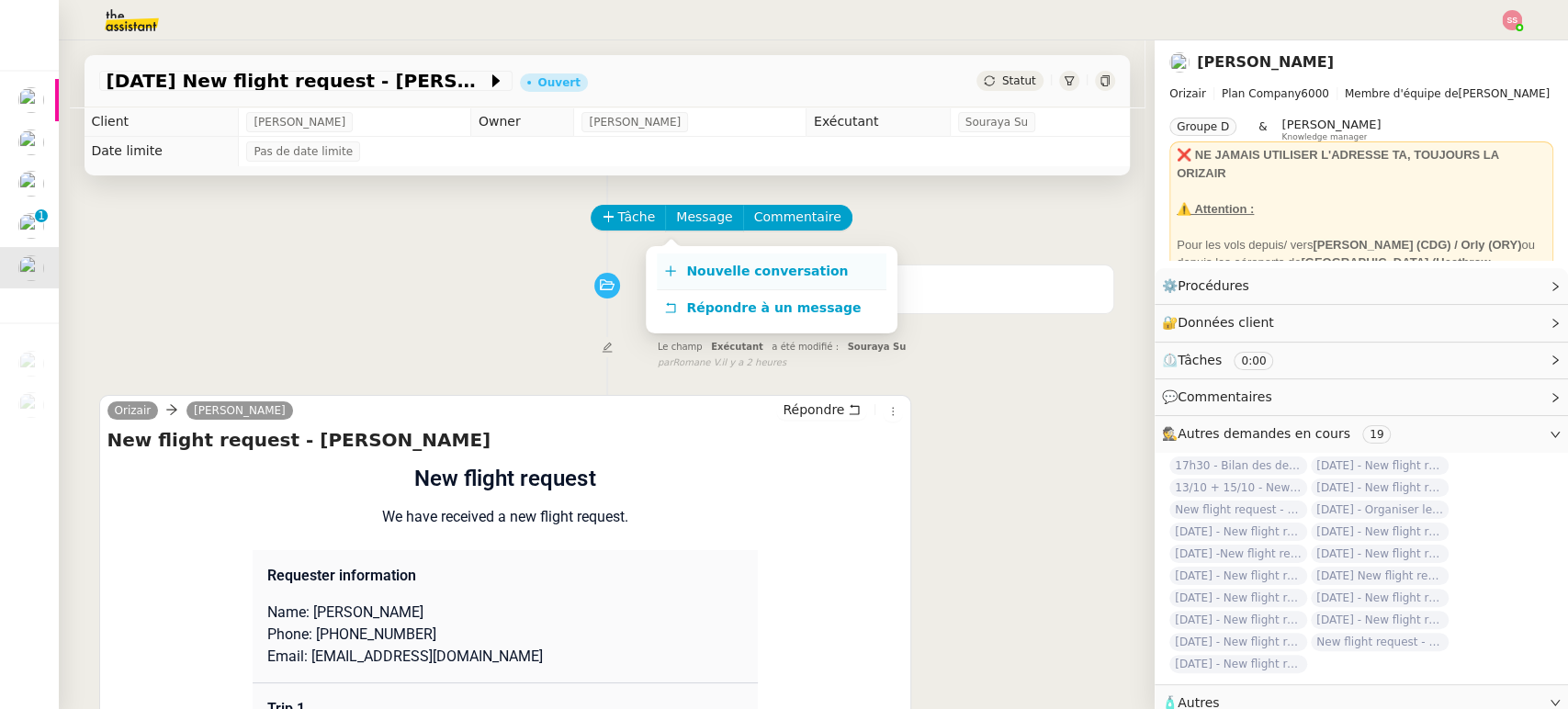
click at [733, 268] on span "Nouvelle conversation" at bounding box center [767, 270] width 162 height 14
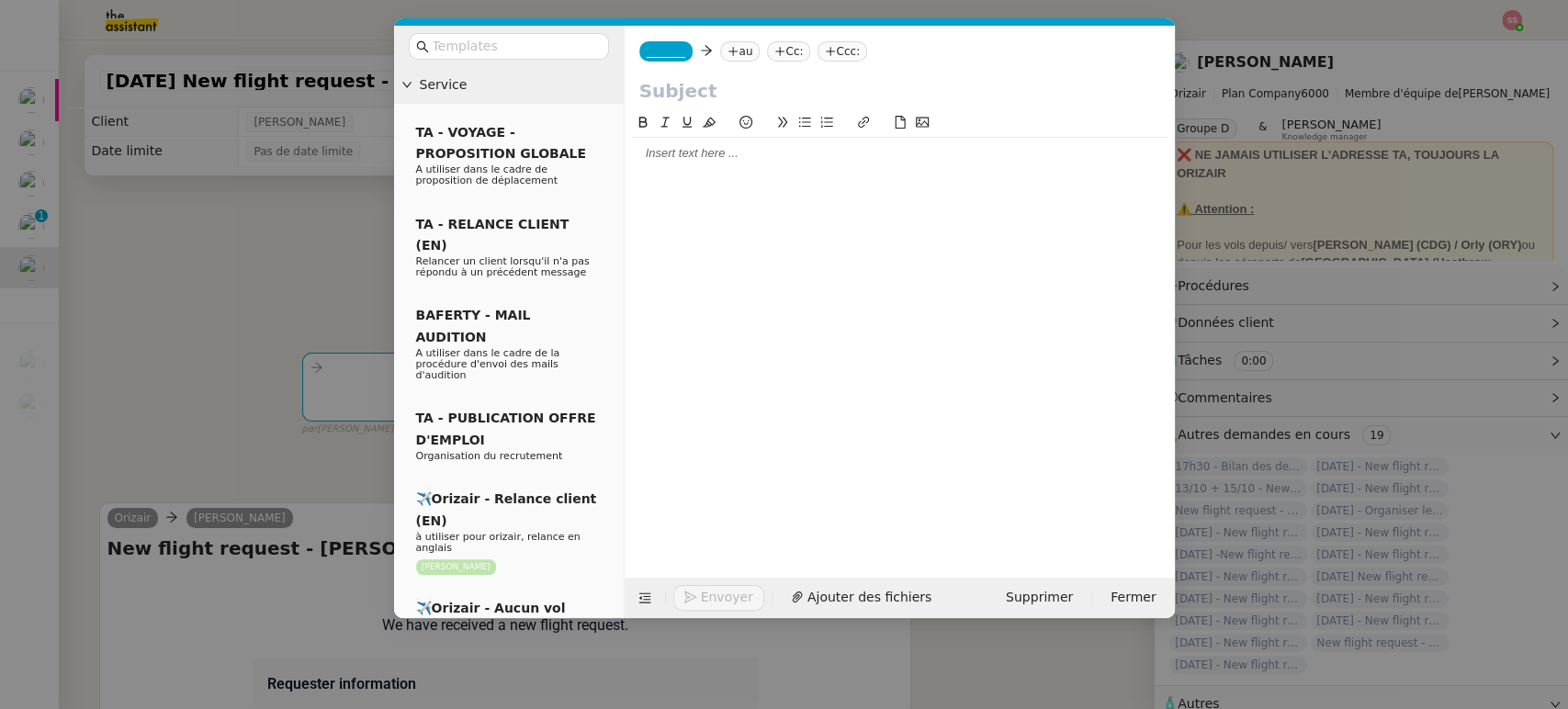
click at [734, 50] on nz-tag "au" at bounding box center [740, 51] width 40 height 20
paste input "[EMAIL_ADDRESS][DOMAIN_NAME]"
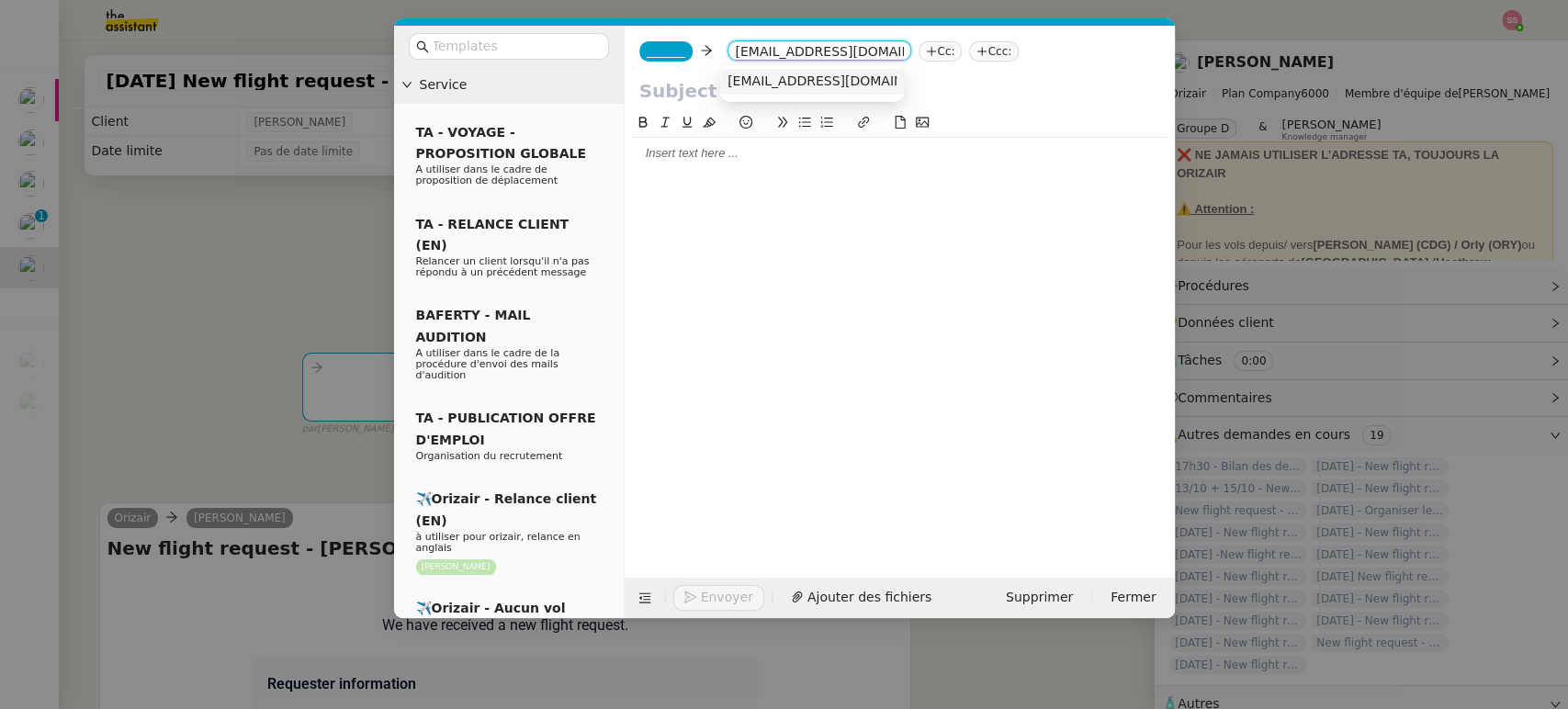
type input "[EMAIL_ADDRESS][DOMAIN_NAME]"
click at [787, 88] on span "[EMAIL_ADDRESS][DOMAIN_NAME]" at bounding box center [840, 80] width 225 height 14
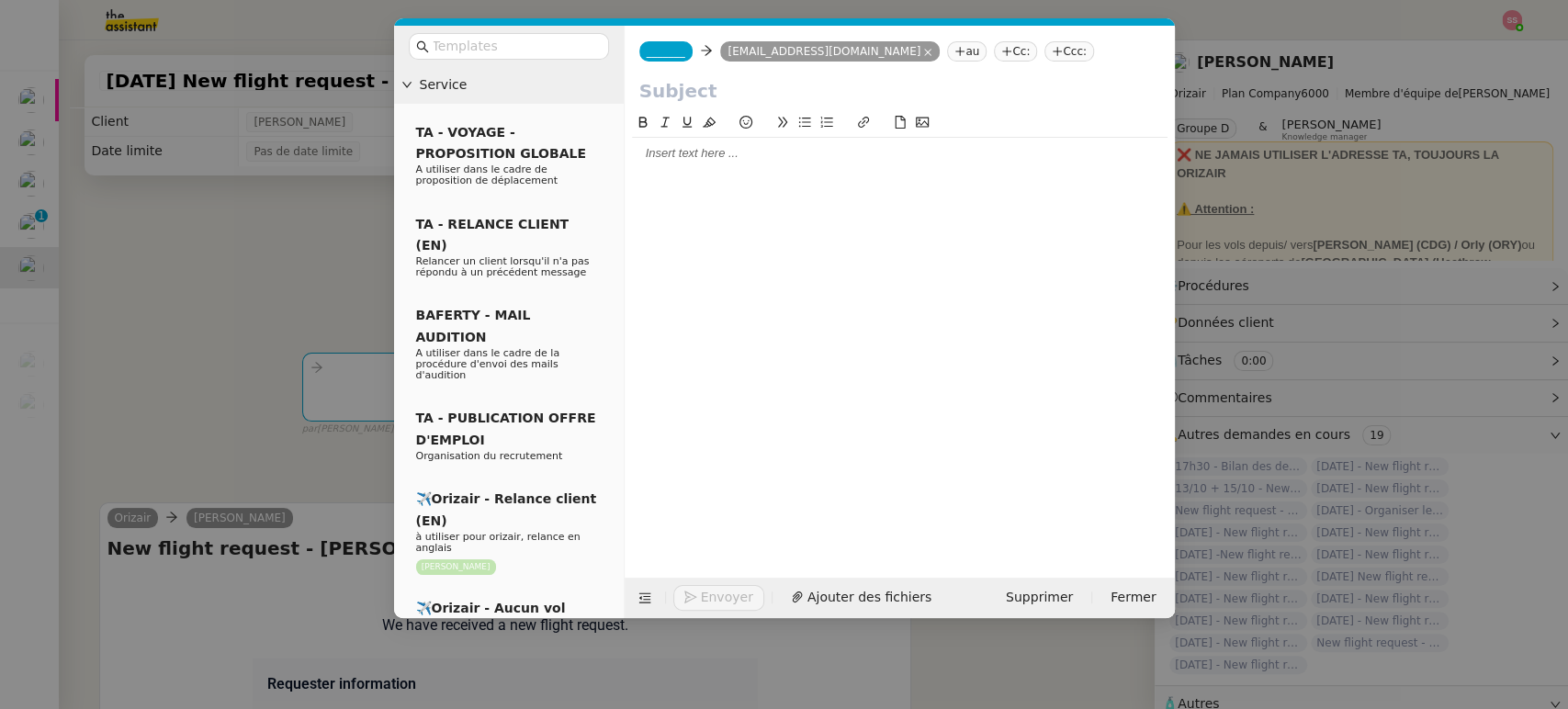
click at [647, 57] on span "_______" at bounding box center [666, 51] width 39 height 13
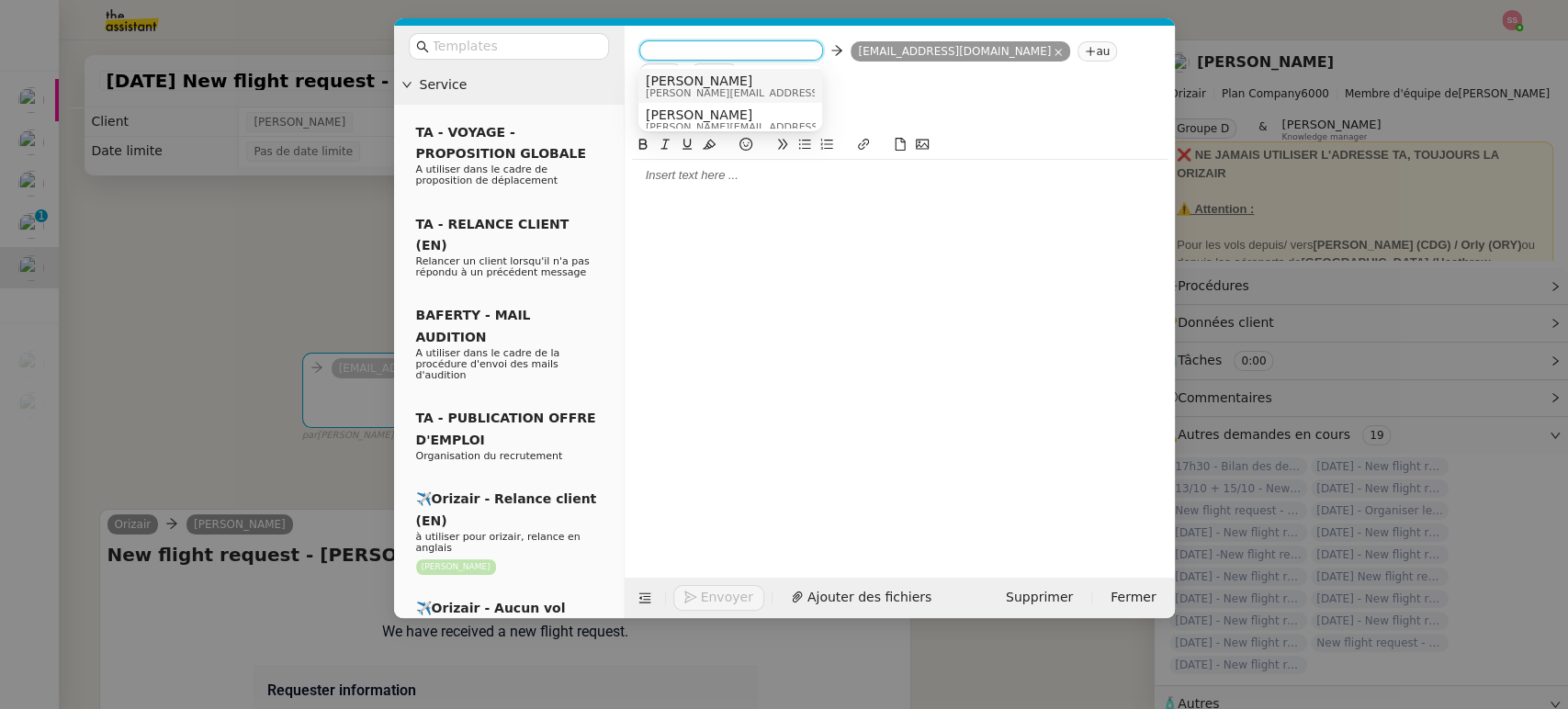
click at [708, 74] on span "[PERSON_NAME]" at bounding box center [776, 80] width 261 height 14
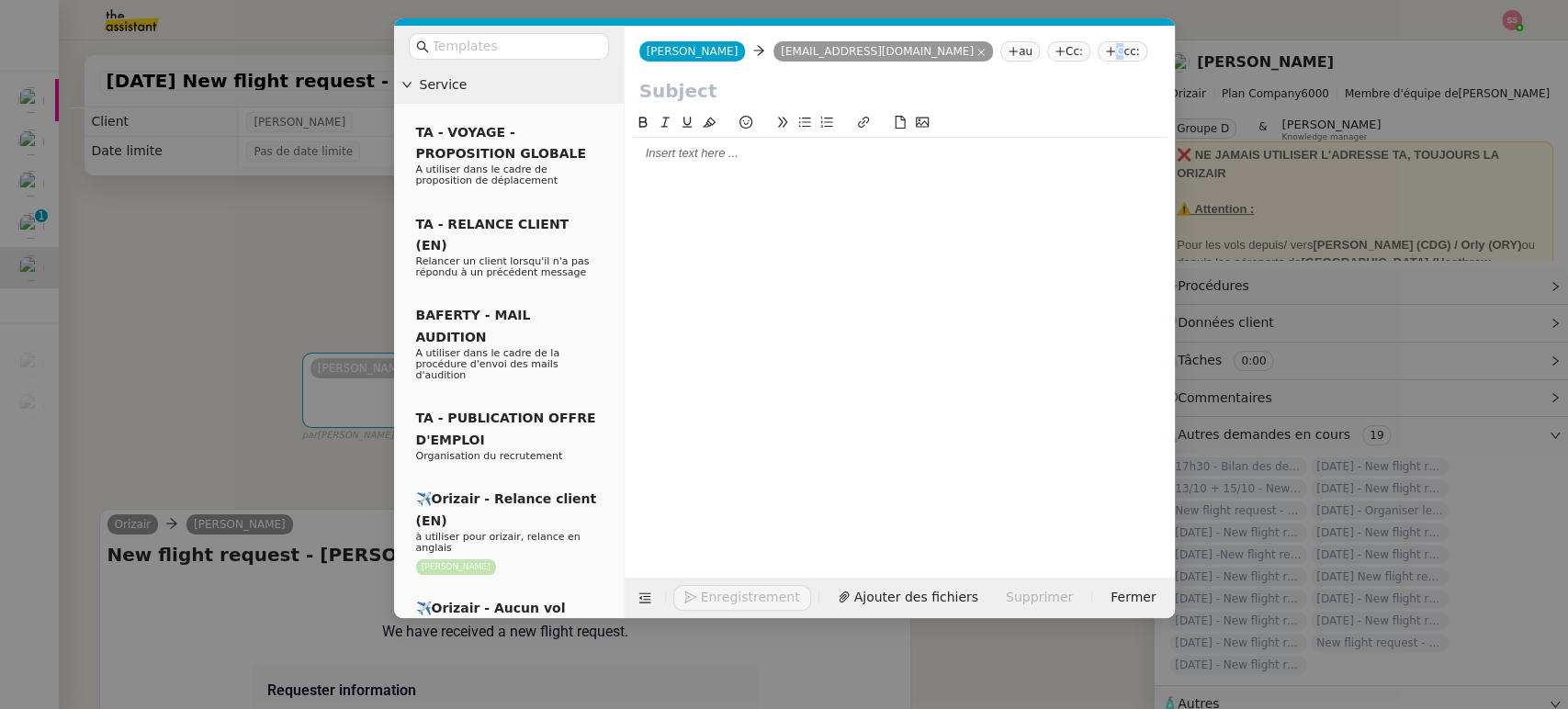
click at [1098, 54] on nz-tag "Ccc:" at bounding box center [1122, 51] width 49 height 20
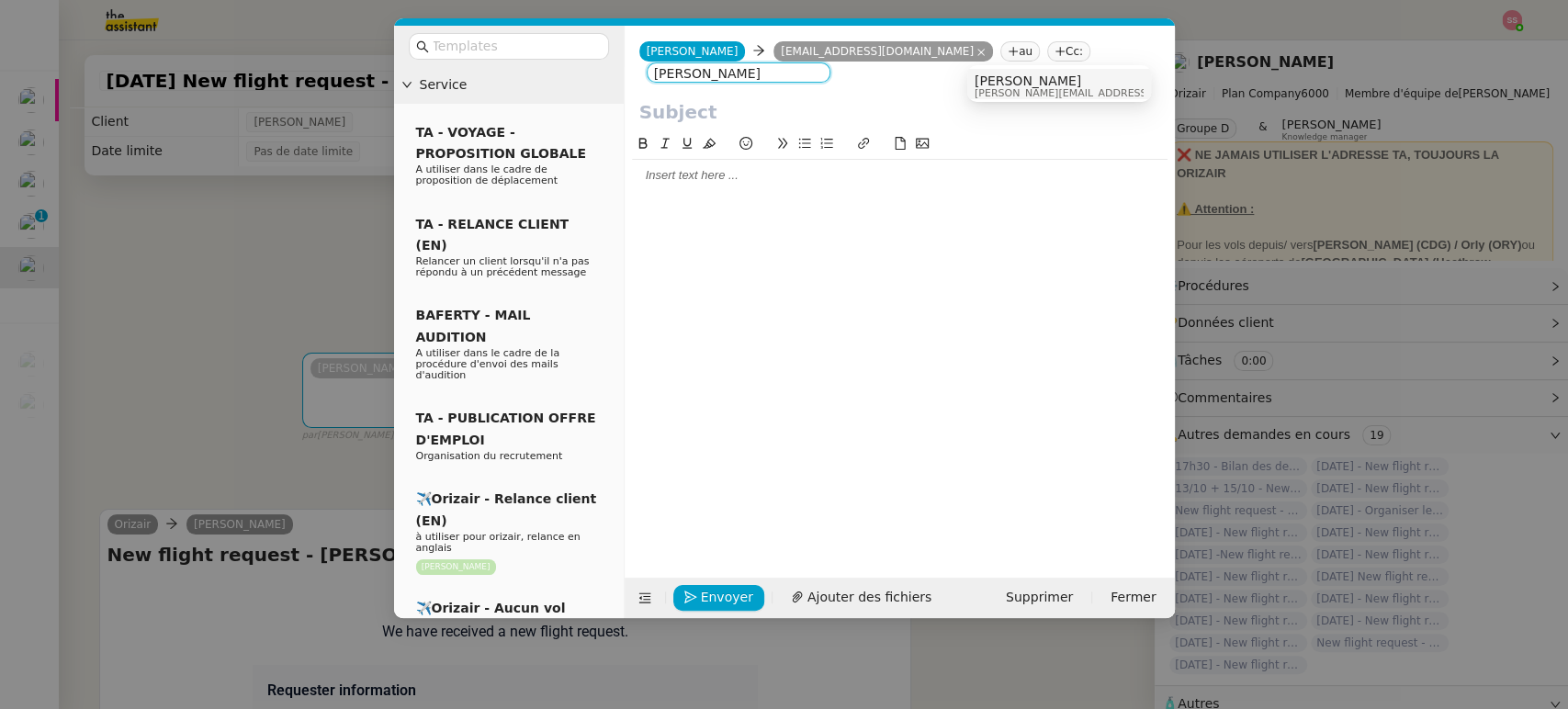
type input "[PERSON_NAME]"
click at [990, 86] on span "[PERSON_NAME]" at bounding box center [1105, 80] width 261 height 14
click at [519, 49] on input "text" at bounding box center [515, 47] width 165 height 21
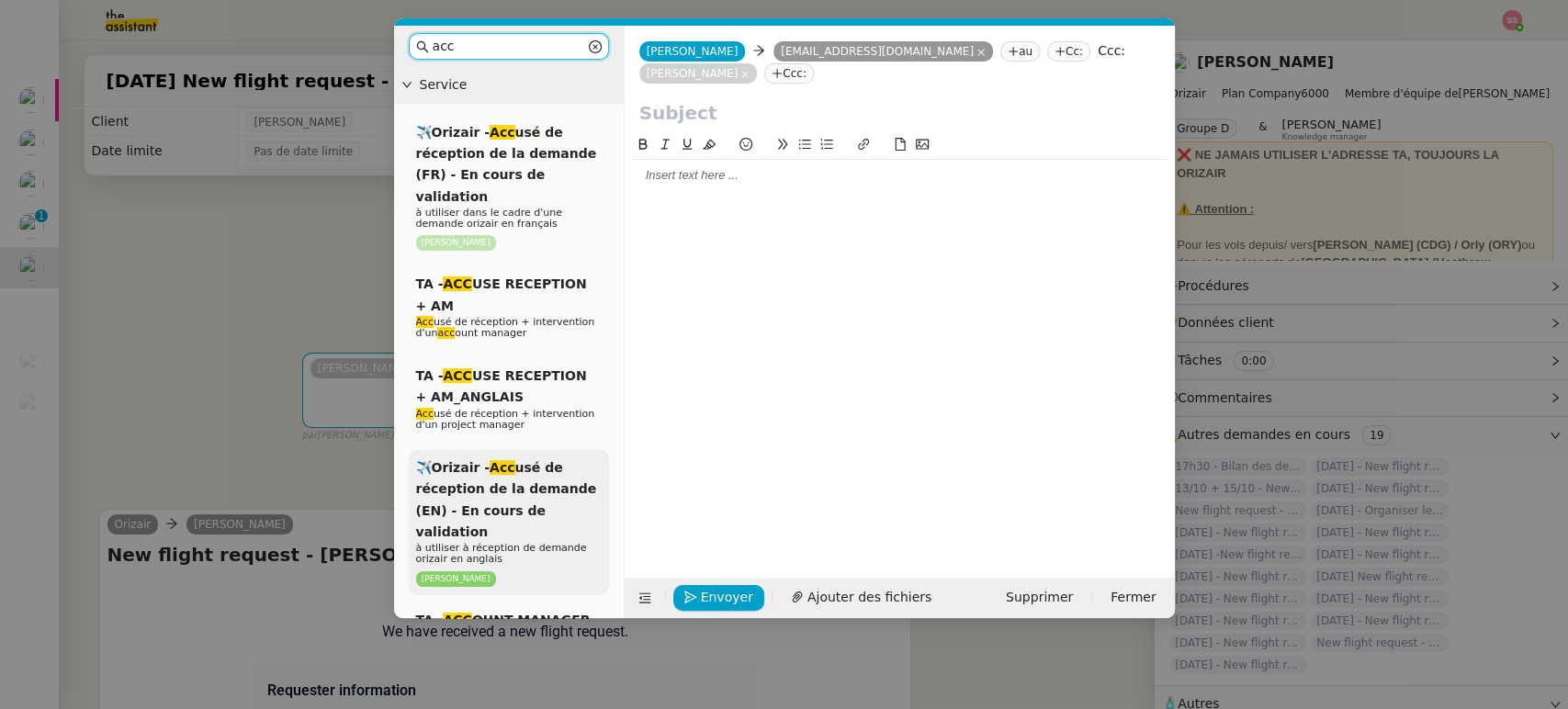
type input "acc"
click at [546, 468] on span "✈️Orizair - Acc usé de réception de la demande (EN) - En cours de validation" at bounding box center [507, 499] width 181 height 79
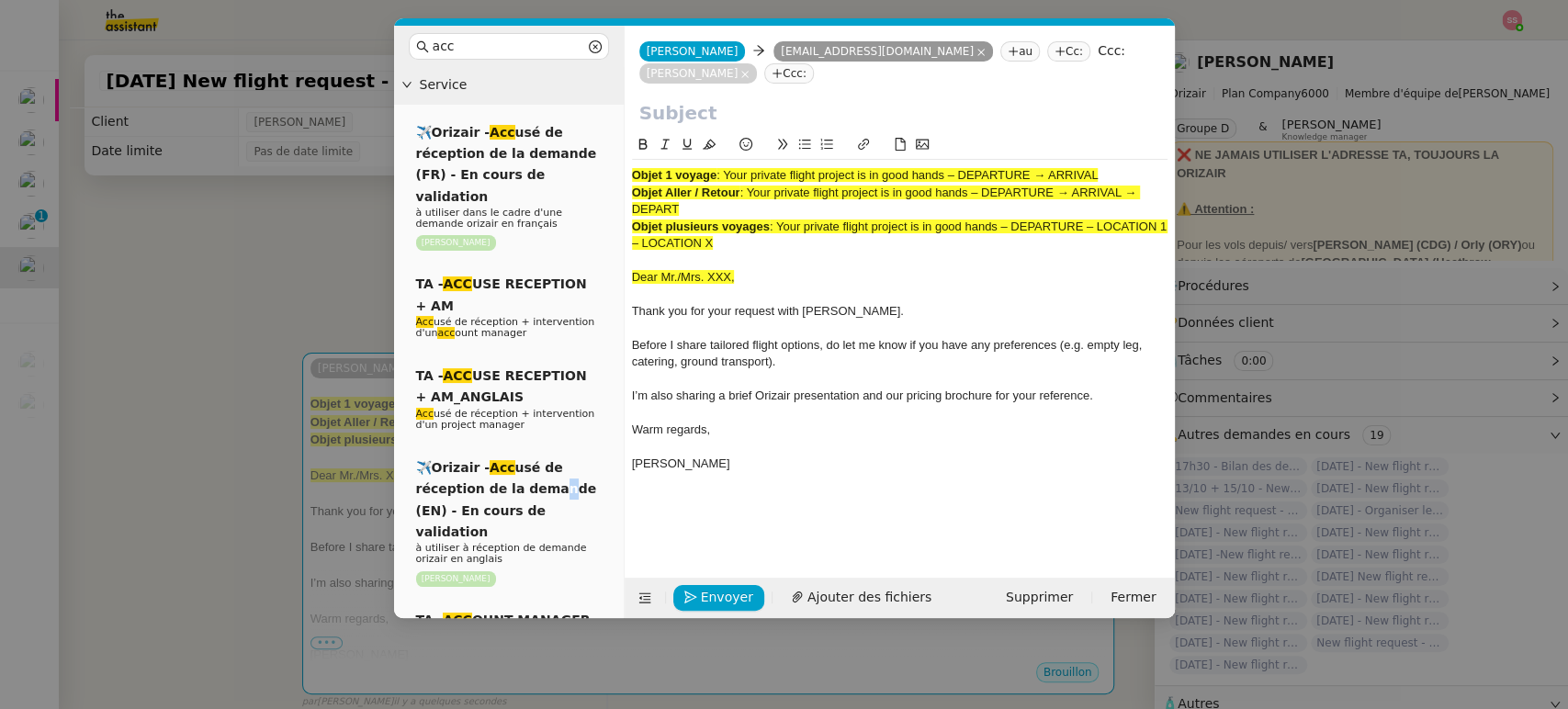
drag, startPoint x: 726, startPoint y: 153, endPoint x: 1127, endPoint y: 142, distance: 401.2
click at [1127, 160] on div "Objet 1 voyage : Your private flight project is in good hands – DEPARTURE → ARR…" at bounding box center [900, 328] width 536 height 337
click at [797, 99] on input "text" at bounding box center [900, 112] width 521 height 28
paste input "Your private flight project is in good hands – DEPARTURE → ARRIVAL"
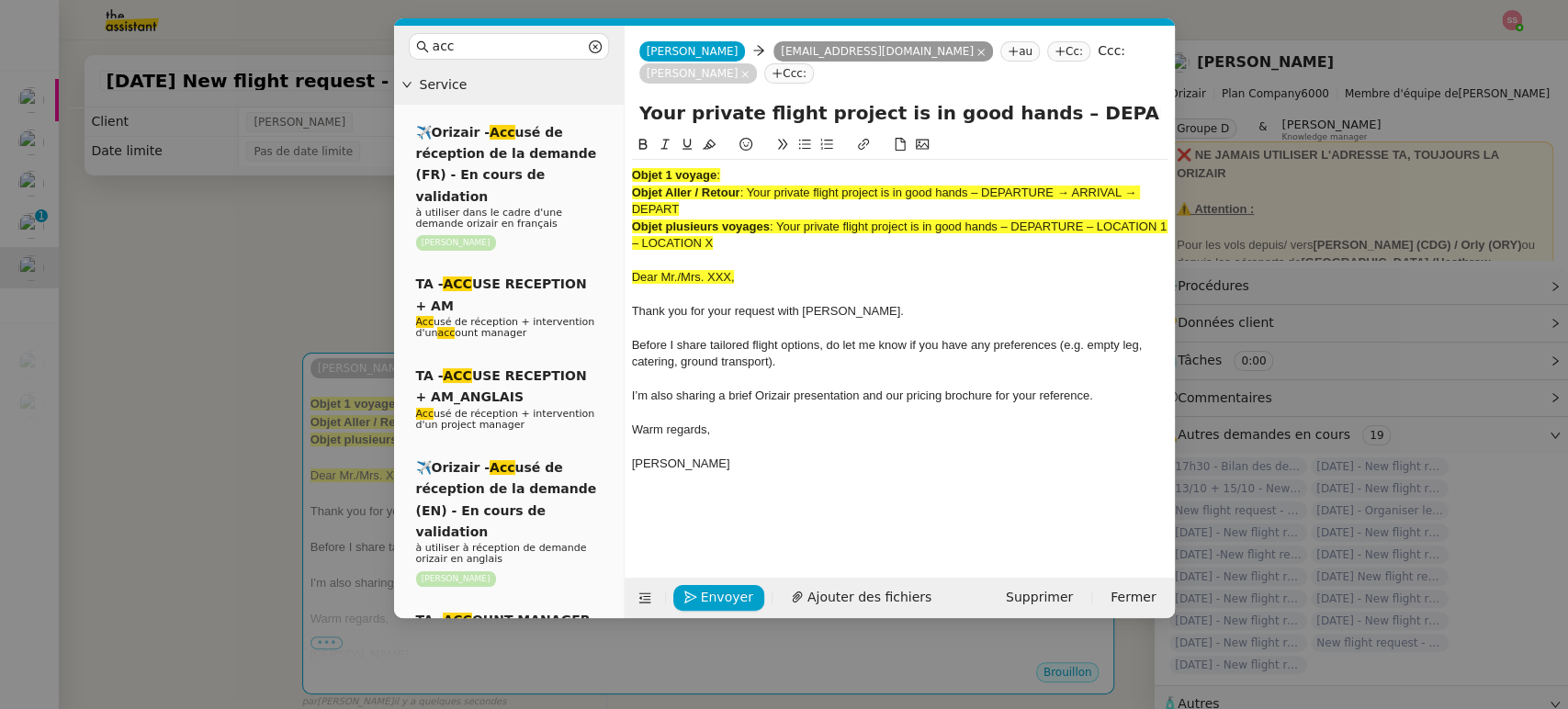
scroll to position [0, 79]
type input "Your private flight project is in good hands – DEPARTURE → ARRIVAL"
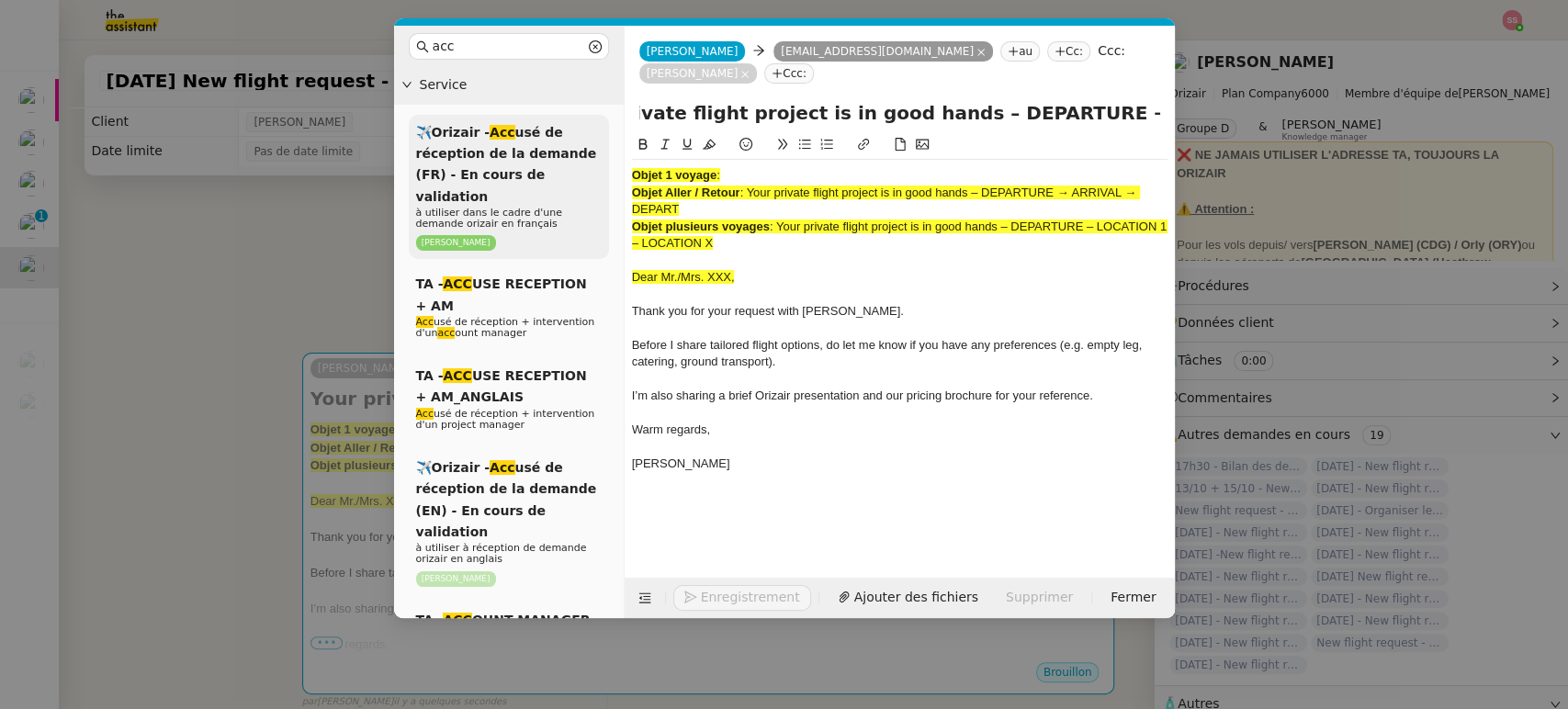
scroll to position [0, 0]
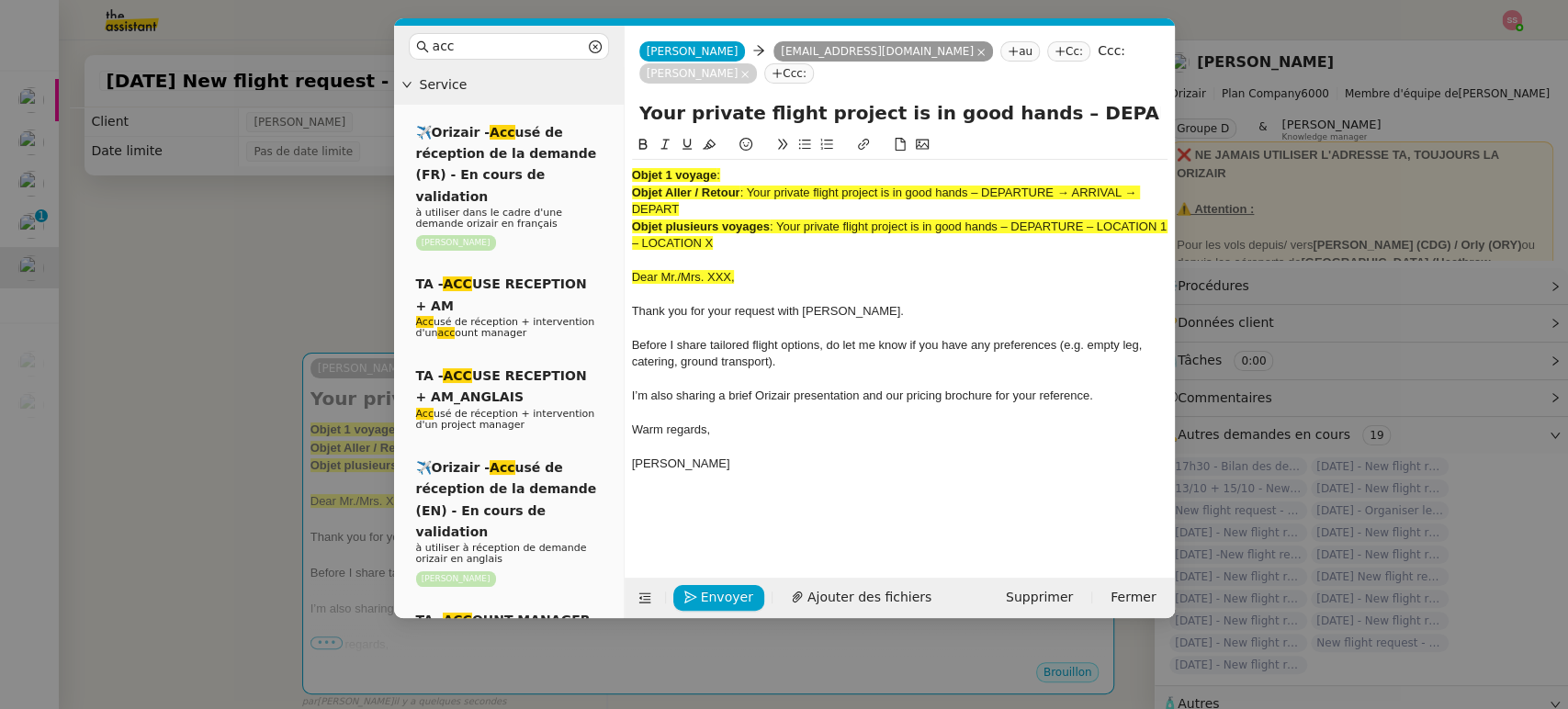
drag, startPoint x: 742, startPoint y: 223, endPoint x: 559, endPoint y: 105, distance: 217.7
click at [562, 107] on nz-layout "acc Service ✈️Orizair - Acc usé de réception de la demande (FR) - En cours de v…" at bounding box center [785, 322] width 781 height 593
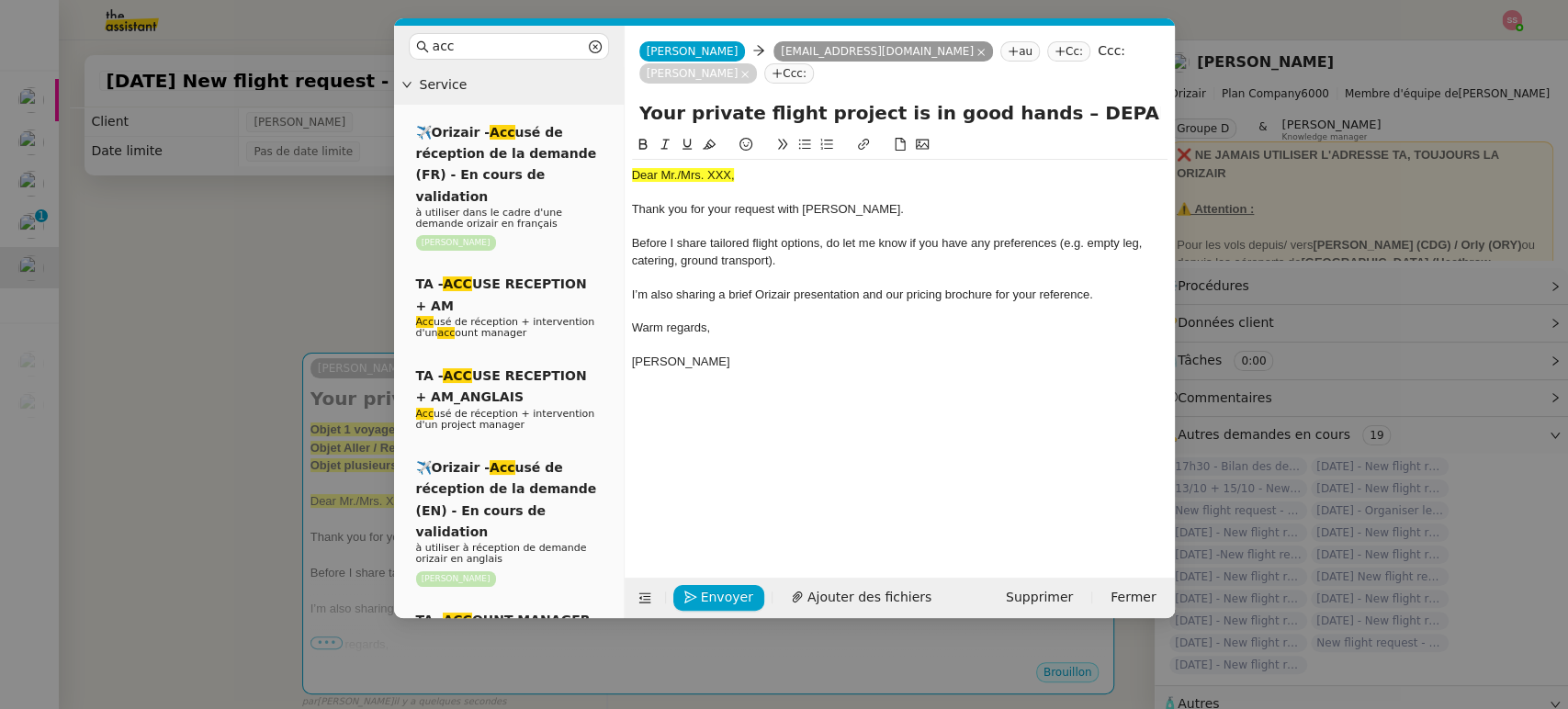
click at [242, 288] on nz-modal-container "acc Service ✈️Orizair - Acc usé de réception de la demande (FR) - En cours de v…" at bounding box center [784, 354] width 1568 height 709
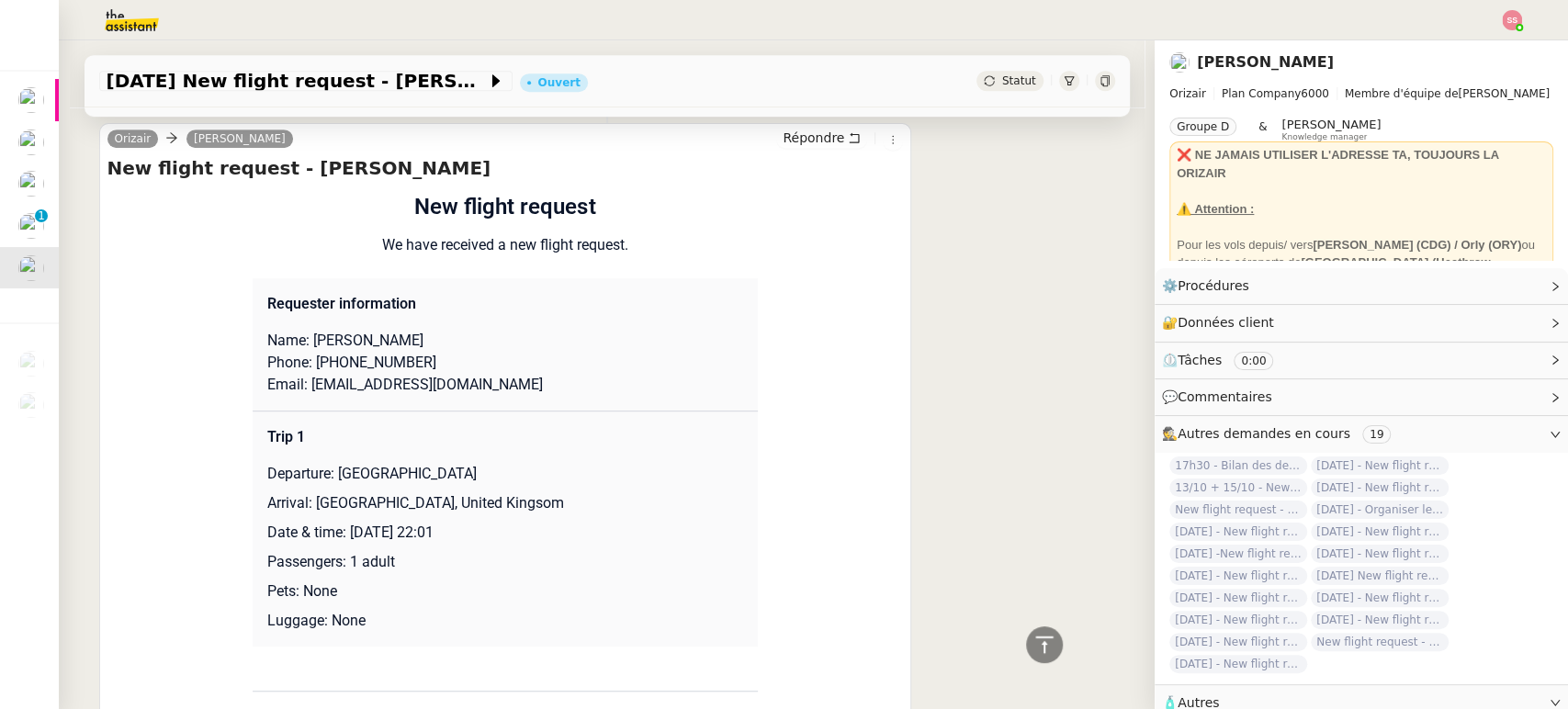
scroll to position [714, 0]
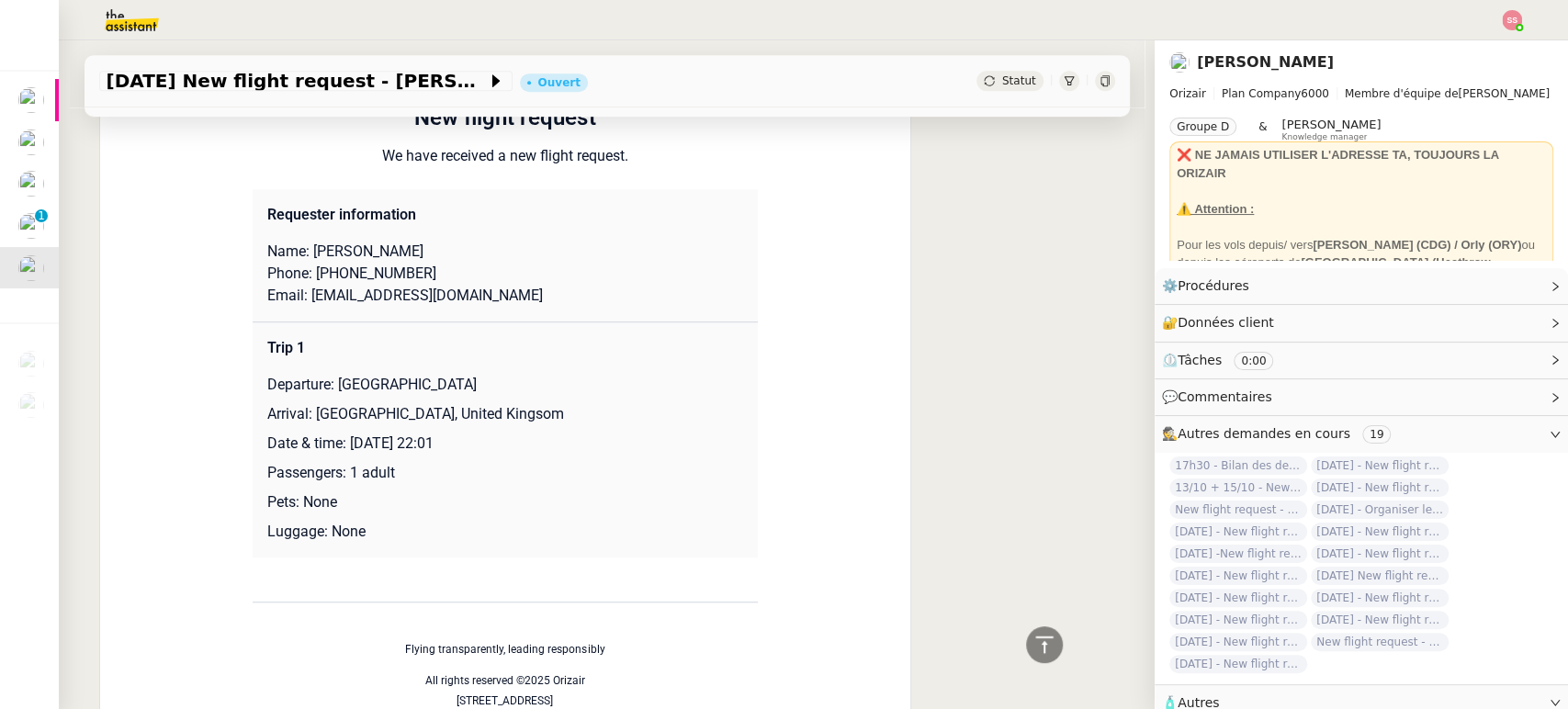
drag, startPoint x: 350, startPoint y: 251, endPoint x: 444, endPoint y: 249, distance: 94.0
click at [444, 249] on p "Name: [PERSON_NAME]" at bounding box center [505, 251] width 476 height 22
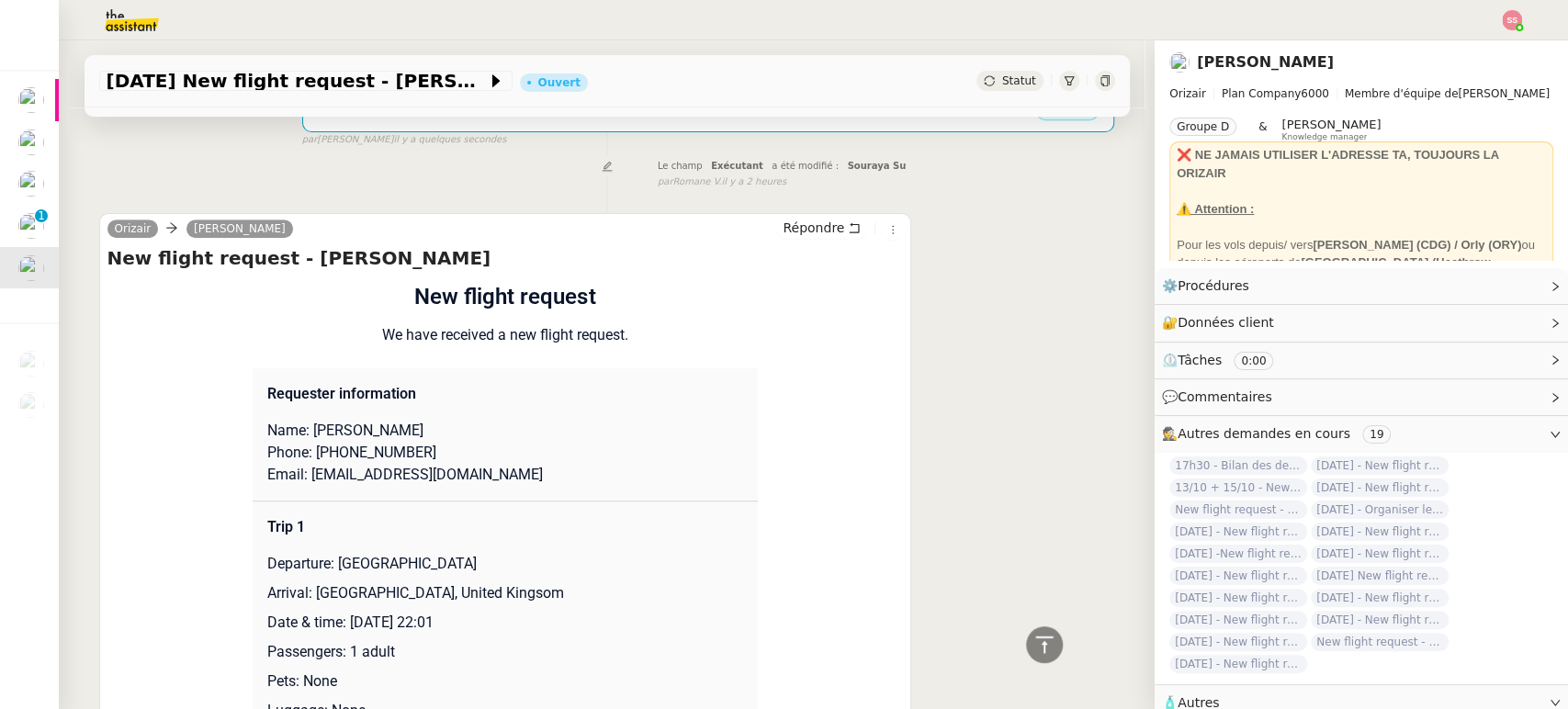
scroll to position [306, 0]
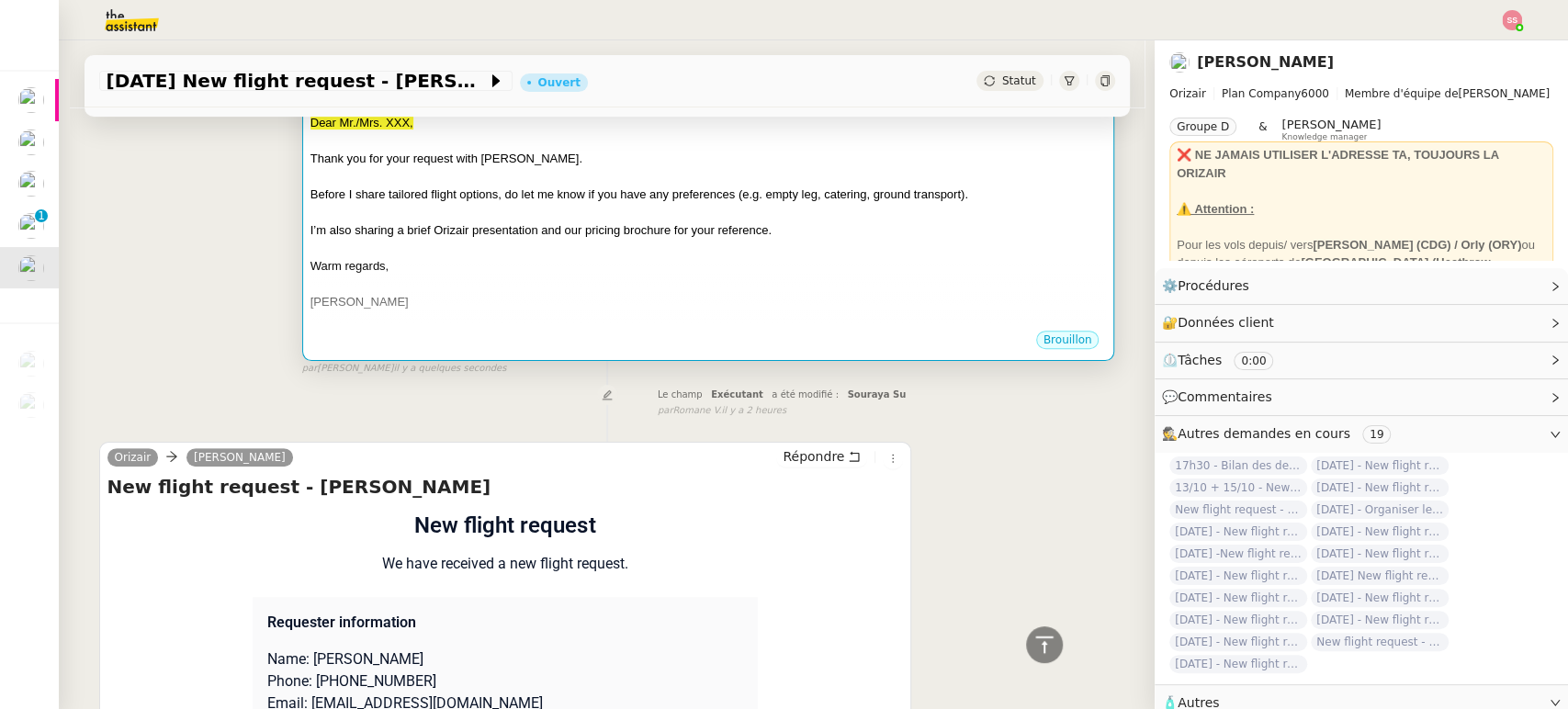
click at [621, 247] on div at bounding box center [709, 248] width 796 height 18
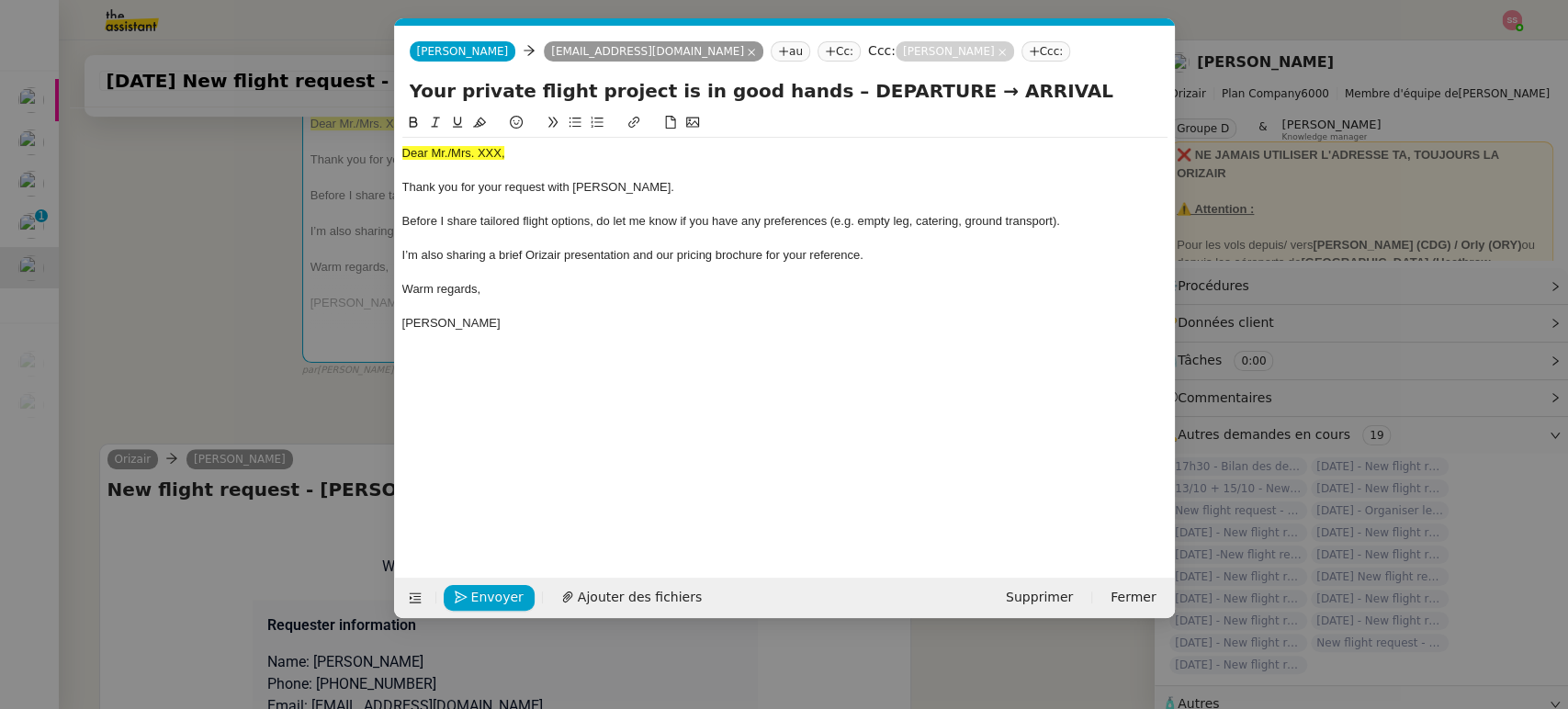
scroll to position [0, 57]
drag, startPoint x: 515, startPoint y: 151, endPoint x: 359, endPoint y: 145, distance: 156.1
click at [357, 144] on nz-modal-container "acc Service ✈️Orizair - Acc usé de réception de la demande (FR) - En cours de v…" at bounding box center [784, 354] width 1568 height 709
click at [479, 116] on icon at bounding box center [480, 123] width 13 height 13
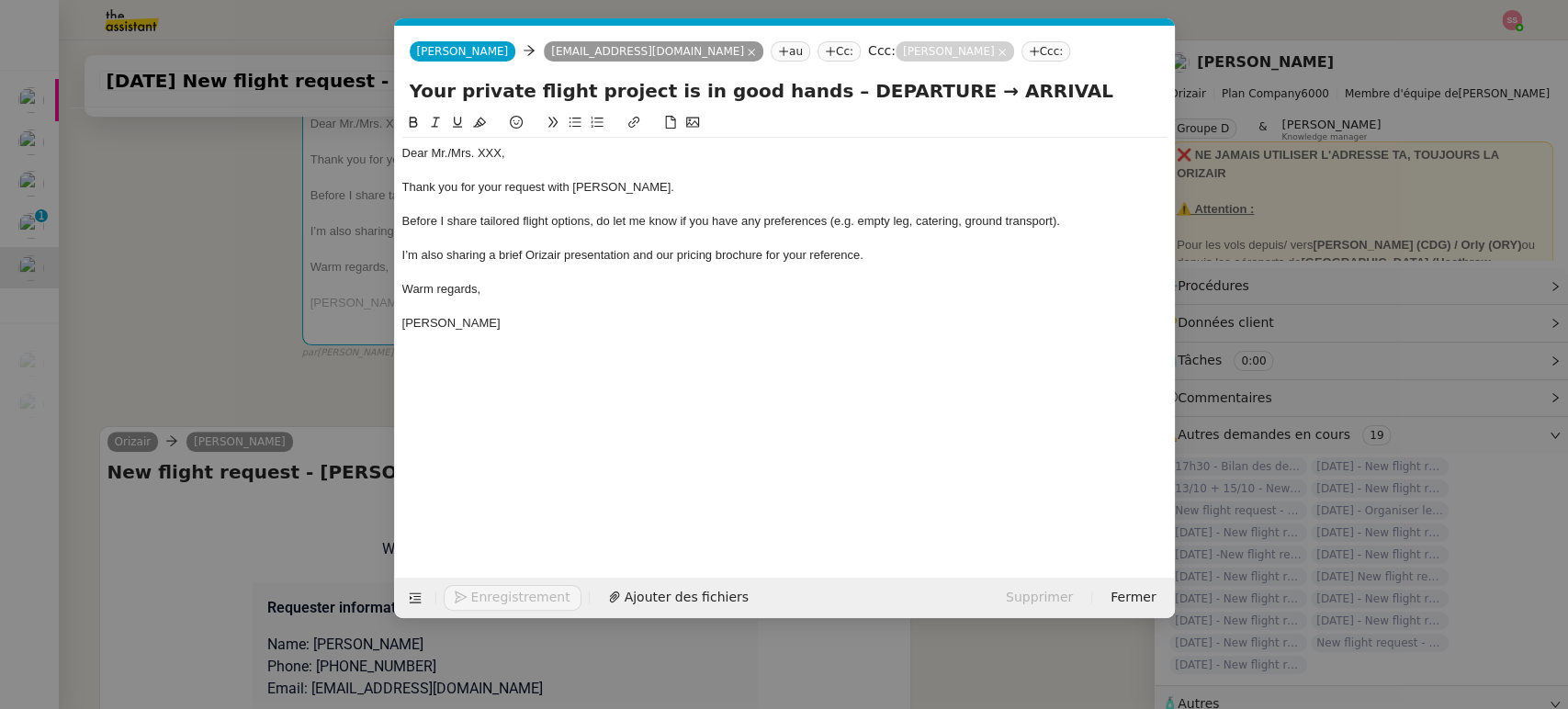
click at [449, 160] on div "Dear Mr./Mrs. XXX," at bounding box center [784, 153] width 765 height 16
drag, startPoint x: 500, startPoint y: 153, endPoint x: 458, endPoint y: 156, distance: 42.1
click at [458, 156] on div "Dear Mrs. XXX," at bounding box center [784, 153] width 765 height 16
click at [652, 597] on span "Ajouter des fichiers" at bounding box center [640, 598] width 124 height 21
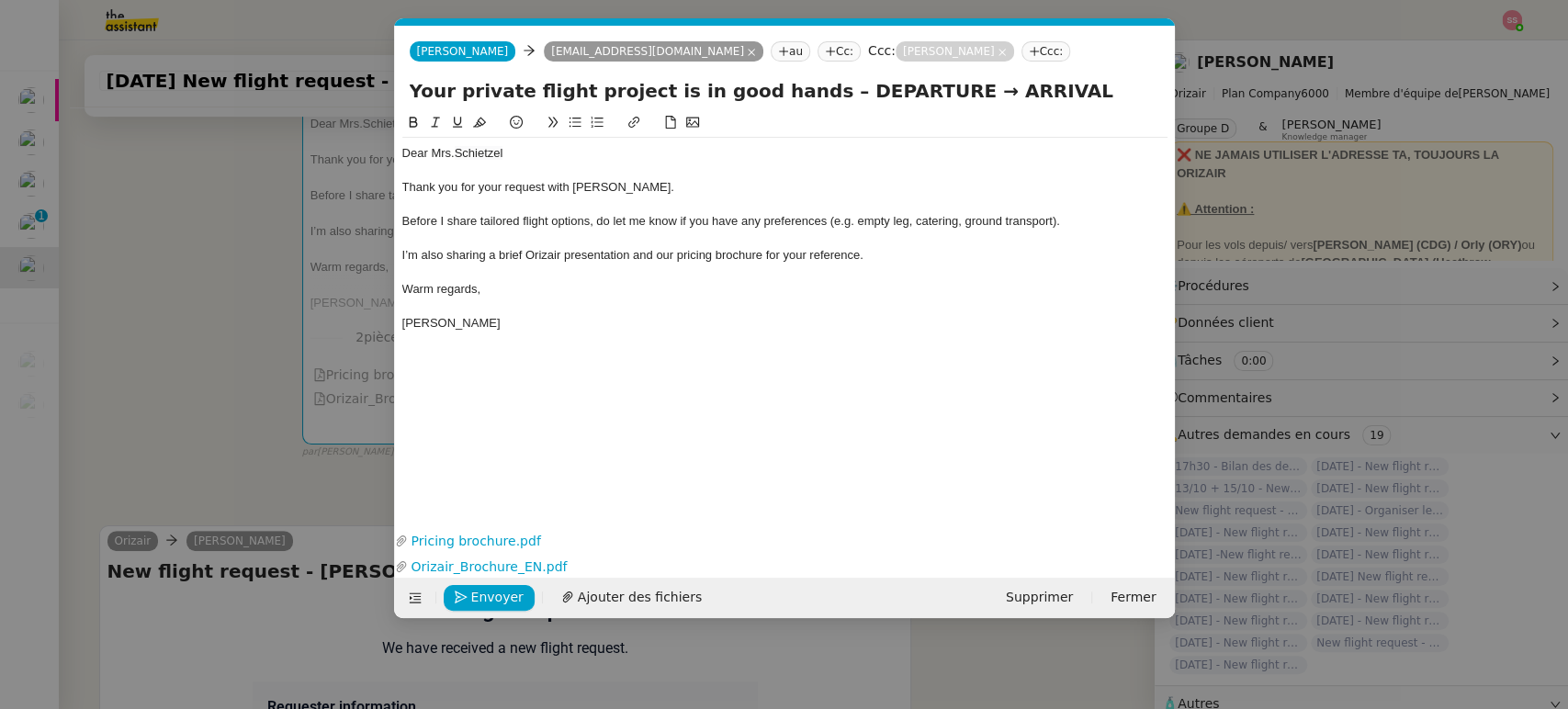
click at [297, 240] on nz-modal-container "acc Service ✈️Orizair - Acc usé de réception de la demande (FR) - En cours de v…" at bounding box center [784, 354] width 1568 height 709
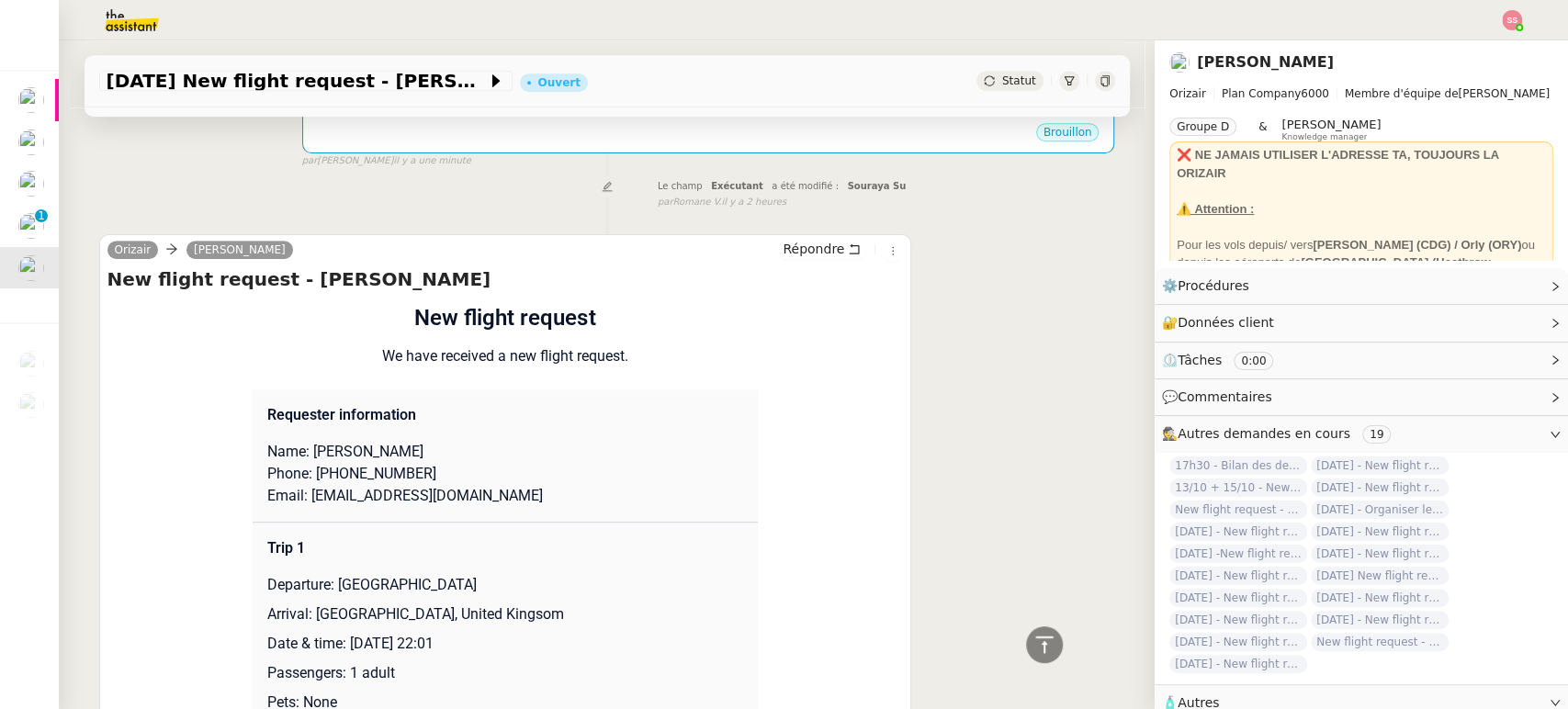
scroll to position [612, 0]
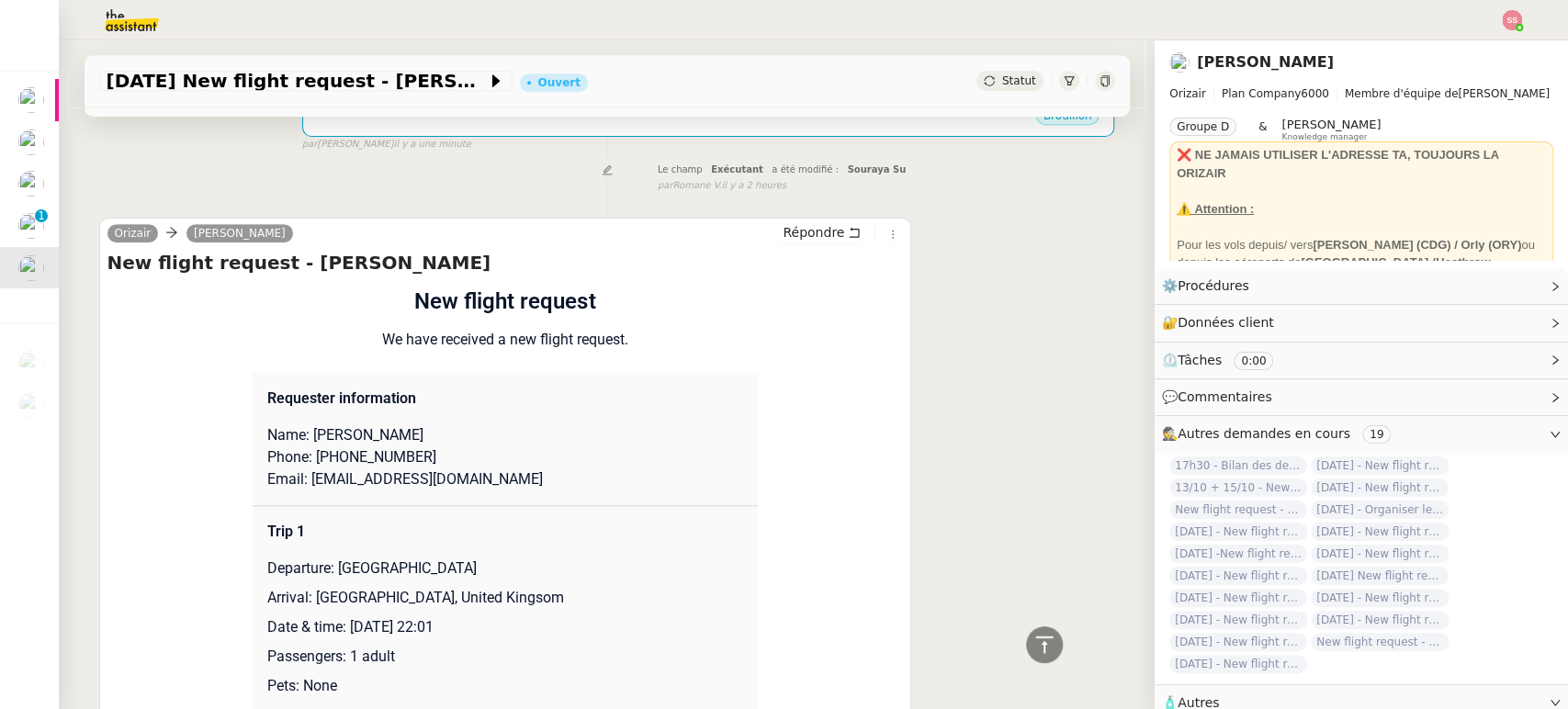
drag, startPoint x: 330, startPoint y: 565, endPoint x: 621, endPoint y: 557, distance: 291.1
click at [621, 558] on p "Departure: [GEOGRAPHIC_DATA]" at bounding box center [505, 568] width 476 height 22
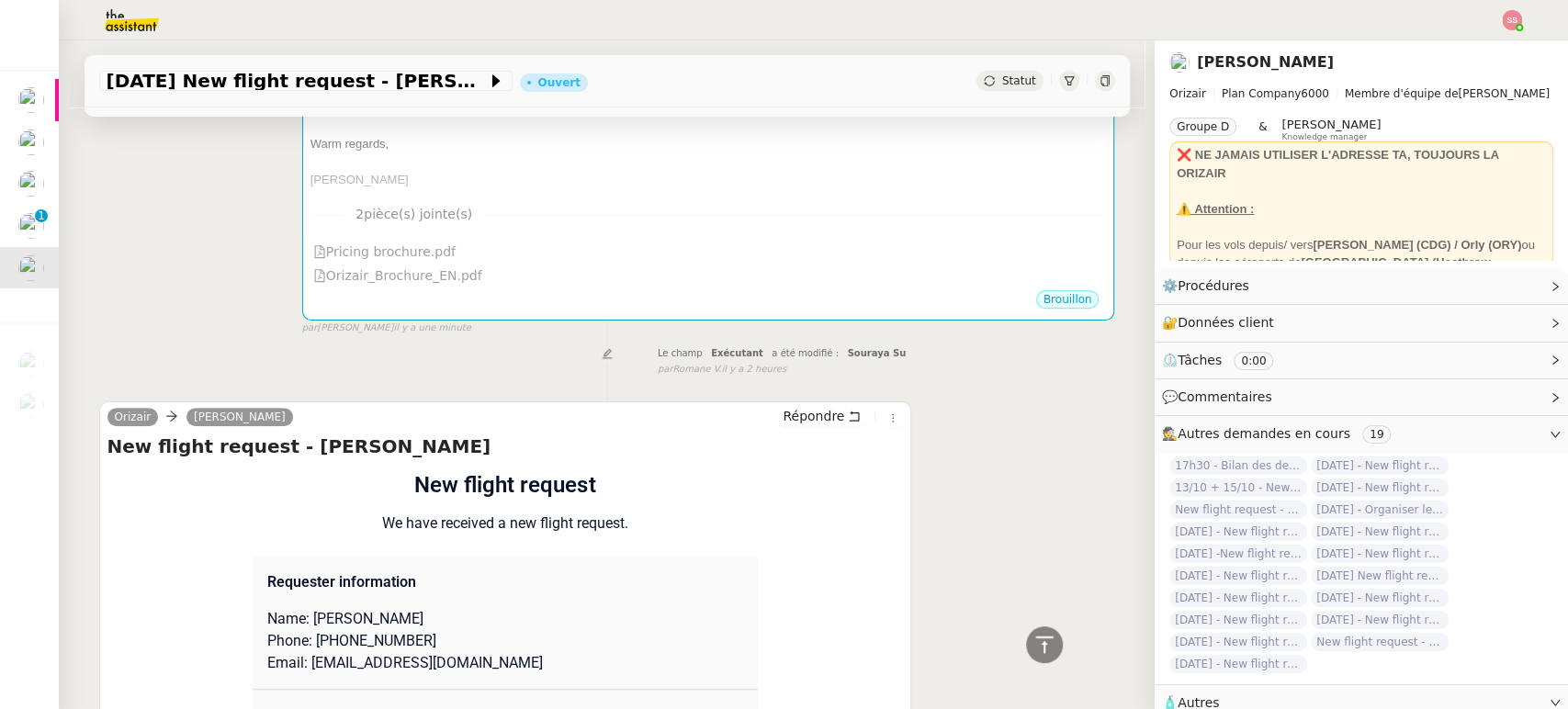
scroll to position [204, 0]
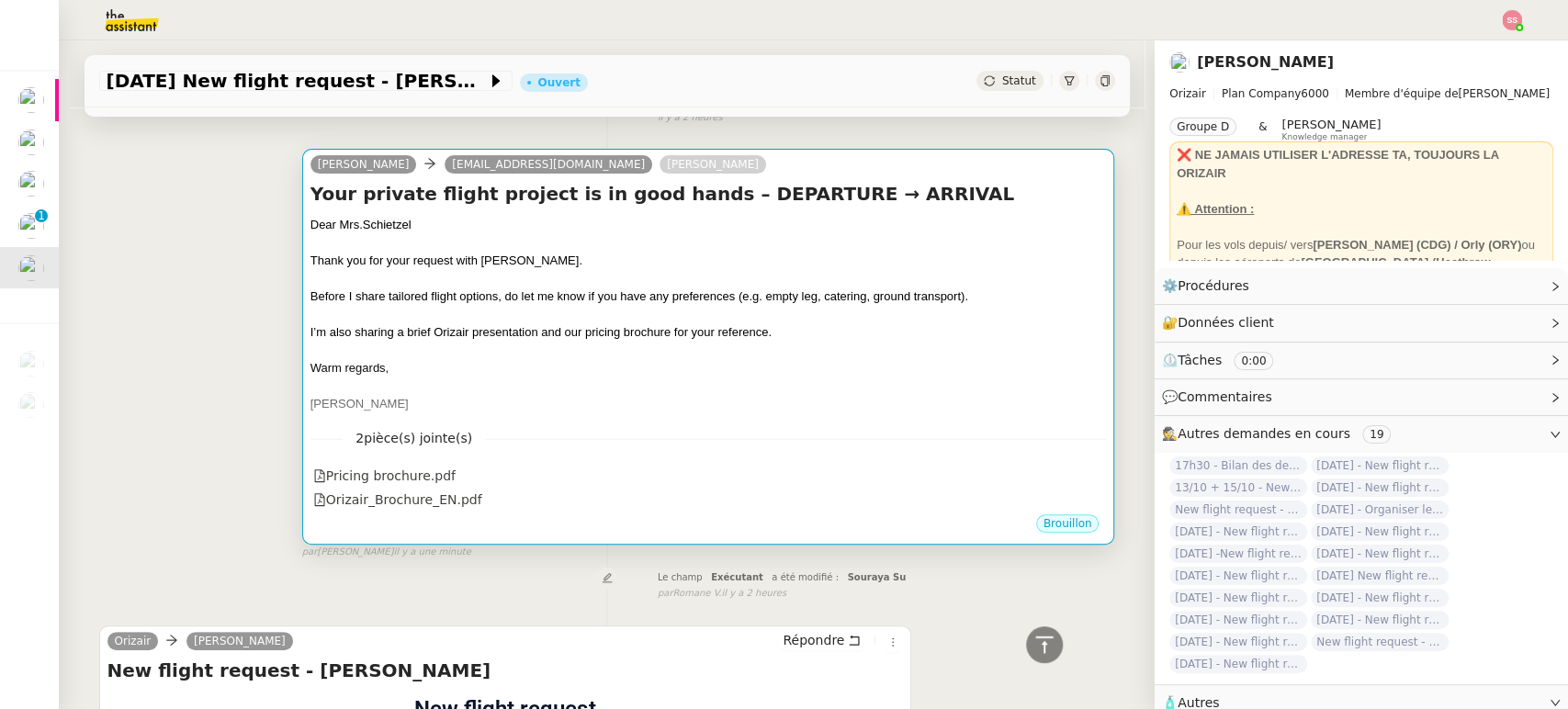
click at [849, 315] on div at bounding box center [709, 315] width 796 height 18
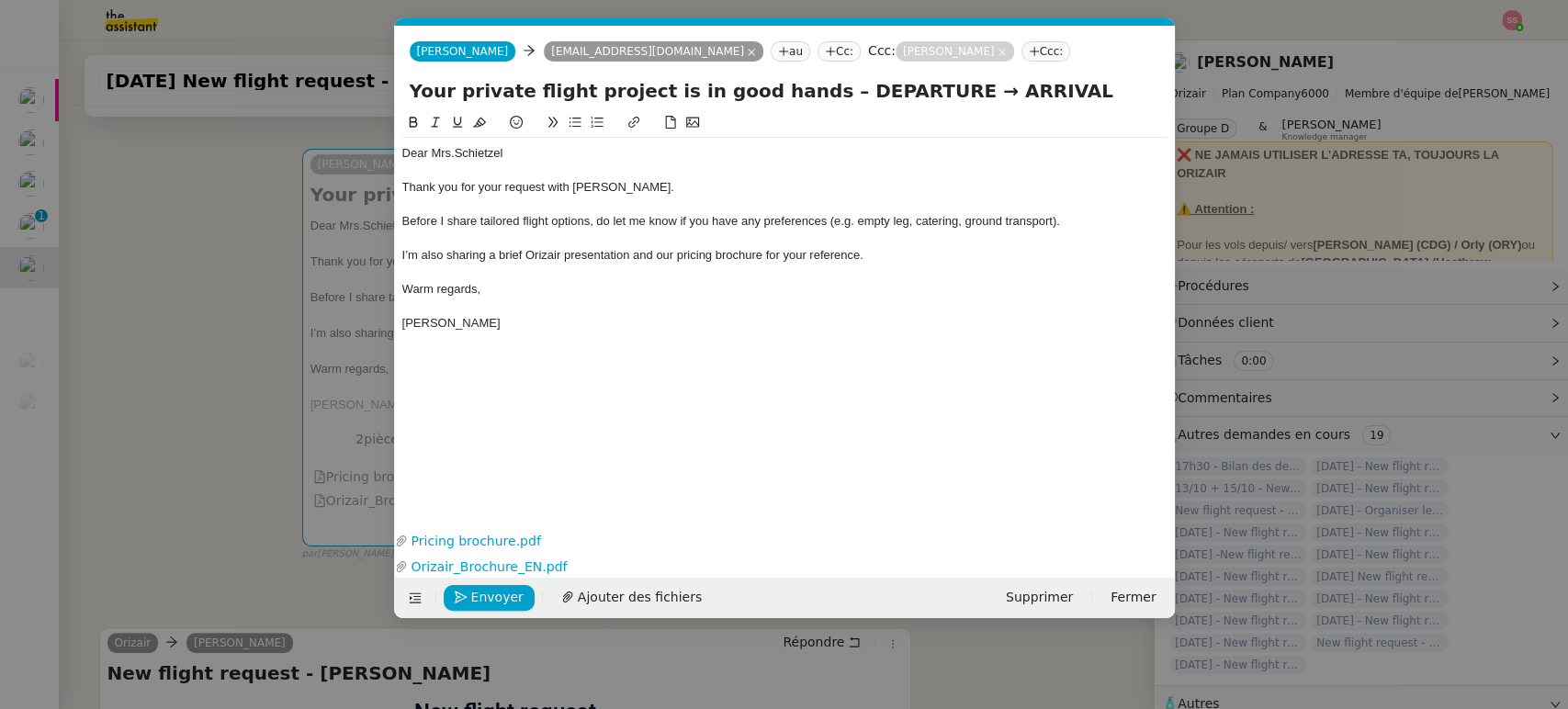
scroll to position [0, 57]
drag, startPoint x: 907, startPoint y: 86, endPoint x: 797, endPoint y: 88, distance: 110.0
click at [797, 88] on input "Your private flight project is in good hands – DEPARTURE → ARRIVAL" at bounding box center [785, 90] width 751 height 28
paste input "[GEOGRAPHIC_DATA]"
type input "Your private flight project is in good hands – [GEOGRAPHIC_DATA]→ ARRIVAL"
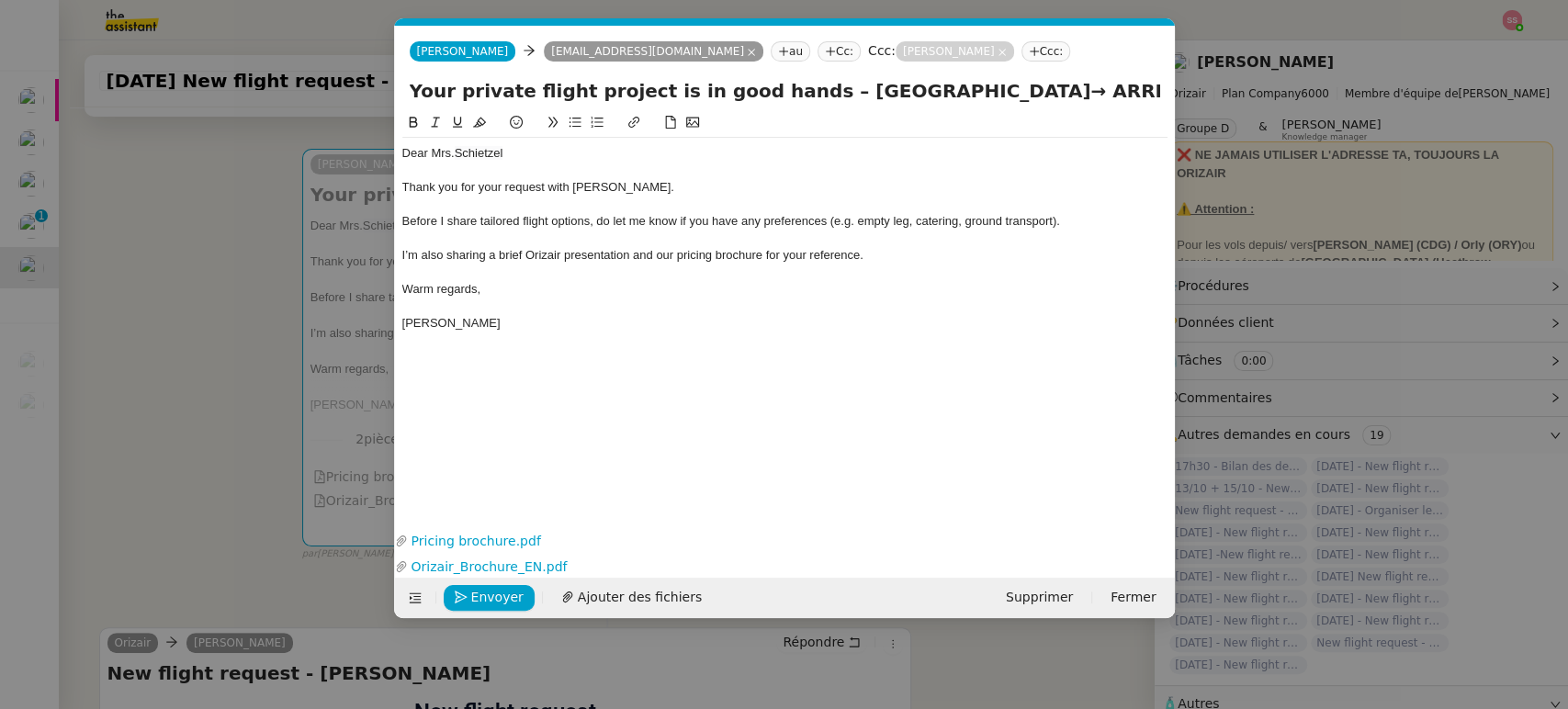
click at [217, 424] on nz-modal-container "acc Service ✈️Orizair - Acc usé de réception de la demande (FR) - En cours de v…" at bounding box center [784, 354] width 1568 height 709
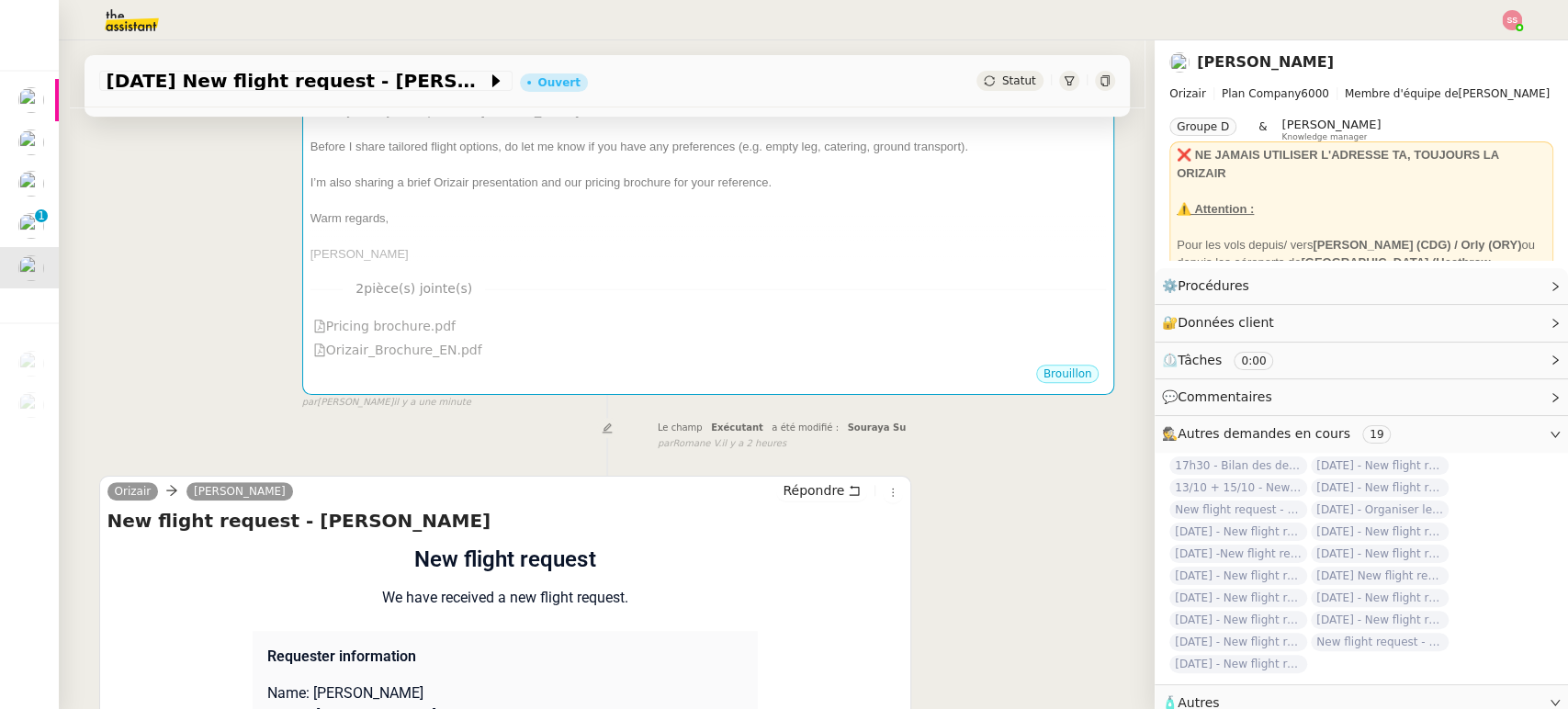
scroll to position [713, 0]
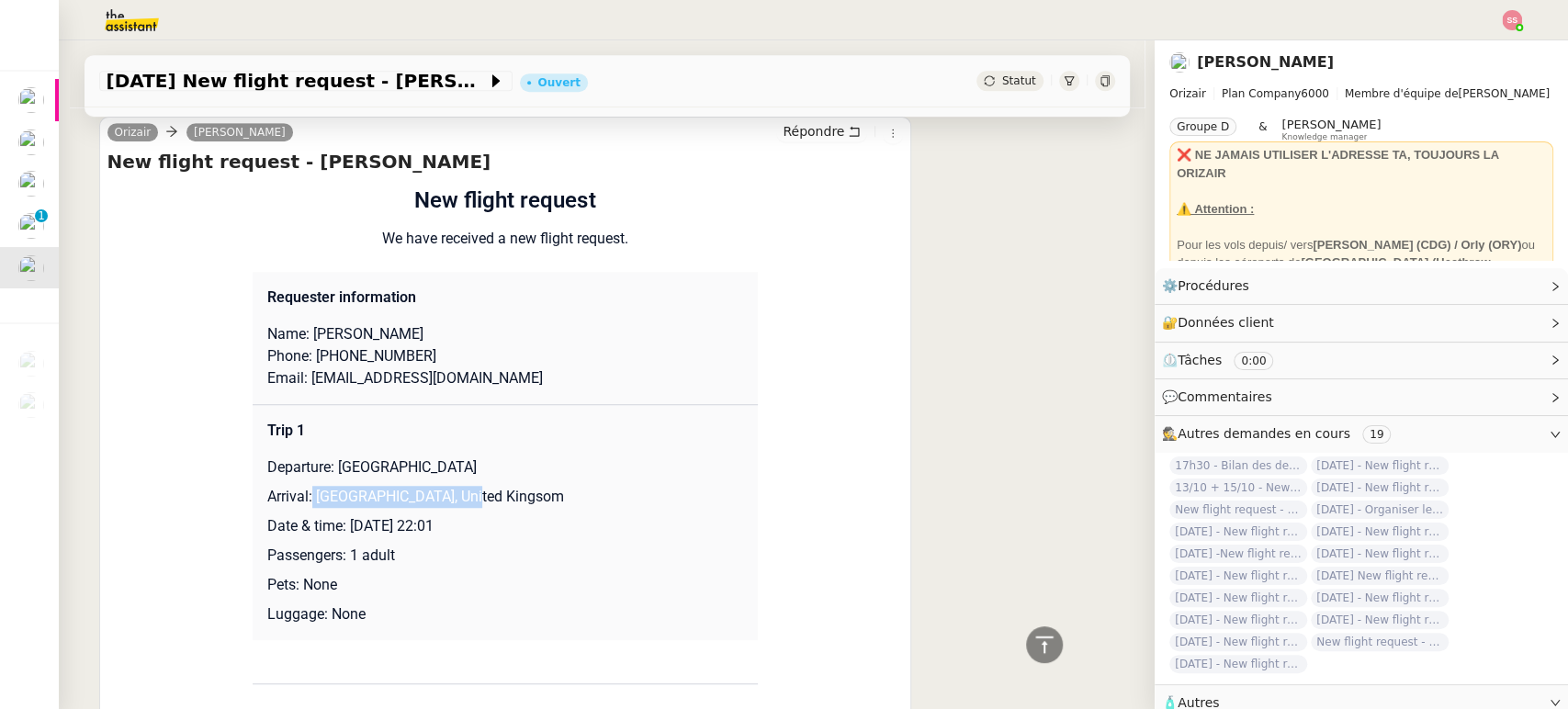
drag, startPoint x: 299, startPoint y: 499, endPoint x: 562, endPoint y: 495, distance: 263.0
click at [562, 495] on p "Arrival: [GEOGRAPHIC_DATA], United Kingsom" at bounding box center [505, 496] width 476 height 22
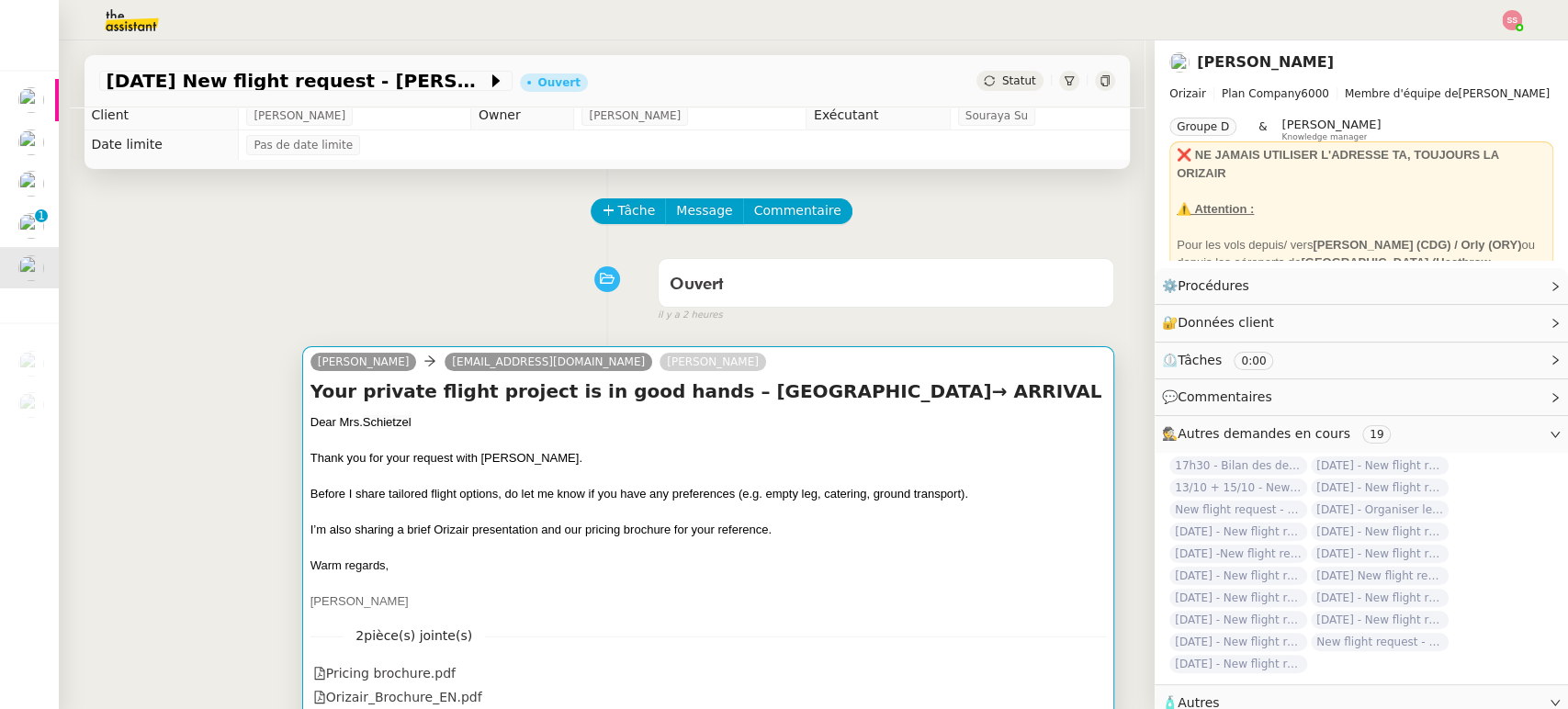
scroll to position [0, 0]
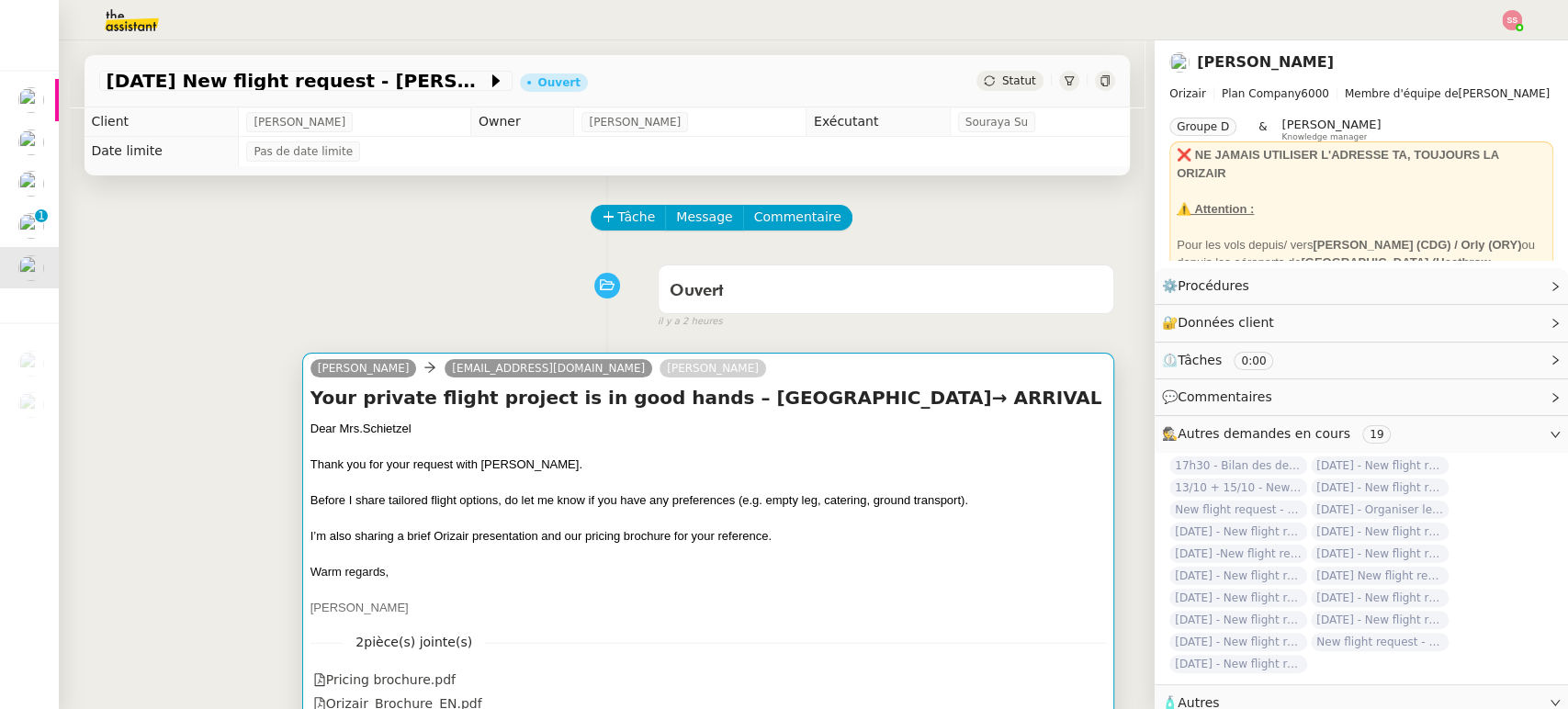
click at [846, 386] on h4 "Your private flight project is in good hands – [GEOGRAPHIC_DATA]→ ARRIVAL" at bounding box center [709, 397] width 796 height 26
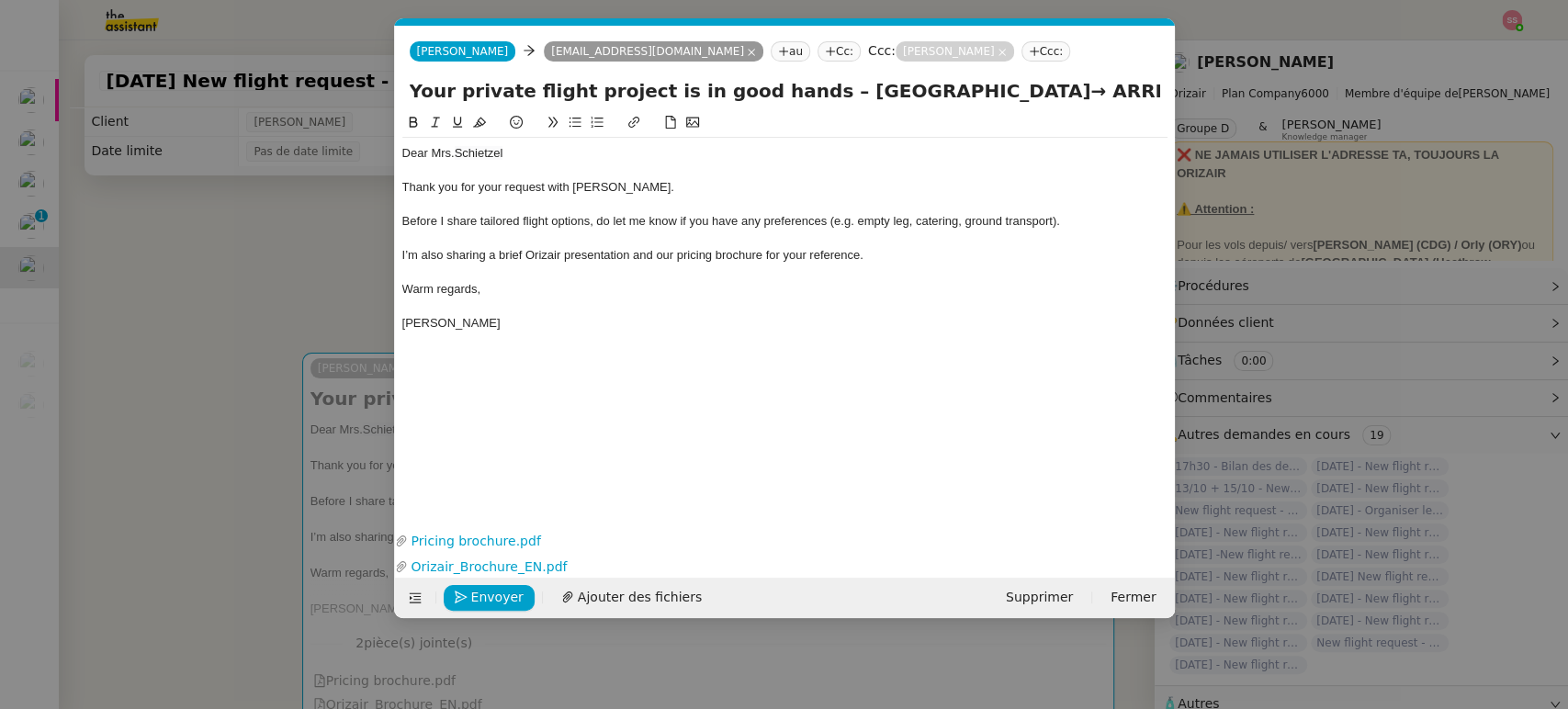
drag, startPoint x: 1082, startPoint y: 94, endPoint x: 1245, endPoint y: 99, distance: 163.1
click at [1246, 98] on nz-modal-container "acc Service ✈️Orizair - Acc usé de réception de la demande (FR) - En cours de v…" at bounding box center [784, 354] width 1568 height 709
paste input "[GEOGRAPHIC_DATA], United Kingsom"
drag, startPoint x: 920, startPoint y: 278, endPoint x: 908, endPoint y: 234, distance: 45.6
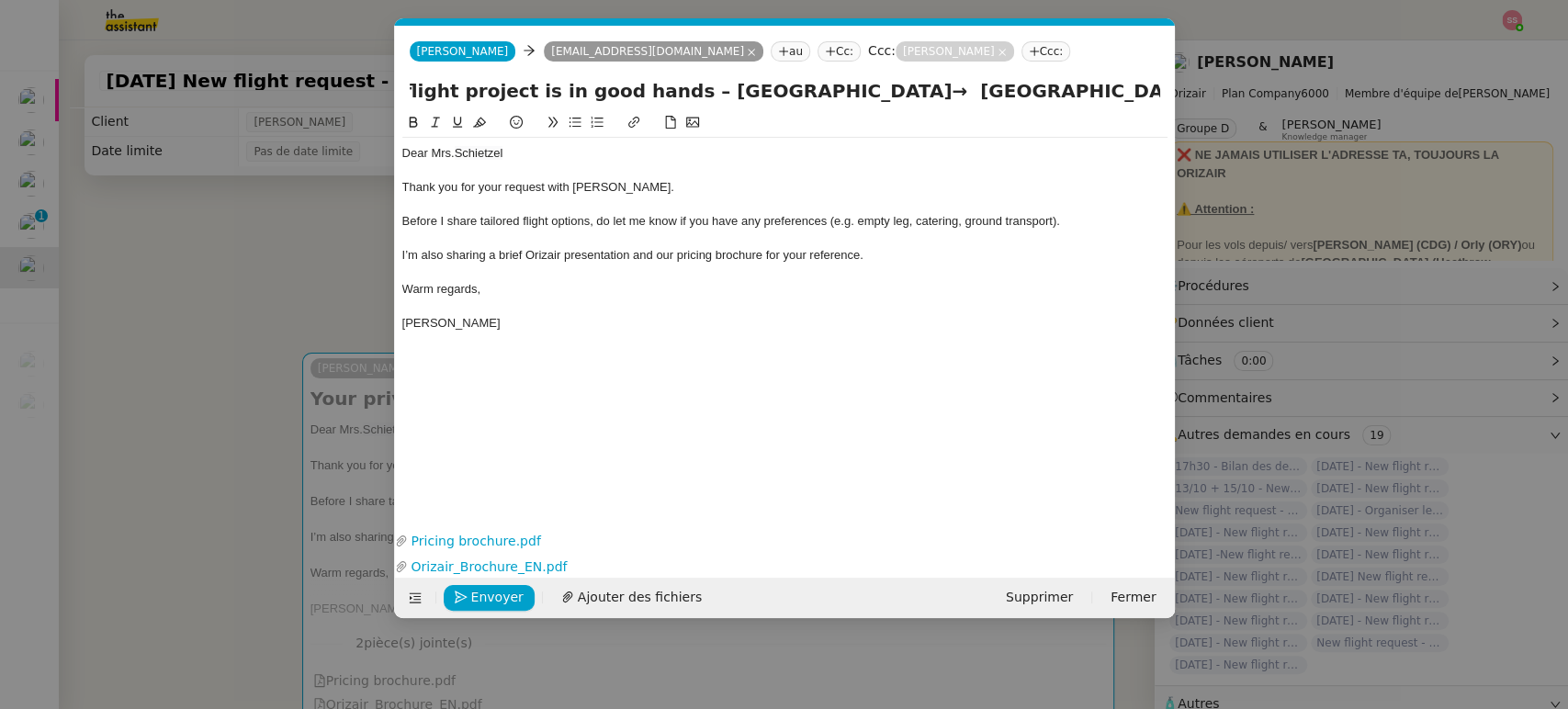
click at [920, 277] on div at bounding box center [784, 272] width 765 height 16
click at [1064, 87] on input "Your private flight project is in good hands – [GEOGRAPHIC_DATA]→ [GEOGRAPHIC_D…" at bounding box center [785, 90] width 751 height 28
click at [1092, 96] on input "Your private flight project is in good hands – [GEOGRAPHIC_DATA] → [GEOGRAPHIC_…" at bounding box center [785, 90] width 751 height 28
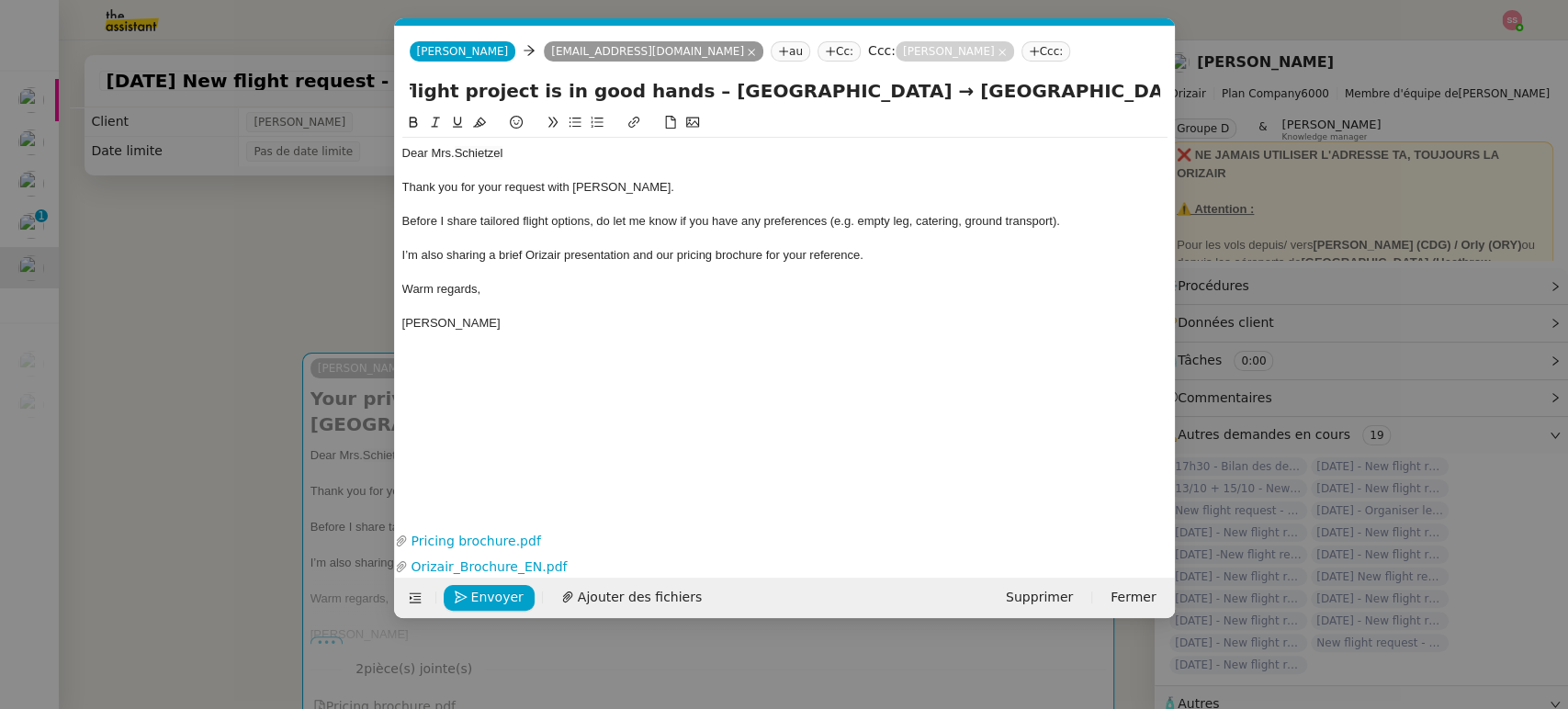
drag, startPoint x: 1118, startPoint y: 93, endPoint x: 1218, endPoint y: 116, distance: 102.6
click at [1218, 116] on nz-modal-container "acc Service ✈️Orizair - Acc usé de réception de la demande (FR) - En cours de v…" at bounding box center [784, 354] width 1568 height 709
click at [1047, 136] on div at bounding box center [784, 125] width 765 height 26
click at [1134, 94] on input "Your private flight project is in good hands – [GEOGRAPHIC_DATA] → [GEOGRAPHIC_…" at bounding box center [785, 90] width 751 height 28
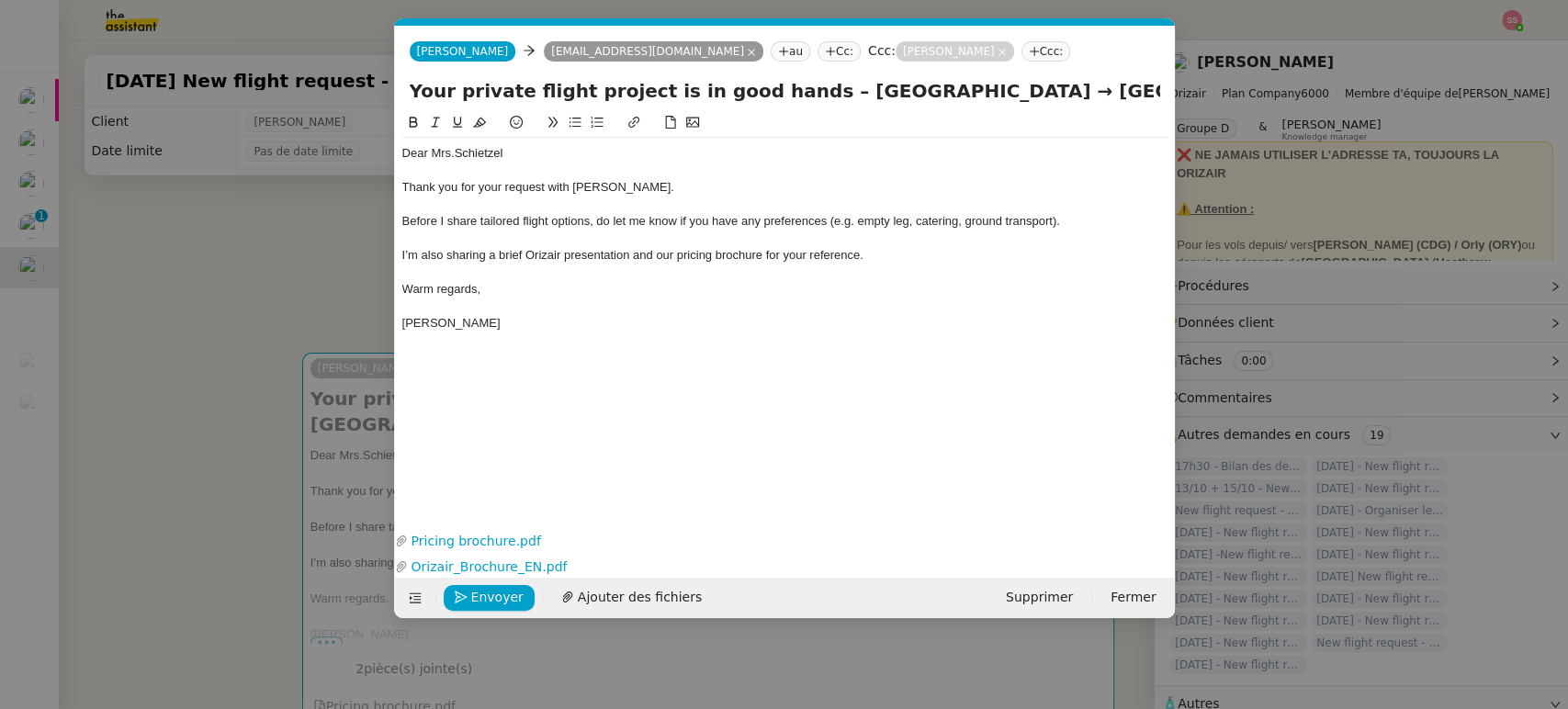
scroll to position [0, 139]
drag, startPoint x: 1149, startPoint y: 88, endPoint x: 1193, endPoint y: 91, distance: 44.1
click at [1193, 91] on nz-modal-container "acc Service ✈️Orizair - Acc usé de réception de la demande (FR) - En cours de v…" at bounding box center [784, 354] width 1568 height 709
type input "Your private flight project is in good hands – [GEOGRAPHIC_DATA] → [GEOGRAPHIC_…"
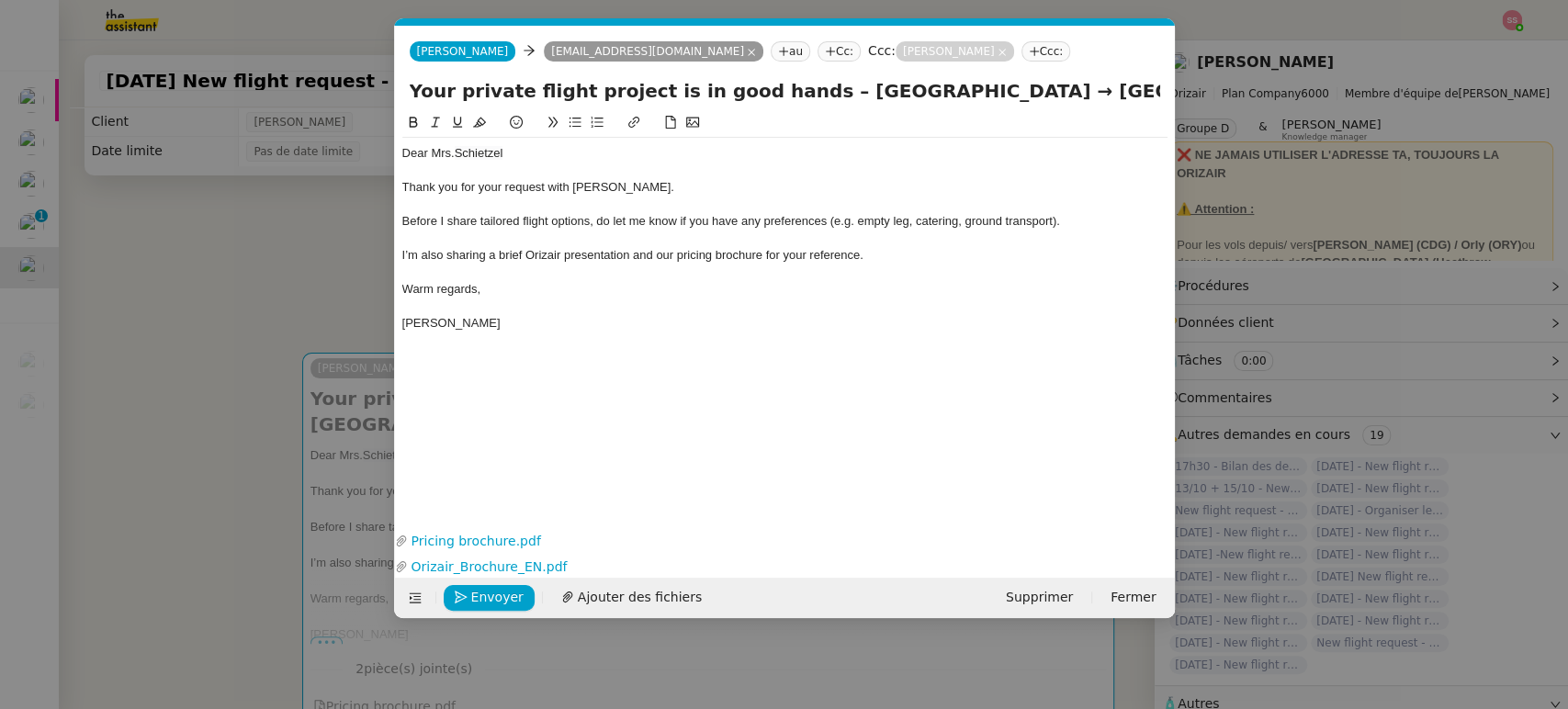
click at [969, 224] on span "Before I share tailored flight options, do let me know if you have any preferen…" at bounding box center [731, 220] width 658 height 14
click at [483, 597] on span "Envoyer" at bounding box center [497, 598] width 52 height 21
click at [483, 597] on span "Confirmer l'envoi" at bounding box center [526, 598] width 110 height 21
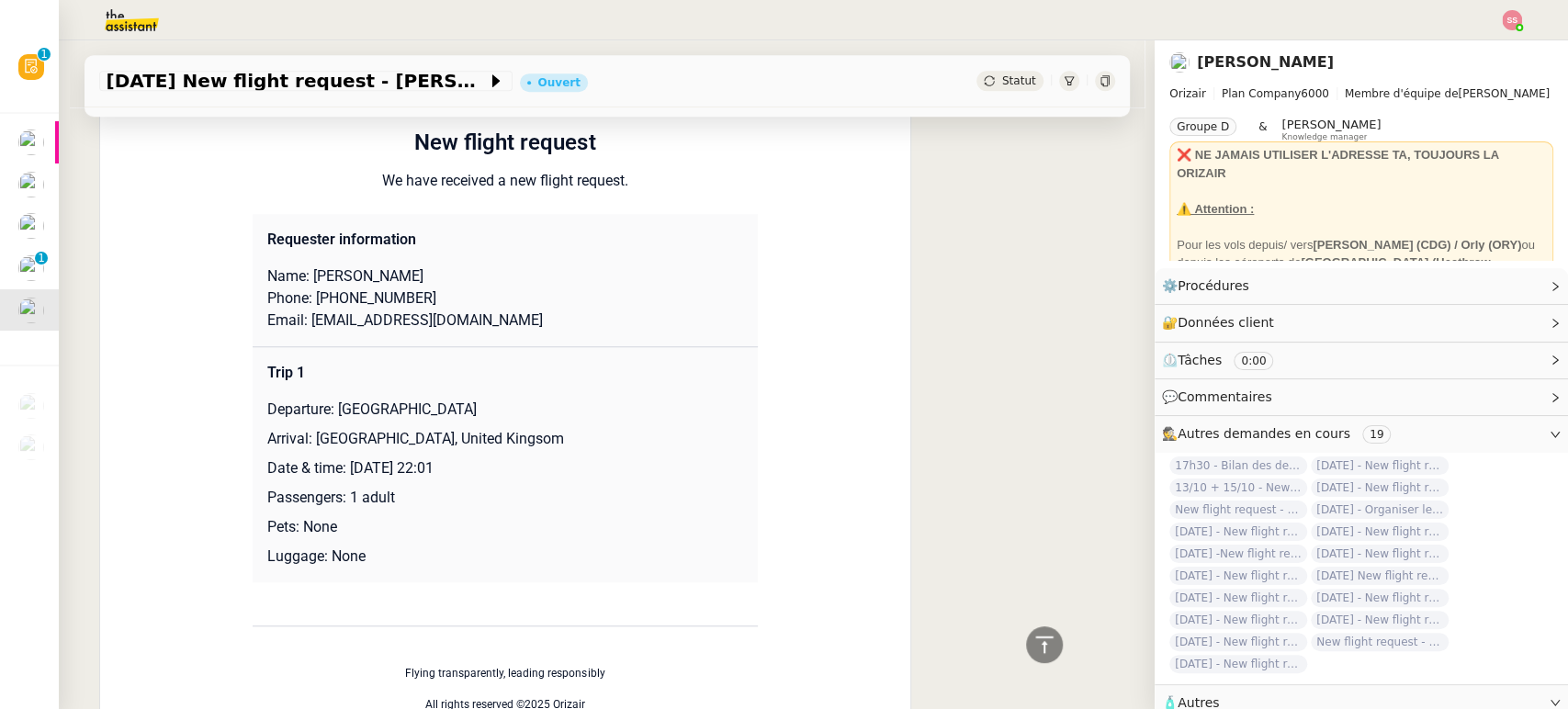
scroll to position [678, 0]
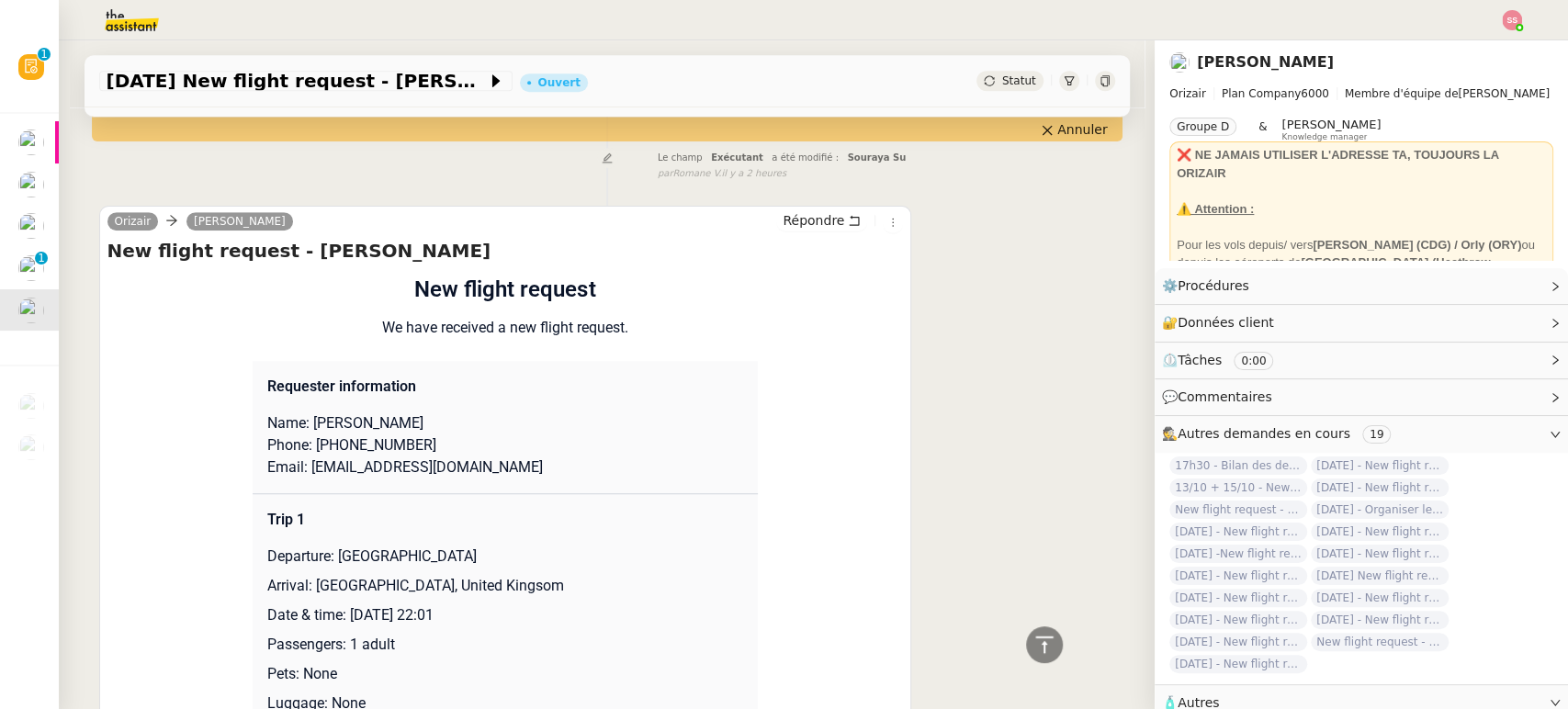
drag, startPoint x: 411, startPoint y: 396, endPoint x: 354, endPoint y: 402, distance: 57.3
click at [354, 412] on p "Name: [PERSON_NAME]" at bounding box center [505, 423] width 476 height 22
drag, startPoint x: 344, startPoint y: 401, endPoint x: 300, endPoint y: 391, distance: 45.1
click at [300, 412] on p "Name: [PERSON_NAME]" at bounding box center [505, 423] width 476 height 22
drag, startPoint x: 316, startPoint y: 417, endPoint x: 412, endPoint y: 409, distance: 96.3
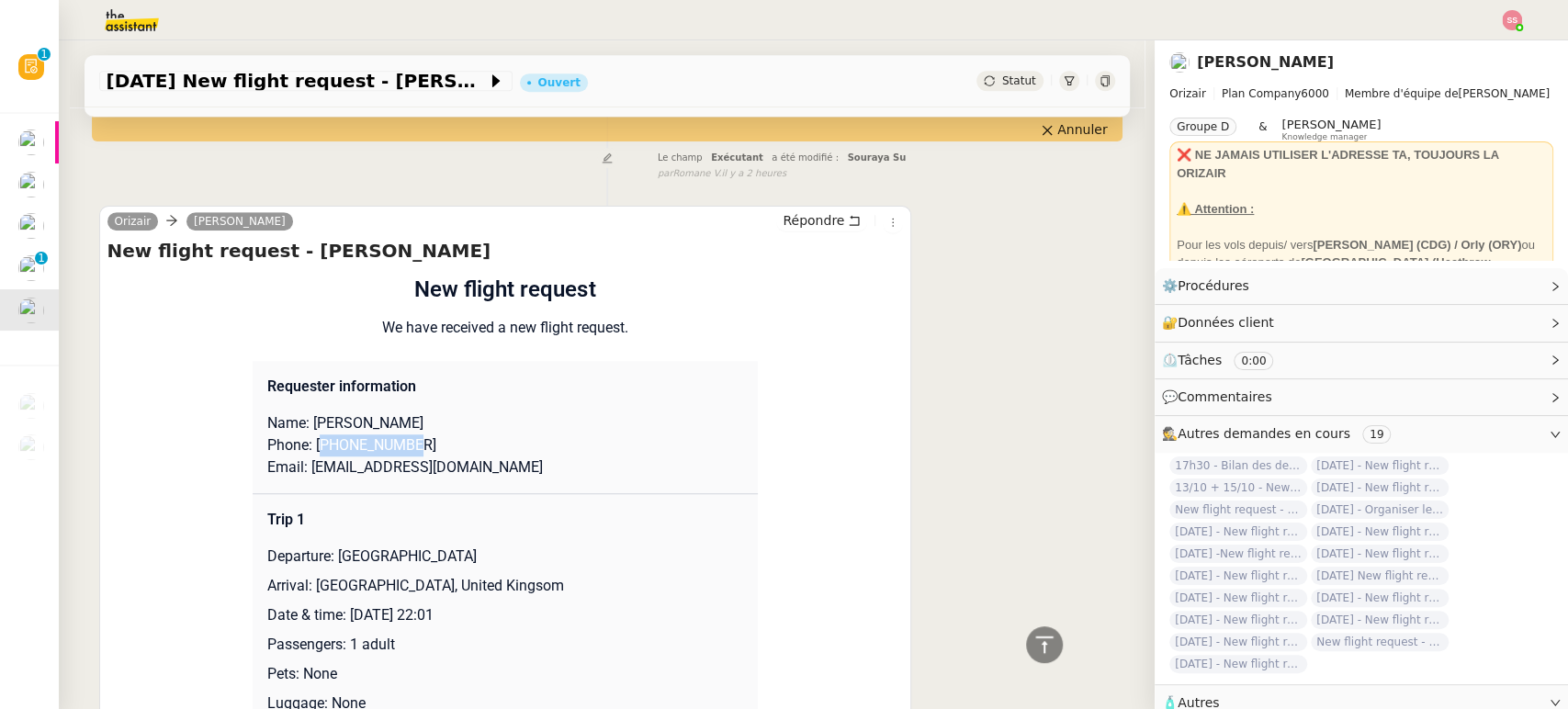
click at [412, 434] on p "Phone: [PHONE_NUMBER]" at bounding box center [505, 445] width 476 height 22
drag, startPoint x: 429, startPoint y: 442, endPoint x: 297, endPoint y: 441, distance: 132.0
click at [297, 457] on p "Email: [EMAIL_ADDRESS][DOMAIN_NAME]" at bounding box center [505, 468] width 476 height 22
drag, startPoint x: 325, startPoint y: 528, endPoint x: 540, endPoint y: 520, distance: 215.1
click at [540, 546] on p "Departure: [GEOGRAPHIC_DATA]" at bounding box center [505, 556] width 476 height 22
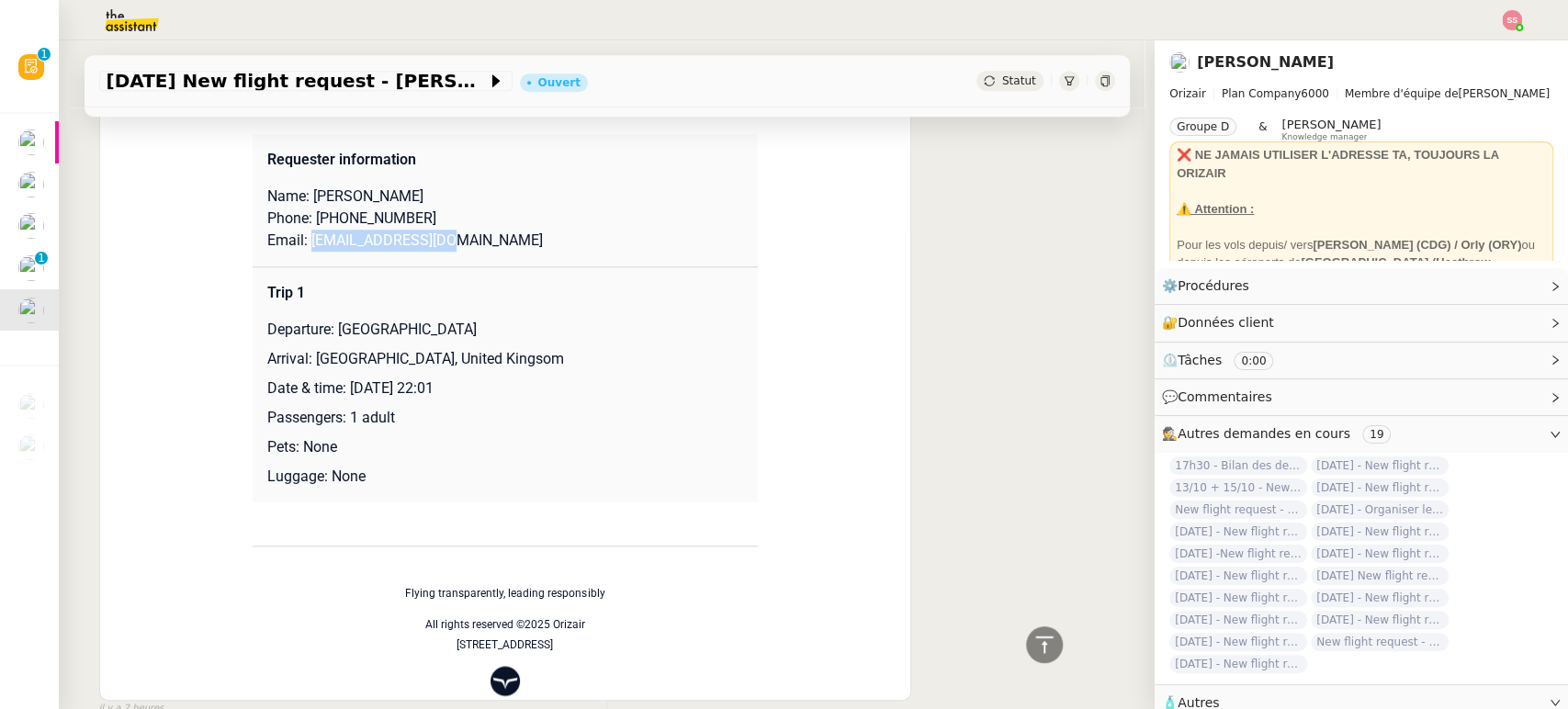
scroll to position [919, 0]
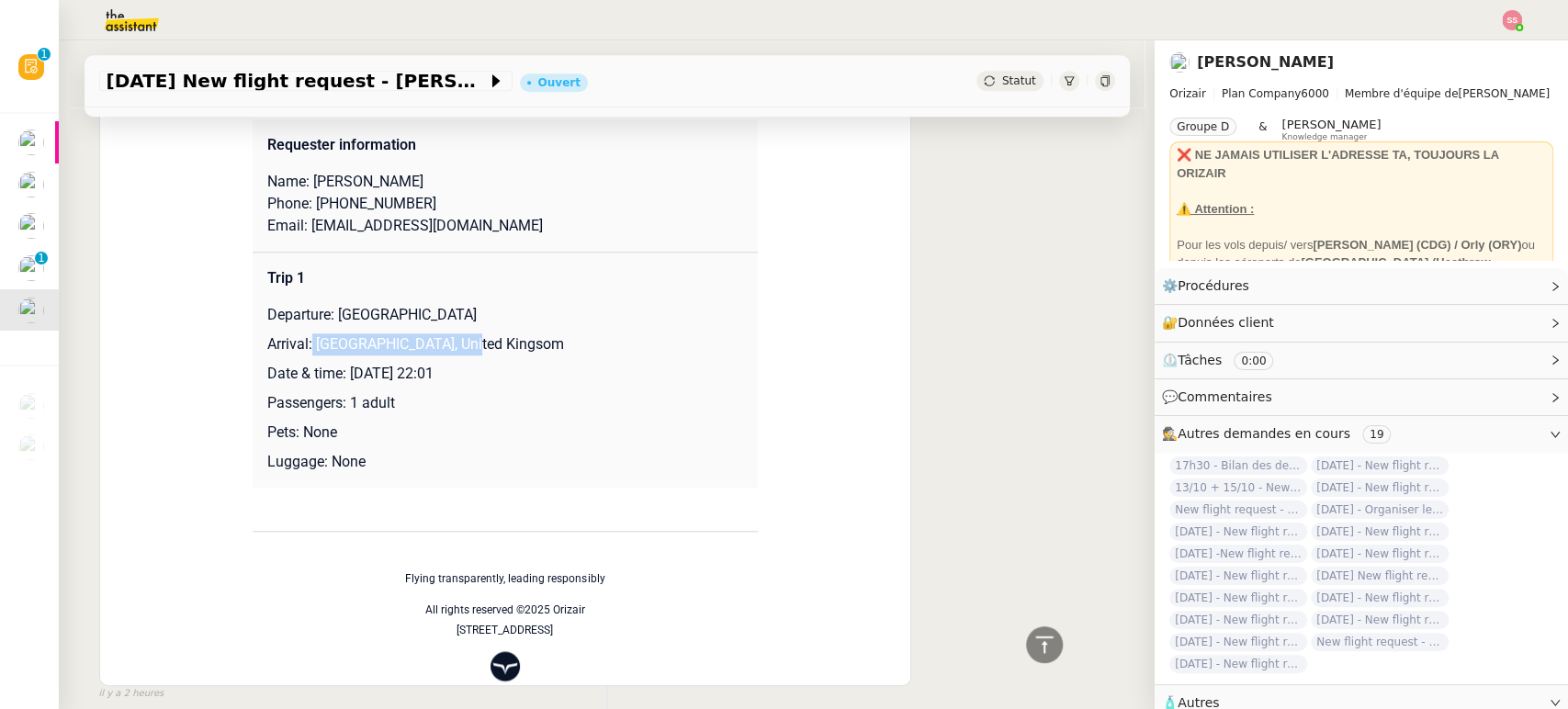
drag, startPoint x: 298, startPoint y: 317, endPoint x: 526, endPoint y: 313, distance: 228.0
click at [526, 334] on p "Arrival: [GEOGRAPHIC_DATA], United Kingsom" at bounding box center [505, 344] width 476 height 22
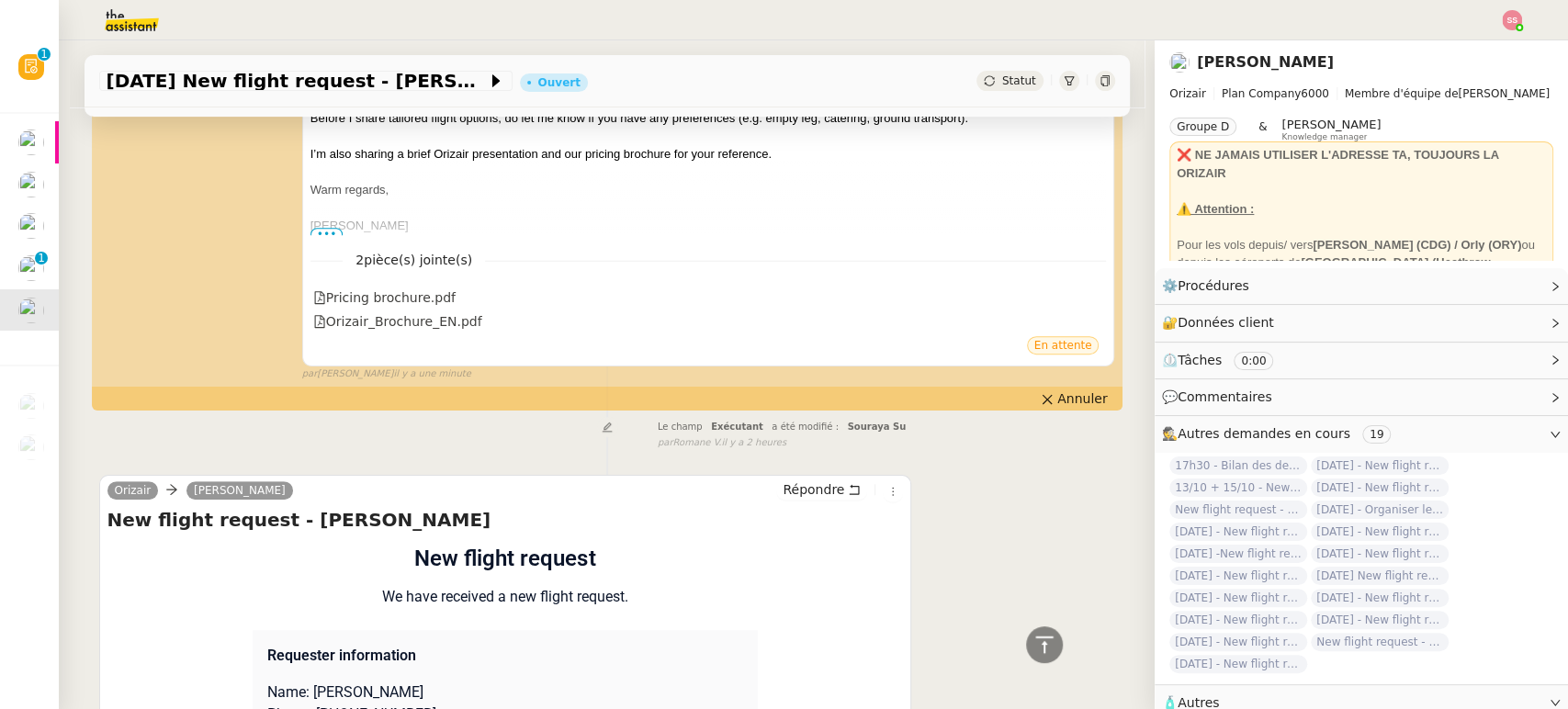
scroll to position [0, 0]
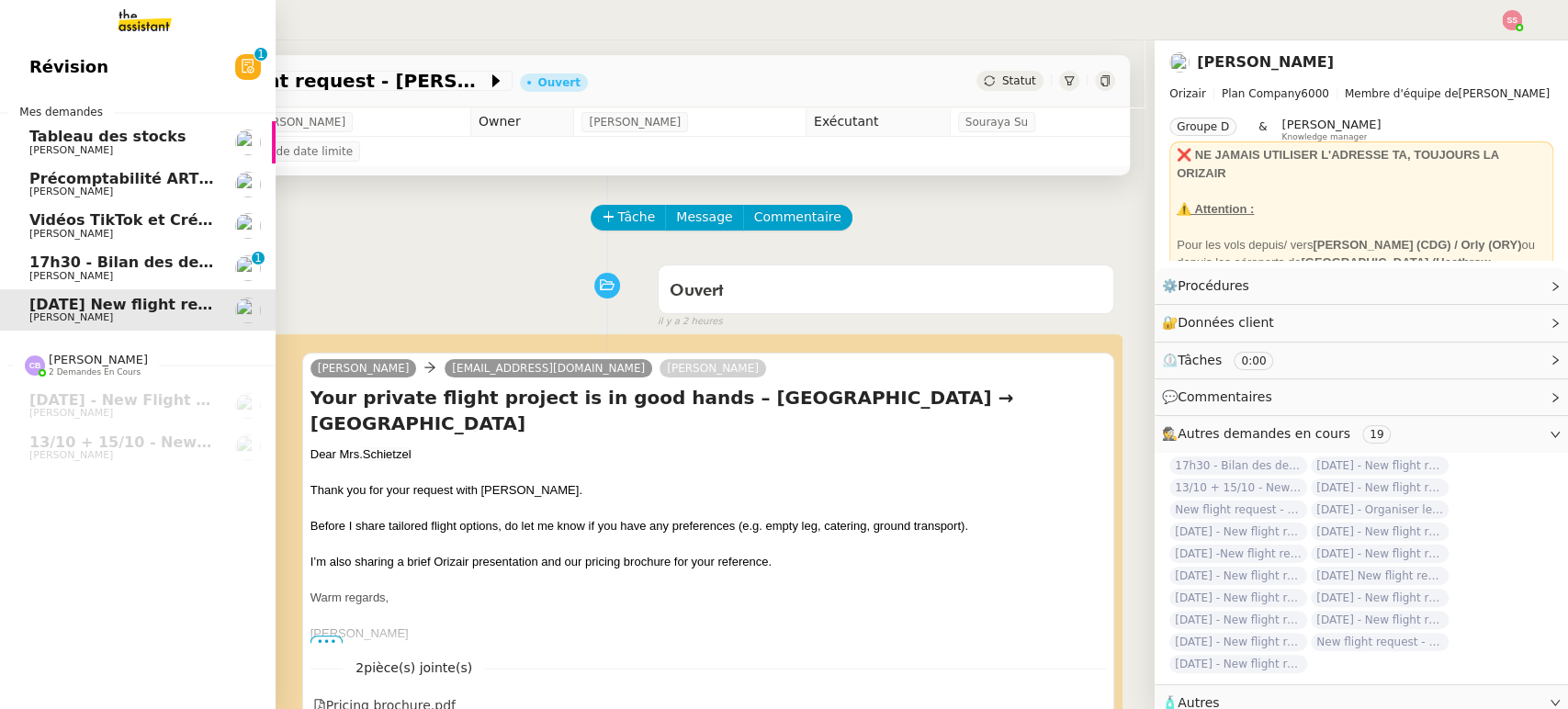
click at [137, 263] on span "17h30 - Bilan des demandes de la journée : en cours et restant à traiter - 3 oc…" at bounding box center [398, 262] width 737 height 17
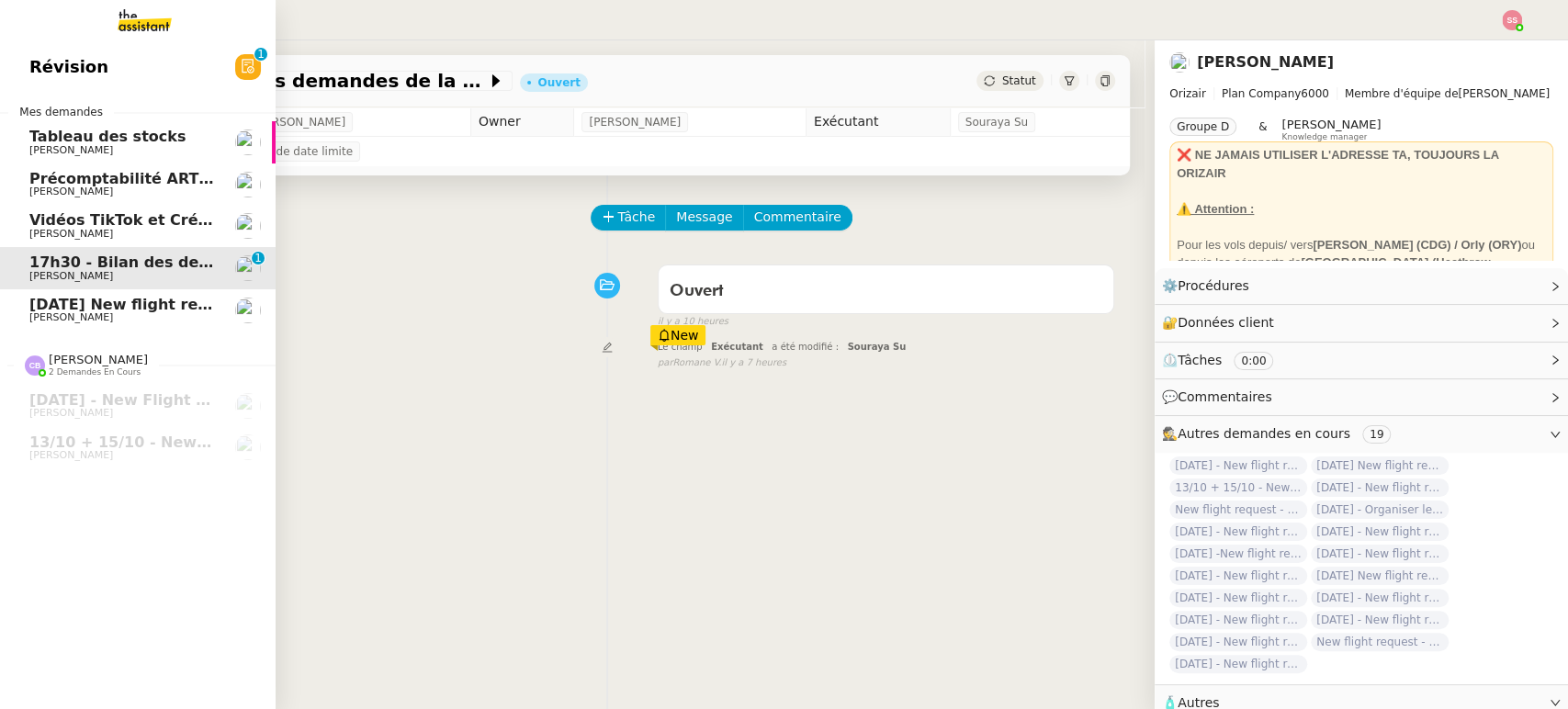
click at [140, 227] on span "Vidéos TikTok et Créatives META - octobre 2025" at bounding box center [227, 220] width 395 height 17
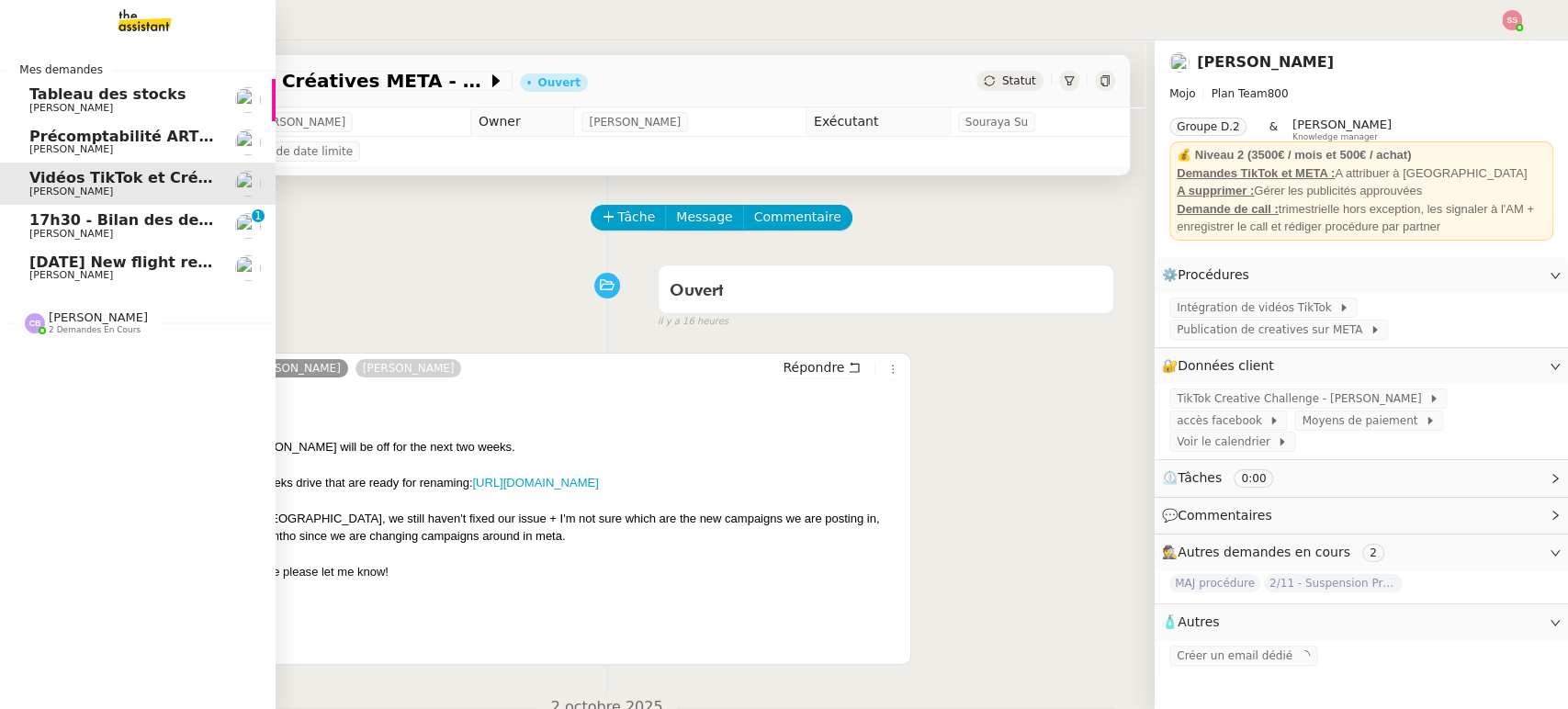
click at [104, 259] on span "[DATE] New flight request - [PERSON_NAME]" at bounding box center [214, 262] width 369 height 17
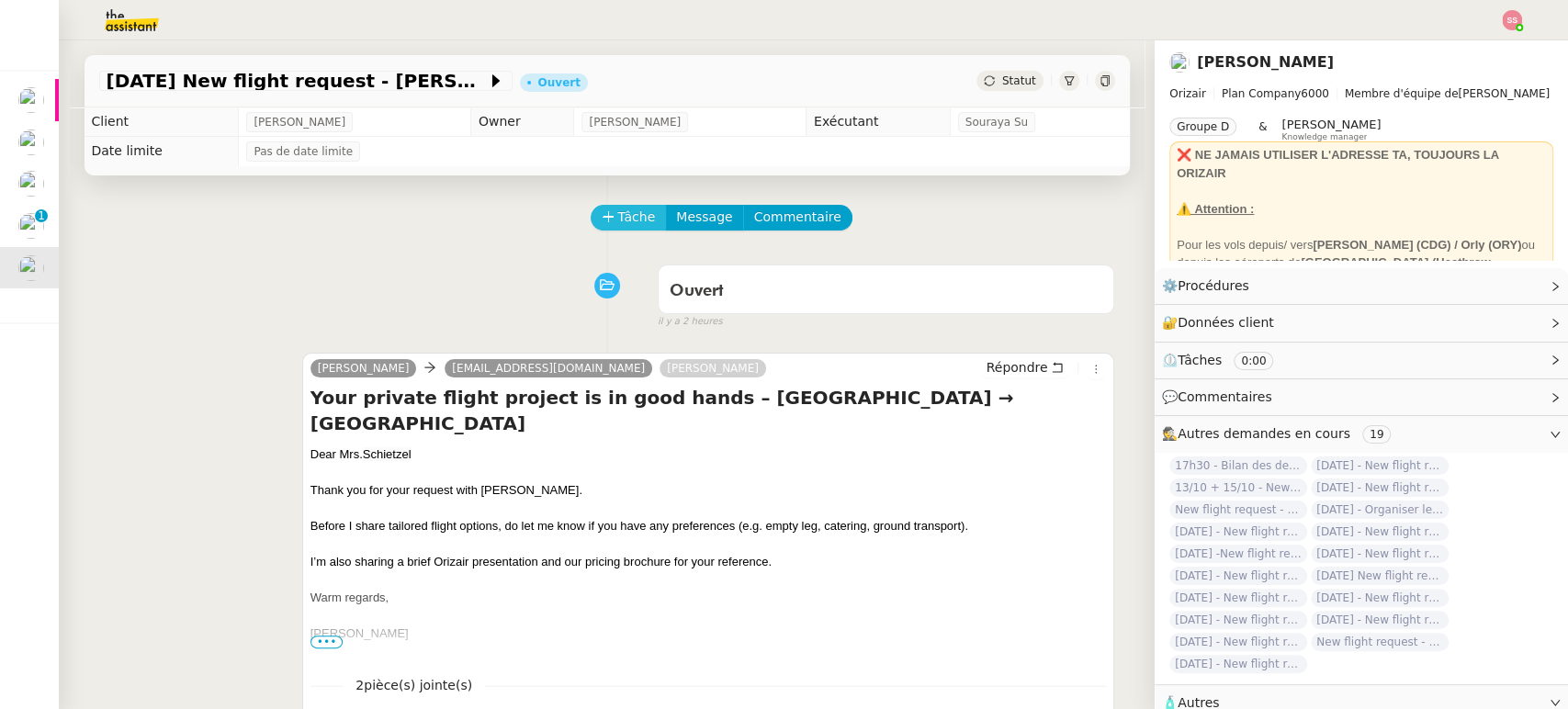
click at [619, 228] on span "Tâche" at bounding box center [638, 218] width 38 height 21
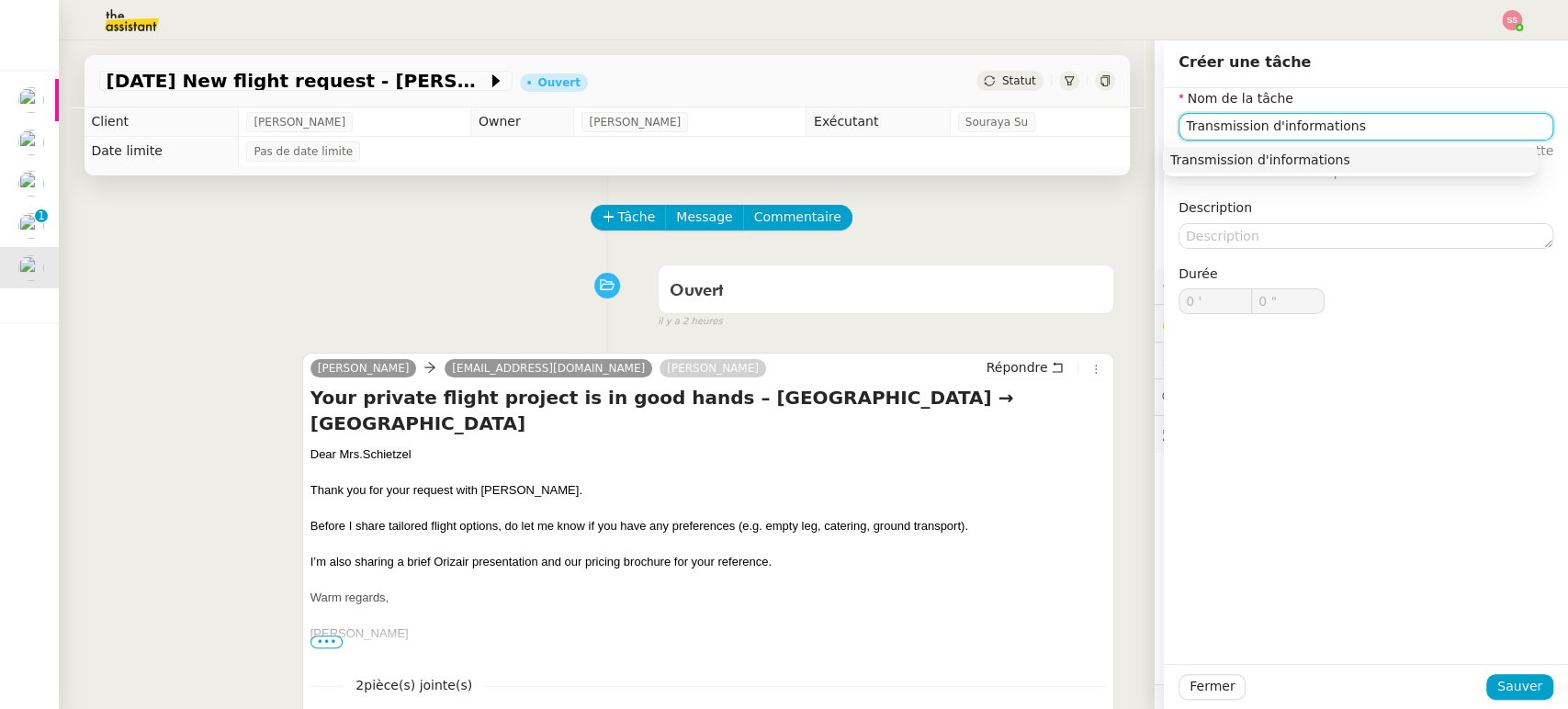
click at [1225, 160] on div "Transmission d'informations" at bounding box center [1350, 160] width 360 height 16
type input "Transmission d'informations"
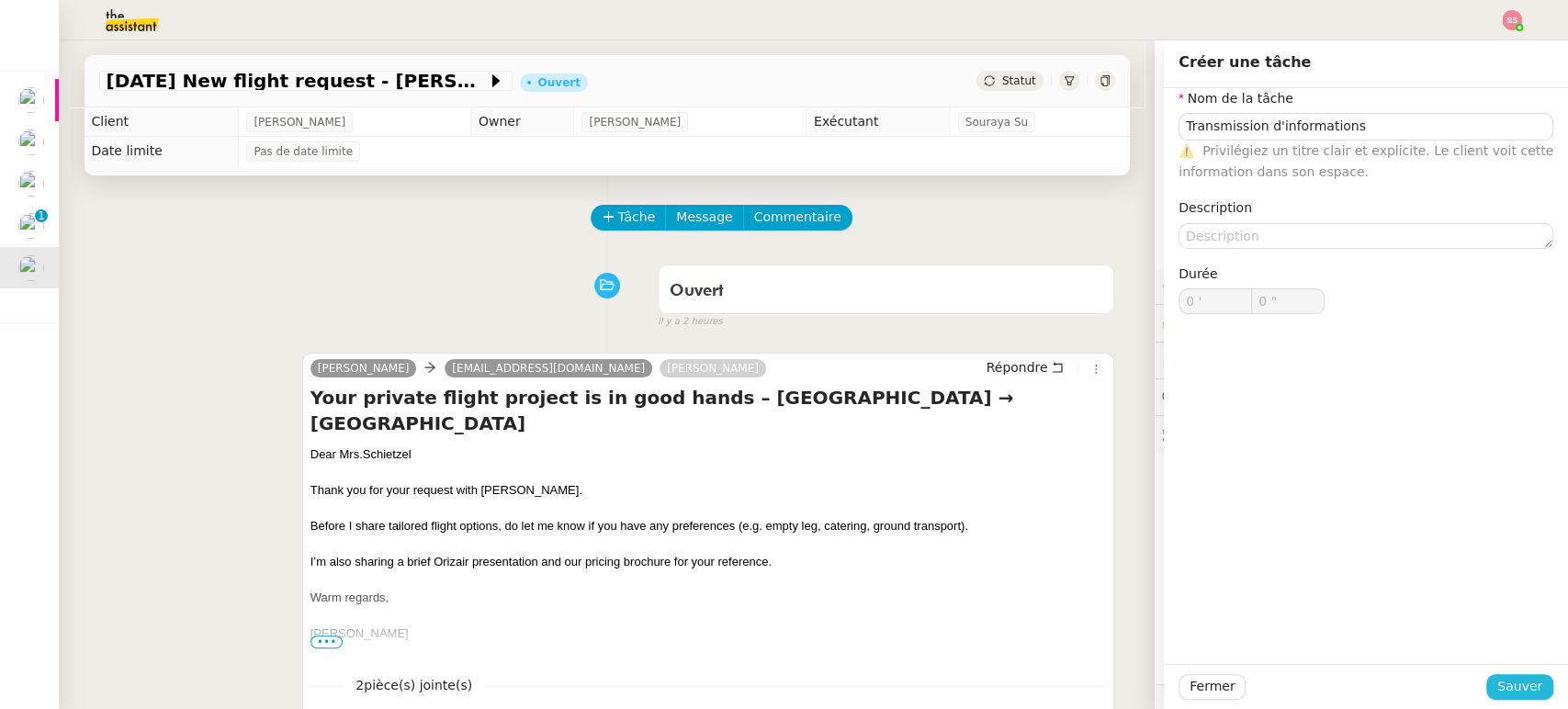
click at [1486, 693] on button "Sauver" at bounding box center [1520, 687] width 67 height 26
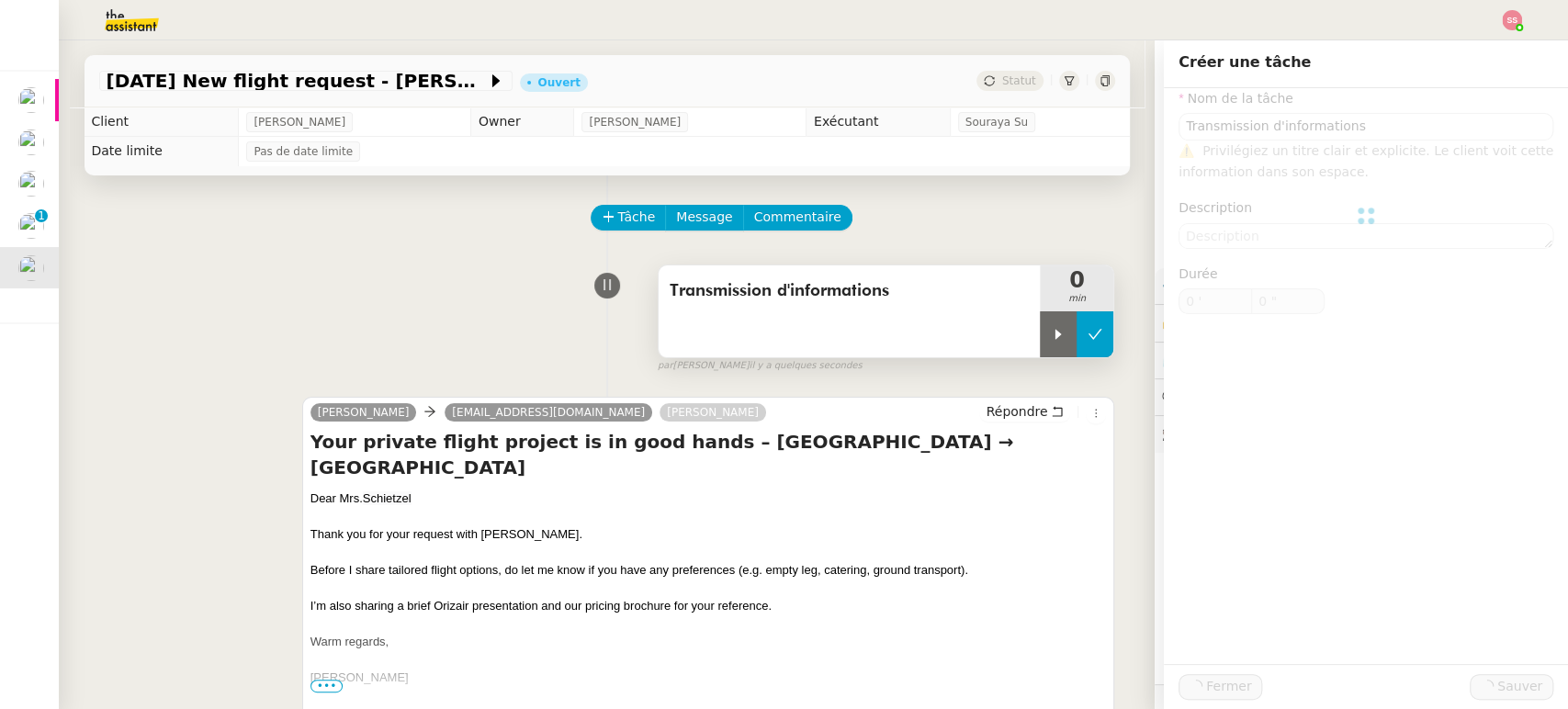
click at [1077, 335] on button at bounding box center [1095, 335] width 37 height 46
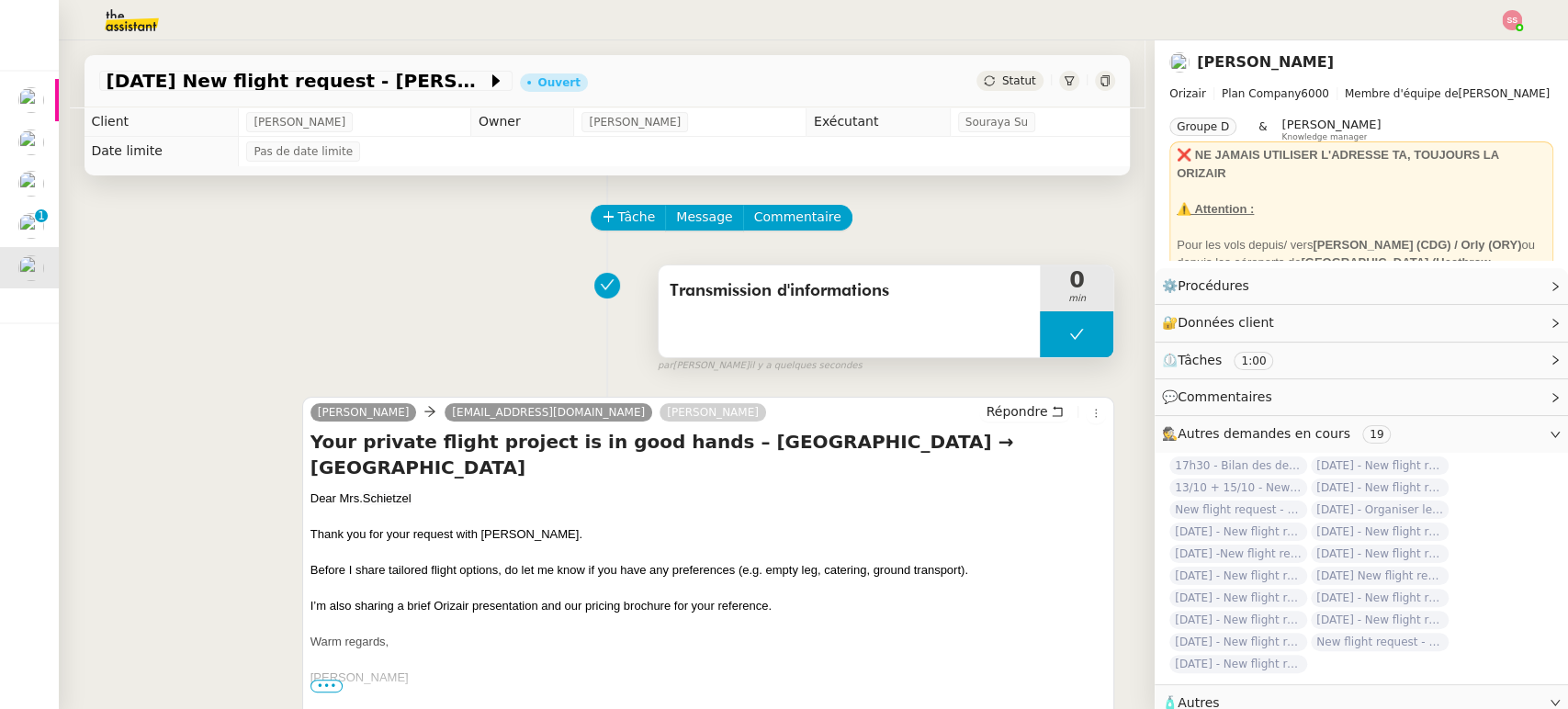
click at [1069, 335] on icon at bounding box center [1076, 334] width 14 height 14
click at [1047, 337] on div at bounding box center [1059, 335] width 37 height 46
click at [1073, 342] on div at bounding box center [1077, 335] width 73 height 46
click at [1096, 334] on button at bounding box center [1095, 335] width 37 height 46
click at [987, 71] on div "Statut" at bounding box center [1010, 80] width 67 height 20
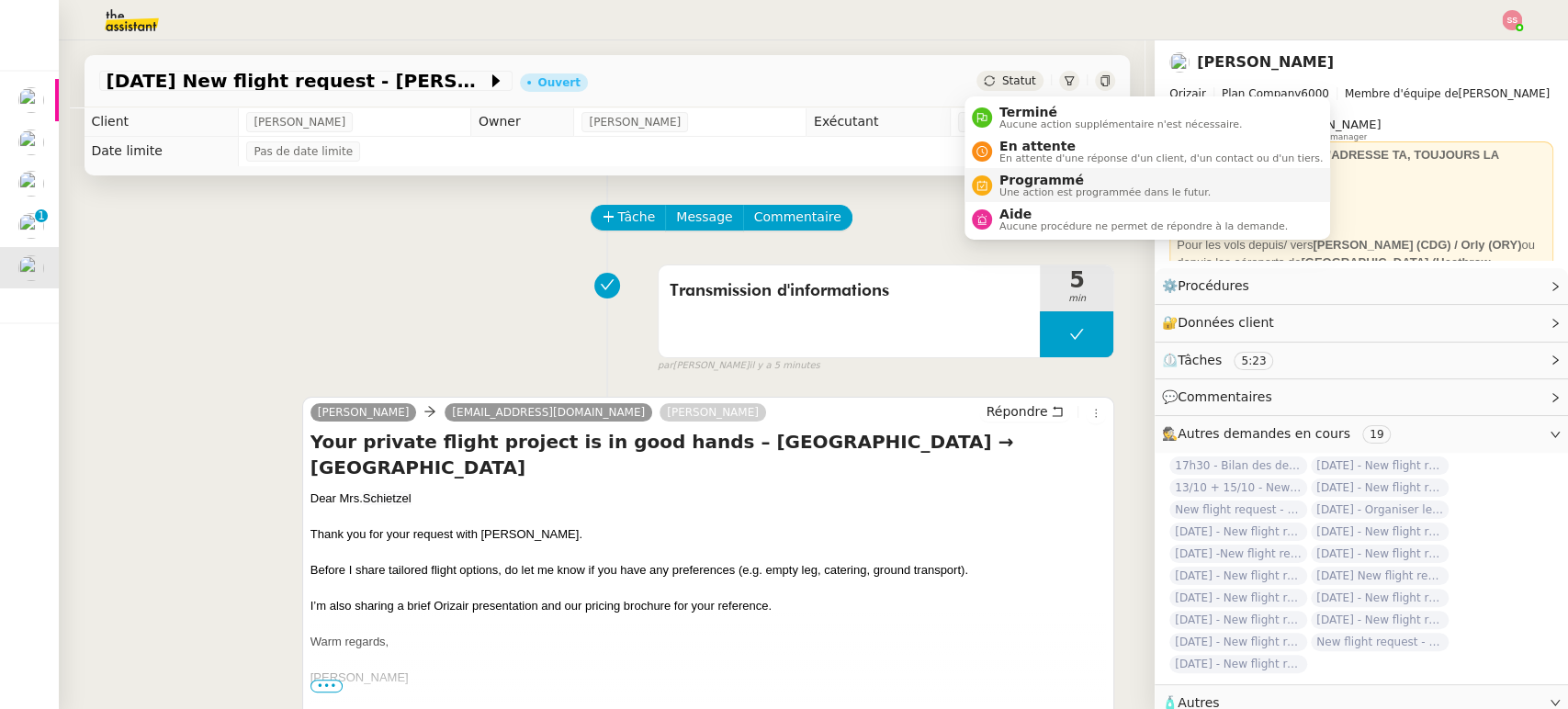
drag, startPoint x: 1006, startPoint y: 145, endPoint x: 1025, endPoint y: 174, distance: 34.7
click at [1006, 145] on span "En attente" at bounding box center [1161, 145] width 323 height 14
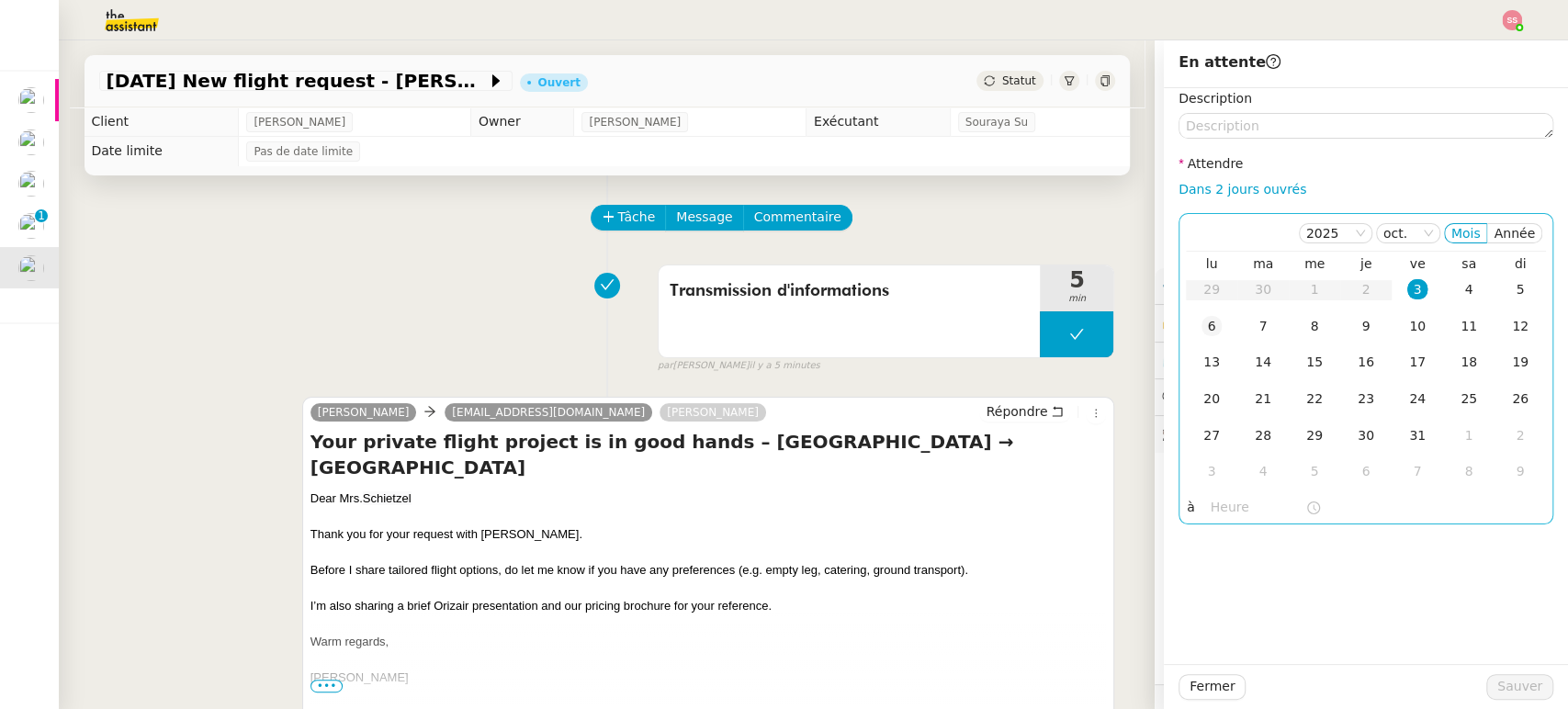
click at [1202, 334] on div "6" at bounding box center [1212, 326] width 20 height 20
click at [1514, 689] on span "Sauver" at bounding box center [1520, 687] width 45 height 21
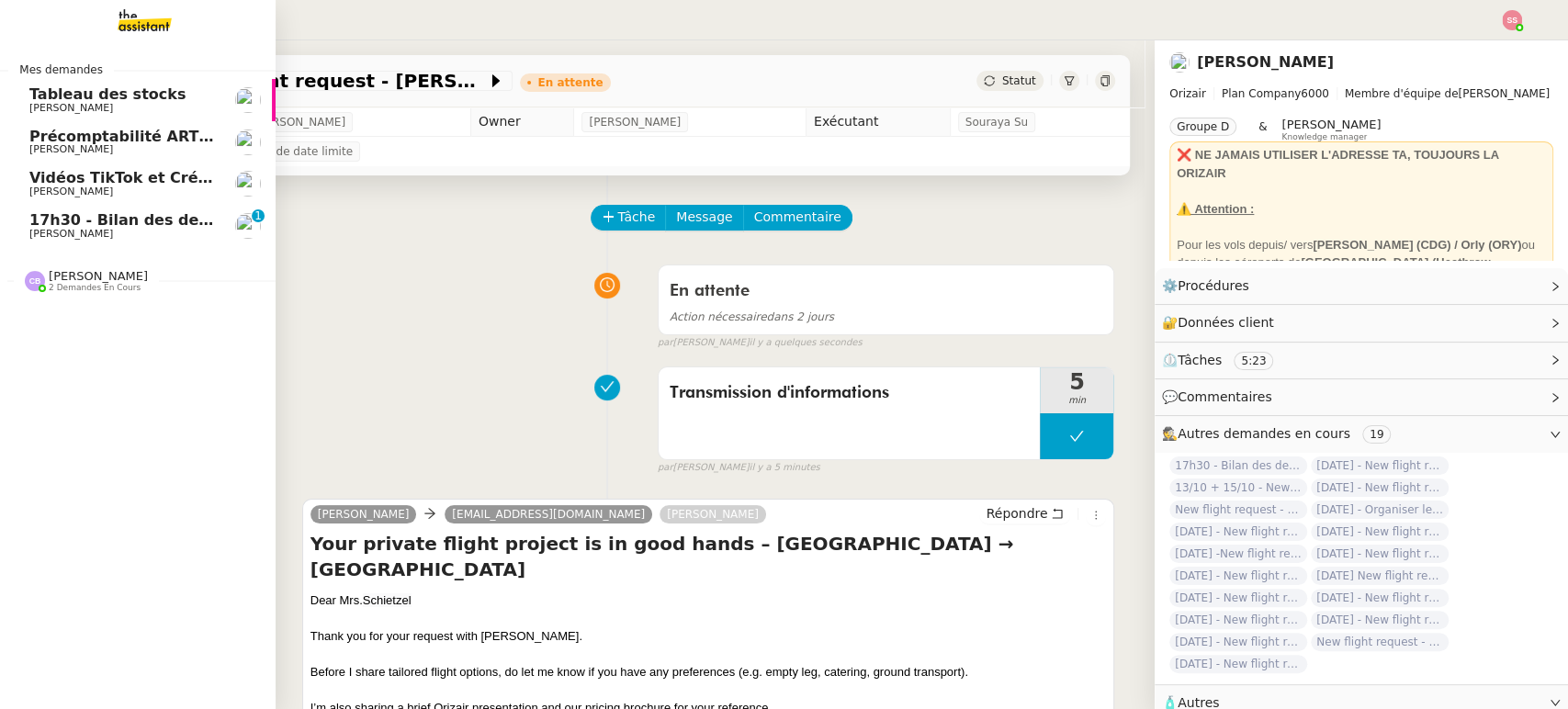
click at [127, 125] on link "Précomptabilité ARTRADE - septembre 2025 [PERSON_NAME]" at bounding box center [138, 143] width 276 height 42
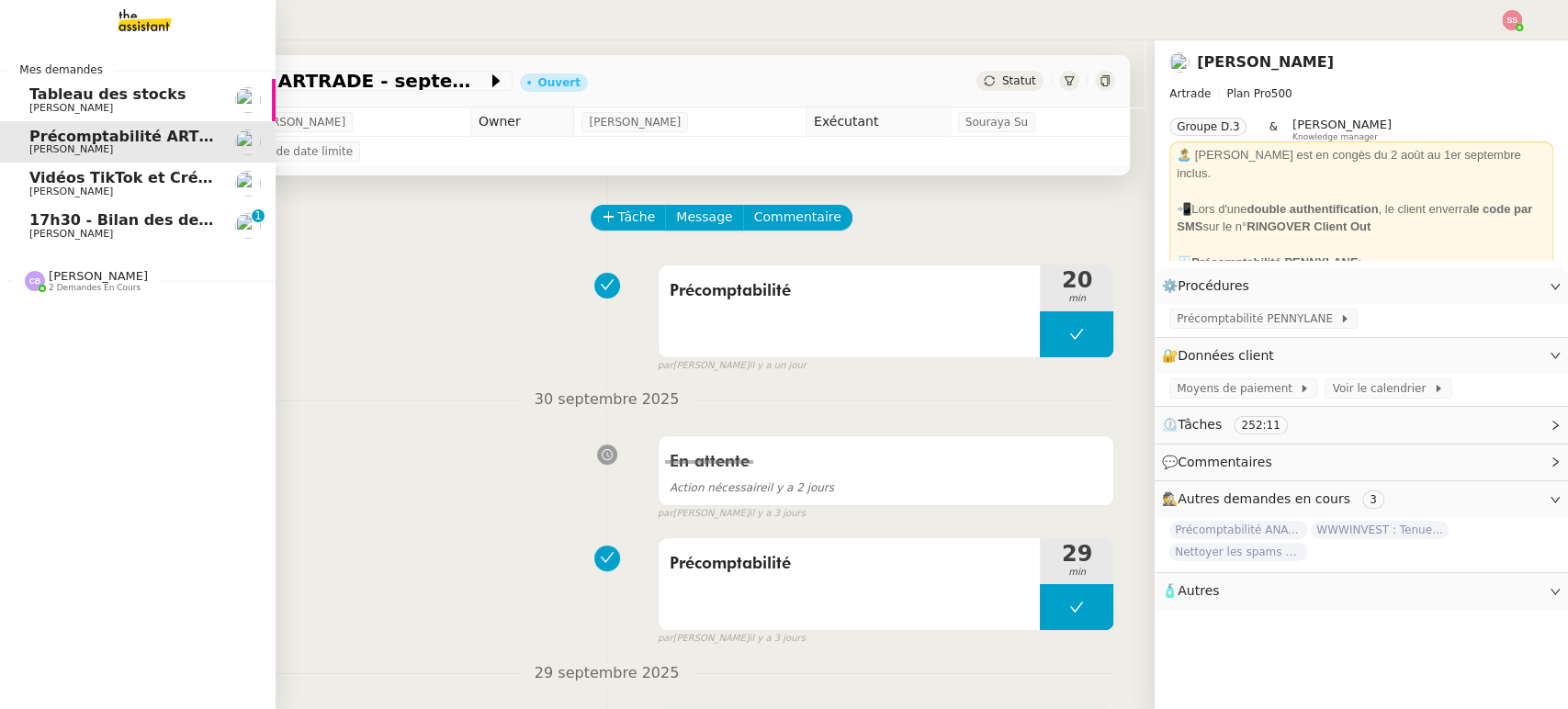
click at [183, 181] on span "Vidéos TikTok et Créatives META - octobre 2025" at bounding box center [227, 178] width 395 height 17
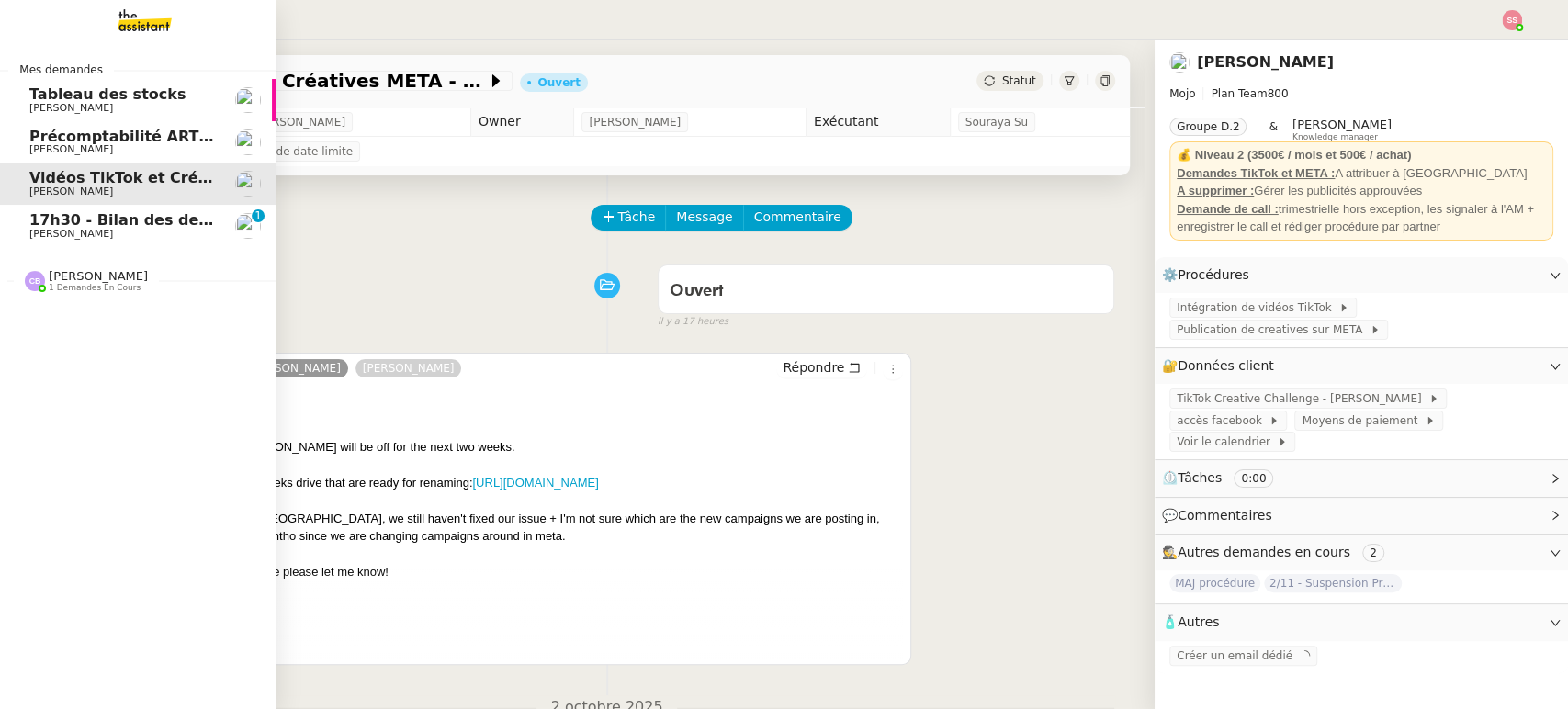
click at [97, 231] on span "[PERSON_NAME]" at bounding box center [122, 235] width 185 height 11
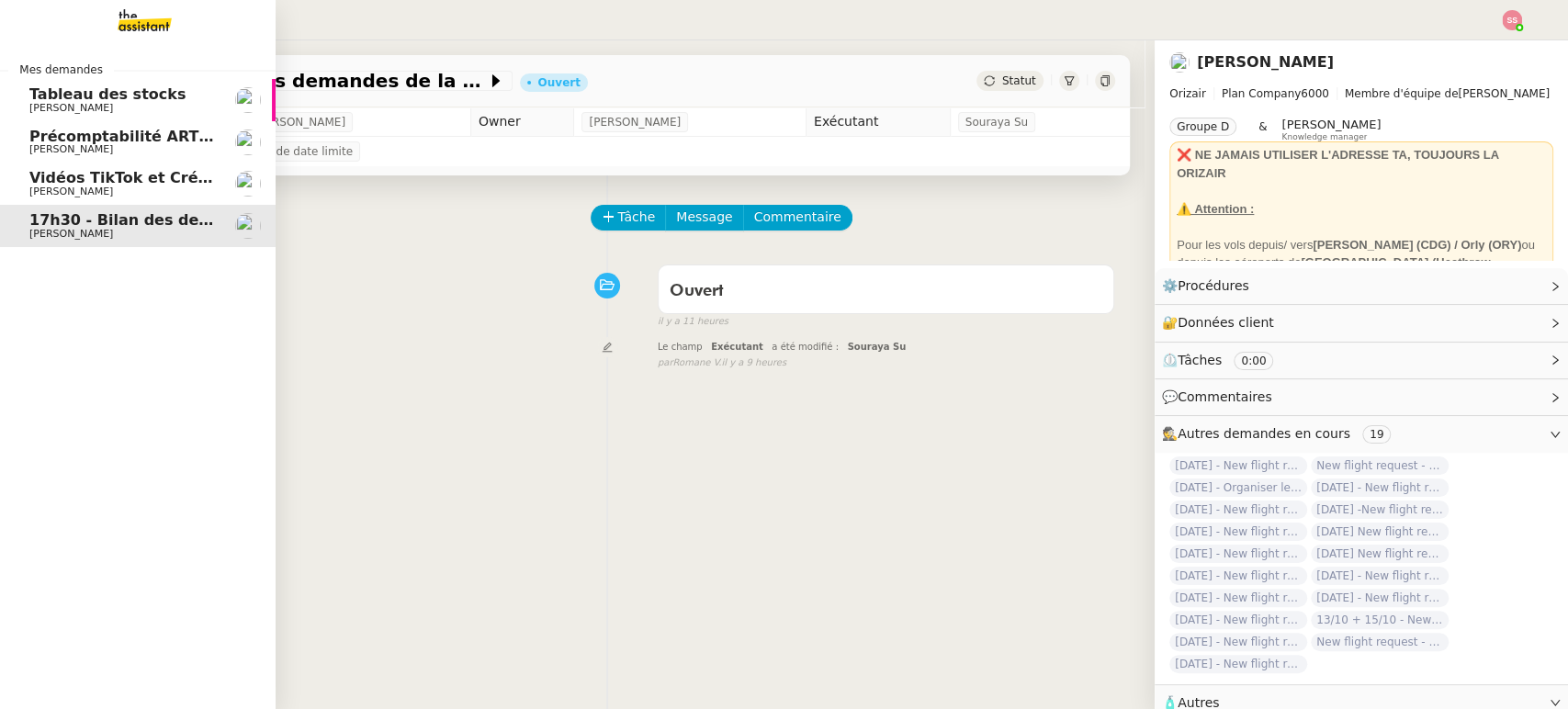
drag, startPoint x: 97, startPoint y: 176, endPoint x: 175, endPoint y: 251, distance: 108.2
click at [99, 177] on span "Vidéos TikTok et Créatives META - octobre 2025" at bounding box center [227, 178] width 395 height 17
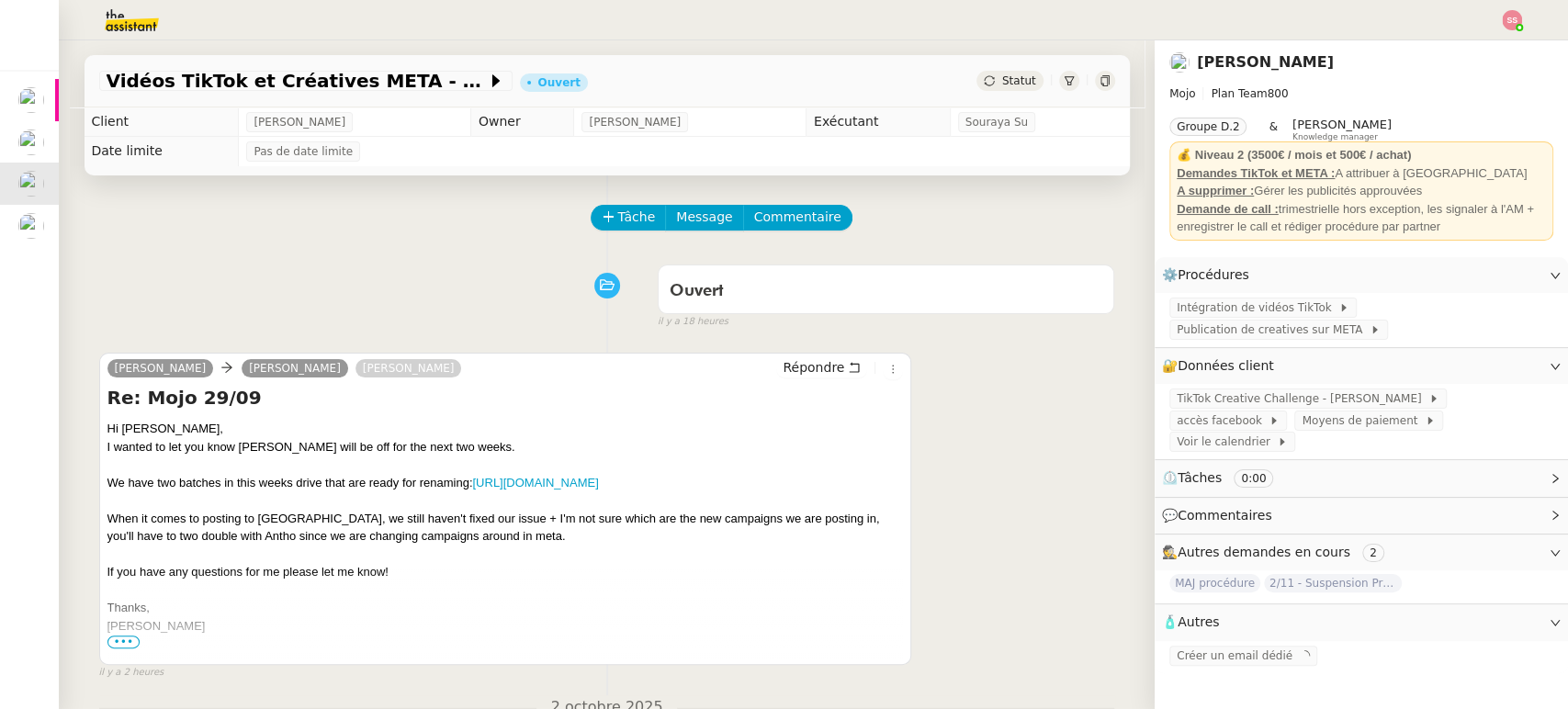
click at [554, 490] on div "We have two batches in this weeks drive that are ready for renaming: [URL][DOMA…" at bounding box center [506, 555] width 796 height 162
click at [558, 486] on link "[URL][DOMAIN_NAME]" at bounding box center [535, 483] width 125 height 14
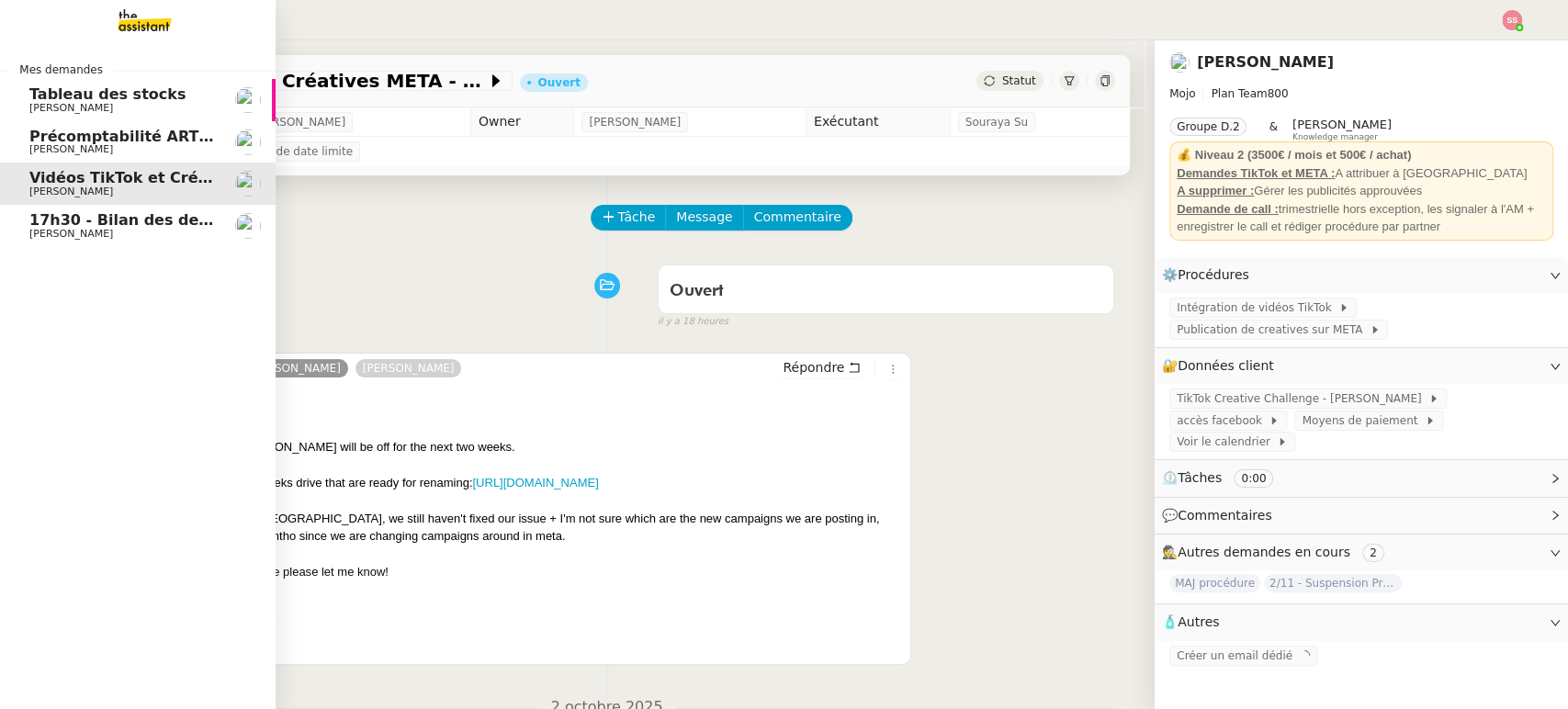
click at [131, 226] on span "17h30 - Bilan des demandes de la journée : en cours et restant à traiter - 3 oc…" at bounding box center [398, 220] width 737 height 17
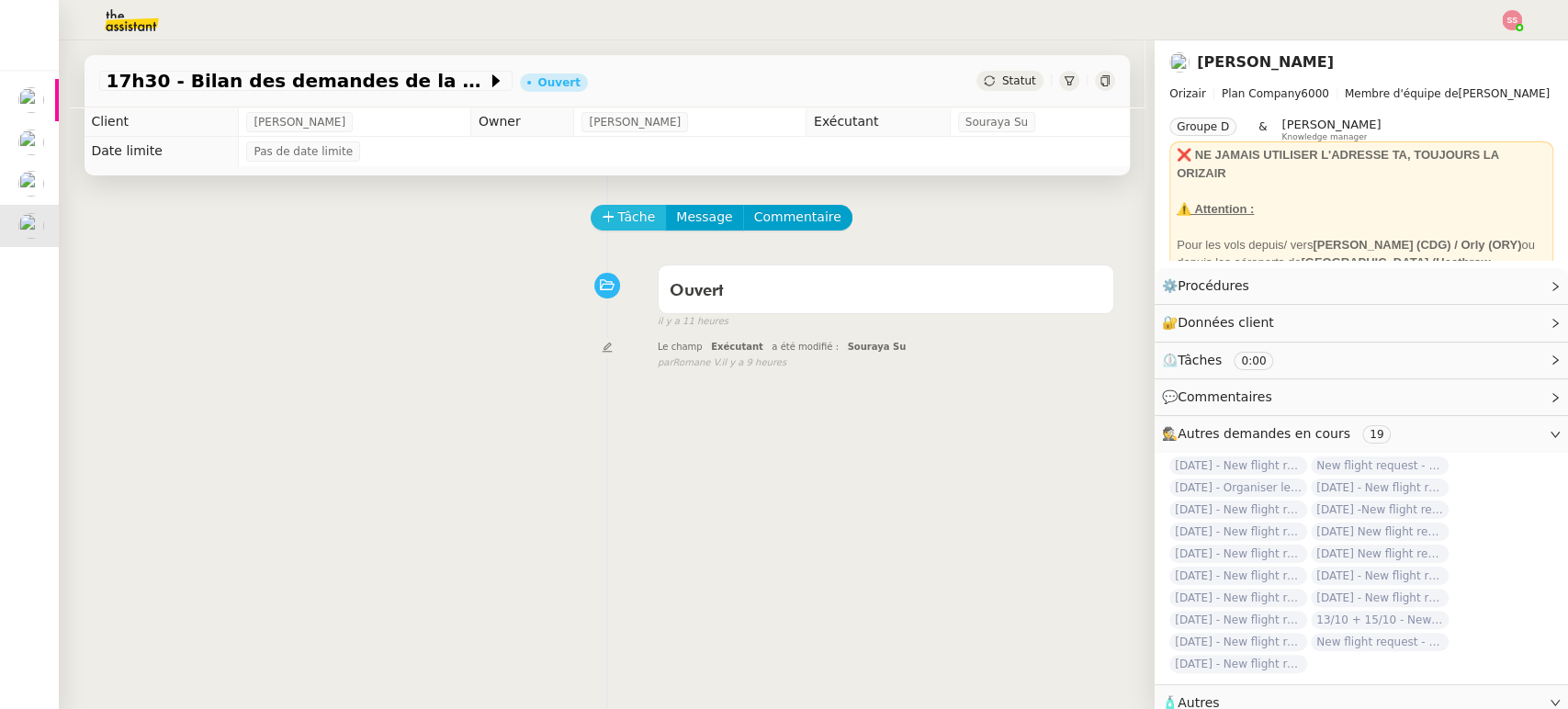
click at [621, 226] on span "Tâche" at bounding box center [638, 218] width 38 height 21
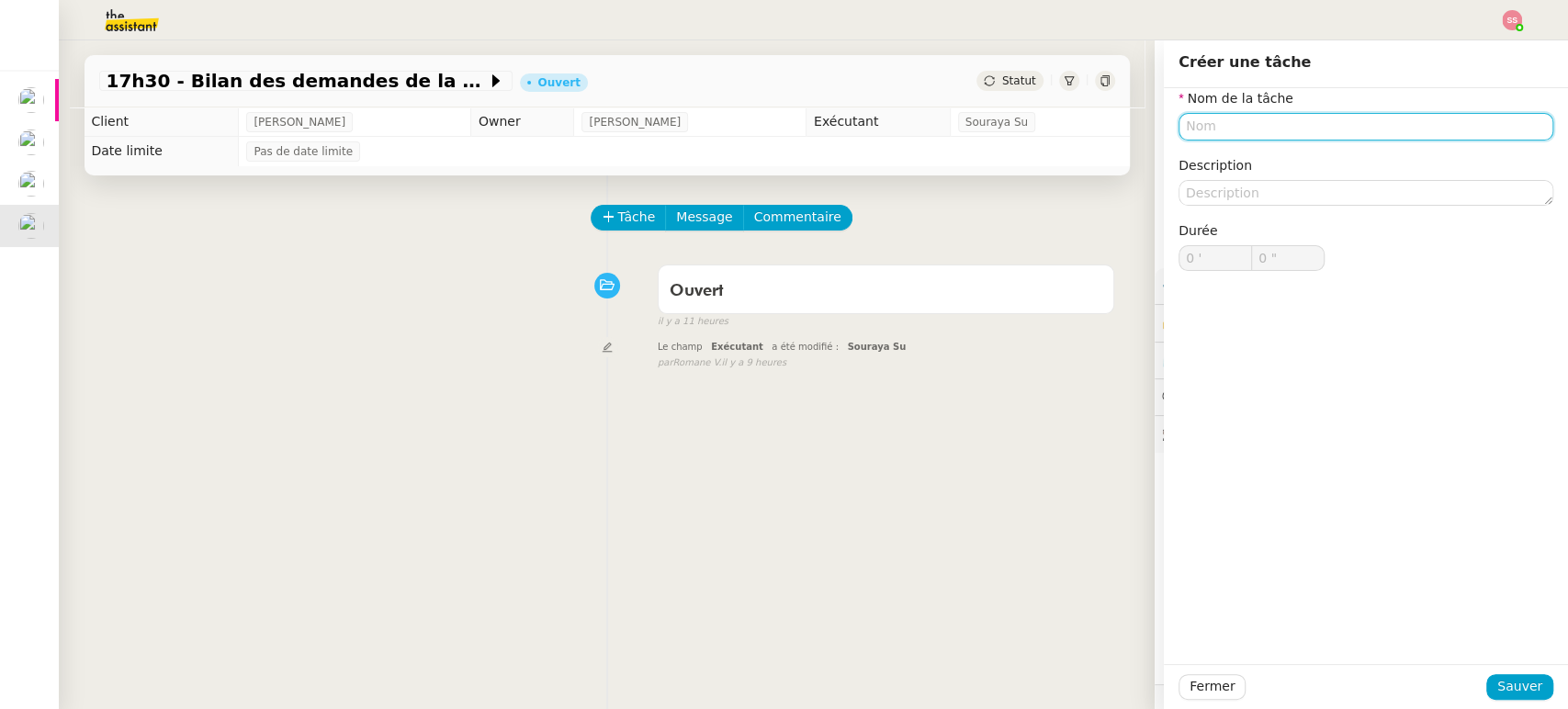
click at [1242, 115] on input "text" at bounding box center [1367, 126] width 374 height 27
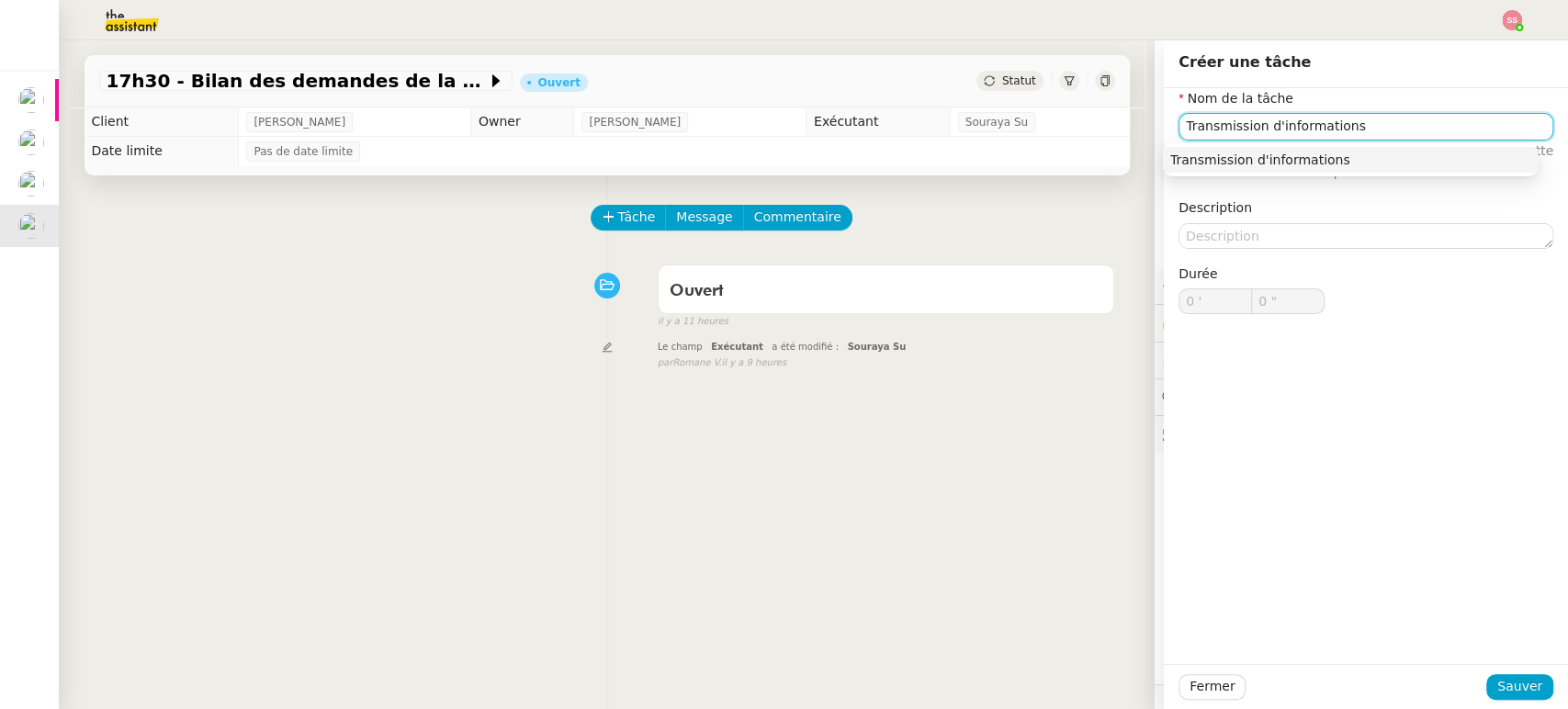
click at [1367, 160] on div "Transmission d'informations" at bounding box center [1350, 160] width 360 height 16
type input "Transmission d'informations"
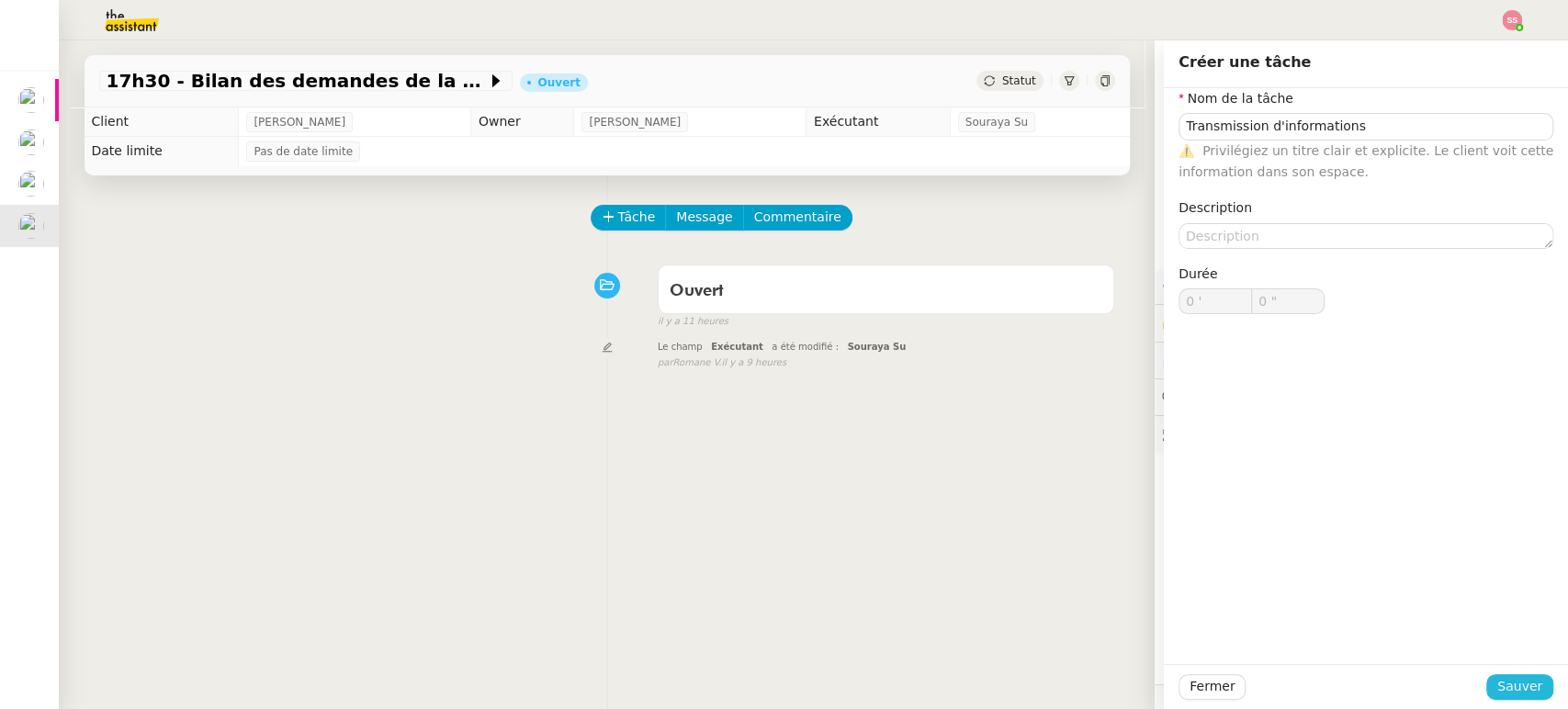
click at [1503, 686] on span "Sauver" at bounding box center [1520, 687] width 45 height 21
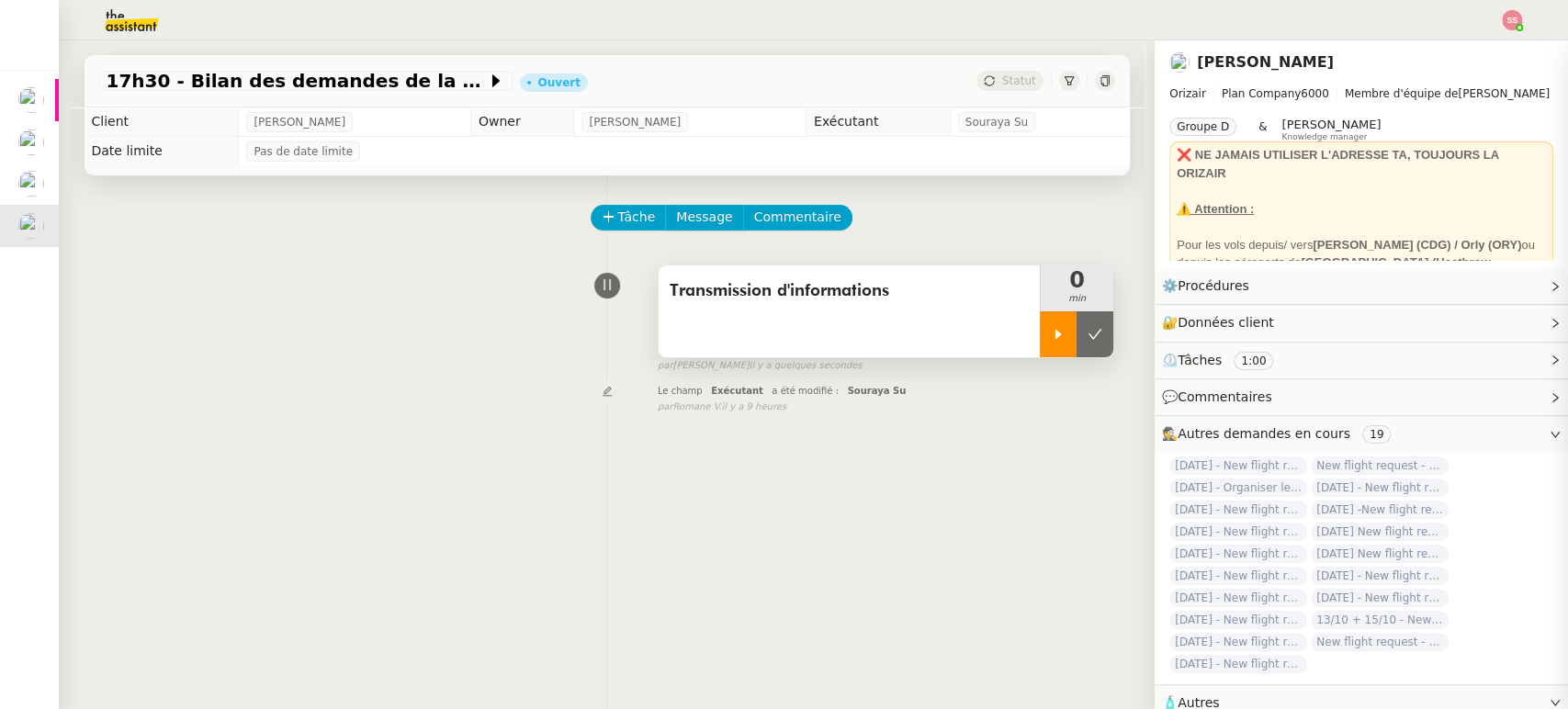
click at [1051, 339] on icon at bounding box center [1058, 334] width 14 height 14
click at [683, 212] on span "Message" at bounding box center [704, 218] width 56 height 21
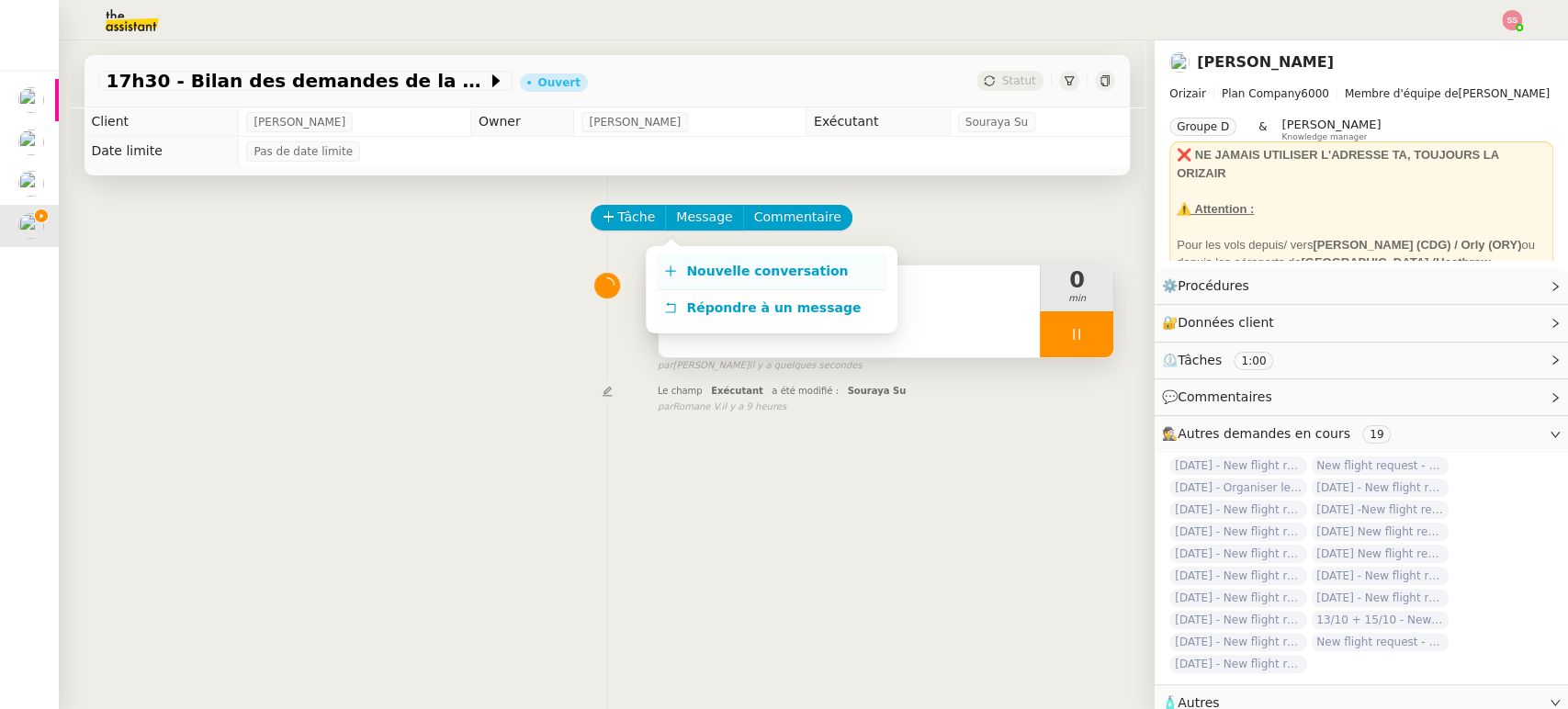
click at [728, 269] on span "Nouvelle conversation" at bounding box center [767, 270] width 162 height 14
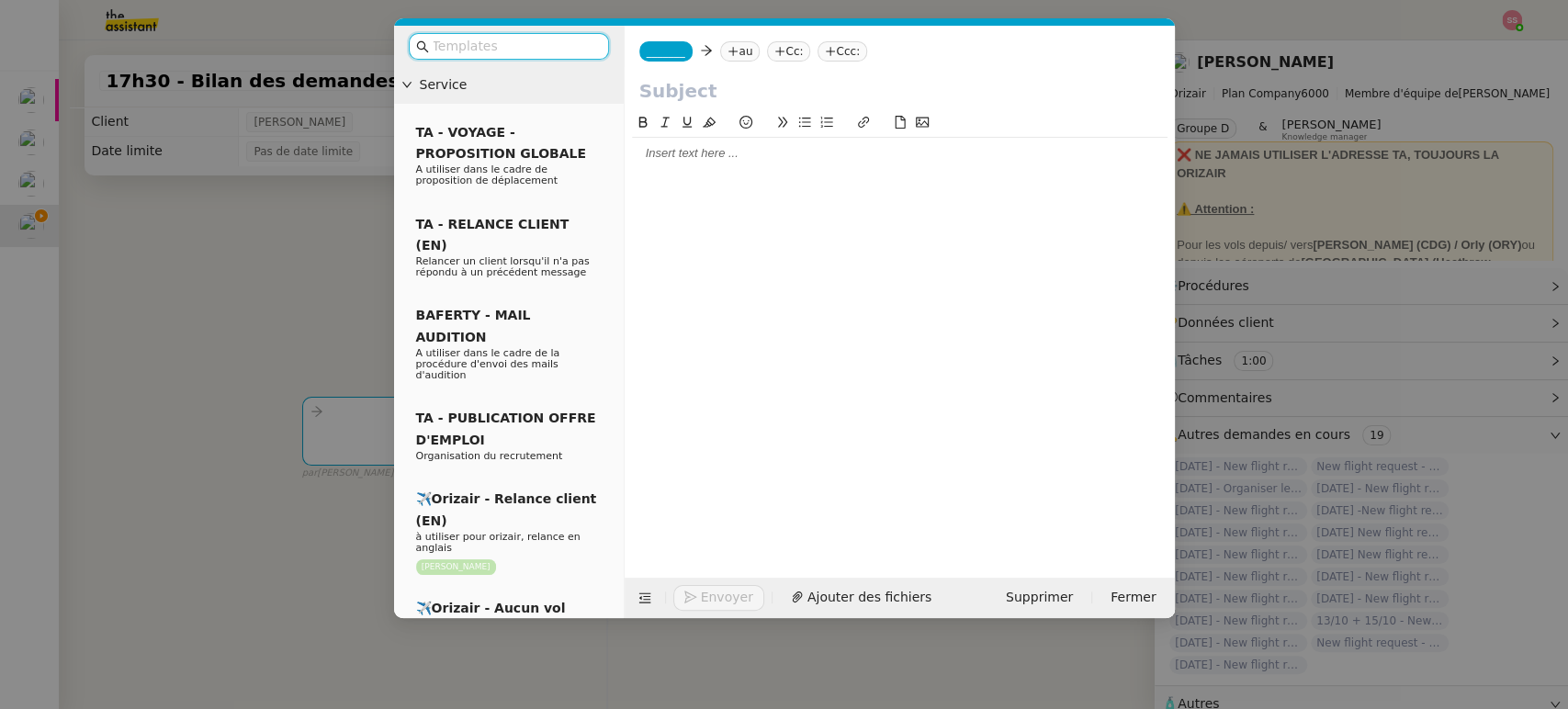
click at [217, 158] on nz-modal-container "Service TA - VOYAGE - PROPOSITION GLOBALE A utiliser dans le cadre de propositi…" at bounding box center [784, 354] width 1568 height 709
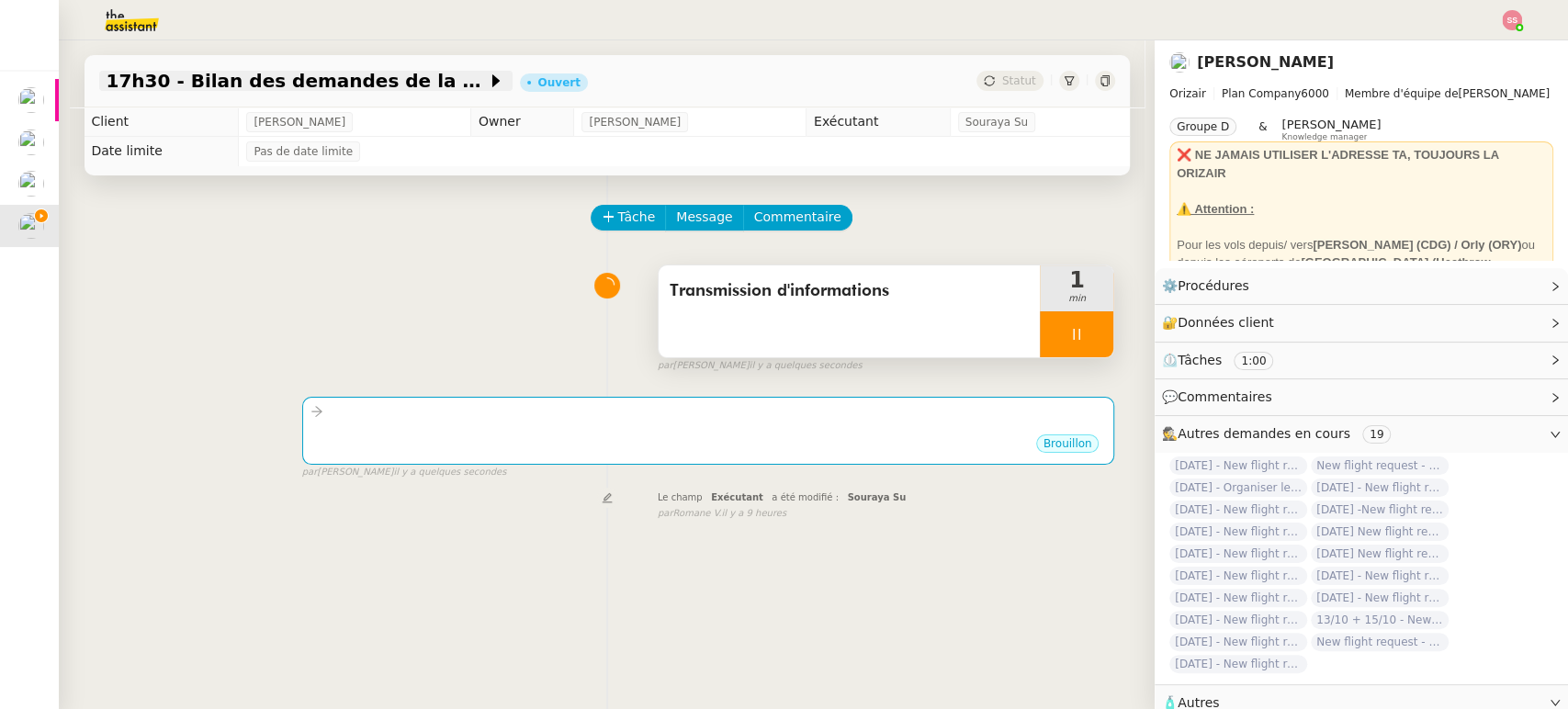
click at [289, 86] on span "17h30 - Bilan des demandes de la journée : en cours et restant à traiter - 3 oc…" at bounding box center [296, 80] width 380 height 18
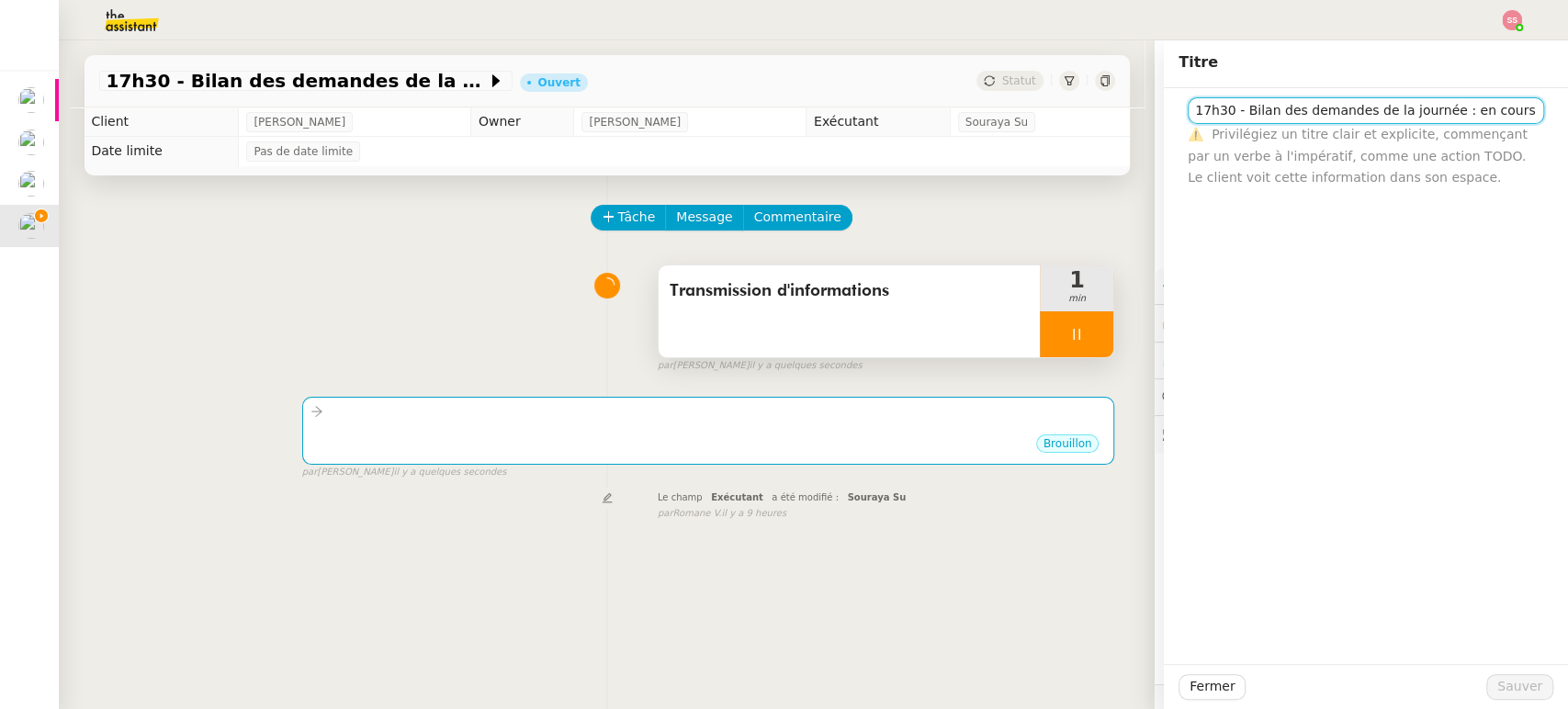
scroll to position [0, 156]
click at [1262, 113] on input "17h30 - Bilan des demandes de la journée : en cours et restant à traiter - 3 oc…" at bounding box center [1366, 110] width 356 height 27
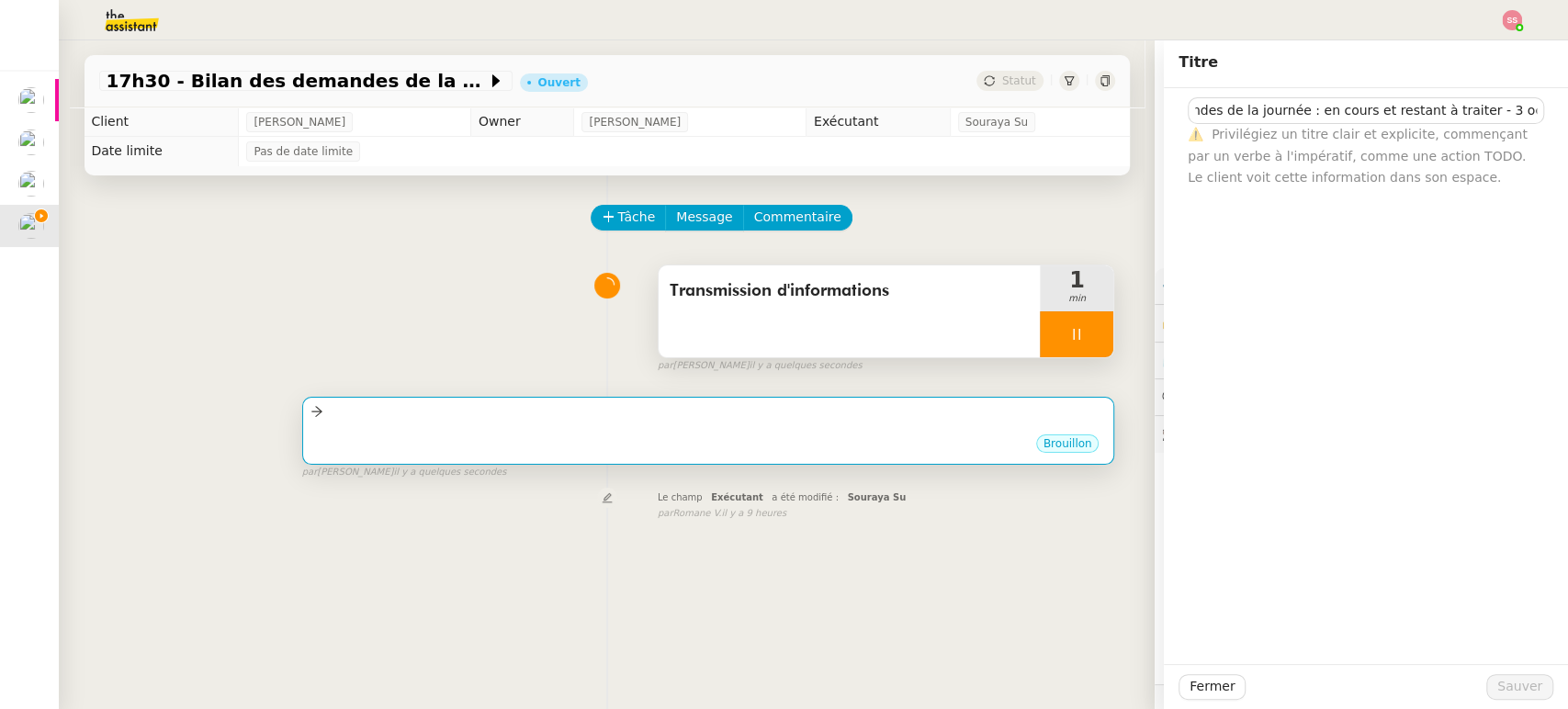
click at [886, 442] on div "Brouillon" at bounding box center [709, 446] width 796 height 28
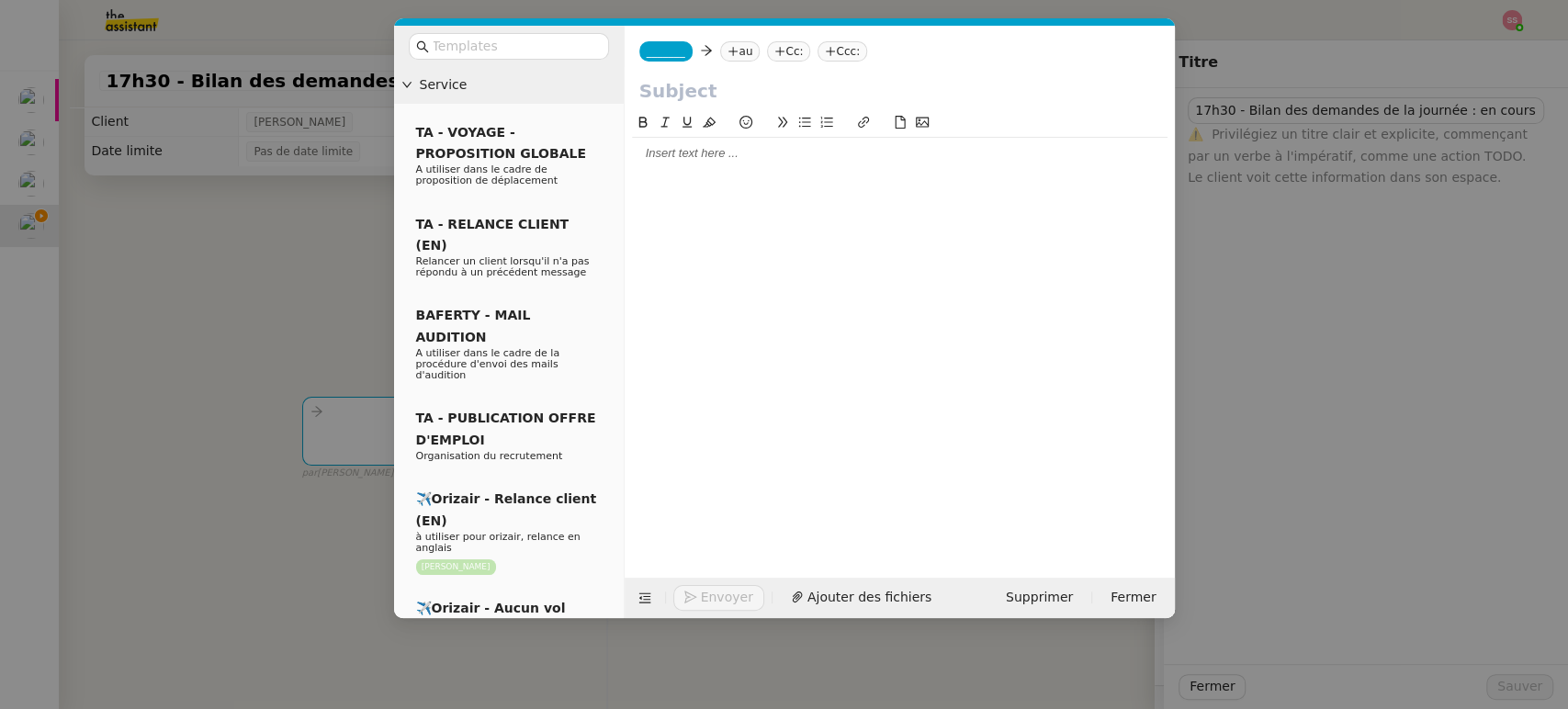
click at [676, 85] on input "text" at bounding box center [900, 90] width 521 height 28
click at [736, 50] on nz-tag "au" at bounding box center [740, 51] width 40 height 20
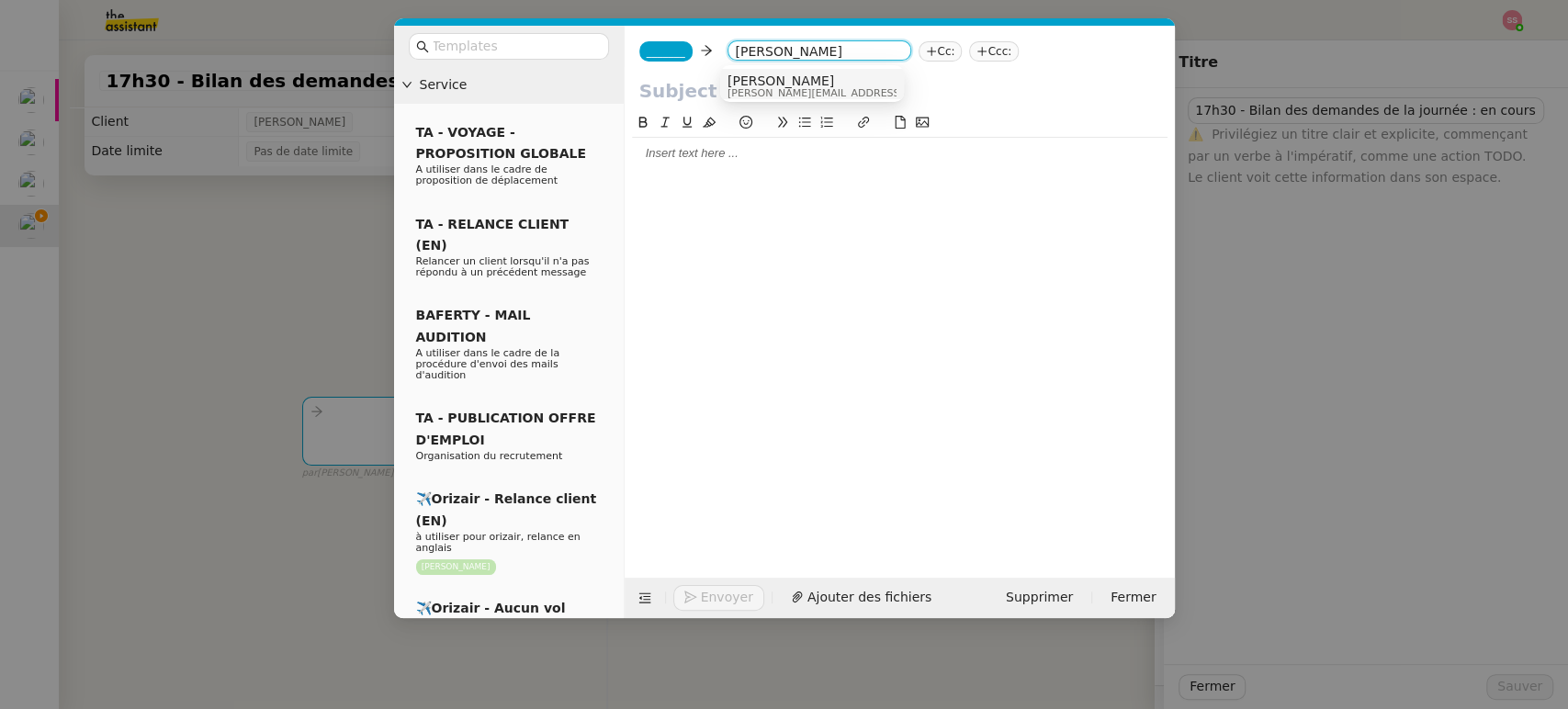
type input "[PERSON_NAME]"
click at [751, 86] on div "[PERSON_NAME] [PERSON_NAME][EMAIL_ADDRESS][DOMAIN_NAME]" at bounding box center [865, 86] width 275 height 25
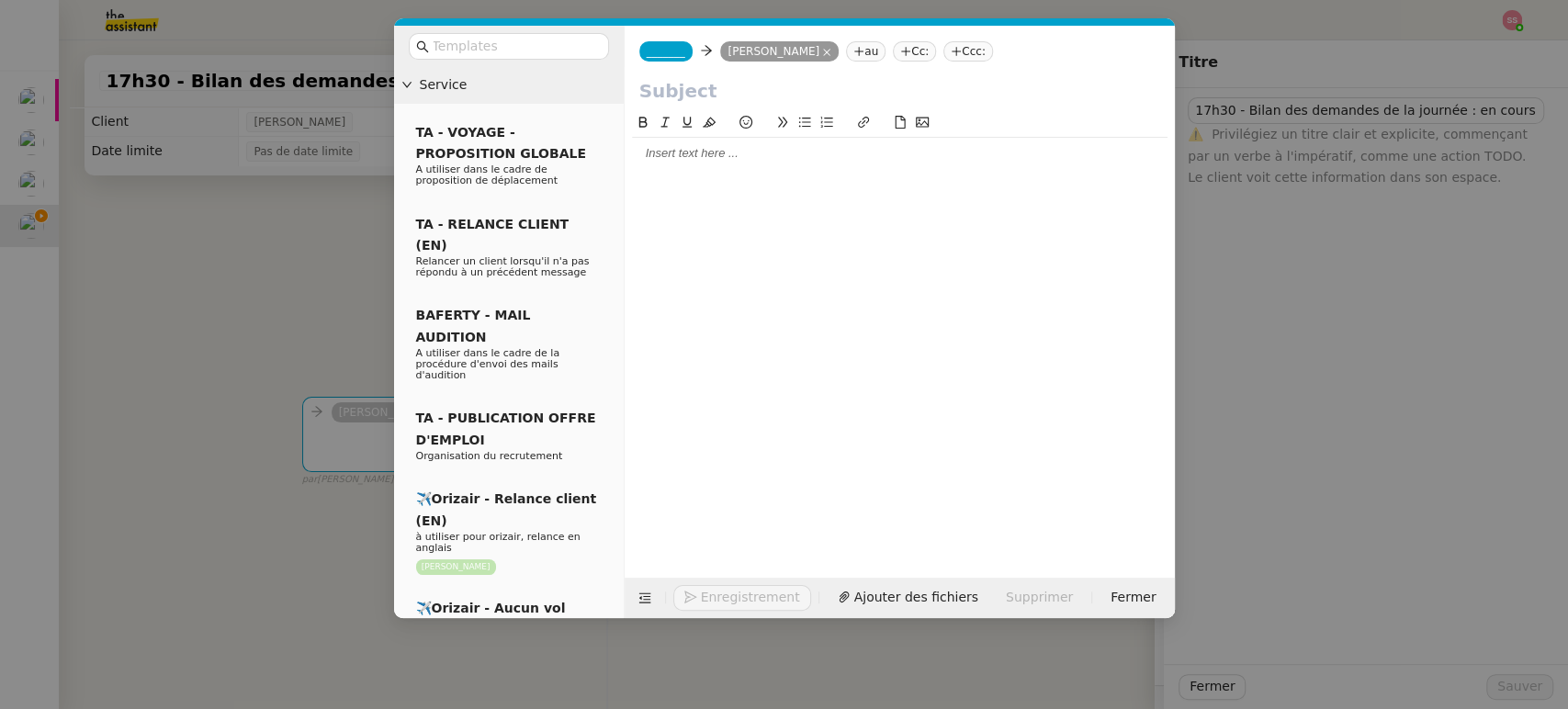
click at [659, 56] on span "_______" at bounding box center [666, 51] width 39 height 13
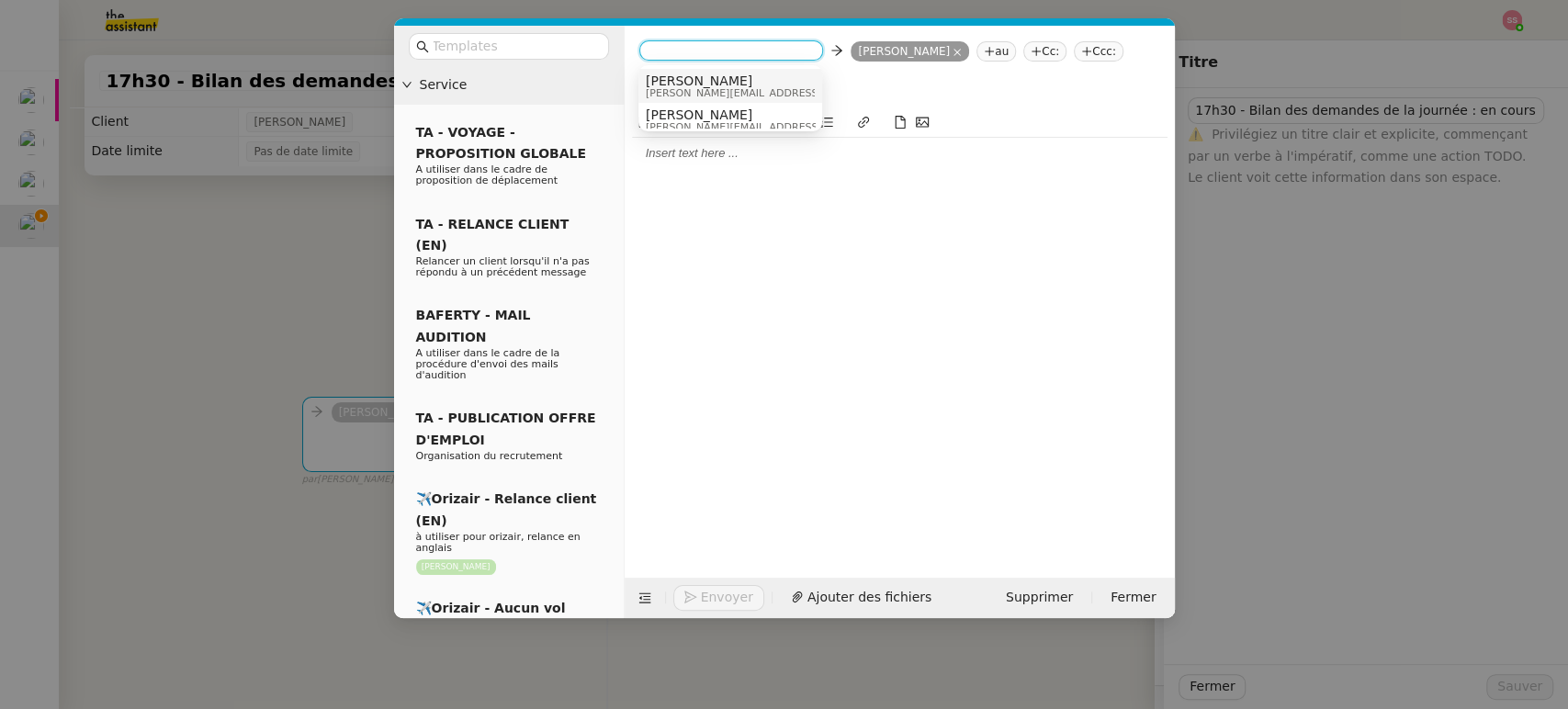
click at [696, 79] on span "[PERSON_NAME]" at bounding box center [776, 80] width 261 height 14
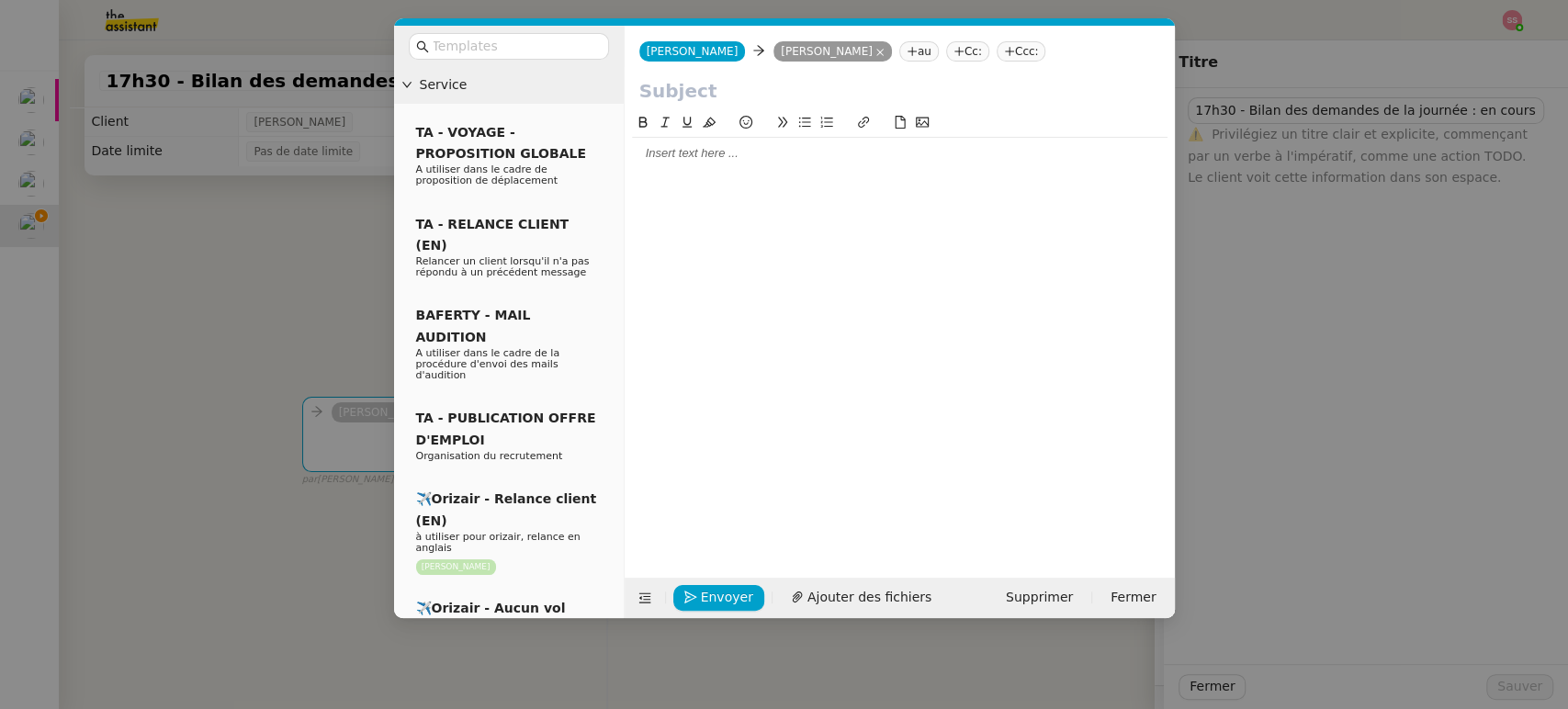
click at [694, 79] on input "text" at bounding box center [900, 90] width 521 height 28
type input "Bilan des demandes"
click at [736, 161] on div at bounding box center [900, 153] width 536 height 16
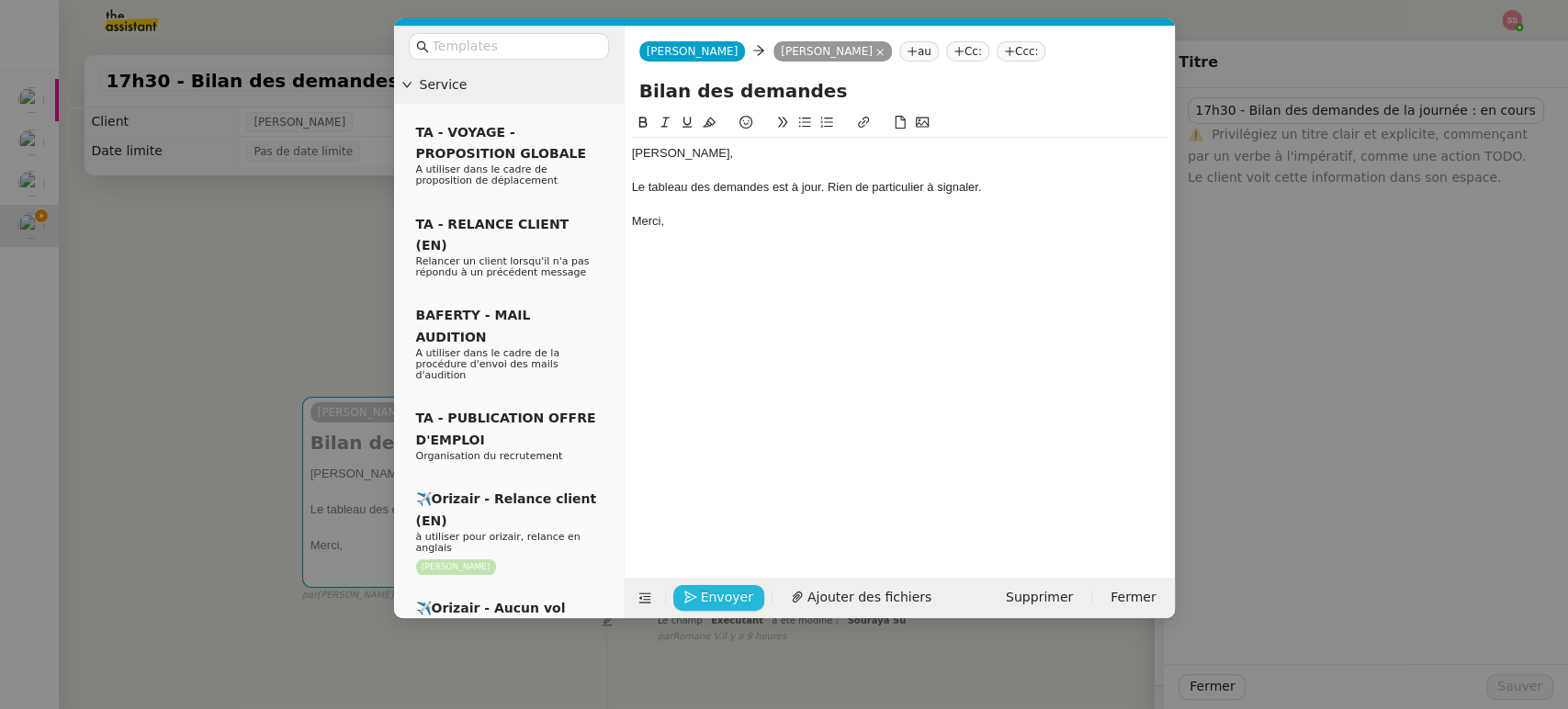
click at [717, 593] on span "Envoyer" at bounding box center [727, 598] width 52 height 21
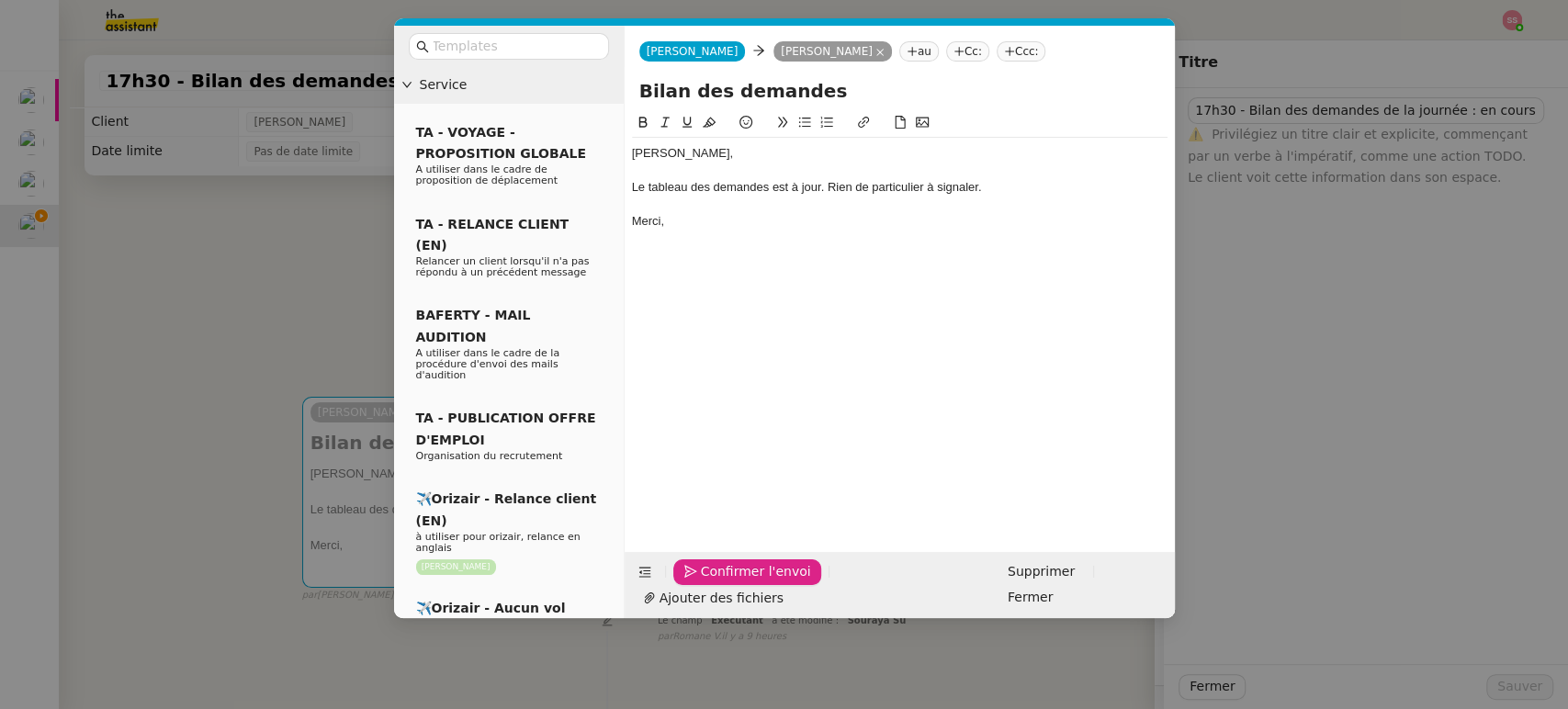
click at [718, 583] on span "Confirmer l'envoi" at bounding box center [756, 572] width 110 height 21
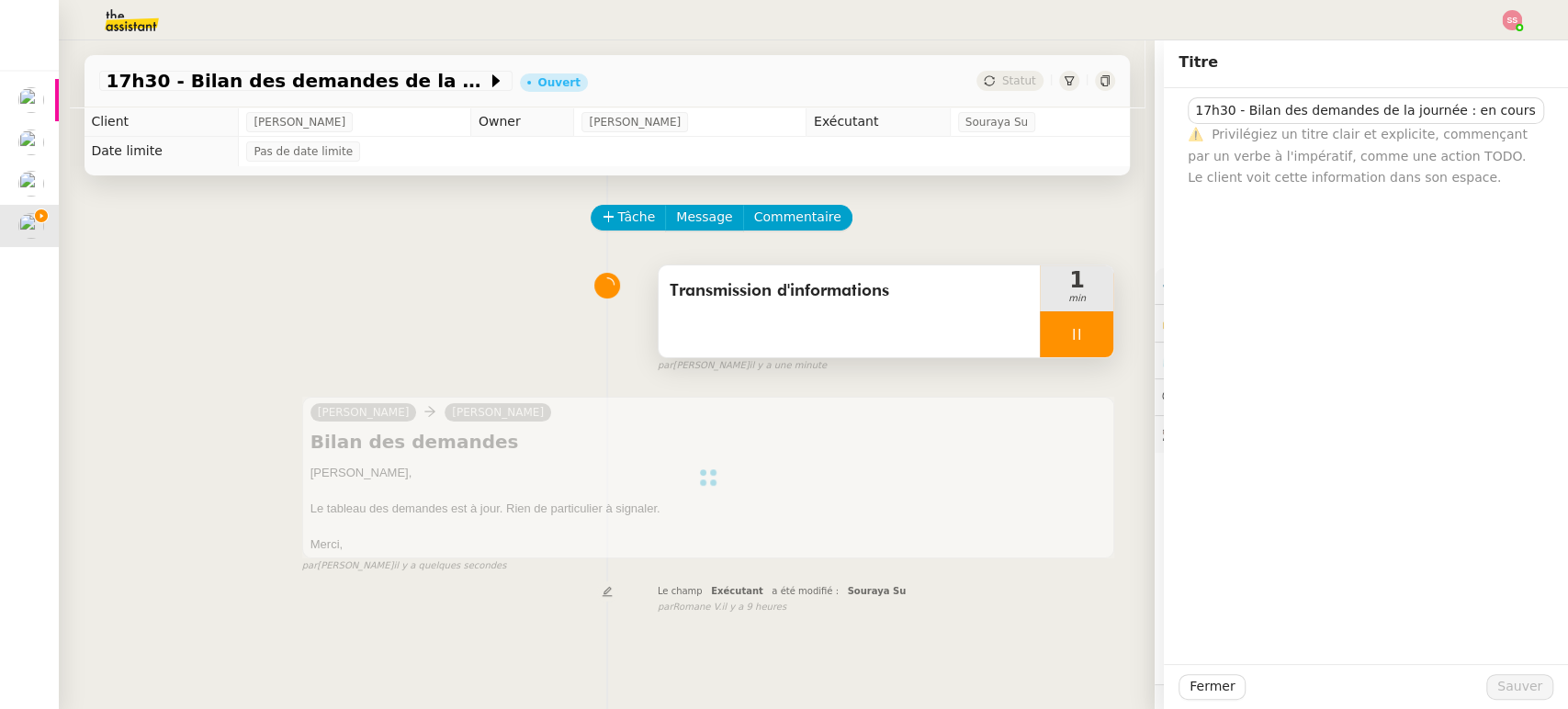
click at [1091, 336] on div at bounding box center [1077, 335] width 73 height 46
click at [1091, 336] on button at bounding box center [1095, 335] width 37 height 46
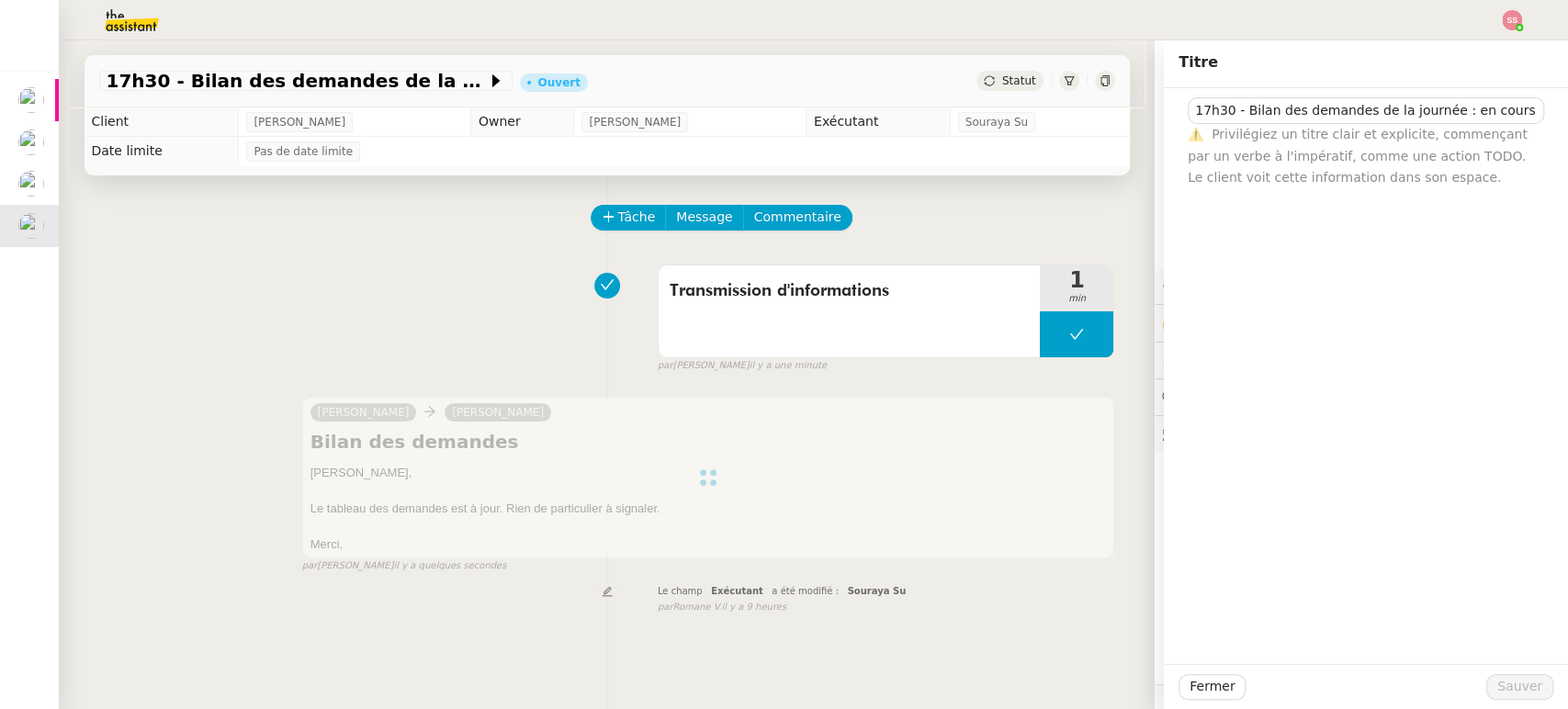
click at [490, 307] on div "Transmission d'informations 1 min false par [PERSON_NAME] il y a une minute" at bounding box center [606, 316] width 1016 height 118
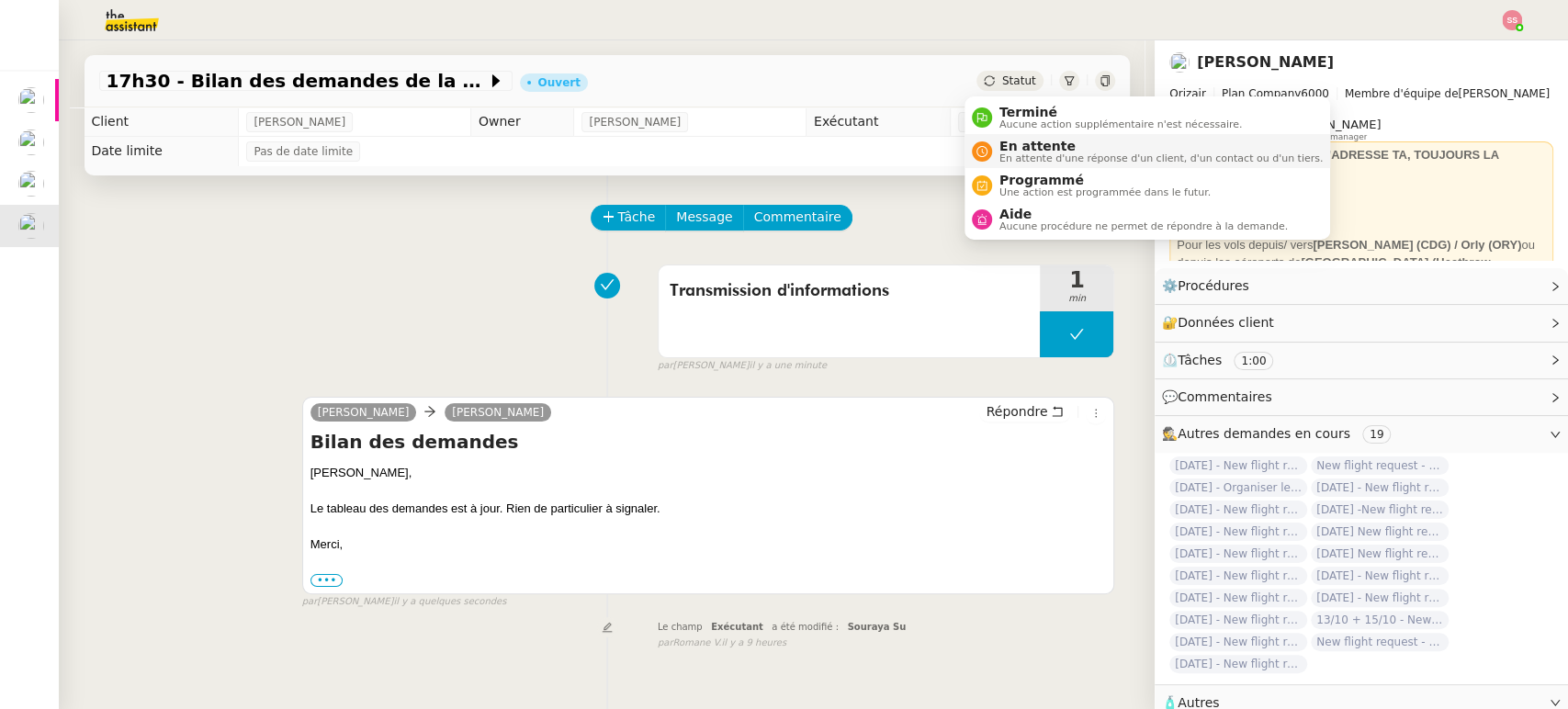
click at [1007, 151] on span "En attente" at bounding box center [1161, 145] width 323 height 14
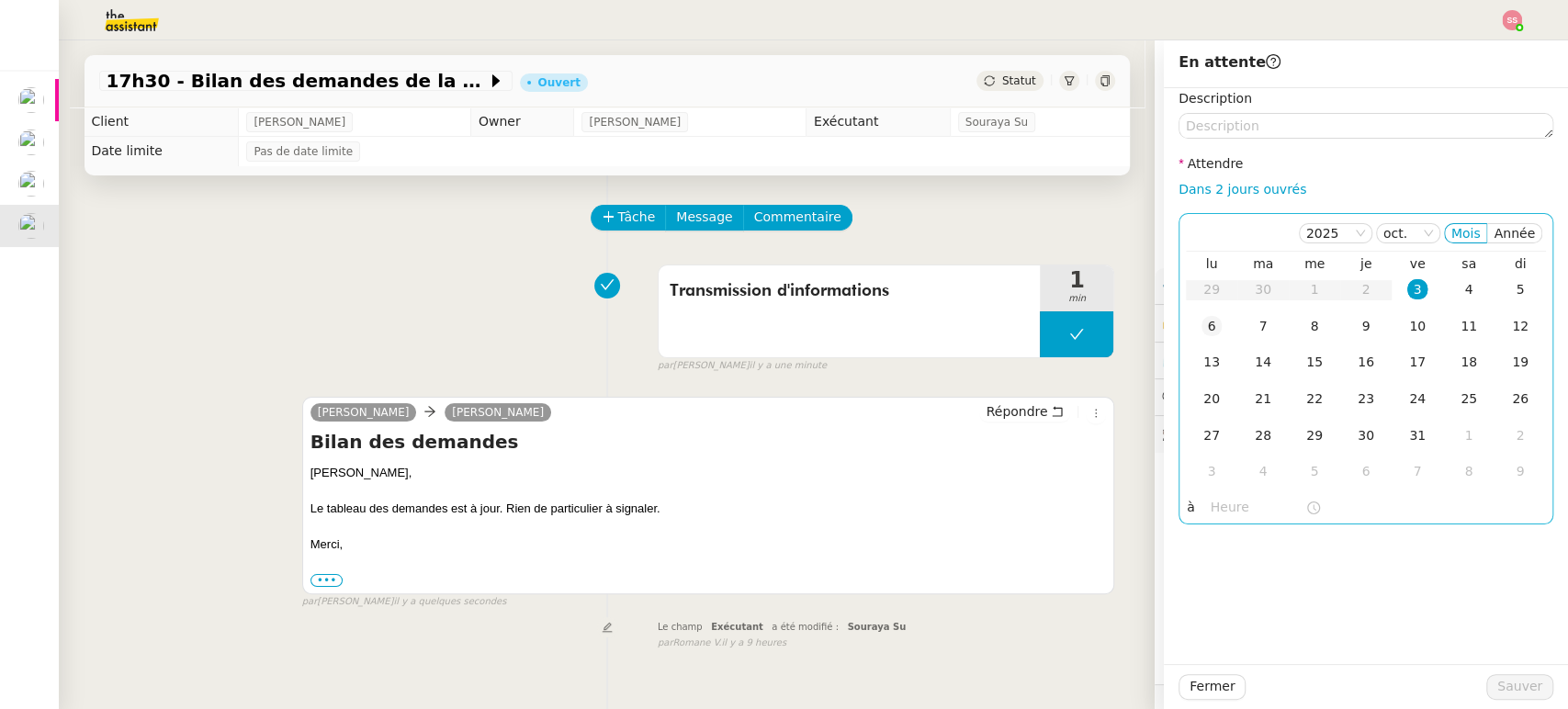
click at [1186, 334] on td "6" at bounding box center [1212, 327] width 51 height 37
drag, startPoint x: 1492, startPoint y: 680, endPoint x: 1032, endPoint y: 604, distance: 466.2
click at [1498, 680] on span "Sauver" at bounding box center [1520, 687] width 45 height 21
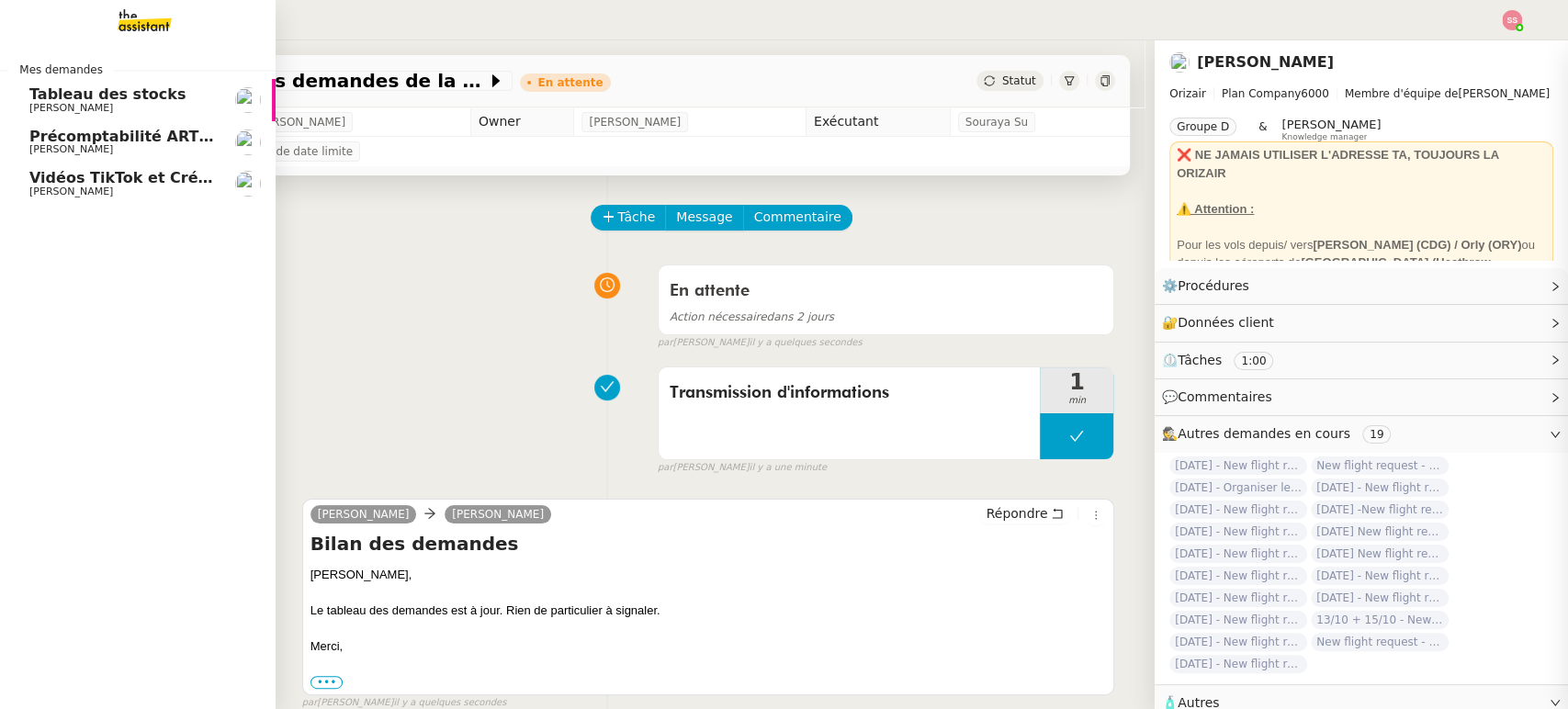
click at [117, 172] on span "Vidéos TikTok et Créatives META - octobre 2025" at bounding box center [227, 178] width 395 height 17
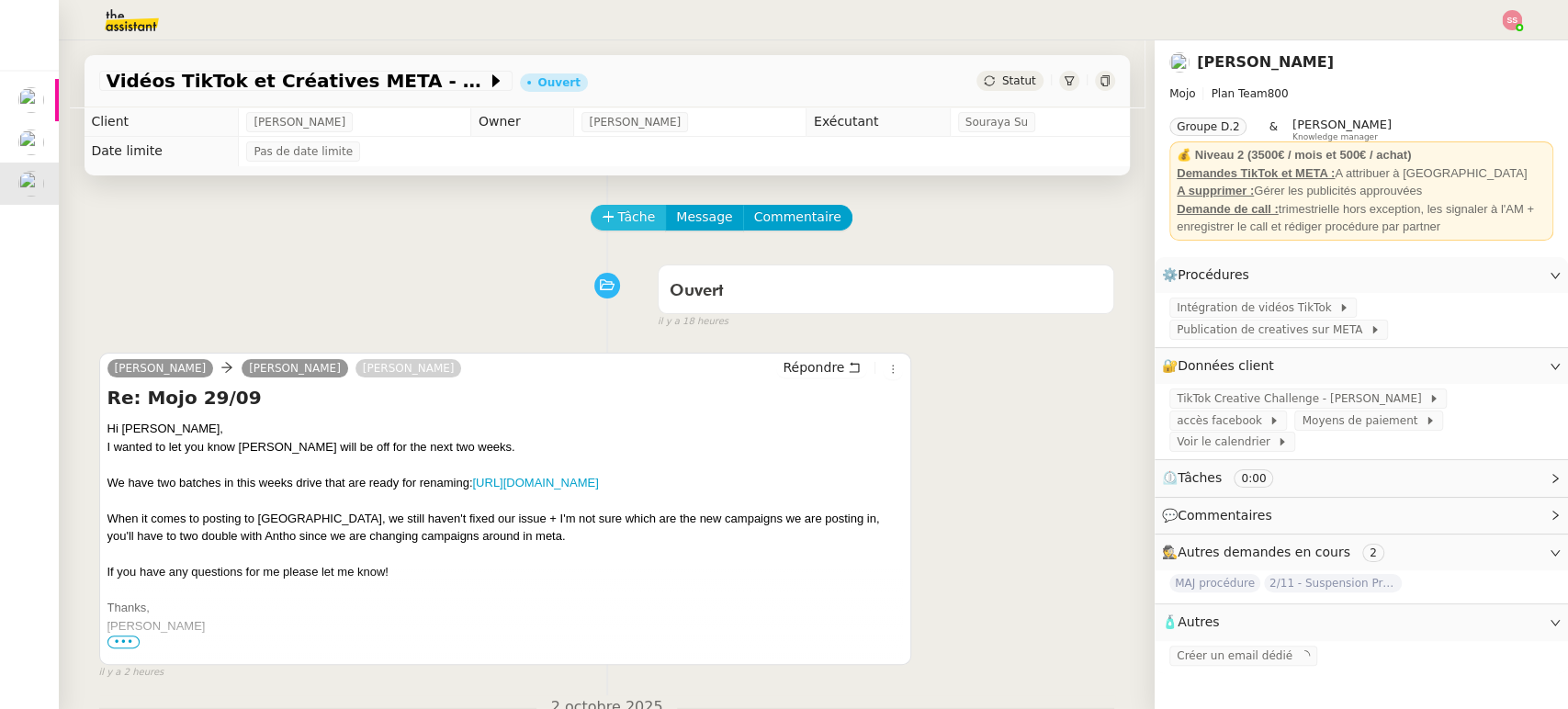
click at [619, 213] on span "Tâche" at bounding box center [638, 218] width 38 height 21
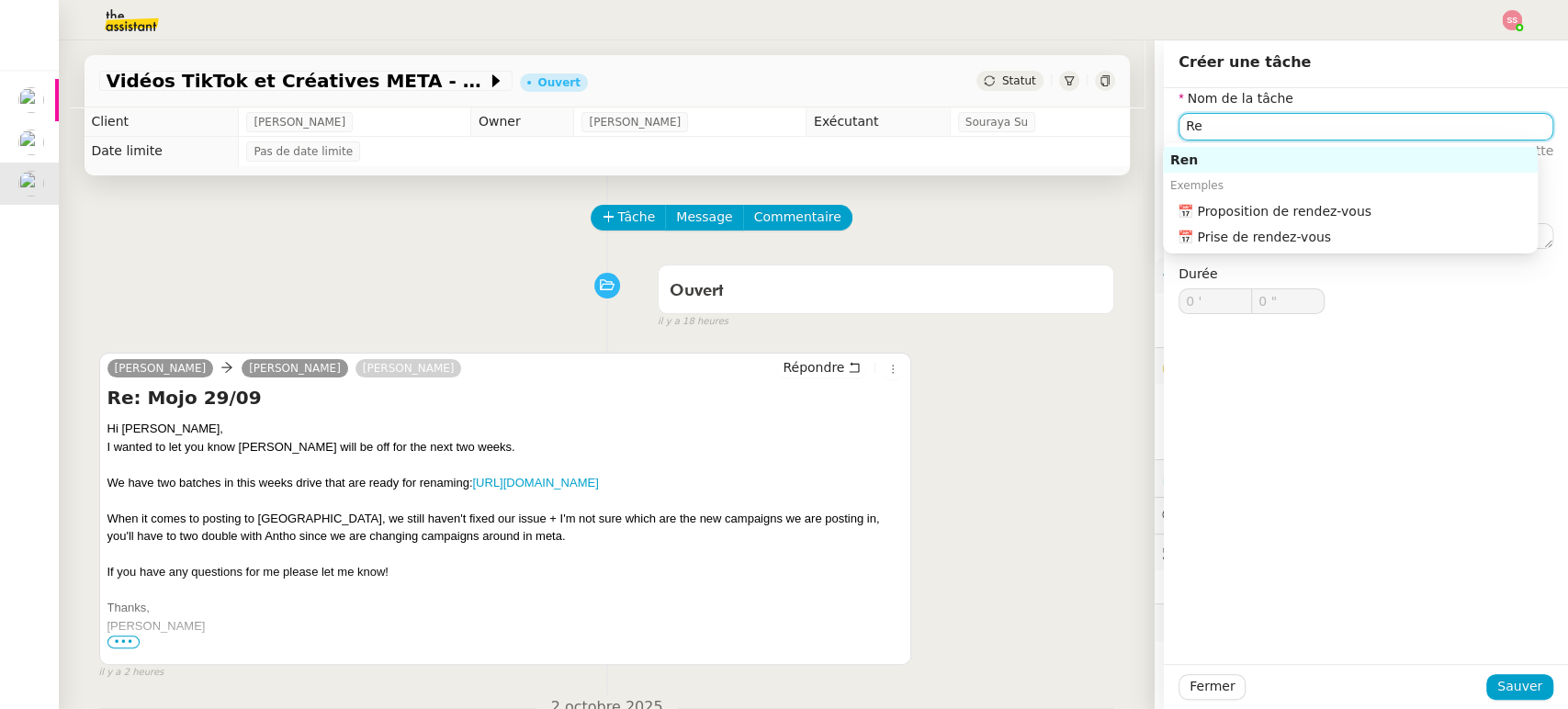
type input "R"
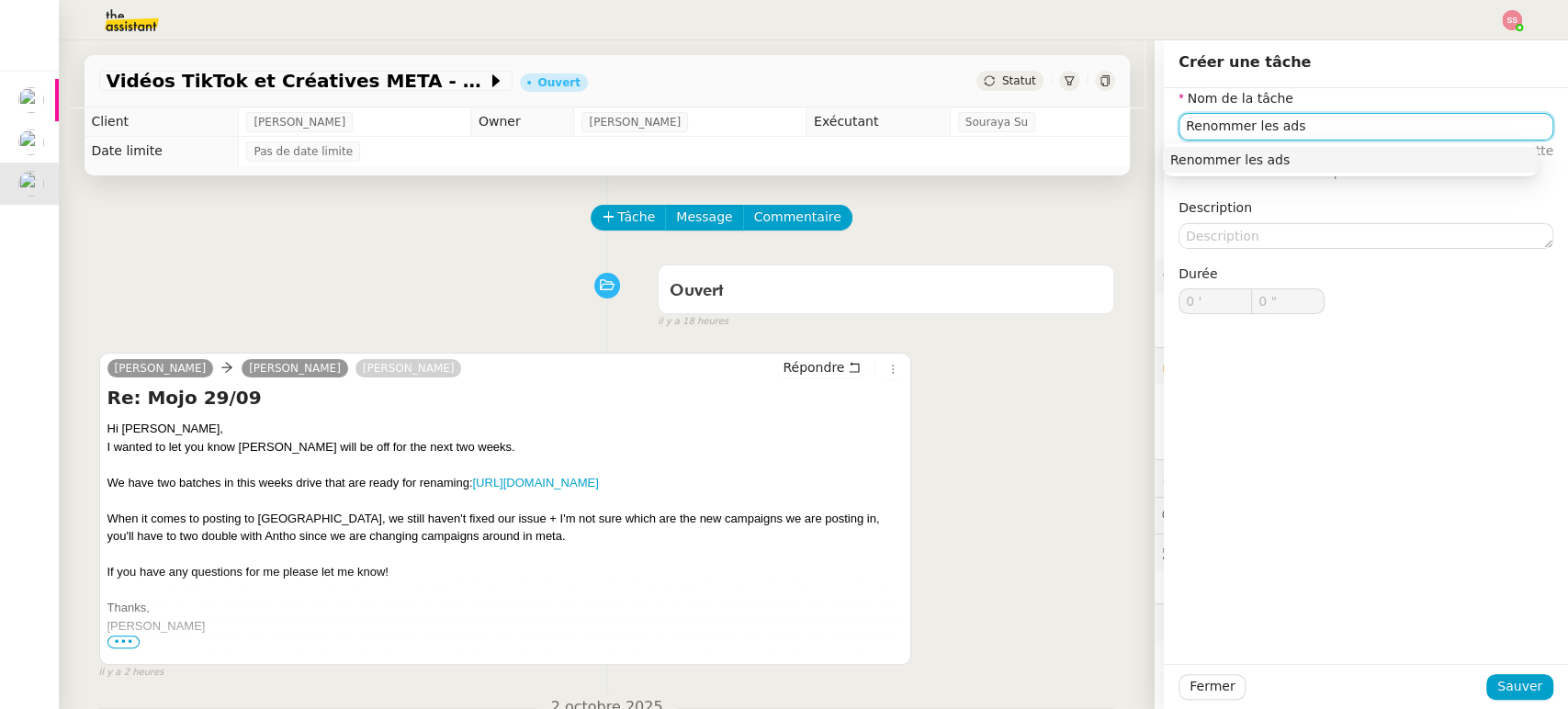
click at [1202, 166] on div "Renommer les ads" at bounding box center [1350, 160] width 360 height 16
type input "Renommer les ads"
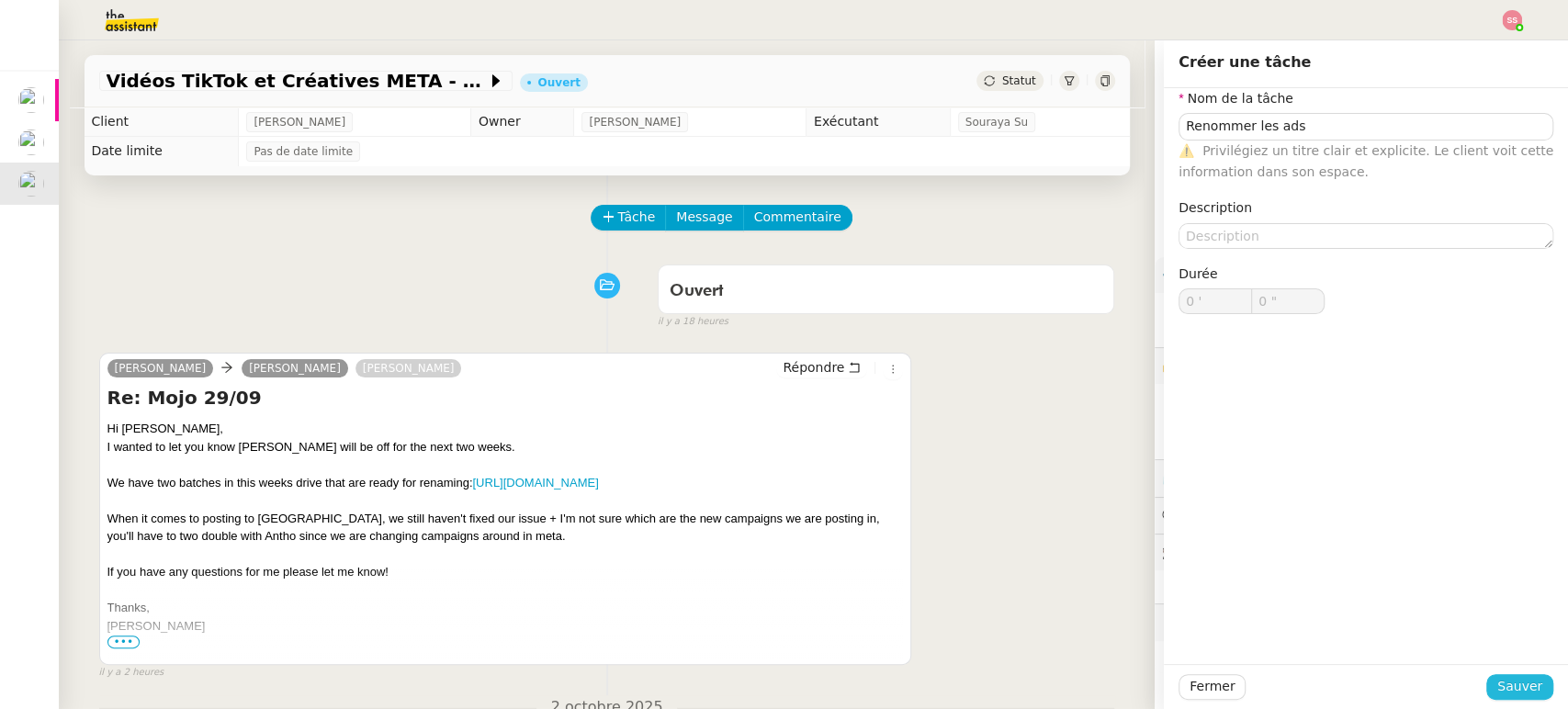
click at [1513, 683] on span "Sauver" at bounding box center [1520, 687] width 45 height 21
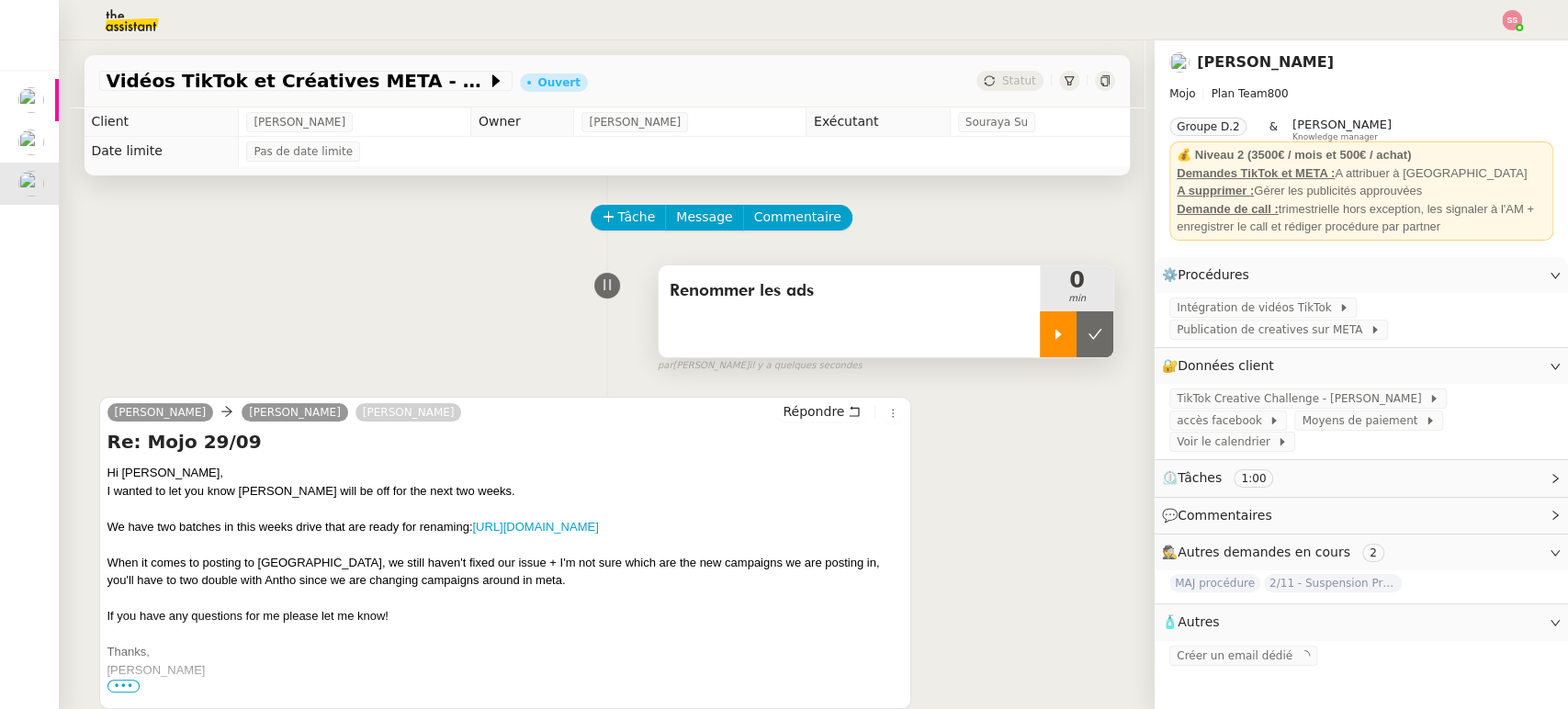
click at [1056, 338] on icon at bounding box center [1059, 334] width 7 height 10
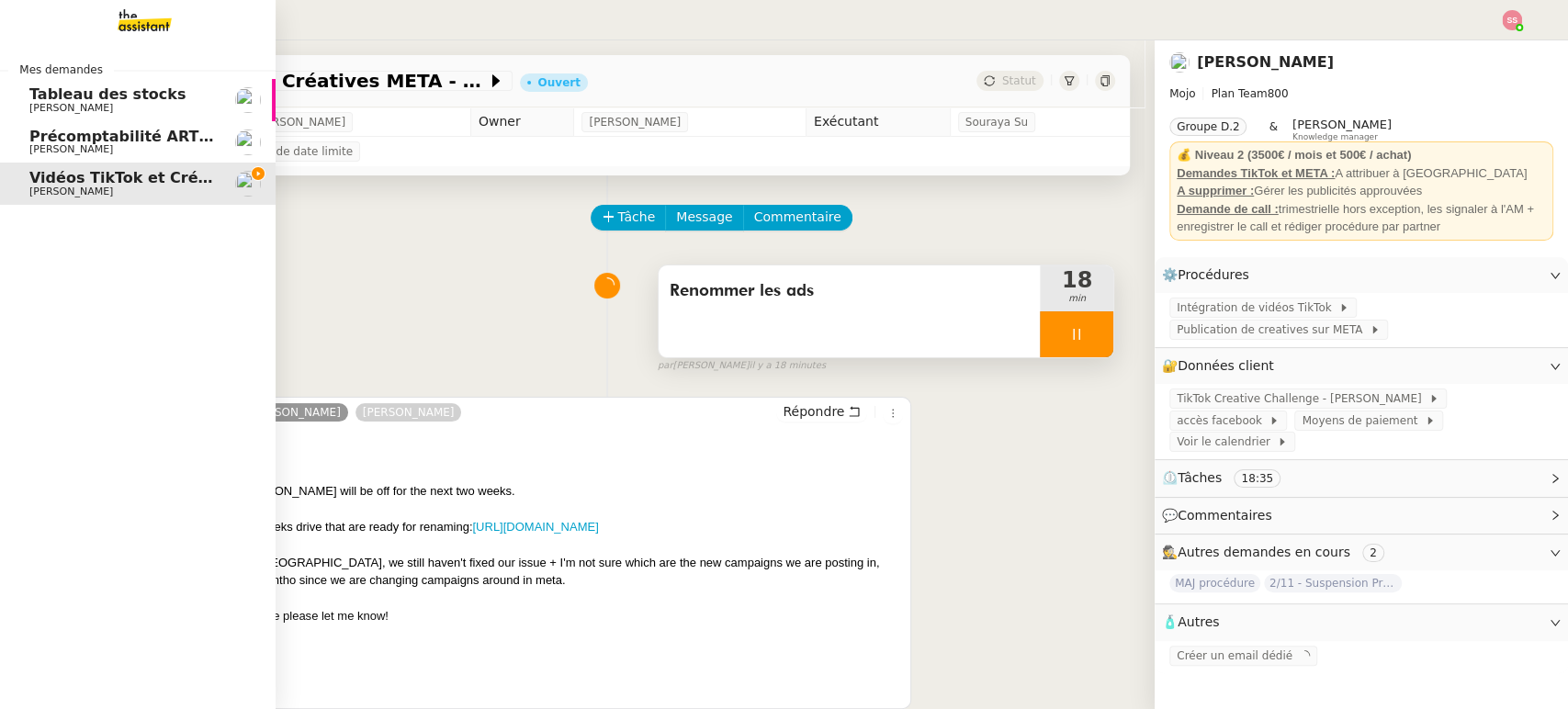
click at [72, 149] on span "[PERSON_NAME]" at bounding box center [71, 149] width 84 height 12
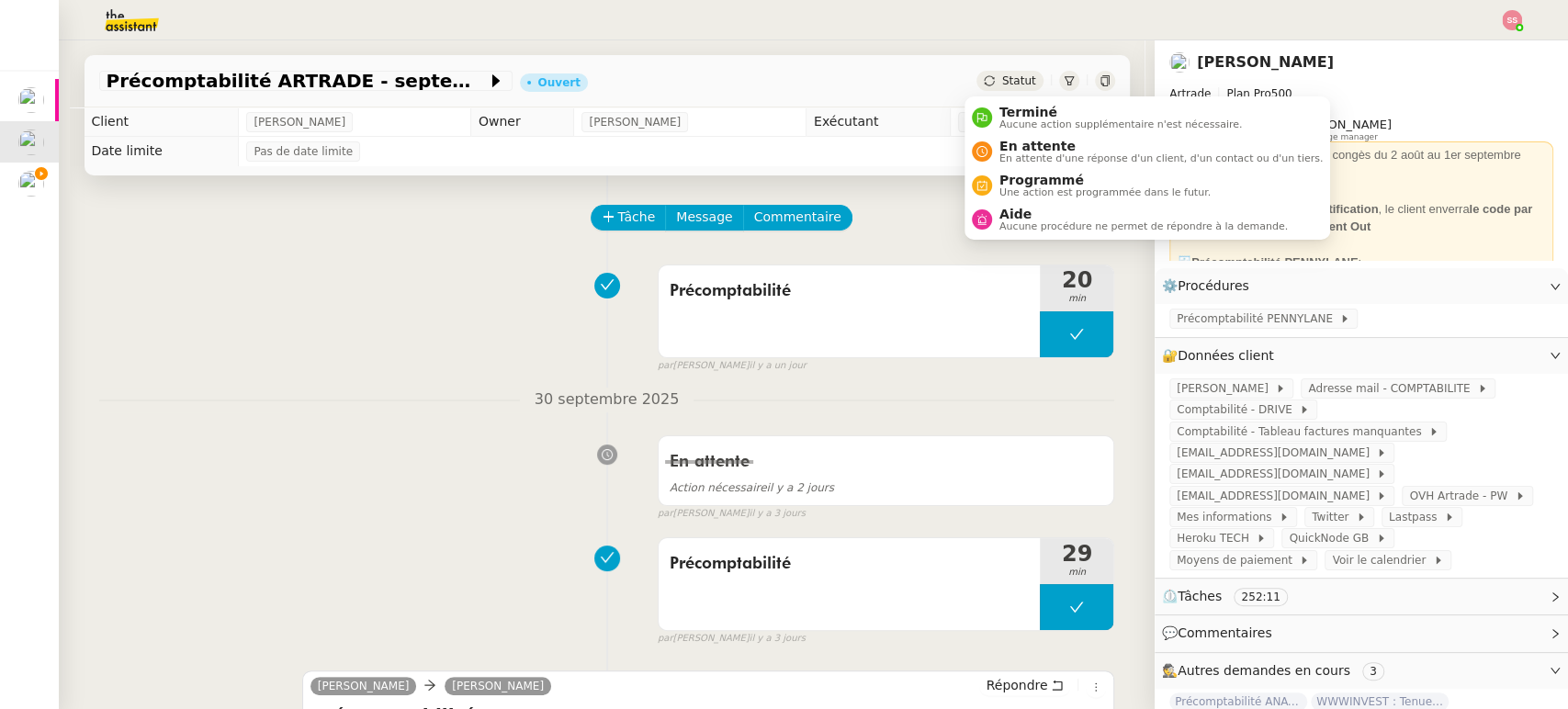
click at [1003, 86] on span "Statut" at bounding box center [1020, 81] width 34 height 13
click at [1004, 139] on span "En attente" at bounding box center [1161, 145] width 323 height 14
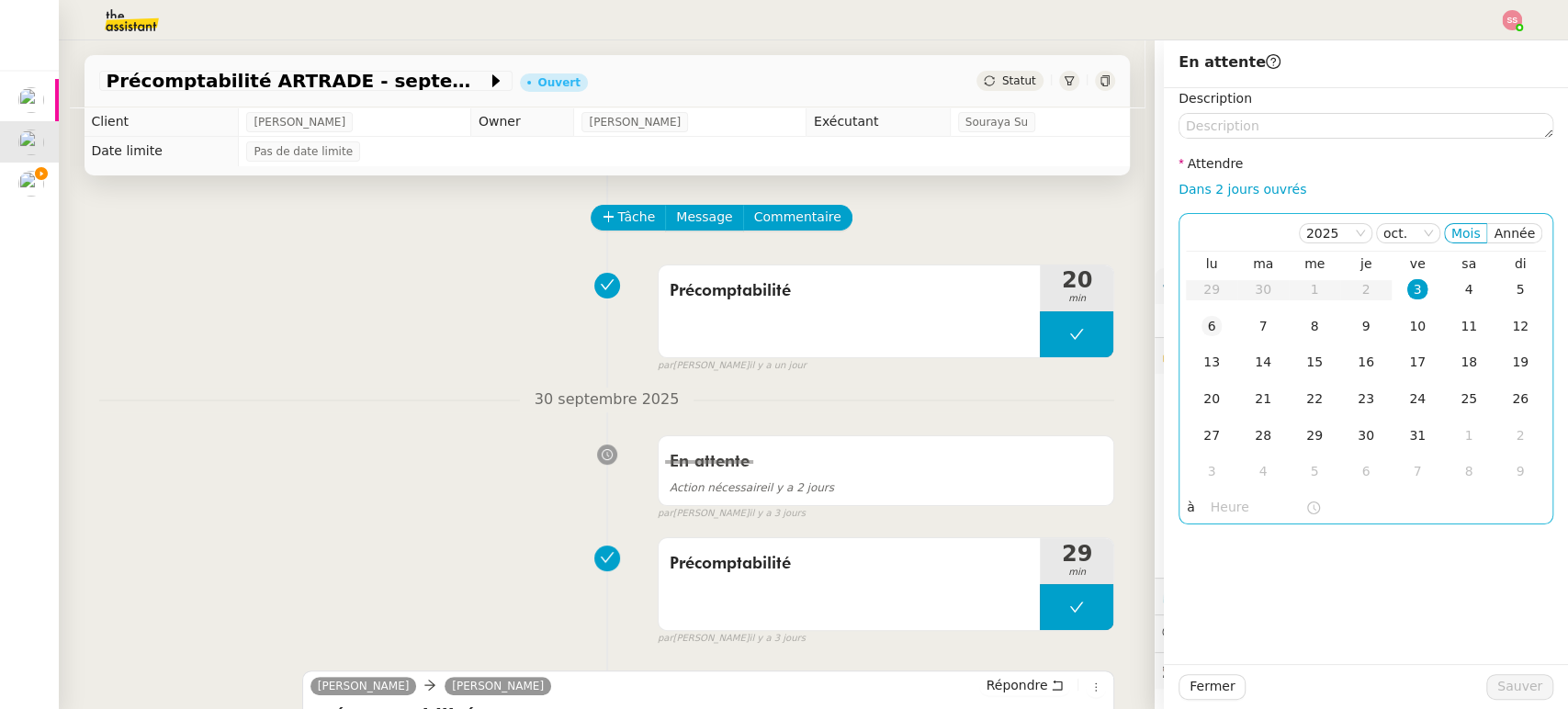
click at [1202, 329] on div "6" at bounding box center [1212, 326] width 20 height 20
drag, startPoint x: 1512, startPoint y: 680, endPoint x: 977, endPoint y: 606, distance: 540.1
click at [1511, 681] on span "Sauver" at bounding box center [1520, 687] width 45 height 21
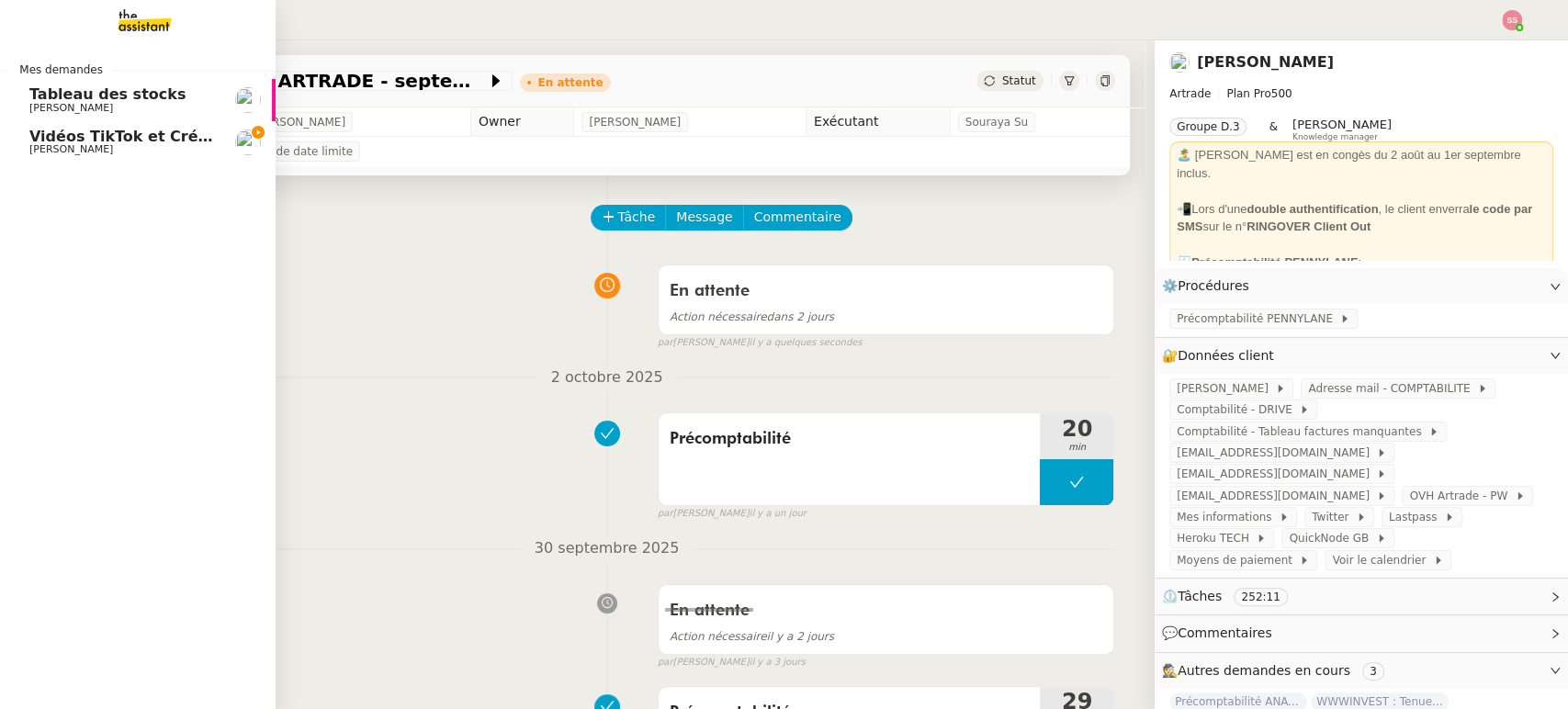
click at [123, 149] on span "[PERSON_NAME]" at bounding box center [122, 150] width 185 height 11
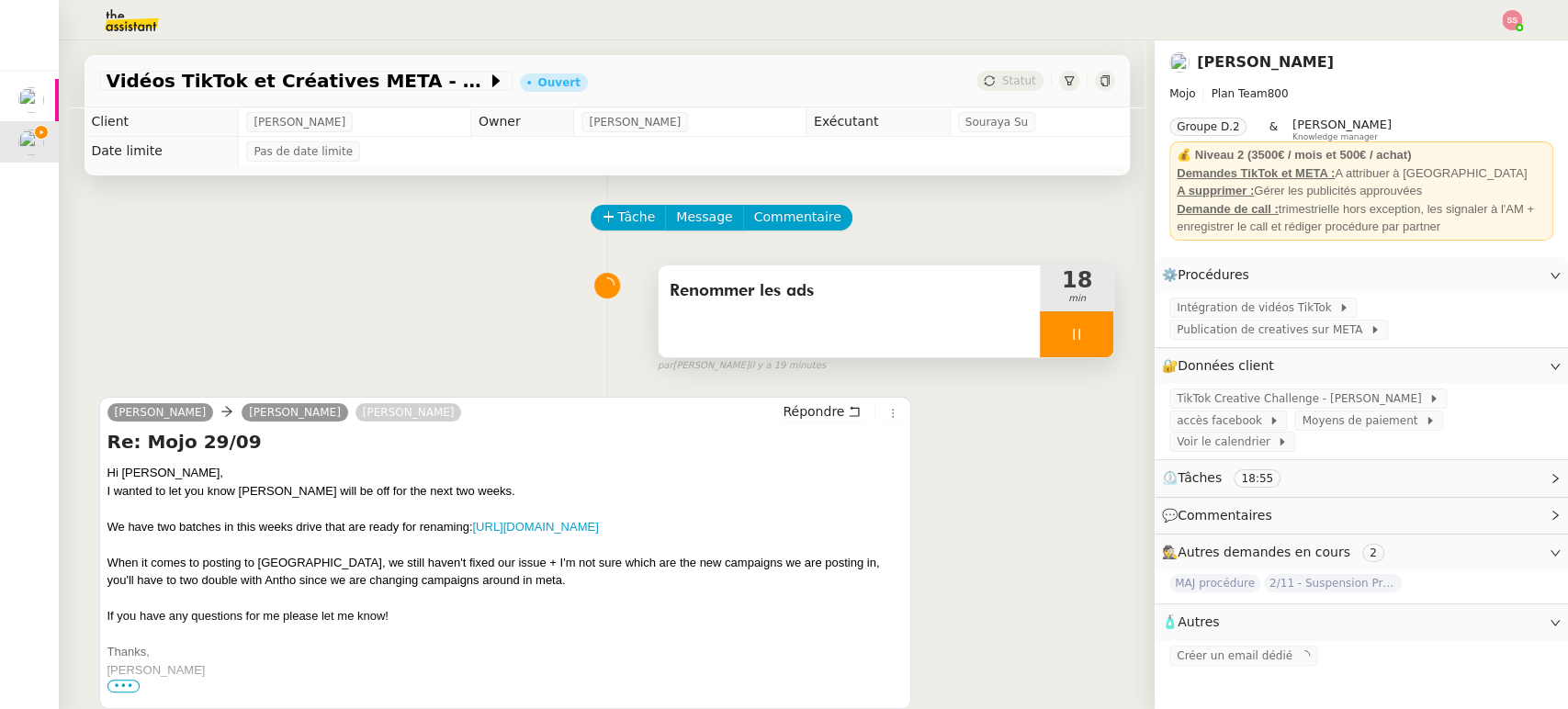
click at [1087, 341] on div at bounding box center [1077, 335] width 73 height 46
click at [1087, 341] on button at bounding box center [1095, 335] width 37 height 46
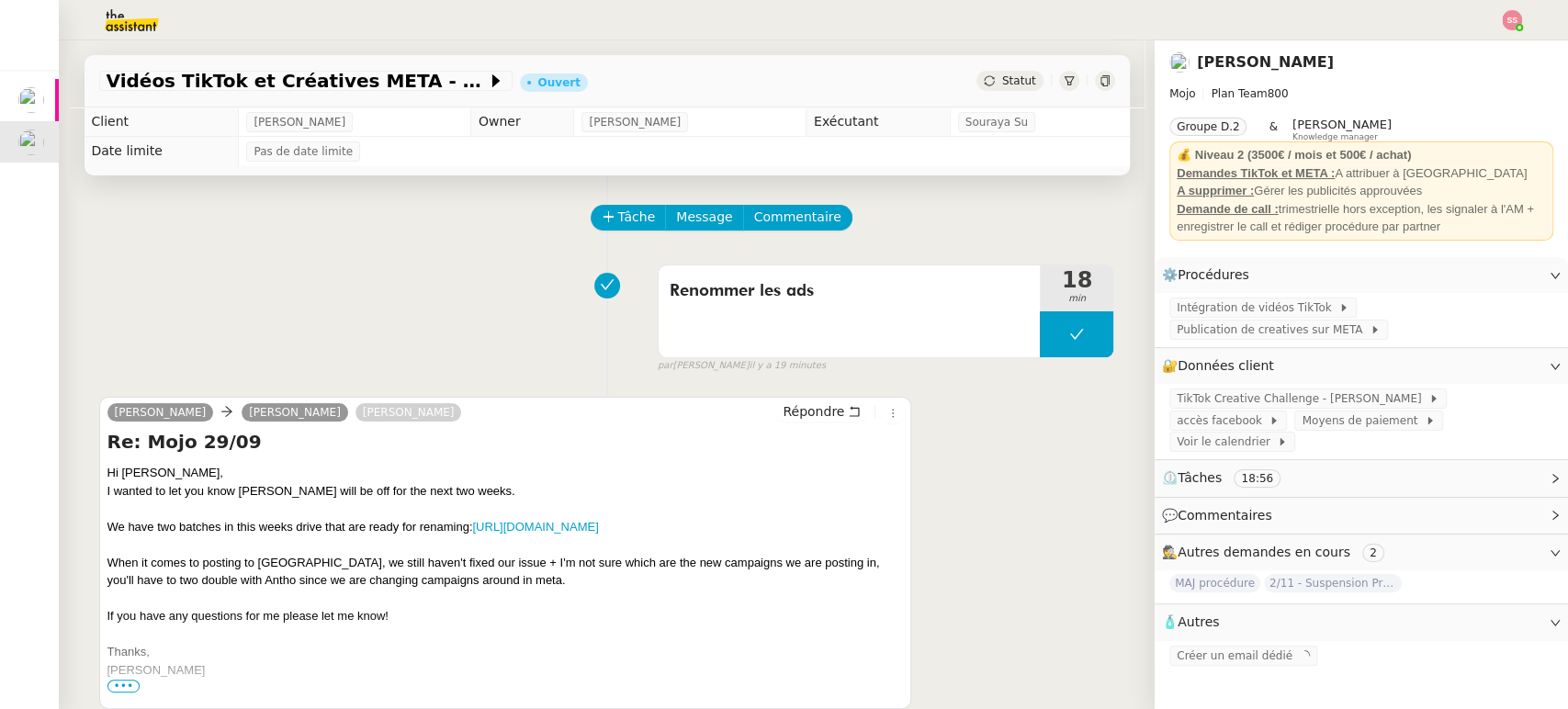
click at [1005, 80] on span "Statut" at bounding box center [1020, 81] width 34 height 13
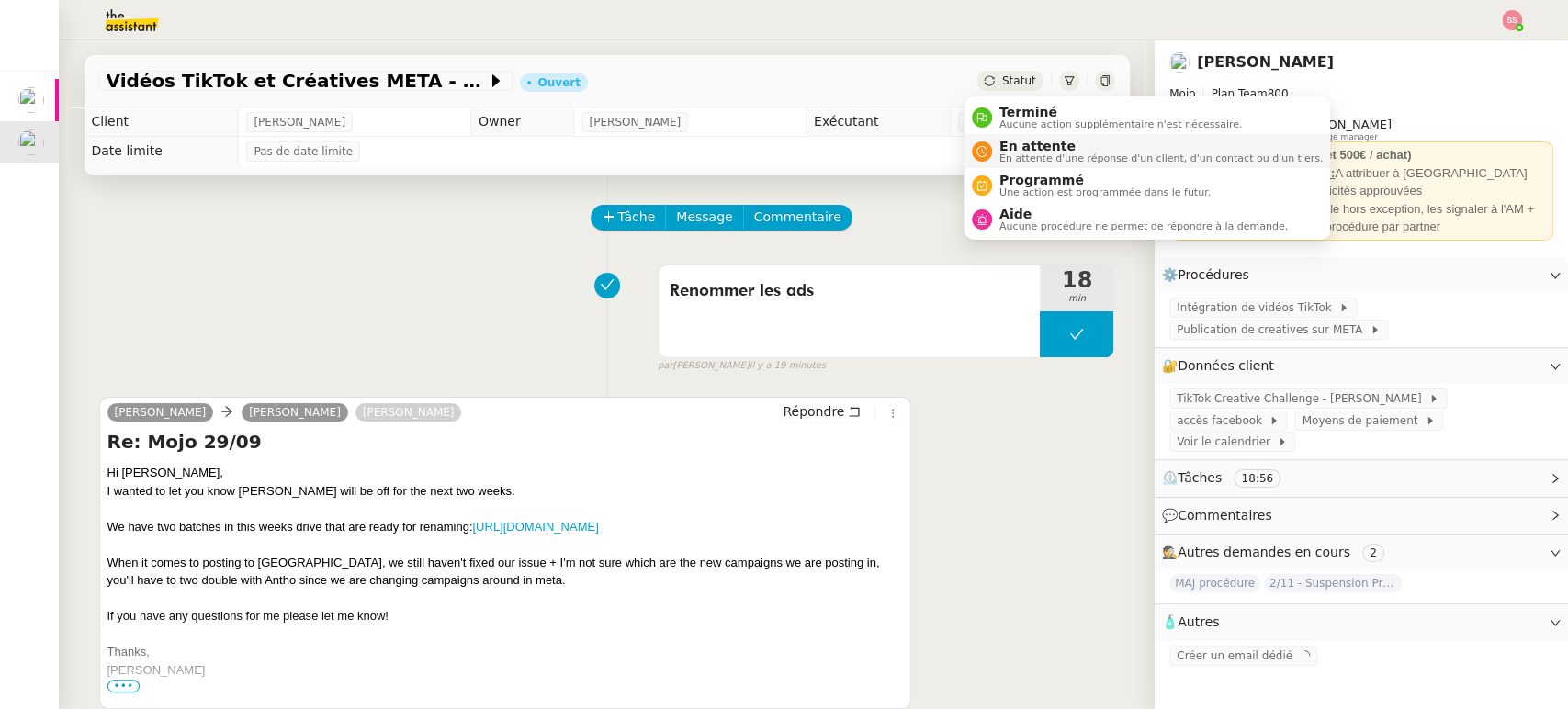
click at [1014, 141] on span "En attente" at bounding box center [1161, 145] width 323 height 14
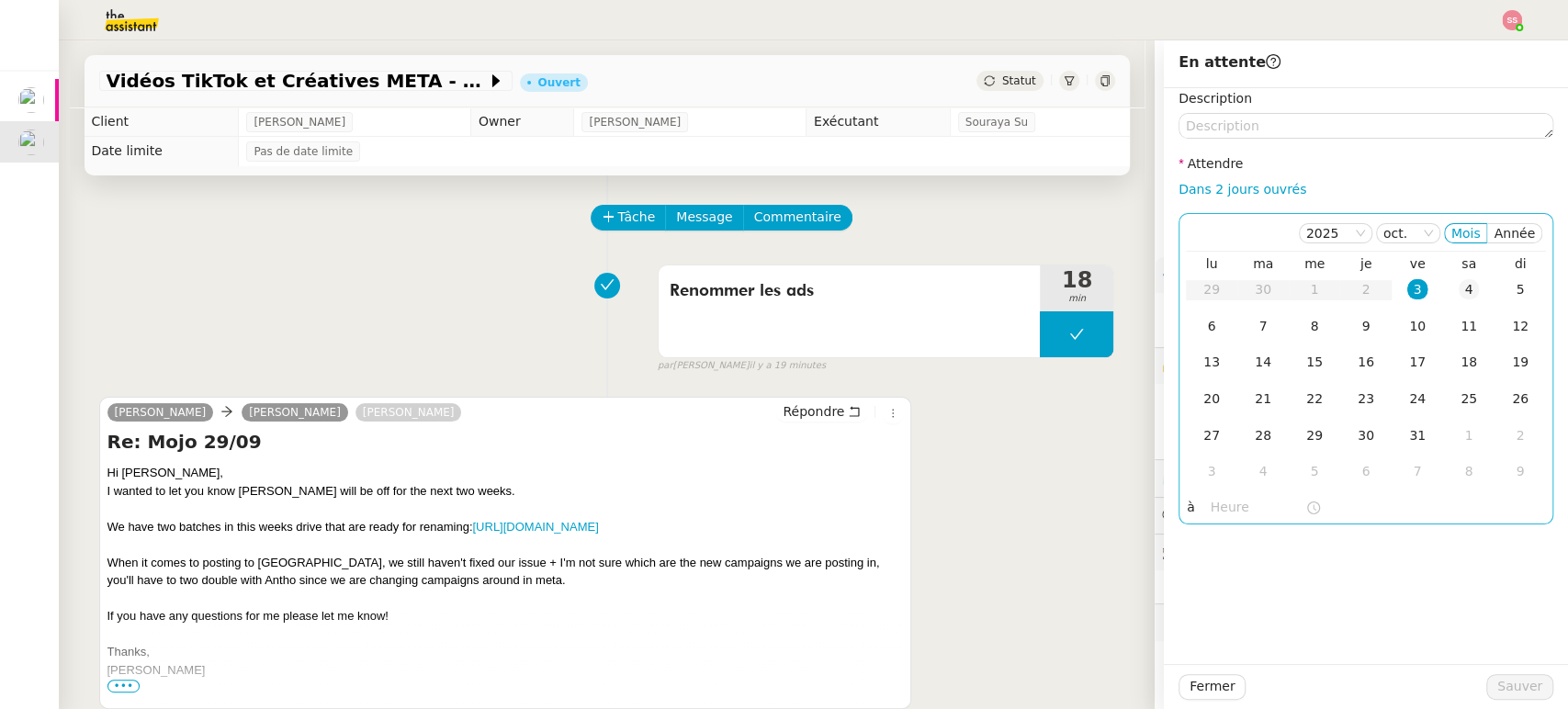
click at [1459, 285] on div "4" at bounding box center [1468, 289] width 20 height 20
click at [1506, 692] on span "Sauver" at bounding box center [1520, 687] width 45 height 21
